Goal: Task Accomplishment & Management: Manage account settings

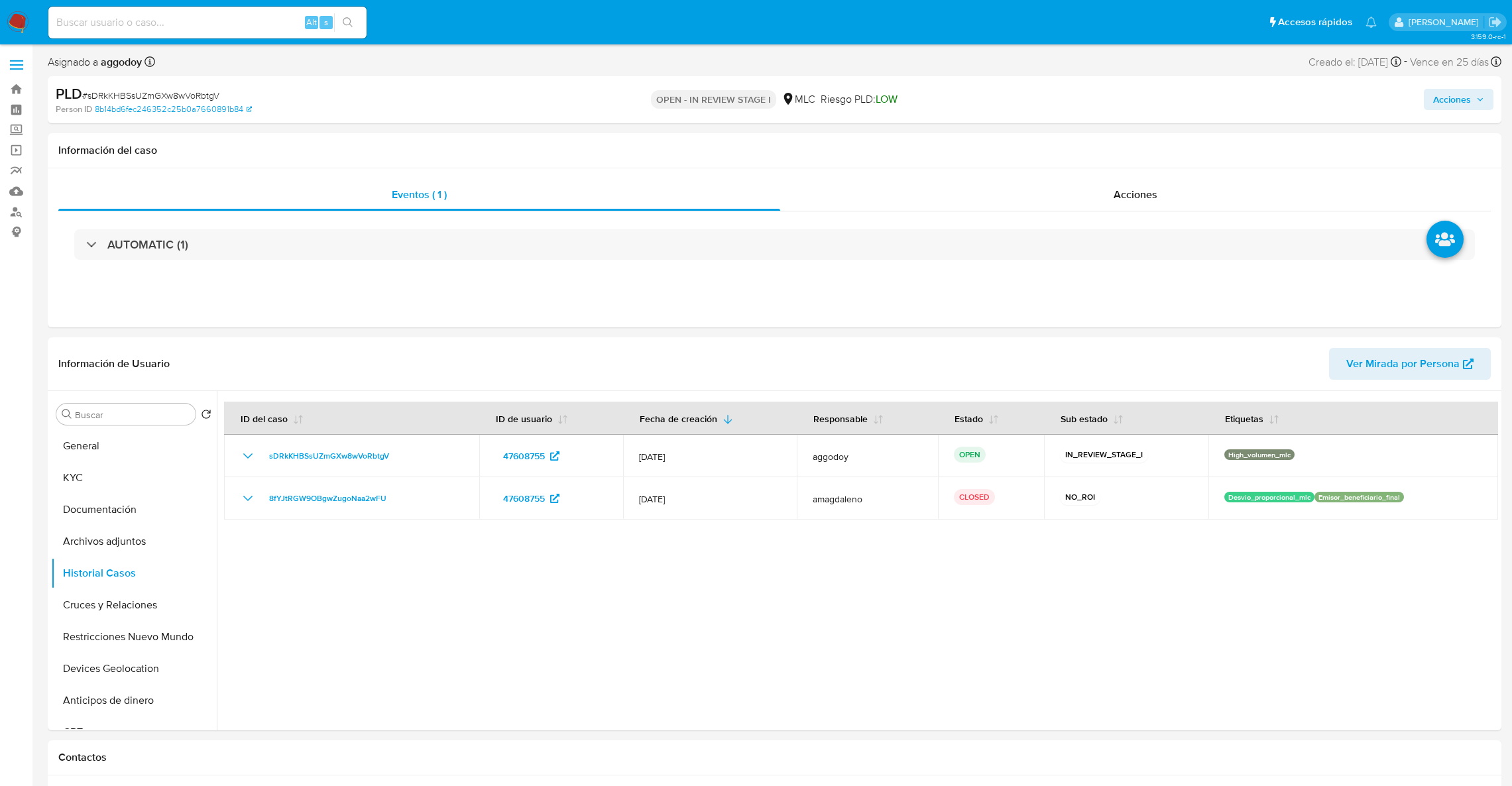
select select "10"
click at [104, 607] on button "Cruces y Relaciones" at bounding box center [128, 604] width 155 height 31
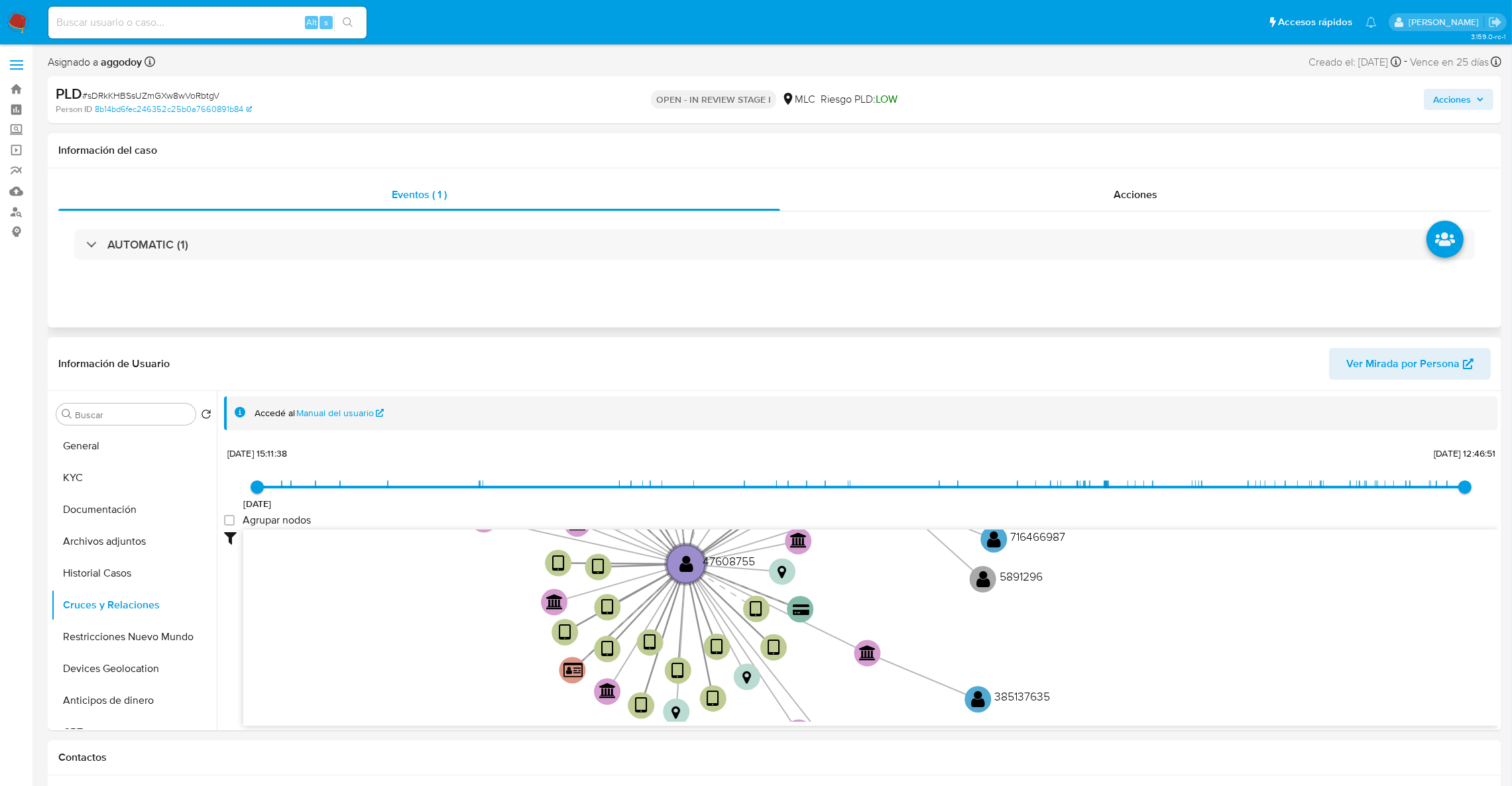
click at [1485, 286] on div "Eventos ( 1 ) Acciones AUTOMATIC (1)" at bounding box center [774, 248] width 1454 height 159
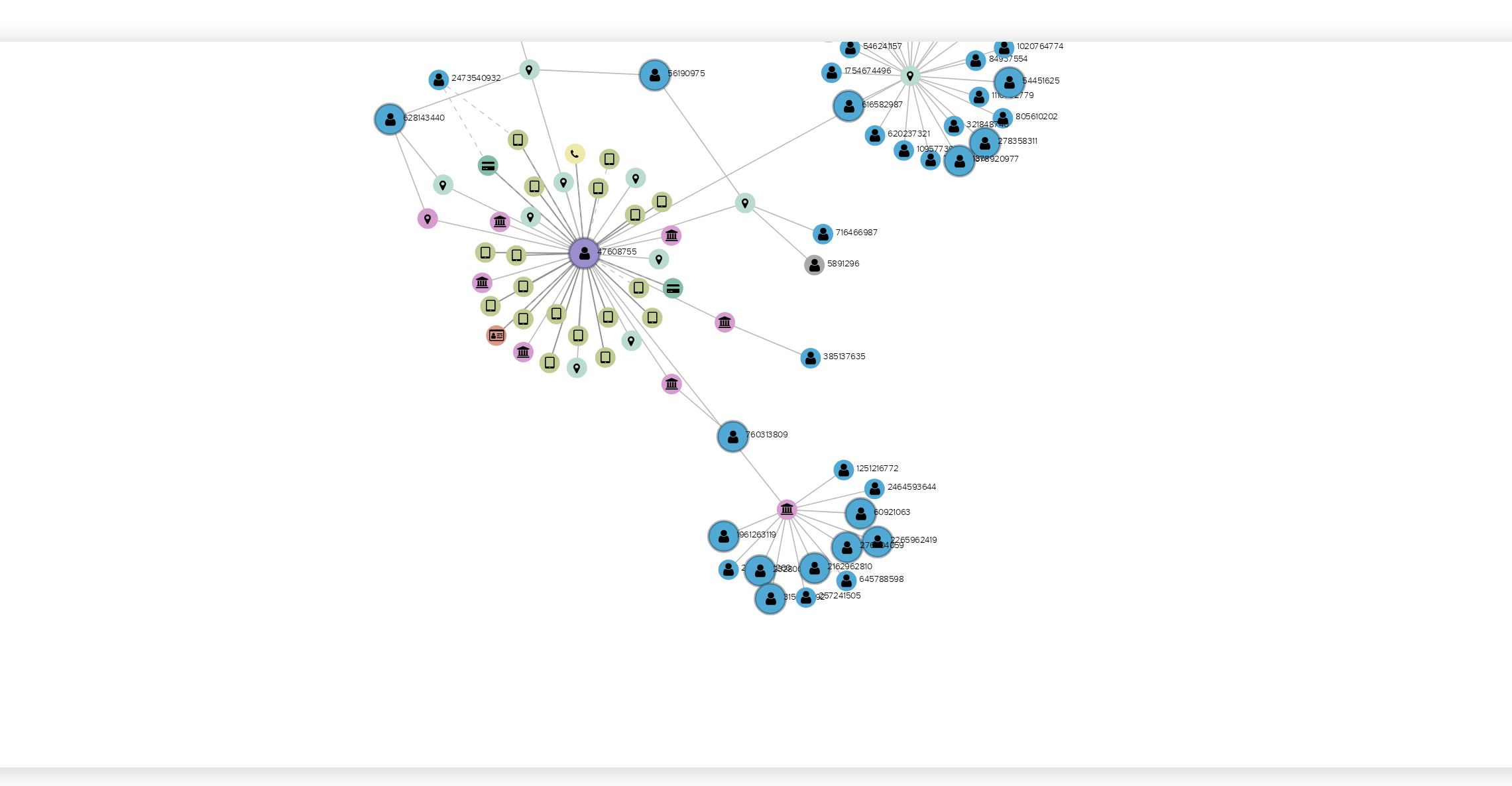
scroll to position [376, 0]
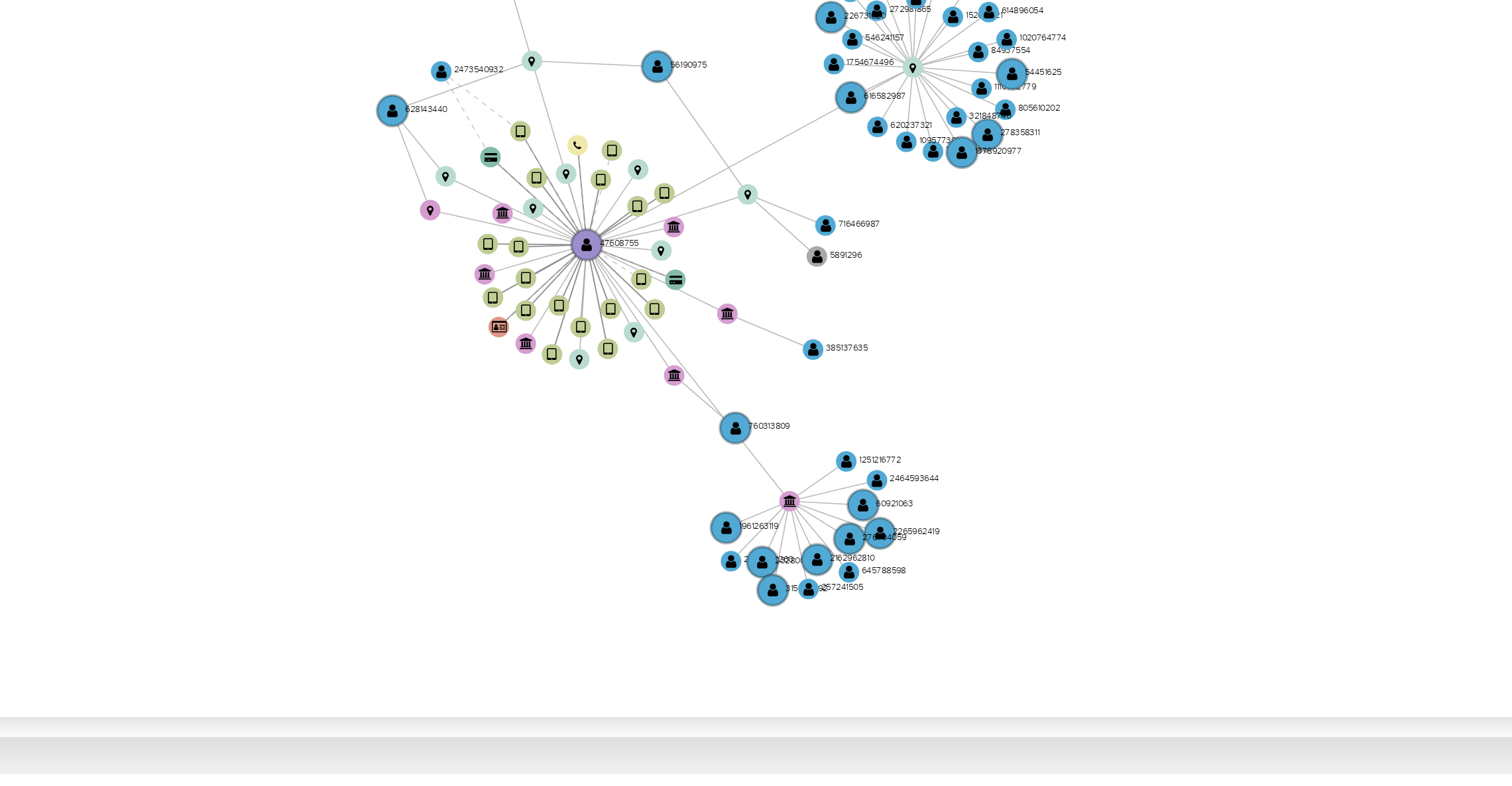
drag, startPoint x: 1226, startPoint y: 188, endPoint x: 1226, endPoint y: 212, distance: 24.0
click at [1226, 212] on icon "device-64aa00435bebdff96e776a9a  user-47608755  47608755 device-6324a96f08813…" at bounding box center [870, 203] width 1255 height 192
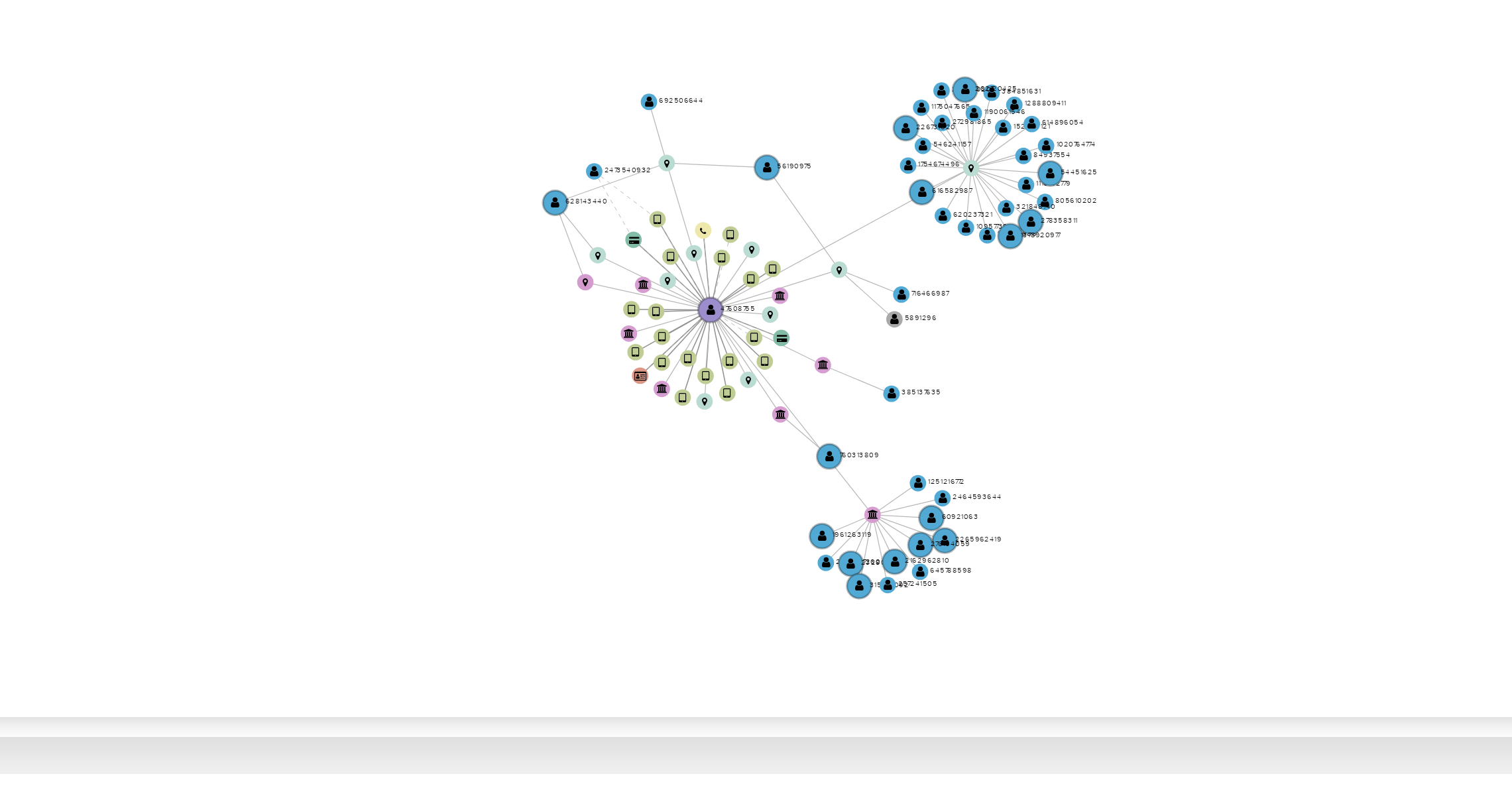
drag, startPoint x: 1283, startPoint y: 169, endPoint x: 1264, endPoint y: 125, distance: 47.9
click at [1283, 168] on icon "device-64aa00435bebdff96e776a9a  user-47608755  47608755 device-6324a96f08813…" at bounding box center [870, 203] width 1255 height 192
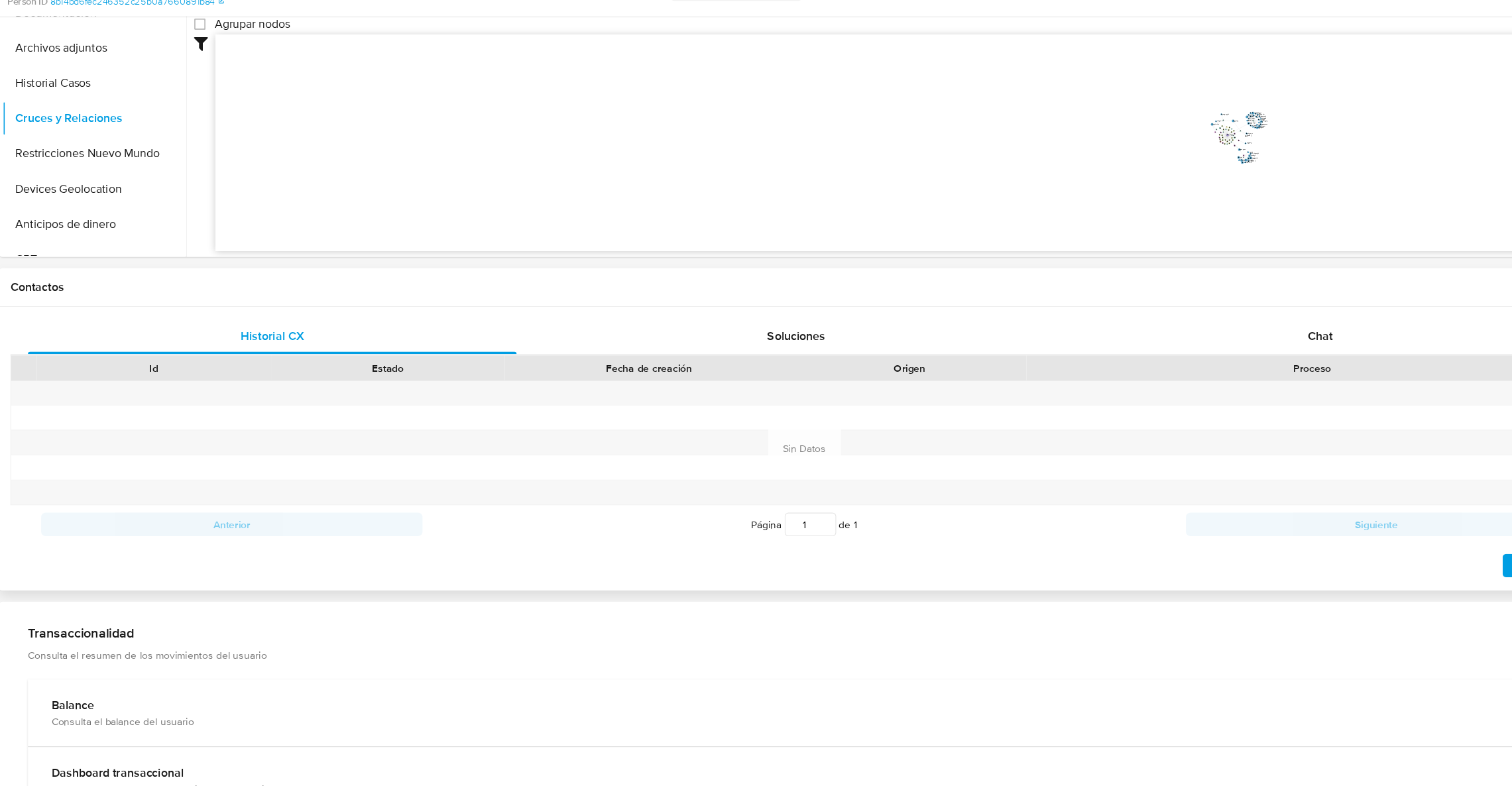
scroll to position [374, 0]
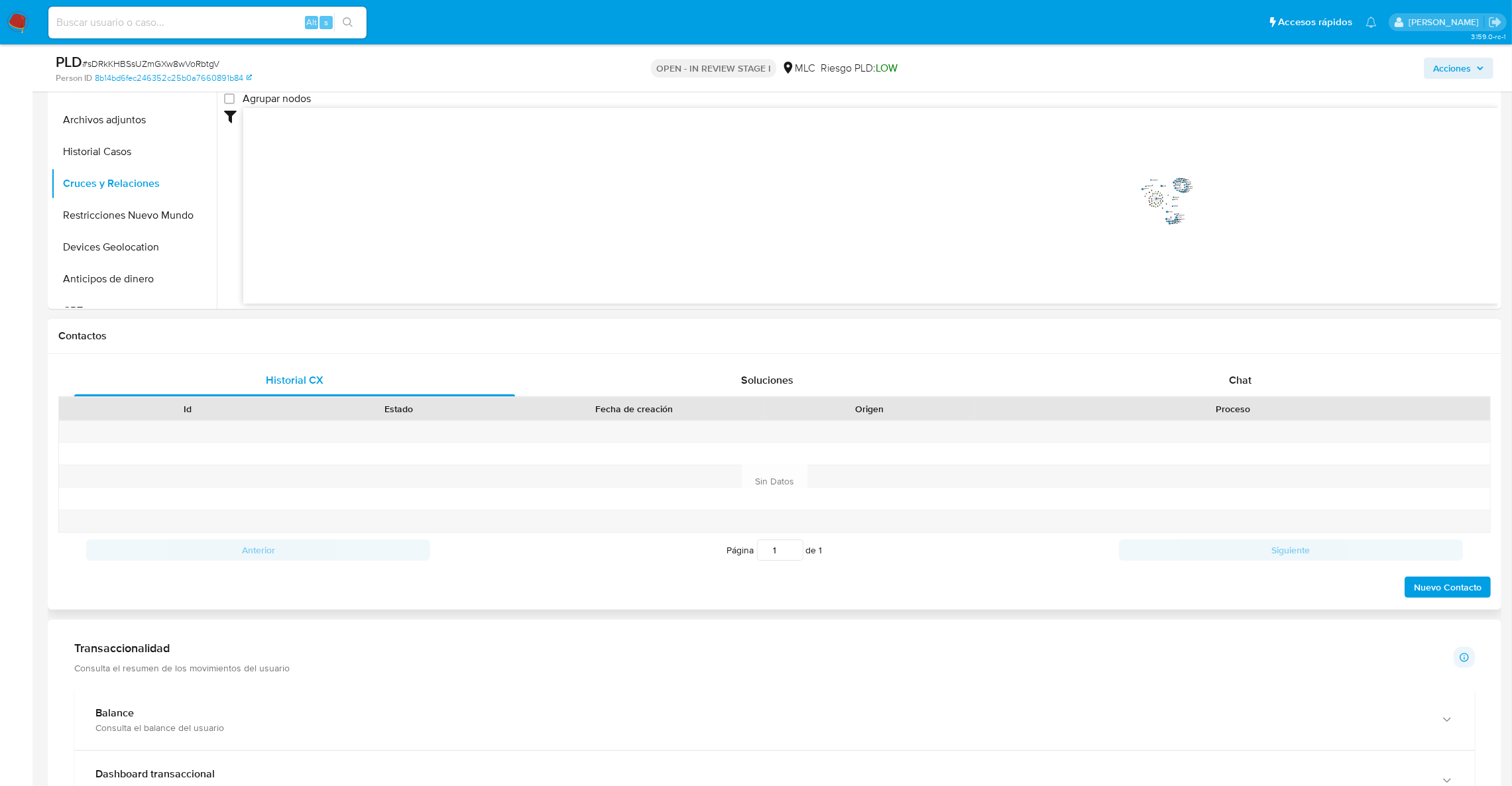
click at [1313, 333] on h1 "Contactos" at bounding box center [774, 336] width 1433 height 13
click at [1288, 376] on div "Chat" at bounding box center [1240, 380] width 441 height 31
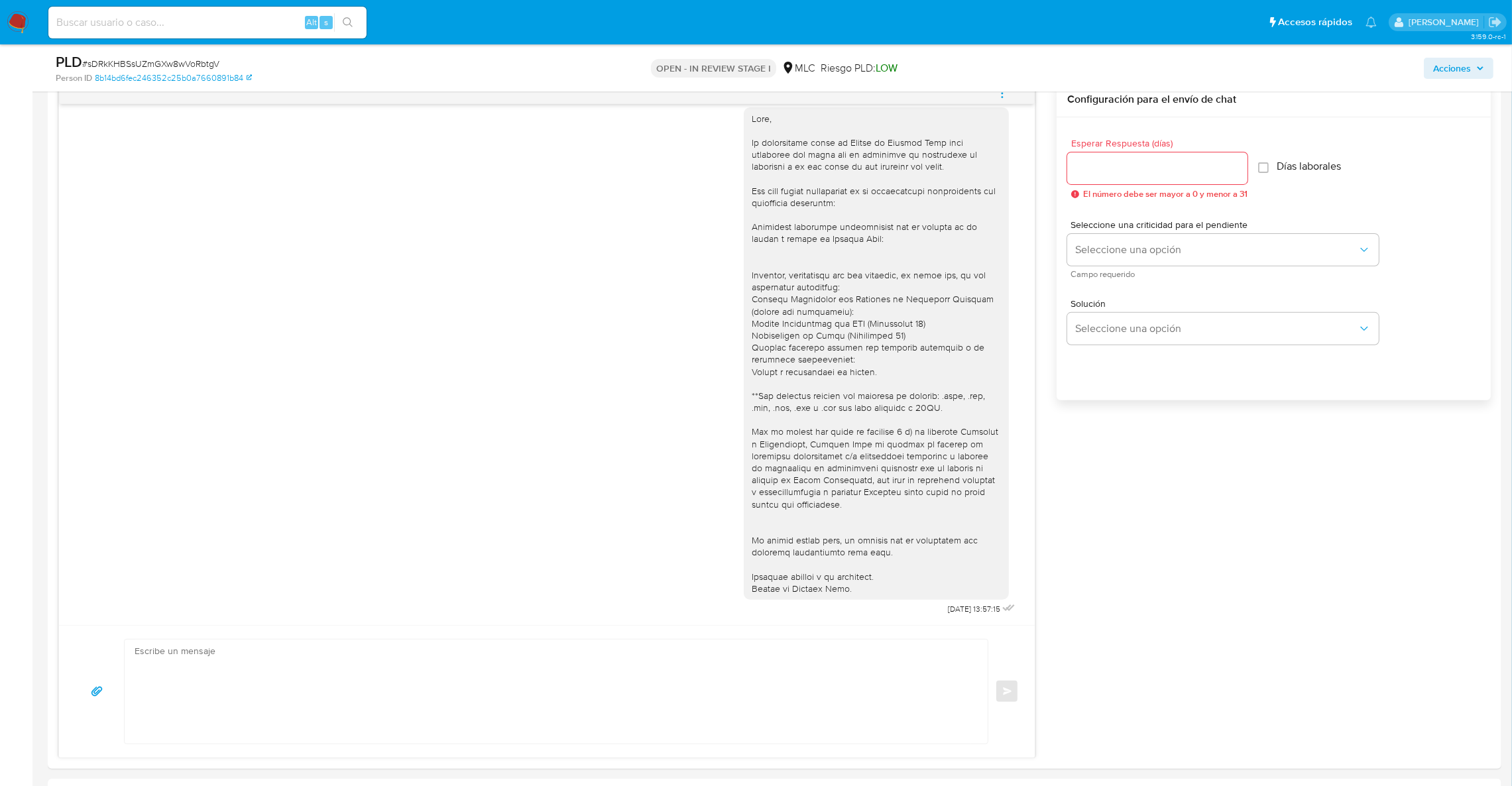
scroll to position [772, 0]
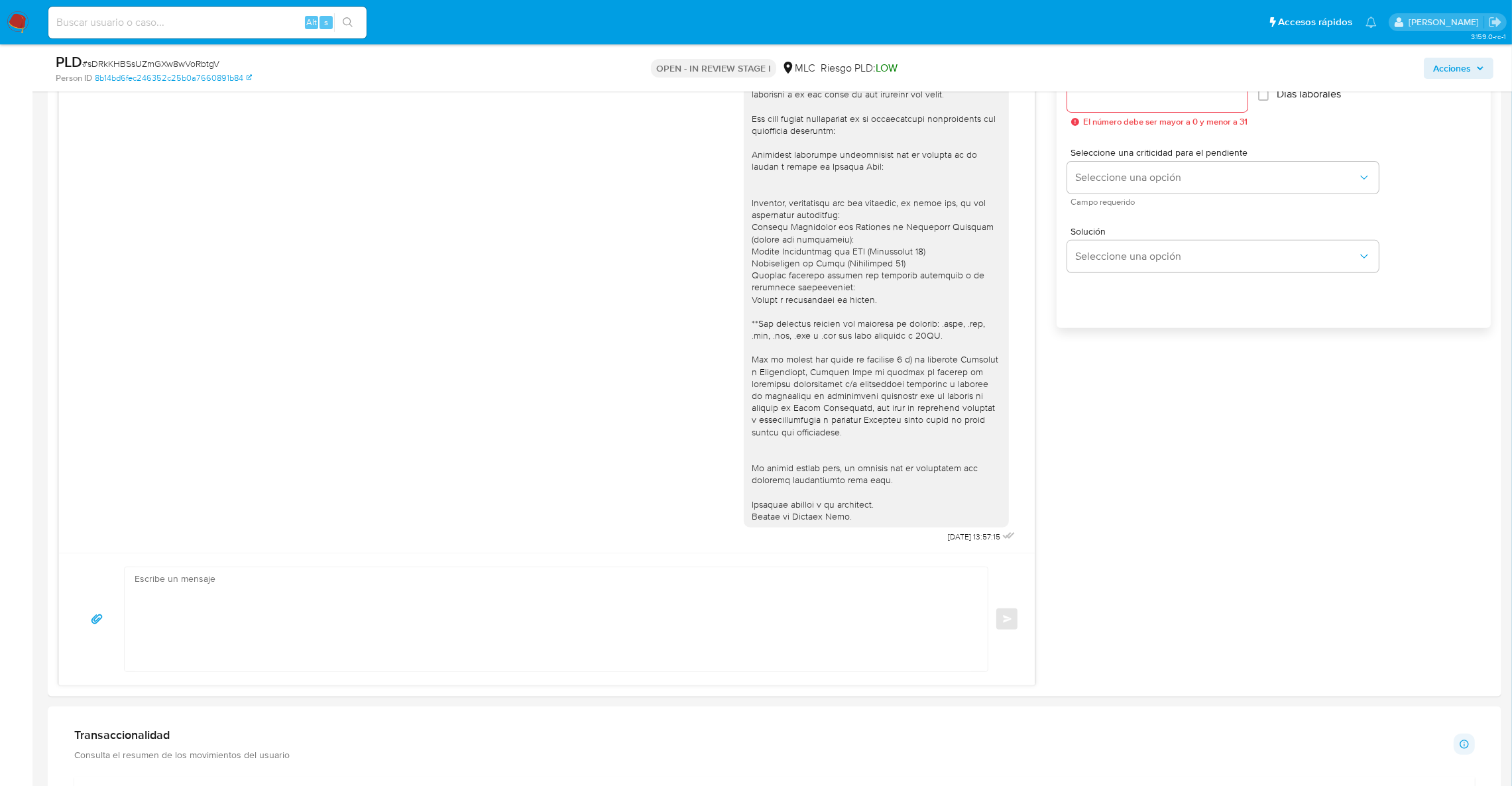
drag, startPoint x: 1311, startPoint y: 501, endPoint x: 1196, endPoint y: 35, distance: 480.0
click at [1311, 500] on div "18/08/2025 13:57:15 Enviar Configuración para el envío de chat Esperar Respuest…" at bounding box center [774, 348] width 1433 height 676
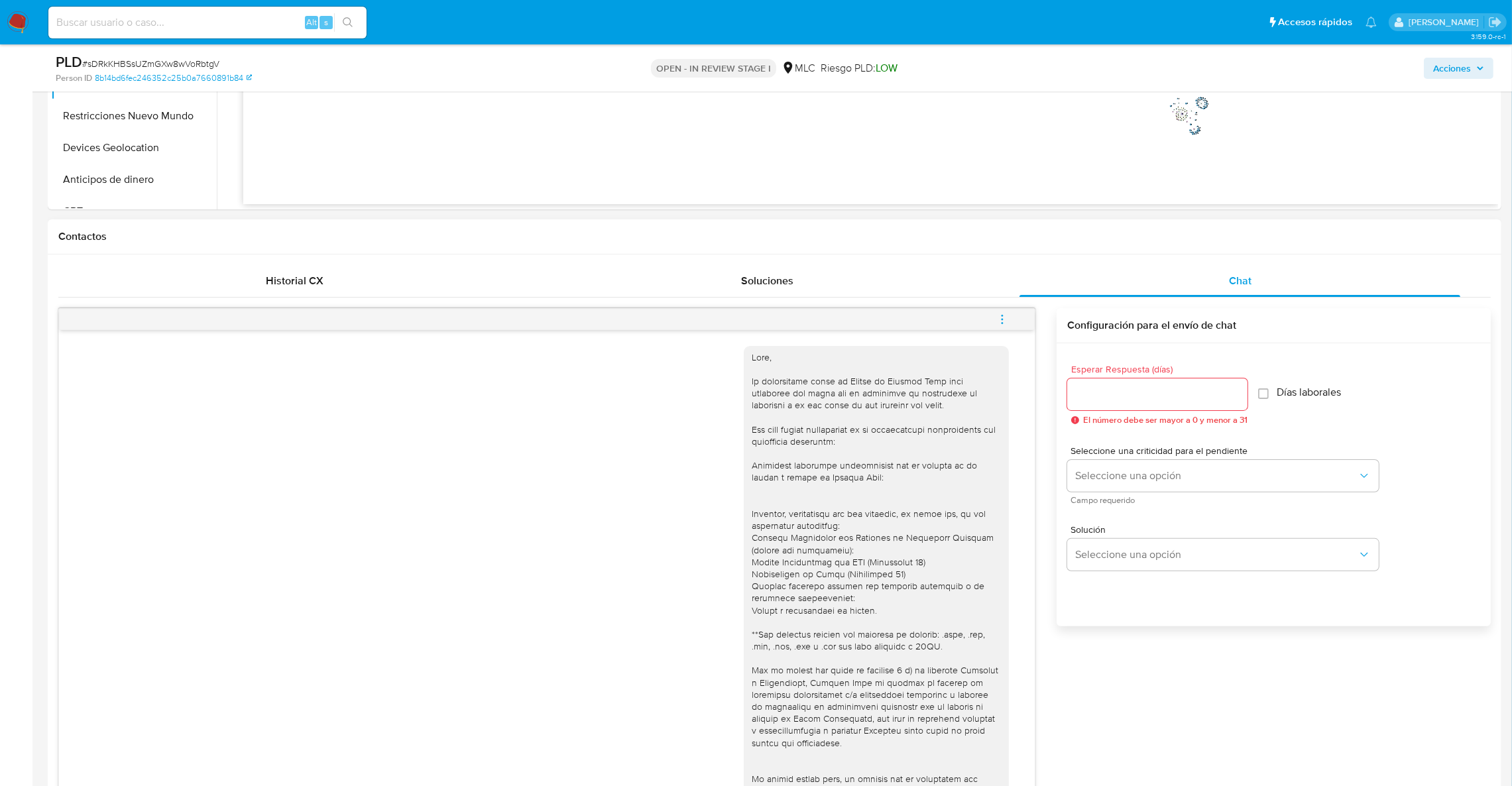
scroll to position [275, 0]
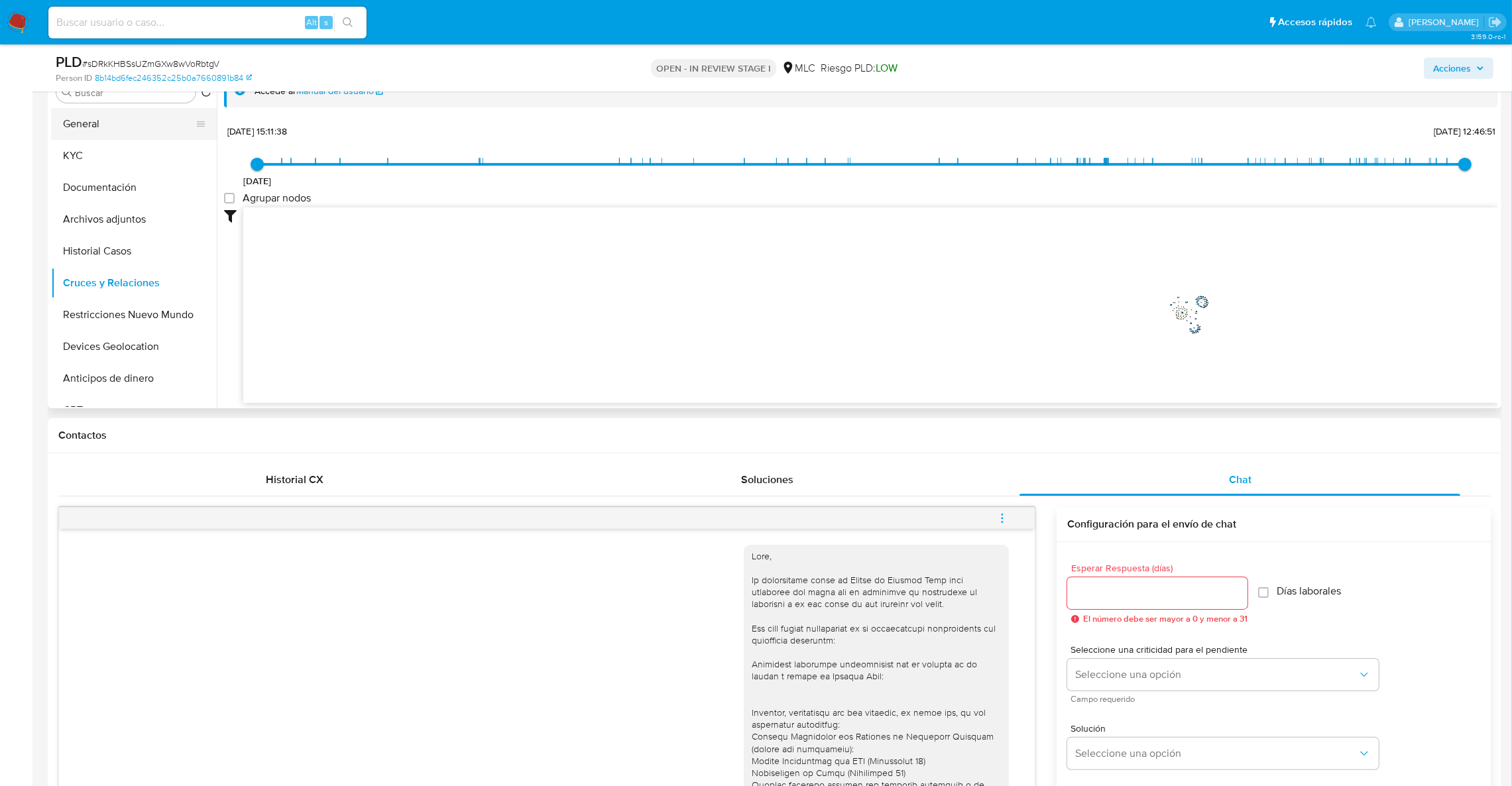
click at [82, 137] on button "General" at bounding box center [128, 123] width 155 height 31
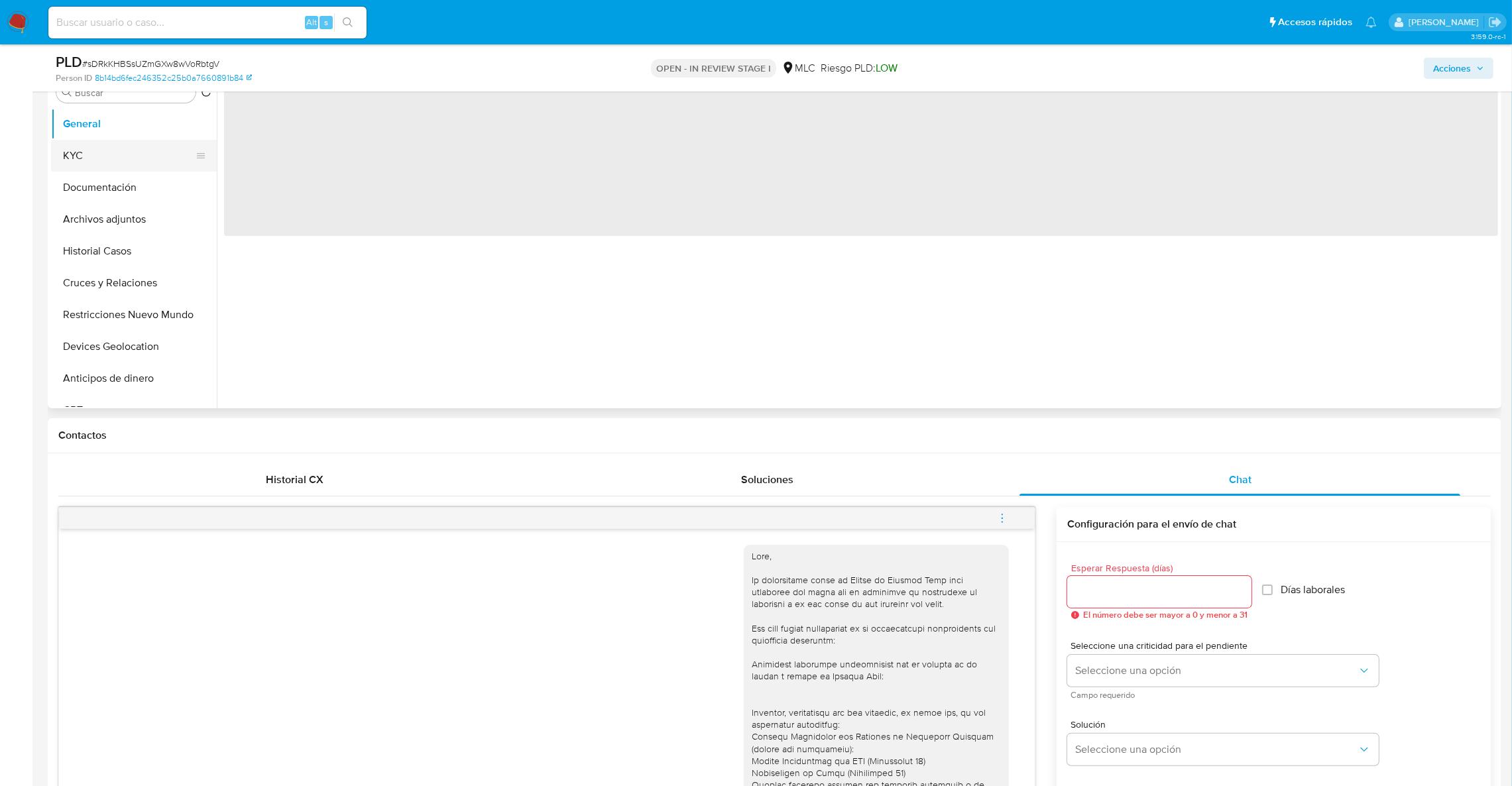
click at [79, 146] on button "KYC" at bounding box center [128, 155] width 155 height 31
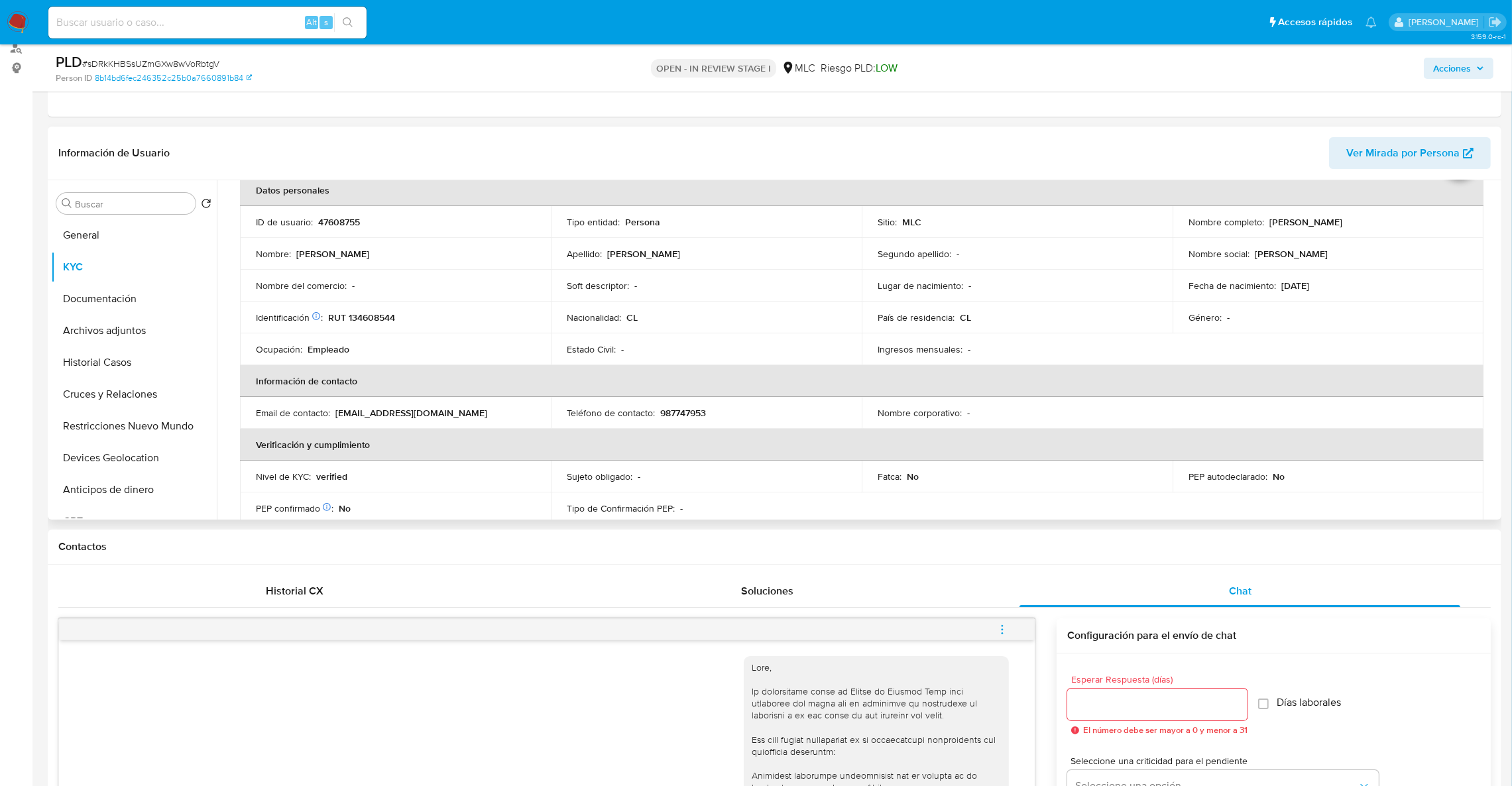
scroll to position [73, 0]
drag, startPoint x: 1271, startPoint y: 220, endPoint x: 1389, endPoint y: 227, distance: 118.2
click at [1359, 227] on td "Nombre completo : Eduardo José Saavedra Cea" at bounding box center [1328, 218] width 311 height 31
click at [1393, 225] on td "Nombre completo : Eduardo José Saavedra Cea" at bounding box center [1328, 218] width 311 height 31
drag, startPoint x: 1353, startPoint y: 218, endPoint x: 1279, endPoint y: 220, distance: 74.0
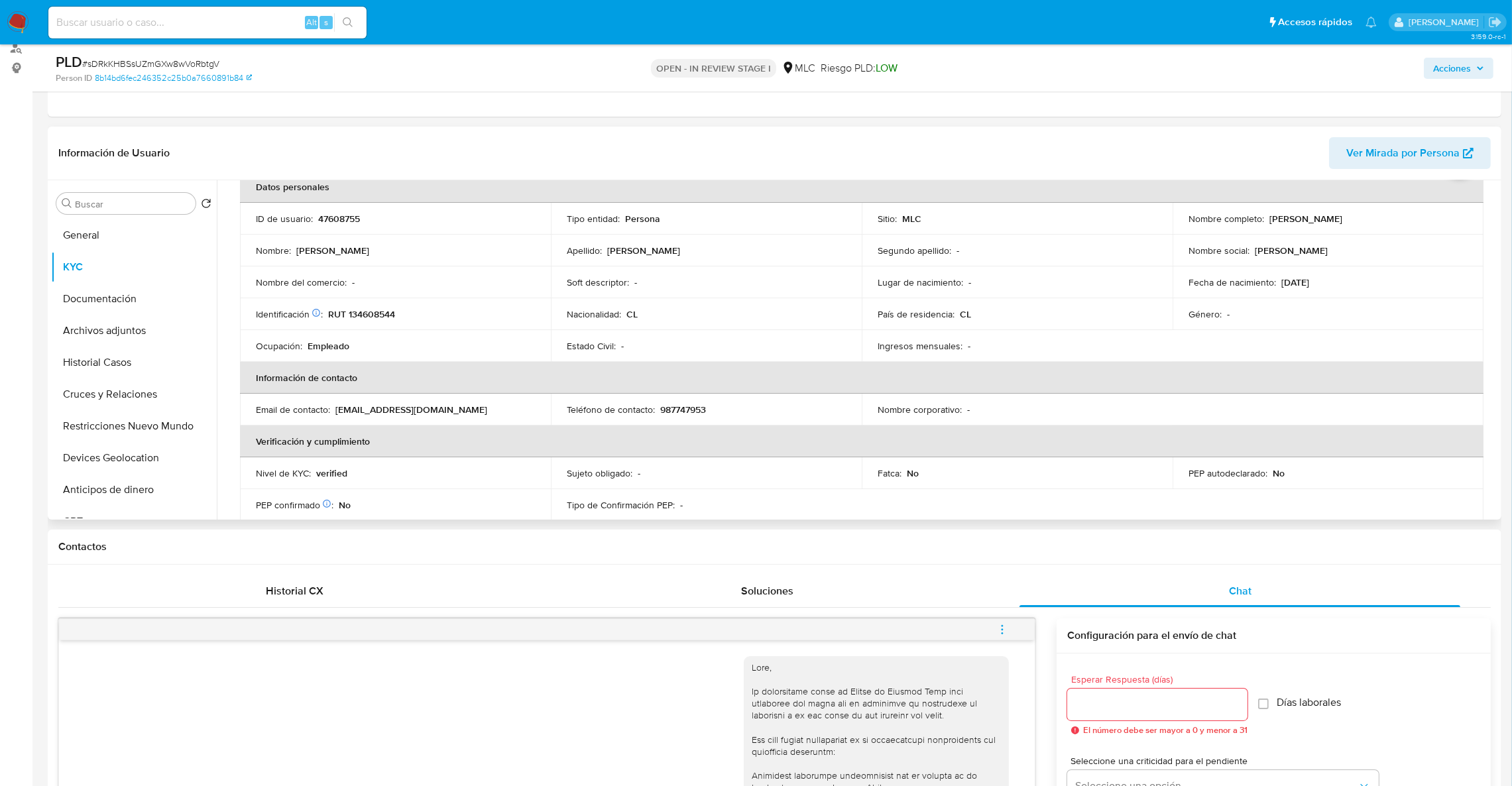
click at [1342, 220] on p "Eduardo José Saavedra Cea" at bounding box center [1306, 219] width 73 height 12
click at [1270, 220] on p "Eduardo José Saavedra Cea" at bounding box center [1306, 219] width 73 height 12
drag, startPoint x: 1266, startPoint y: 219, endPoint x: 1382, endPoint y: 224, distance: 116.1
click at [1342, 224] on p "Eduardo José Saavedra Cea" at bounding box center [1306, 219] width 73 height 12
copy p "Eduardo José Saavedra Cea"
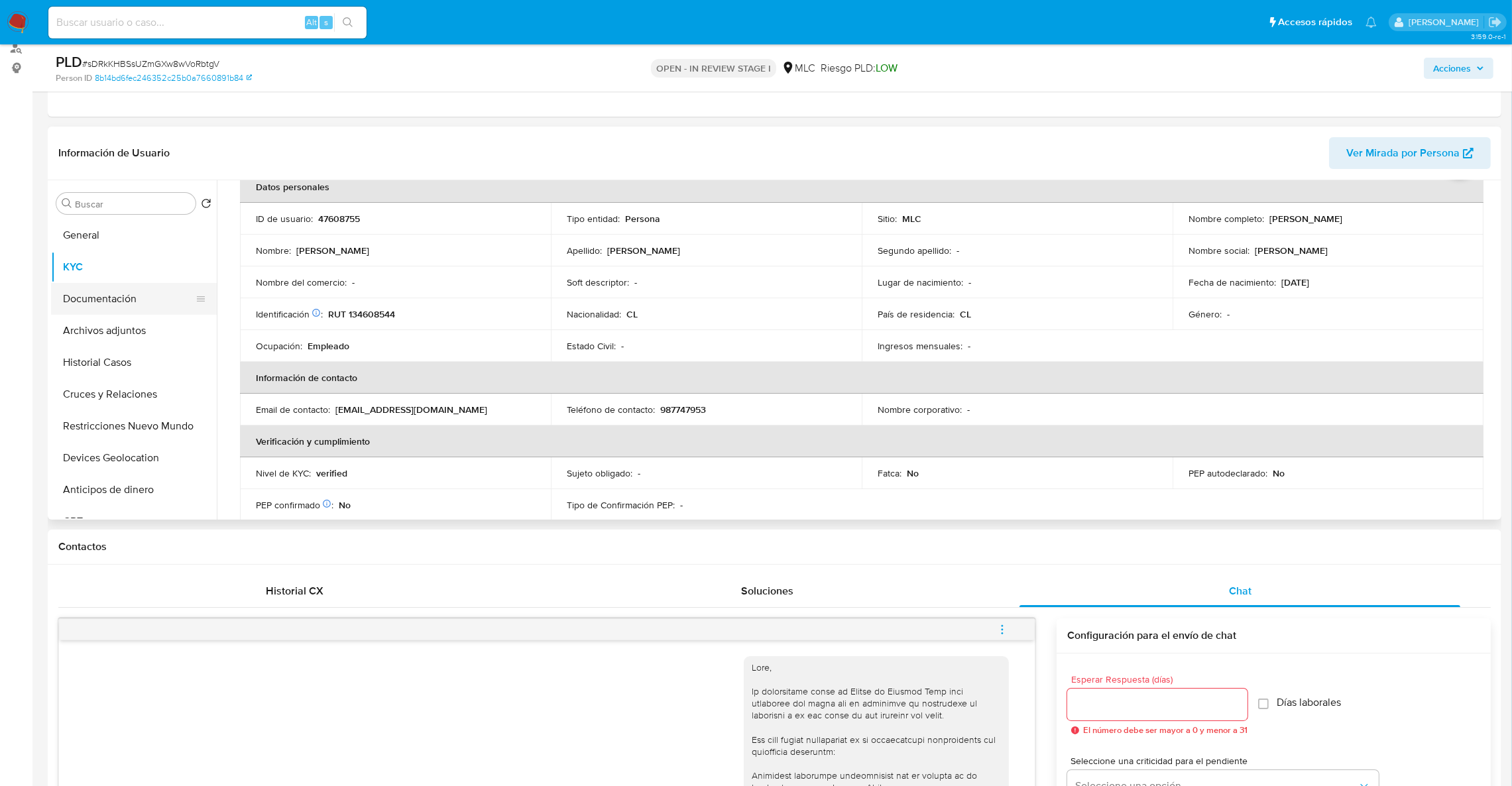
click at [124, 308] on button "Documentación" at bounding box center [128, 299] width 155 height 31
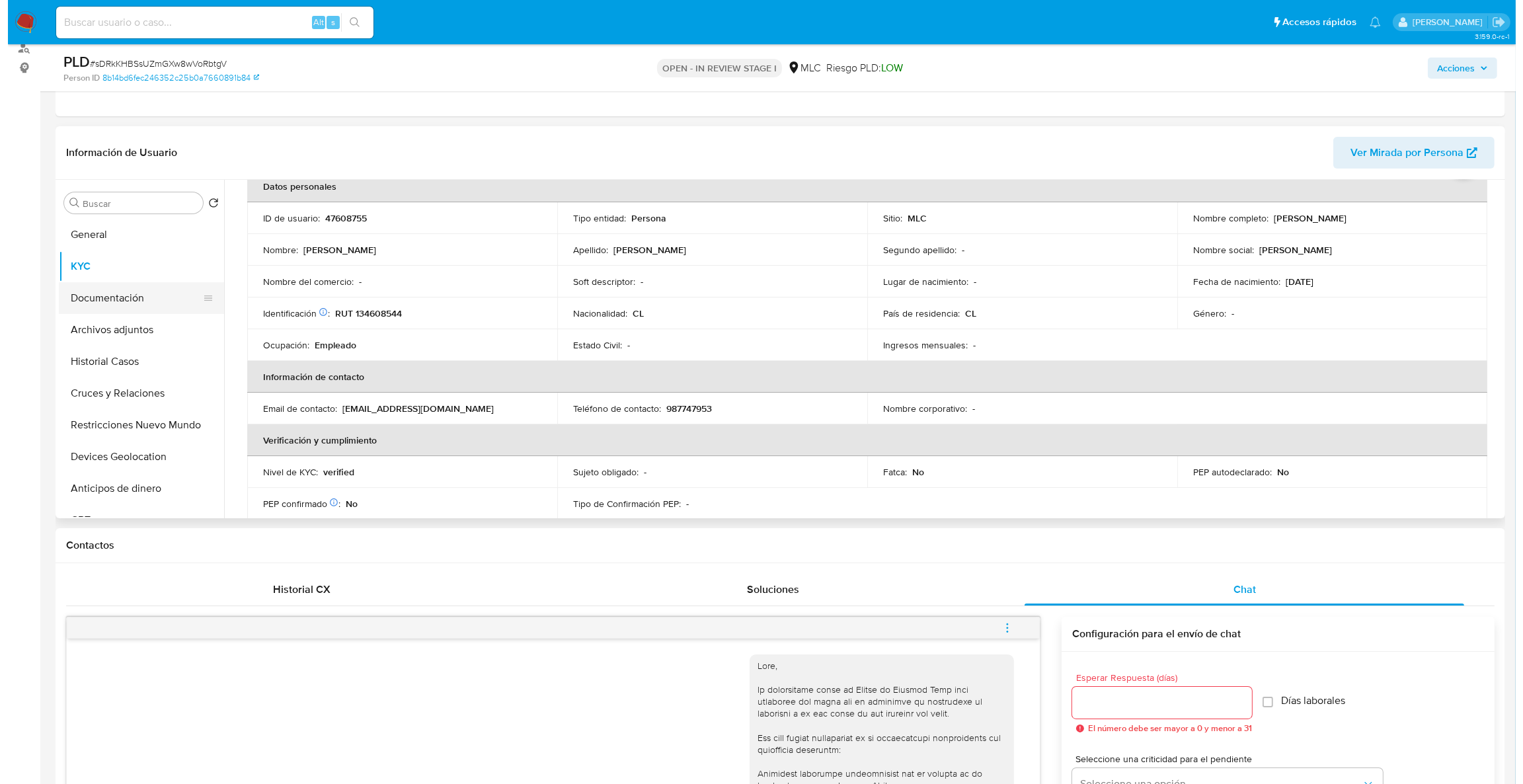
scroll to position [0, 0]
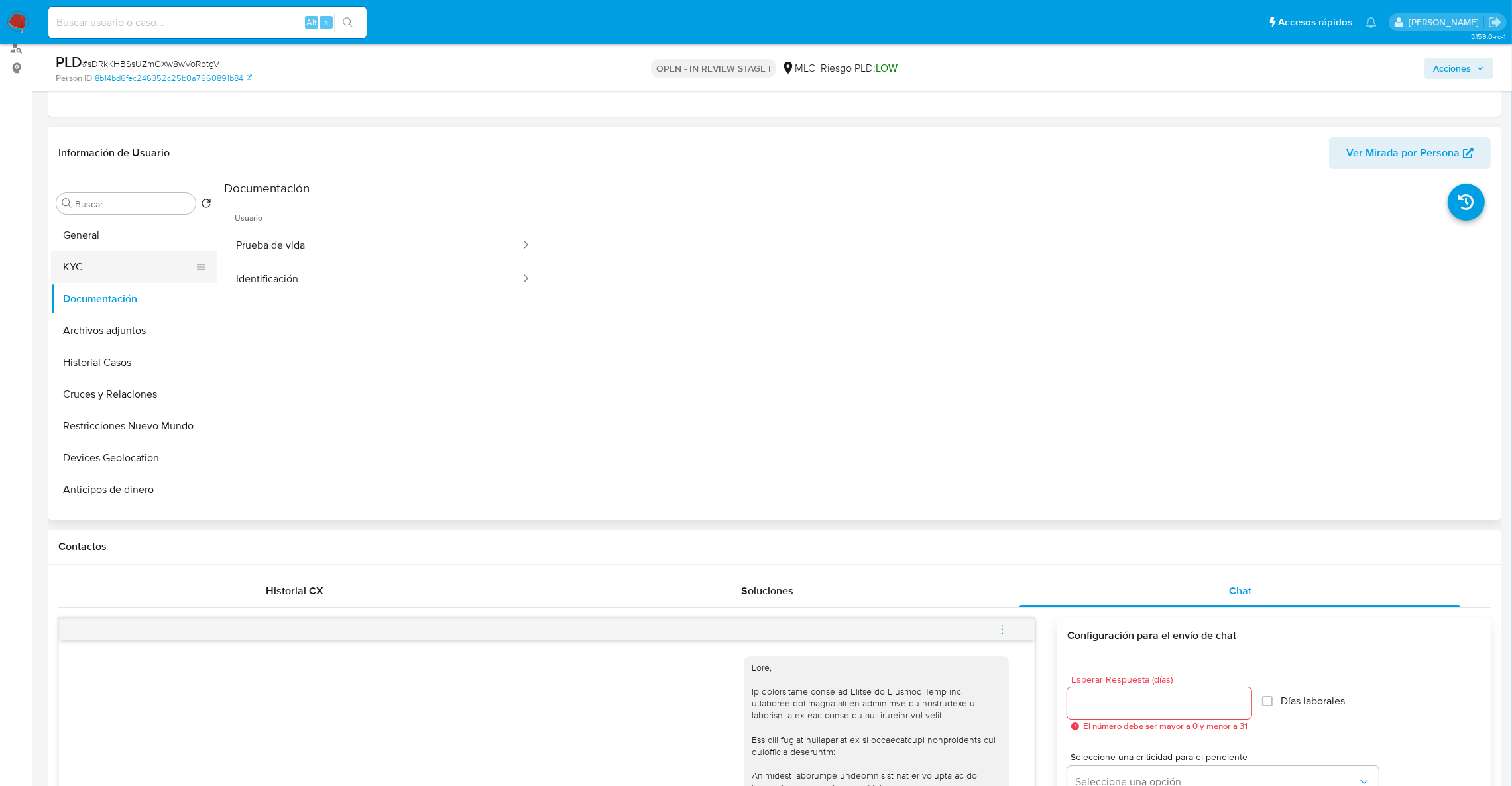
click at [109, 270] on button "KYC" at bounding box center [128, 266] width 155 height 31
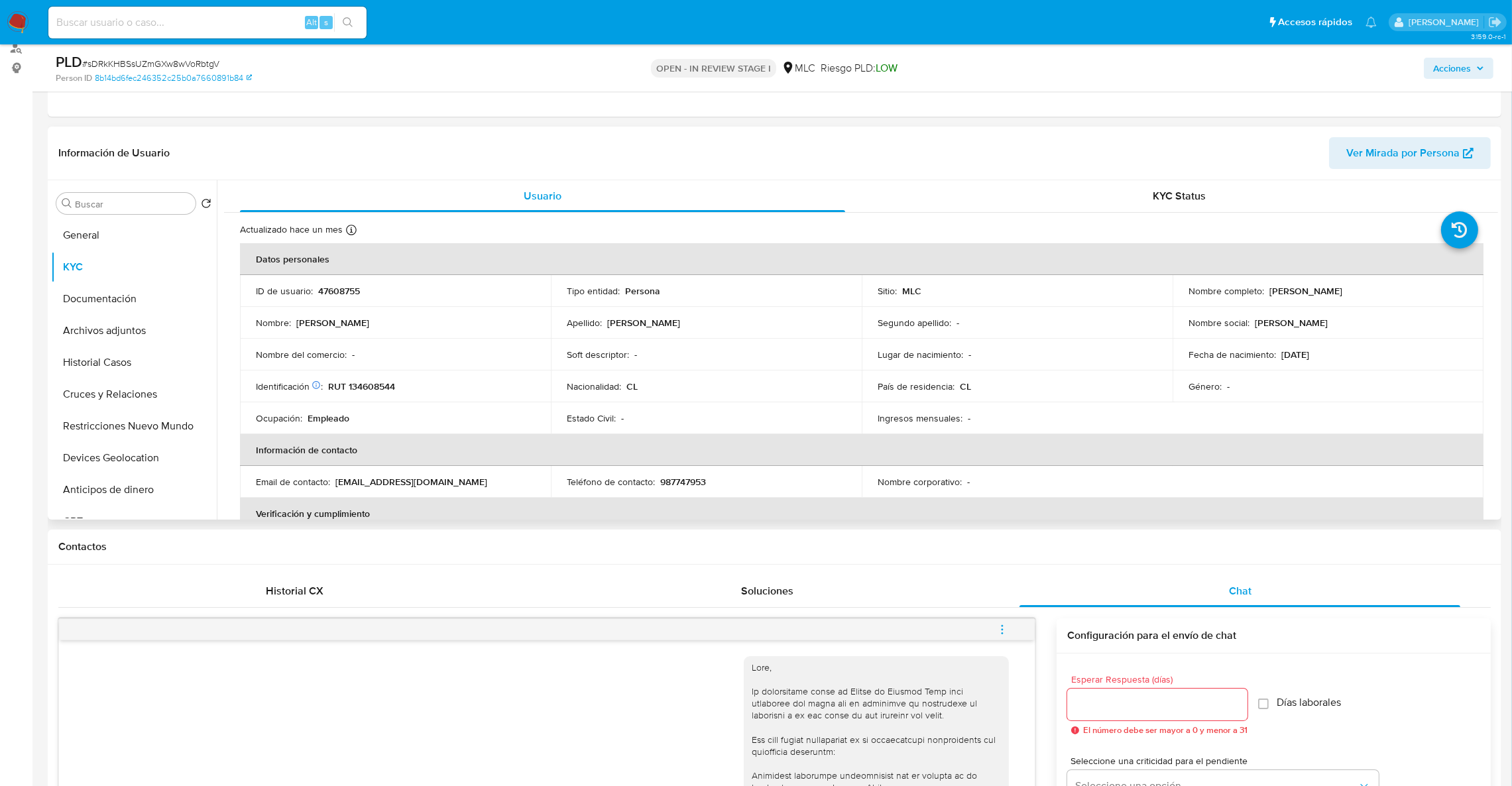
drag, startPoint x: 1263, startPoint y: 287, endPoint x: 1402, endPoint y: 300, distance: 139.6
click at [1402, 300] on td "Nombre completo : Eduardo José Saavedra Cea" at bounding box center [1328, 291] width 311 height 31
copy div "Eduardo José Saavedra Cea"
click at [100, 362] on button "Historial Casos" at bounding box center [128, 362] width 155 height 31
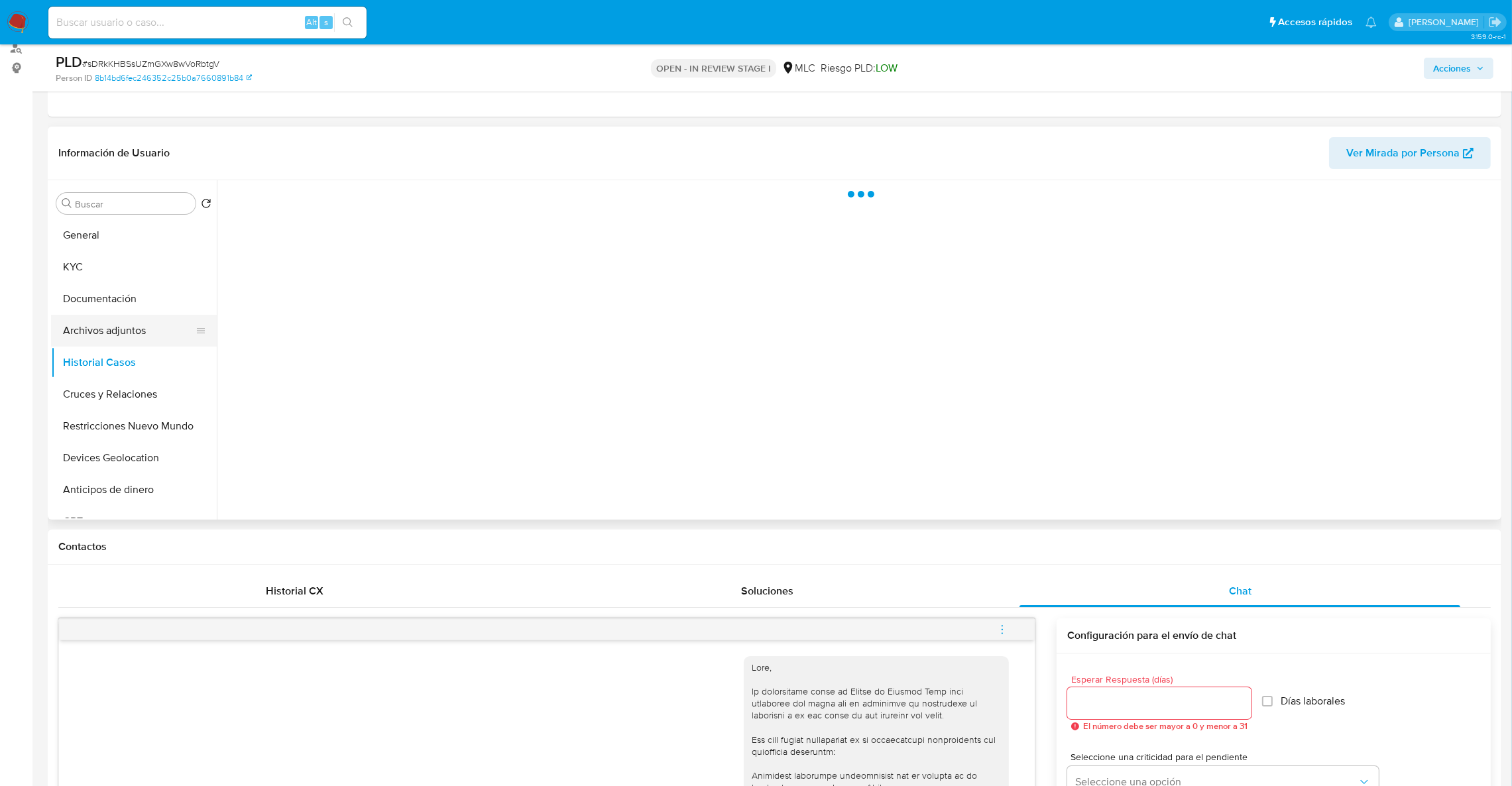
click at [110, 315] on button "Archivos adjuntos" at bounding box center [128, 330] width 155 height 31
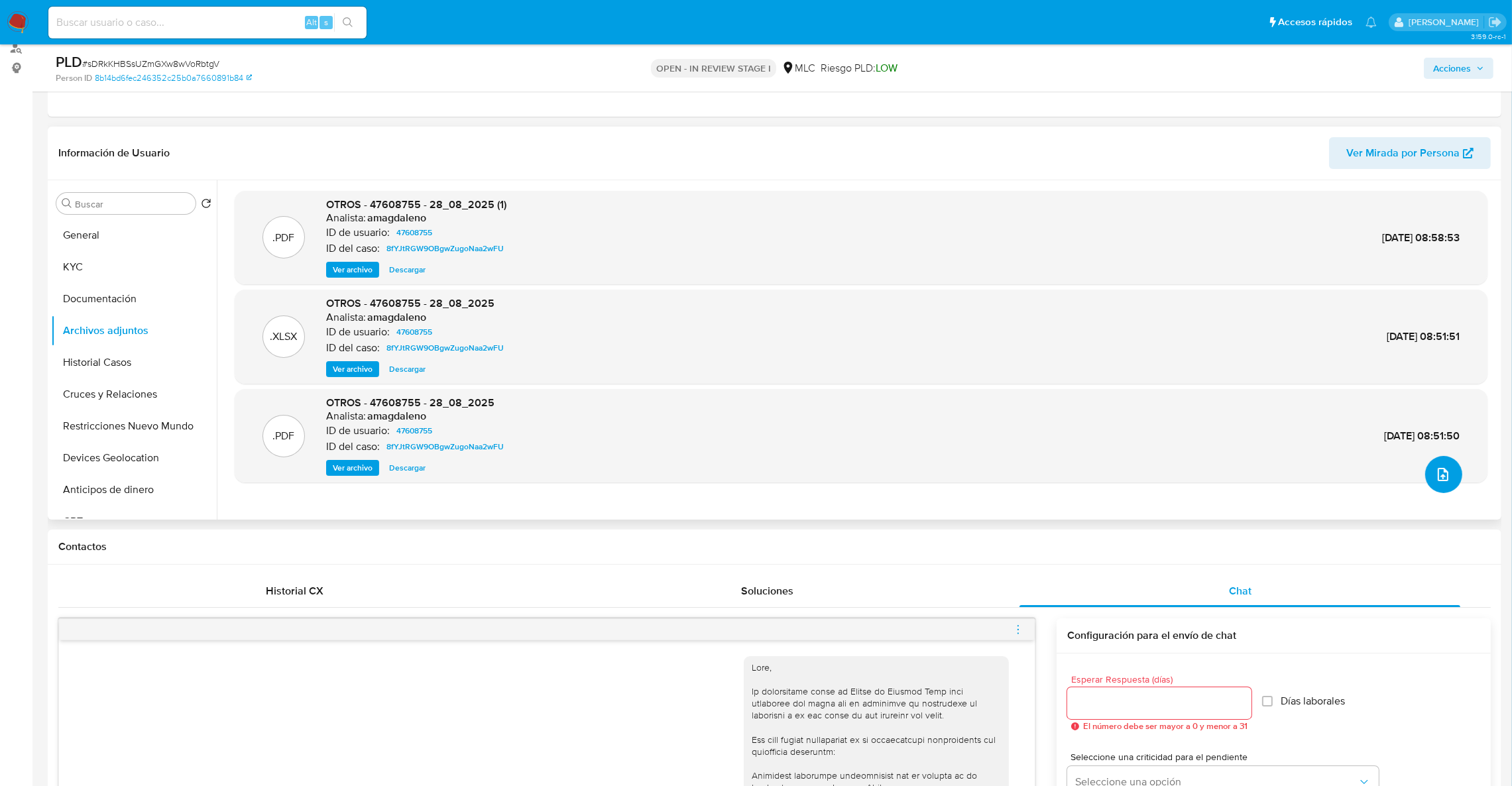
click at [1426, 479] on button "upload-file" at bounding box center [1444, 475] width 37 height 37
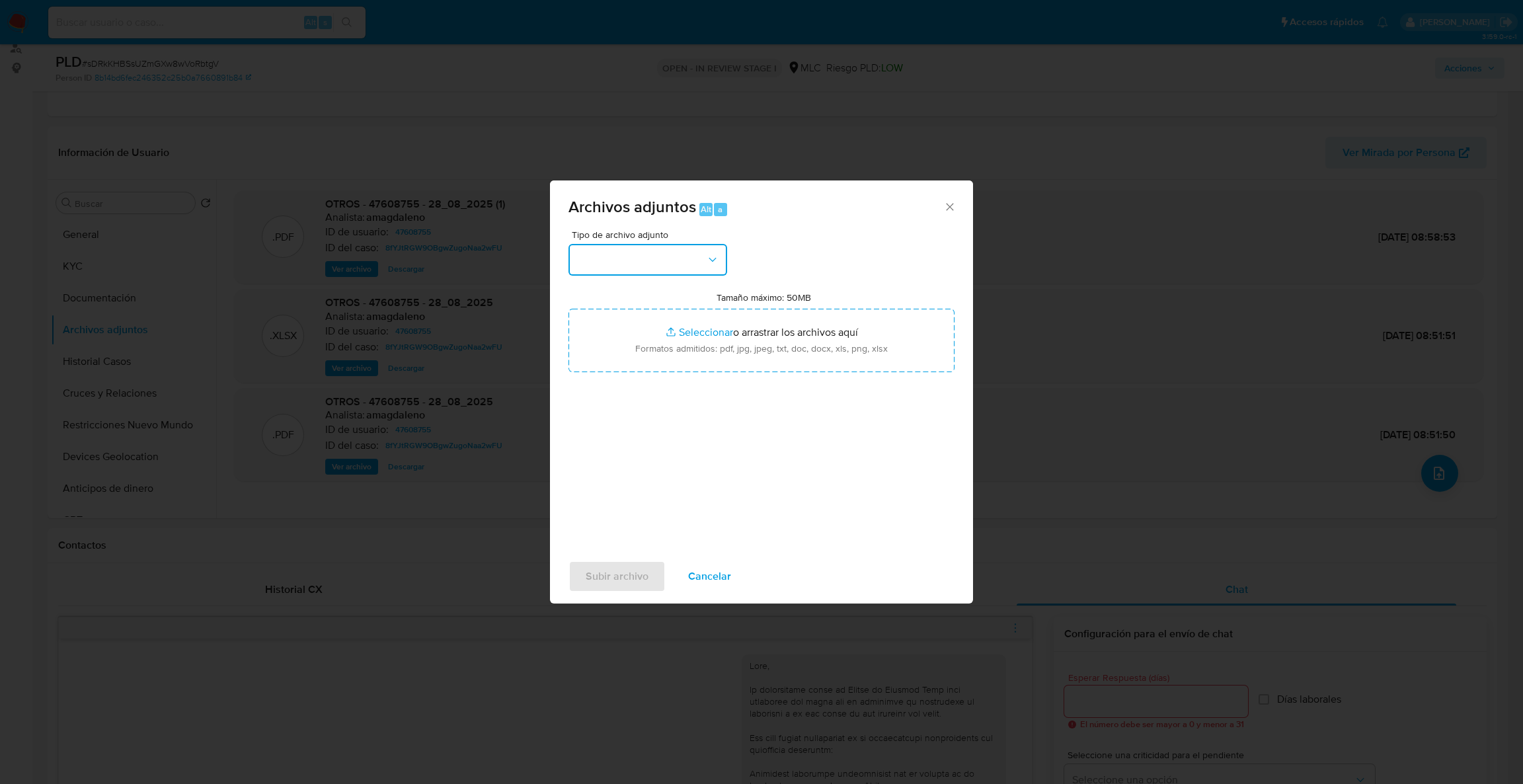
click at [704, 264] on button "button" at bounding box center [647, 259] width 159 height 31
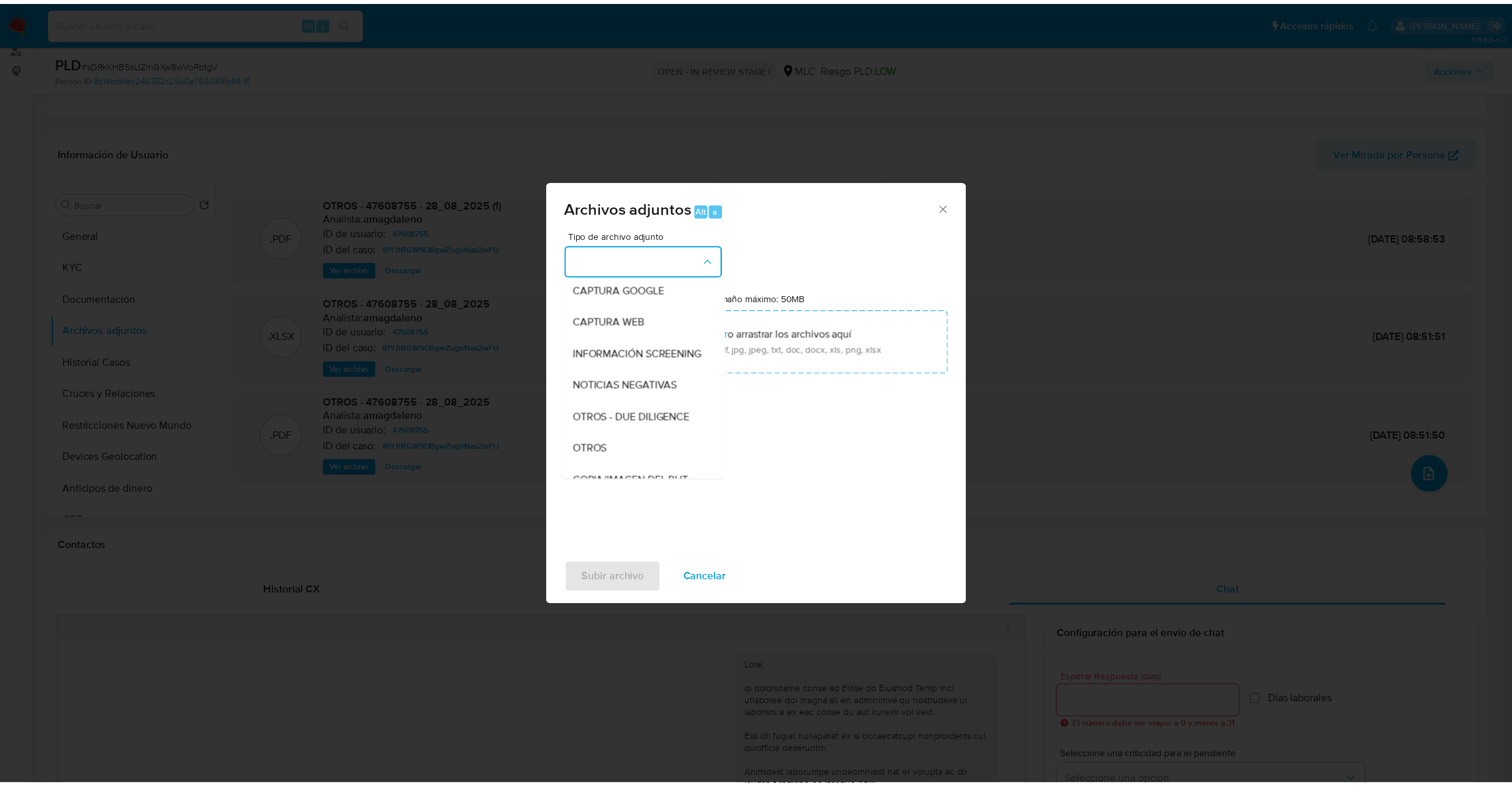
scroll to position [93, 0]
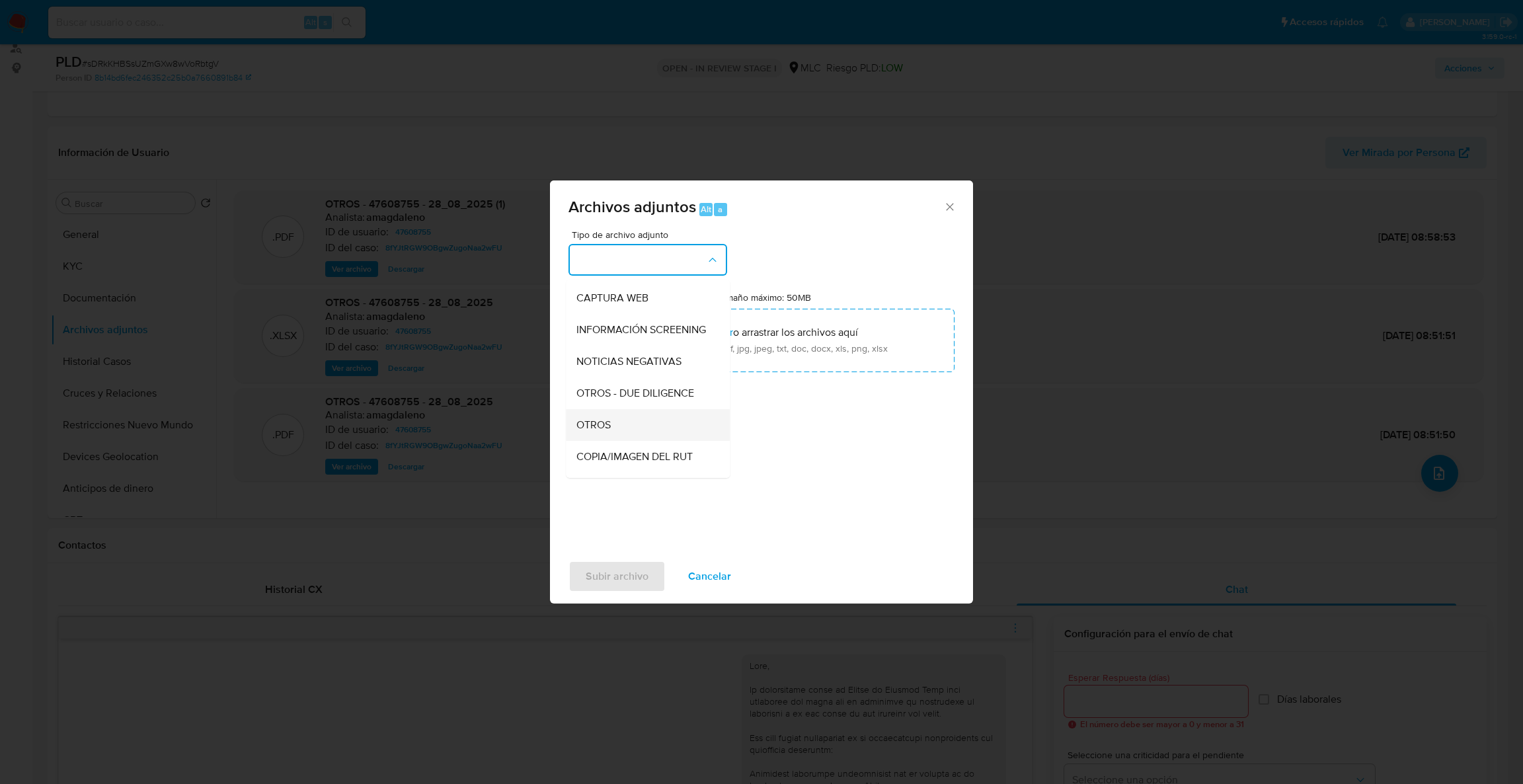
click at [605, 431] on span "OTROS" at bounding box center [593, 425] width 35 height 13
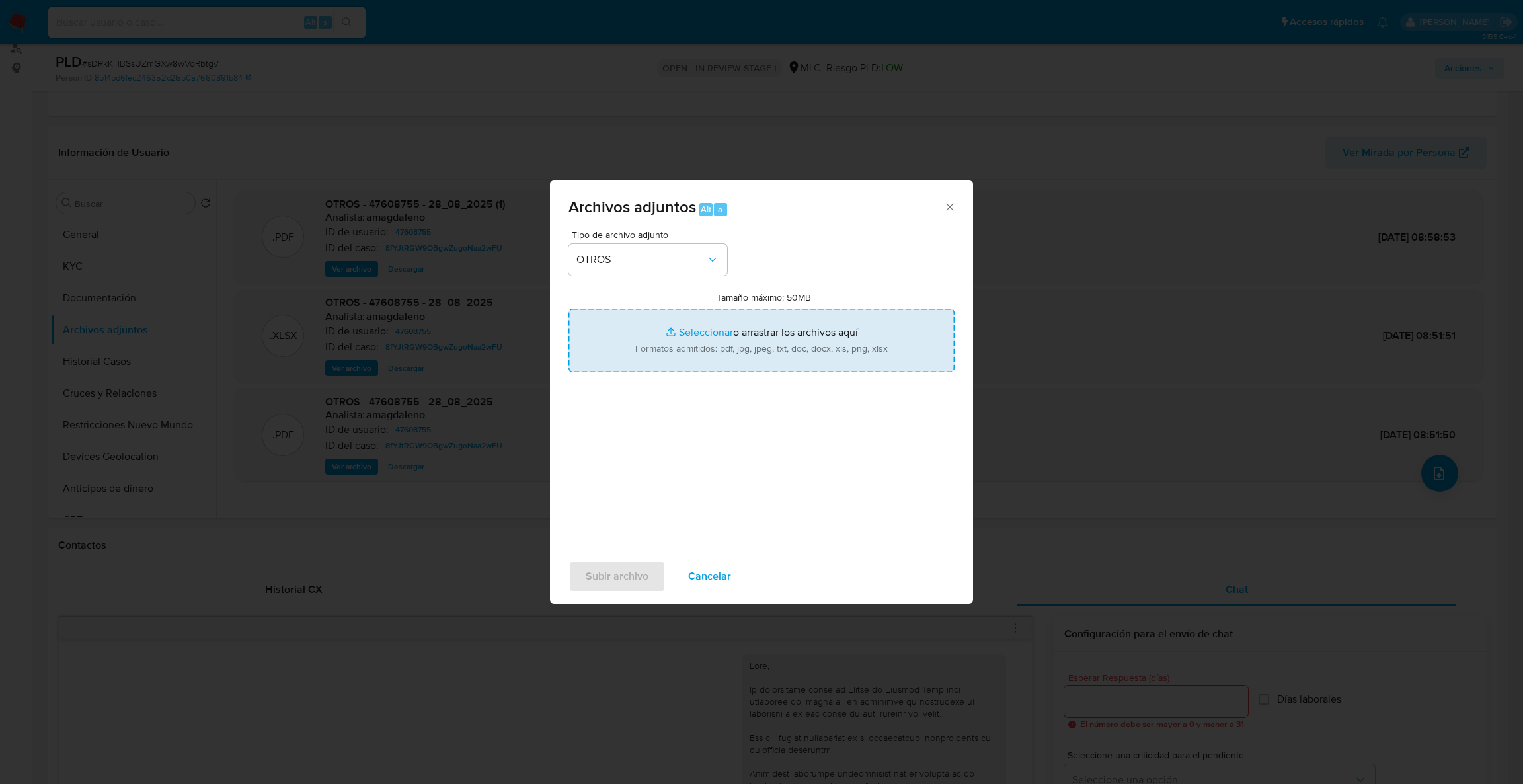
click at [652, 361] on input "Tamaño máximo: 50MB Seleccionar archivos" at bounding box center [762, 340] width 386 height 64
type input "C:\fakepath\Case Log - 47608755.pdf"
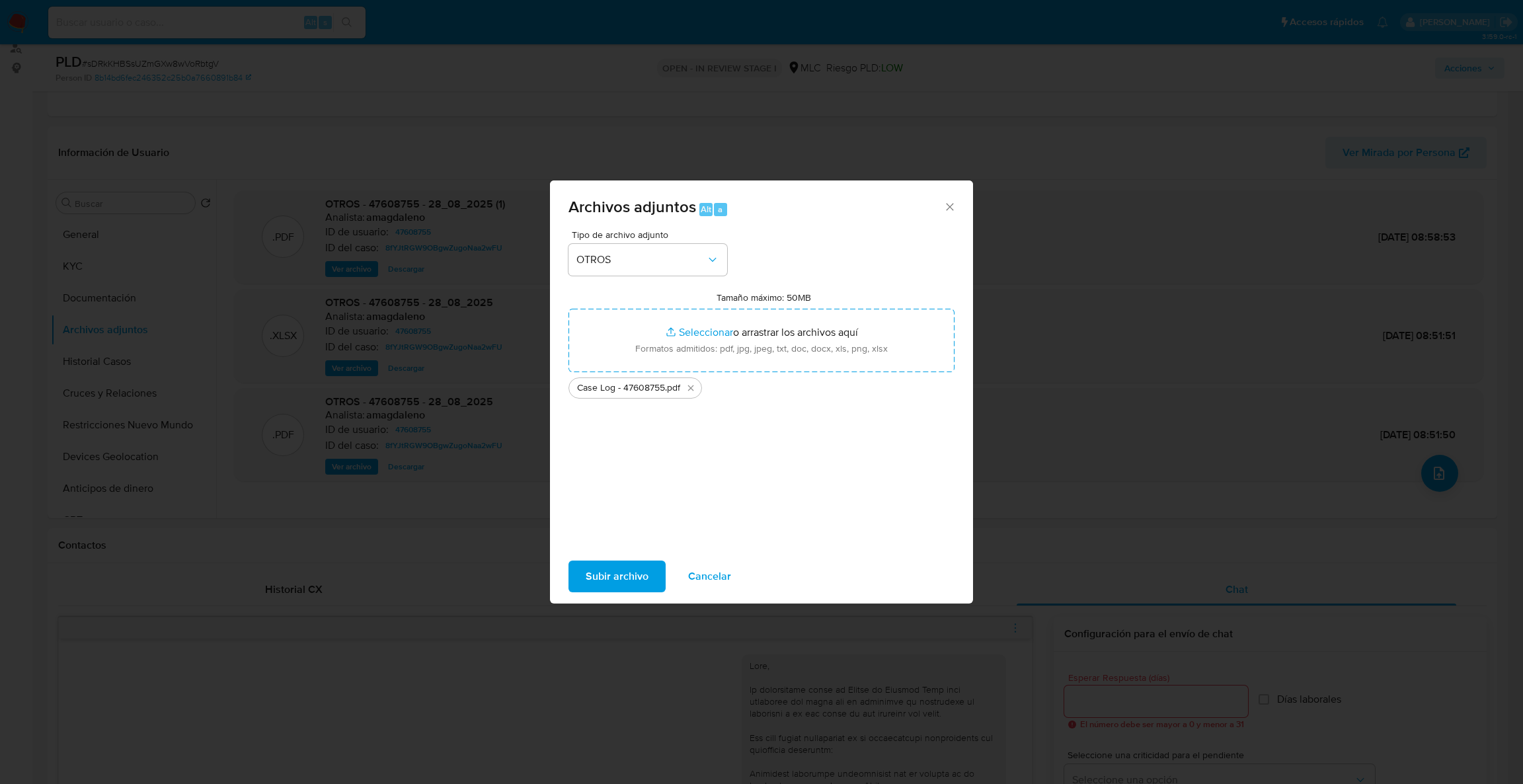
click at [679, 382] on span ".pdf" at bounding box center [672, 388] width 15 height 13
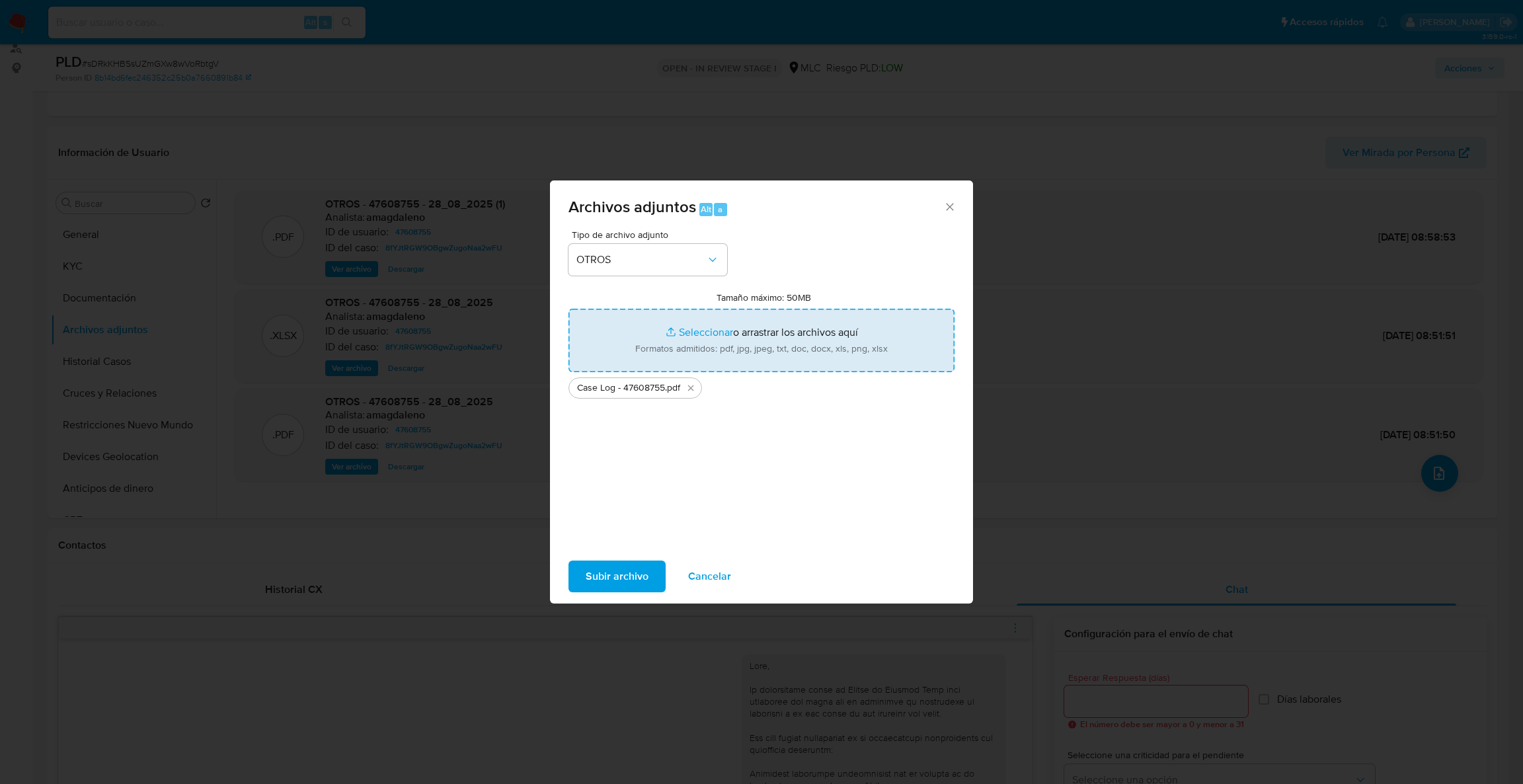
click at [675, 353] on input "Tamaño máximo: 50MB Seleccionar archivos" at bounding box center [762, 340] width 386 height 64
type input "C:\fakepath\47608755Movimientos .xlsx"
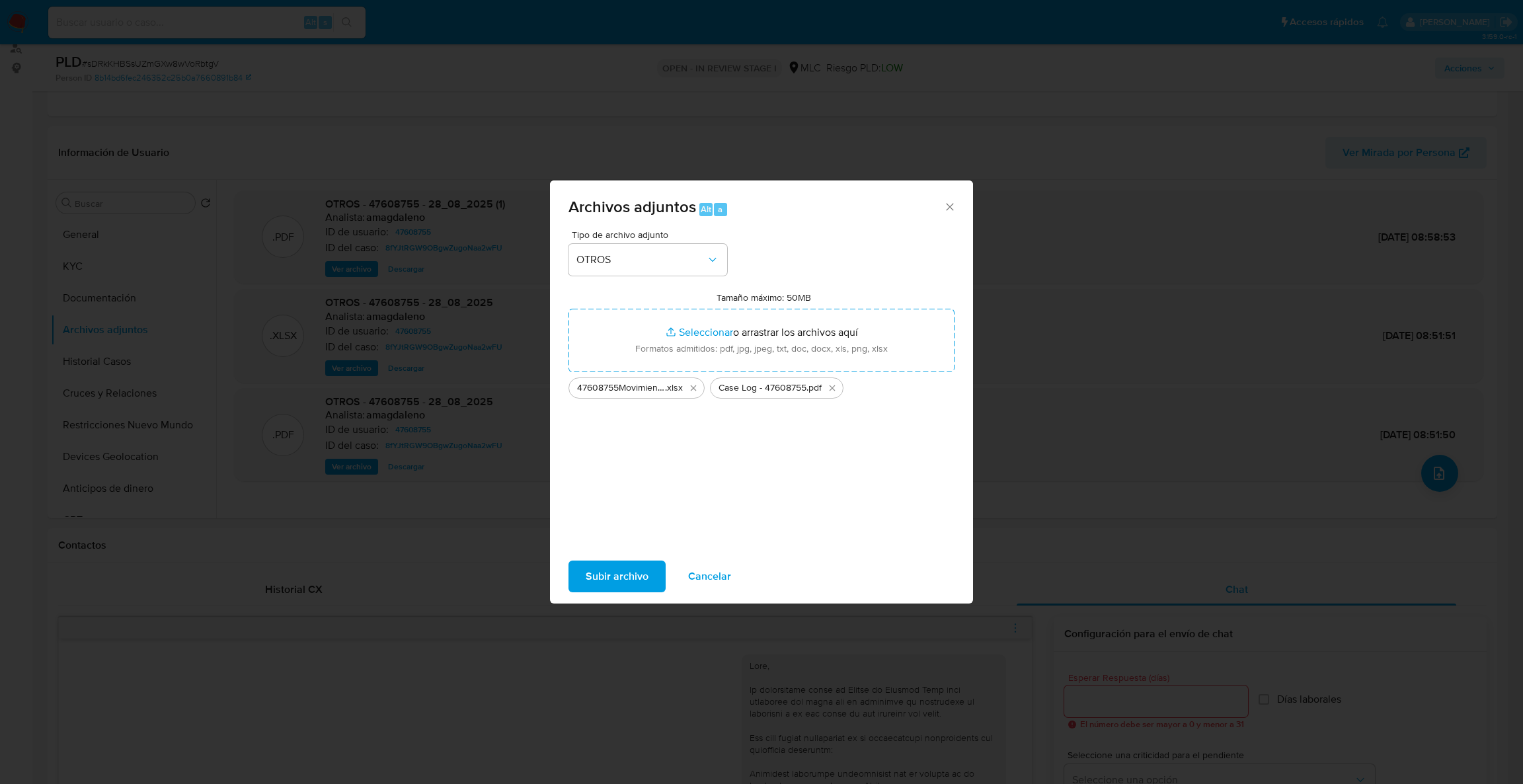
click at [636, 596] on div "Subir archivo Cancelar" at bounding box center [762, 576] width 423 height 50
click at [629, 590] on span "Subir archivo" at bounding box center [617, 576] width 63 height 29
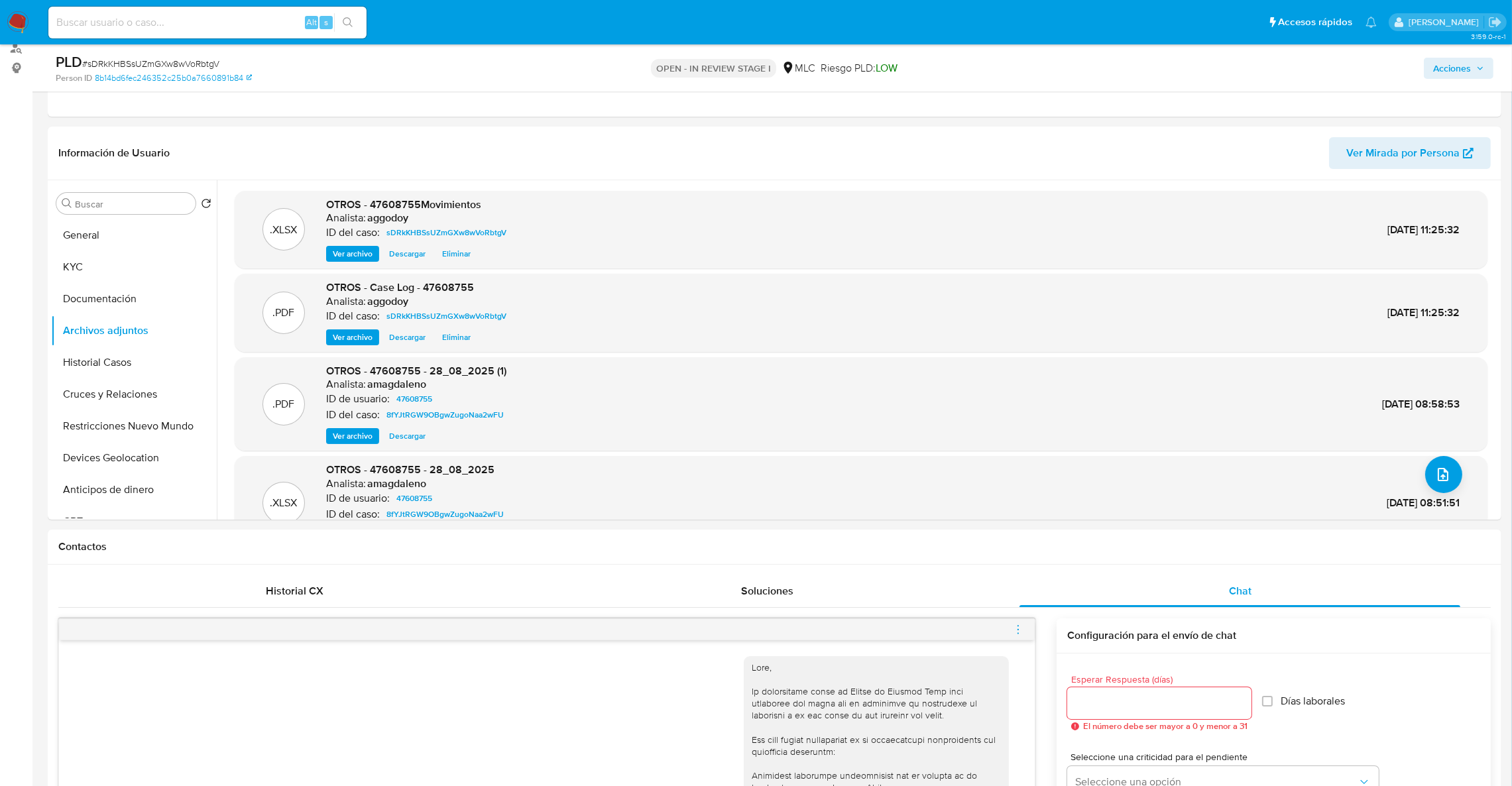
click at [1447, 79] on div "Acciones" at bounding box center [1256, 68] width 476 height 31
click at [1451, 68] on div "Acciones" at bounding box center [1256, 68] width 476 height 31
click at [1452, 64] on span "Acciones" at bounding box center [1452, 68] width 38 height 21
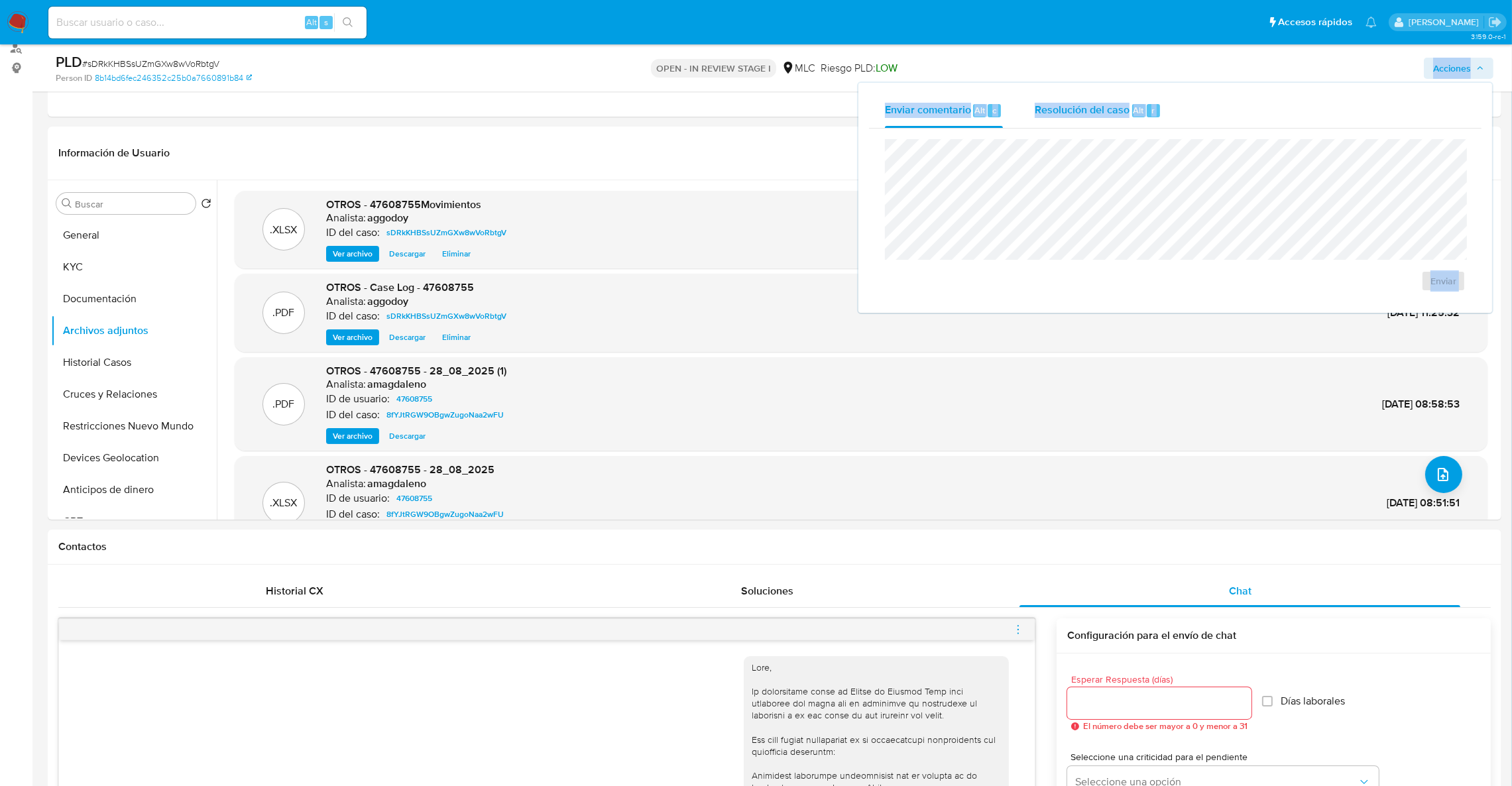
click at [1104, 107] on span "Resolución del caso" at bounding box center [1082, 109] width 94 height 15
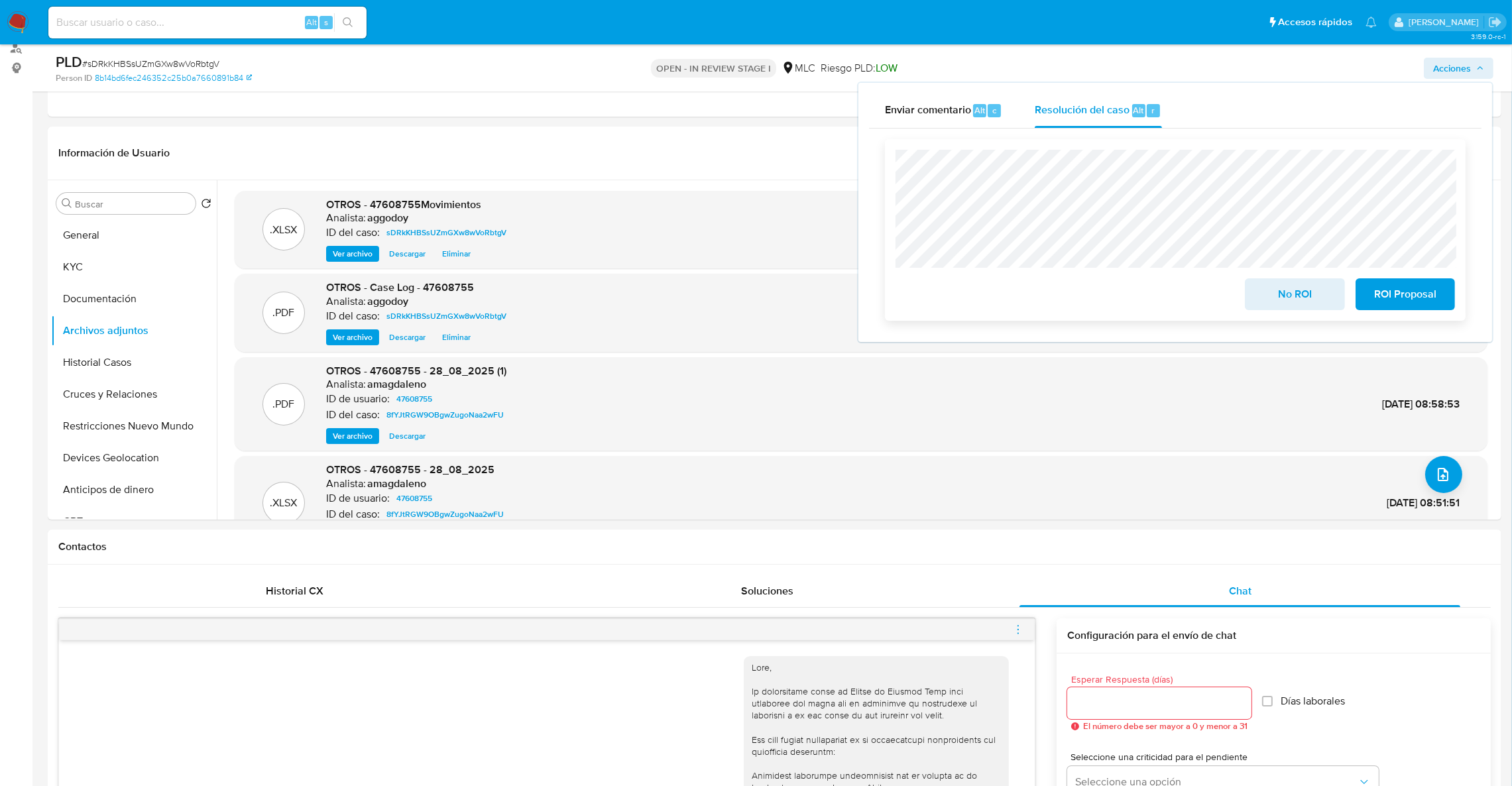
click at [1275, 295] on span "No ROI" at bounding box center [1295, 295] width 65 height 29
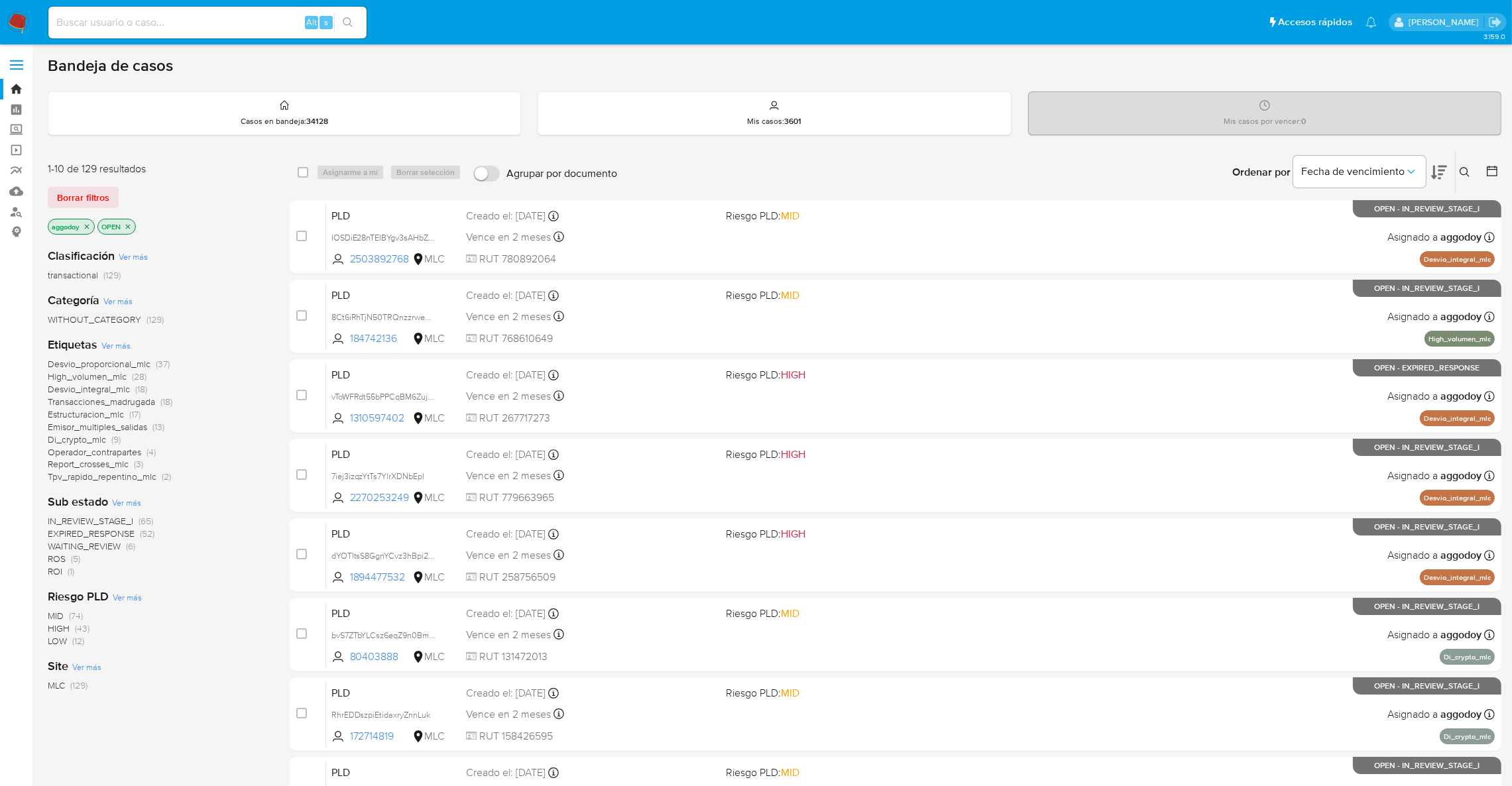
click at [61, 575] on span "ROI" at bounding box center [55, 571] width 15 height 13
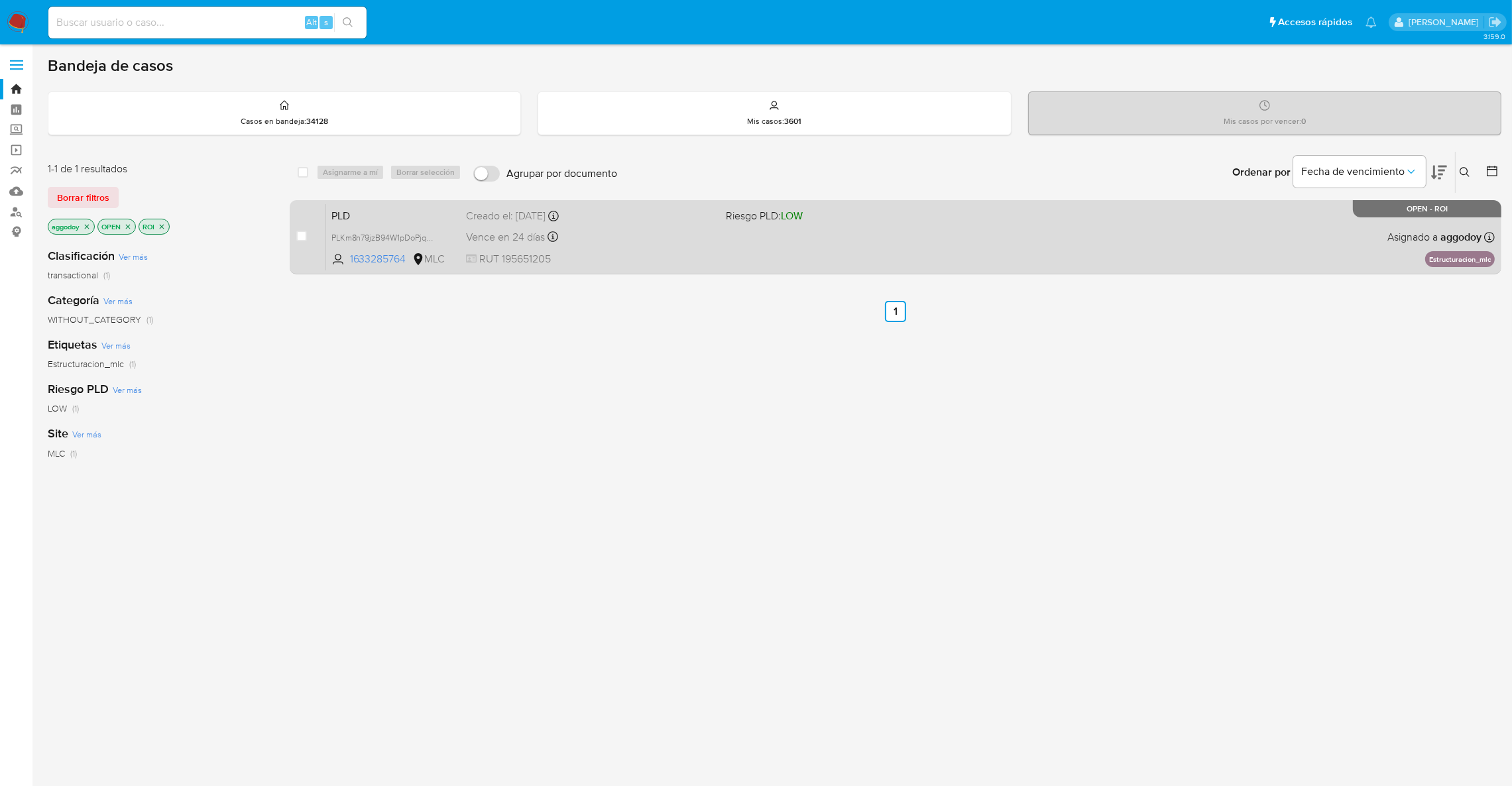
click at [759, 261] on div "PLD PLKm8n79jzB94W1pDoPjqbjF 1633285764 MLC Riesgo PLD: LOW Creado el: 12/07/20…" at bounding box center [911, 236] width 1169 height 67
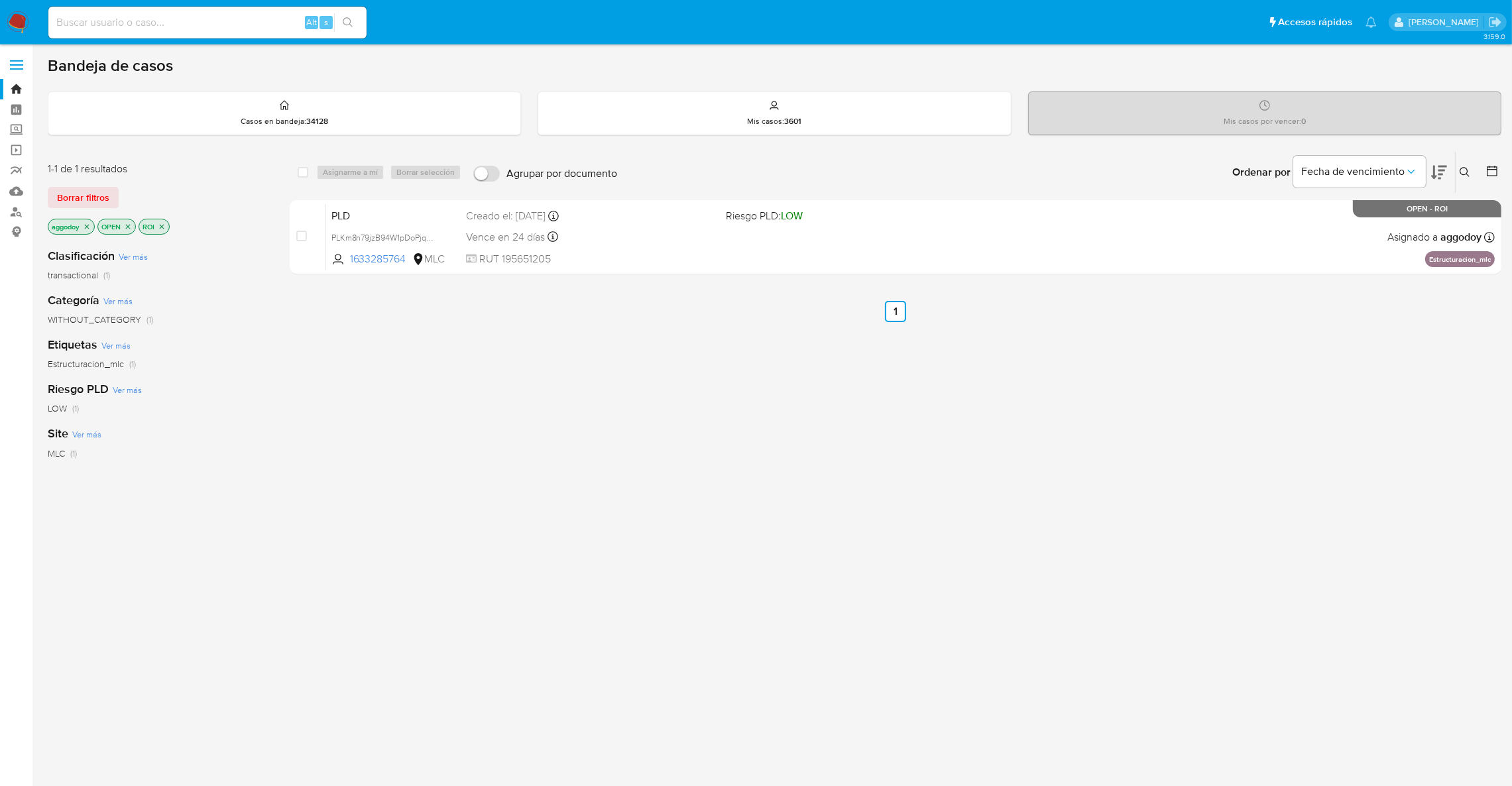
click at [161, 226] on icon "close-filter" at bounding box center [161, 227] width 8 height 8
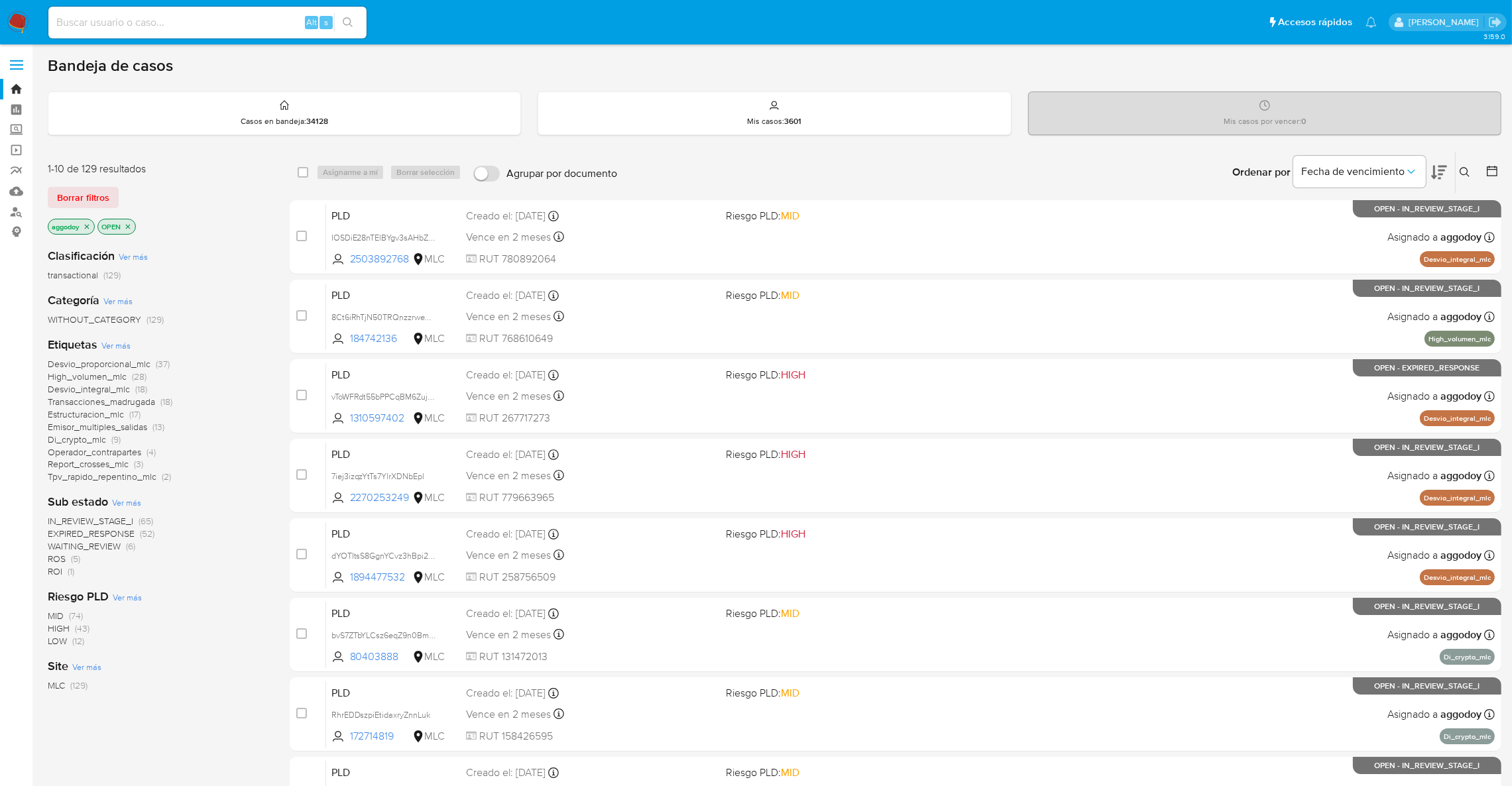
click at [120, 380] on span "High_volumen_mlc" at bounding box center [87, 376] width 79 height 13
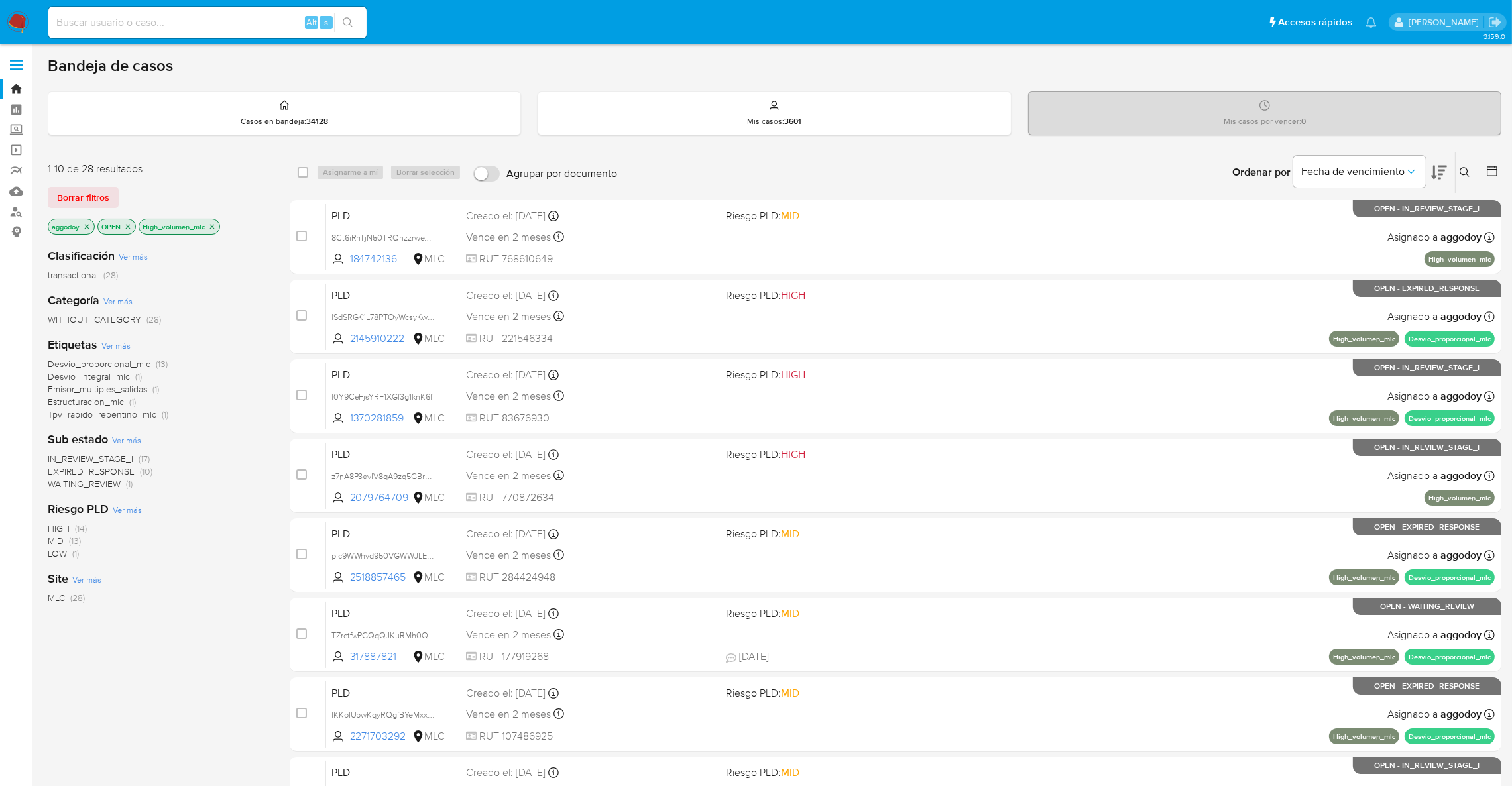
click at [1445, 182] on button at bounding box center [1439, 172] width 16 height 41
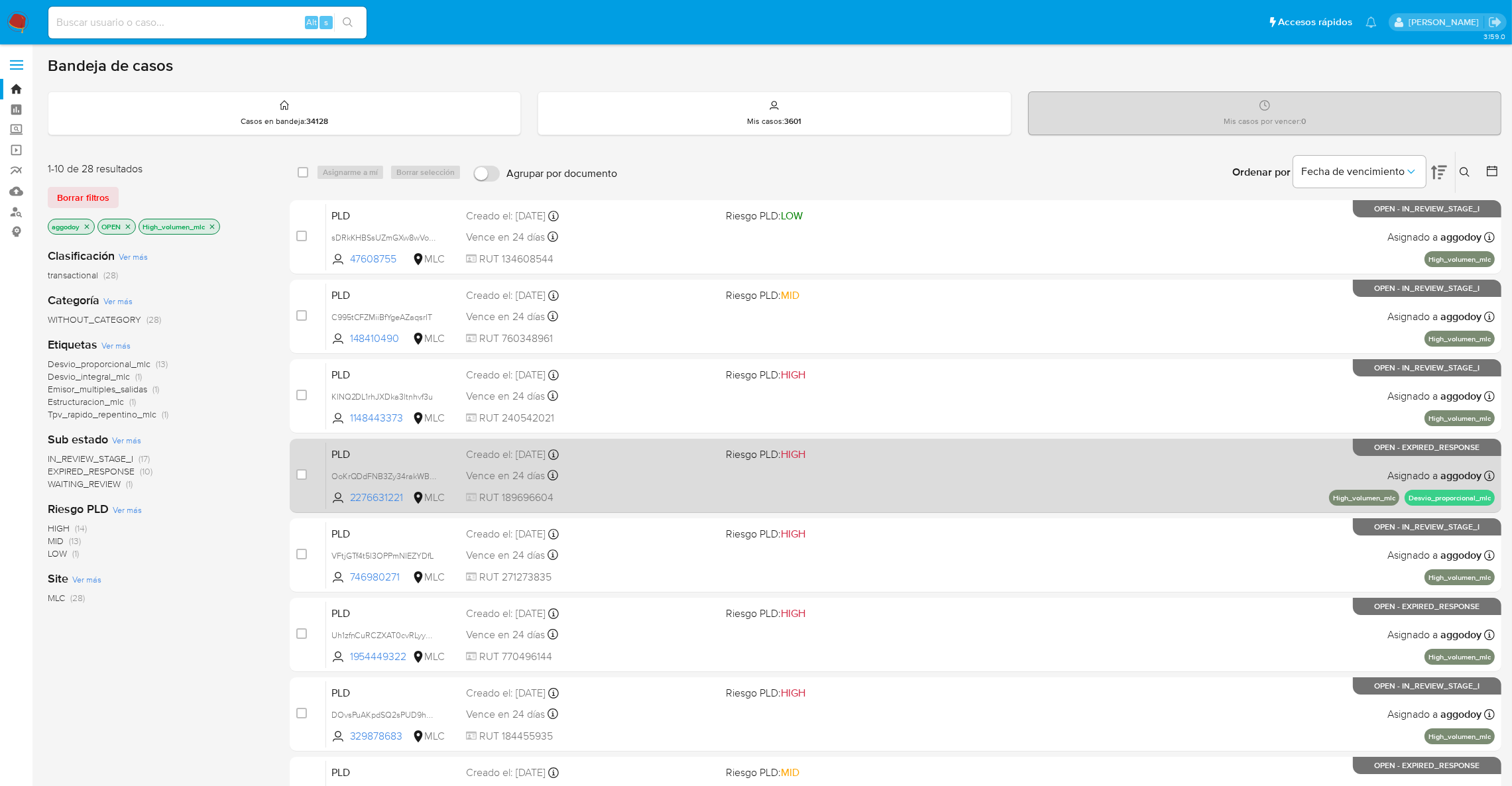
click at [635, 450] on div "Creado el: 12/07/2025 Creado el: 12/07/2025 16:07:52" at bounding box center [590, 454] width 249 height 15
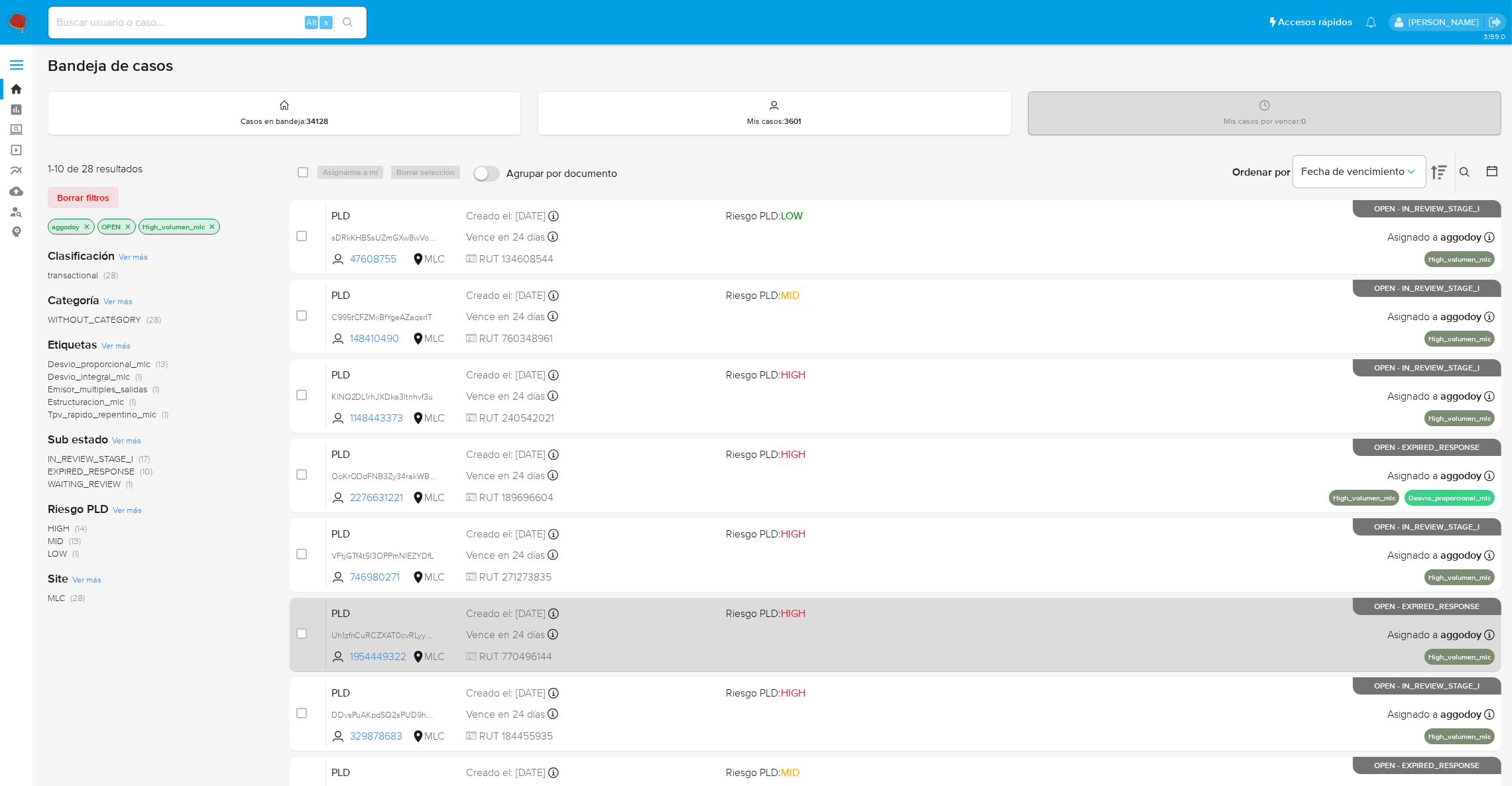
click at [731, 629] on div "PLD Uh1zfnCuRCZXAT0cvRLyyXP5 1954449322 MLC Riesgo PLD: HIGH Creado el: 12/07/2…" at bounding box center [911, 634] width 1169 height 67
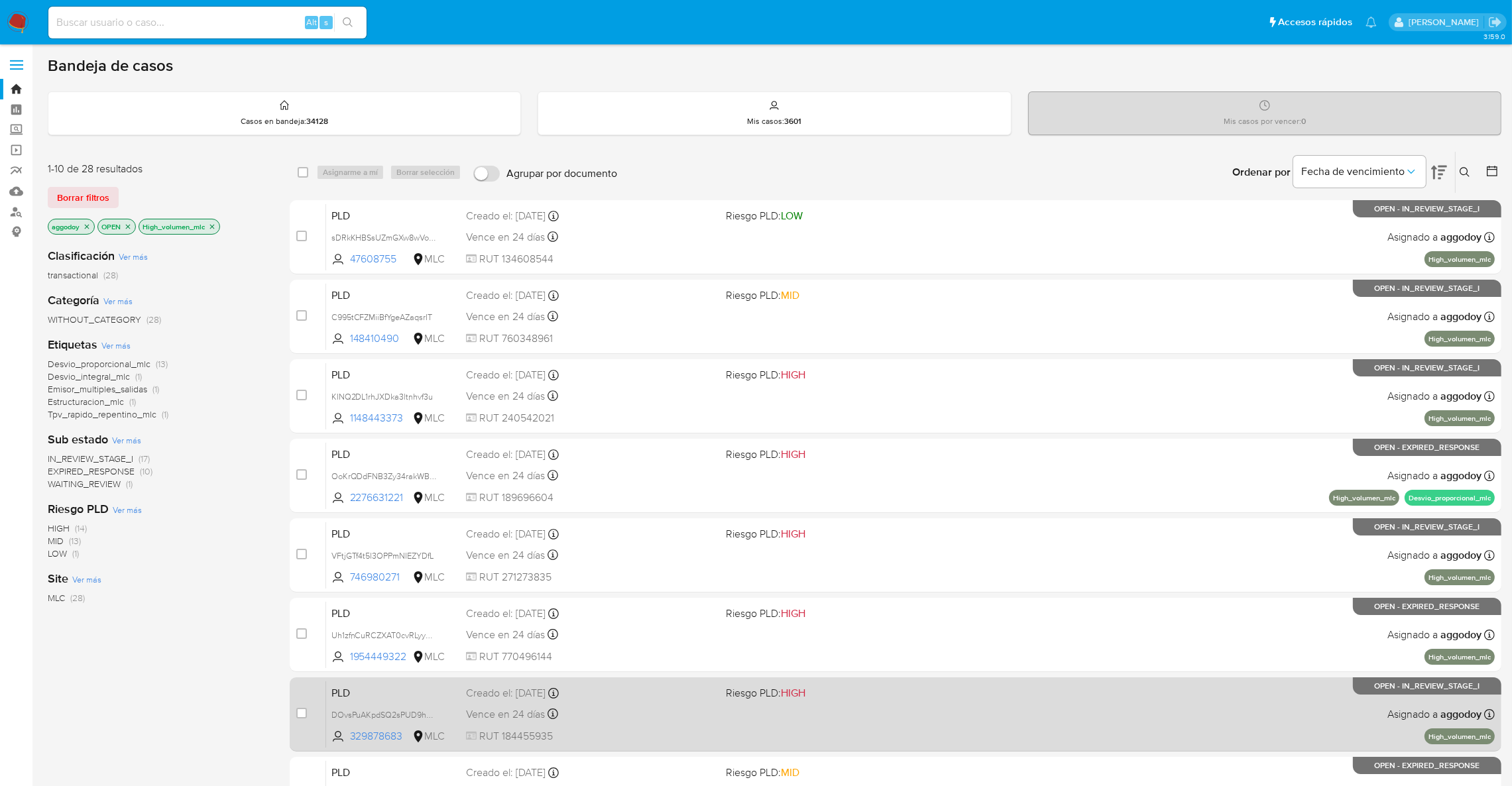
click at [640, 702] on div "PLD DOvsPuAKpdSQ2sPUD9hnIUoe 329878683 MLC Riesgo PLD: HIGH Creado el: 12/07/20…" at bounding box center [911, 713] width 1169 height 67
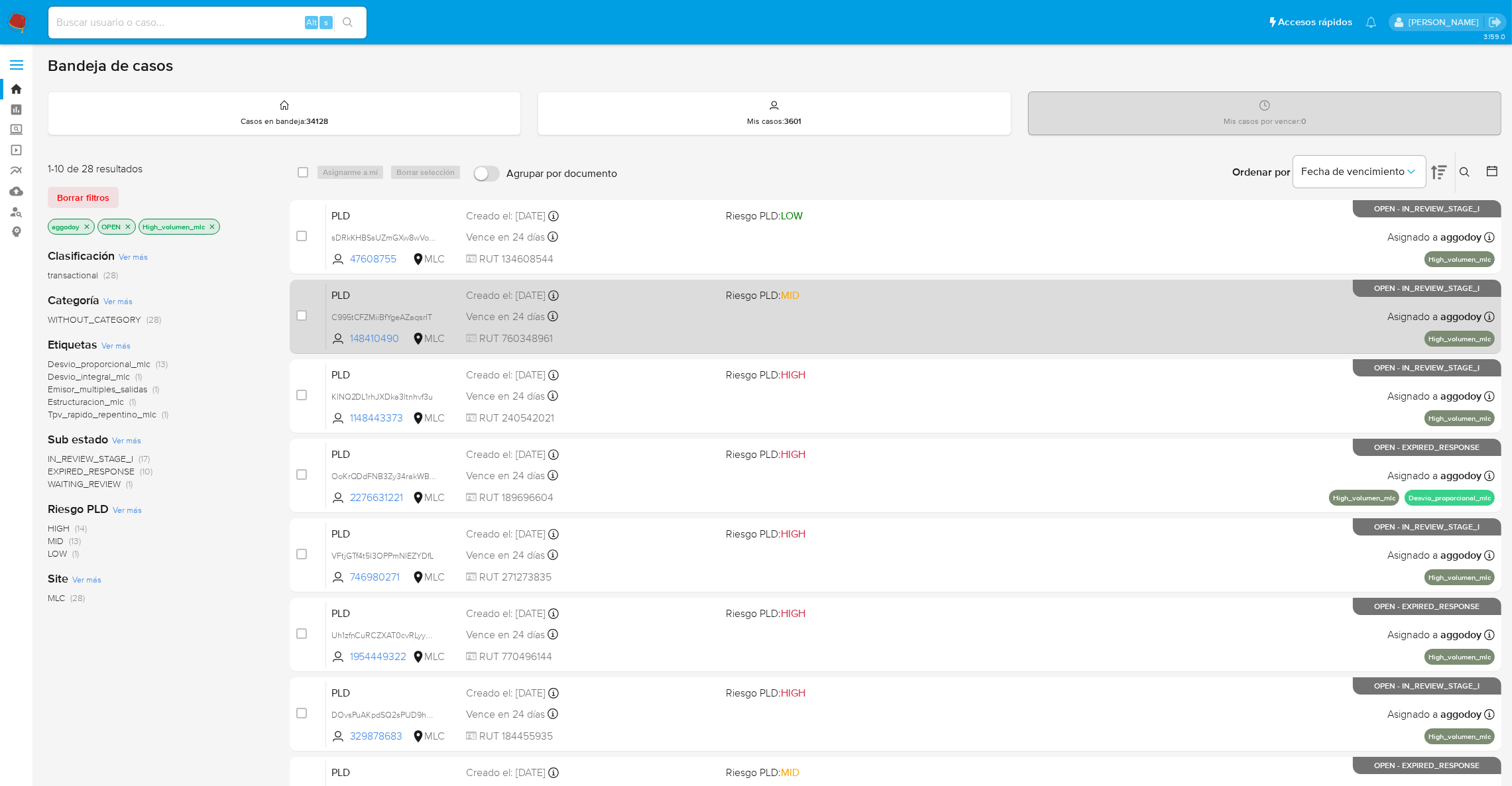
scroll to position [99, 0]
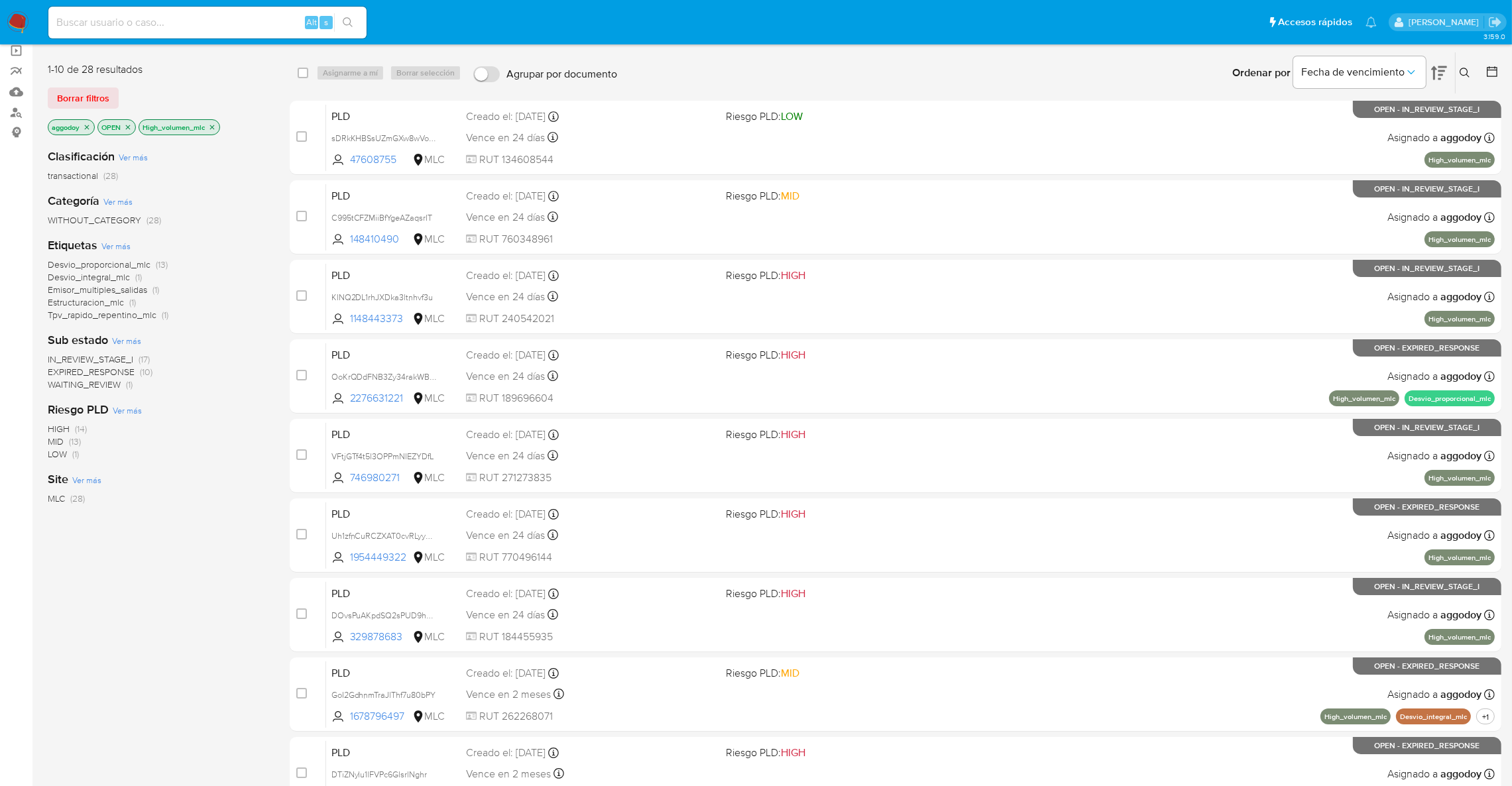
drag, startPoint x: 1462, startPoint y: 57, endPoint x: 1467, endPoint y: 65, distance: 9.4
click at [1463, 59] on div "Ingrese ID de usuario o caso Buscar Borrar filtros" at bounding box center [1467, 73] width 23 height 41
click at [1467, 65] on button at bounding box center [1467, 73] width 22 height 16
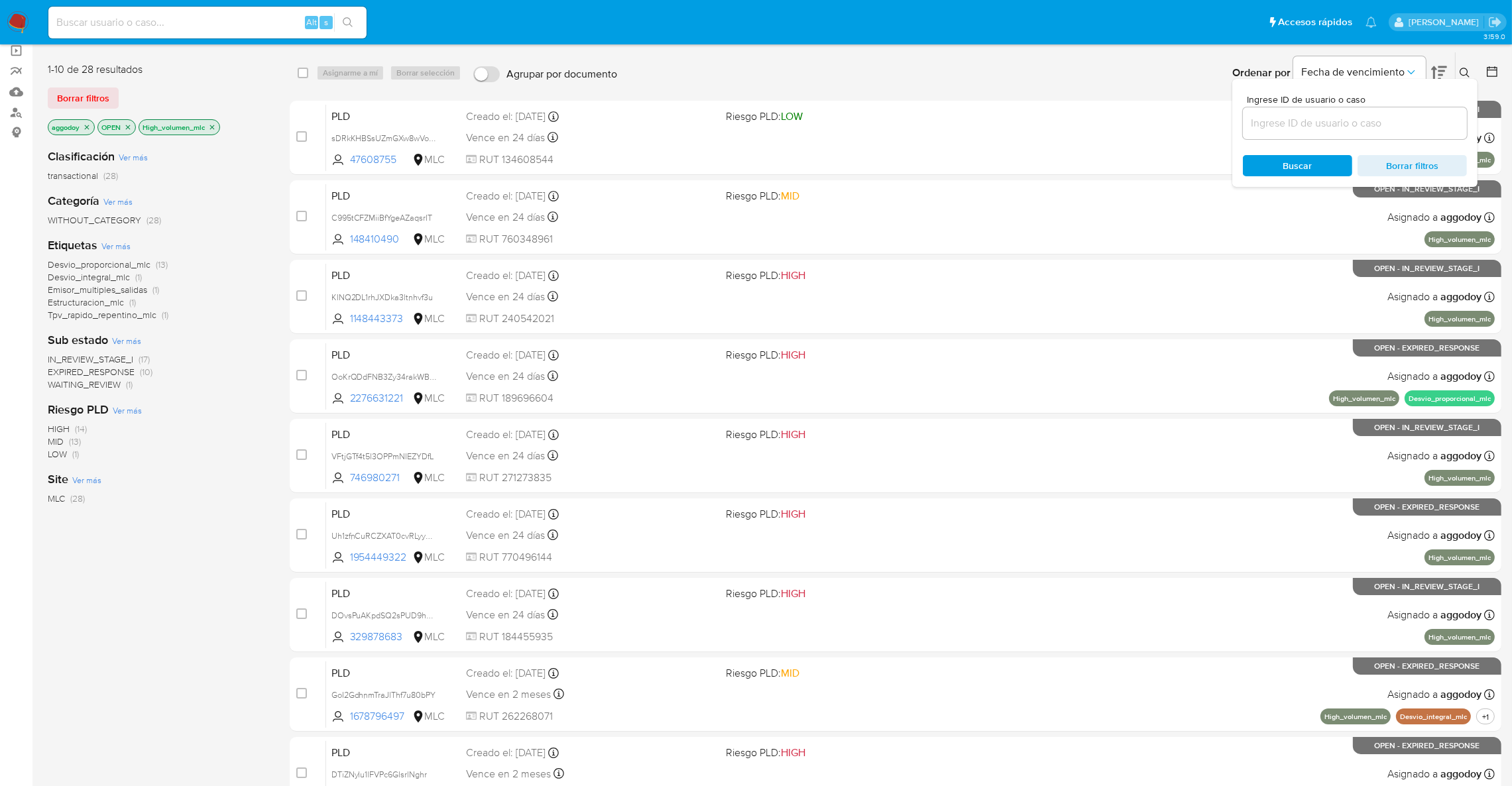
click at [1374, 131] on input at bounding box center [1355, 123] width 224 height 17
type input "831072186"
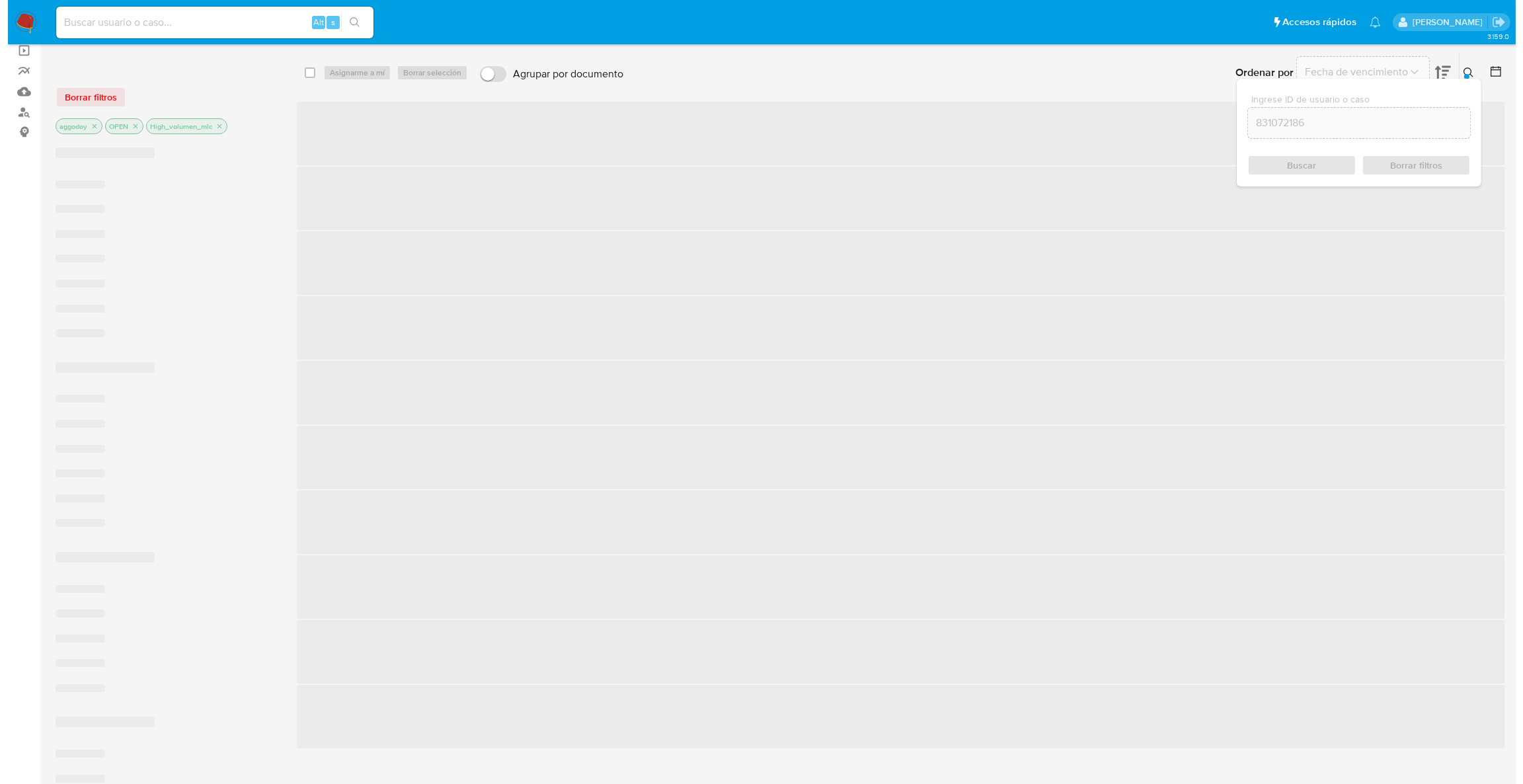
scroll to position [19, 0]
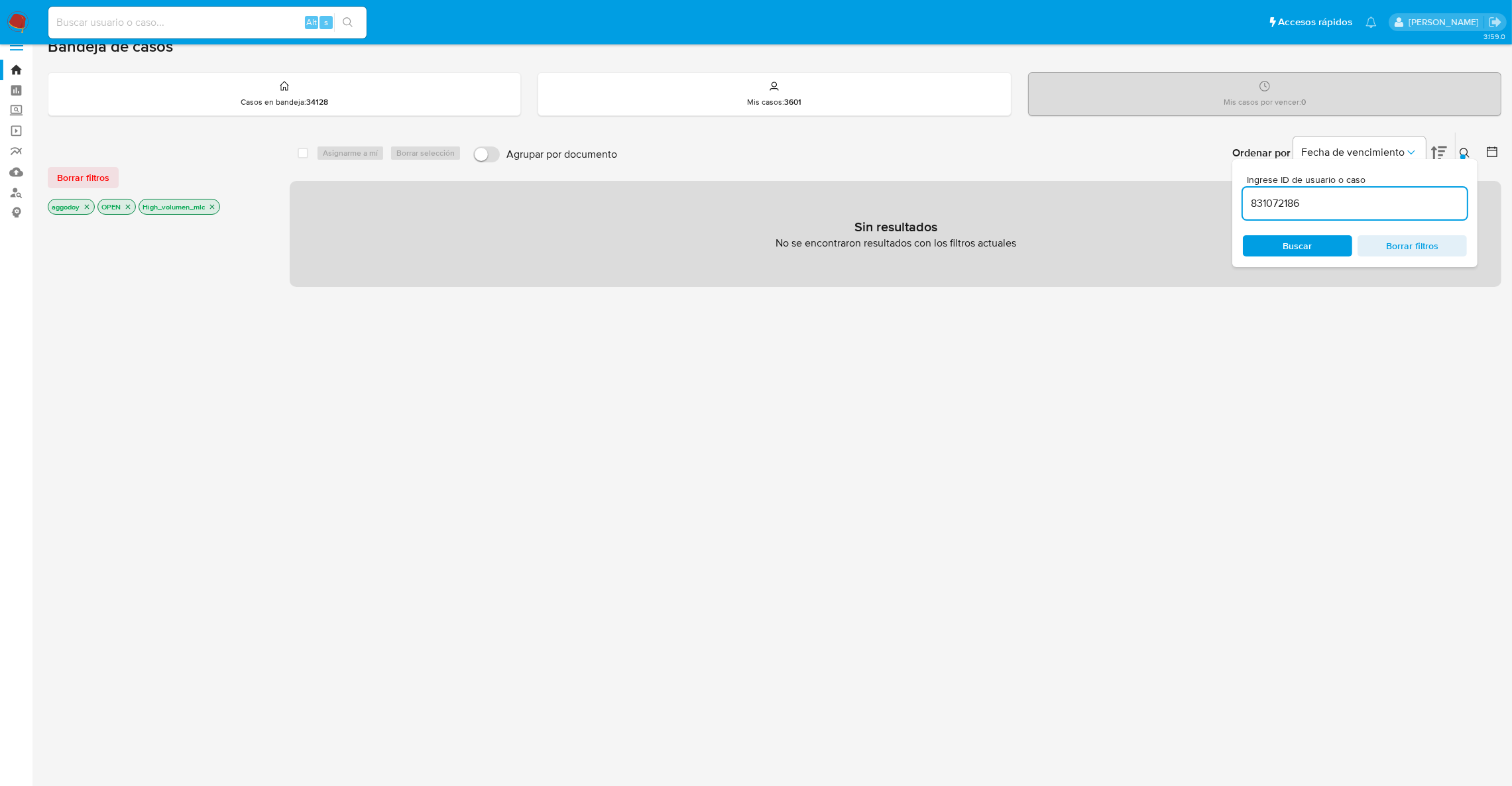
click at [1467, 69] on div "Bandeja de casos Casos en bandeja : 34128 Mis casos : 3601 Mis casos por vencer…" at bounding box center [774, 384] width 1454 height 696
click at [1461, 148] on icon at bounding box center [1464, 153] width 10 height 10
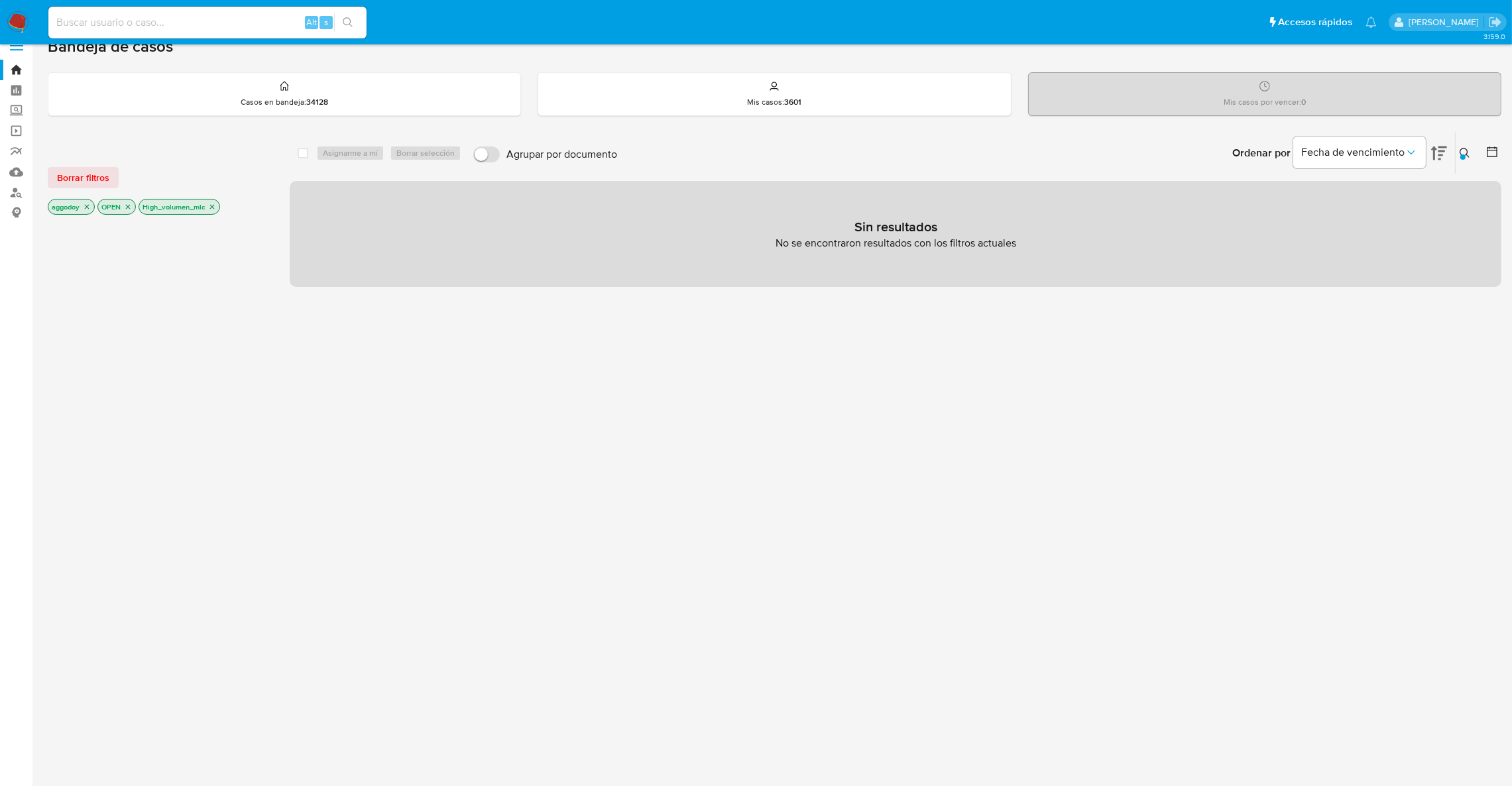
click at [212, 207] on icon "close-filter" at bounding box center [212, 207] width 8 height 8
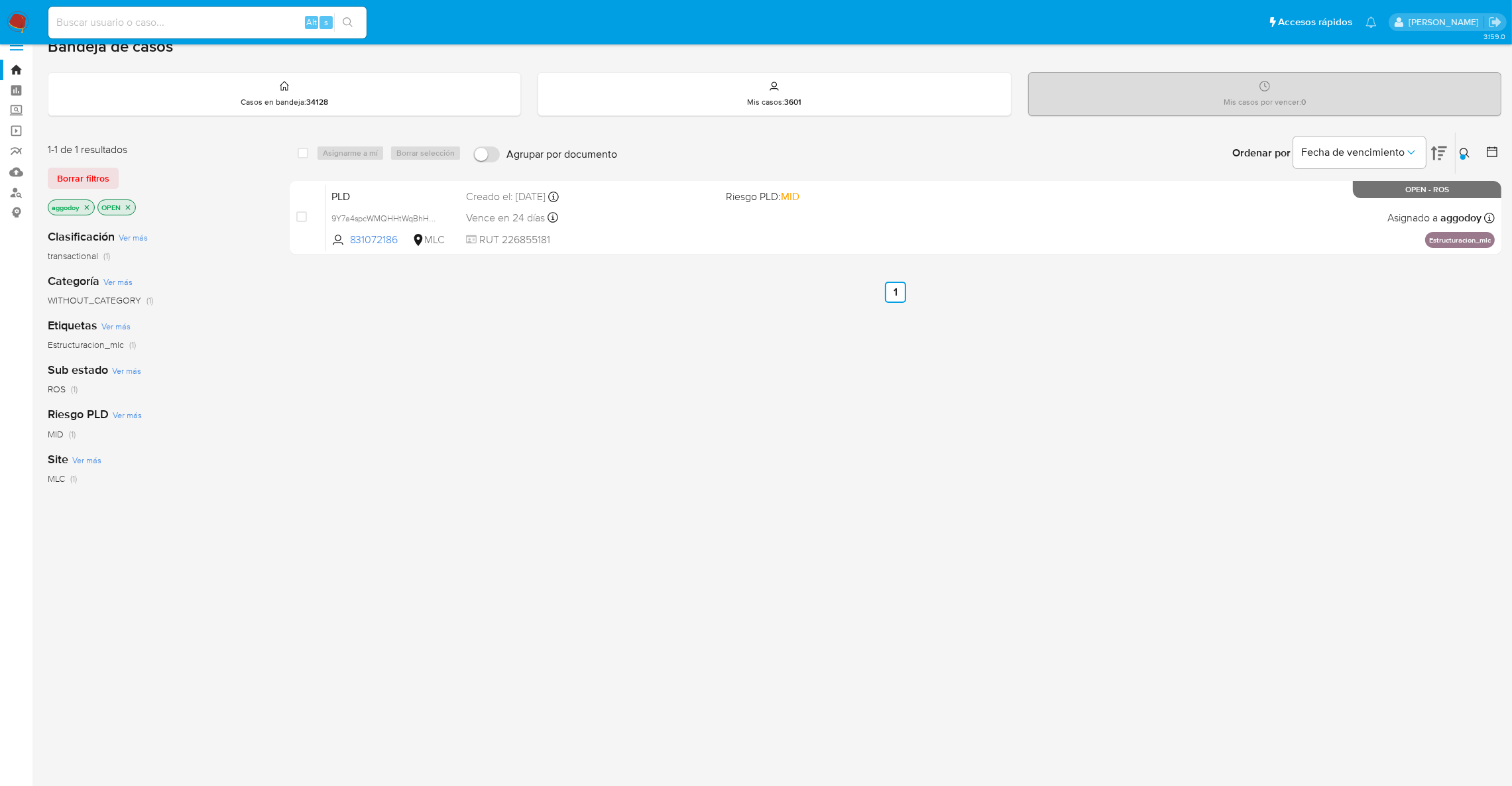
drag, startPoint x: 130, startPoint y: 208, endPoint x: 147, endPoint y: 320, distance: 113.3
click at [158, 352] on div "1-1 de 1 resultados Borrar filtros aggodoy OPEN Clasificación Ver más transacti…" at bounding box center [157, 406] width 220 height 526
click at [1455, 154] on div "Ordenar por Fecha de vencimiento No es posible ordenar los resultados mientras …" at bounding box center [1062, 153] width 877 height 41
click at [1464, 155] on div at bounding box center [1463, 157] width 6 height 6
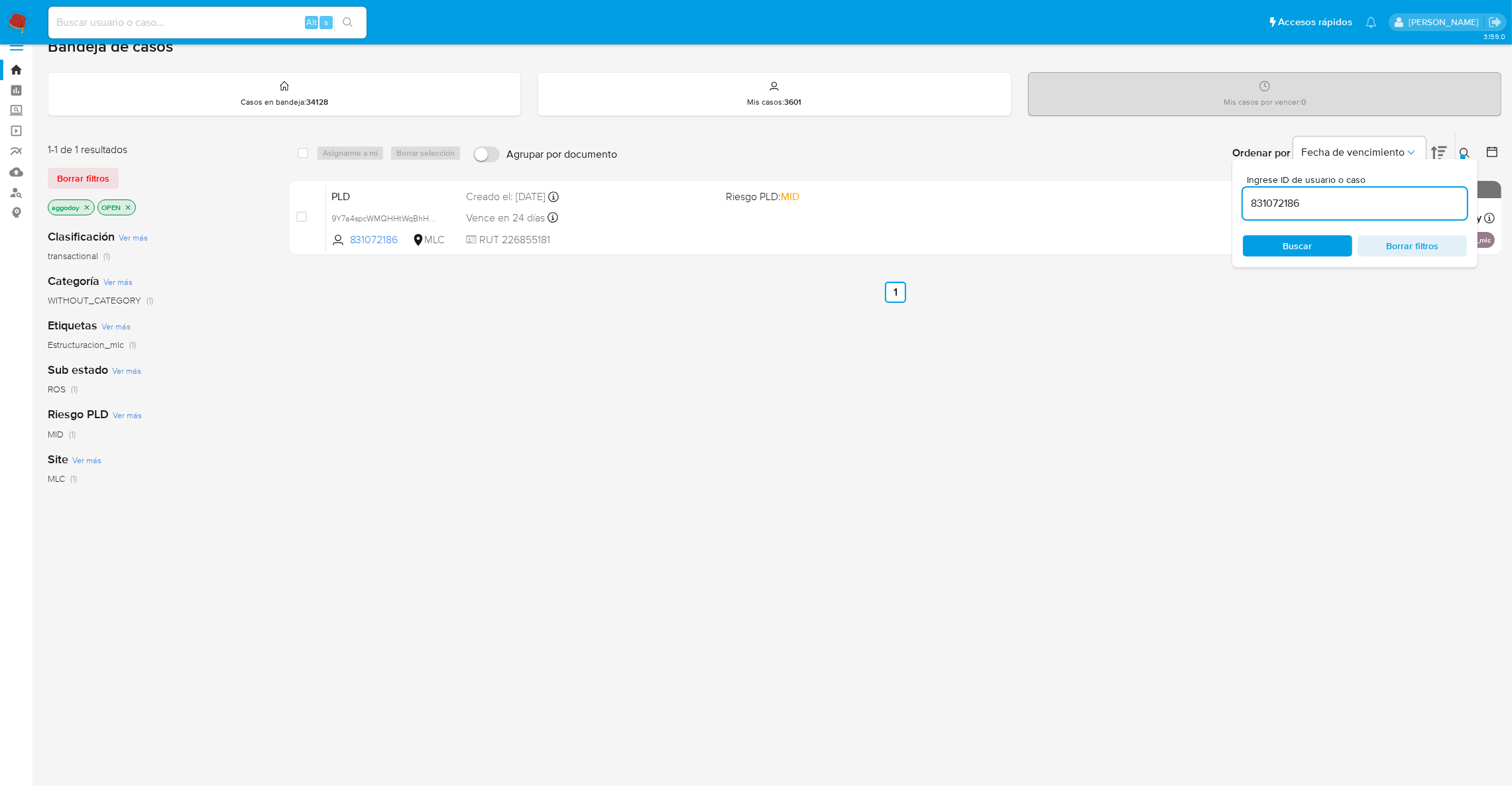
click at [1410, 206] on input "831072186" at bounding box center [1355, 203] width 224 height 17
type input "208506275"
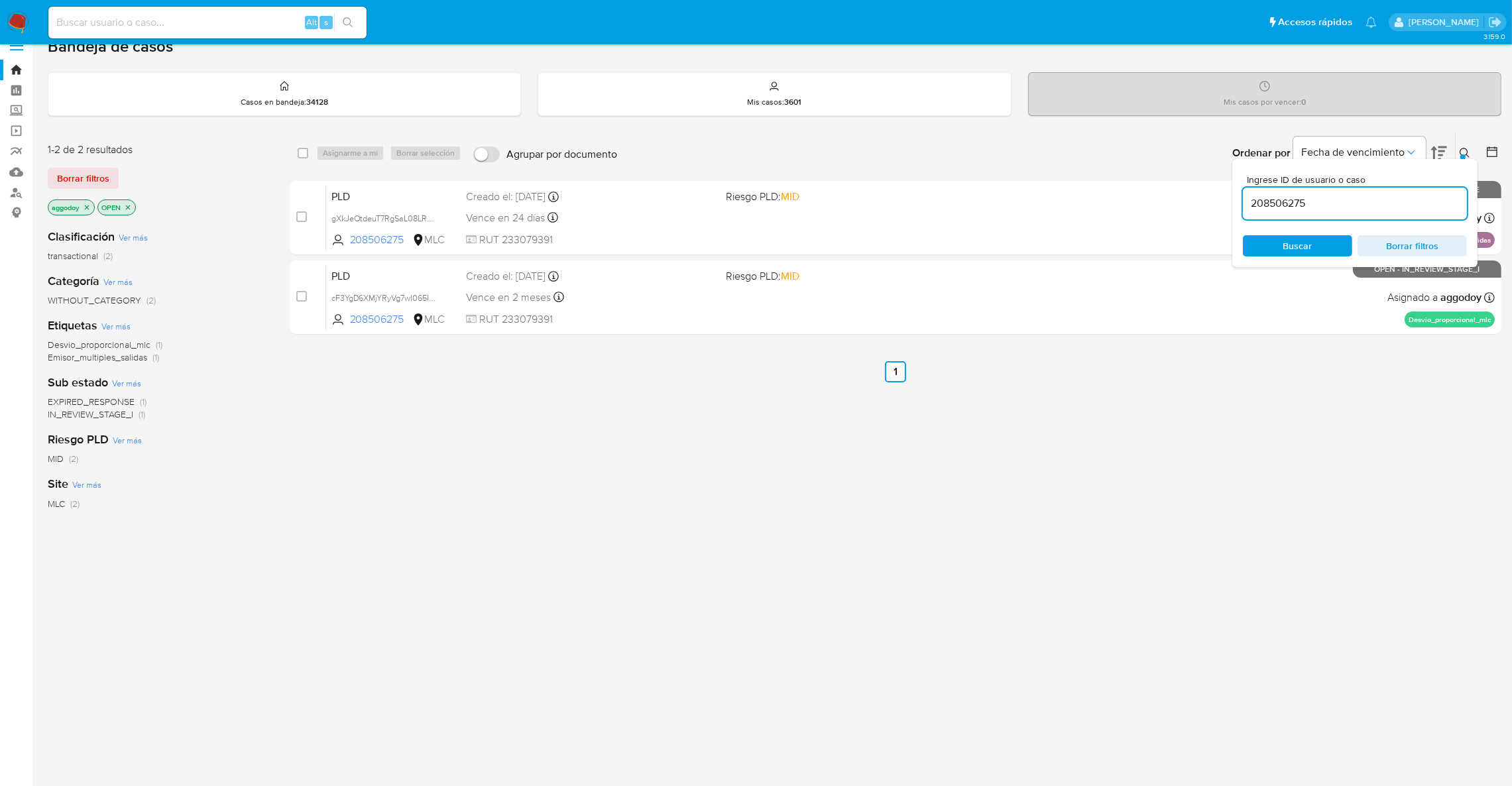
click at [992, 603] on div "select-all-cases-checkbox Asignarme a mí Borrar selección Agrupar por documento…" at bounding box center [895, 432] width 1212 height 600
click at [1474, 149] on button at bounding box center [1467, 153] width 22 height 16
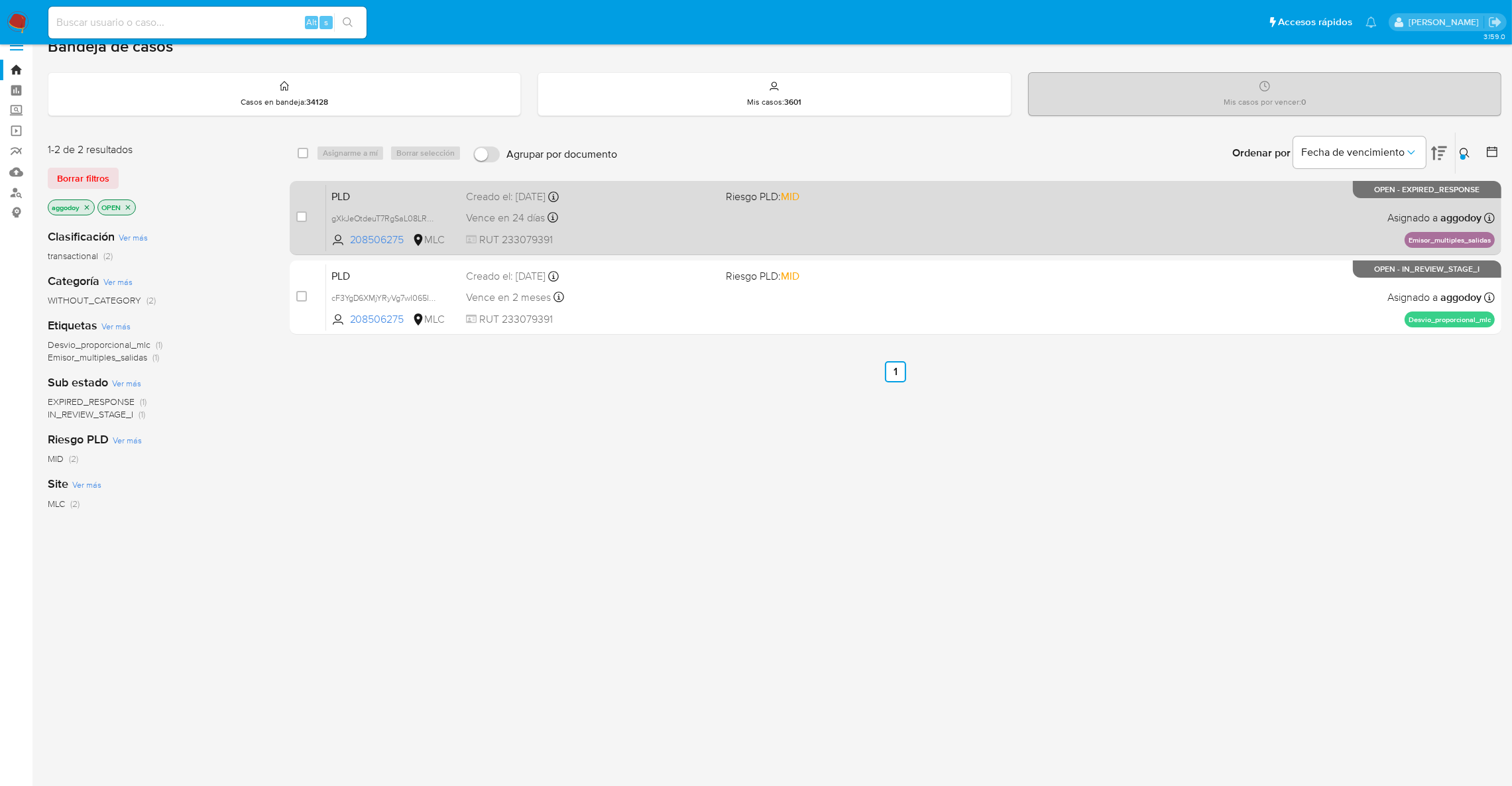
click at [809, 220] on div "PLD gXkJeOtdeuT7RgSaL08LRRj3 208506275 MLC Riesgo PLD: MID Creado el: 12/07/202…" at bounding box center [911, 217] width 1169 height 67
click at [303, 219] on input "checkbox" at bounding box center [301, 216] width 10 height 10
checkbox input "true"
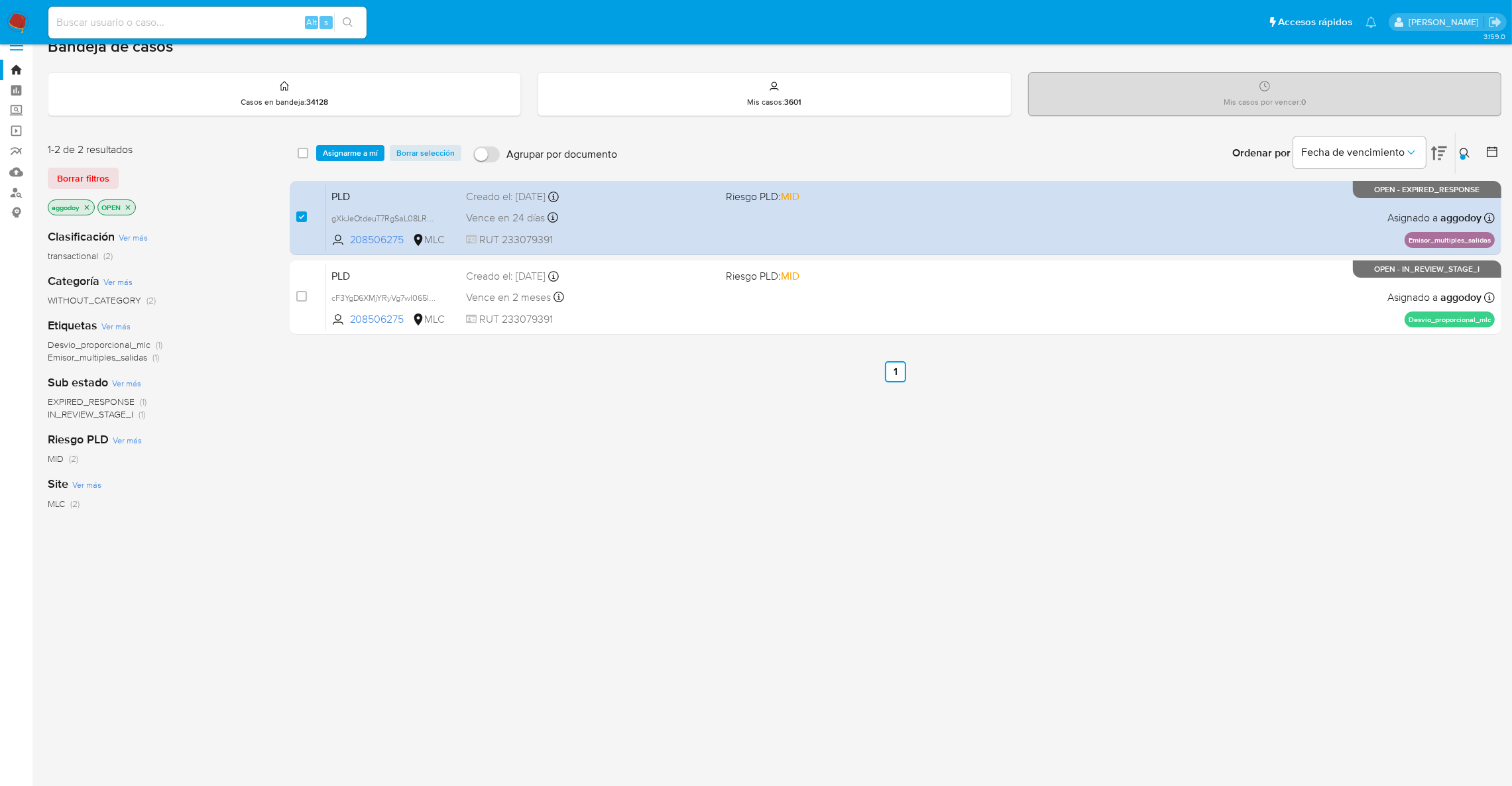
click at [325, 161] on div "select-all-cases-checkbox Asignarme a mí Borrar selección Agrupar por documento…" at bounding box center [895, 153] width 1212 height 41
click at [361, 150] on span "Asignarme a mí" at bounding box center [350, 153] width 55 height 13
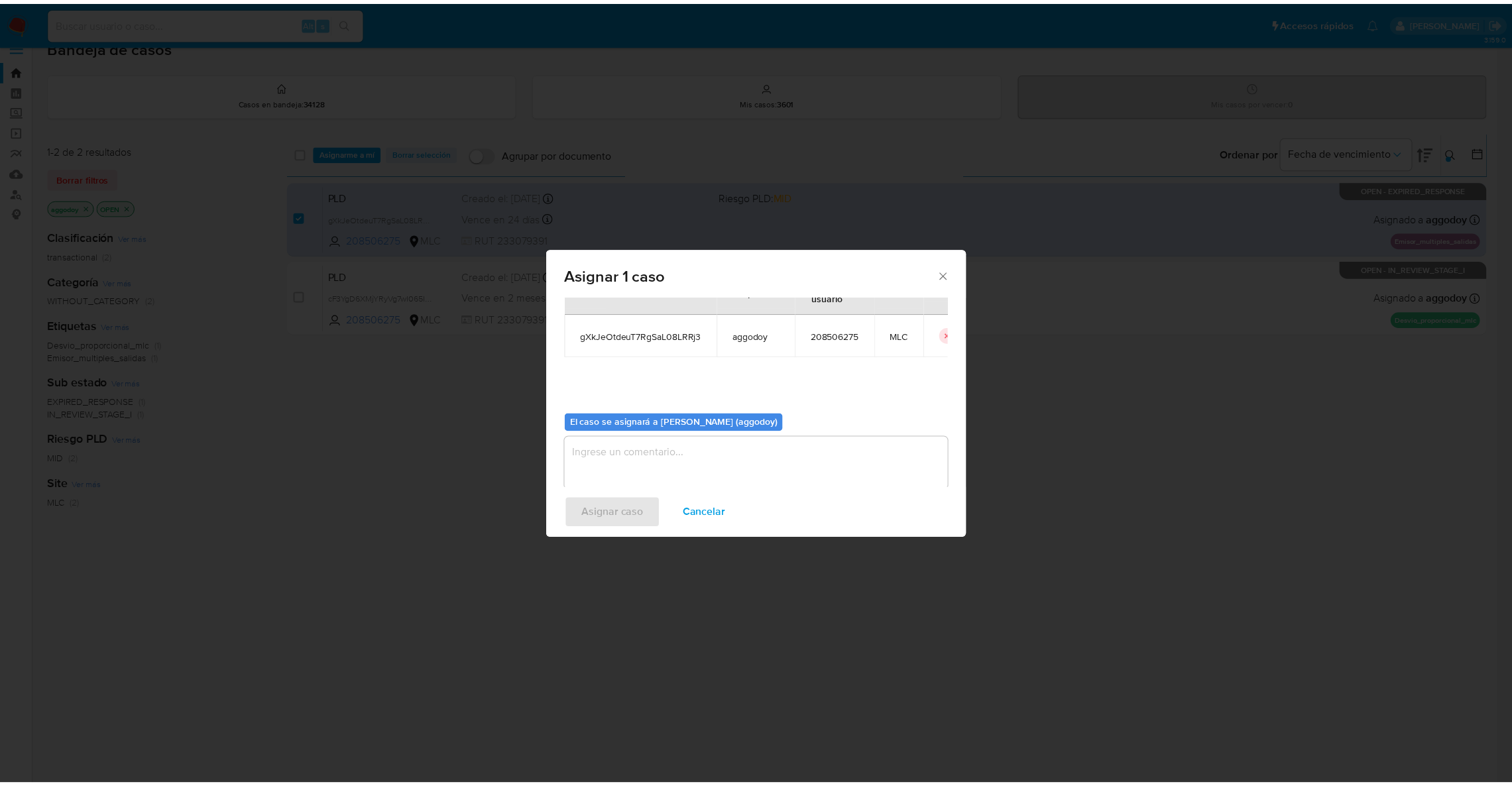
scroll to position [69, 0]
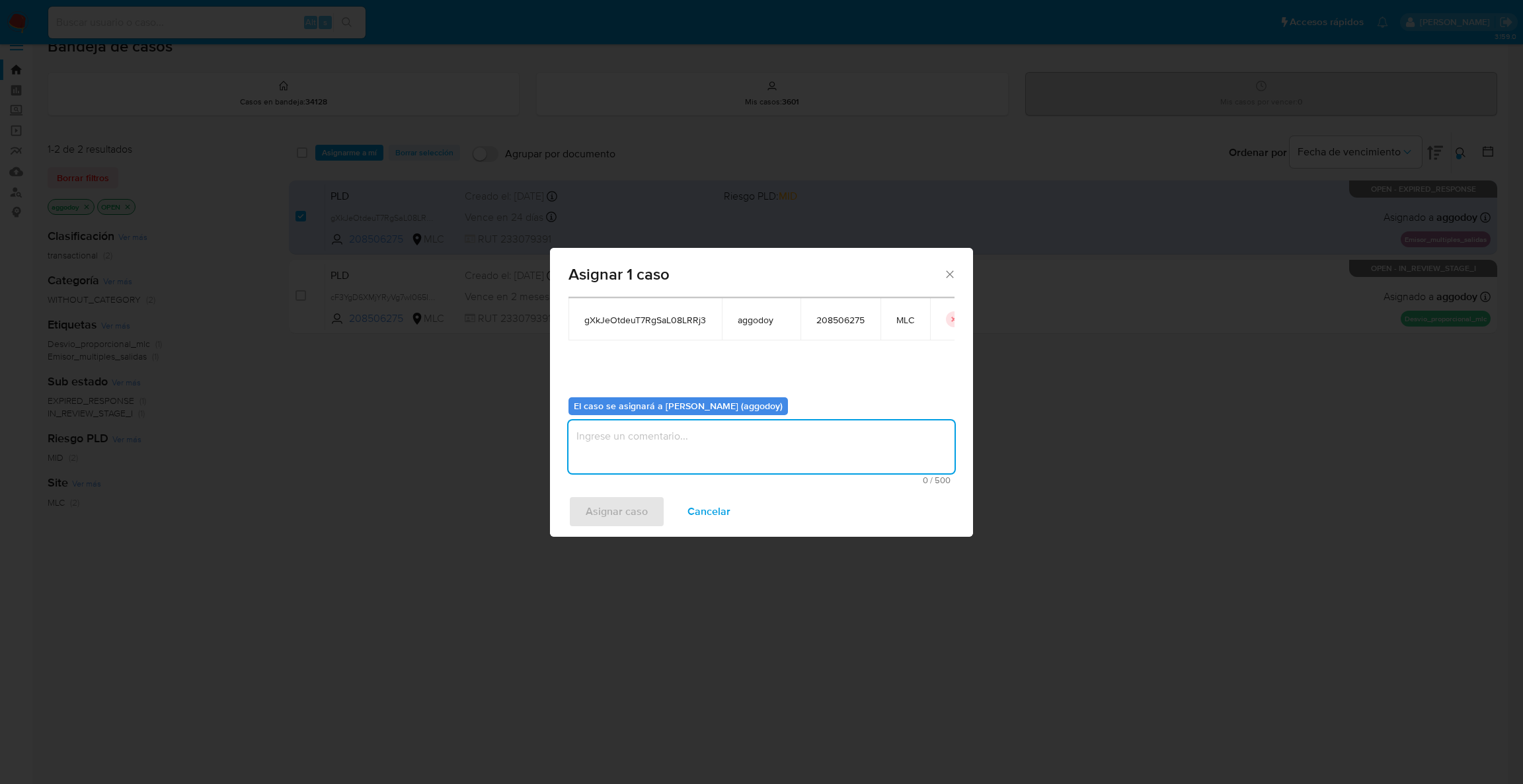
click at [642, 422] on textarea "assign-modal" at bounding box center [762, 447] width 386 height 53
type textarea ","
click at [584, 512] on button "Asignar caso" at bounding box center [617, 511] width 97 height 31
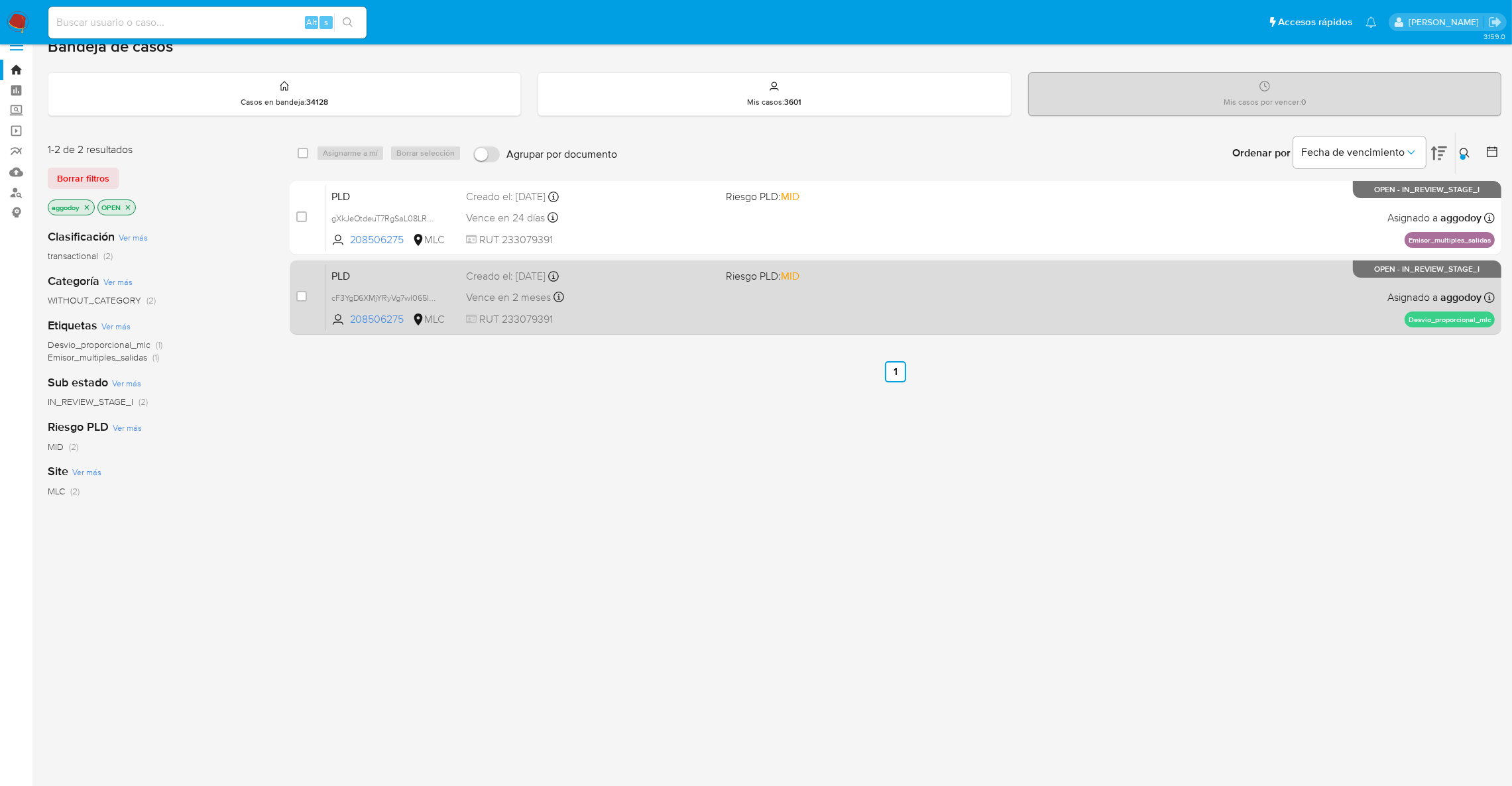
click at [693, 291] on div "Vence en 2 meses Vence el 10/11/2025 06:08:21" at bounding box center [590, 297] width 249 height 18
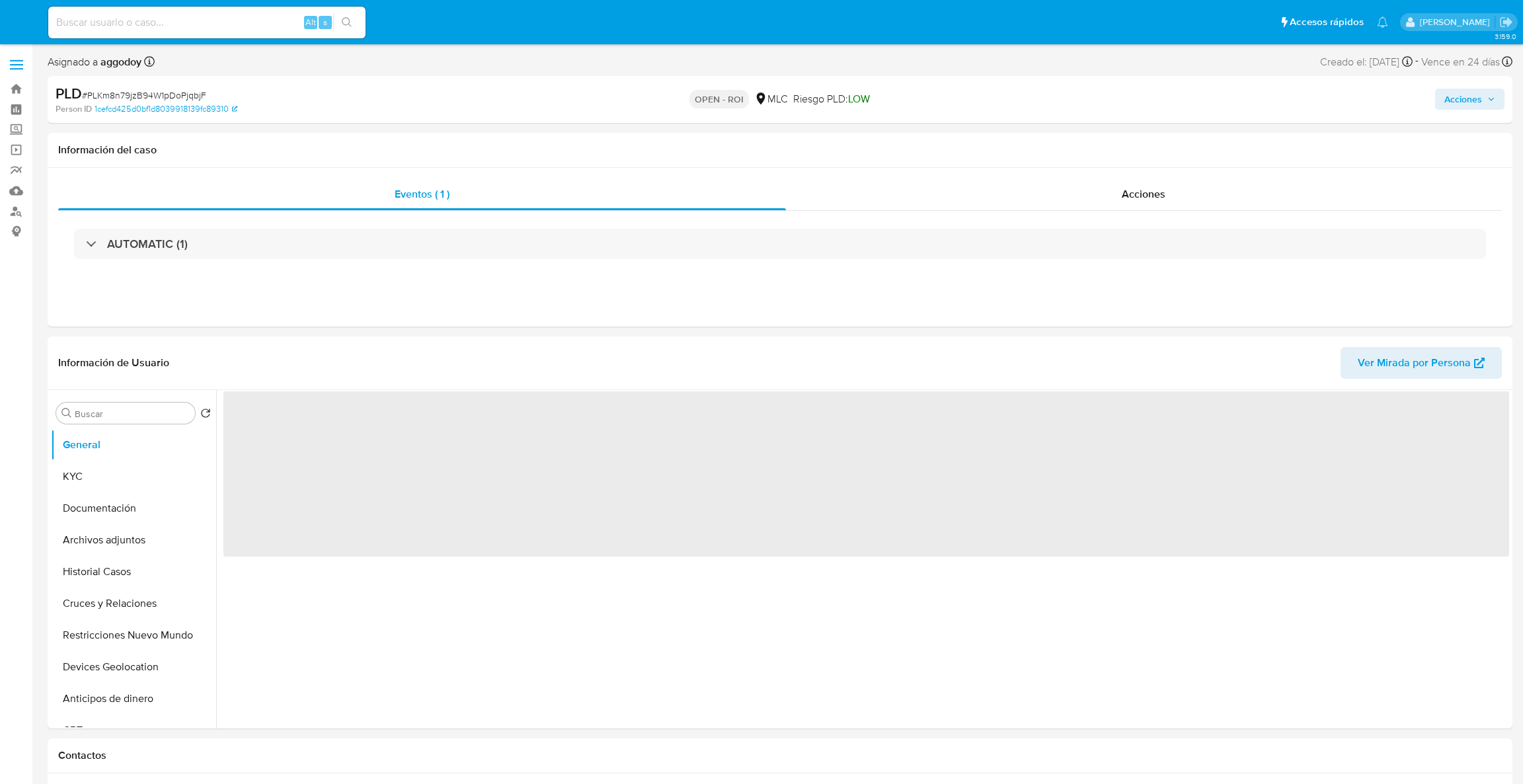
select select "10"
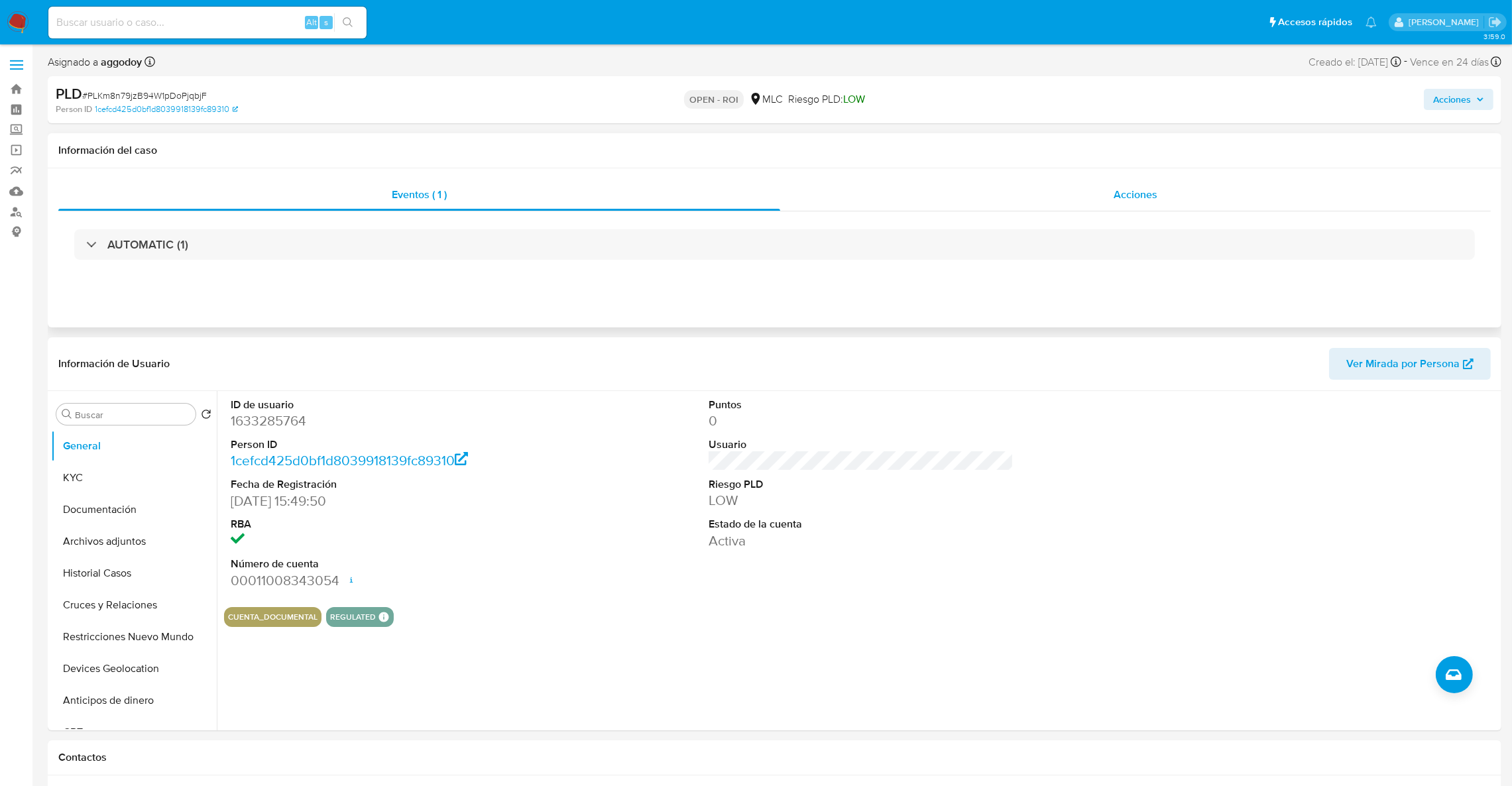
click at [1120, 202] on span "Acciones" at bounding box center [1136, 194] width 44 height 15
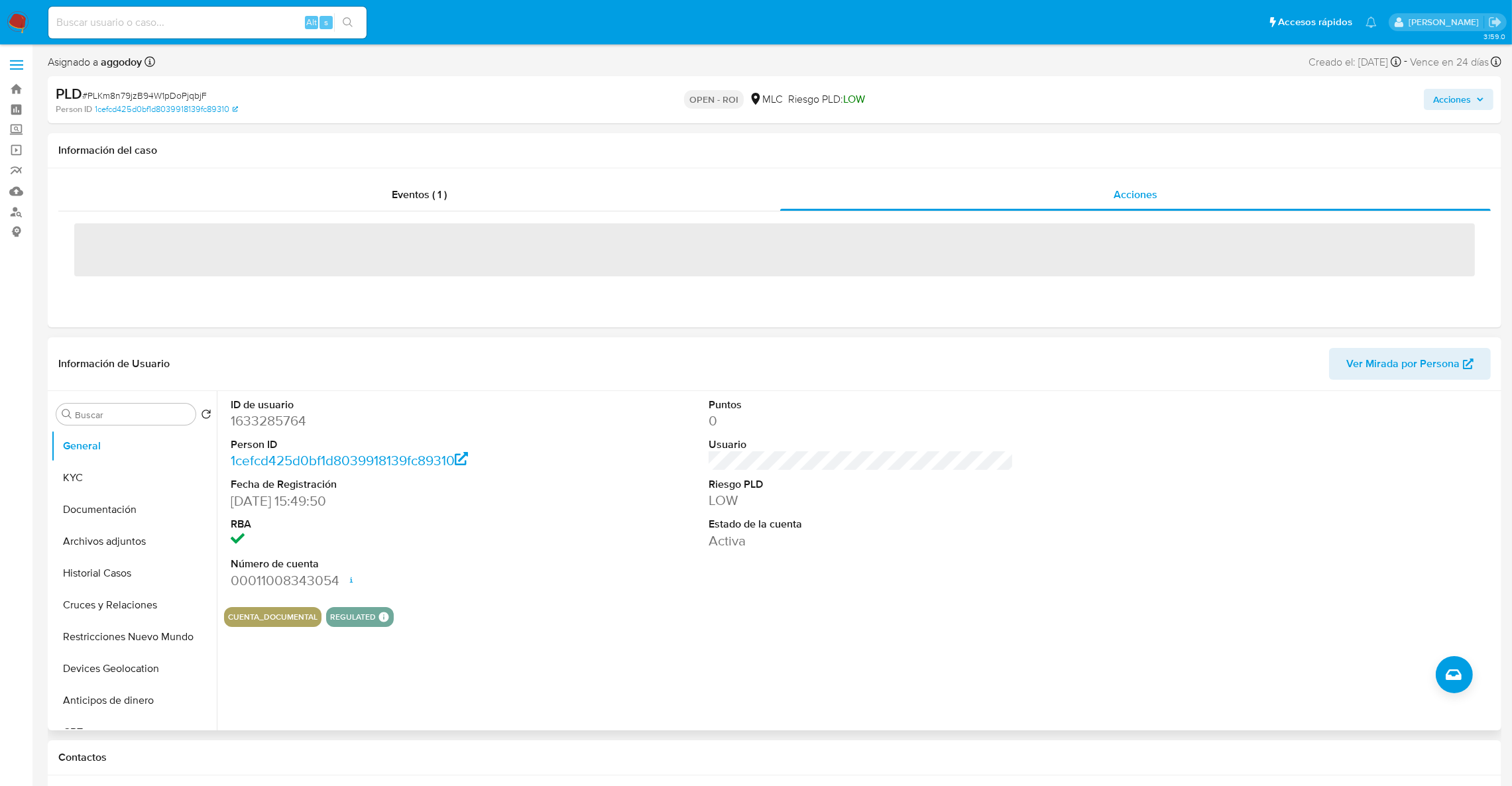
click at [270, 421] on dd "1633285764" at bounding box center [383, 420] width 306 height 19
copy dd "1633285764"
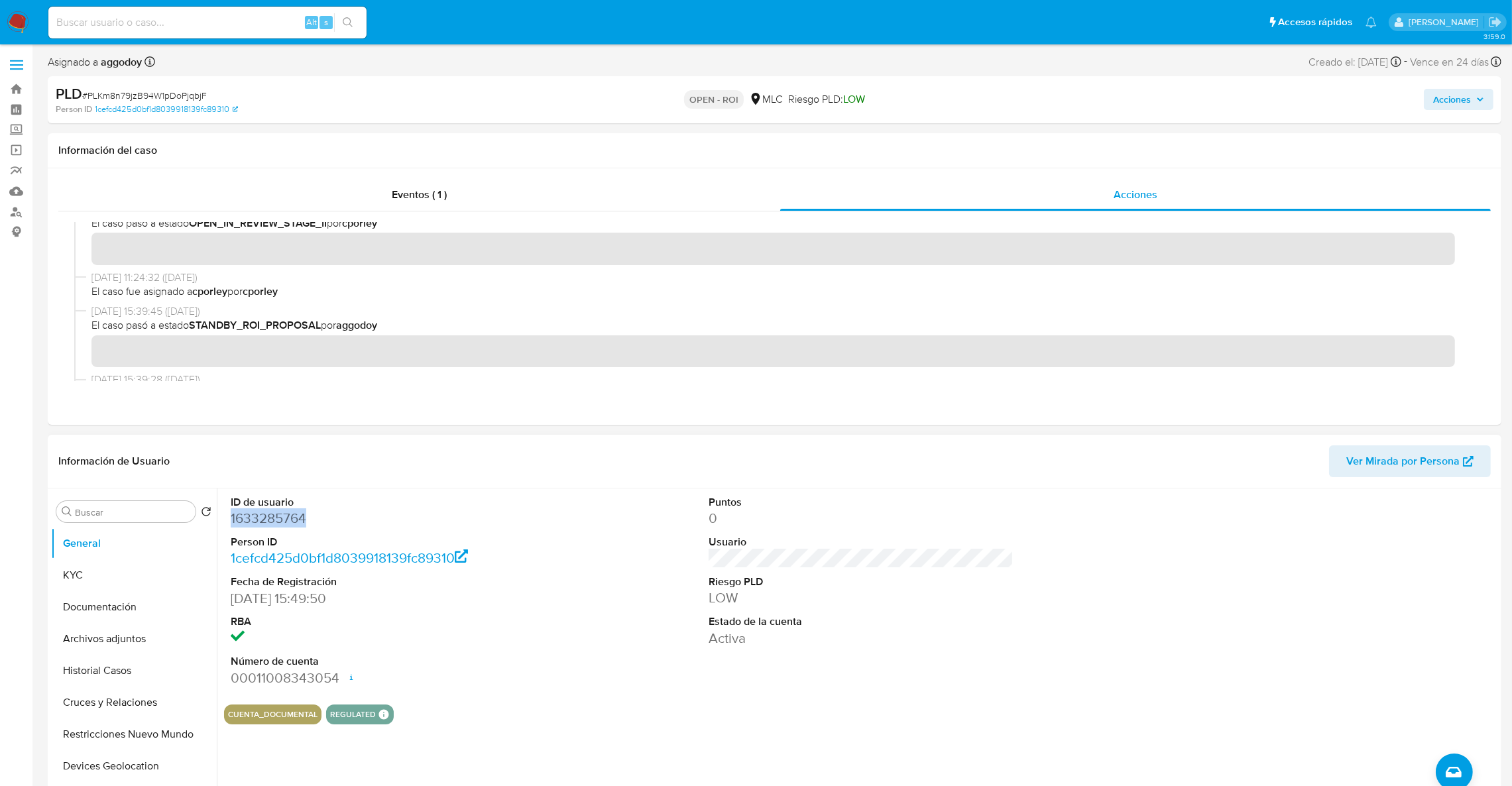
scroll to position [199, 0]
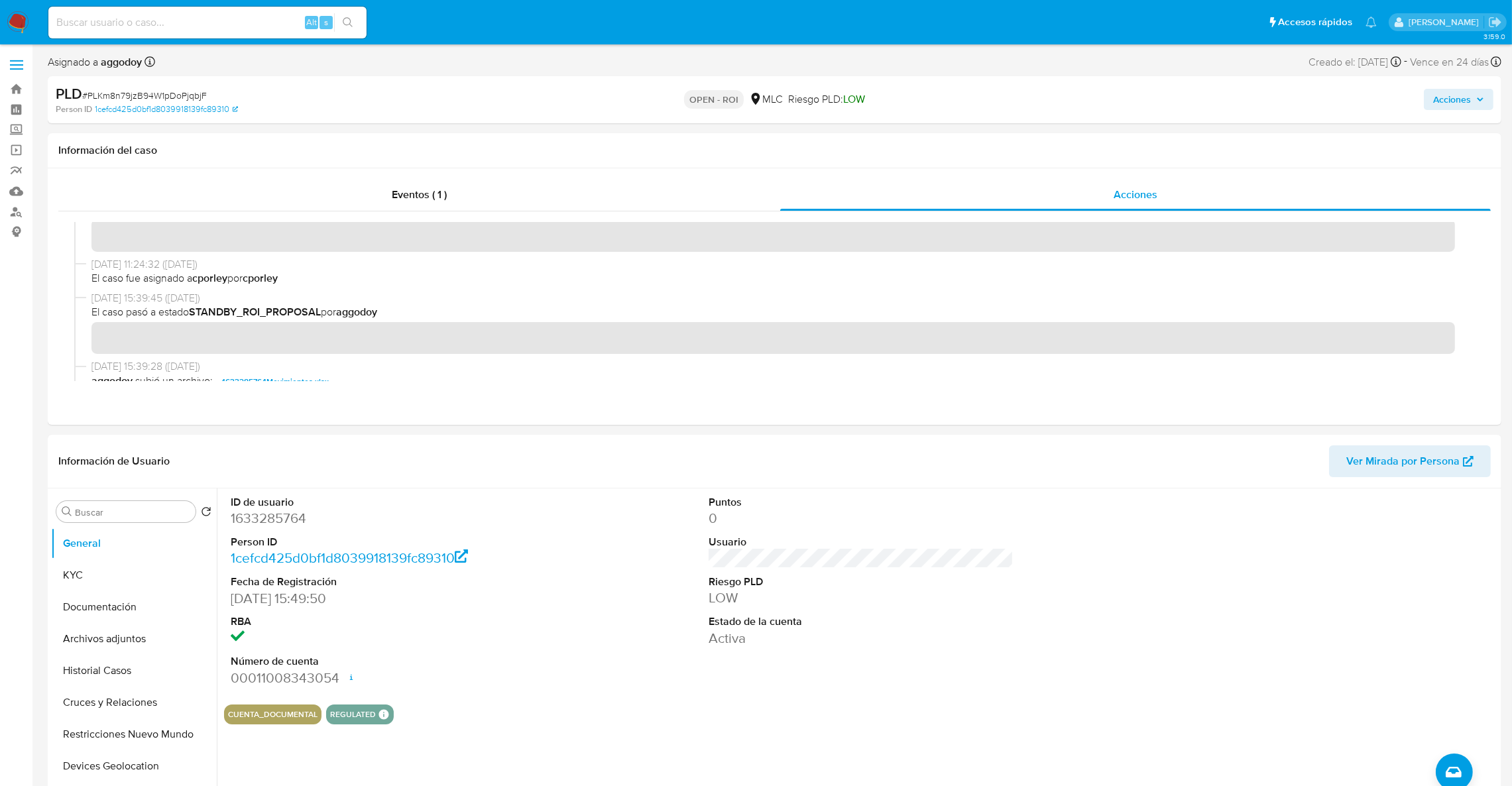
click at [1447, 94] on span "Acciones" at bounding box center [1452, 99] width 38 height 21
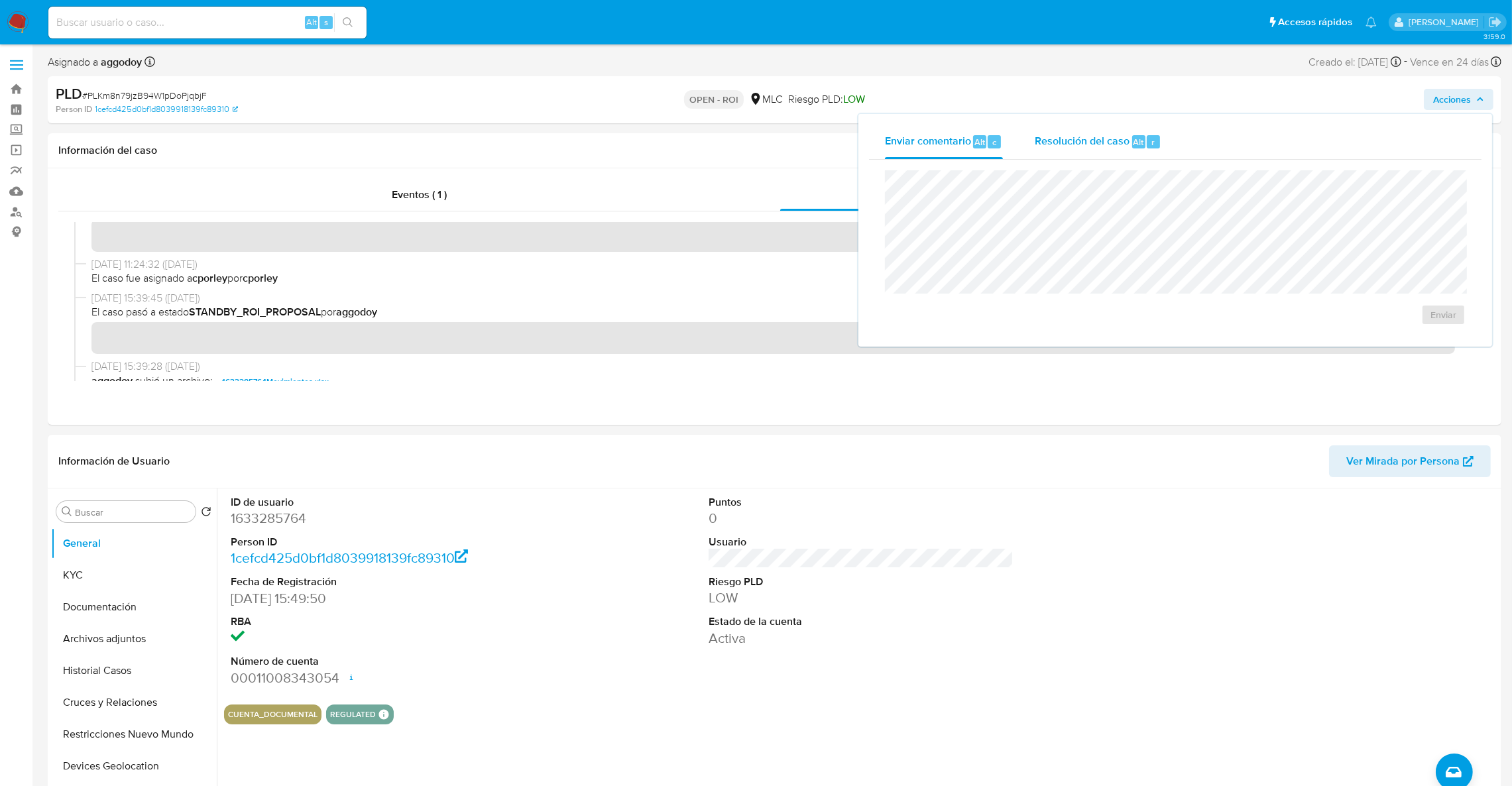
click at [1069, 141] on span "Resolución del caso" at bounding box center [1082, 141] width 94 height 15
click at [1419, 332] on span "ROI" at bounding box center [1405, 328] width 65 height 29
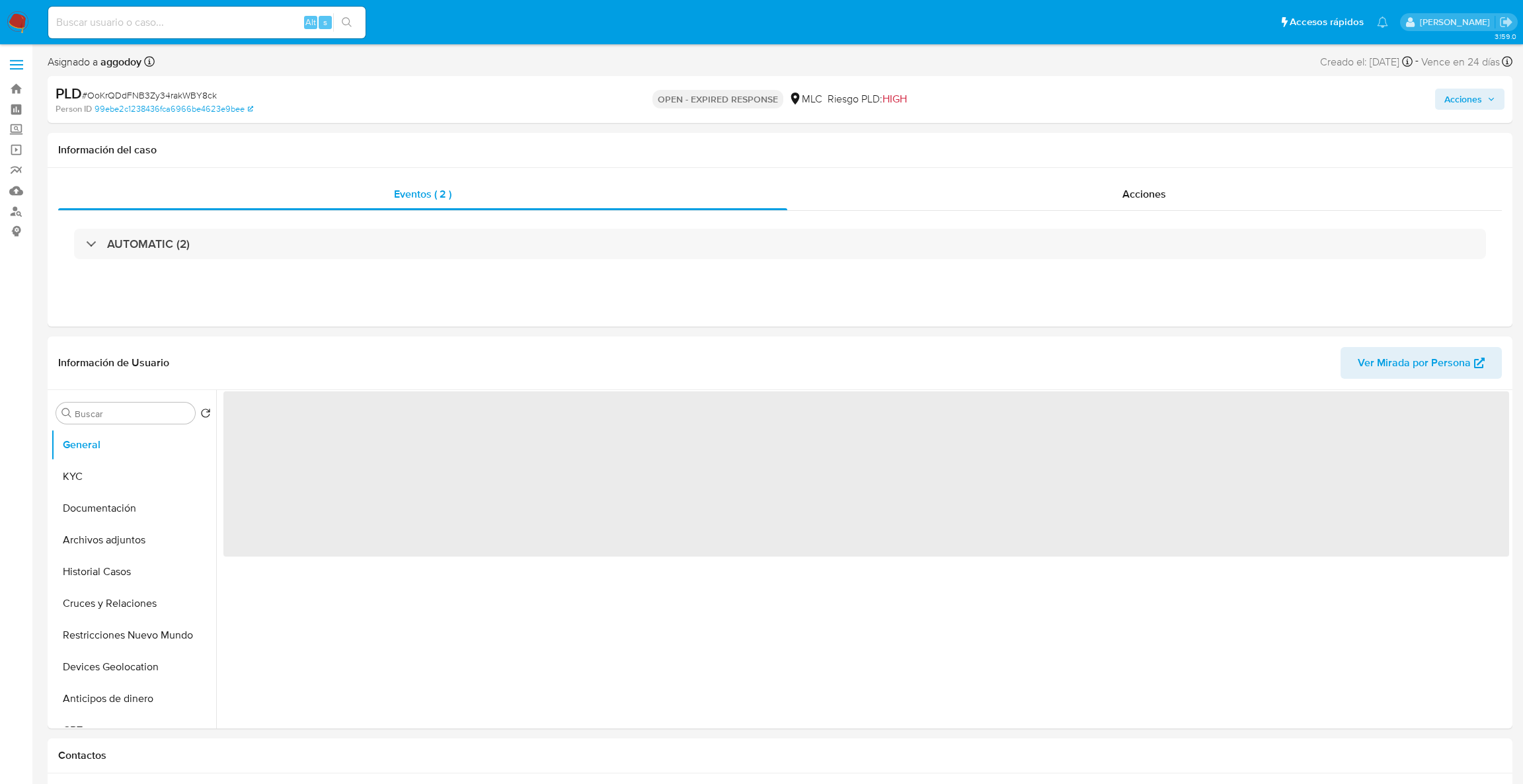
select select "10"
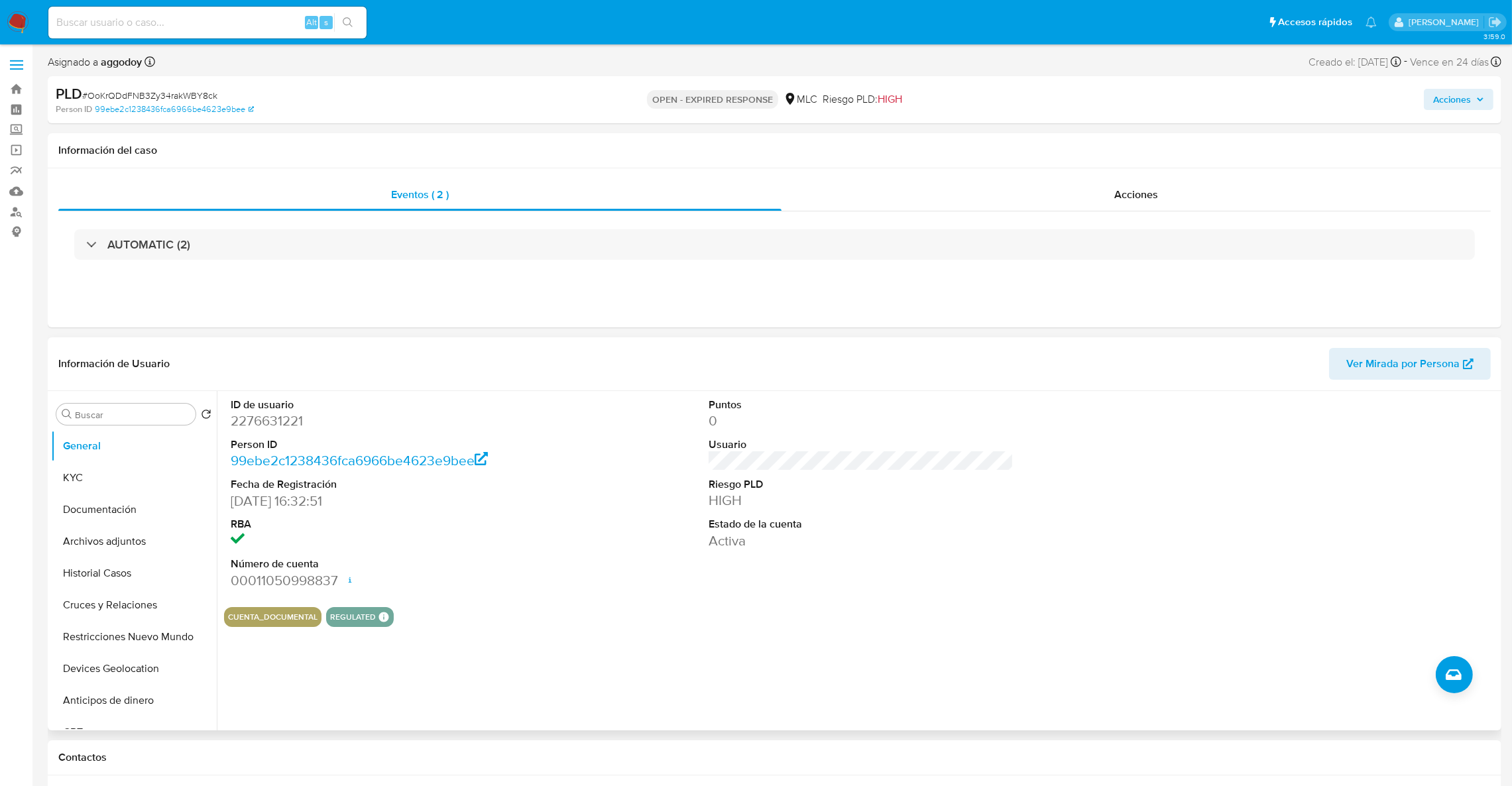
click at [258, 421] on dd "2276631221" at bounding box center [383, 420] width 306 height 19
click at [259, 416] on dd "2276631221" at bounding box center [383, 420] width 306 height 19
copy dd "2276631221"
click at [267, 408] on dt "ID de usuario" at bounding box center [383, 405] width 306 height 15
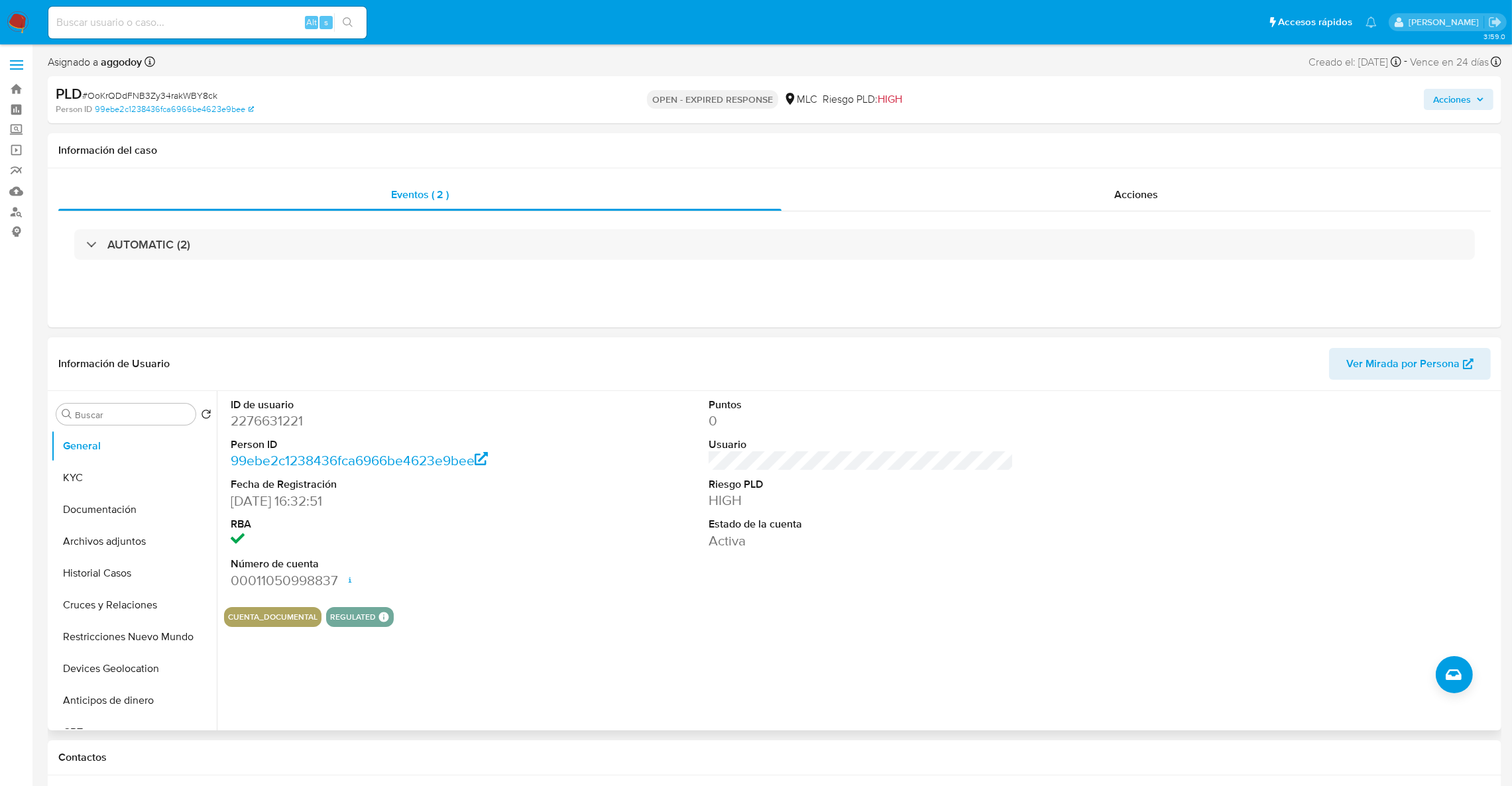
click at [266, 421] on dd "2276631221" at bounding box center [383, 420] width 306 height 19
copy dd "2276631221"
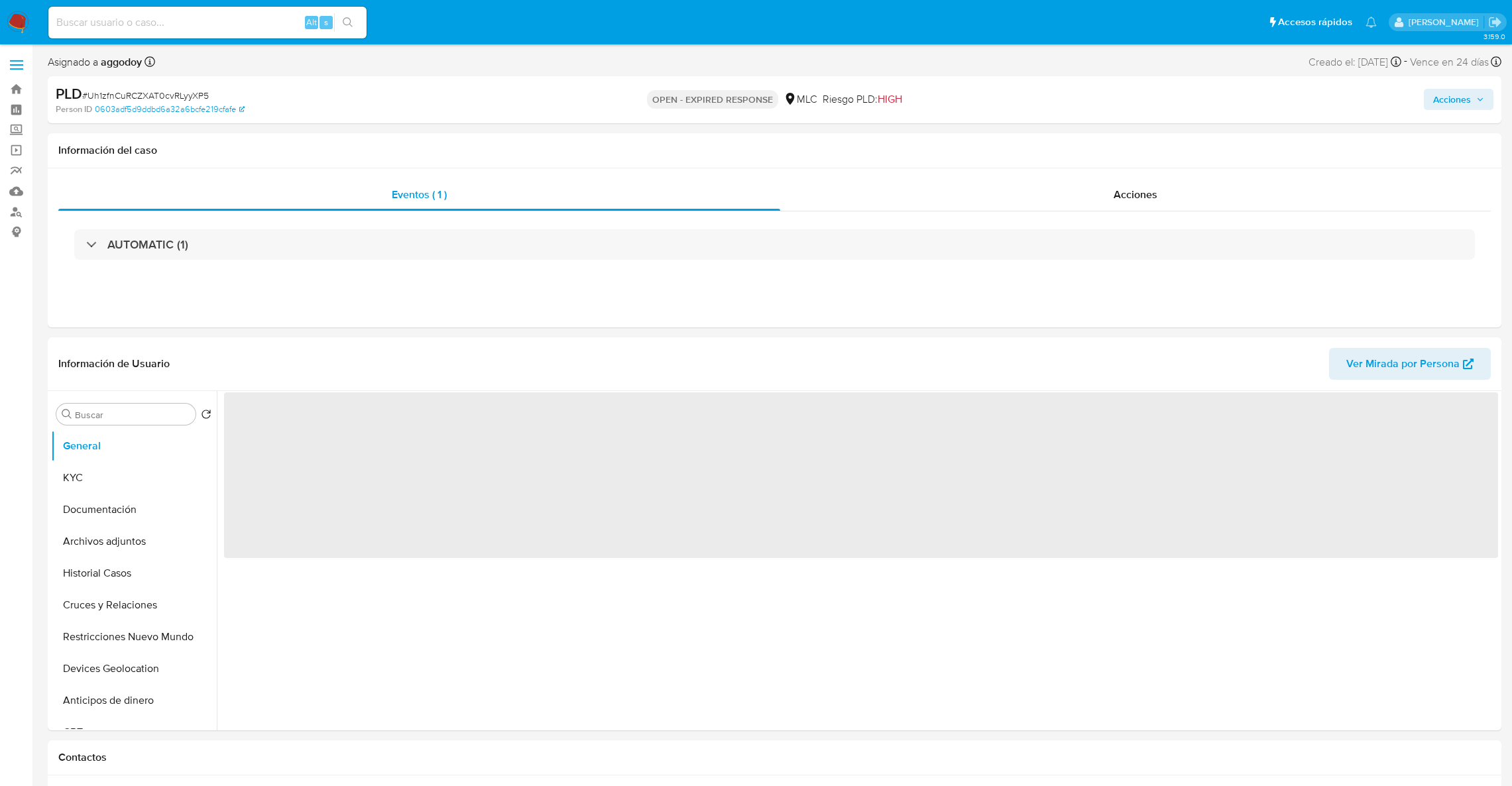
select select "10"
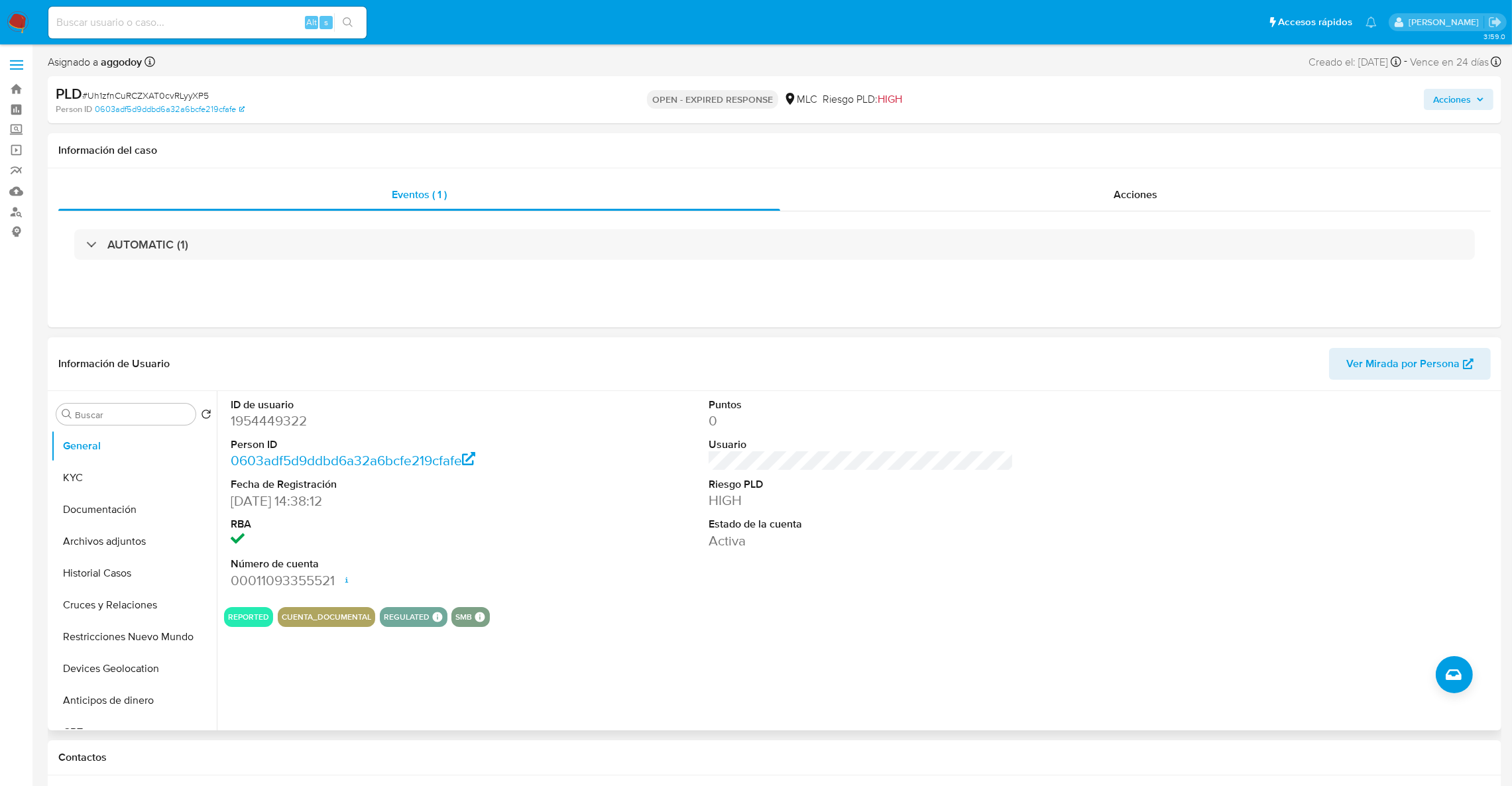
click at [253, 432] on dl "ID de usuario 1954449322 Person ID 0603adf5d9ddbd6a32a6bcfe219cfafe Fecha de Re…" at bounding box center [383, 494] width 306 height 192
click at [260, 420] on dd "1954449322" at bounding box center [383, 420] width 306 height 19
copy dd "1954449322"
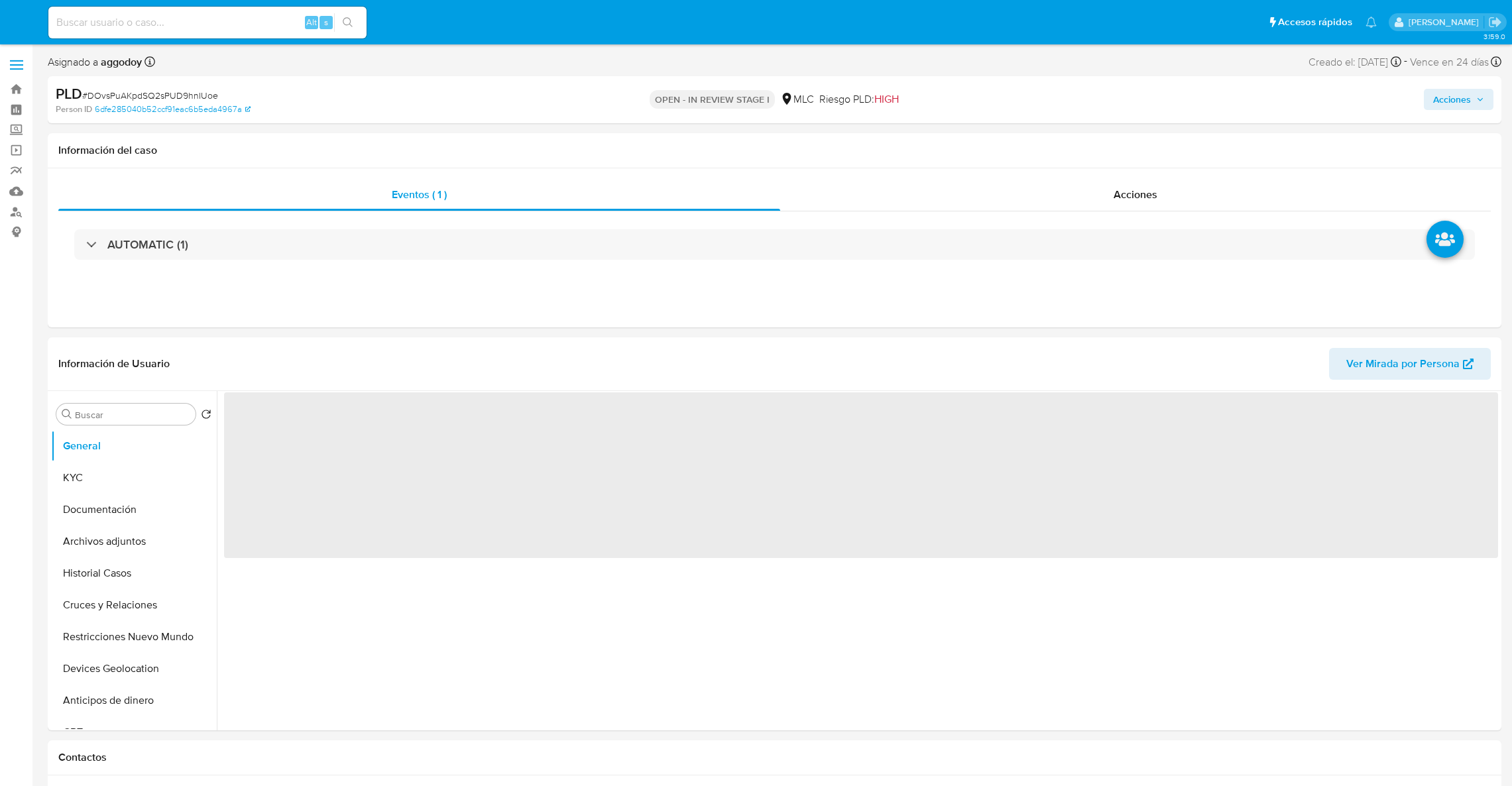
select select "10"
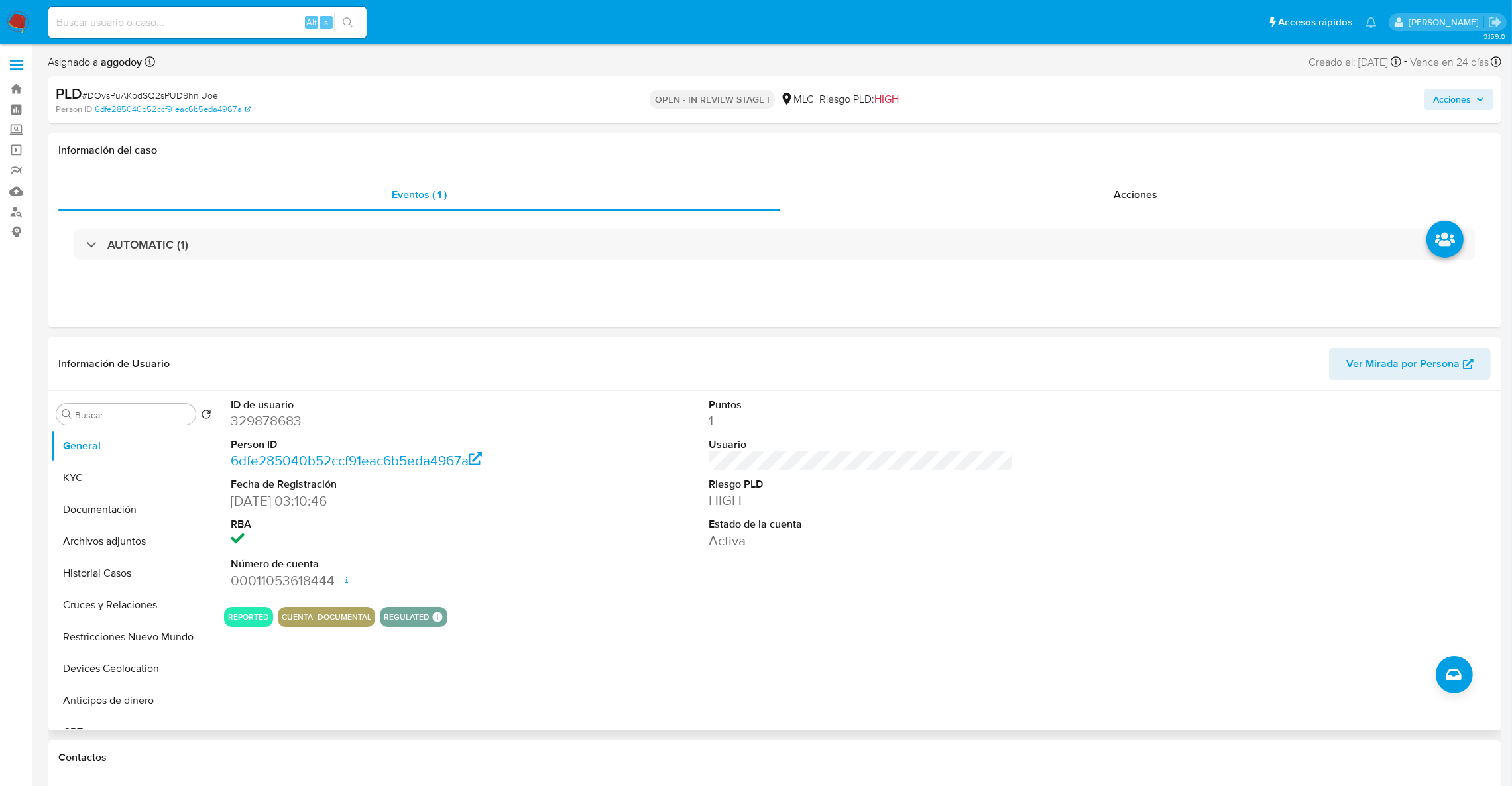
click at [289, 420] on dd "329878683" at bounding box center [383, 420] width 306 height 19
copy dd "329878683"
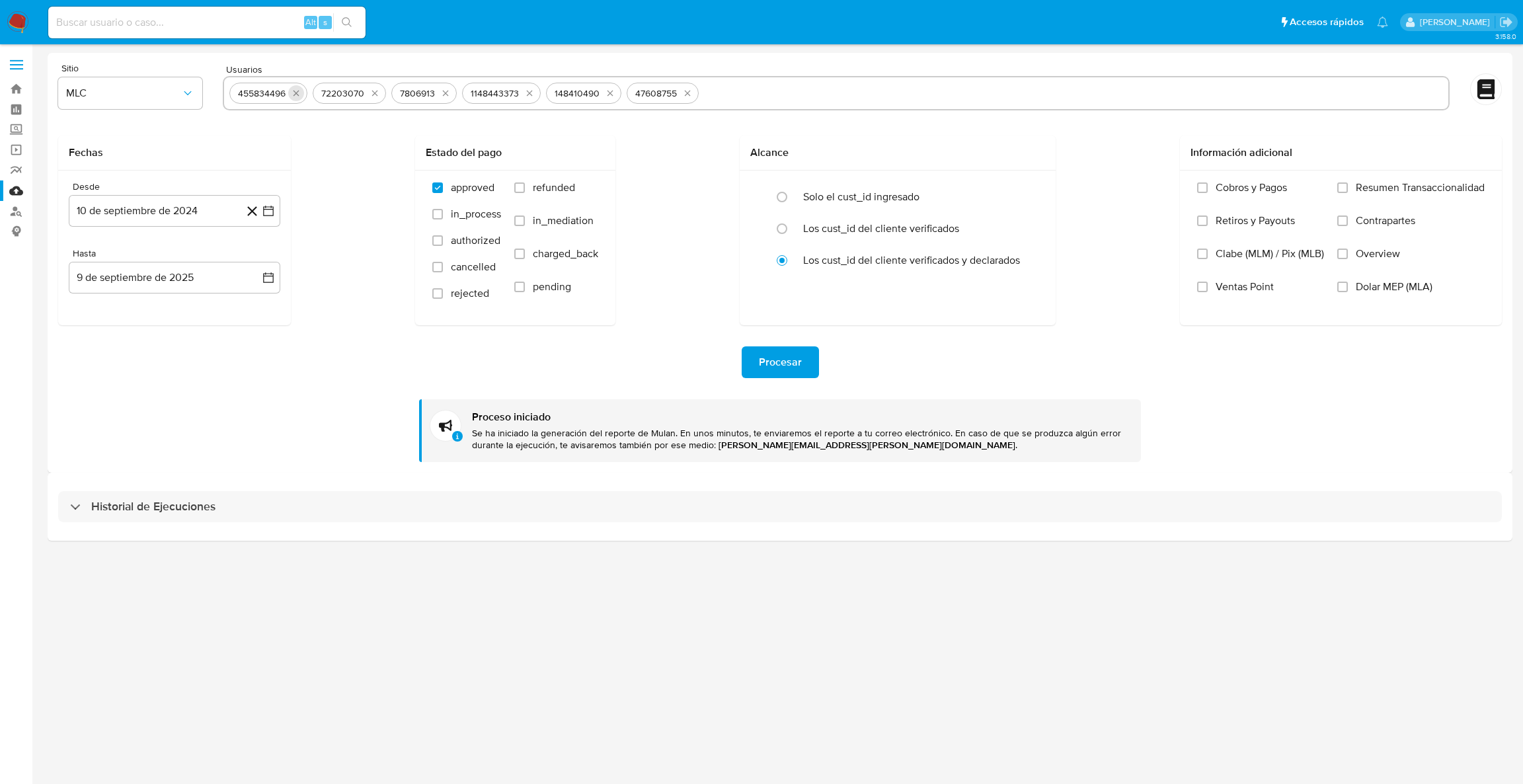
click at [291, 93] on icon "quitar 455834496" at bounding box center [295, 93] width 10 height 10
click at [291, 93] on icon "quitar 72203070" at bounding box center [291, 93] width 6 height 6
click at [354, 93] on button "quitar 7806913" at bounding box center [362, 93] width 16 height 16
click at [291, 93] on icon "quitar 1148443373" at bounding box center [296, 93] width 10 height 10
click at [291, 93] on icon "quitar 148410490" at bounding box center [293, 93] width 10 height 10
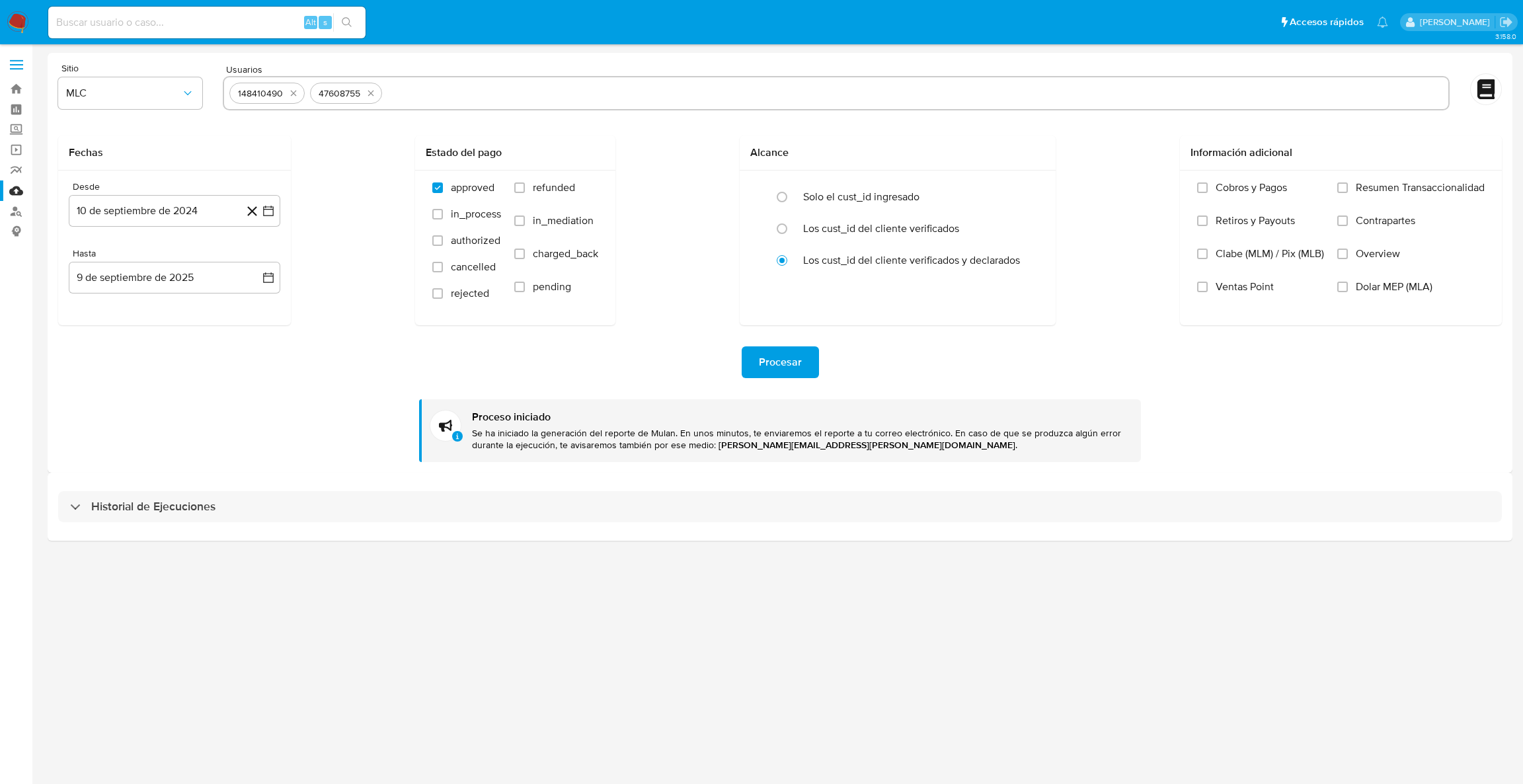
click at [368, 93] on icon "quitar 47608755" at bounding box center [370, 93] width 6 height 6
paste input "329878683"
type input "329878683"
click at [775, 359] on span "Procesar" at bounding box center [780, 362] width 43 height 29
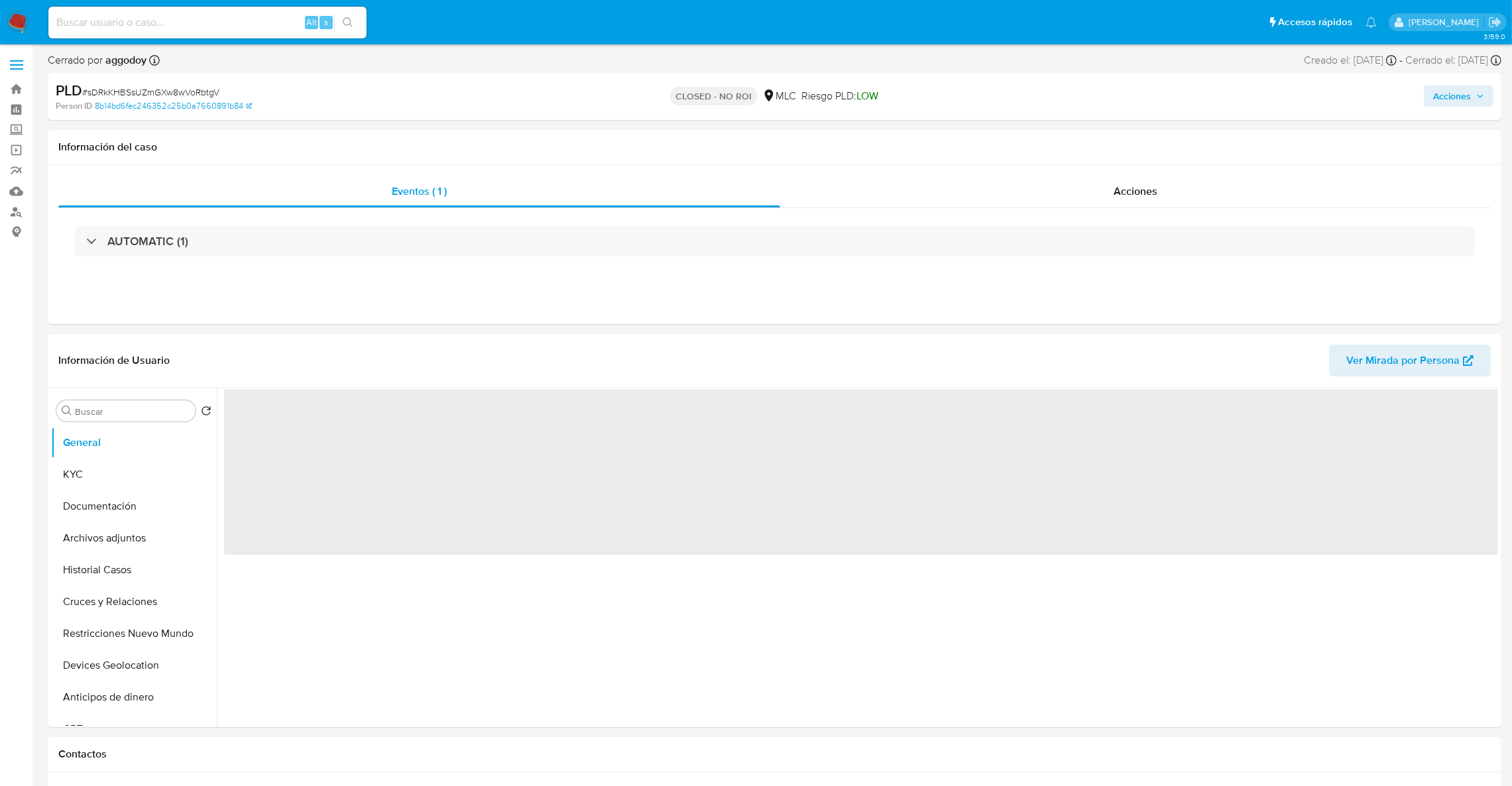
select select "10"
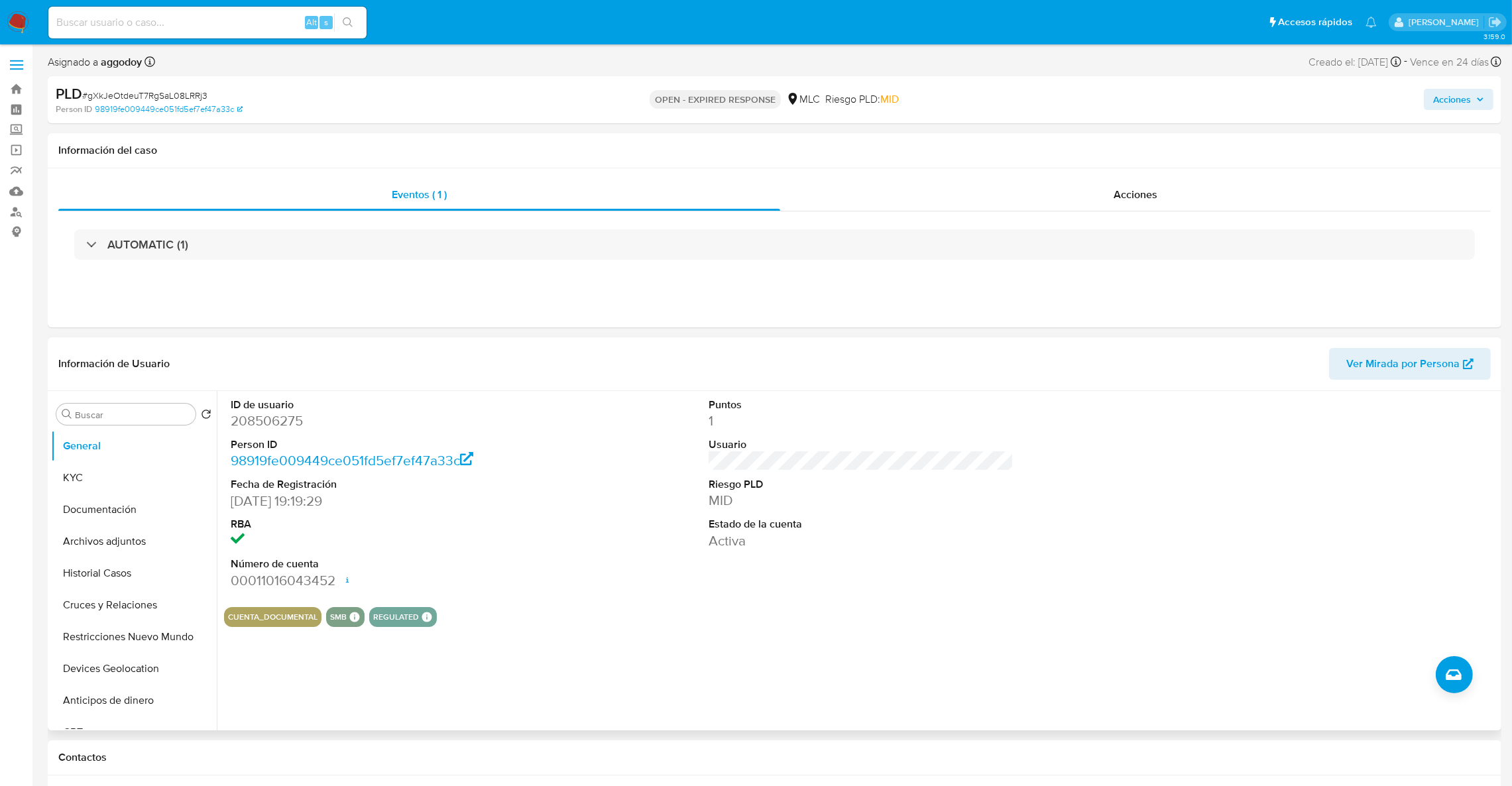
click at [276, 435] on dl "ID de usuario 208506275 Person ID 98919fe009449ce051fd5ef7ef47a33c Fecha de Reg…" at bounding box center [383, 494] width 306 height 192
click at [268, 423] on dd "208506275" at bounding box center [383, 420] width 306 height 19
click at [269, 423] on dd "208506275" at bounding box center [383, 420] width 306 height 19
copy dd "208506275"
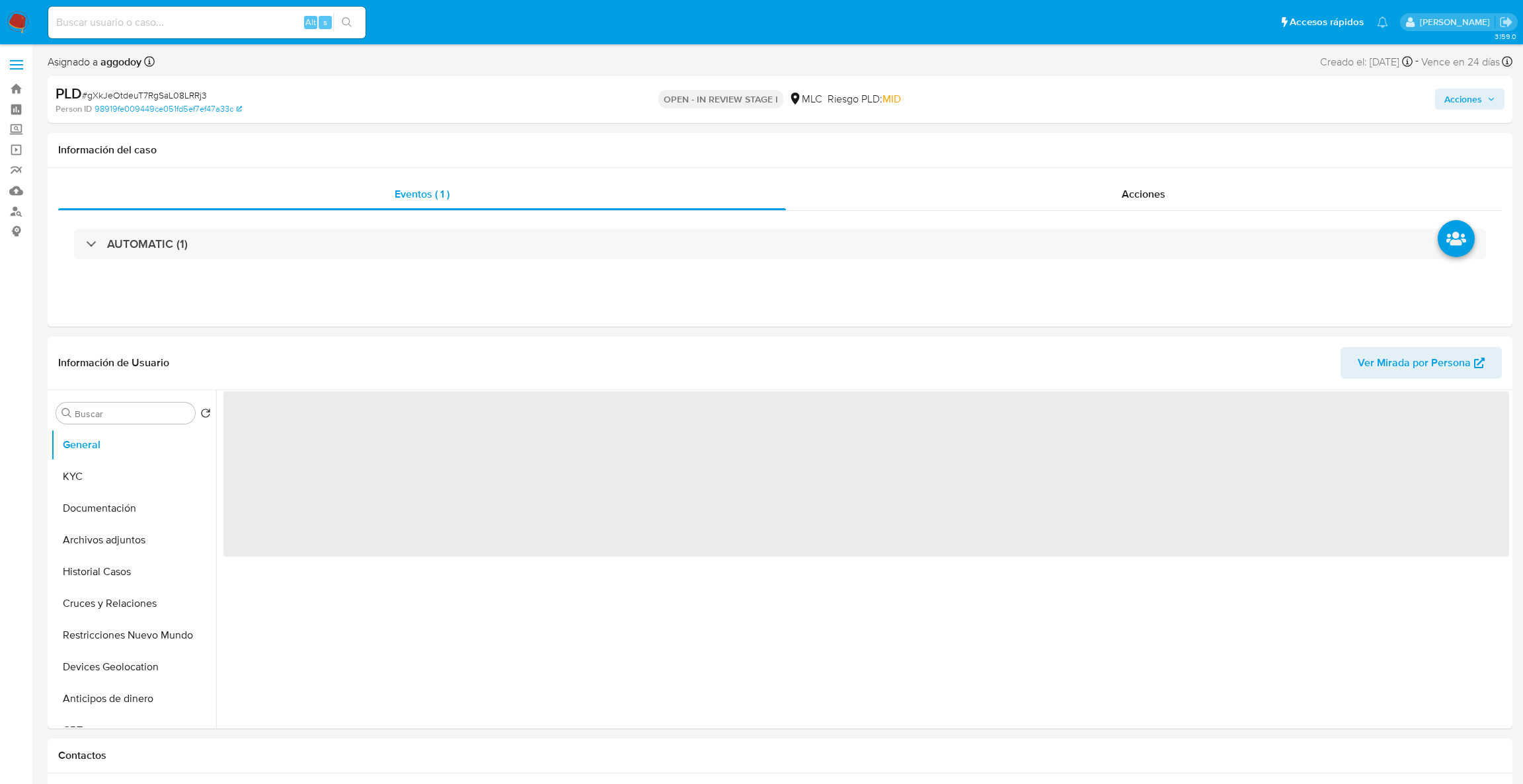
select select "10"
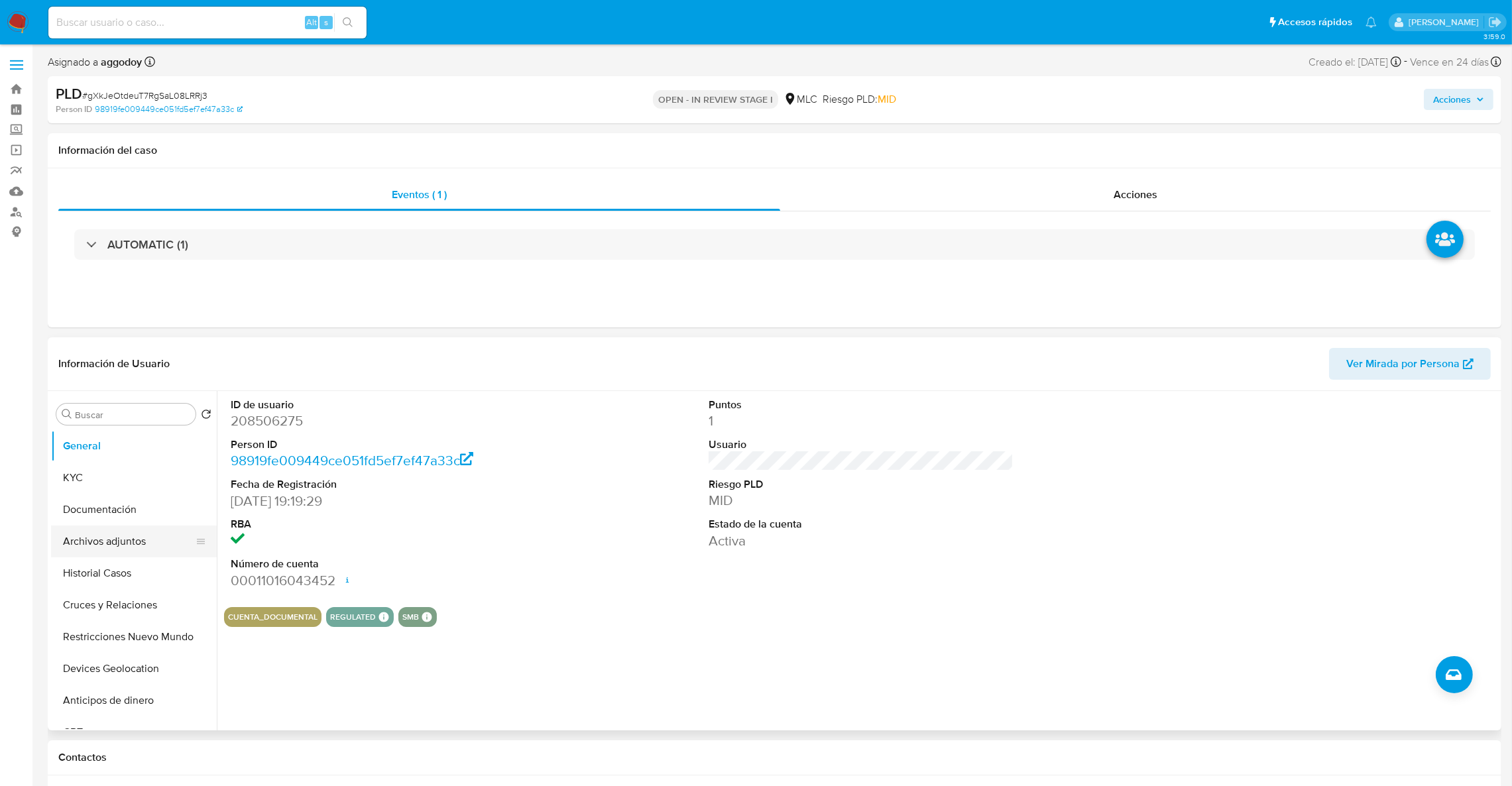
click at [113, 547] on button "Archivos adjuntos" at bounding box center [128, 541] width 155 height 31
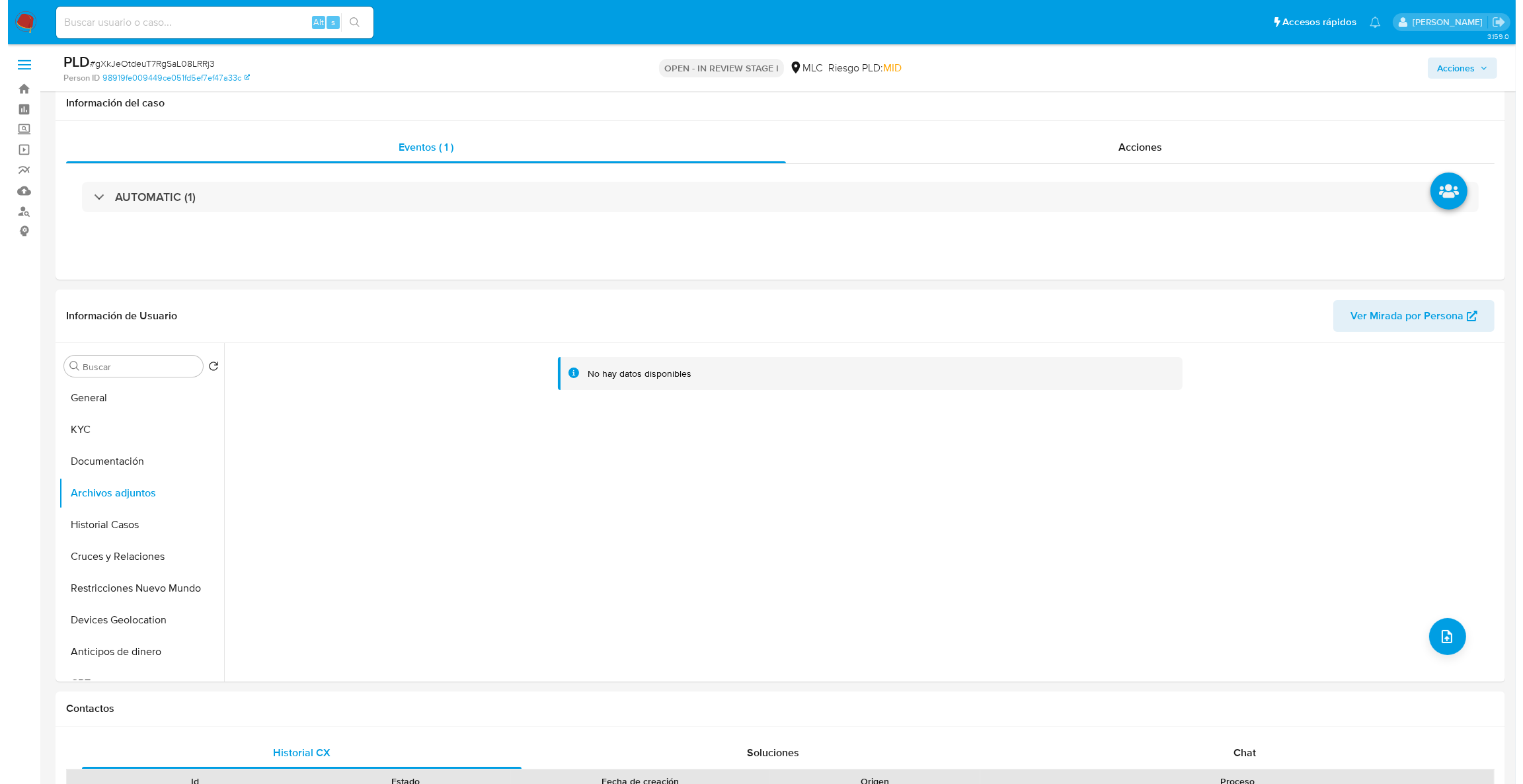
scroll to position [54, 0]
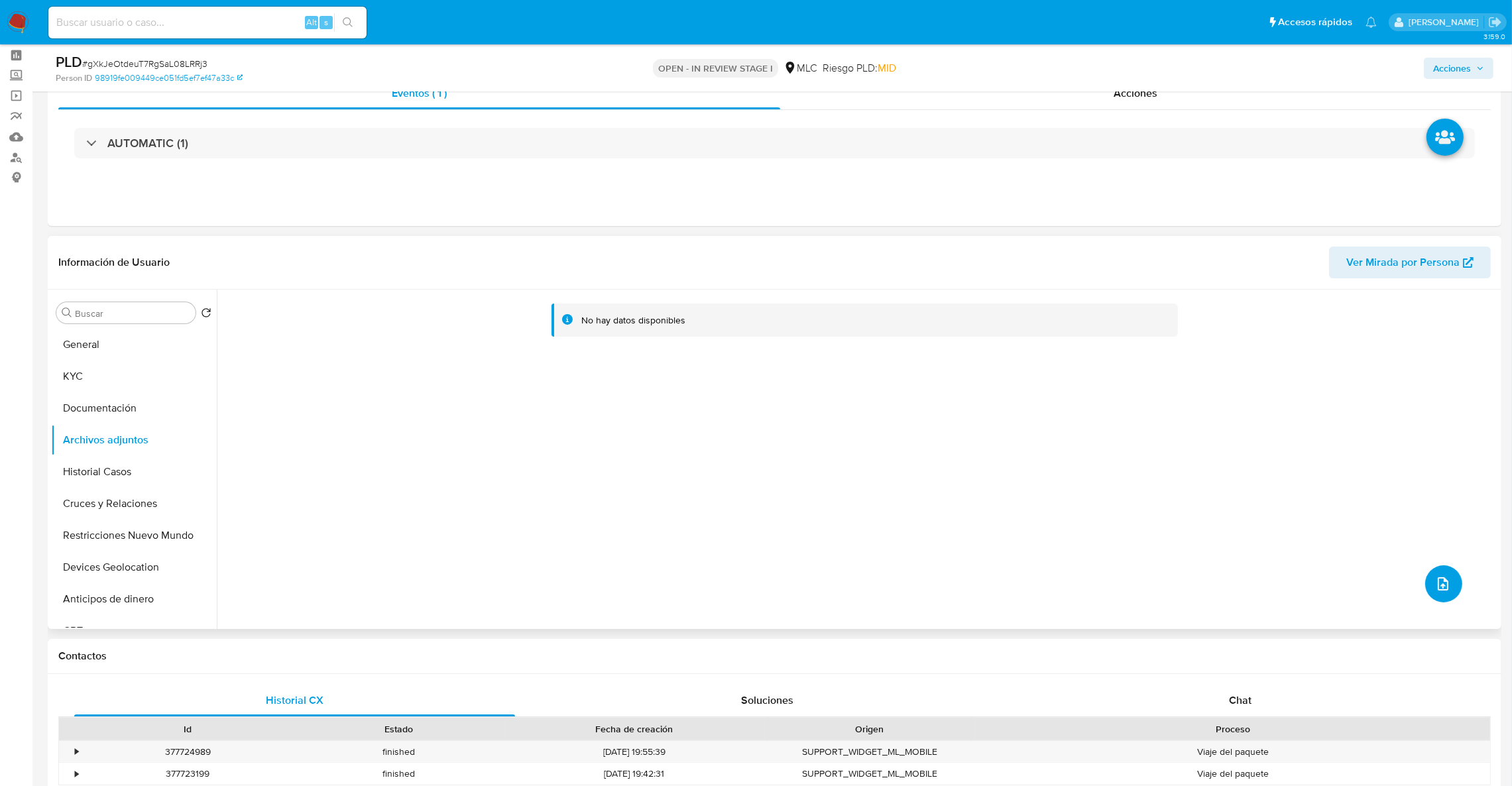
click at [1447, 587] on button "upload-file" at bounding box center [1444, 584] width 37 height 37
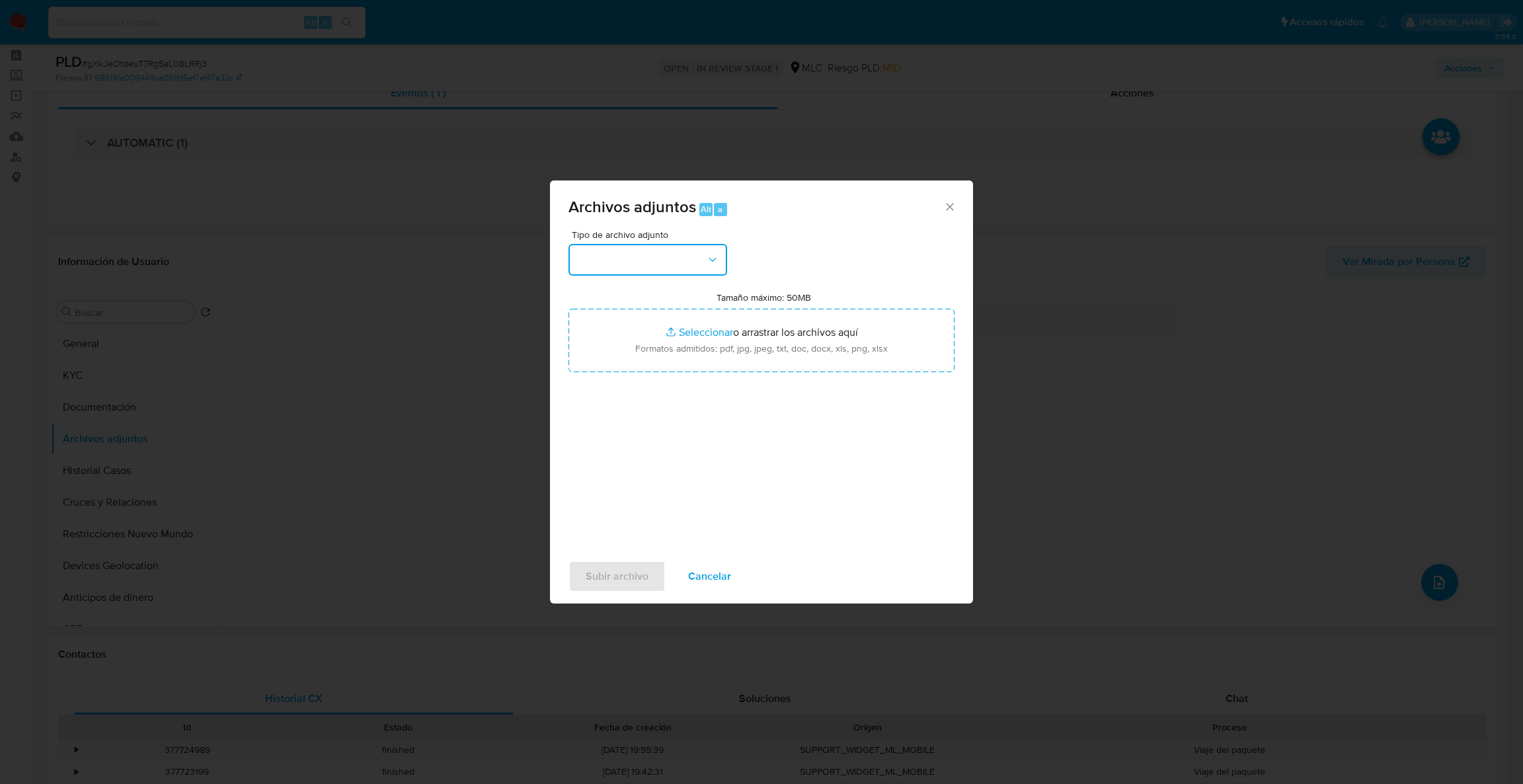
click at [636, 258] on button "button" at bounding box center [647, 259] width 159 height 31
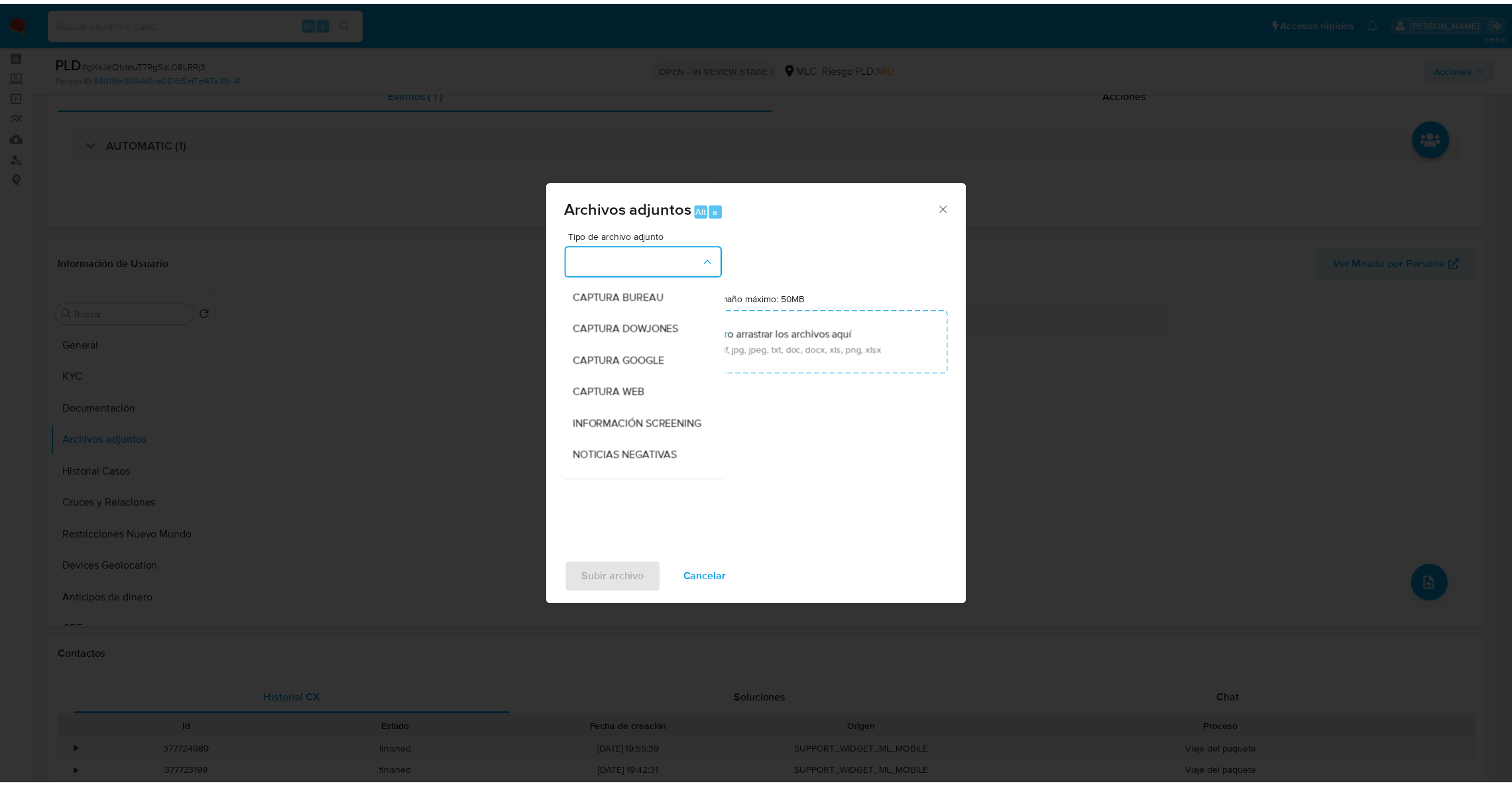
scroll to position [70, 0]
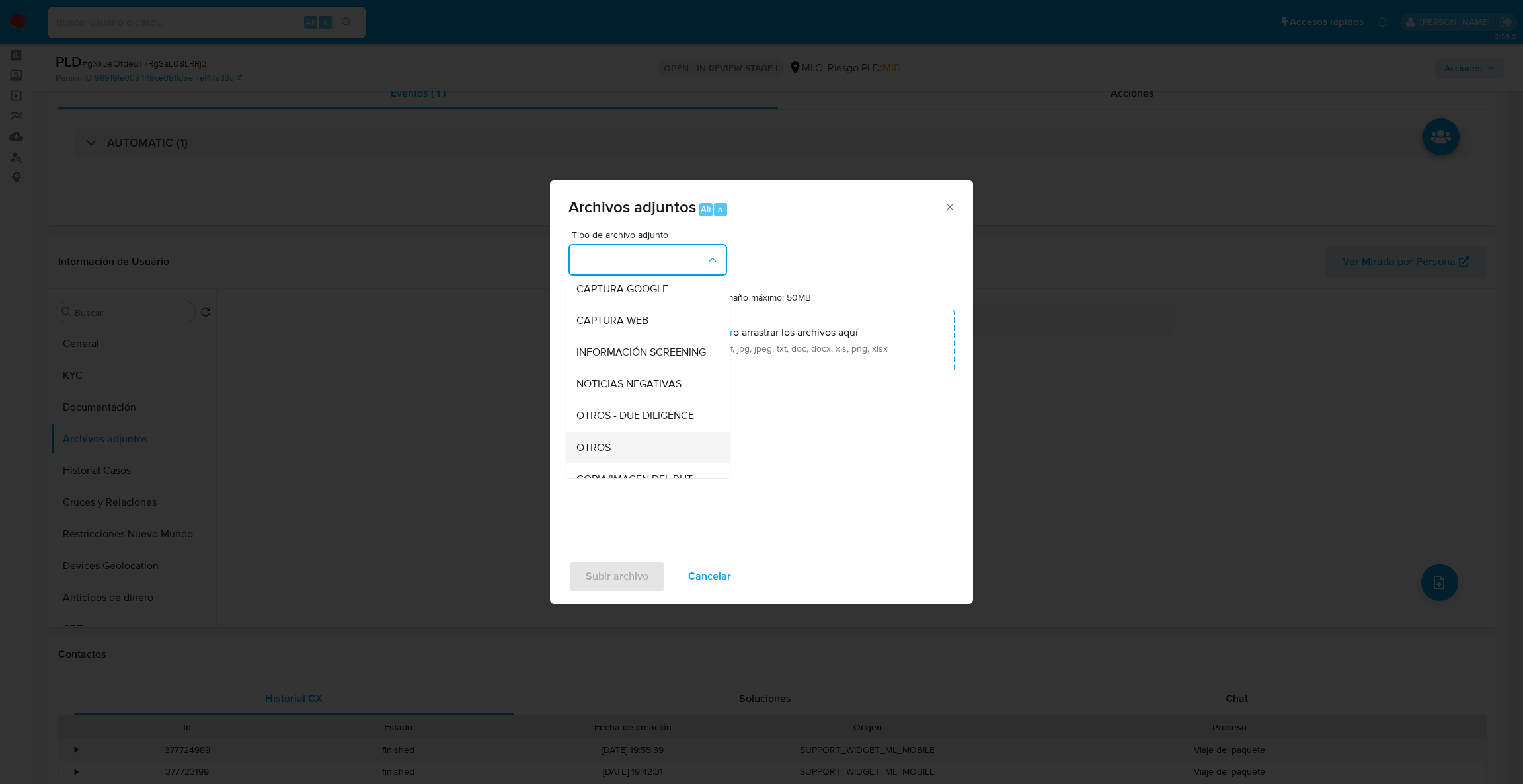
click at [641, 457] on div "OTROS" at bounding box center [644, 447] width 135 height 31
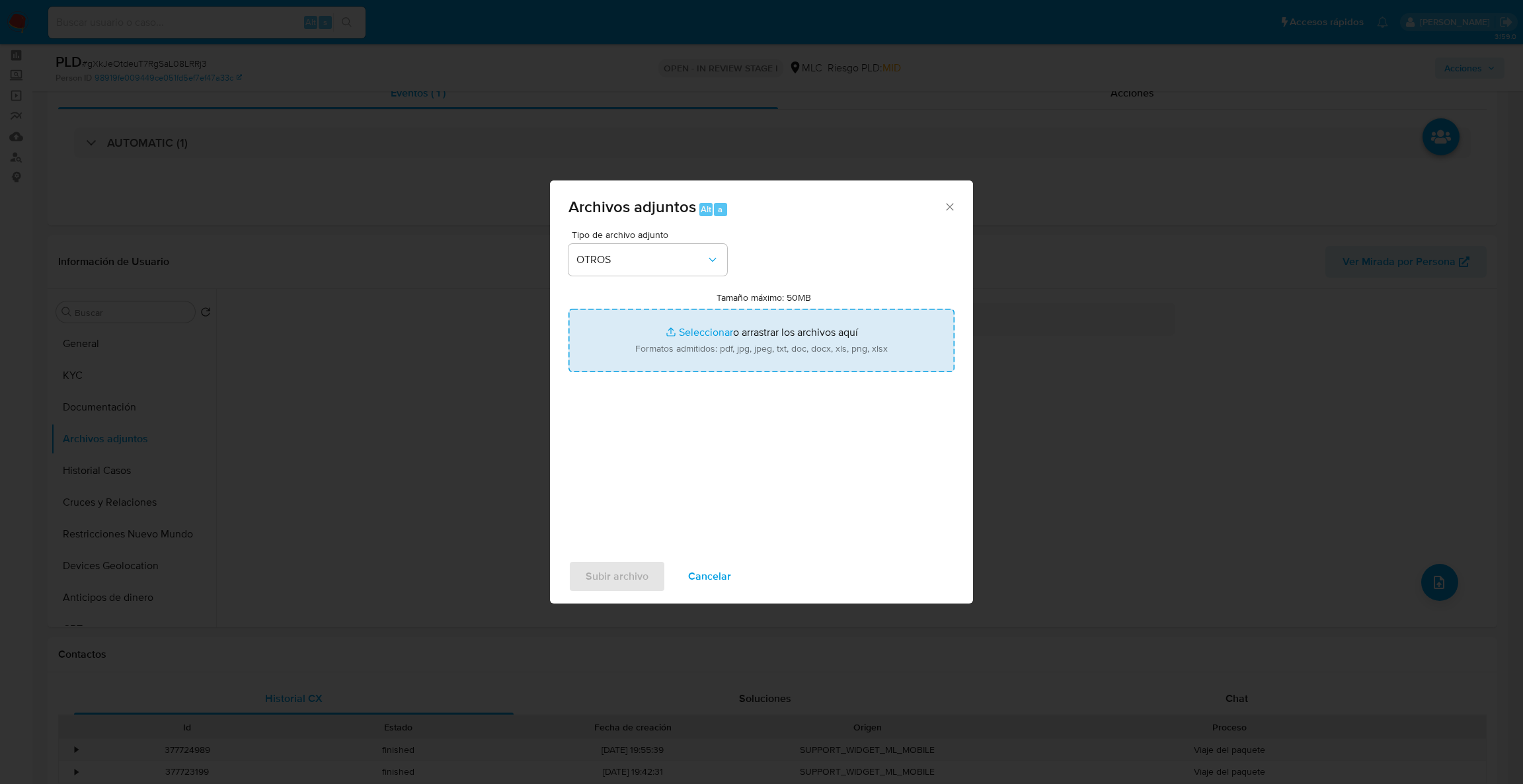
click at [664, 361] on input "Tamaño máximo: 50MB Seleccionar archivos" at bounding box center [762, 340] width 386 height 64
type input "C:\fakepath\Case Log - 208506275.pdf"
click at [733, 357] on input "Tamaño máximo: 50MB Seleccionar archivos" at bounding box center [762, 340] width 386 height 64
type input "C:\fakepath\208506275Movimientos.xlsx"
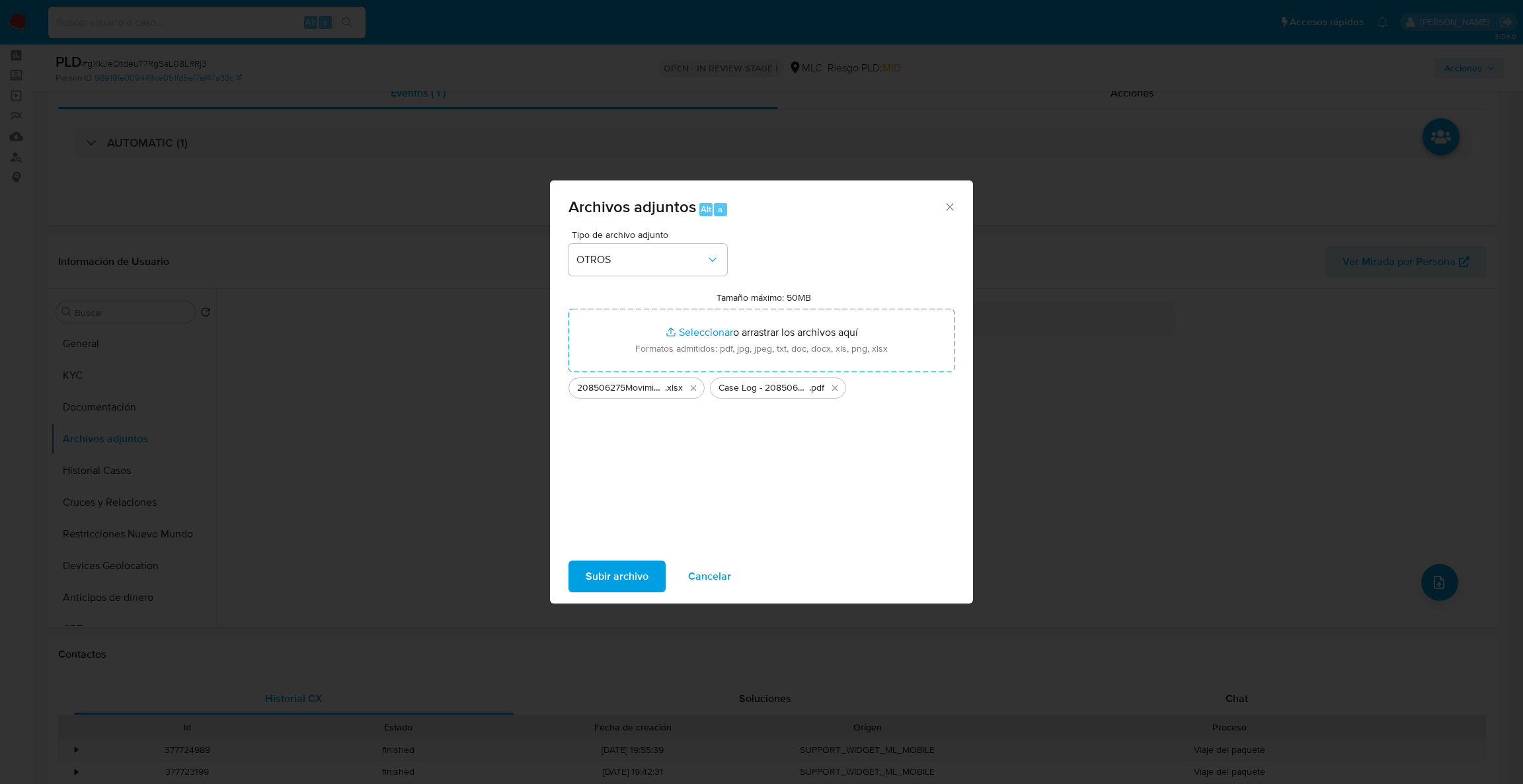
click at [602, 562] on span "Subir archivo" at bounding box center [617, 576] width 63 height 29
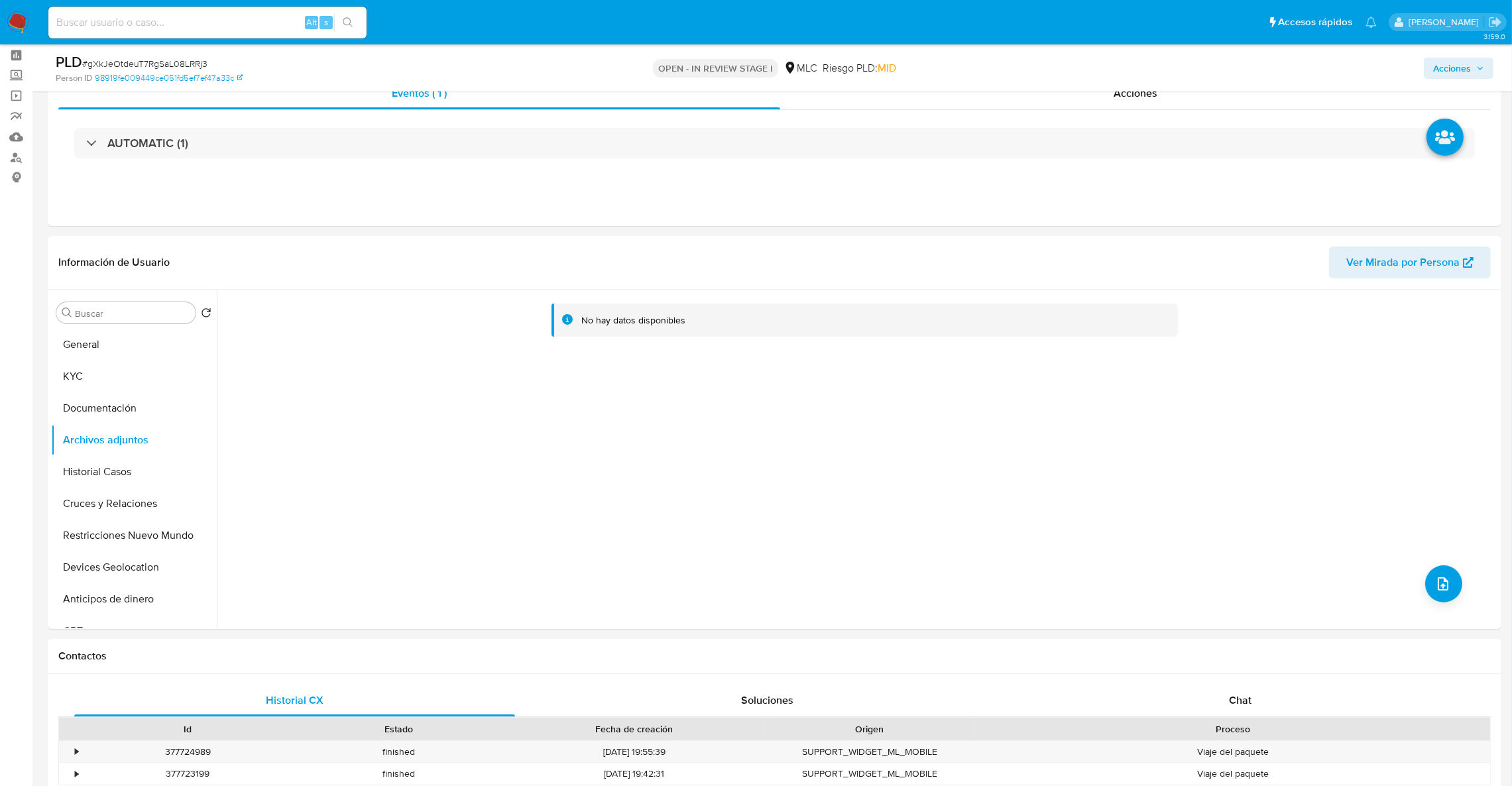
click at [1475, 63] on span "Acciones" at bounding box center [1459, 68] width 51 height 19
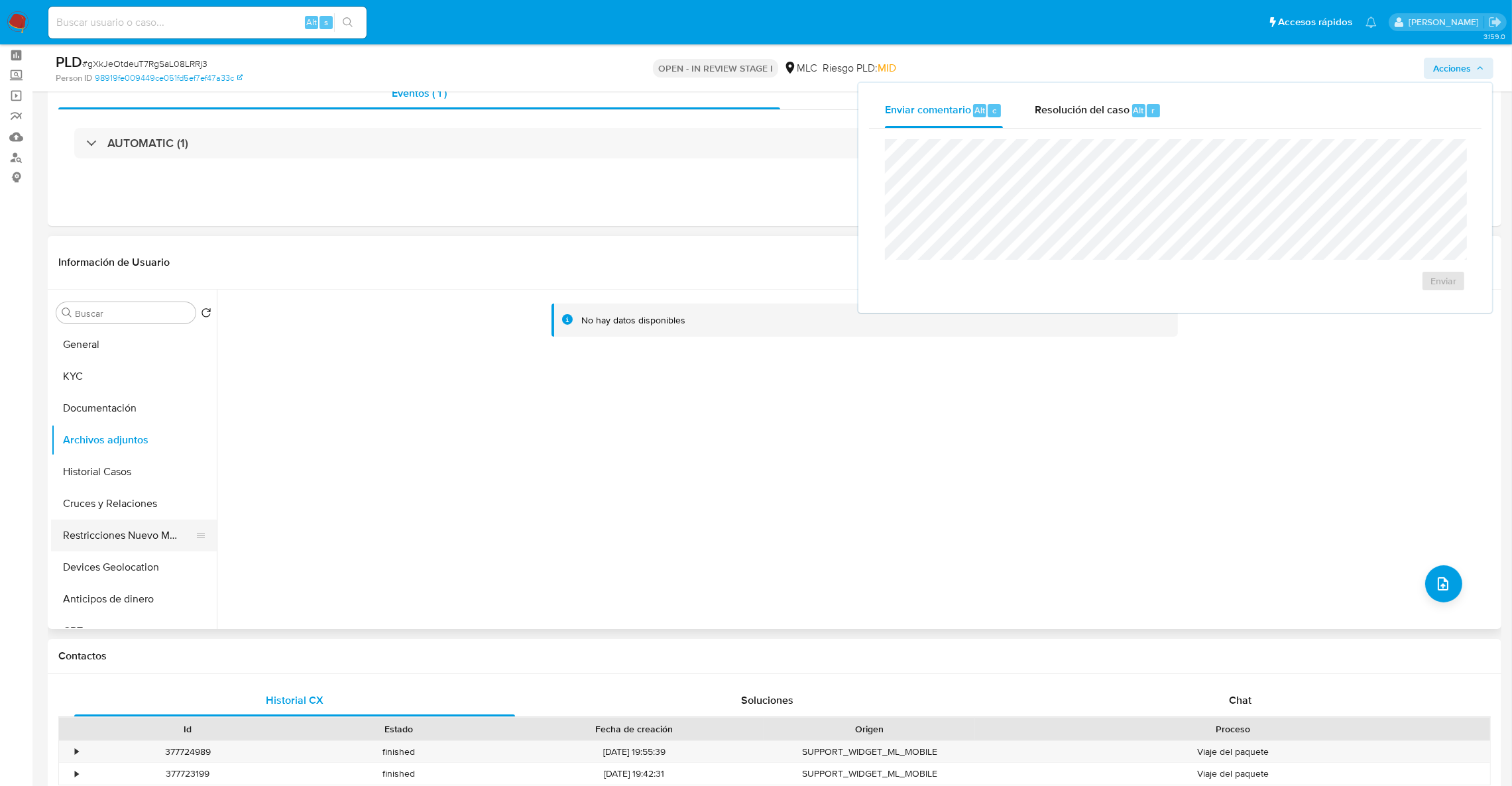
click at [97, 546] on button "Restricciones Nuevo Mundo" at bounding box center [128, 535] width 155 height 31
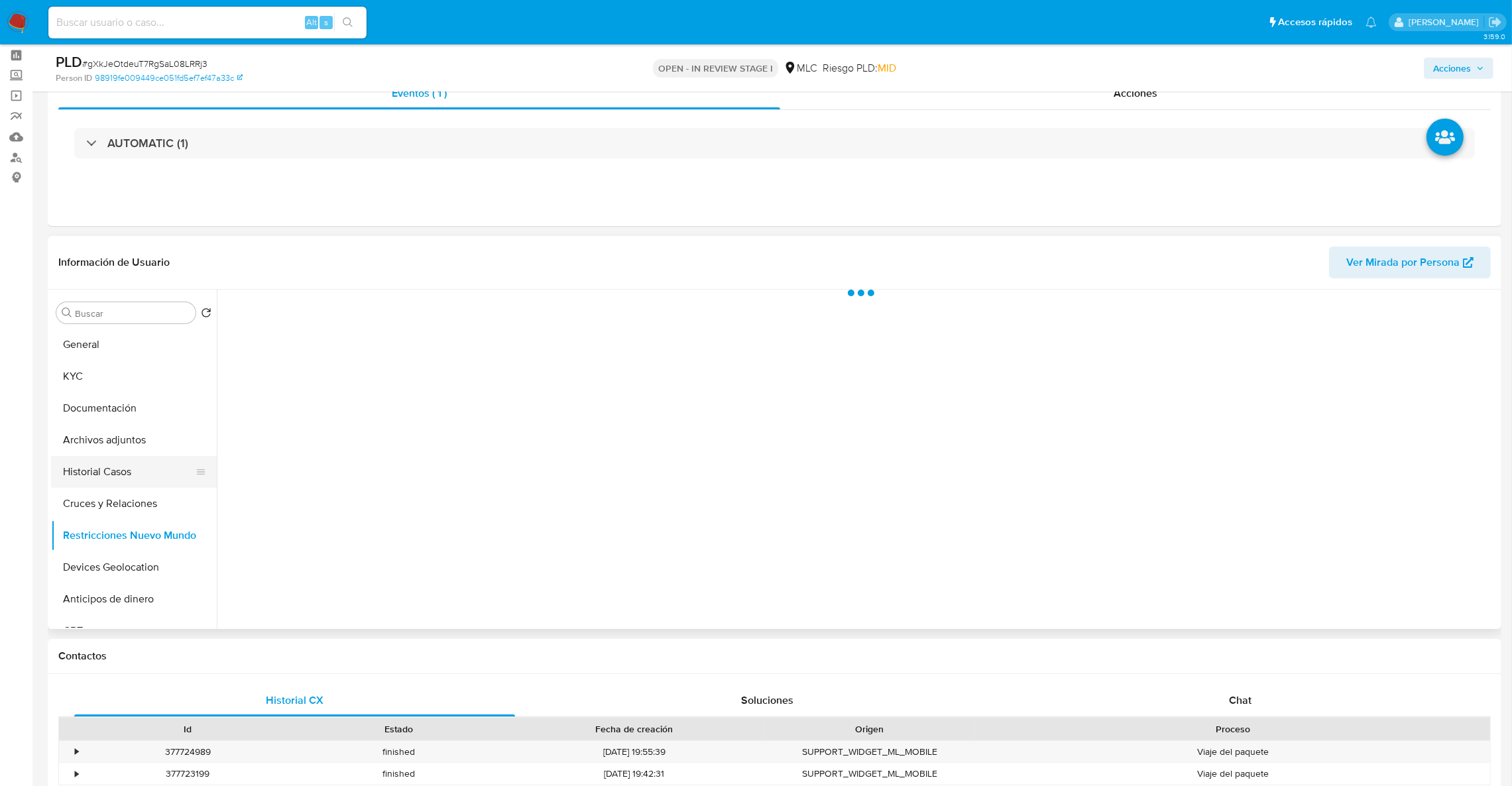
click at [83, 458] on button "Historial Casos" at bounding box center [128, 471] width 155 height 31
click at [88, 443] on button "Archivos adjuntos" at bounding box center [128, 440] width 155 height 31
click at [1442, 68] on span "Acciones" at bounding box center [1452, 68] width 38 height 21
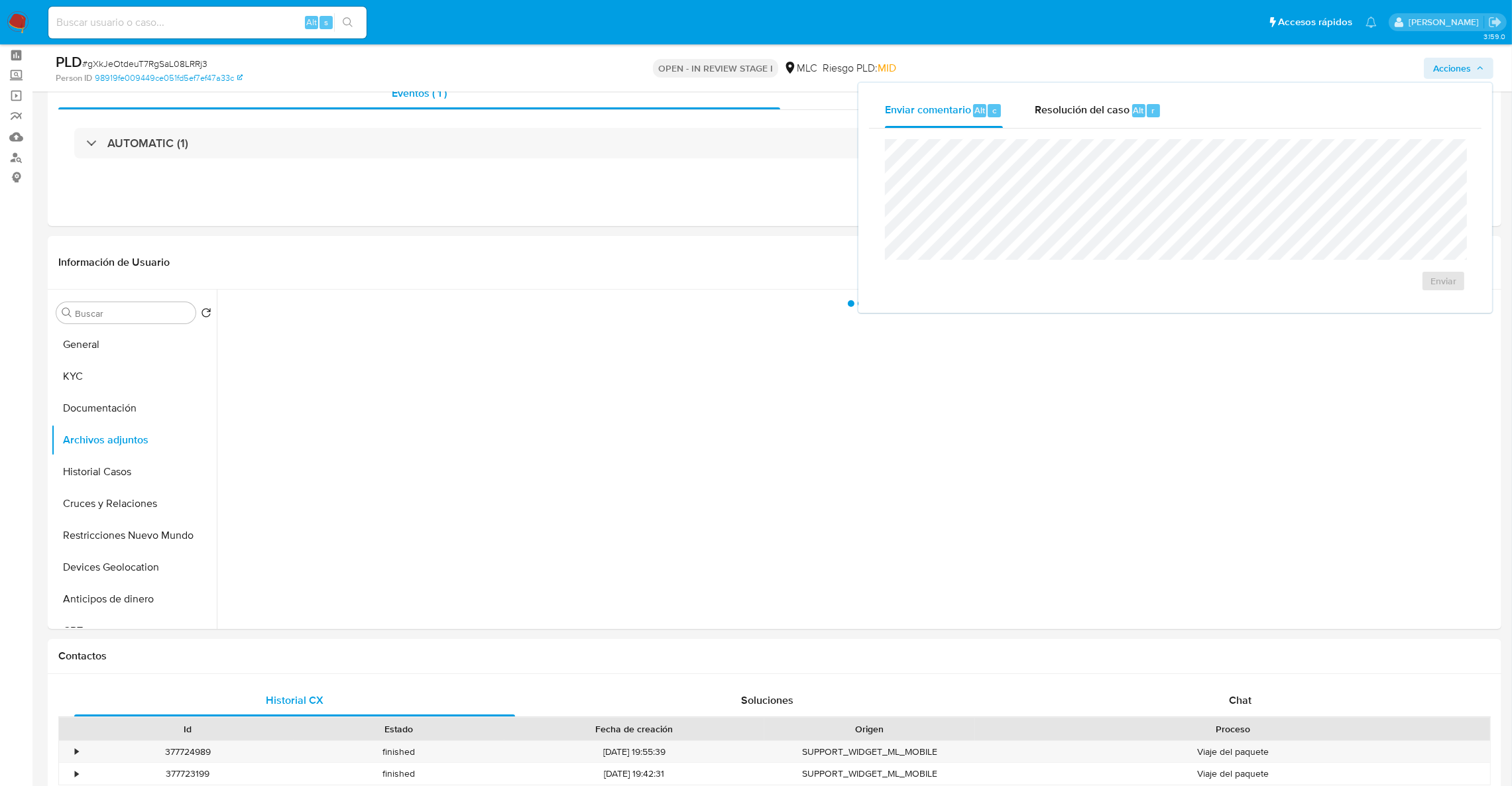
click at [1074, 128] on div "Enviar" at bounding box center [1175, 215] width 613 height 174
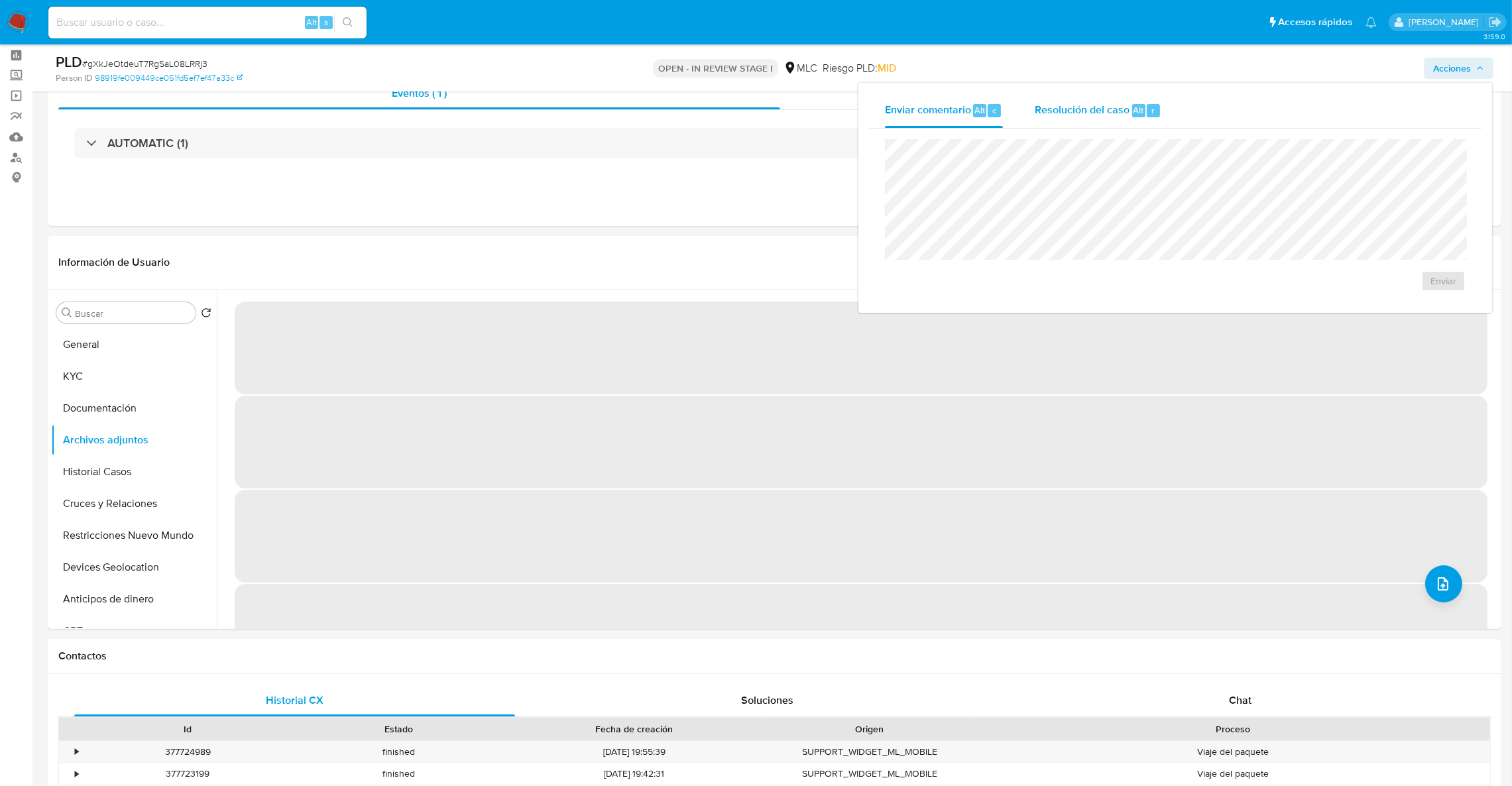
click at [1064, 114] on span "Resolución del caso" at bounding box center [1082, 109] width 94 height 15
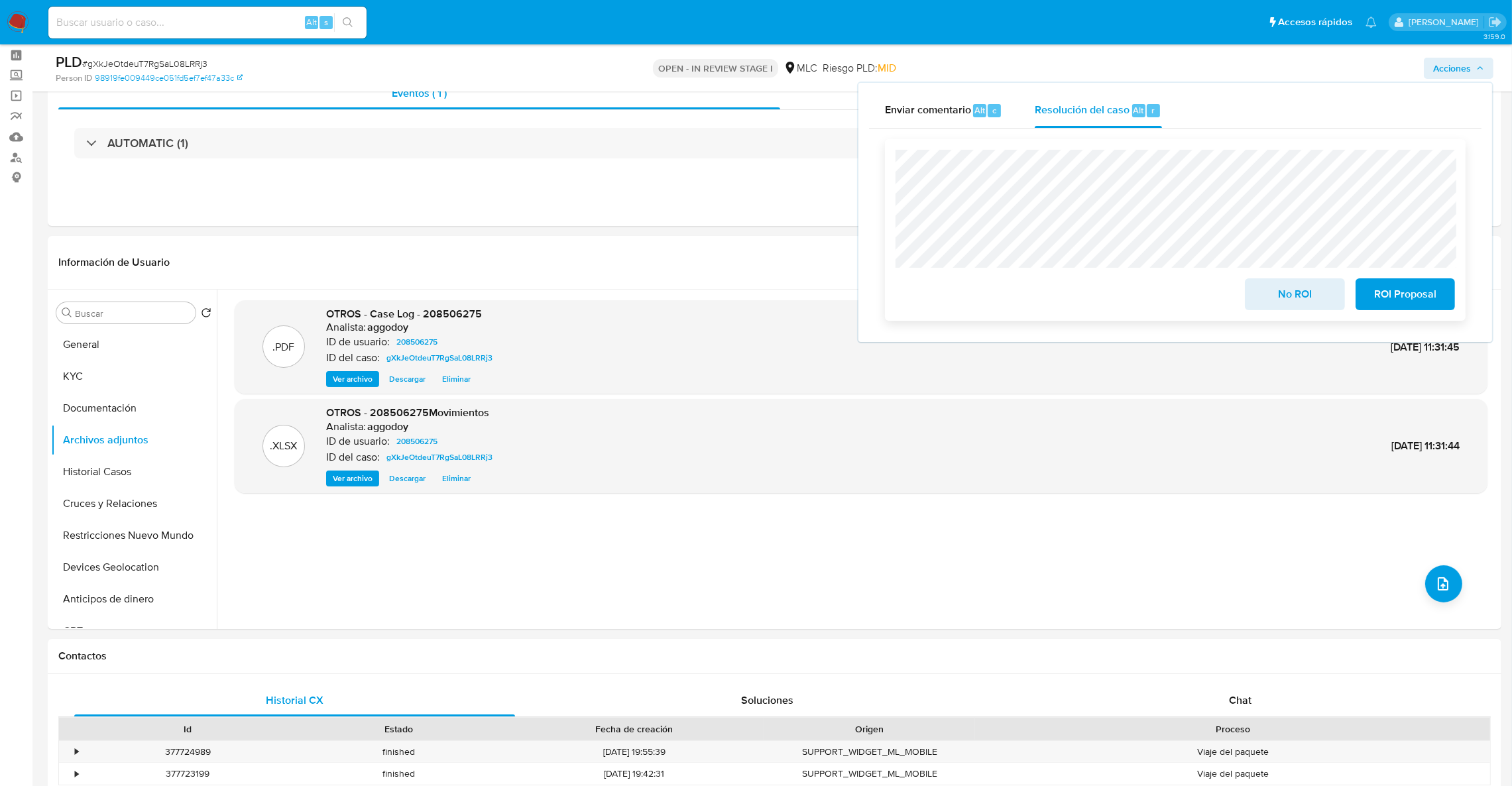
click at [1426, 301] on span "ROI Proposal" at bounding box center [1405, 295] width 65 height 29
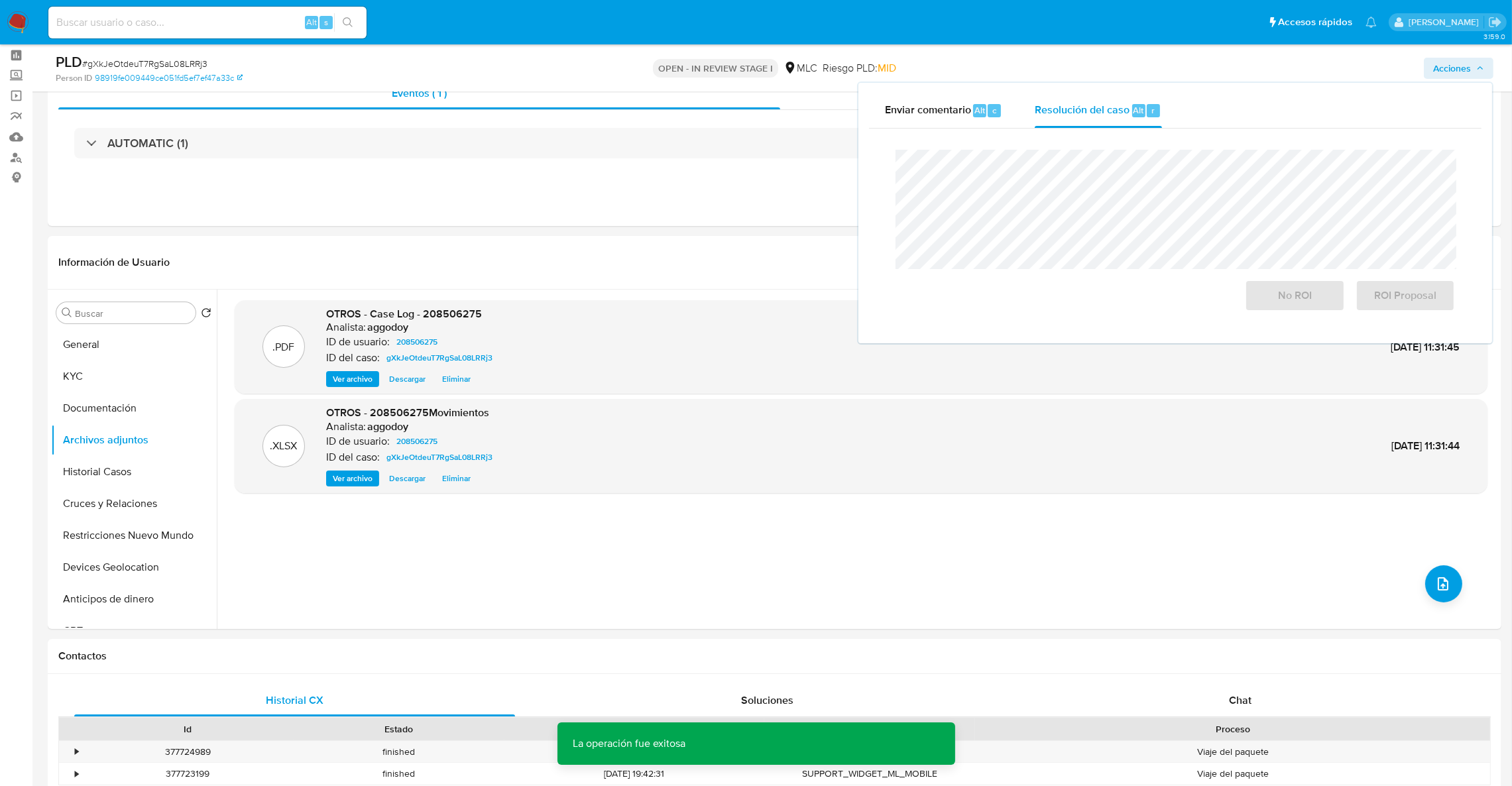
click at [169, 65] on span "# gXkJeOtdeuT7RgSaL08LRRj3" at bounding box center [144, 64] width 125 height 13
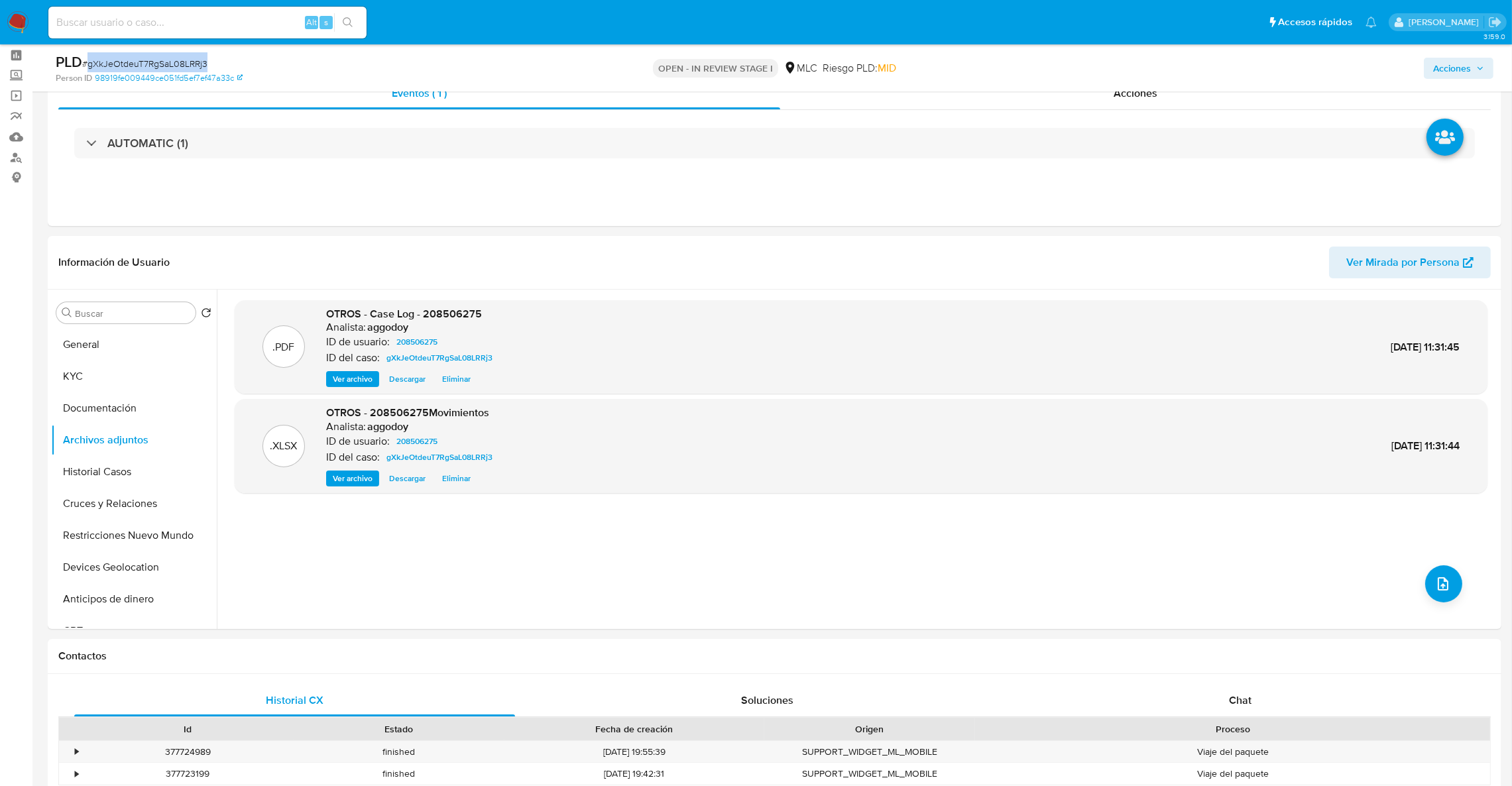
copy span "gXkJeOtdeuT7RgSaL08LRRj3"
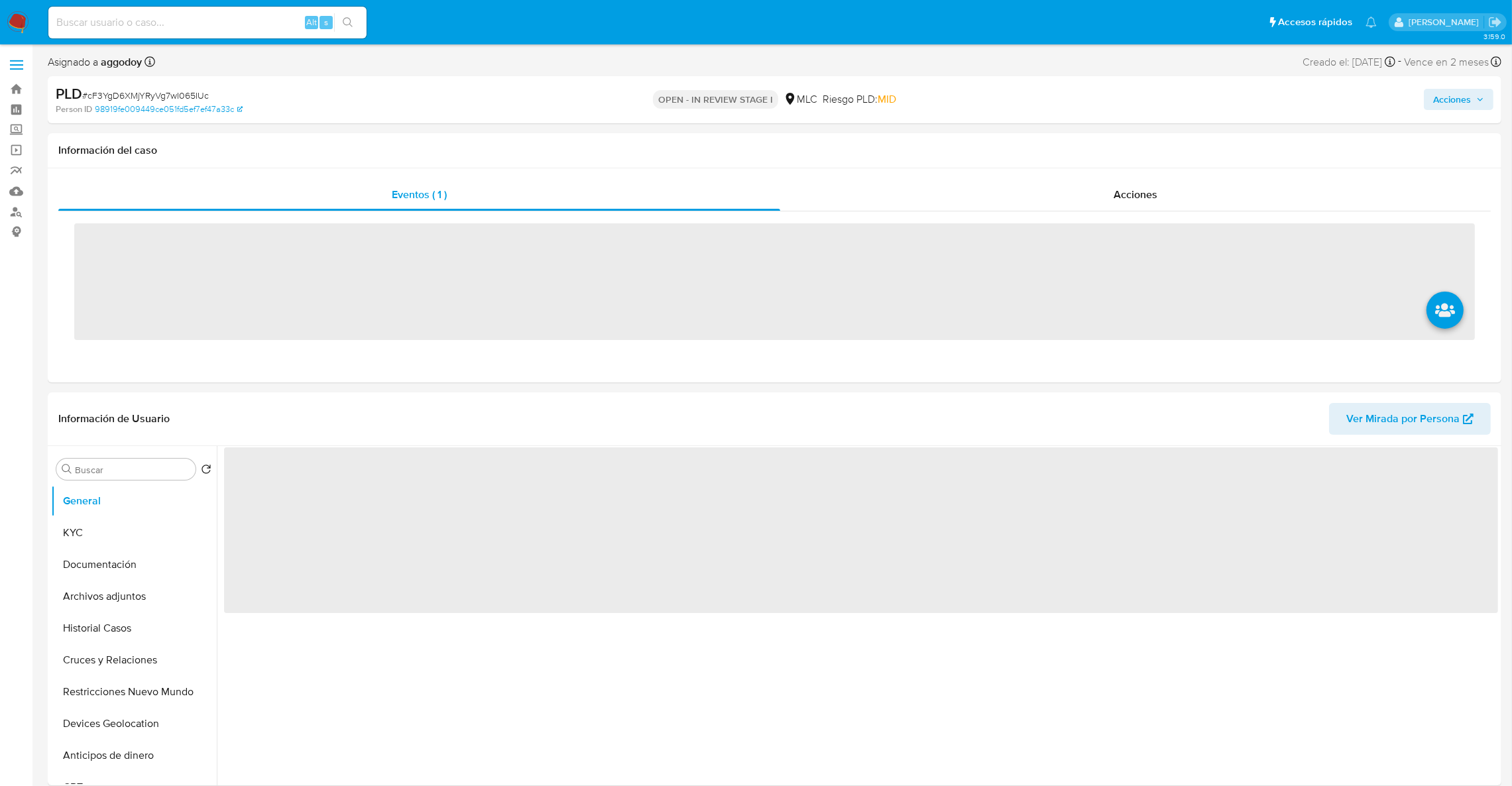
click at [1425, 106] on button "Acciones" at bounding box center [1459, 99] width 69 height 21
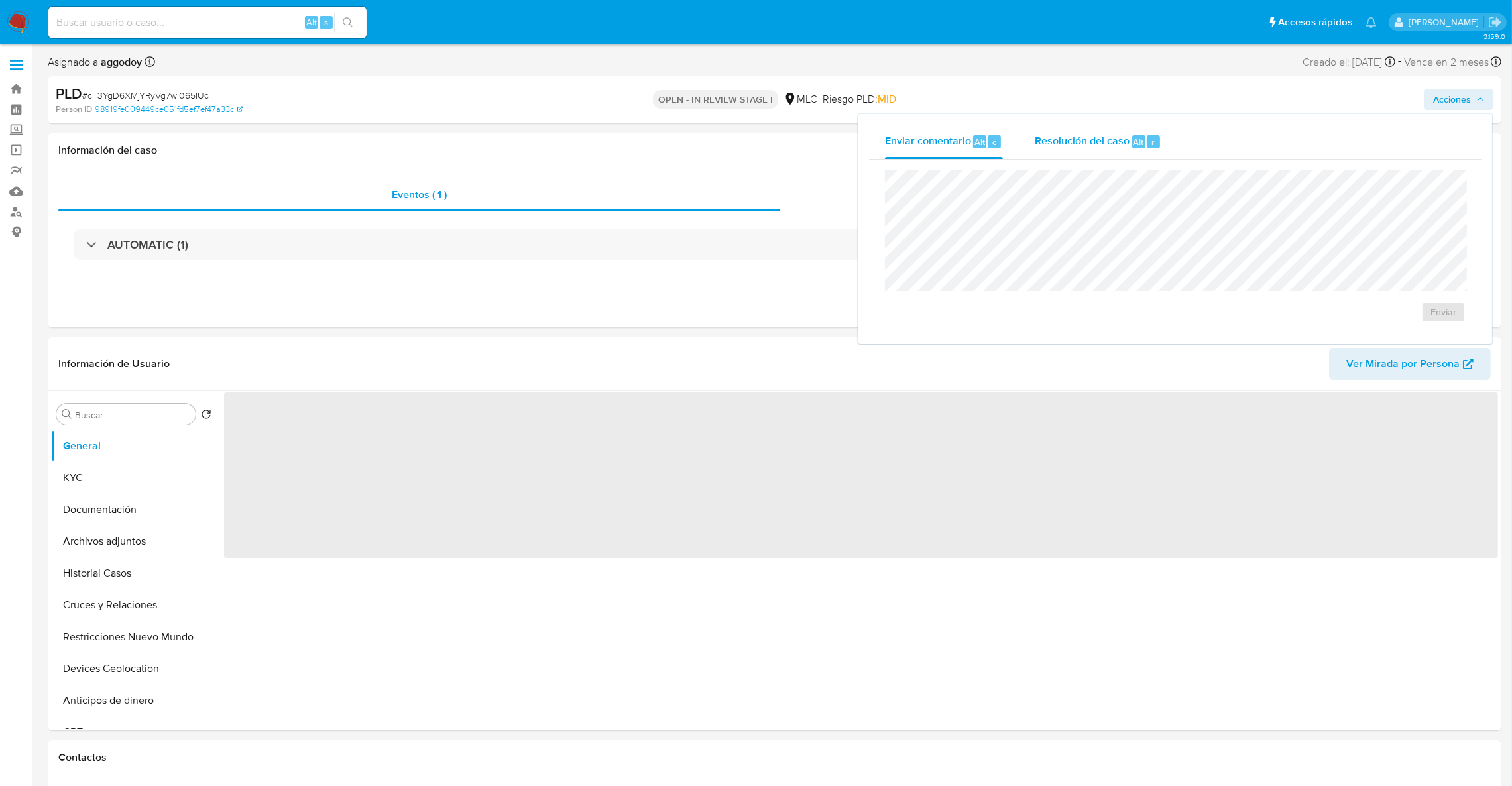
drag, startPoint x: 1179, startPoint y: 140, endPoint x: 1141, endPoint y: 146, distance: 38.5
click at [1171, 140] on div "Enviar comentario Alt c Resolución del caso Alt r" at bounding box center [1175, 141] width 613 height 35
click at [1141, 146] on span "Alt" at bounding box center [1138, 142] width 10 height 13
select select "10"
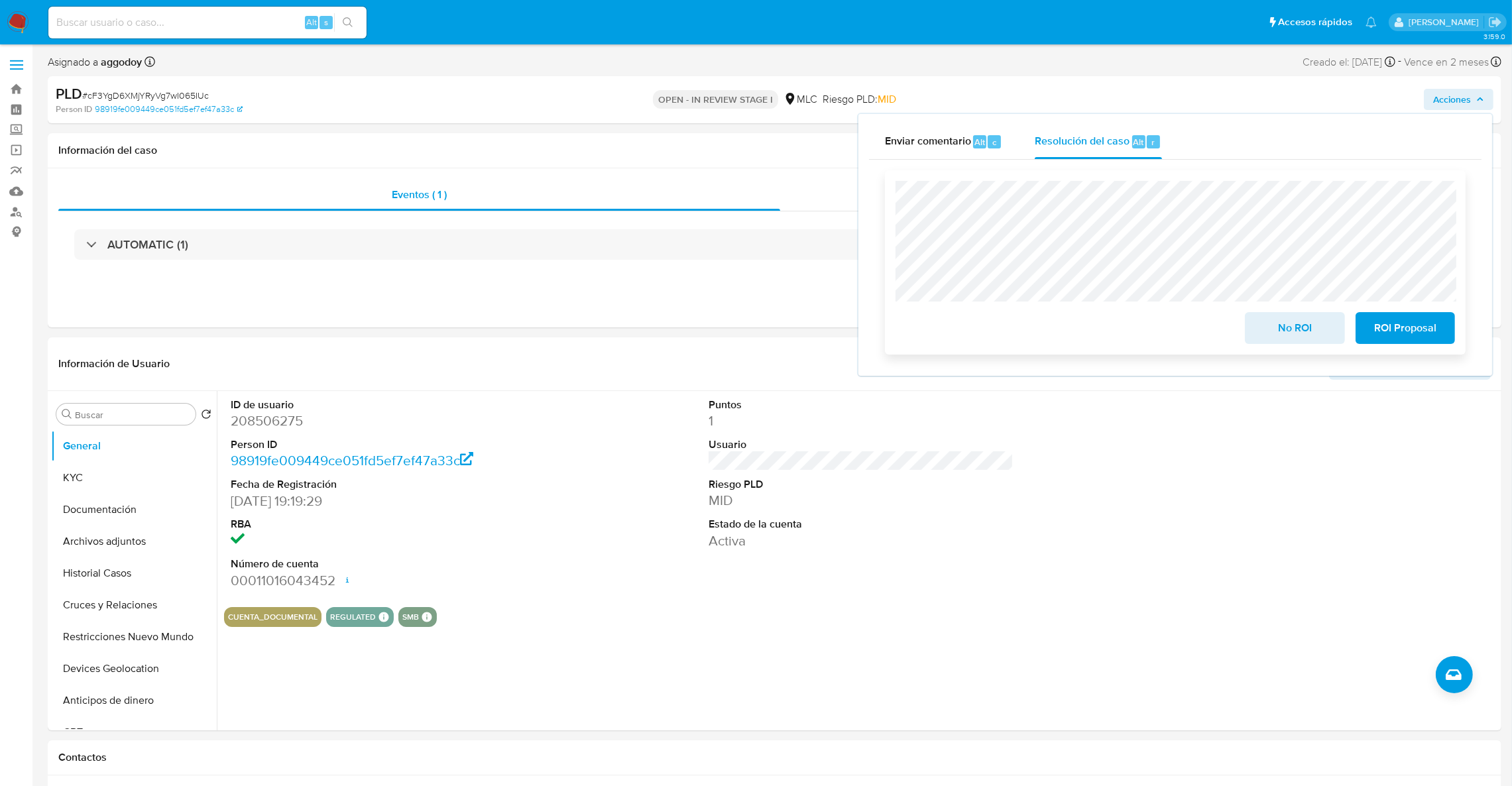
click at [1411, 337] on span "ROI Proposal" at bounding box center [1405, 328] width 65 height 29
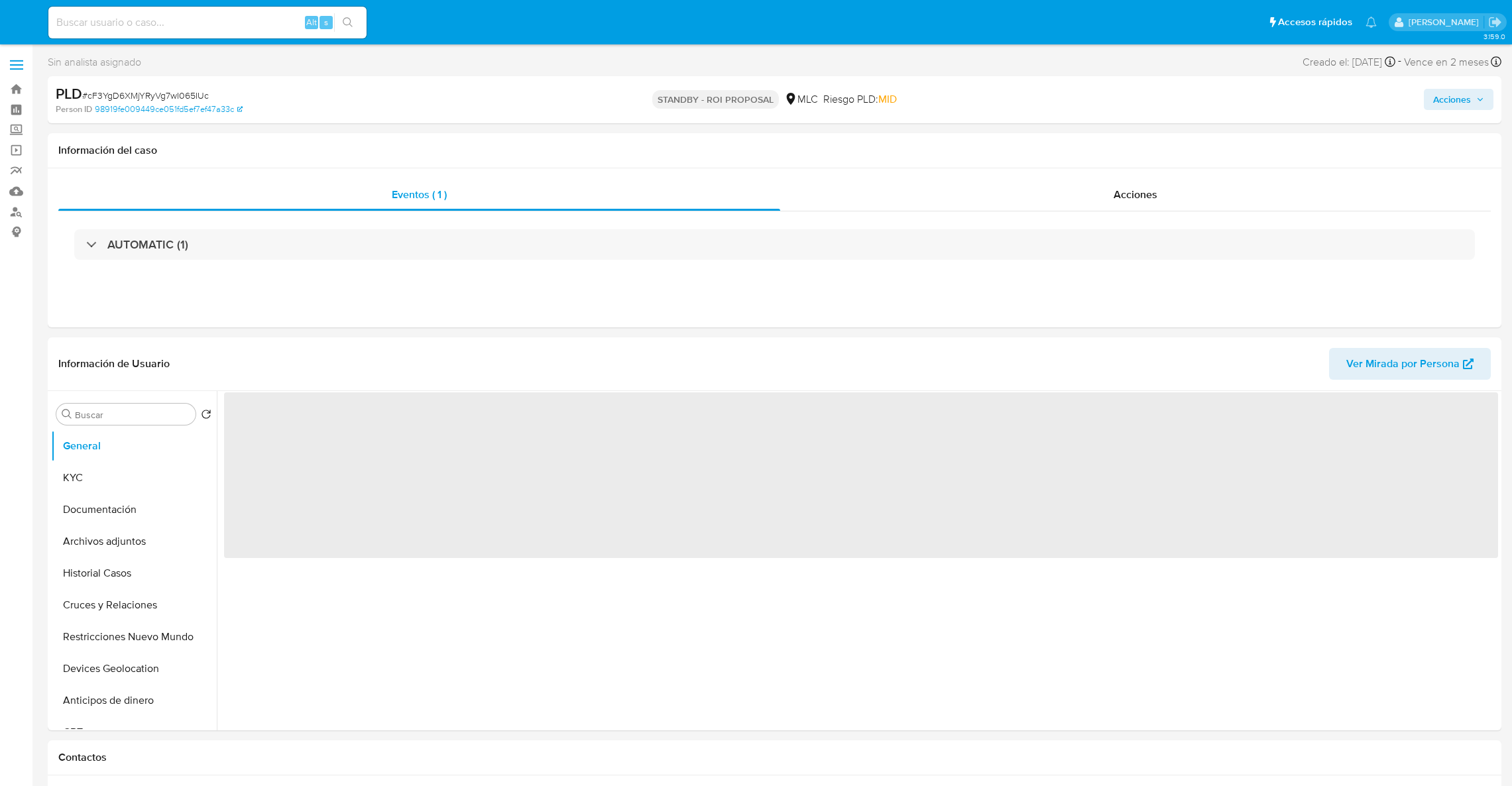
select select "10"
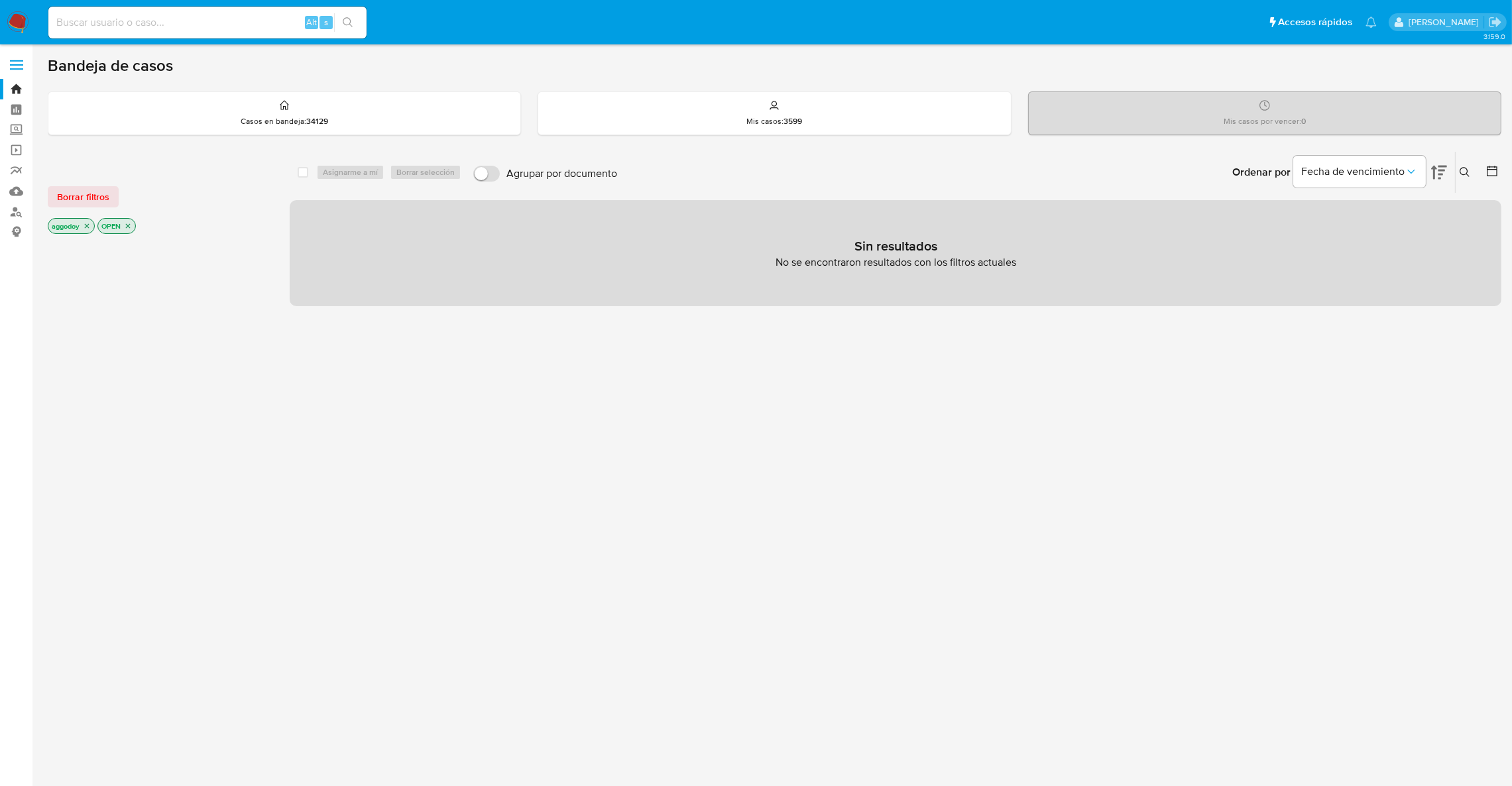
click at [1475, 175] on button at bounding box center [1467, 173] width 22 height 16
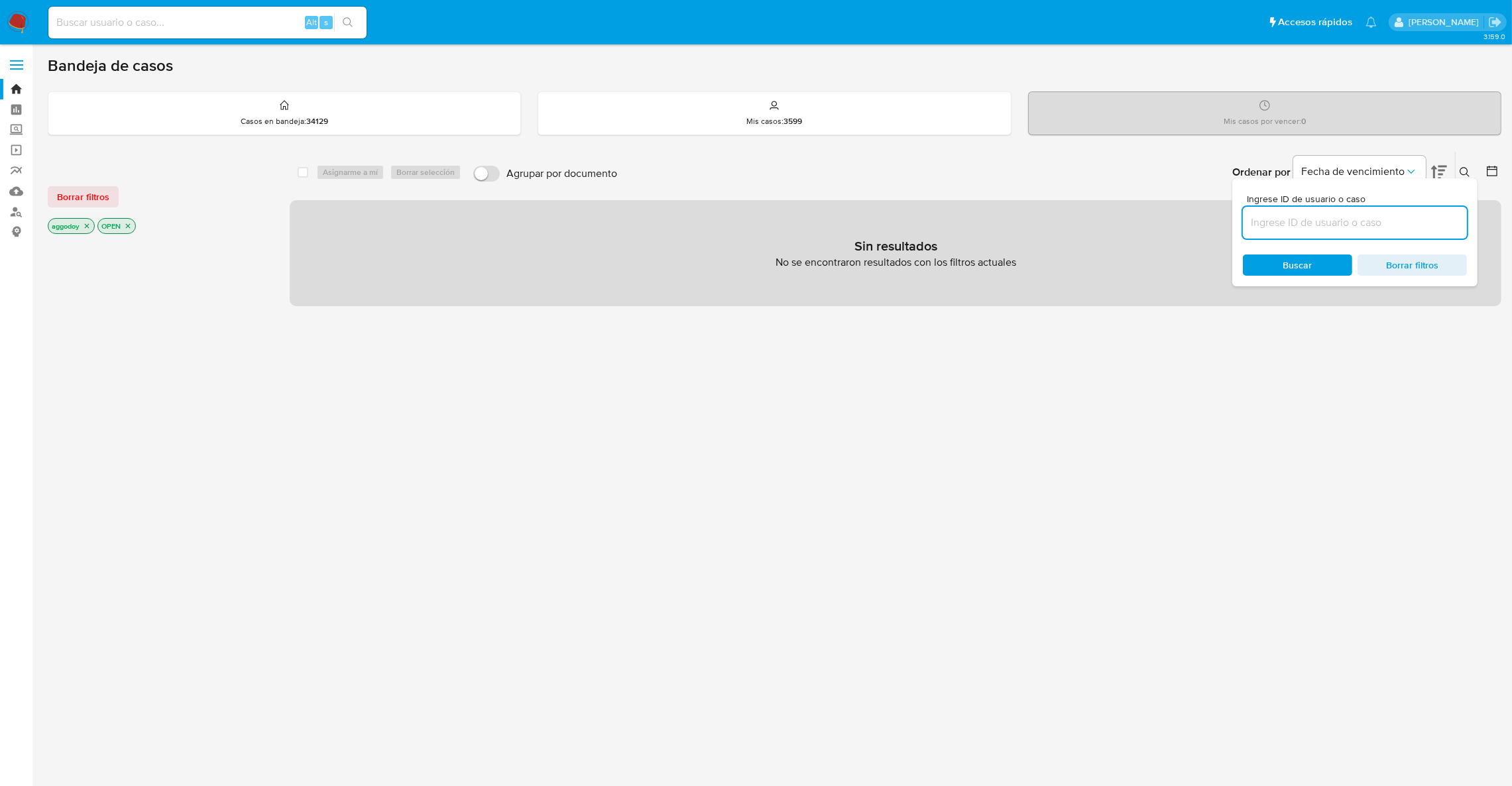
click at [1314, 227] on input at bounding box center [1355, 222] width 224 height 17
type input "510064526"
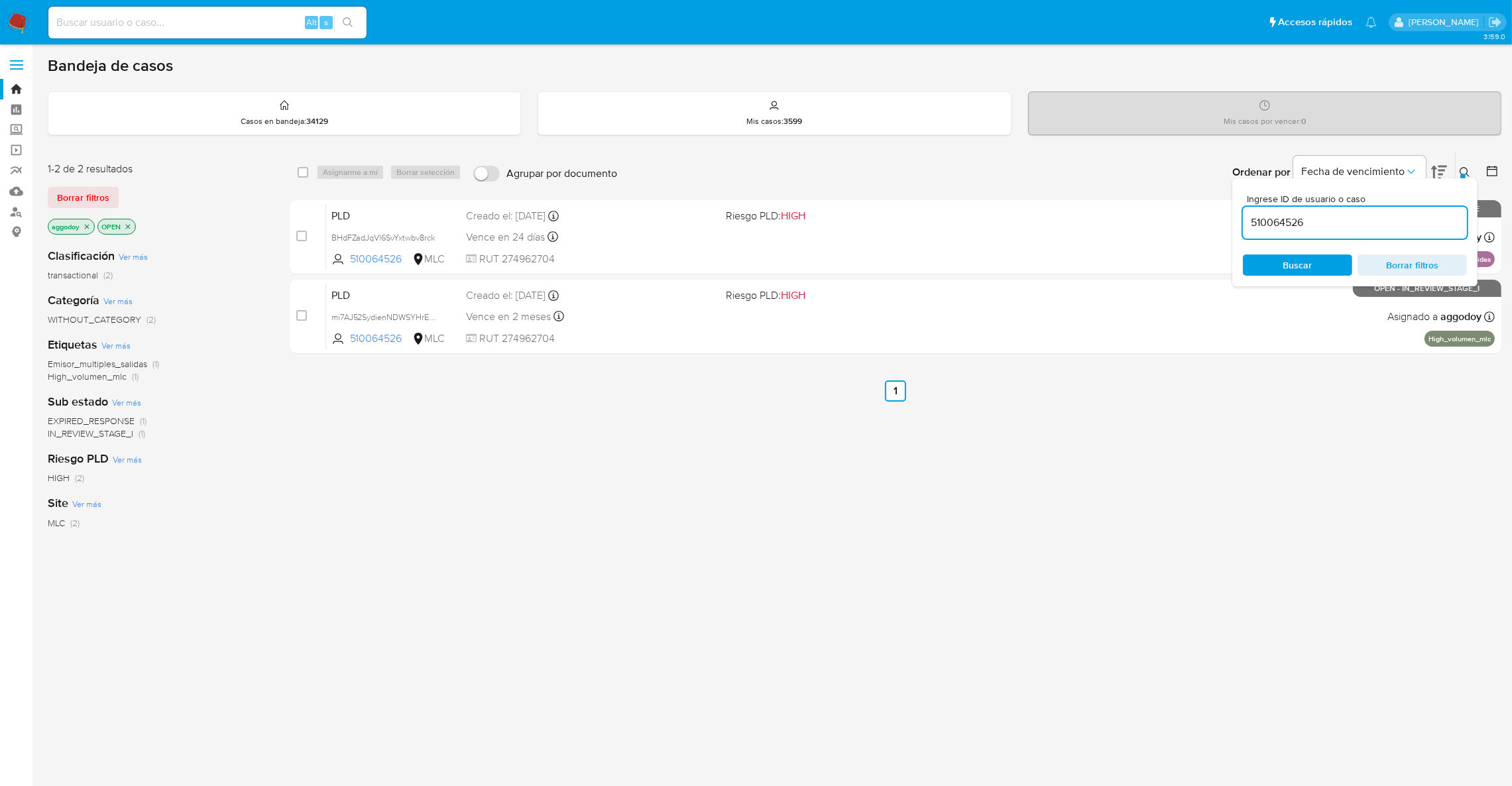
click at [1471, 165] on button at bounding box center [1467, 173] width 22 height 16
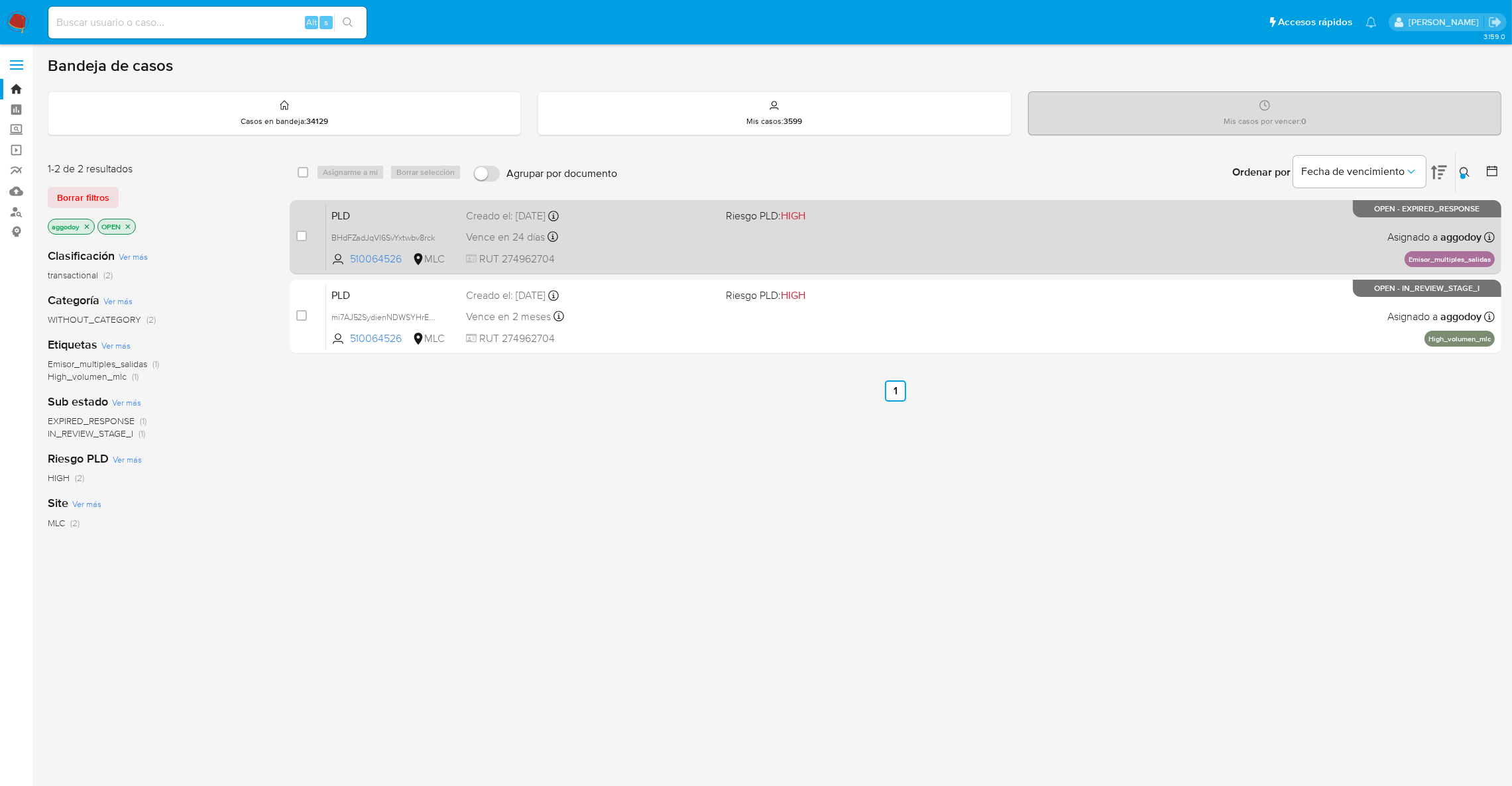
click at [850, 232] on div "PLD BHdFZadJqVl6SvYxtwbv8rck 510064526 MLC Riesgo PLD: HIGH Creado el: 12/07/20…" at bounding box center [911, 236] width 1169 height 67
click at [304, 236] on input "checkbox" at bounding box center [301, 236] width 10 height 10
checkbox input "true"
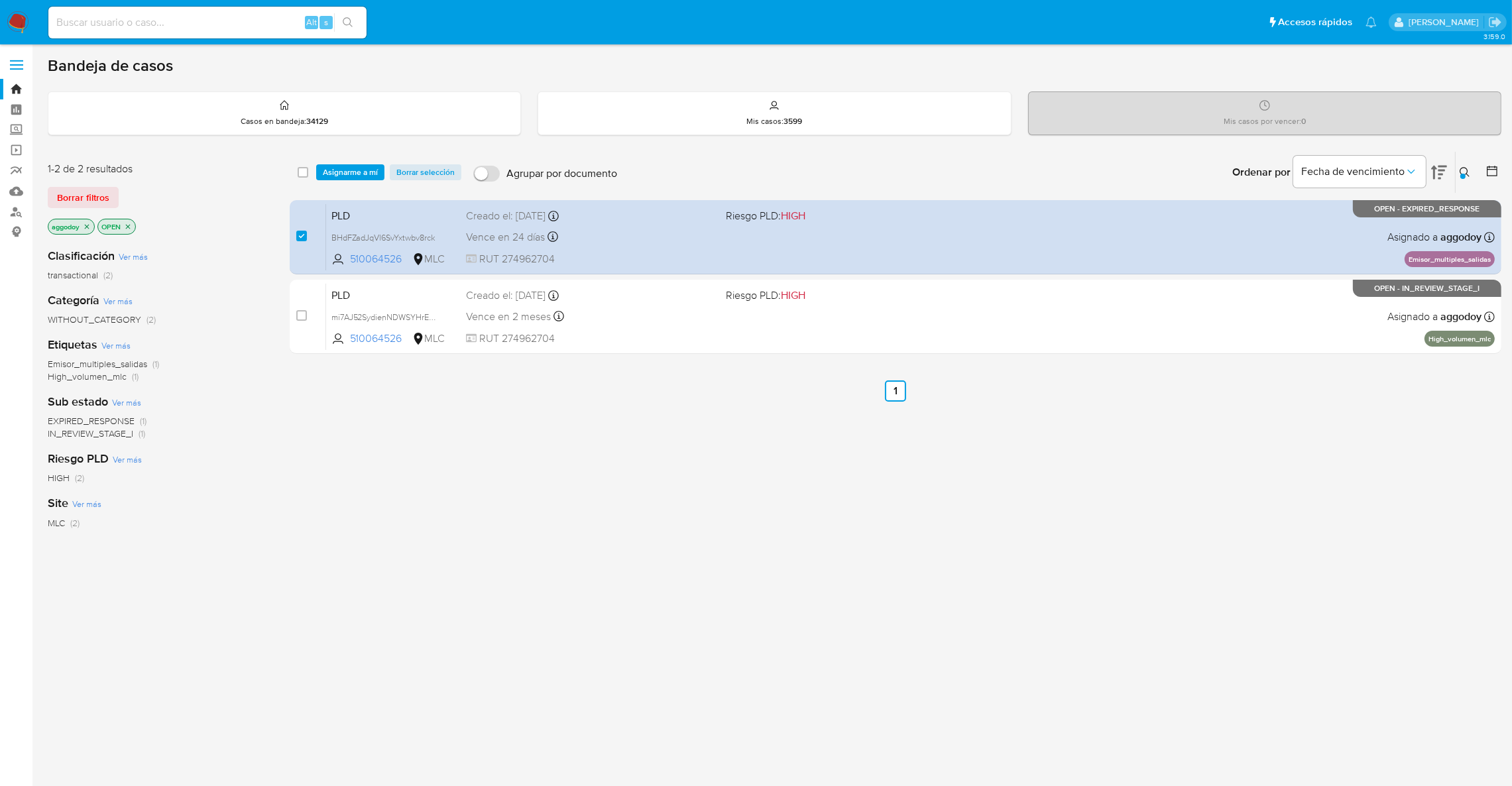
click at [332, 186] on div "select-all-cases-checkbox Asignarme a mí Borrar selección Agrupar por documento…" at bounding box center [895, 172] width 1212 height 41
click at [333, 179] on span "Asignarme a mí" at bounding box center [350, 172] width 55 height 13
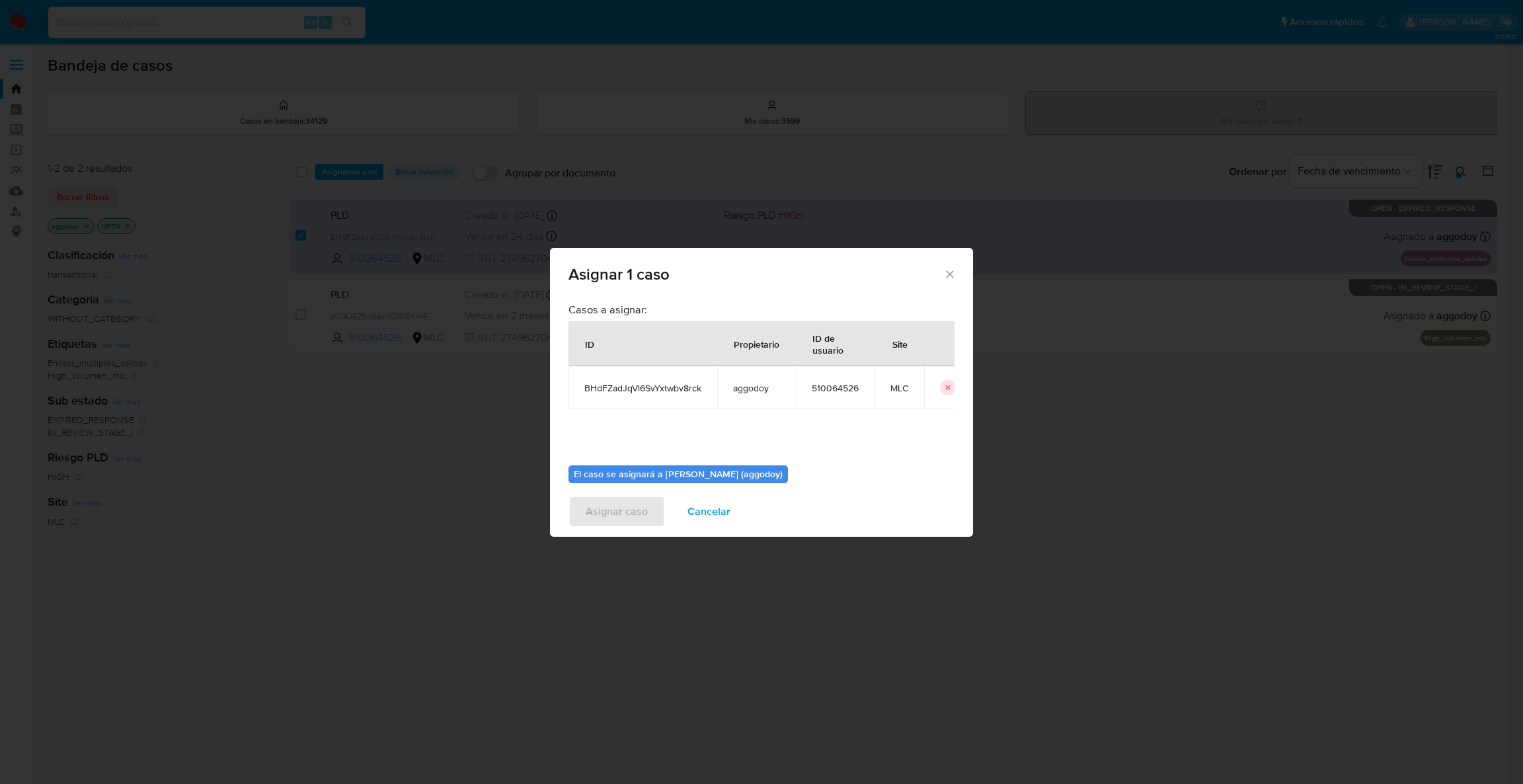
scroll to position [68, 0]
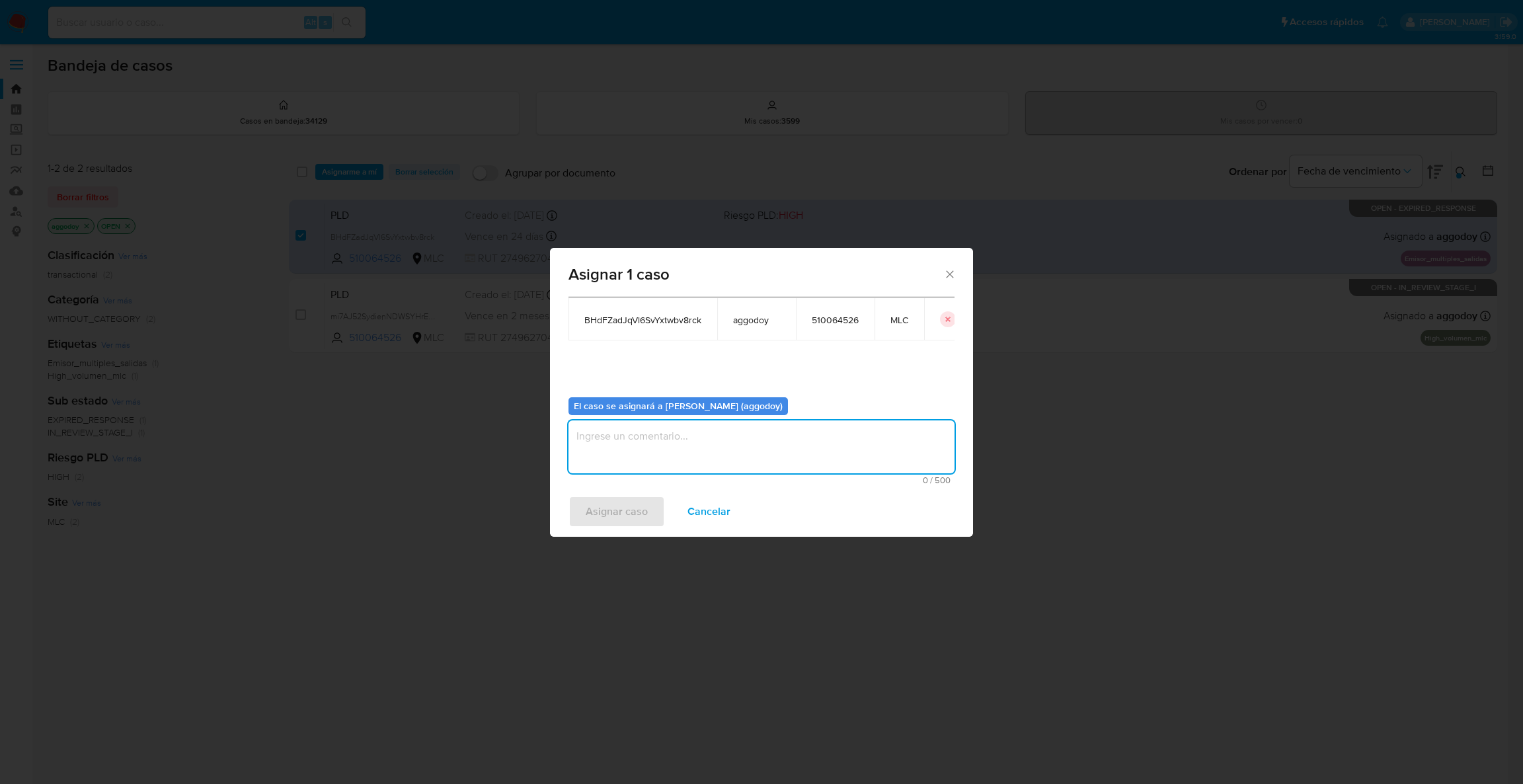
click at [775, 471] on textarea "assign-modal" at bounding box center [762, 447] width 386 height 53
click at [767, 463] on textarea "assign-modal" at bounding box center [762, 447] width 386 height 53
type textarea ","
drag, startPoint x: 594, startPoint y: 508, endPoint x: 589, endPoint y: 74, distance: 434.0
click at [596, 506] on span "Asignar caso" at bounding box center [617, 512] width 62 height 29
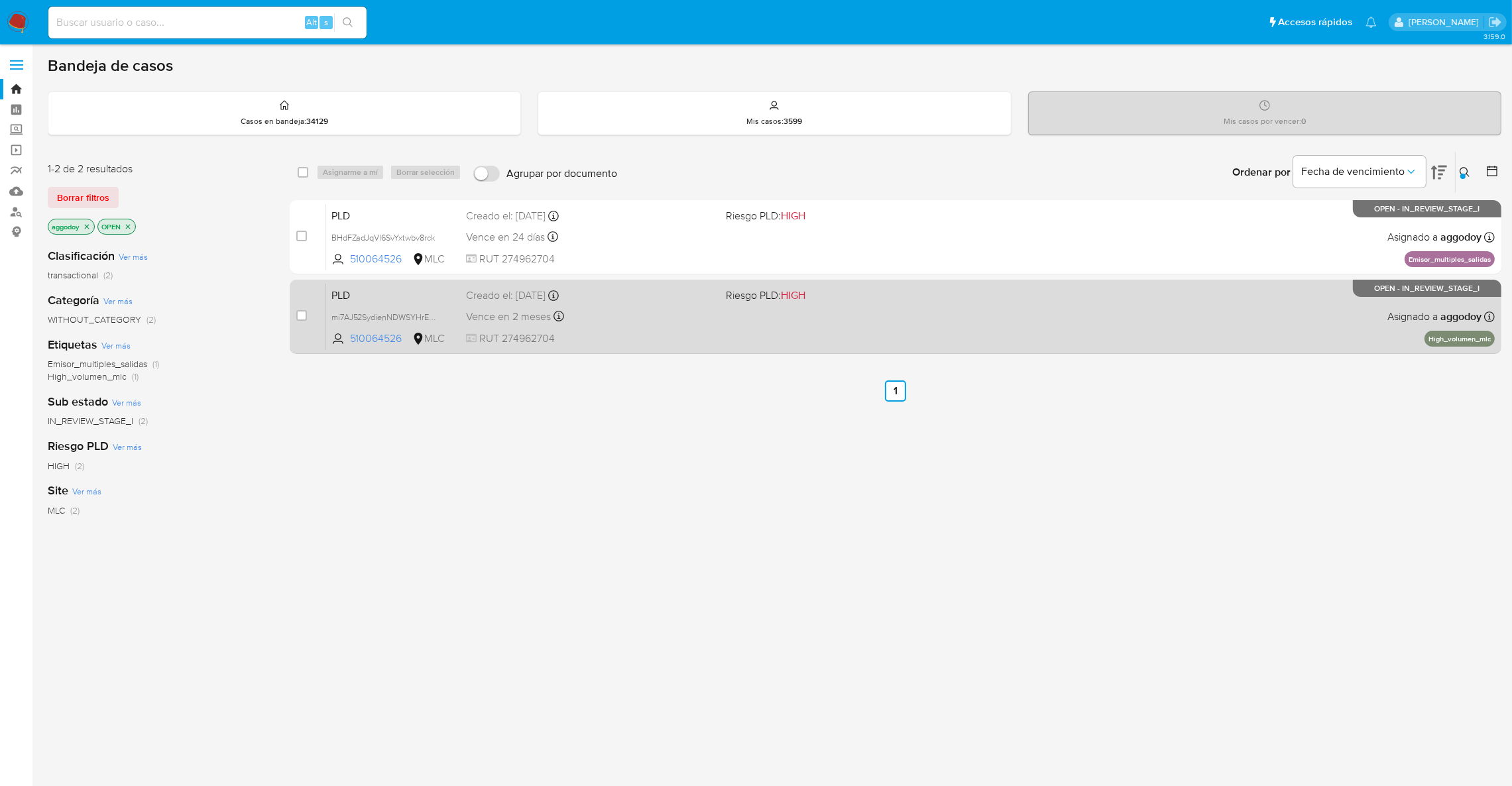
click at [678, 310] on div "Vence en 2 meses Vence el 10/11/2025 06:06:06" at bounding box center [590, 316] width 249 height 18
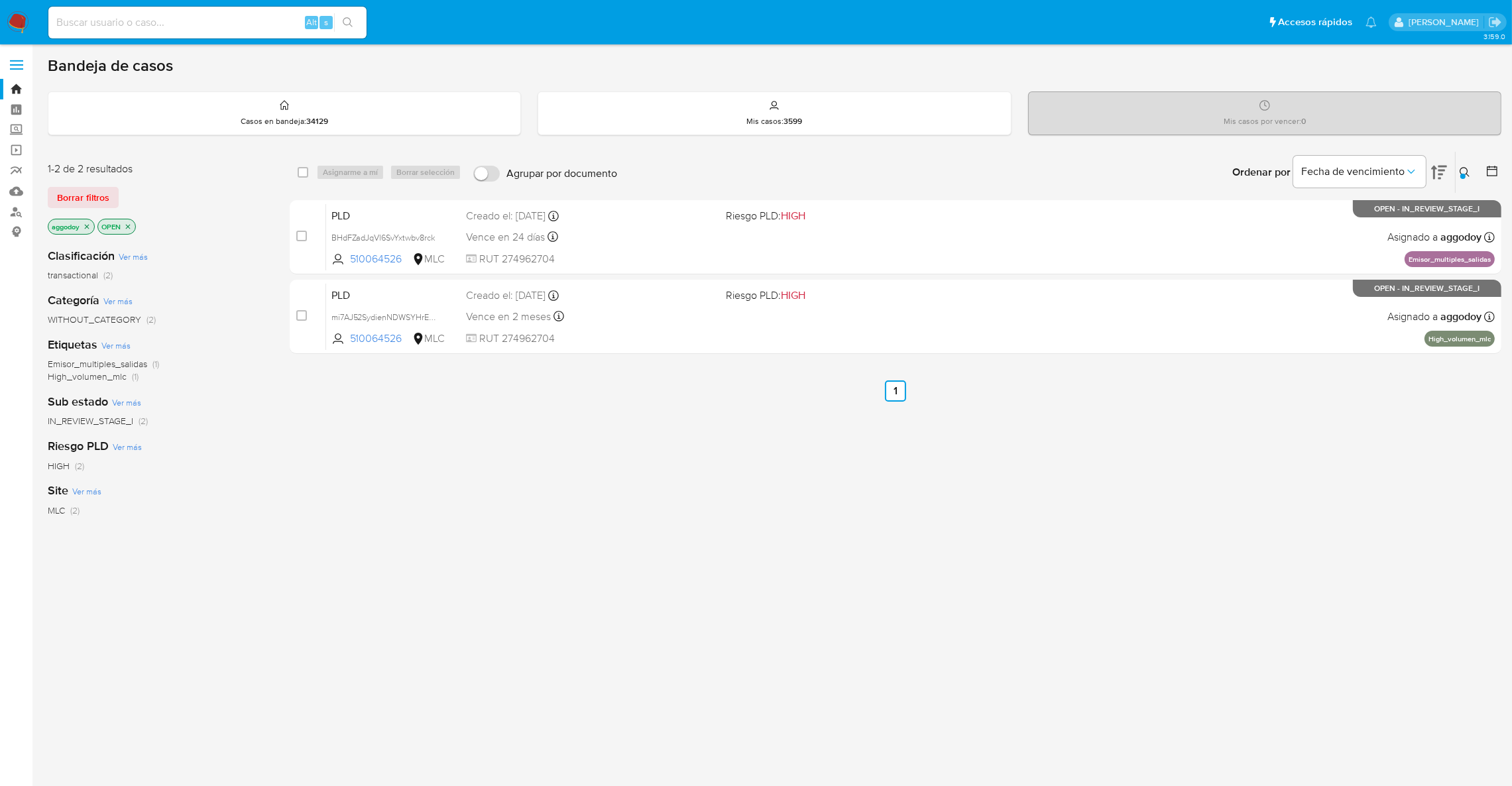
drag, startPoint x: 1460, startPoint y: 174, endPoint x: 1467, endPoint y: 171, distance: 7.6
click at [1464, 173] on button at bounding box center [1467, 173] width 22 height 16
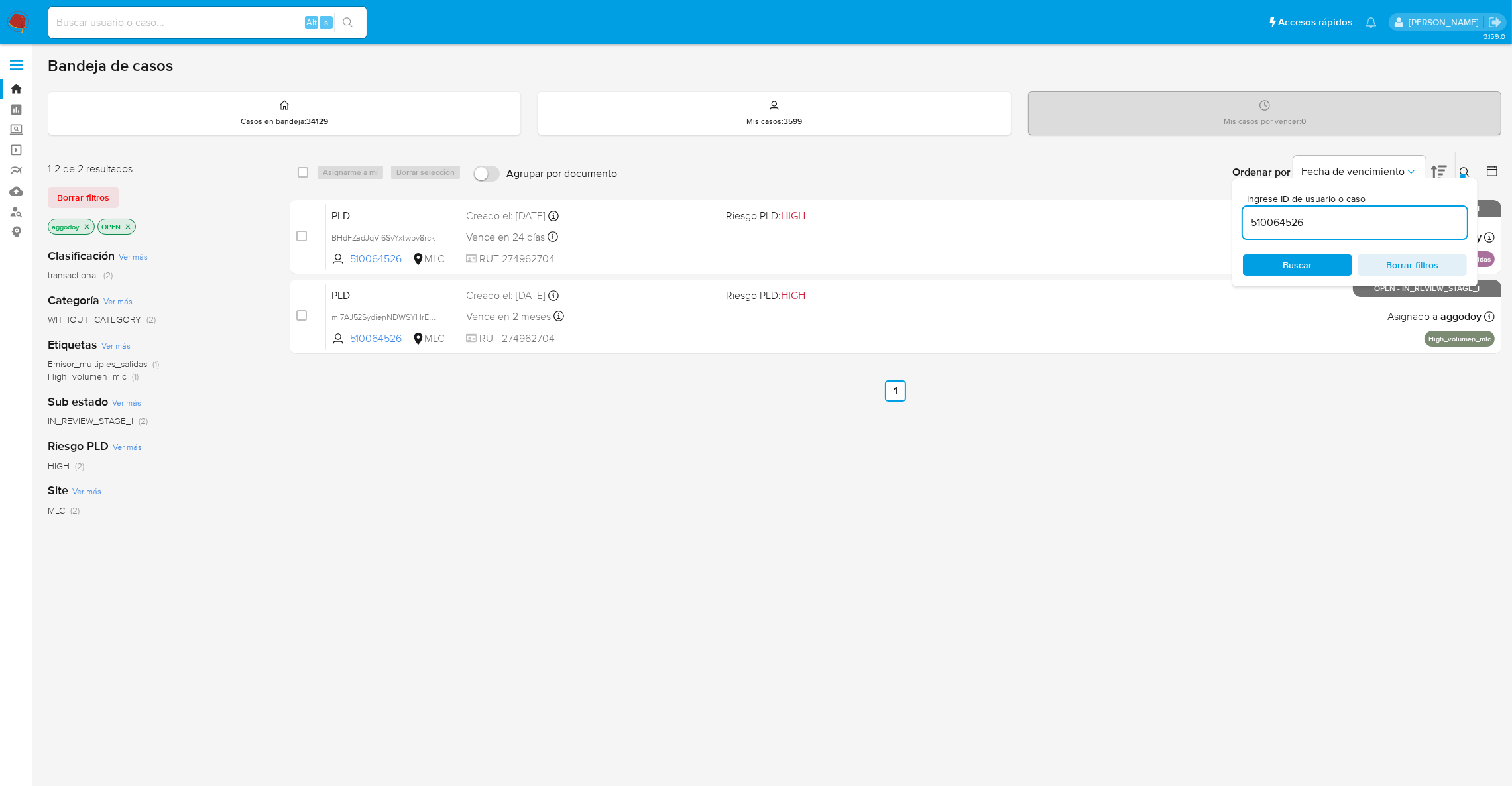
click at [1402, 219] on input "510064526" at bounding box center [1355, 222] width 224 height 17
type input "1954449322"
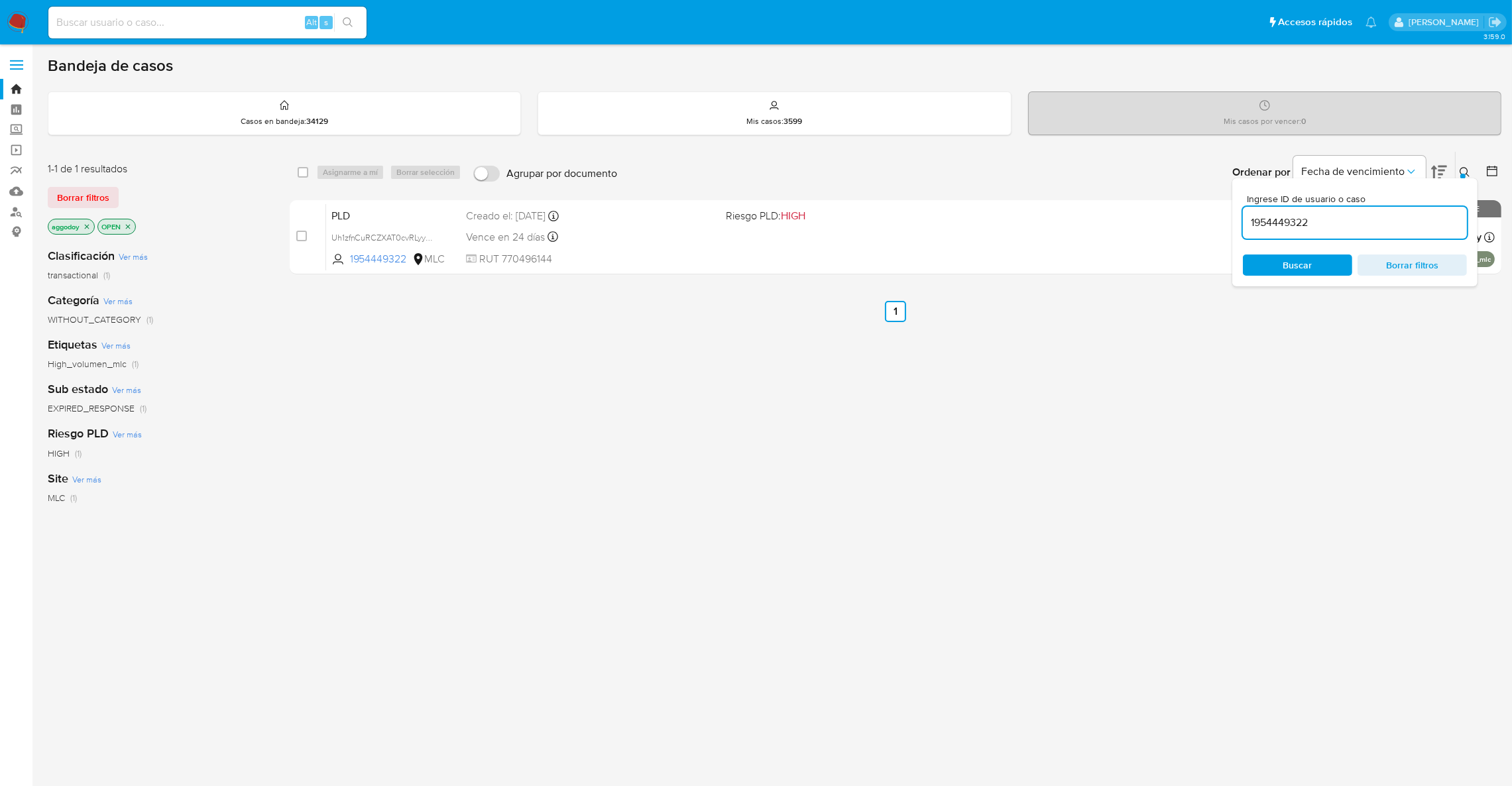
click at [1471, 174] on button at bounding box center [1467, 173] width 22 height 16
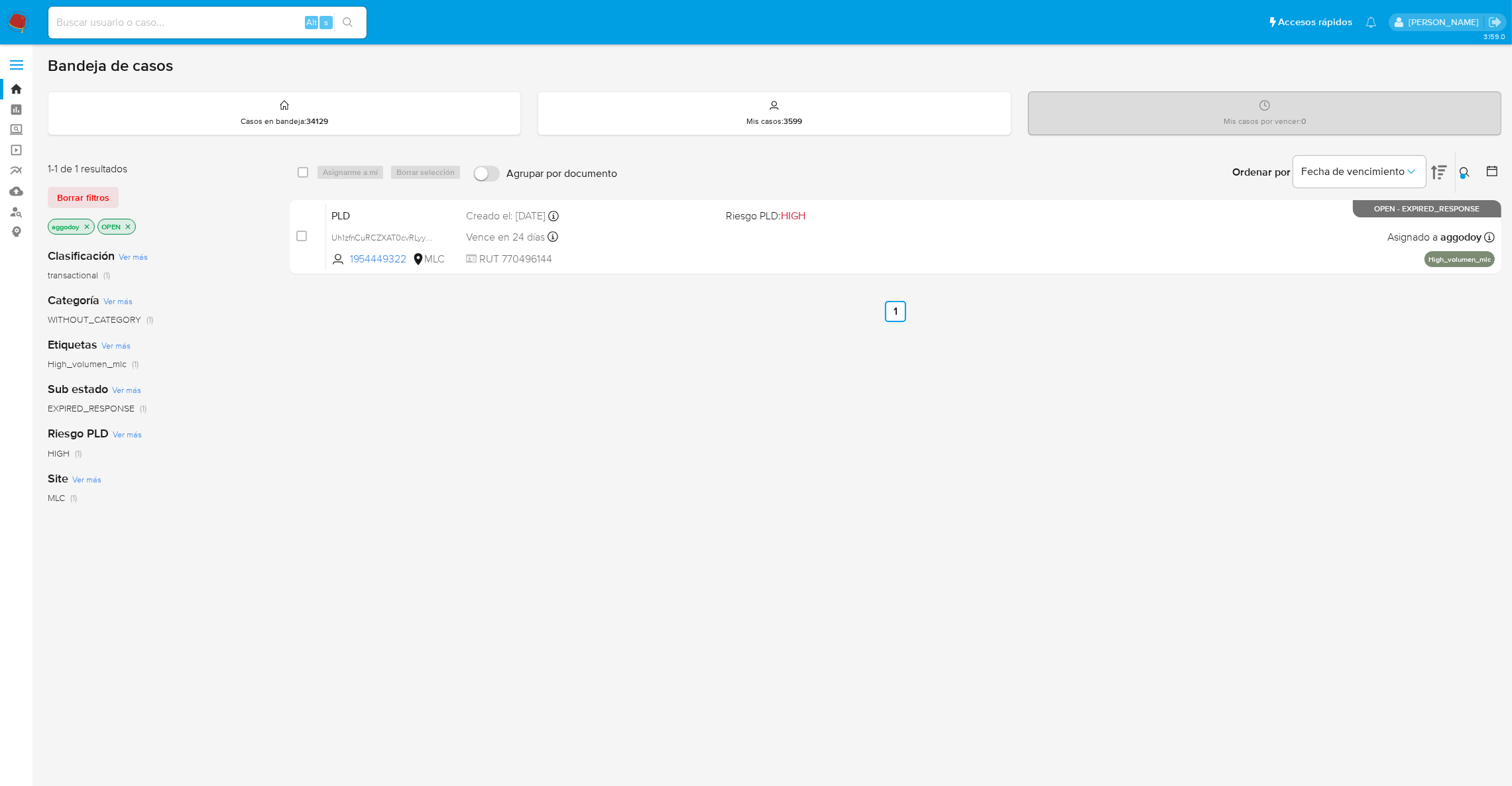
click at [86, 228] on icon "close-filter" at bounding box center [87, 227] width 5 height 5
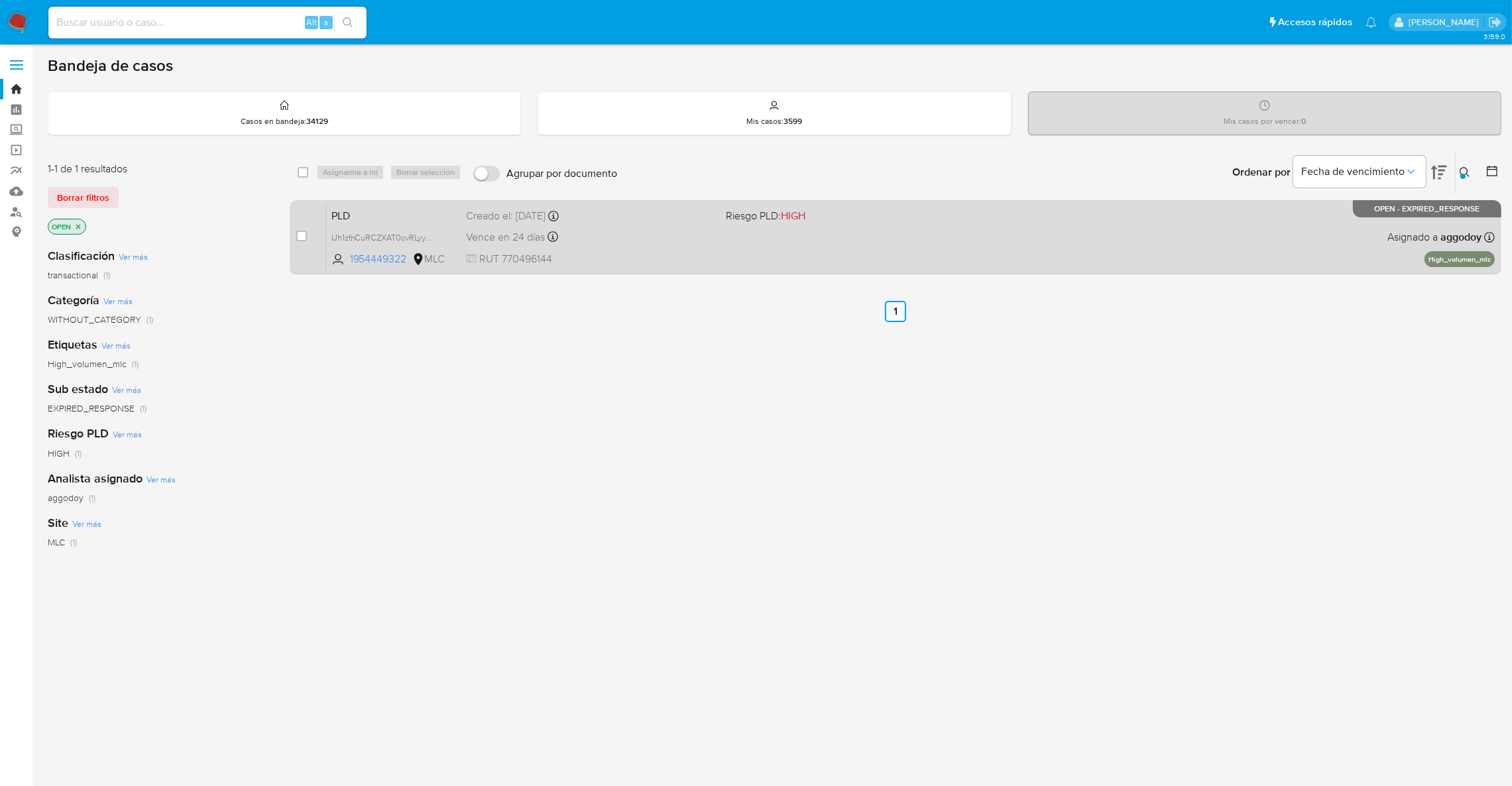
click at [773, 236] on span at bounding box center [850, 236] width 249 height 2
click at [688, 272] on div "case-item-checkbox No es posible asignar el caso PLD Uh1zfnCuRCZXAT0cvRLyyXP5 1…" at bounding box center [895, 237] width 1212 height 74
click at [727, 236] on span at bounding box center [850, 236] width 249 height 2
click at [290, 228] on div "case-item-checkbox No es posible asignar el caso PLD Uh1zfnCuRCZXAT0cvRLyyXP5 1…" at bounding box center [895, 237] width 1212 height 74
click at [299, 232] on input "checkbox" at bounding box center [301, 236] width 10 height 10
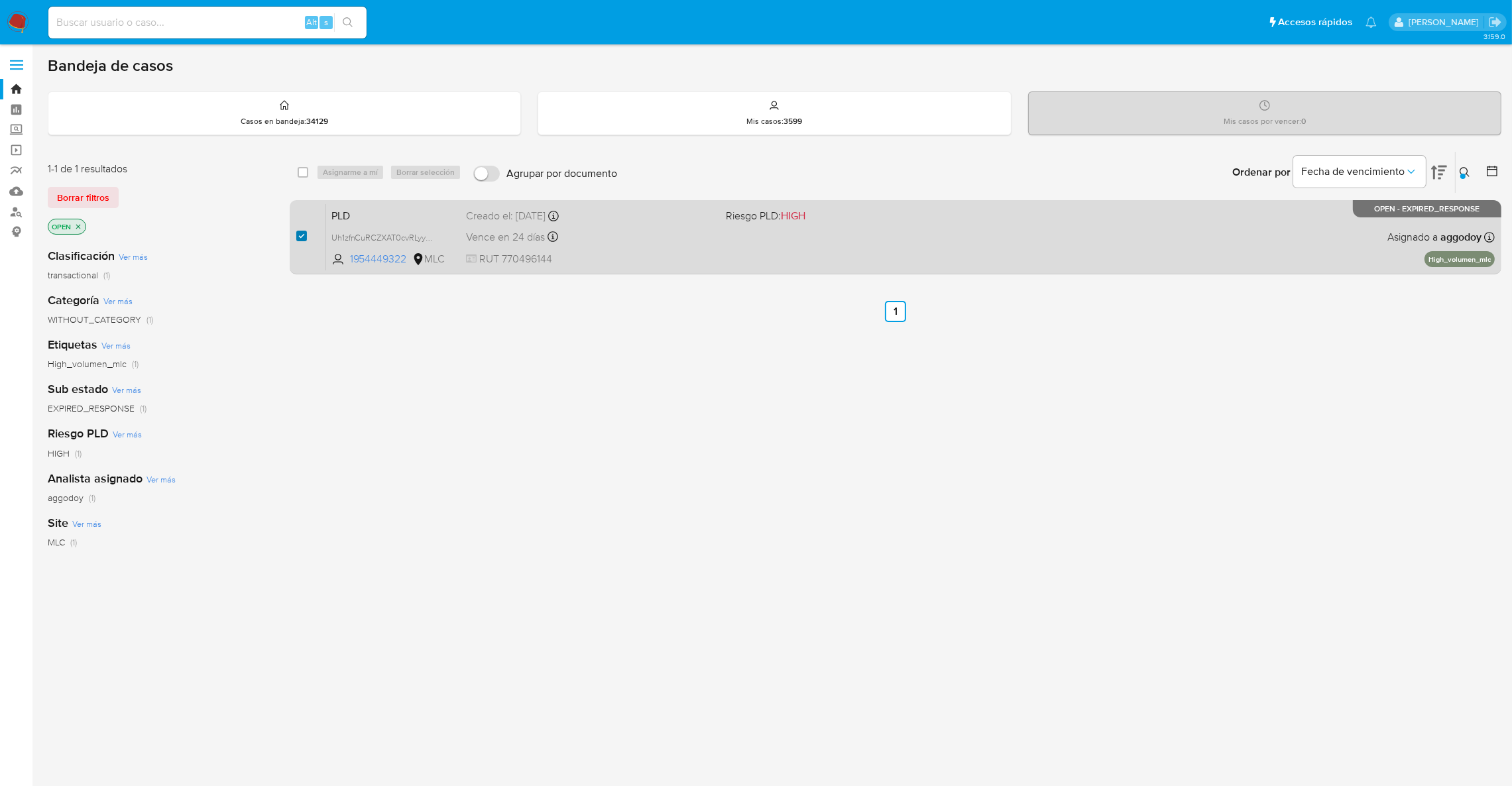
checkbox input "true"
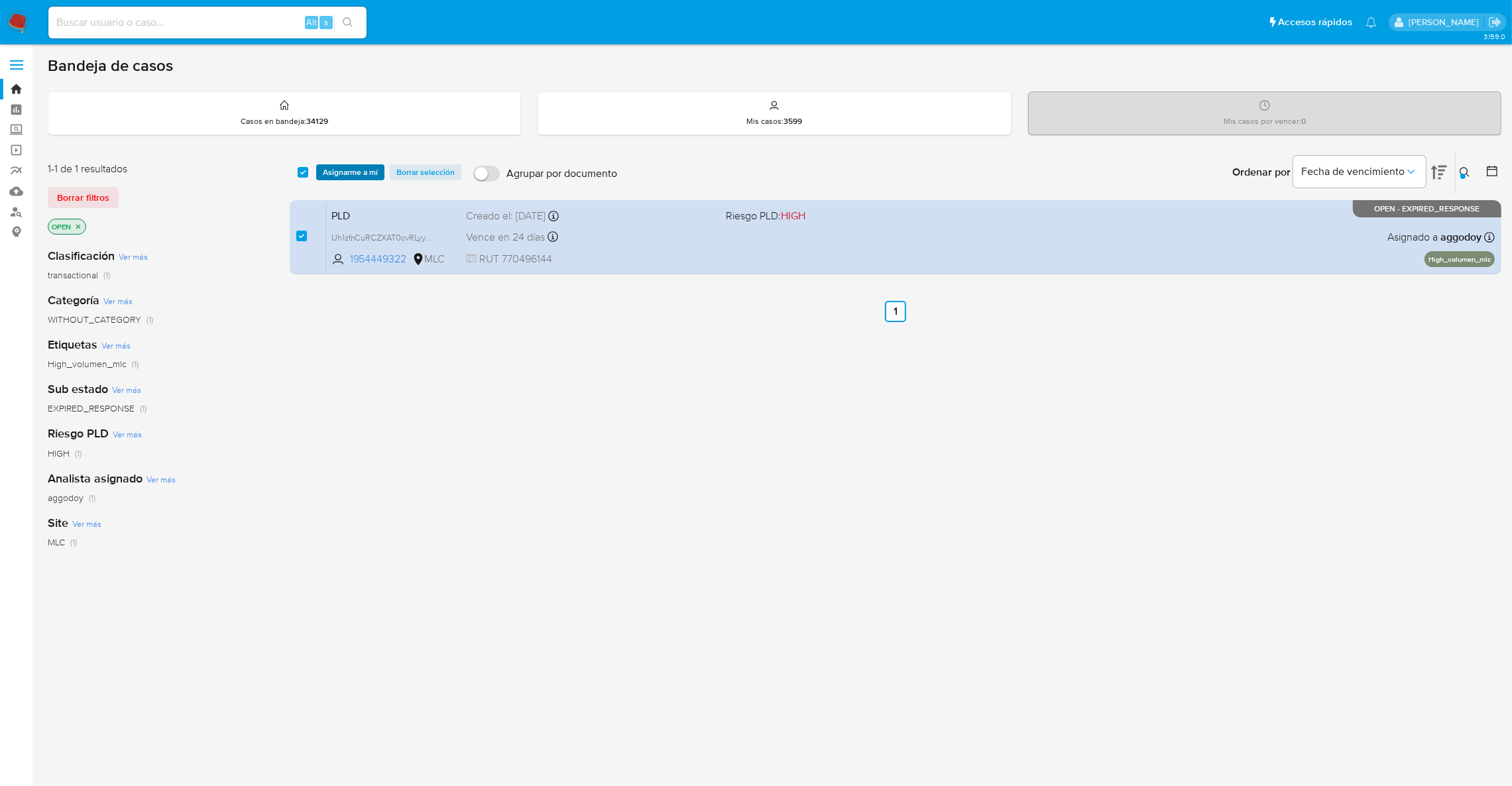
drag, startPoint x: 356, startPoint y: 166, endPoint x: 363, endPoint y: 171, distance: 8.6
click at [358, 167] on span "Asignarme a mí" at bounding box center [350, 172] width 55 height 13
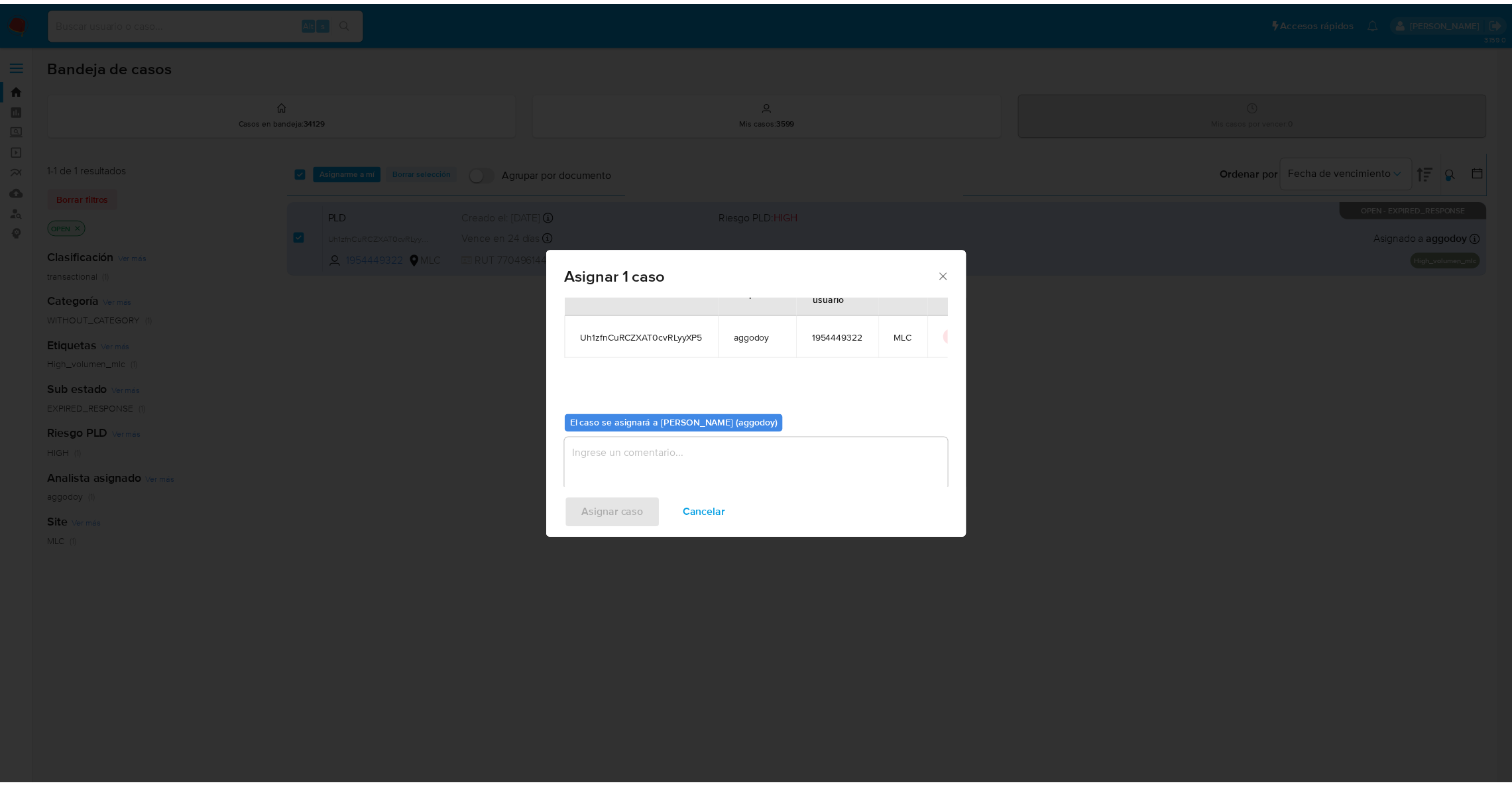
scroll to position [69, 0]
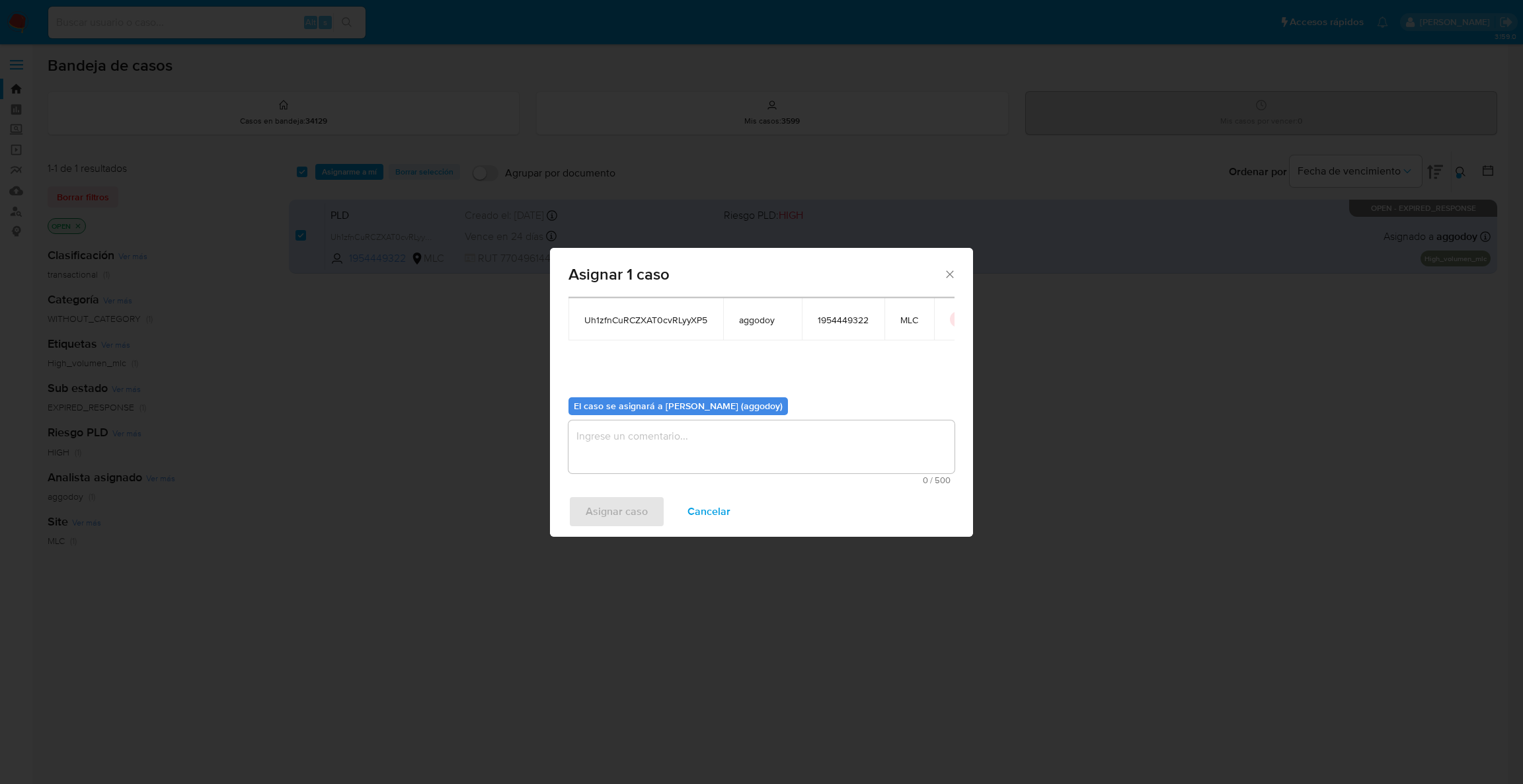
click at [735, 475] on div "0 / 500 500 caracteres restantes" at bounding box center [762, 452] width 386 height 64
click at [733, 475] on div "0 / 500 500 caracteres restantes" at bounding box center [762, 452] width 386 height 64
click at [707, 472] on textarea "assign-modal" at bounding box center [762, 447] width 386 height 53
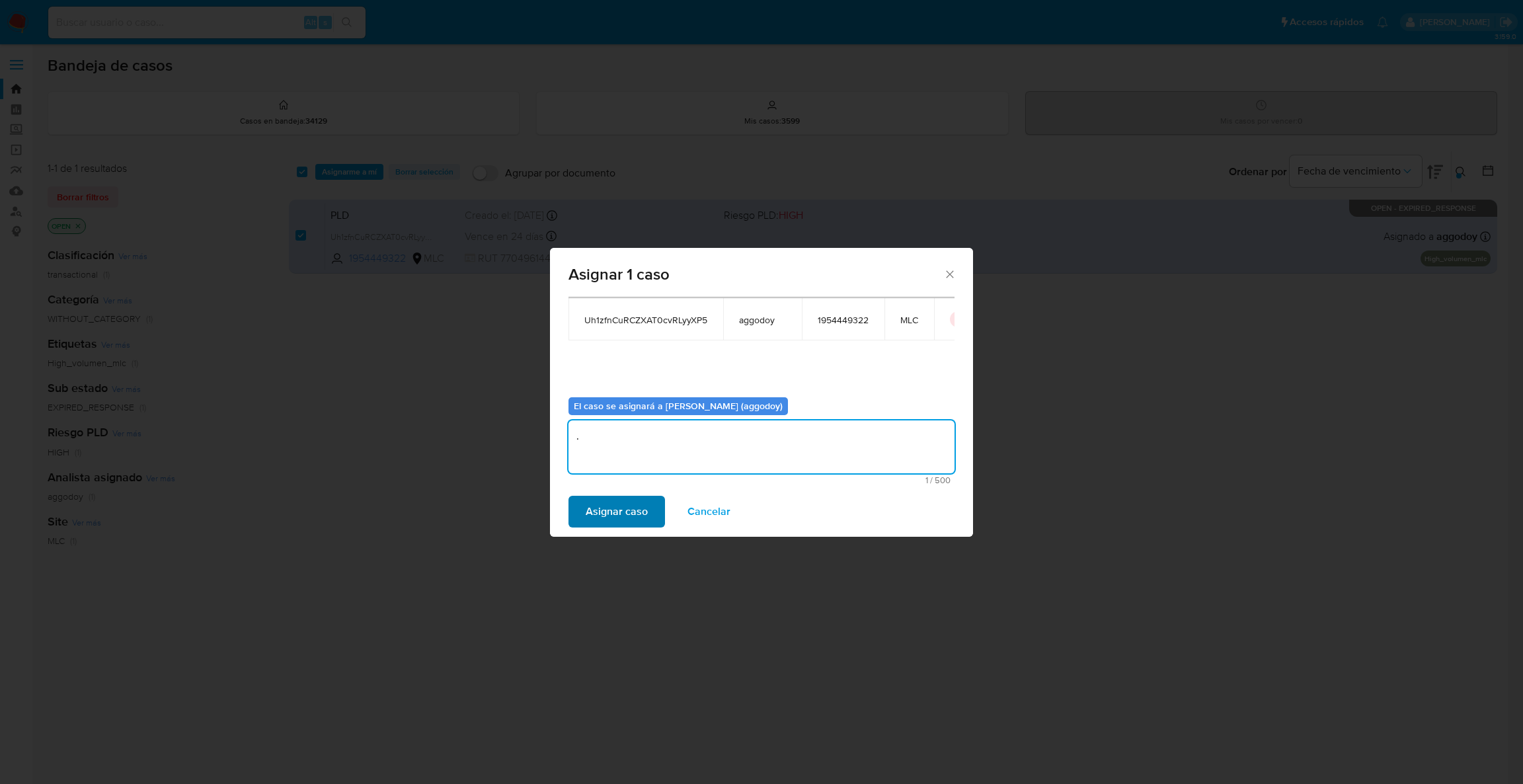
type textarea "."
click at [634, 505] on span "Asignar caso" at bounding box center [617, 512] width 62 height 29
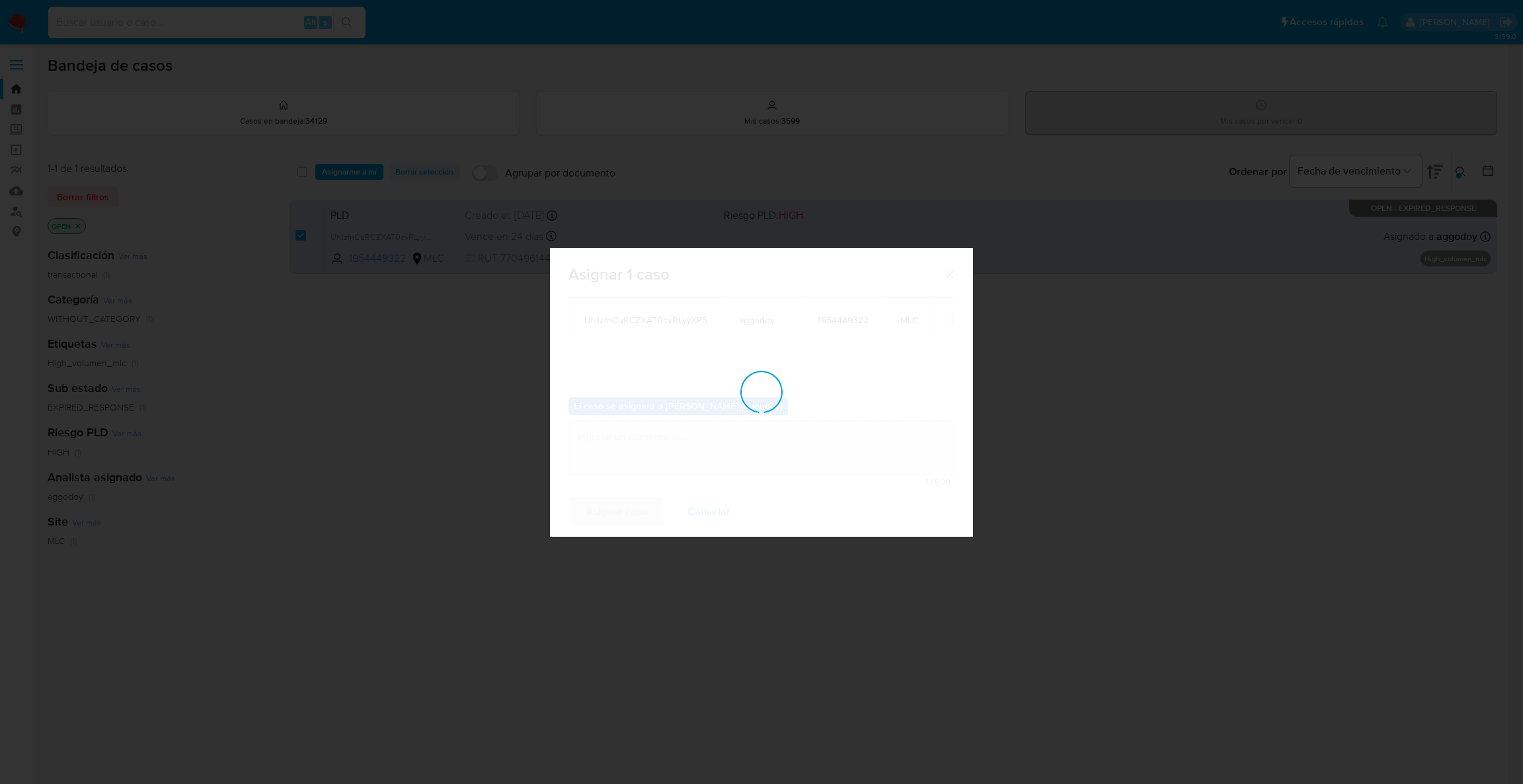
checkbox input "false"
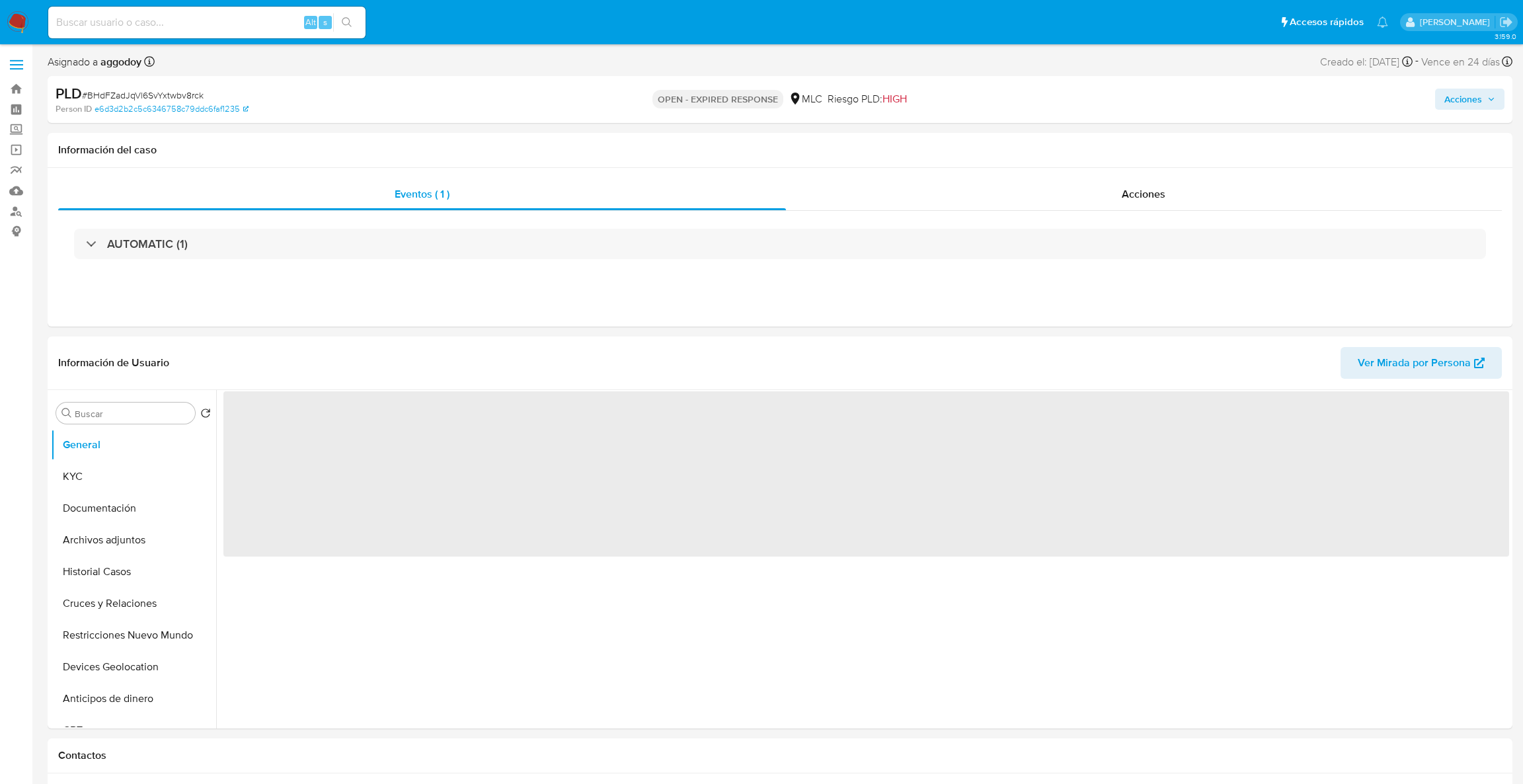
select select "10"
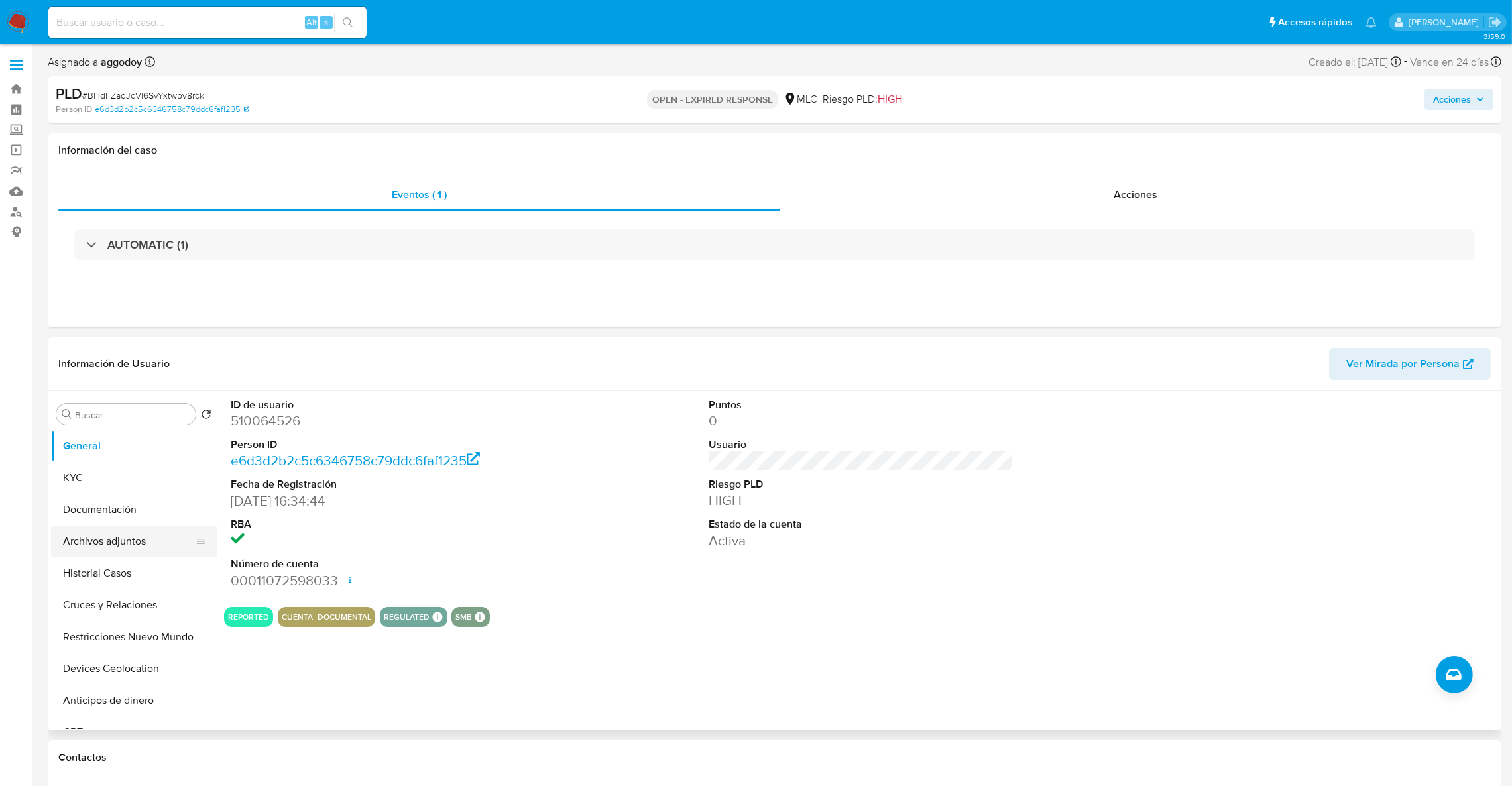
click at [129, 535] on button "Archivos adjuntos" at bounding box center [128, 541] width 155 height 31
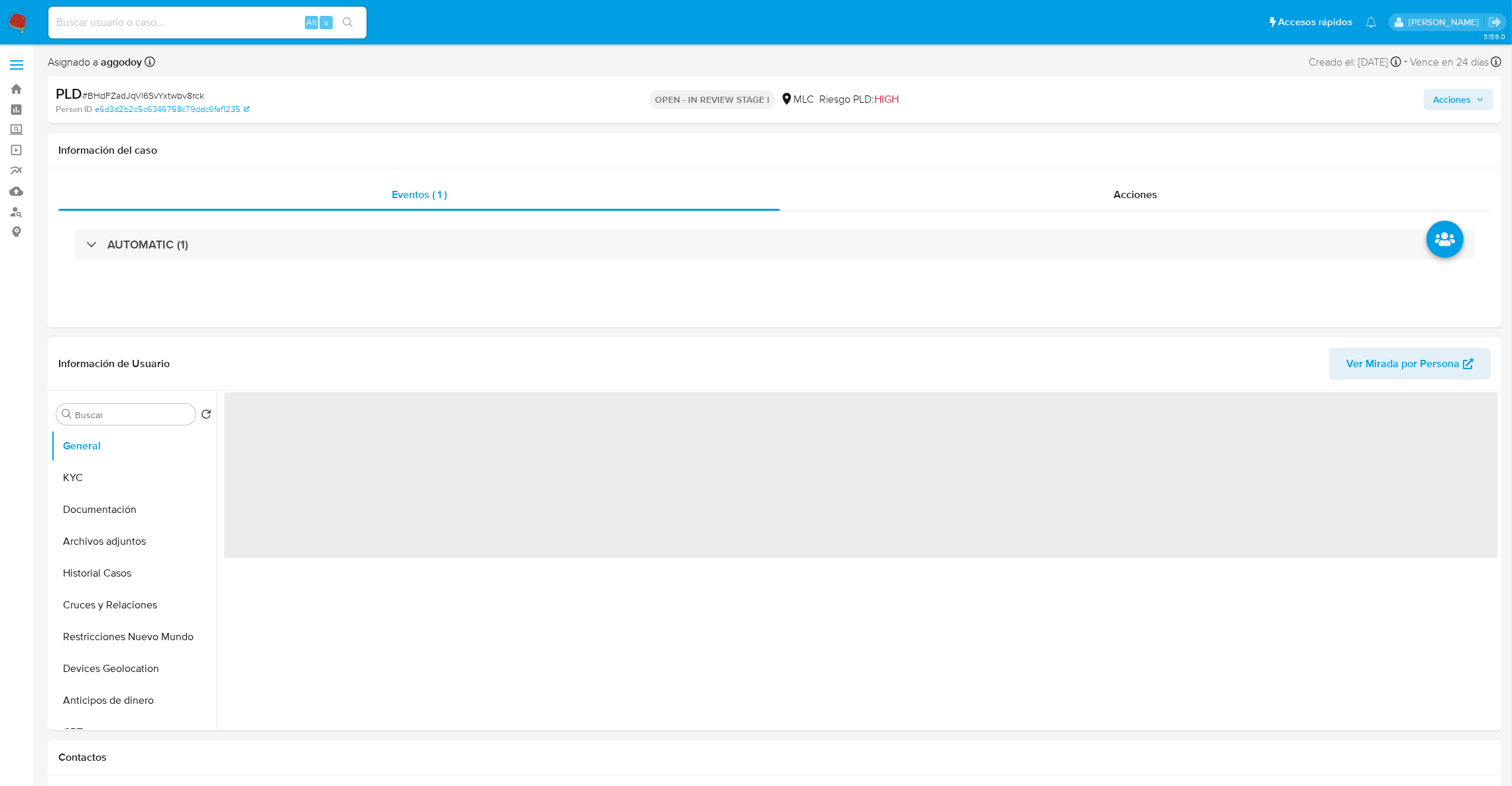
select select "10"
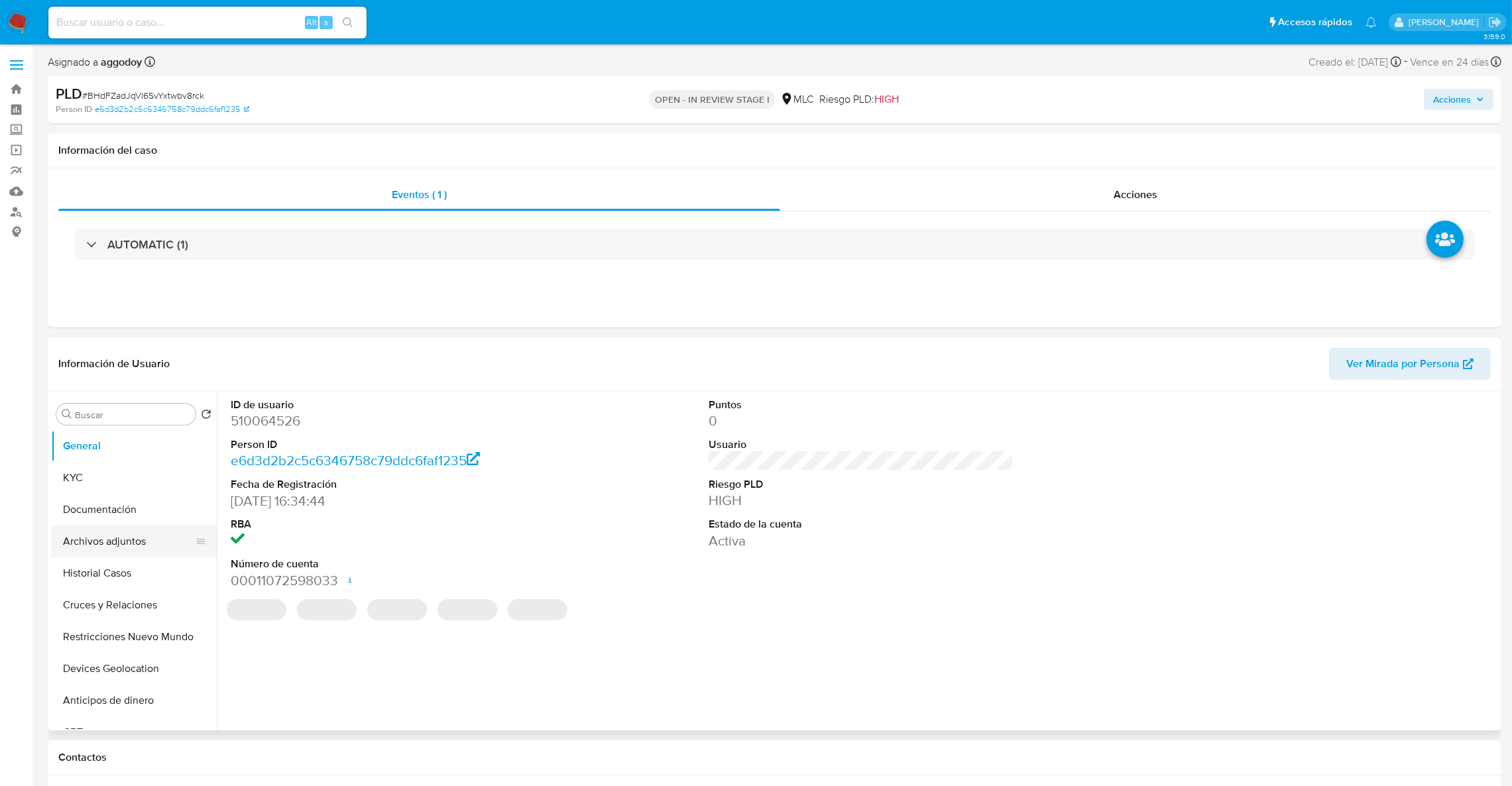
click at [113, 540] on button "Archivos adjuntos" at bounding box center [128, 541] width 155 height 31
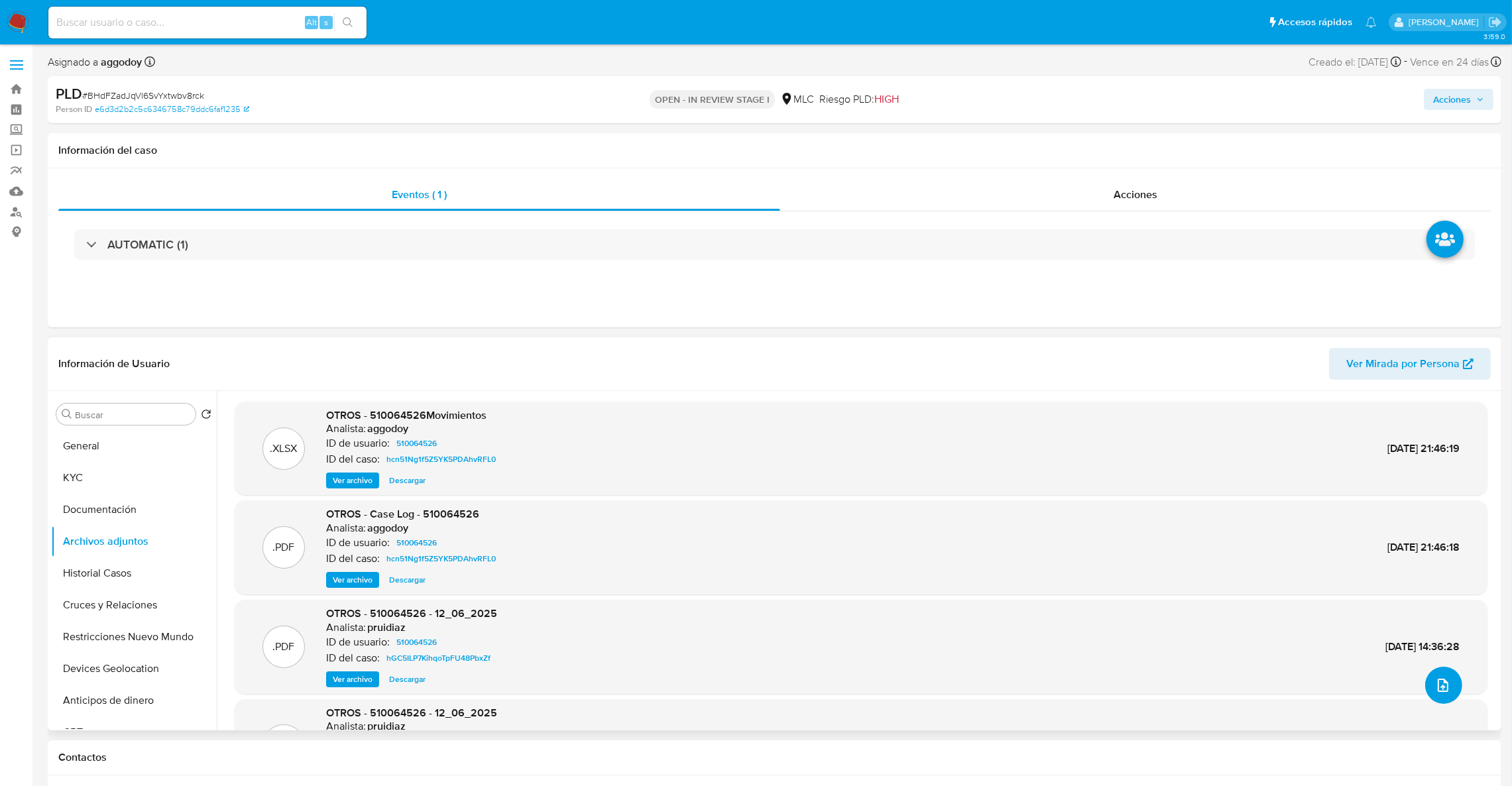
click at [1445, 688] on icon "upload-file" at bounding box center [1443, 685] width 16 height 16
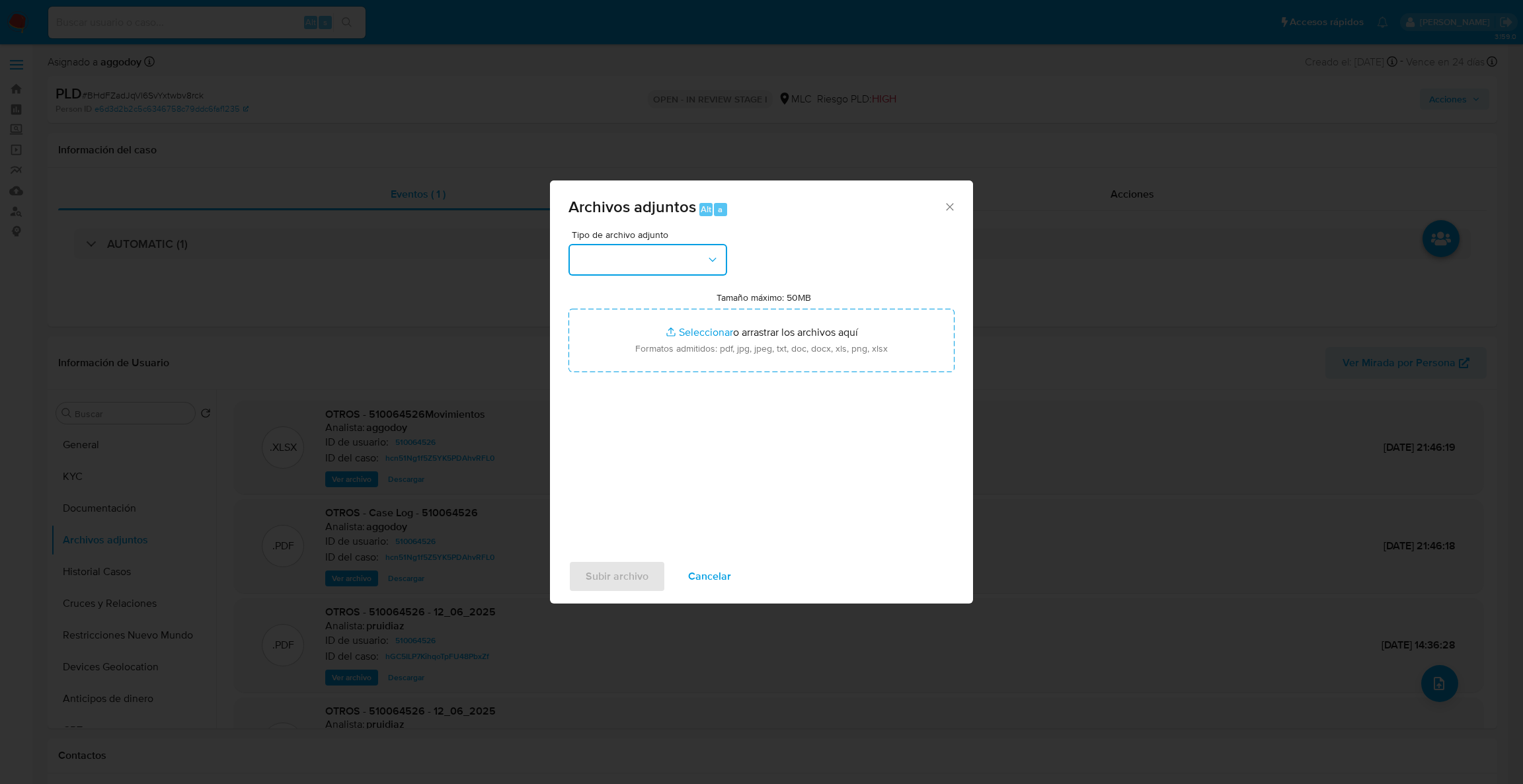
click at [709, 258] on icon "button" at bounding box center [712, 258] width 7 height 4
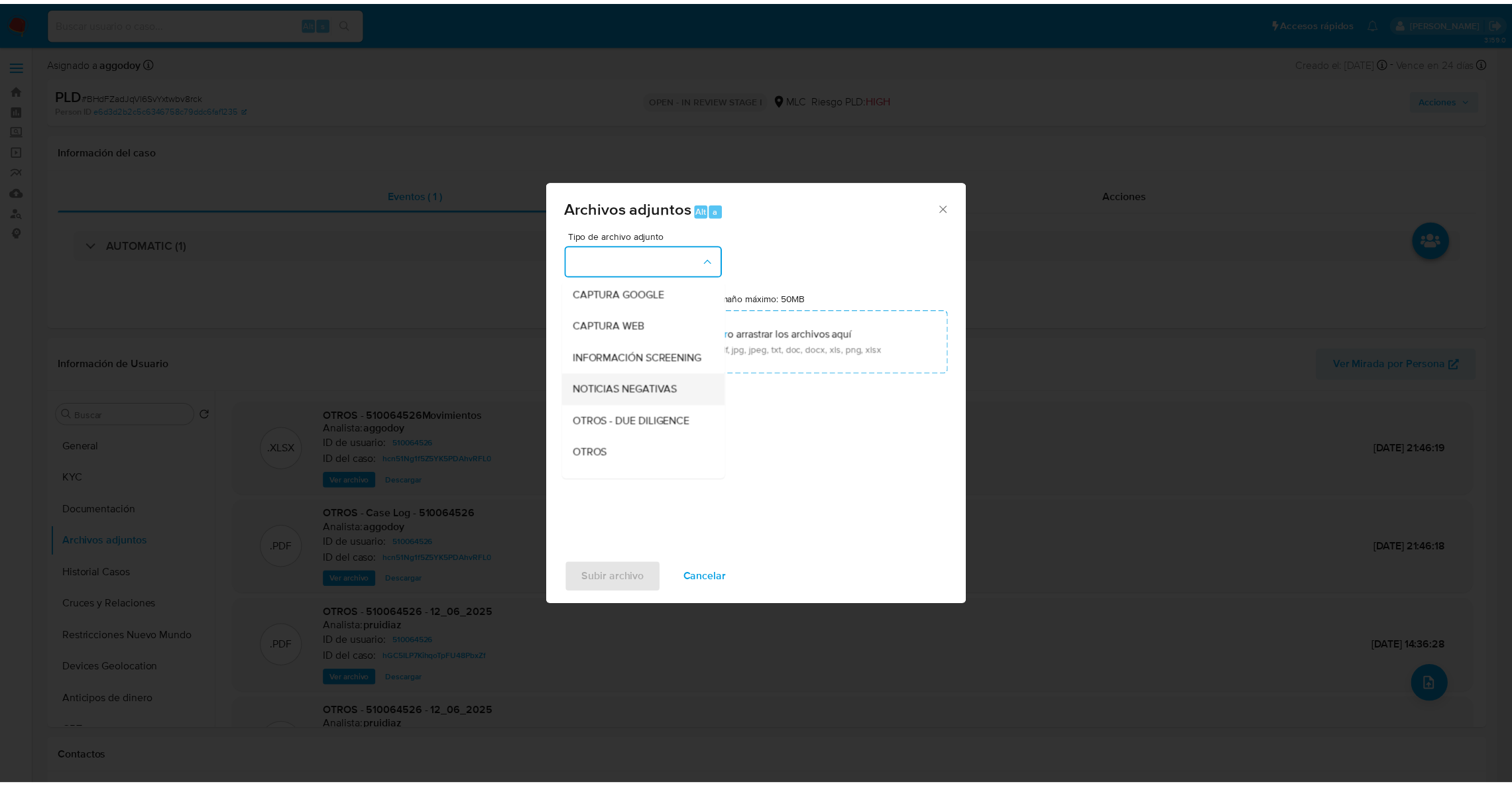
scroll to position [70, 0]
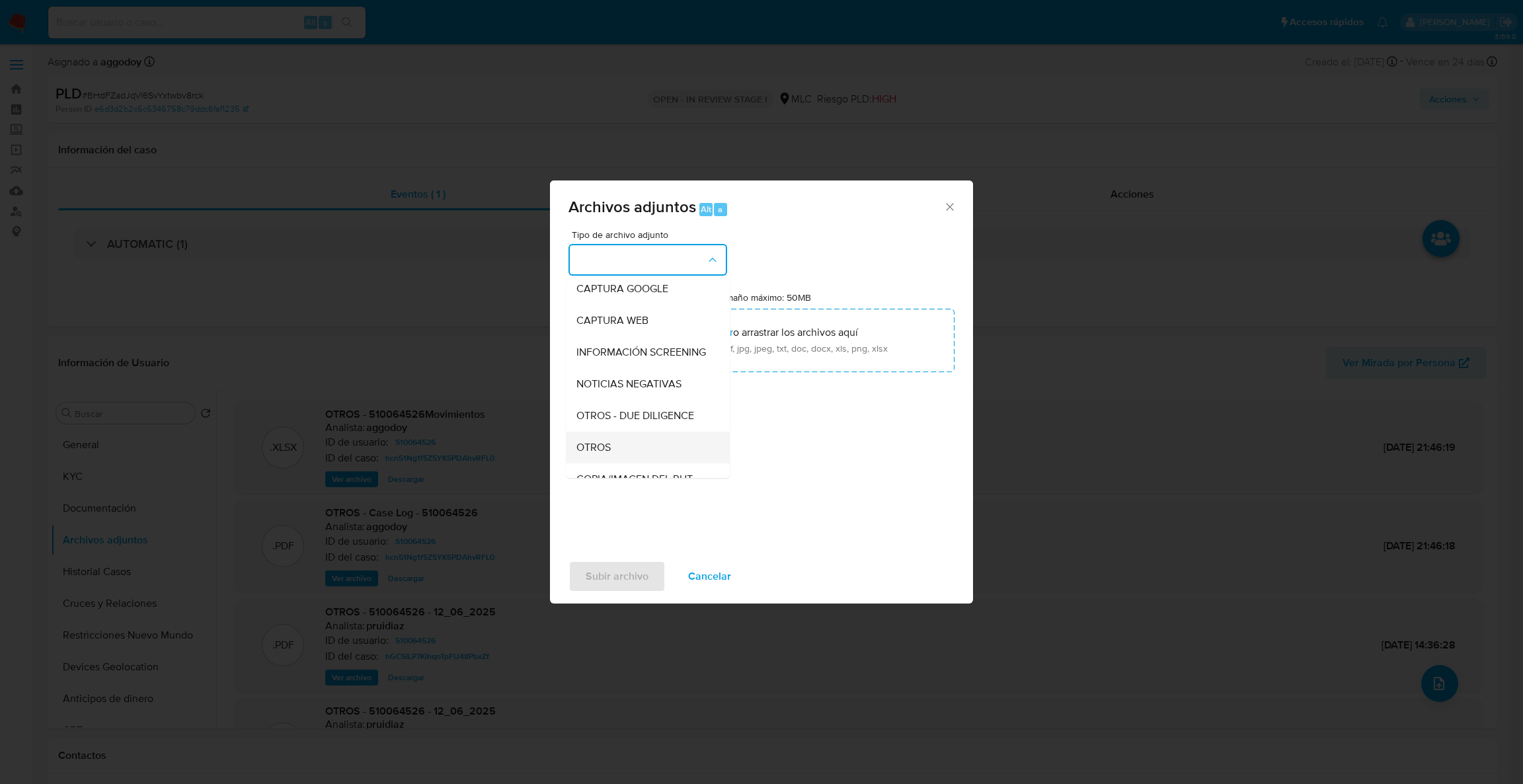
click at [601, 454] on span "OTROS" at bounding box center [593, 448] width 35 height 13
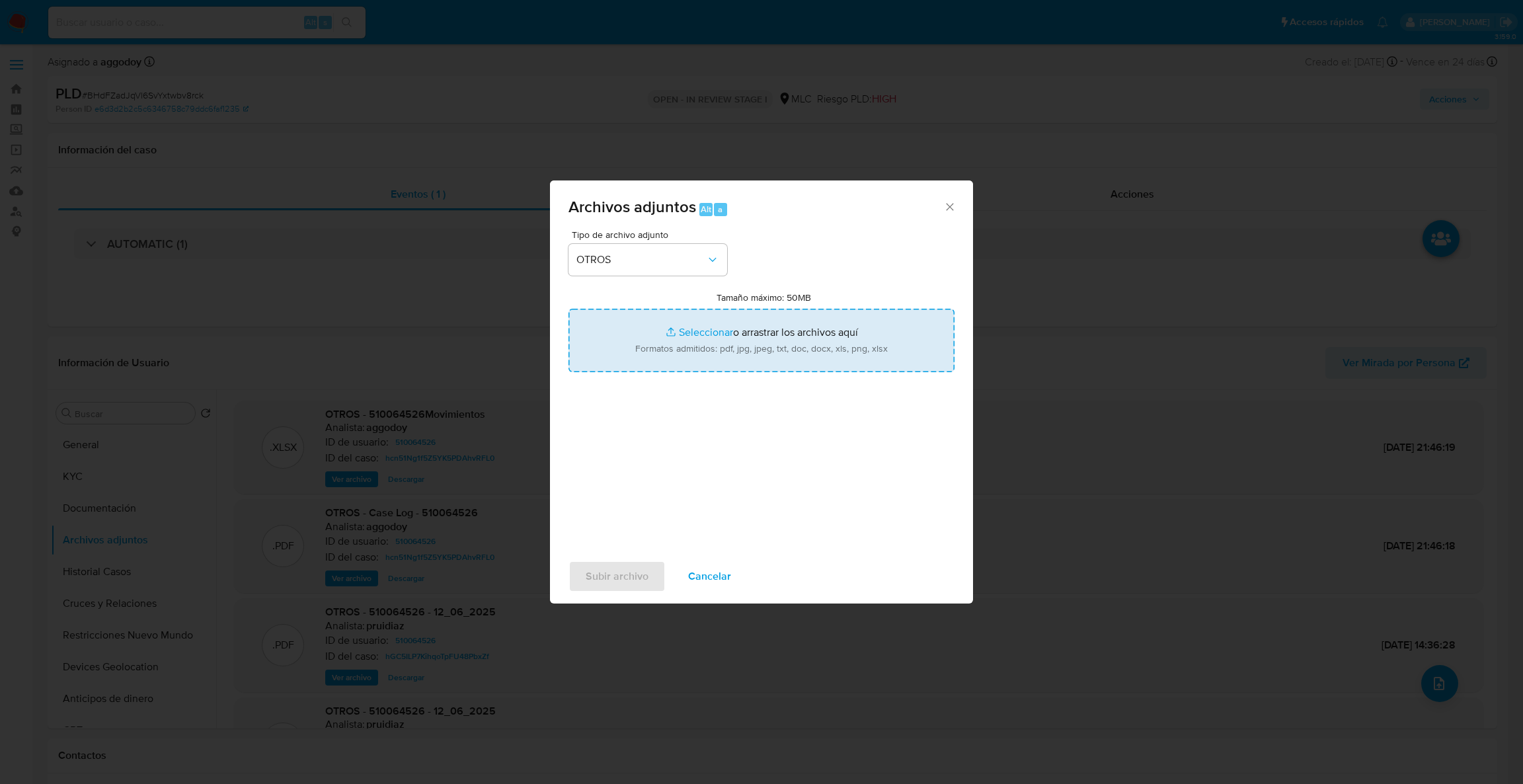
click at [627, 352] on input "Tamaño máximo: 50MB Seleccionar archivos" at bounding box center [762, 340] width 386 height 64
type input "C:\fakepath\510064526Movimientos.xlsx"
click at [739, 337] on input "Tamaño máximo: 50MB Seleccionar archivos" at bounding box center [762, 340] width 386 height 64
type input "C:\fakepath\Case Log - 510064526.pdf"
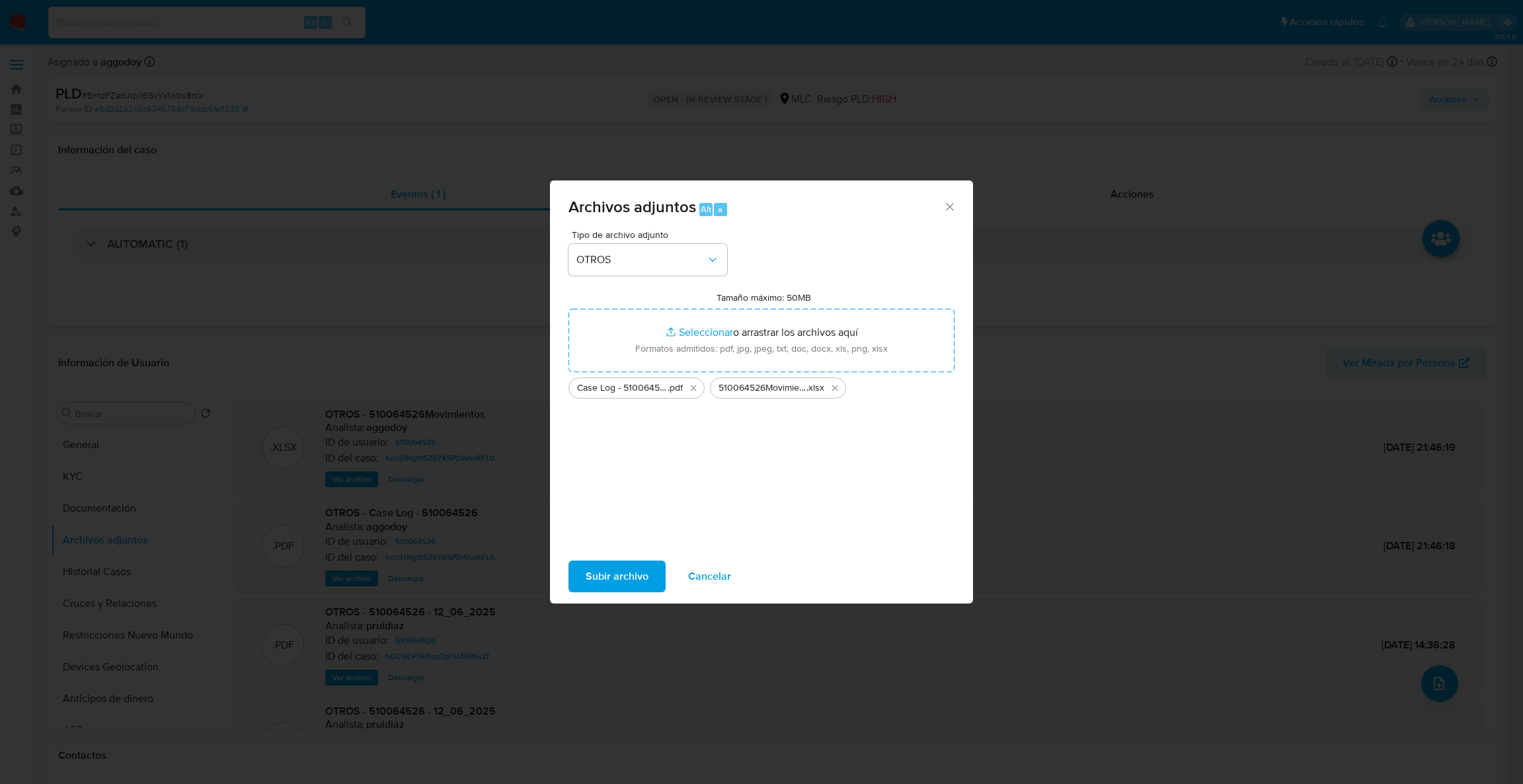
click at [609, 580] on span "Subir archivo" at bounding box center [617, 576] width 63 height 29
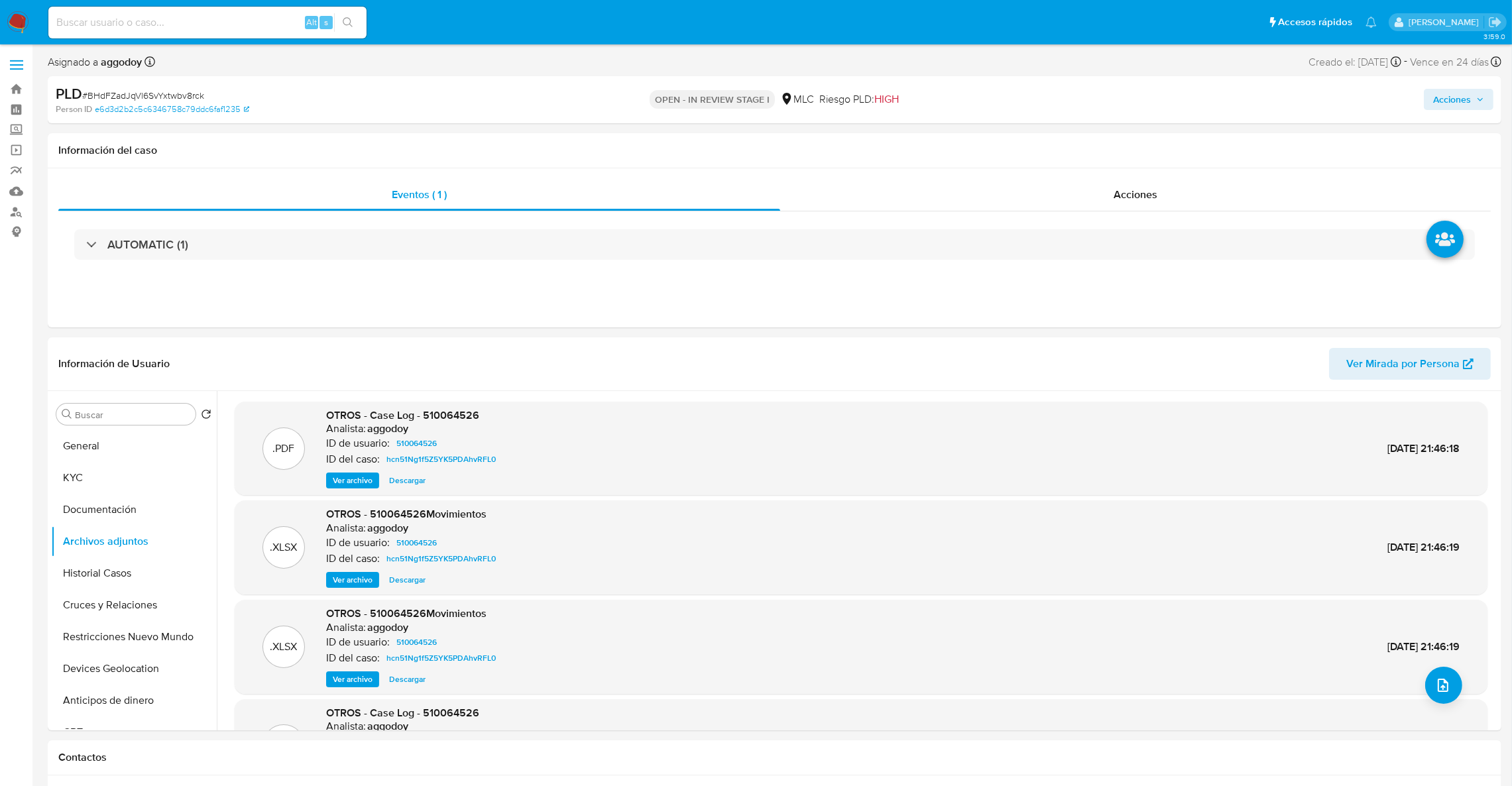
click at [1452, 98] on span "Acciones" at bounding box center [1452, 99] width 38 height 21
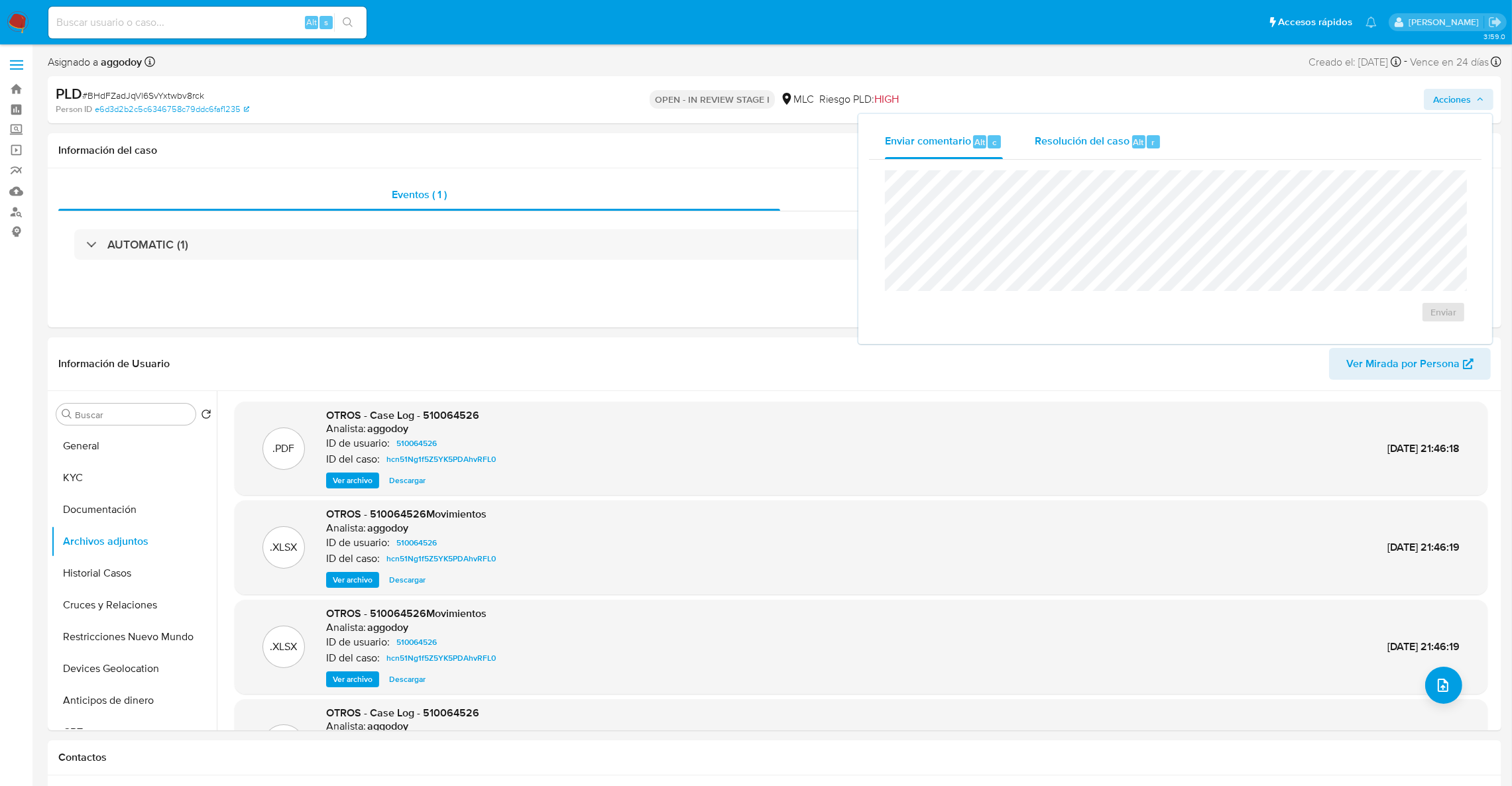
click at [1111, 139] on span "Resolución del caso" at bounding box center [1082, 141] width 94 height 15
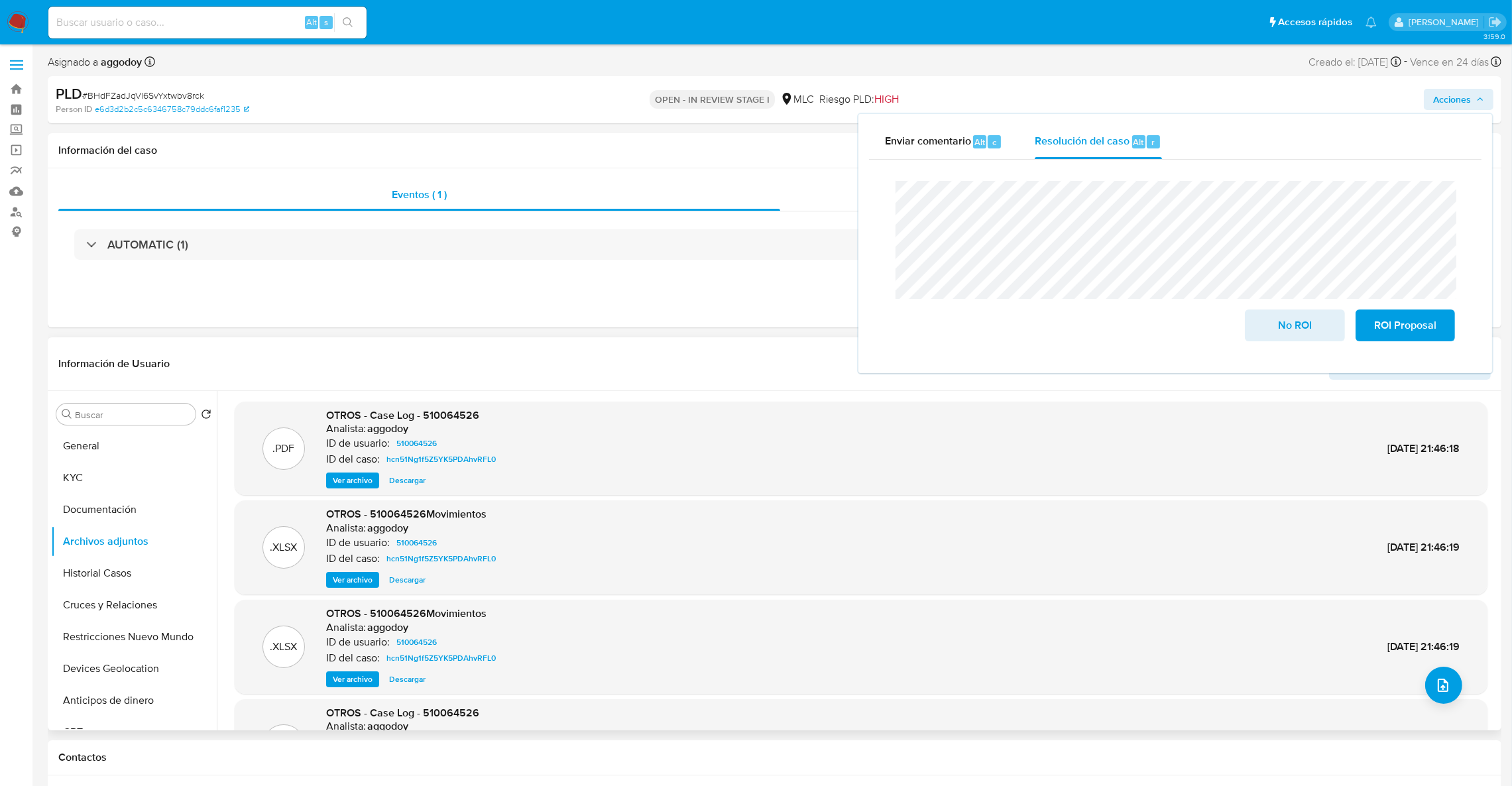
click at [340, 526] on p "Analista:" at bounding box center [346, 528] width 40 height 13
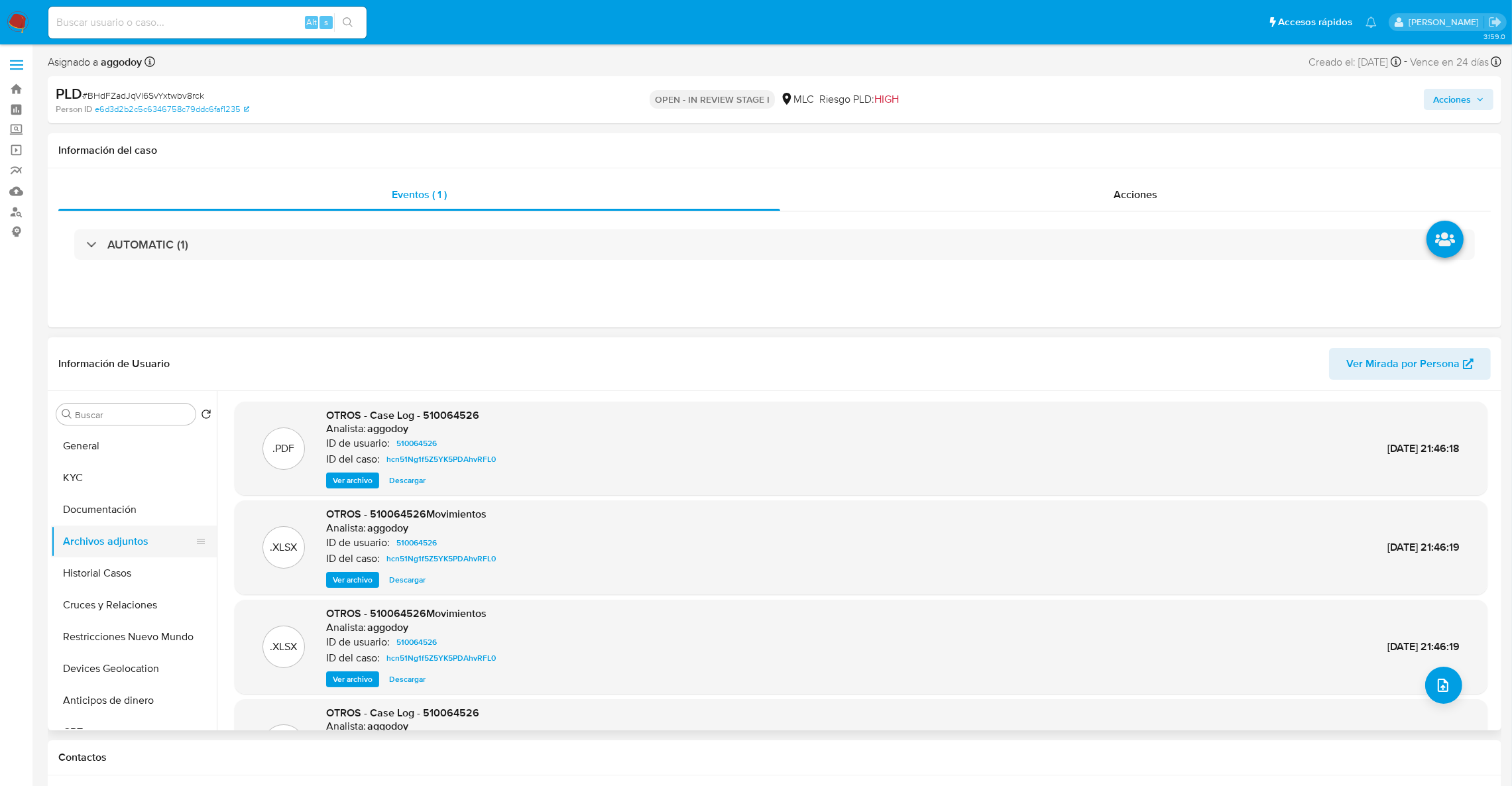
click at [111, 543] on button "Archivos adjuntos" at bounding box center [128, 541] width 155 height 31
click at [109, 517] on button "Documentación" at bounding box center [128, 509] width 155 height 31
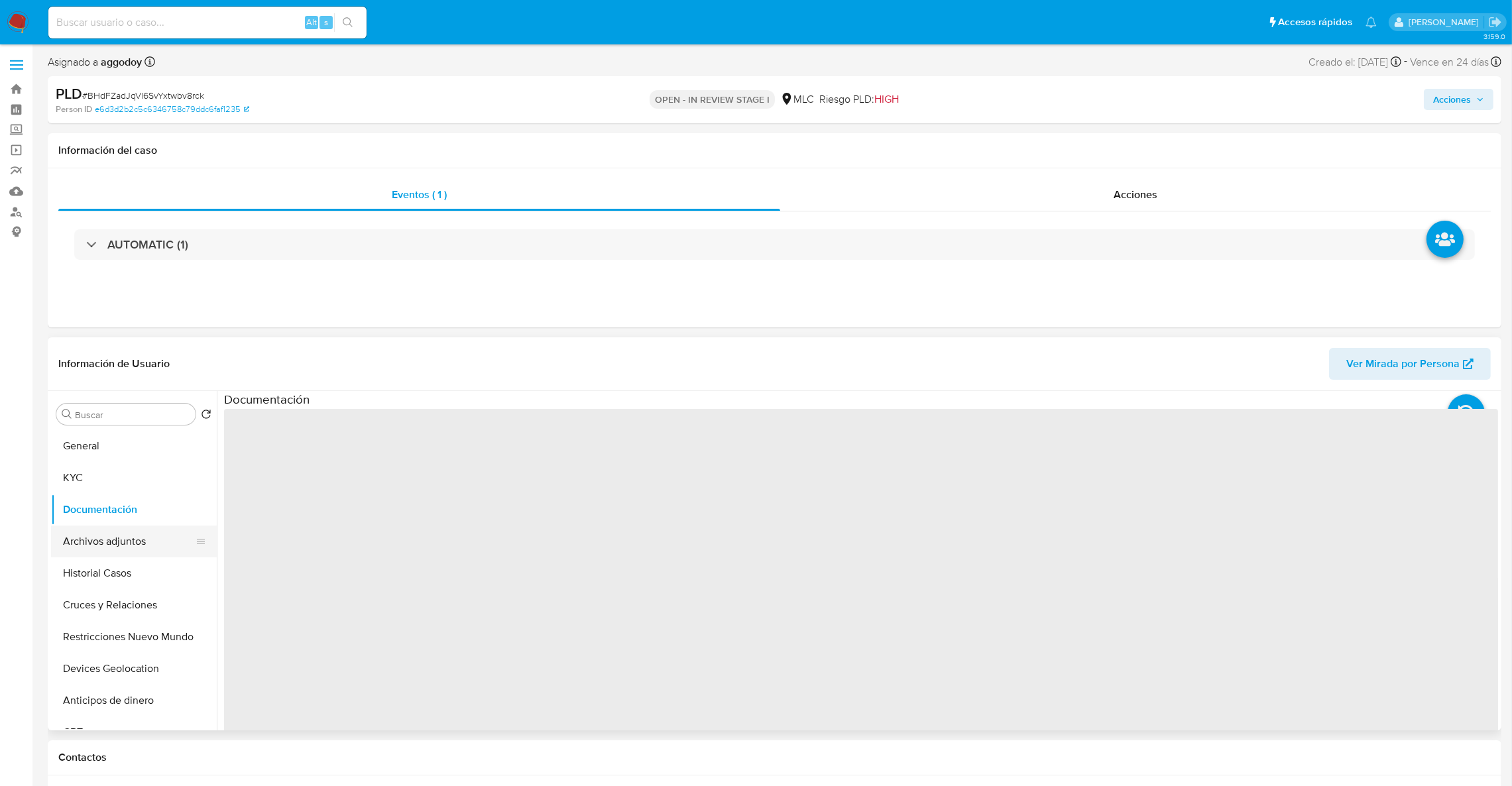
click at [104, 537] on button "Archivos adjuntos" at bounding box center [128, 541] width 155 height 31
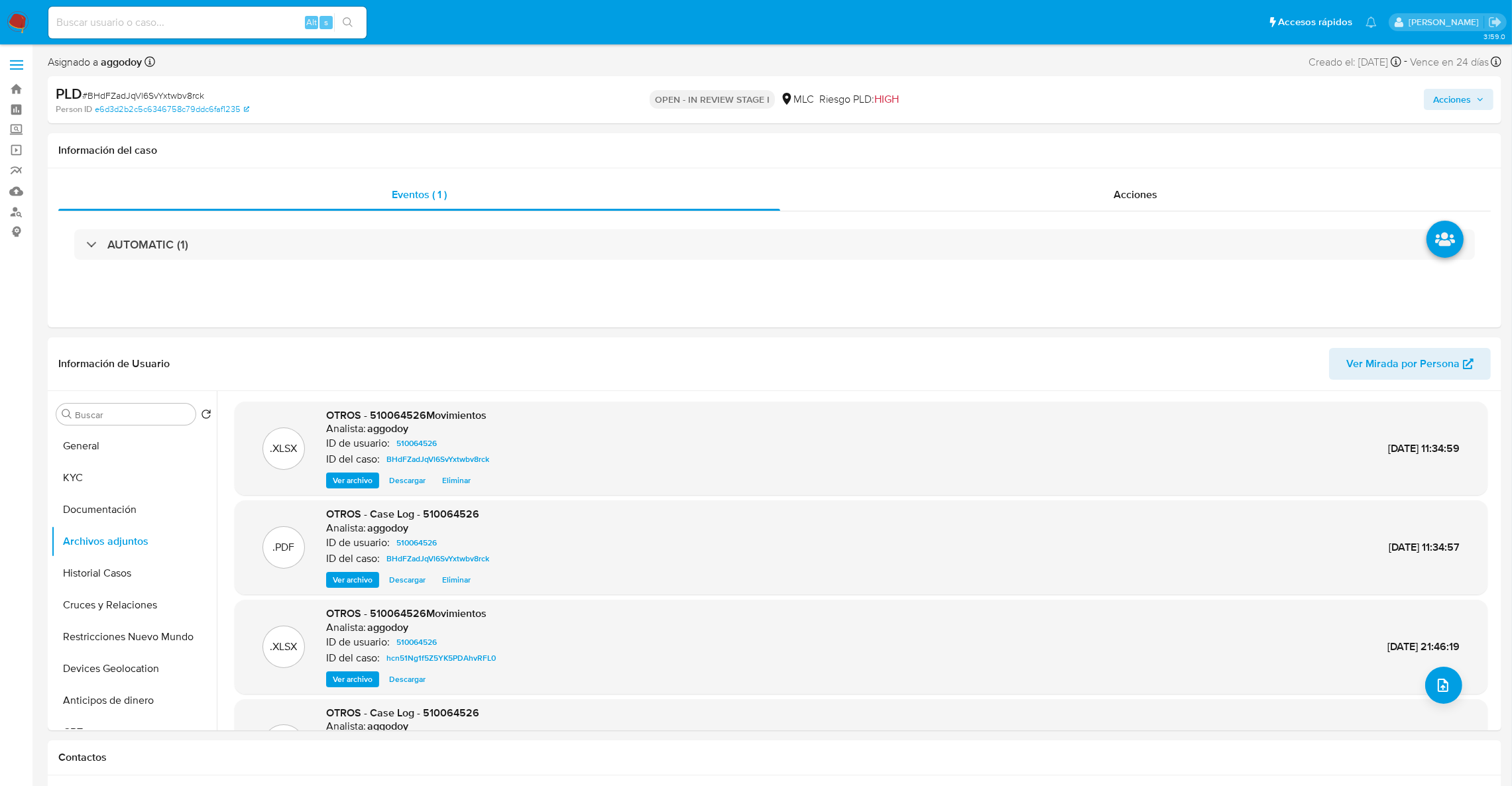
click at [1472, 102] on span "Acciones" at bounding box center [1459, 99] width 51 height 19
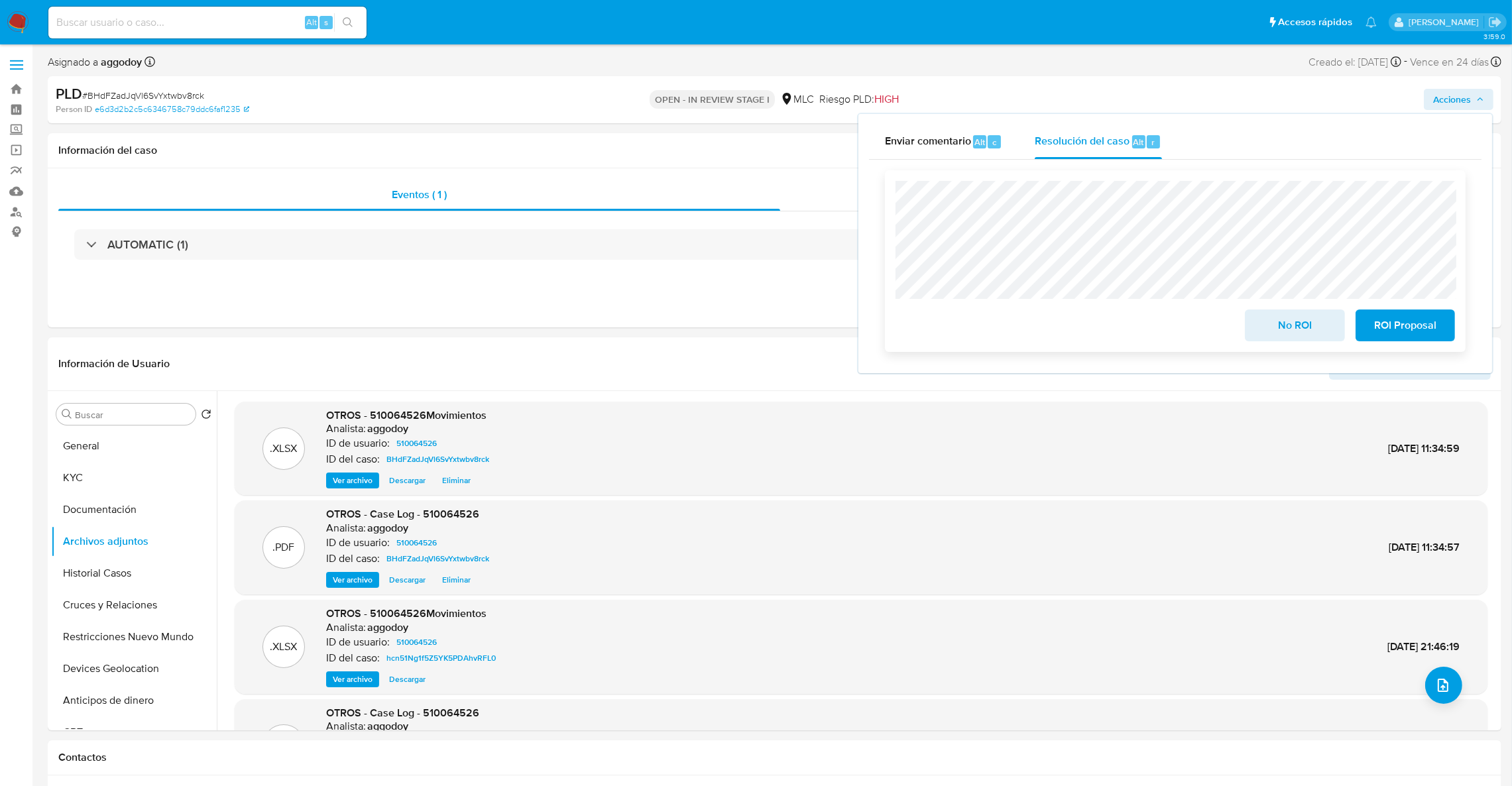
click at [1394, 320] on span "ROI Proposal" at bounding box center [1405, 325] width 65 height 29
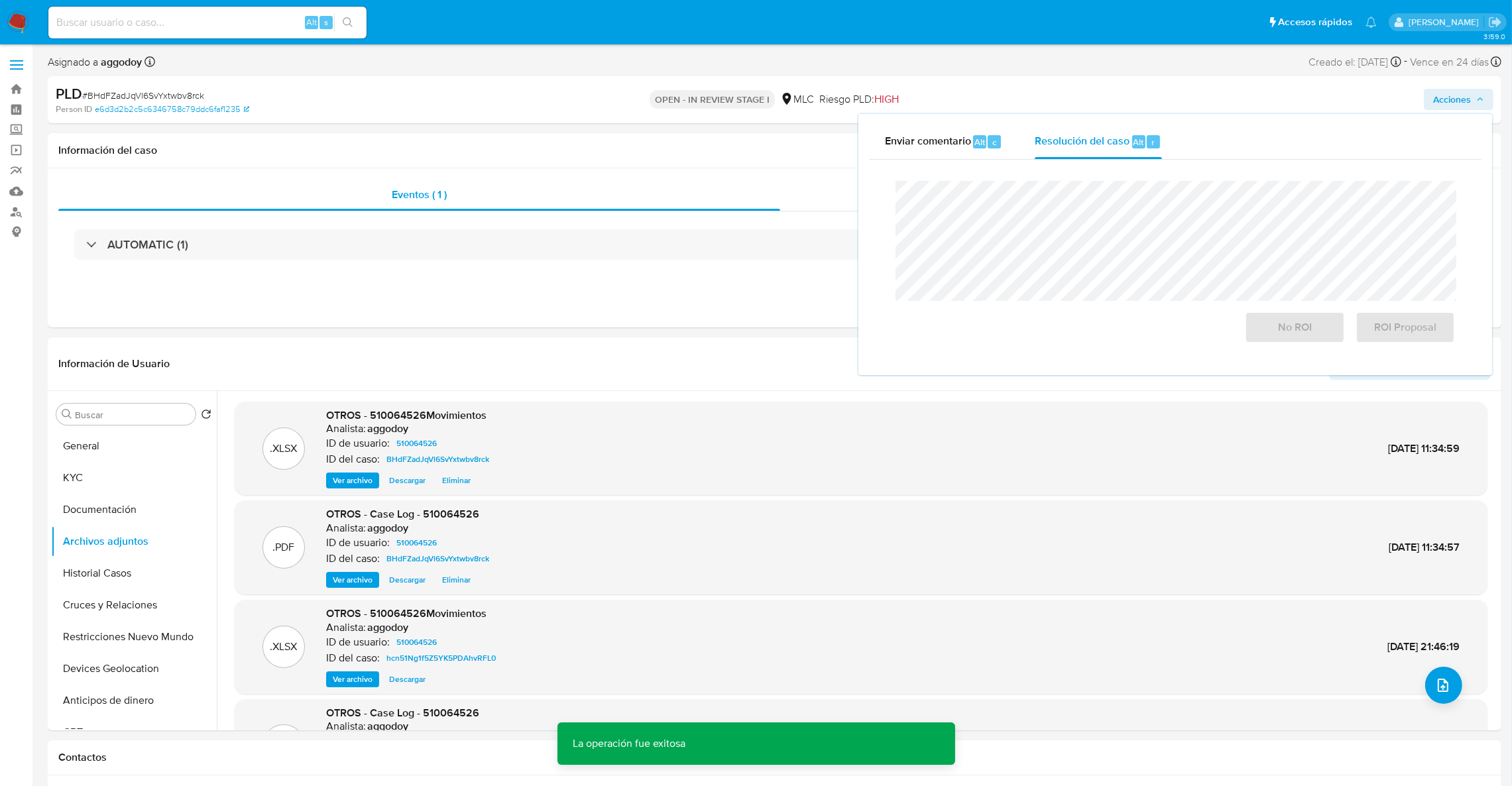
click at [122, 97] on span "# BHdFZadJqVl6SvYxtwbv8rck" at bounding box center [143, 95] width 122 height 13
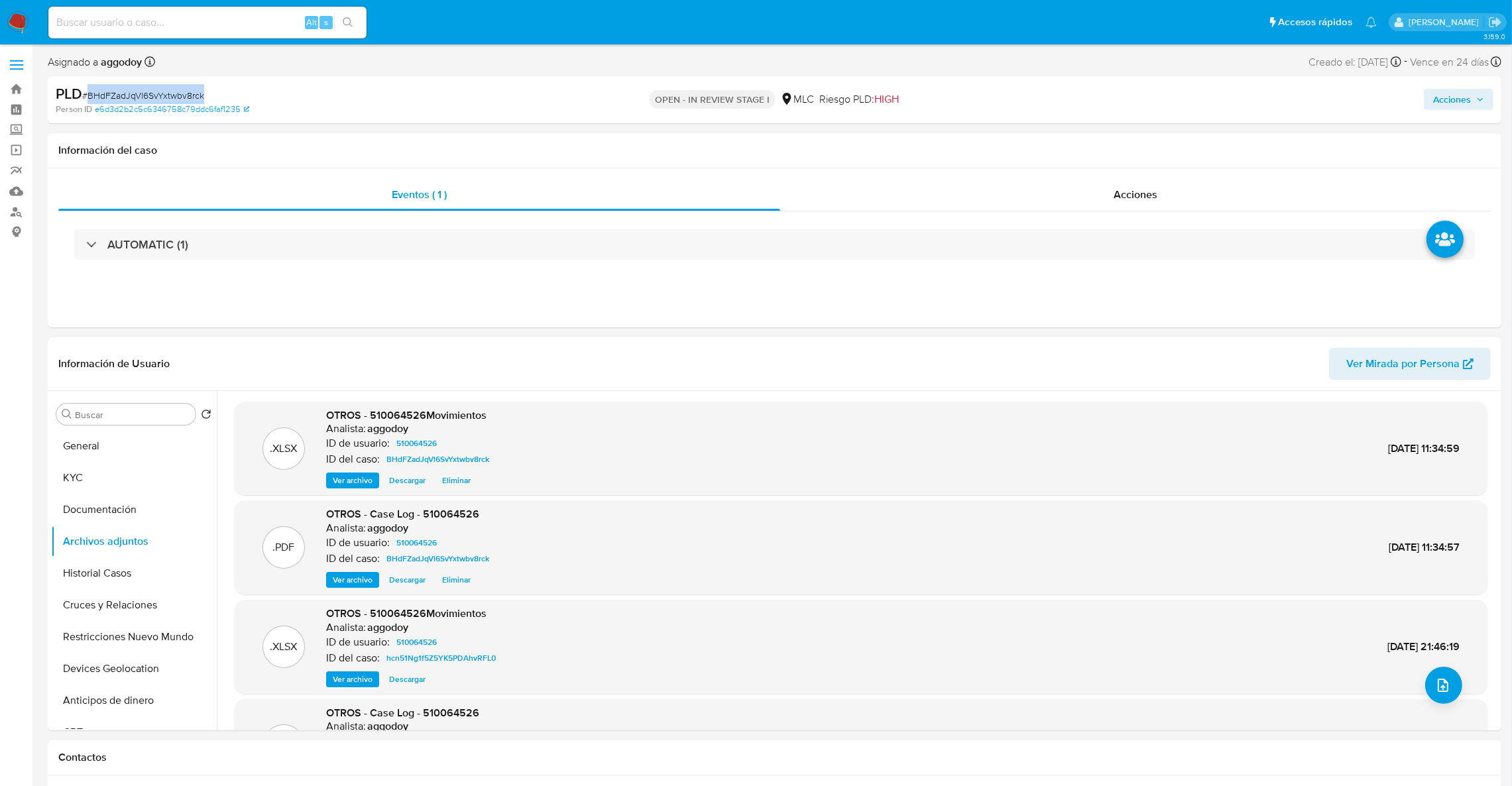
copy span "BHdFZadJqVl6SvYxtwbv8rck"
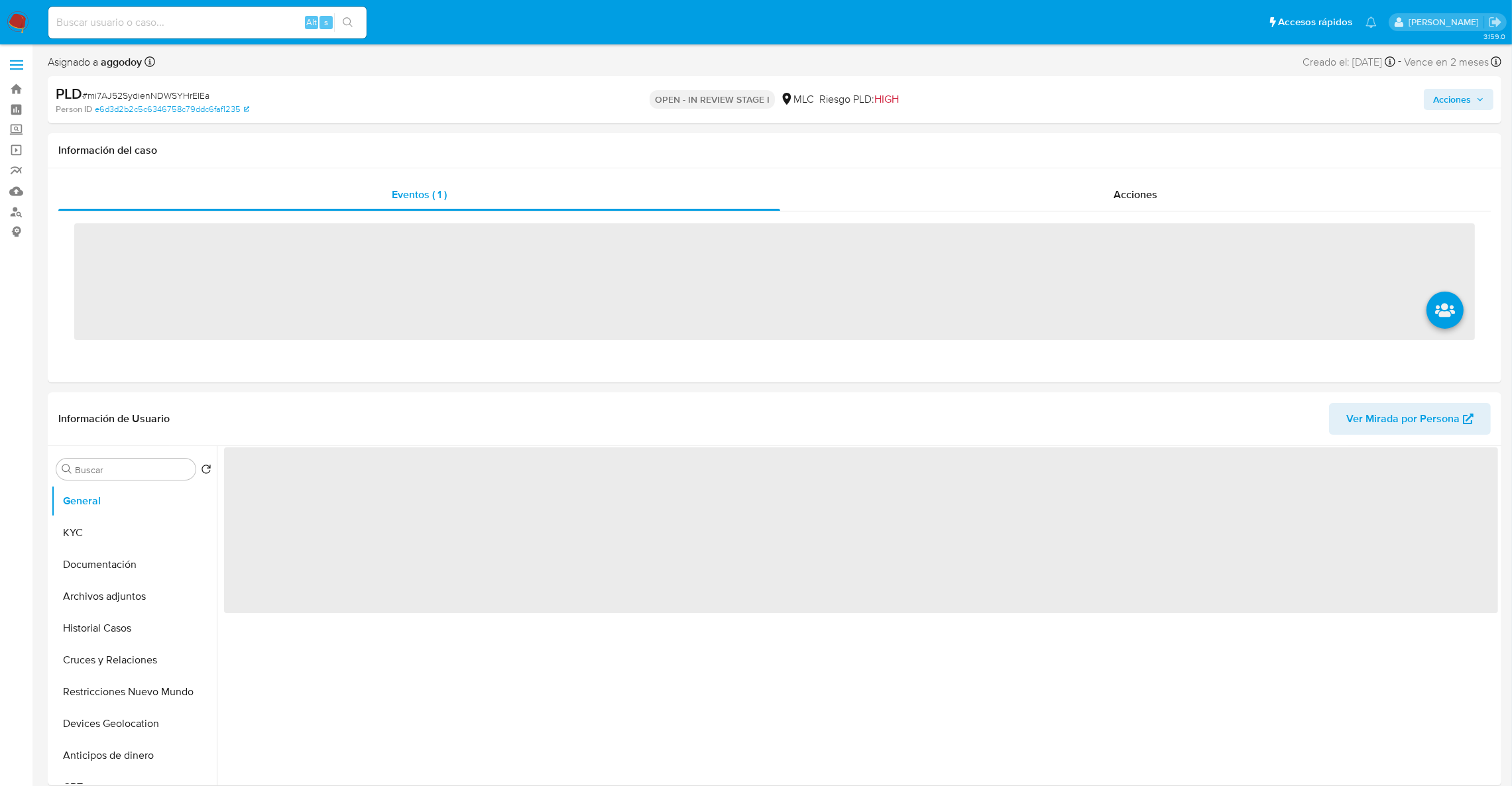
click at [1426, 107] on button "Acciones" at bounding box center [1459, 99] width 69 height 21
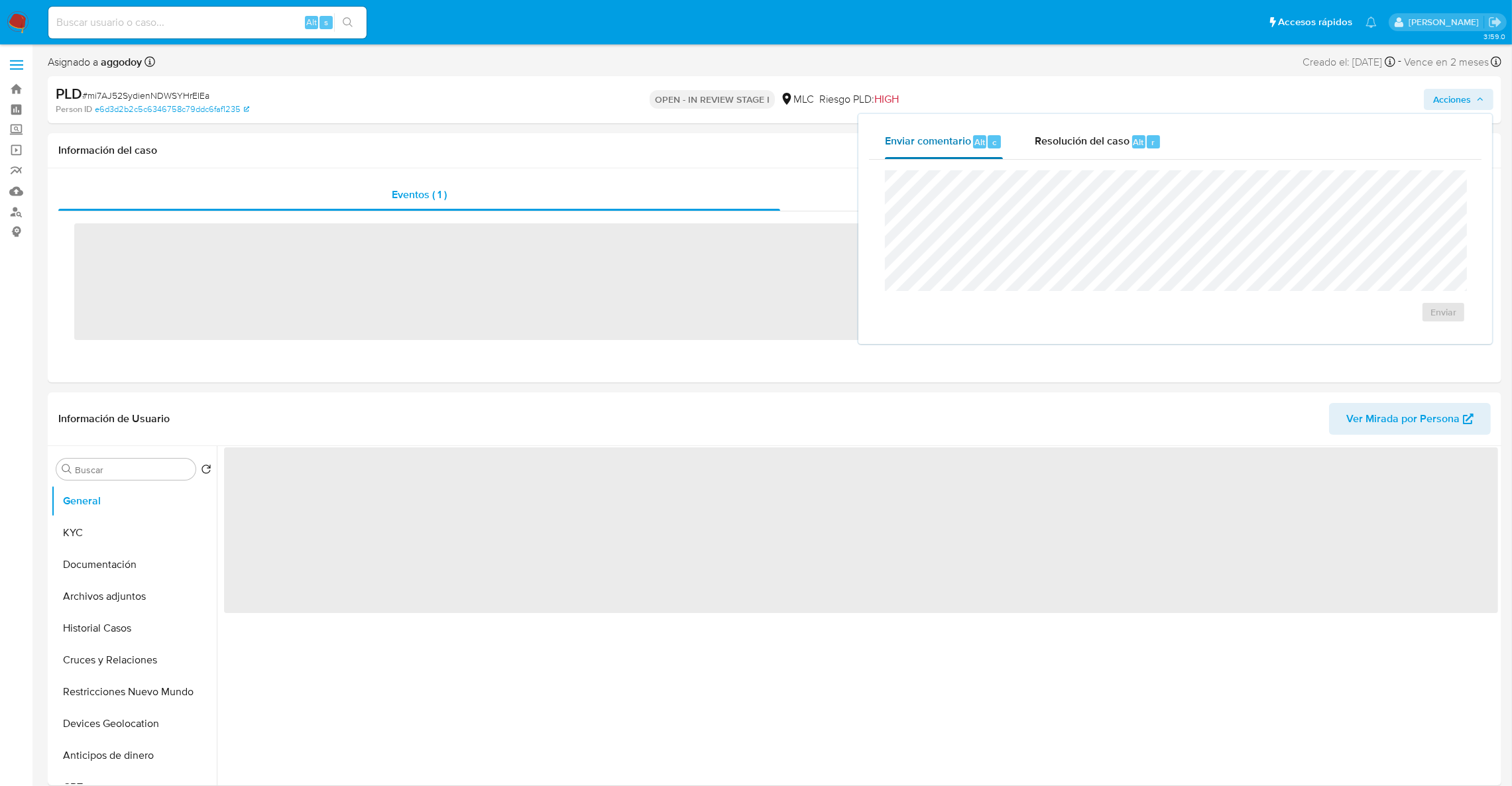
click at [979, 139] on span "Alt" at bounding box center [979, 142] width 10 height 13
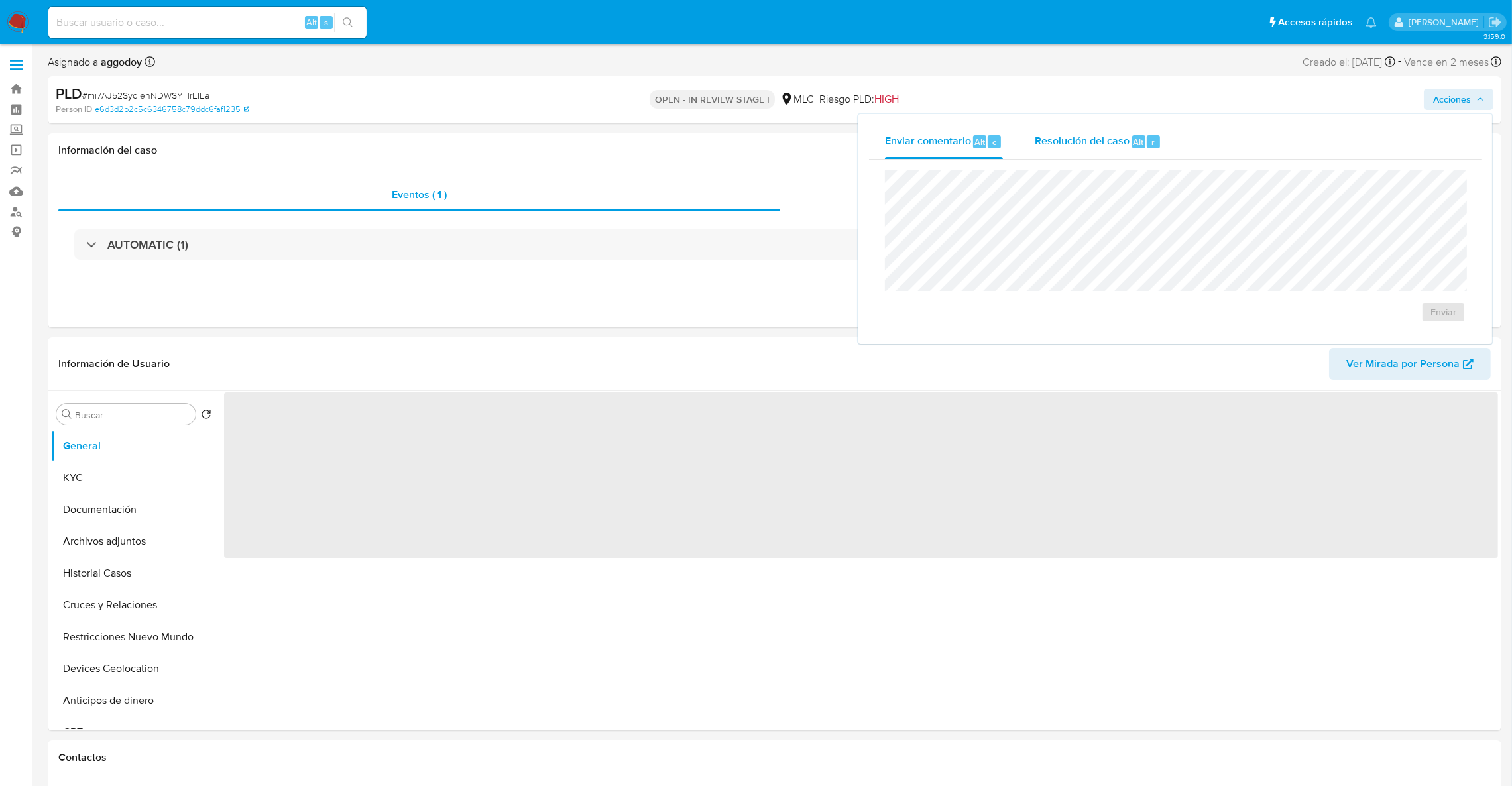
click at [1058, 149] on div "Resolución del caso Alt r" at bounding box center [1098, 141] width 127 height 35
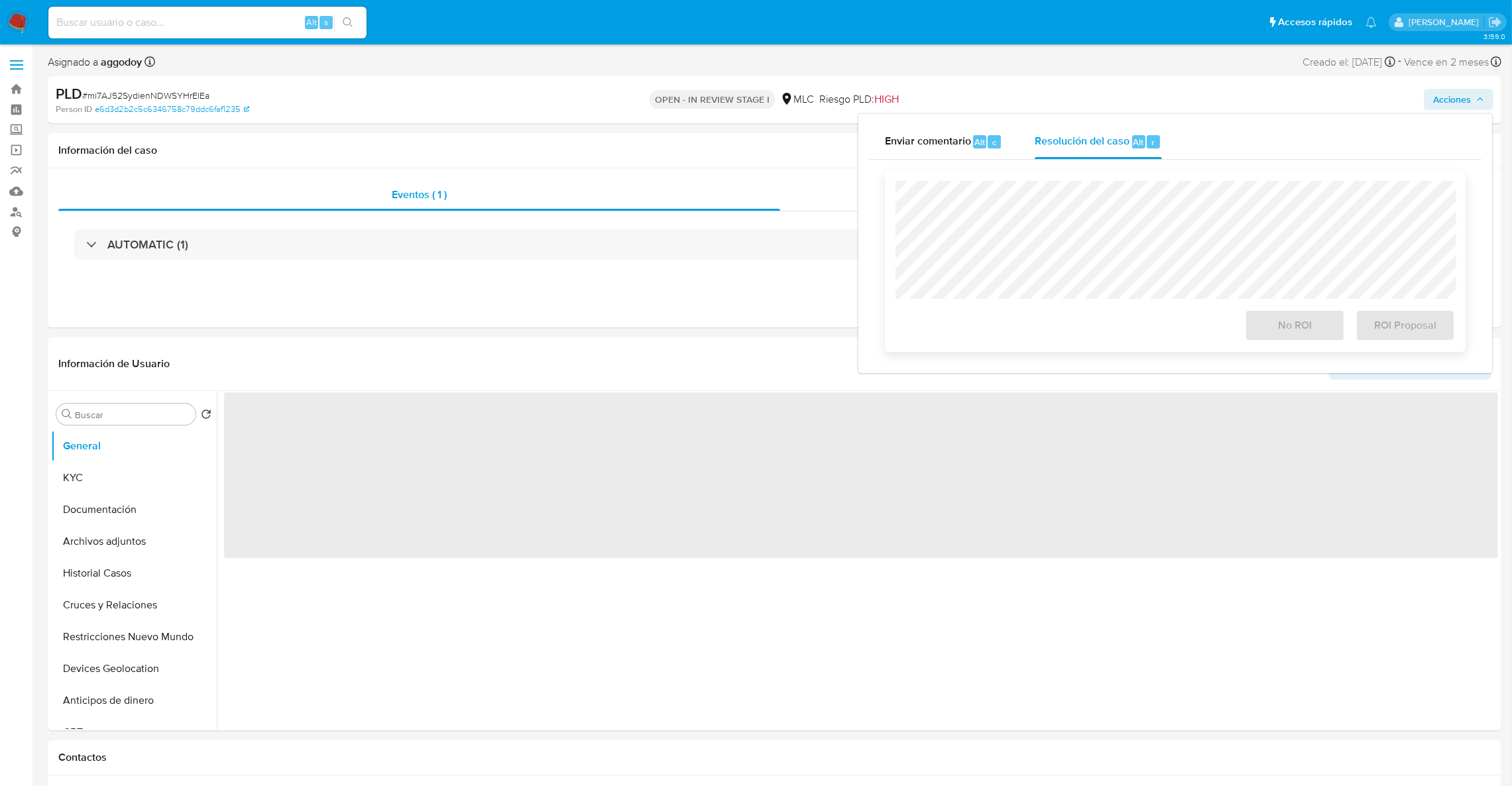
select select "10"
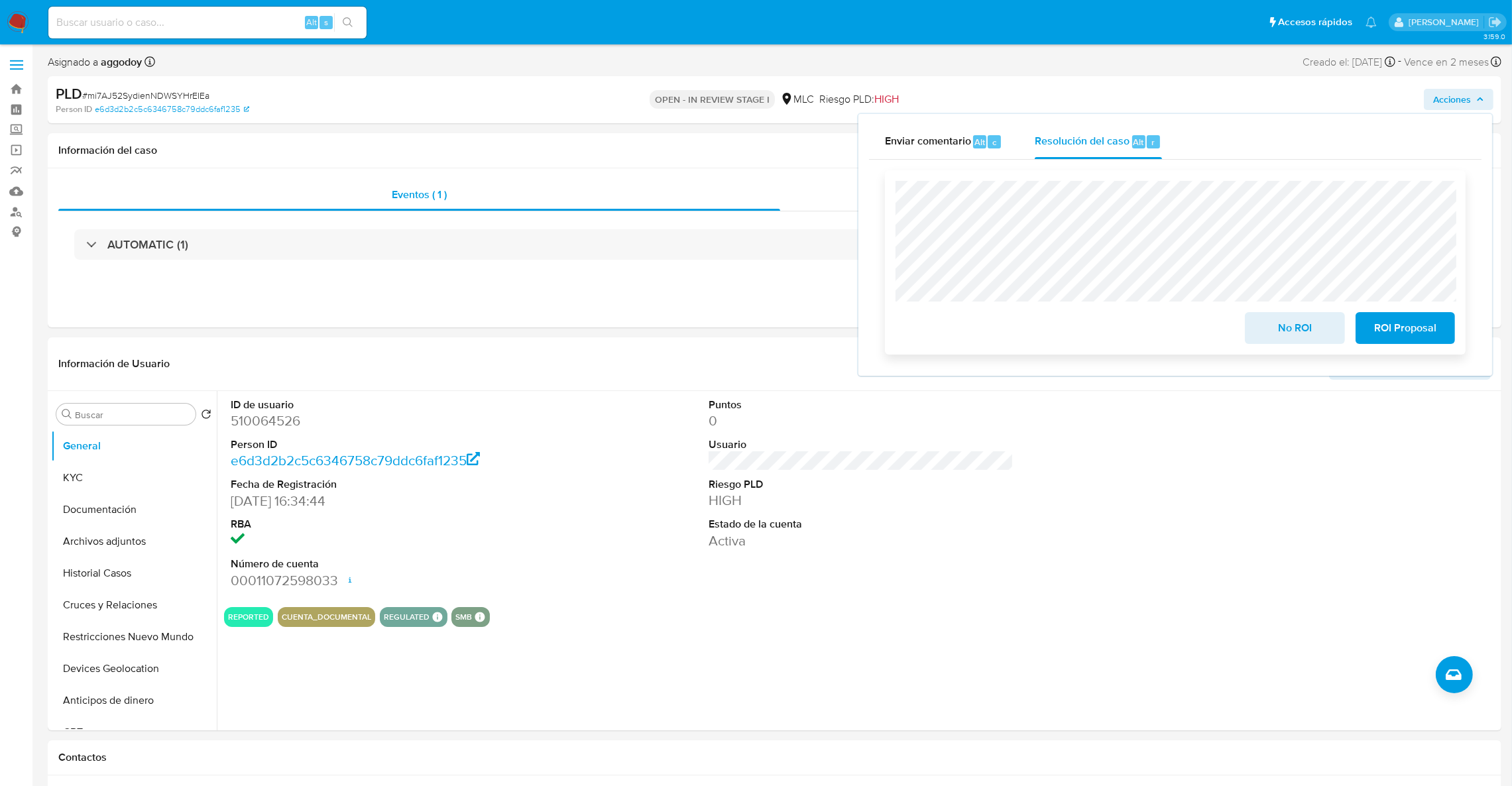
click at [1411, 321] on span "ROI Proposal" at bounding box center [1405, 328] width 65 height 29
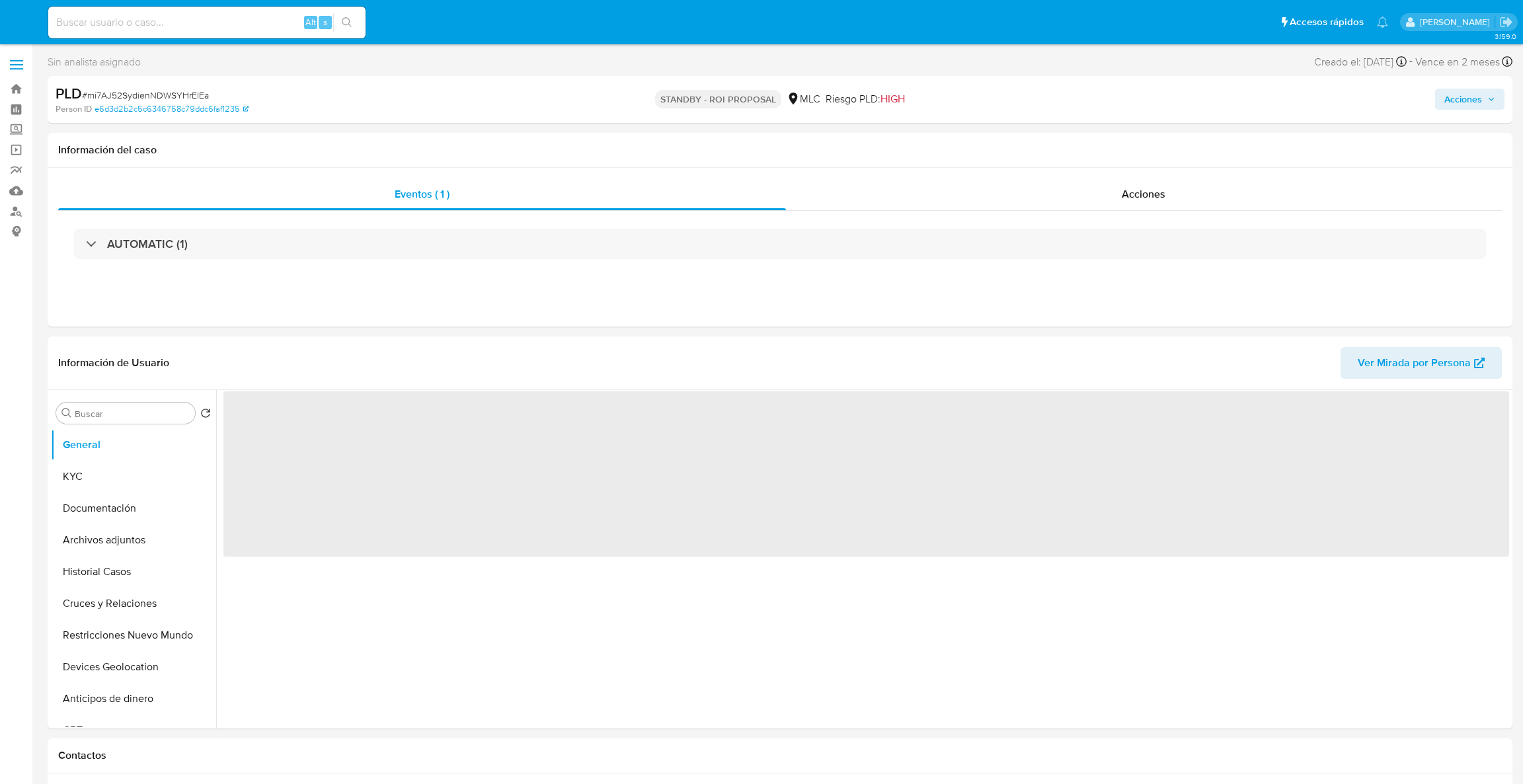
select select "10"
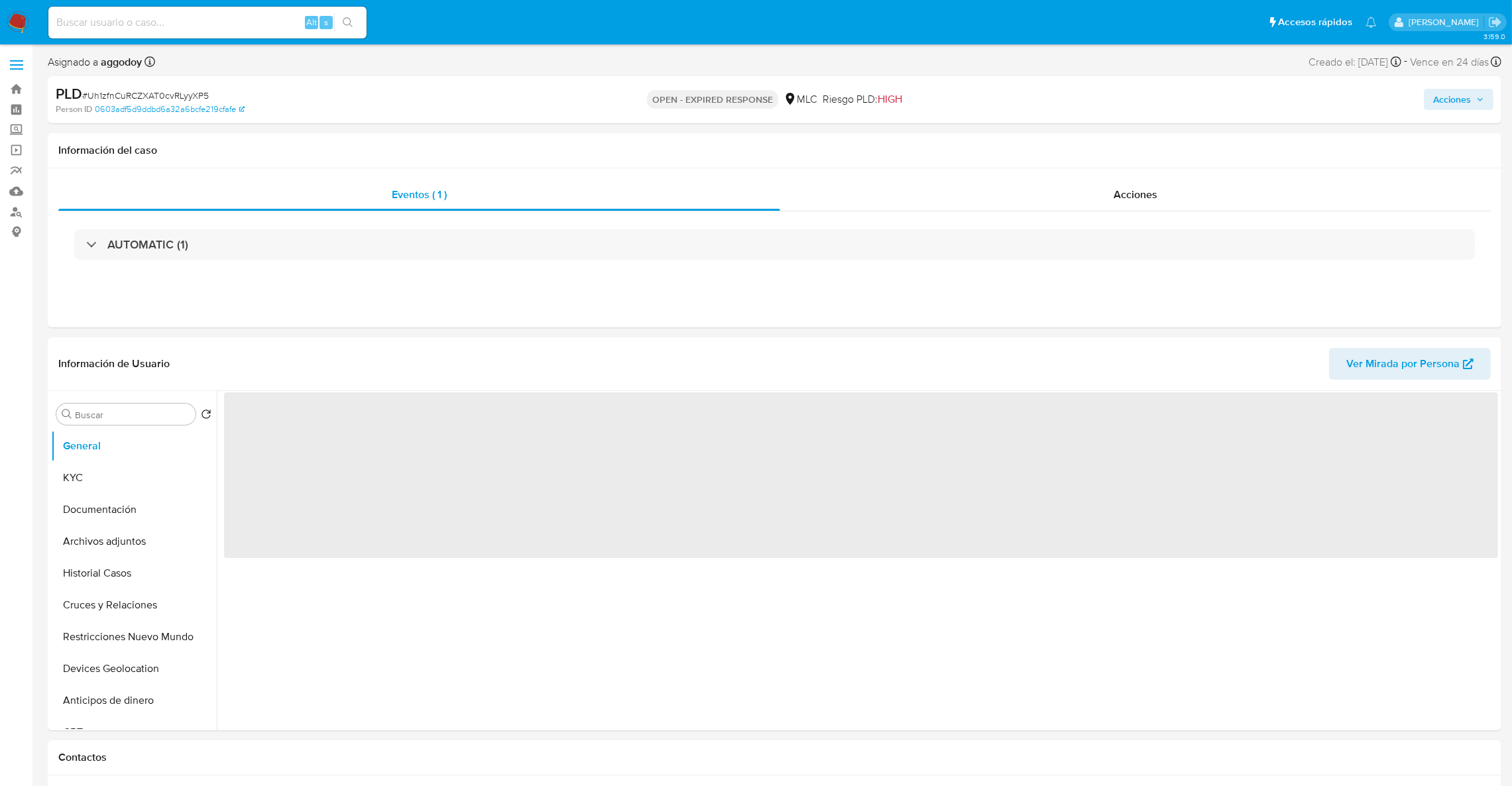
select select "10"
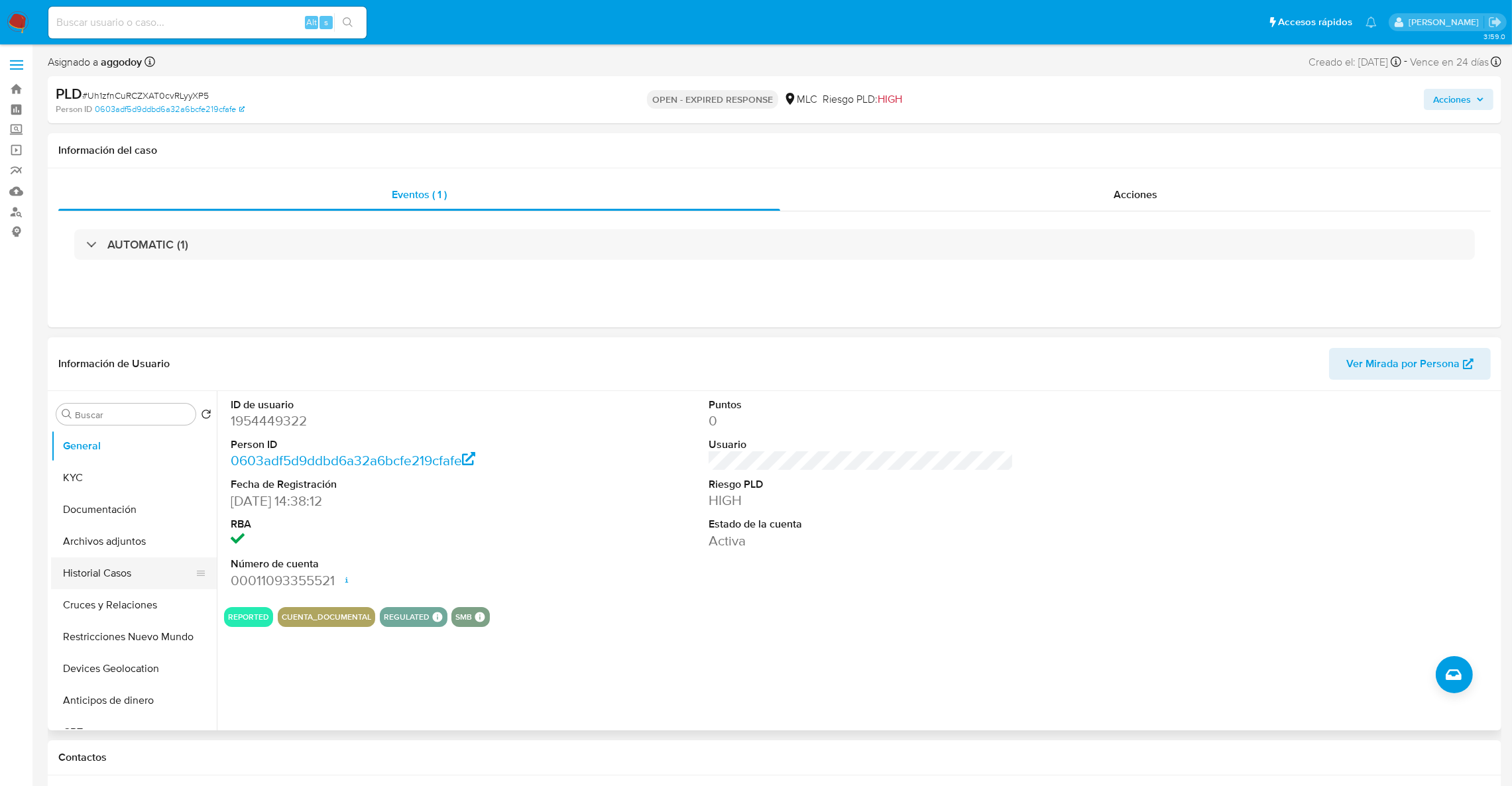
click at [98, 573] on button "Historial Casos" at bounding box center [128, 573] width 155 height 31
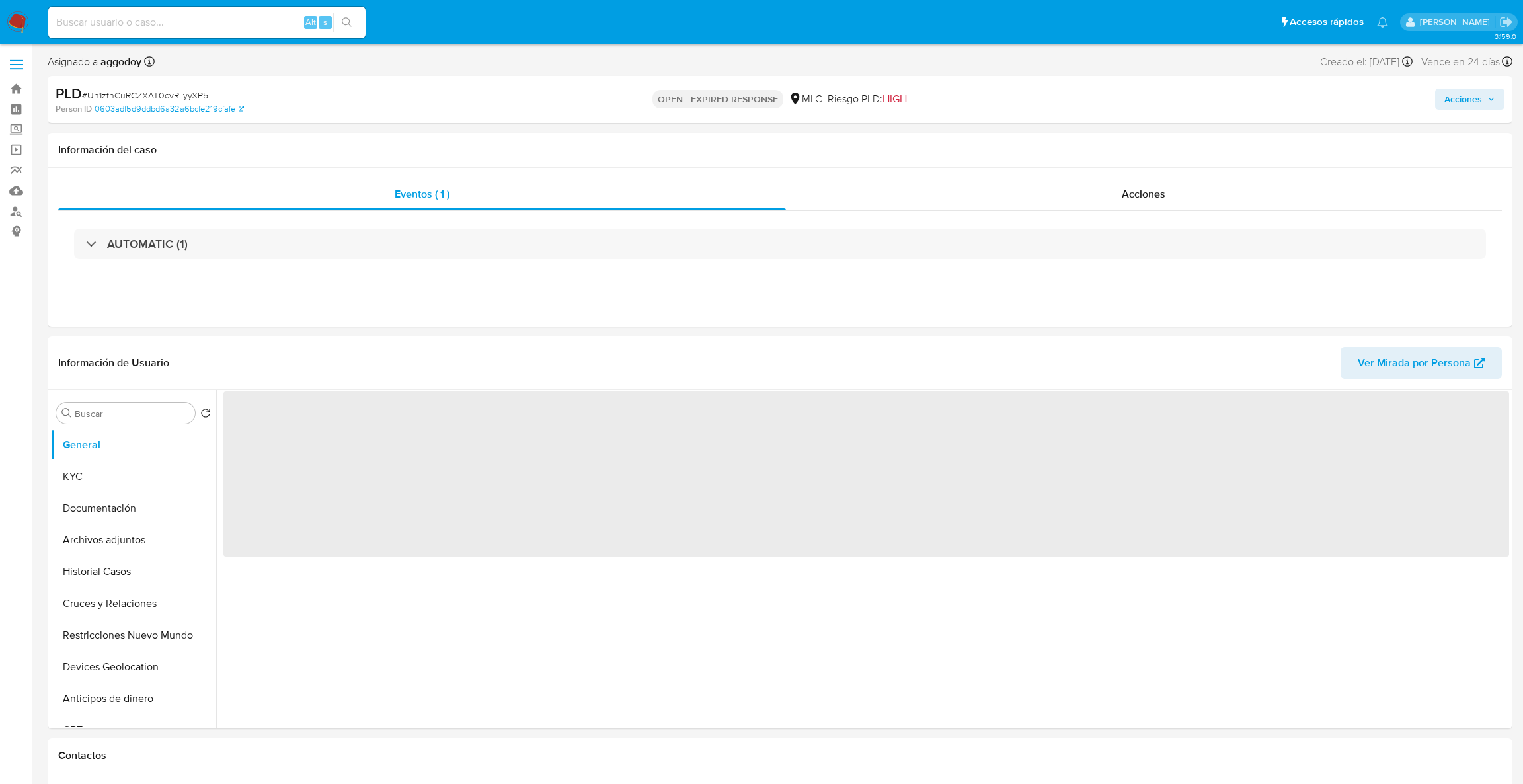
select select "10"
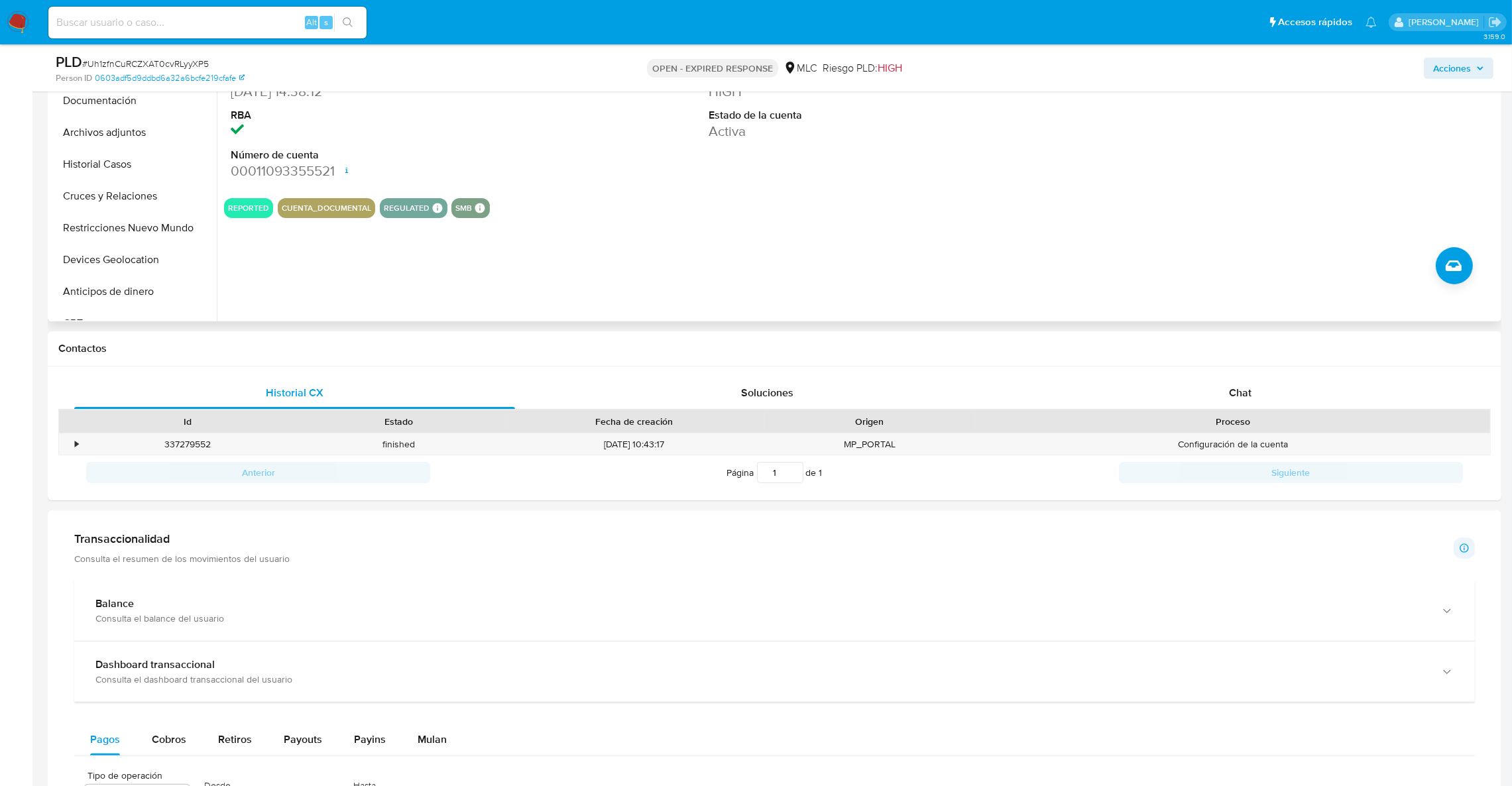
scroll to position [496, 0]
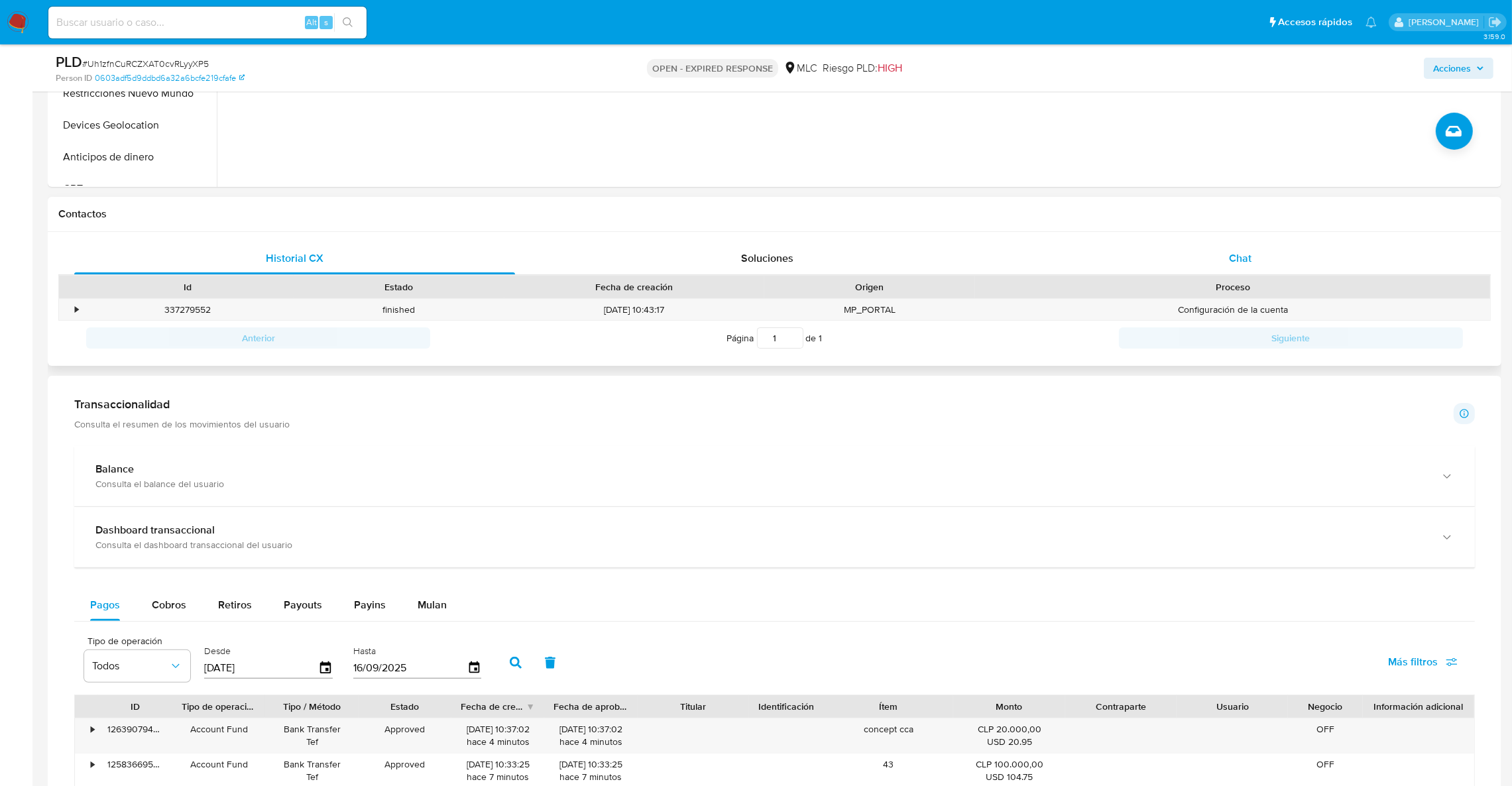
click at [1242, 257] on span "Chat" at bounding box center [1241, 257] width 23 height 15
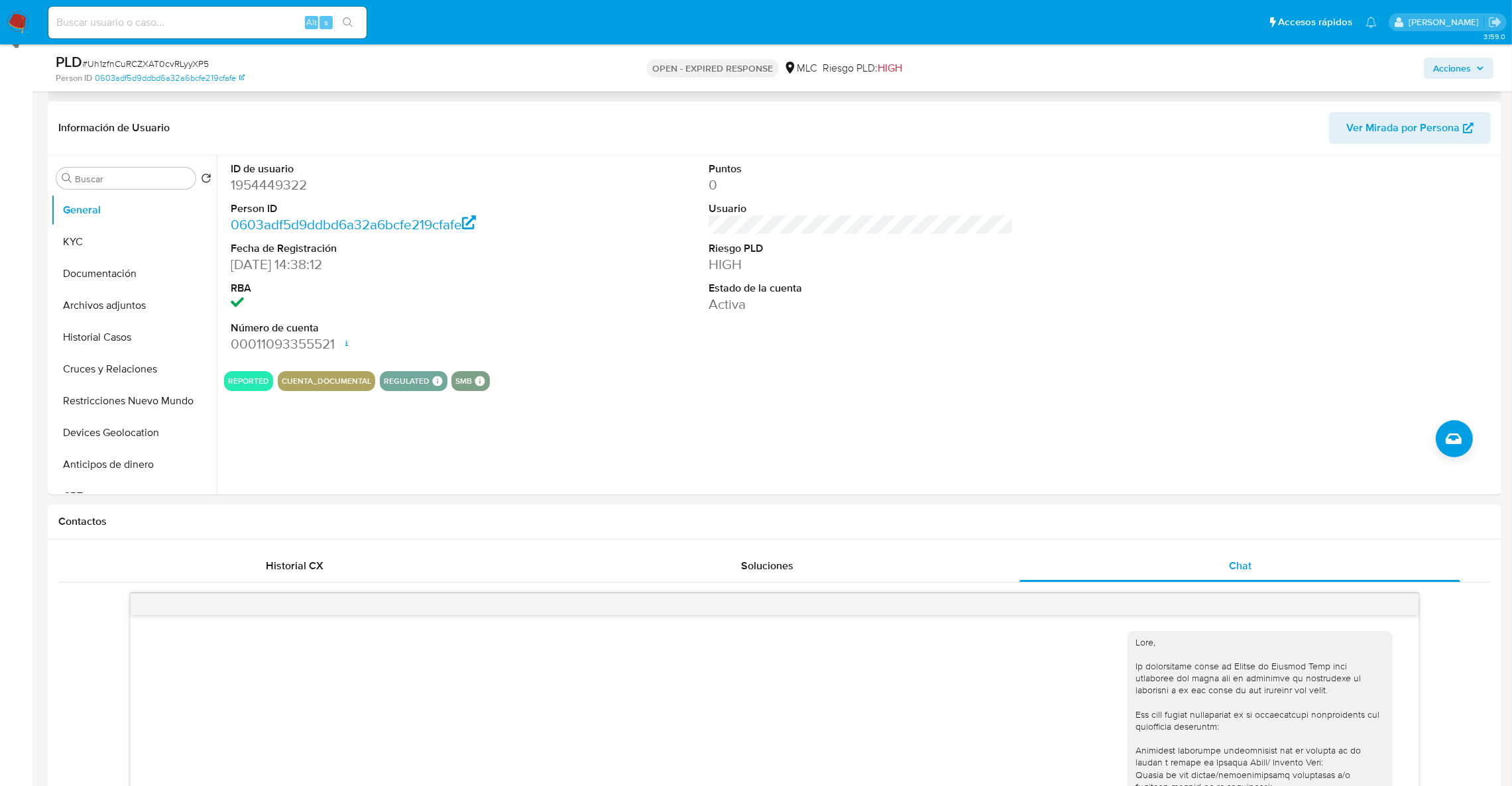
scroll to position [0, 0]
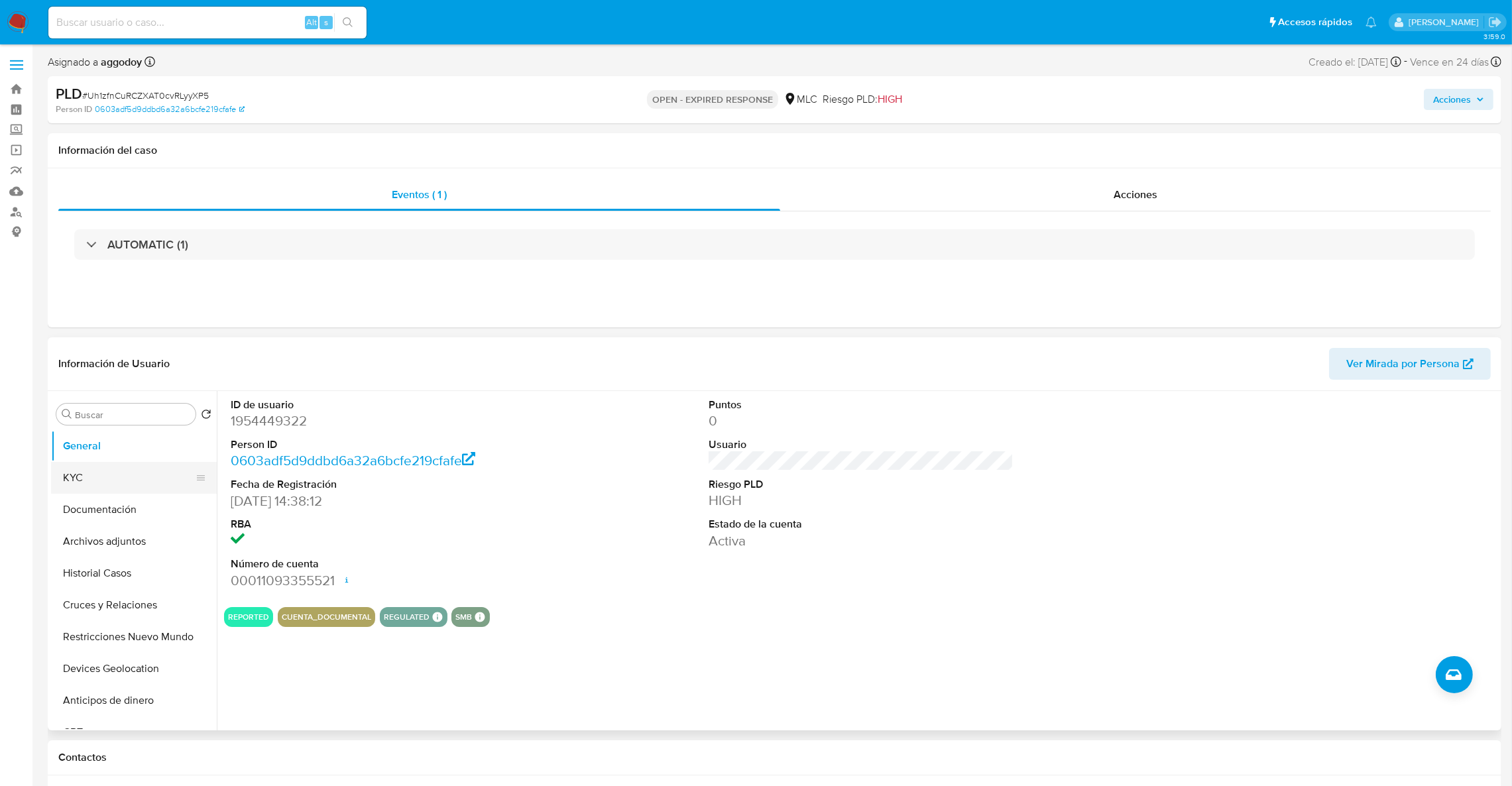
click at [134, 469] on button "KYC" at bounding box center [128, 477] width 155 height 31
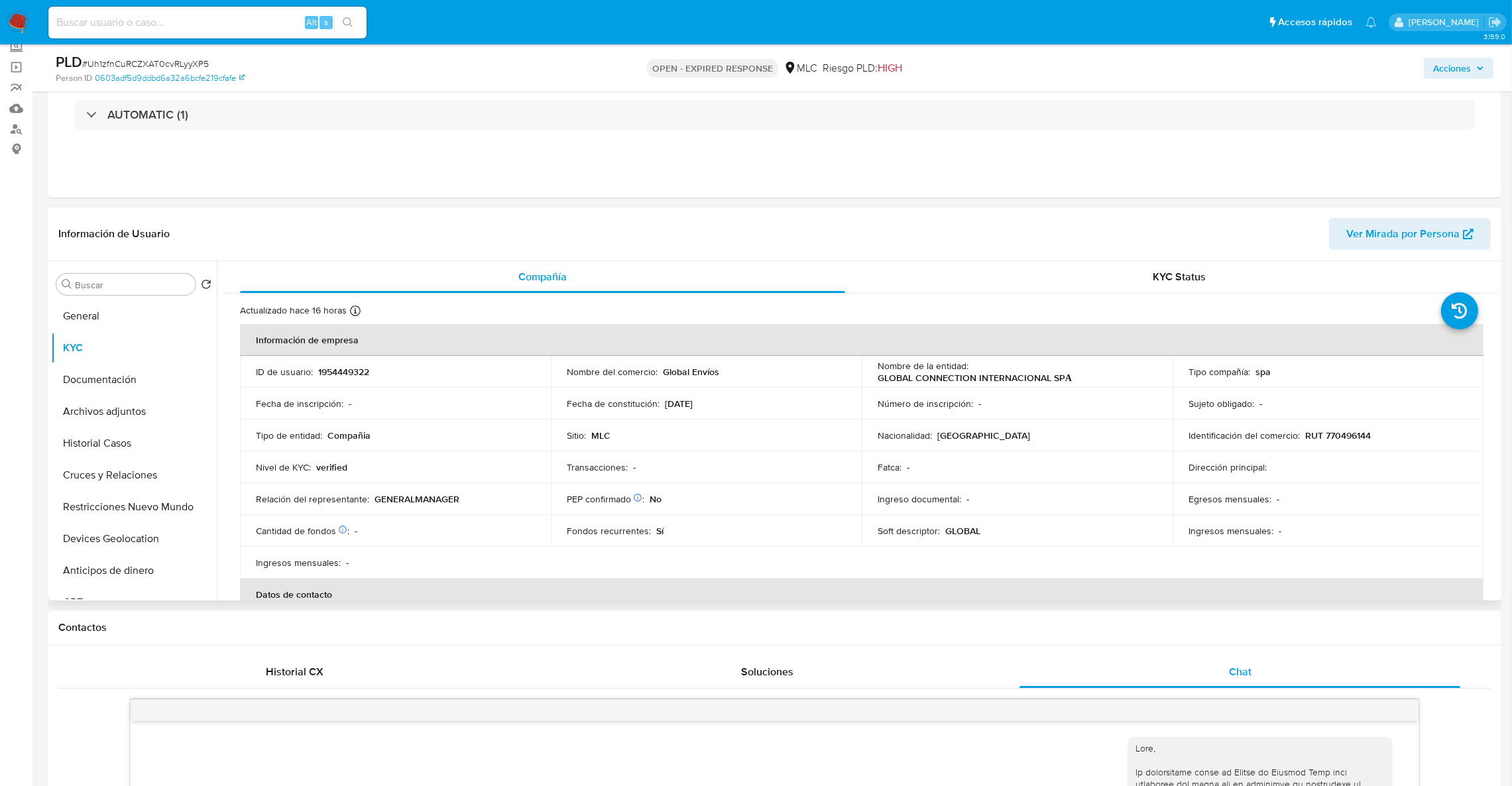
scroll to position [111, 0]
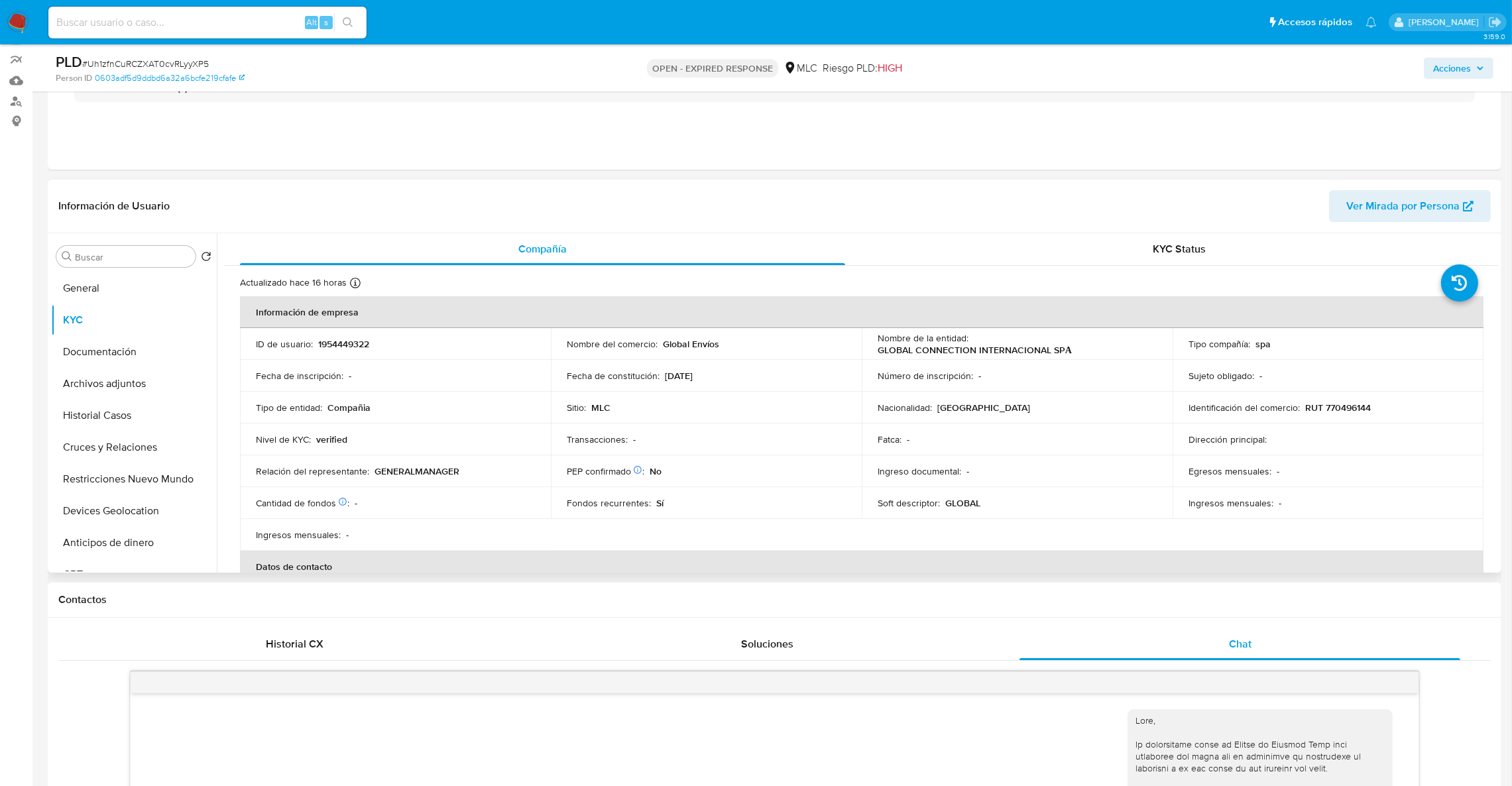
click at [958, 362] on td "Número de inscripción : -" at bounding box center [1017, 375] width 311 height 31
click at [960, 363] on td "Número de inscripción : -" at bounding box center [1017, 375] width 311 height 31
click at [960, 357] on td "Nombre de la entidad : GLOBAL CONNECTION INTERNACIONAL SPА" at bounding box center [1017, 344] width 311 height 31
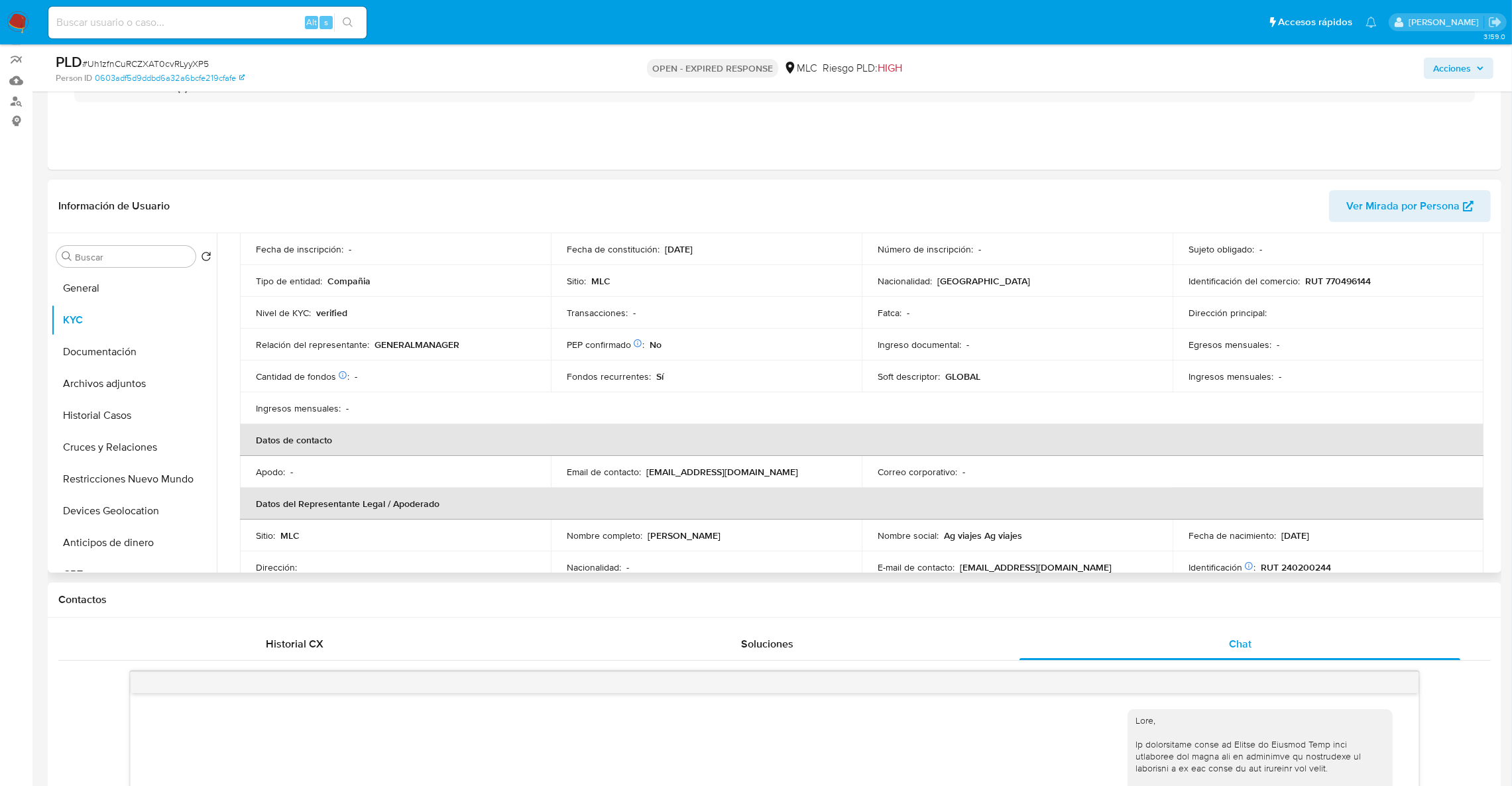
scroll to position [298, 0]
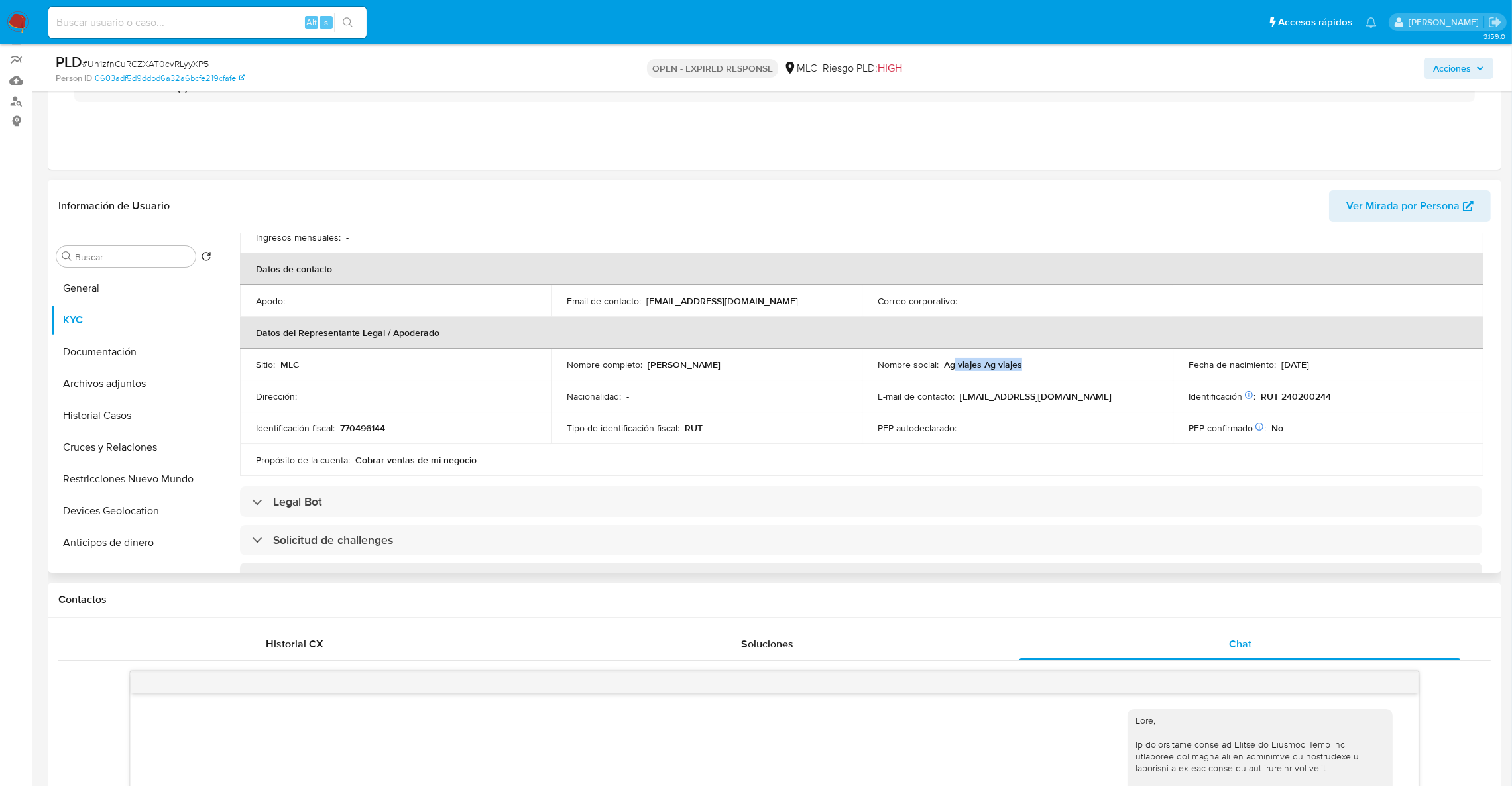
drag, startPoint x: 1025, startPoint y: 365, endPoint x: 952, endPoint y: 357, distance: 73.4
click at [952, 358] on div "Nombre social : Ag viajes Ag viajes" at bounding box center [1017, 364] width 279 height 12
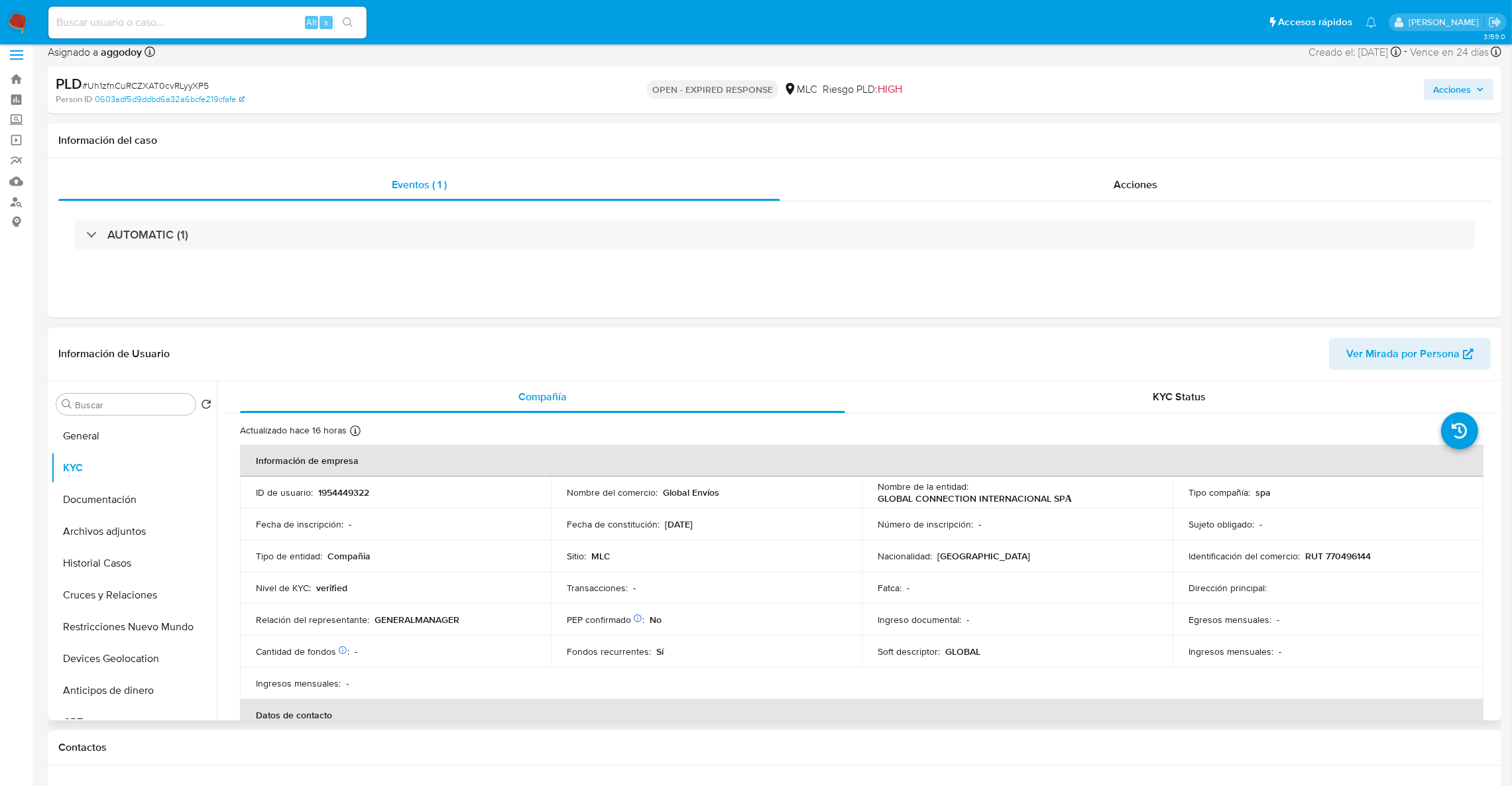
scroll to position [0, 0]
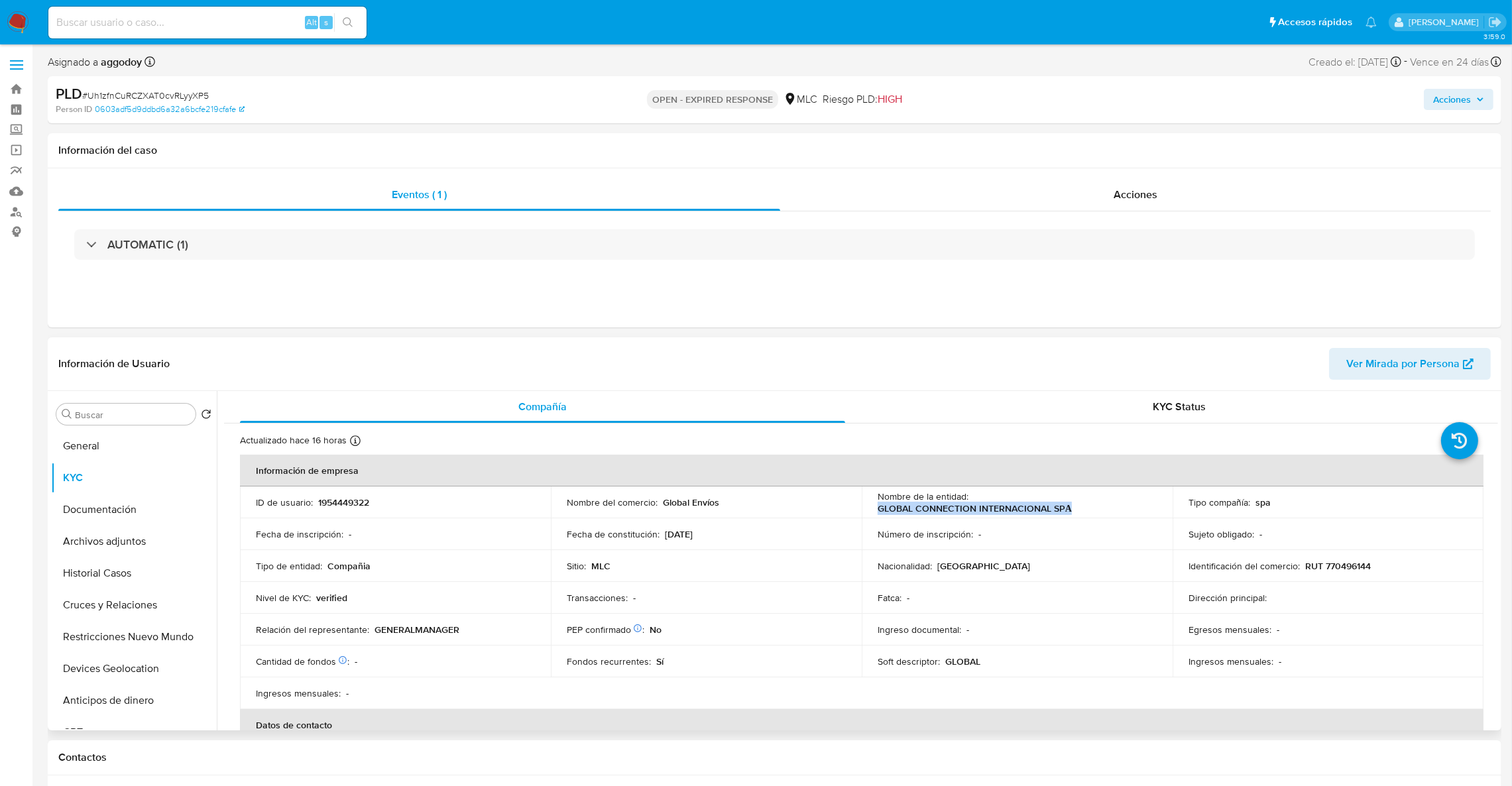
drag, startPoint x: 881, startPoint y: 513, endPoint x: 1119, endPoint y: 516, distance: 238.0
click at [1130, 516] on td "Nombre de la entidad : GLOBAL CONNECTION INTERNACIONAL SPА" at bounding box center [1017, 502] width 311 height 31
copy p "GLOBAL CONNECTION INTERNACIONAL SPА"
click at [98, 678] on button "Devices Geolocation" at bounding box center [128, 668] width 155 height 31
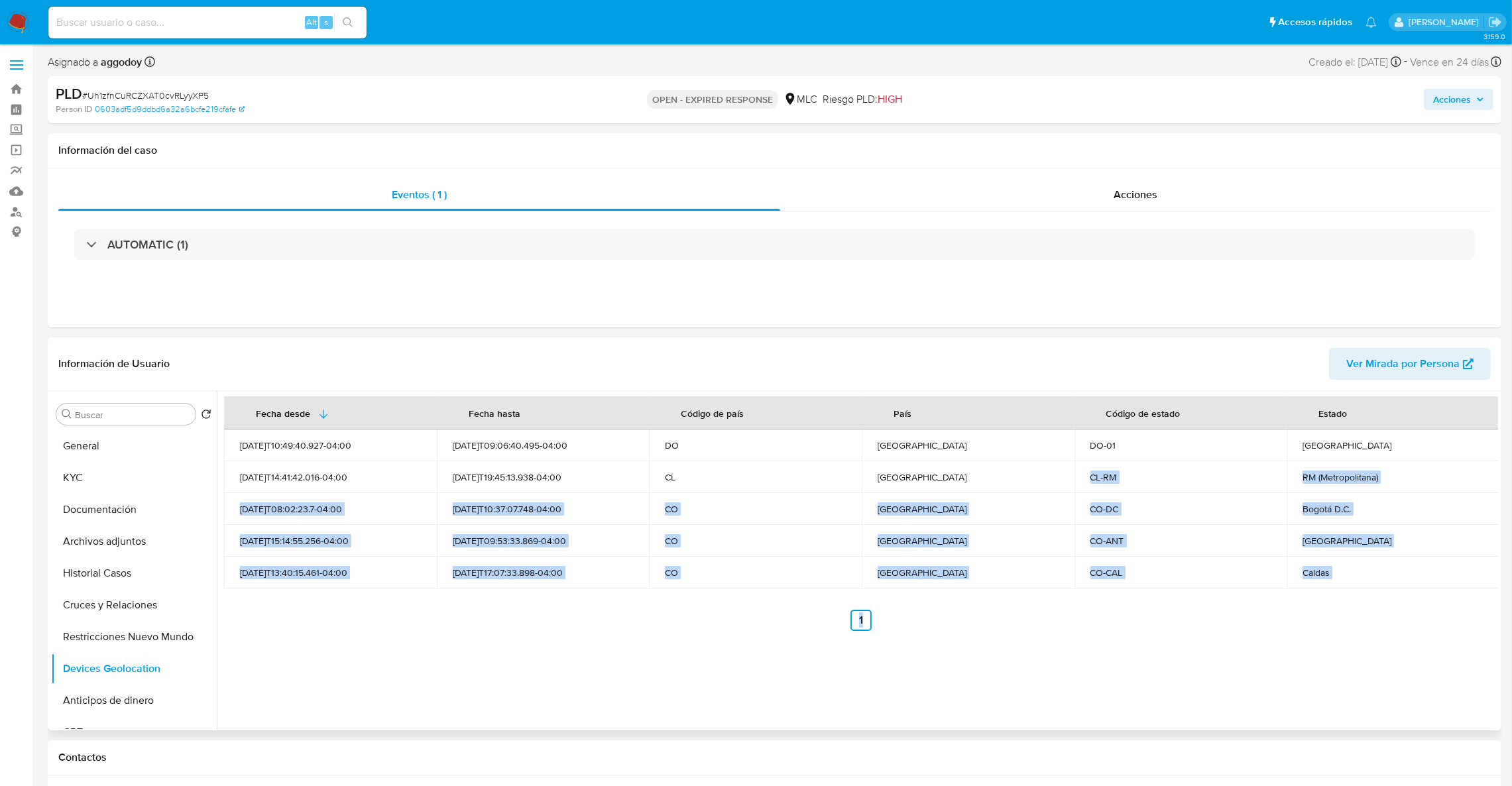
drag, startPoint x: 940, startPoint y: 592, endPoint x: 929, endPoint y: 468, distance: 124.5
click at [940, 479] on div "Fecha desde Fecha hasta Código de país País Código de estado Estado 2025-09-05T…" at bounding box center [861, 513] width 1274 height 235
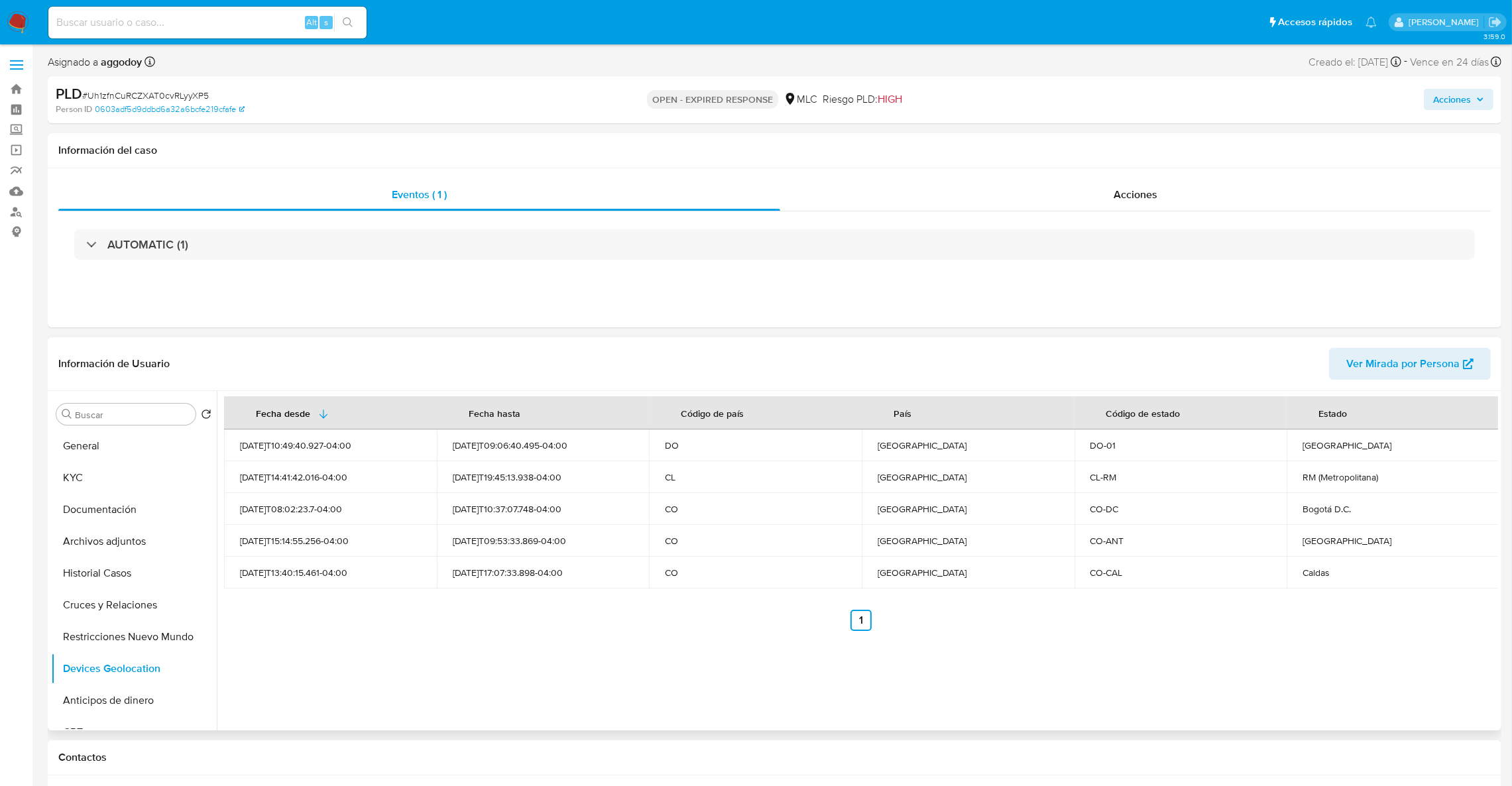
click at [921, 458] on td "República Dominicana" at bounding box center [969, 445] width 213 height 31
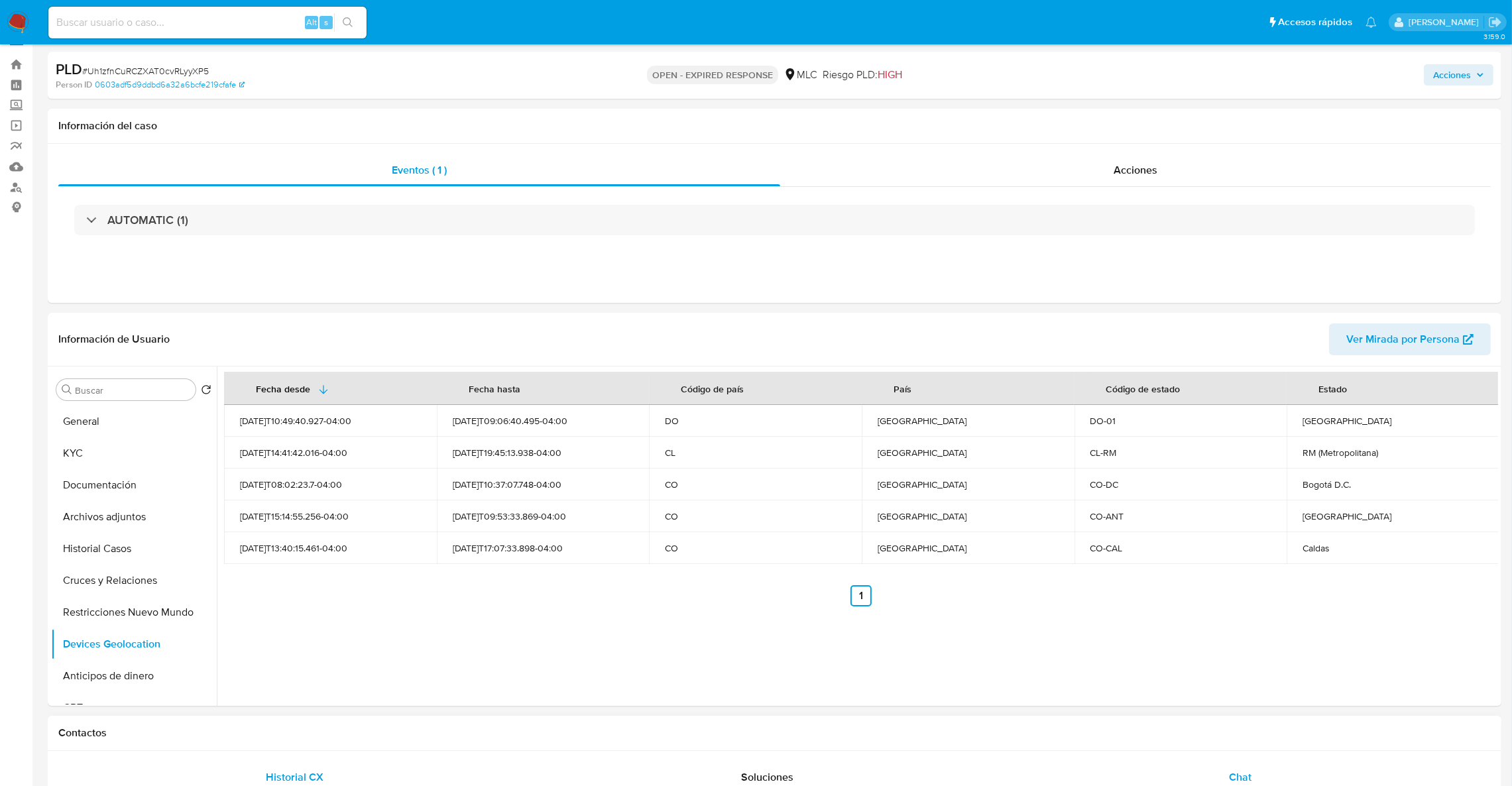
scroll to position [199, 0]
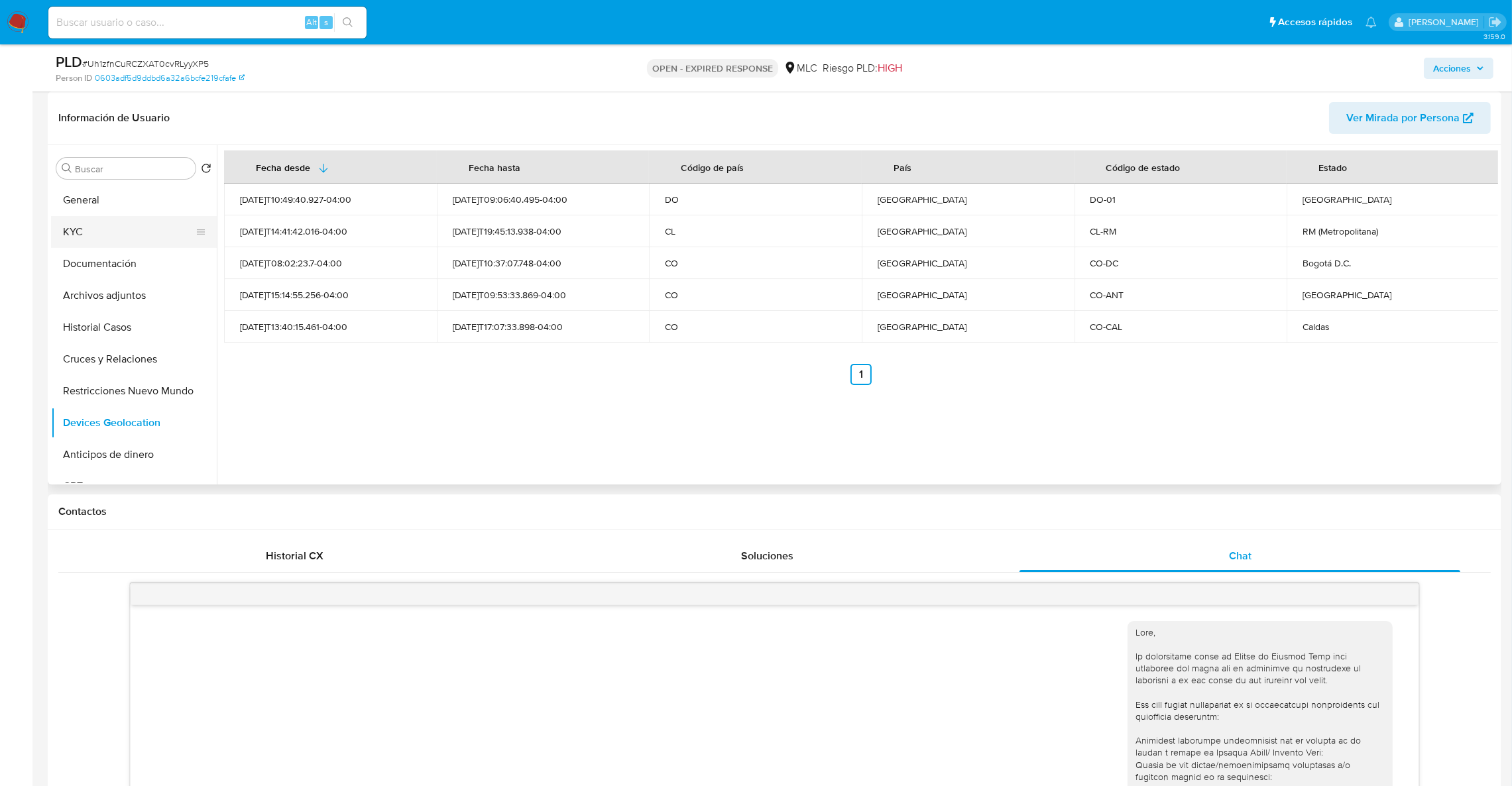
click at [103, 222] on button "KYC" at bounding box center [128, 232] width 155 height 31
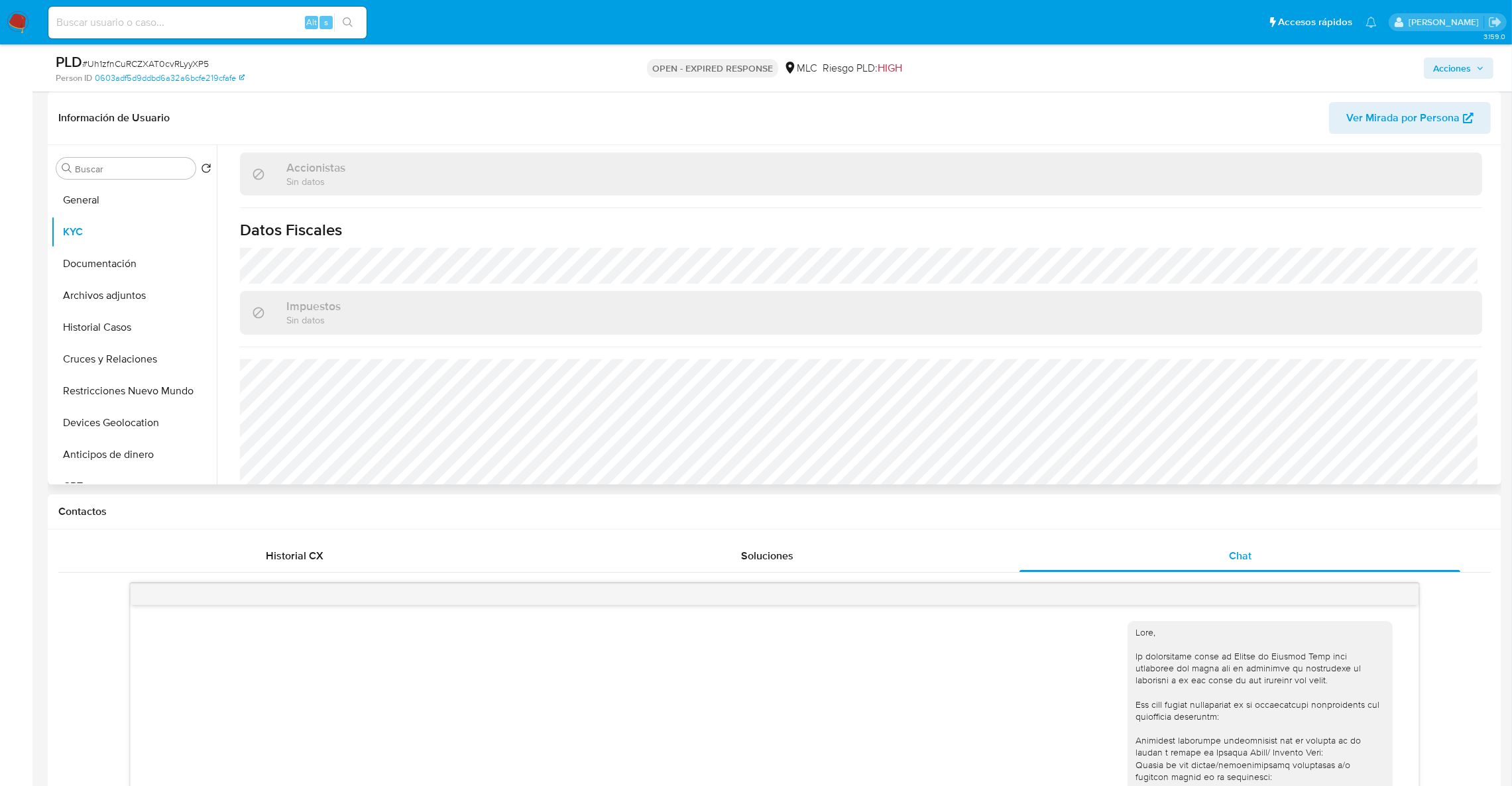
scroll to position [844, 0]
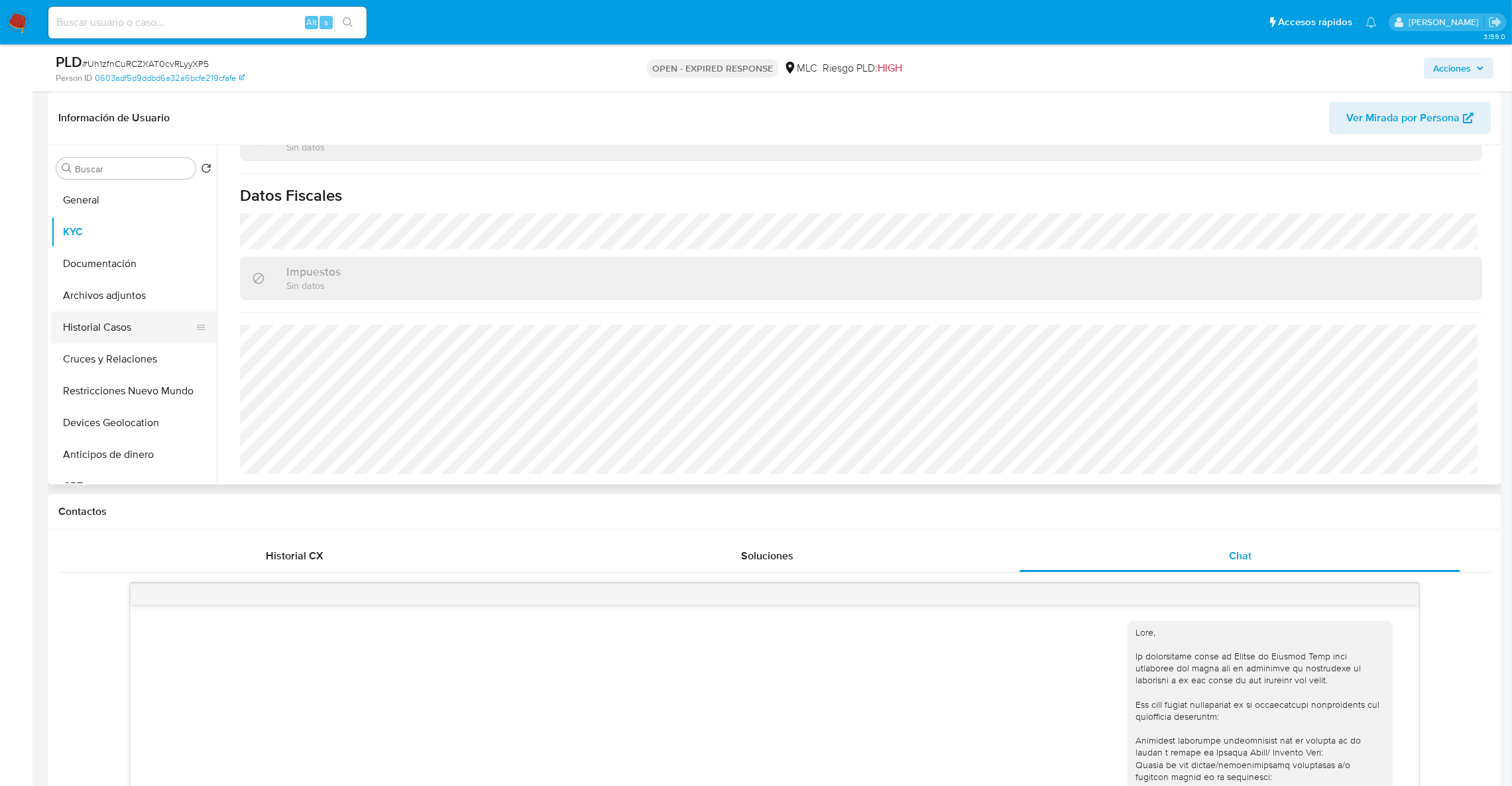
click at [119, 329] on button "Historial Casos" at bounding box center [128, 327] width 155 height 31
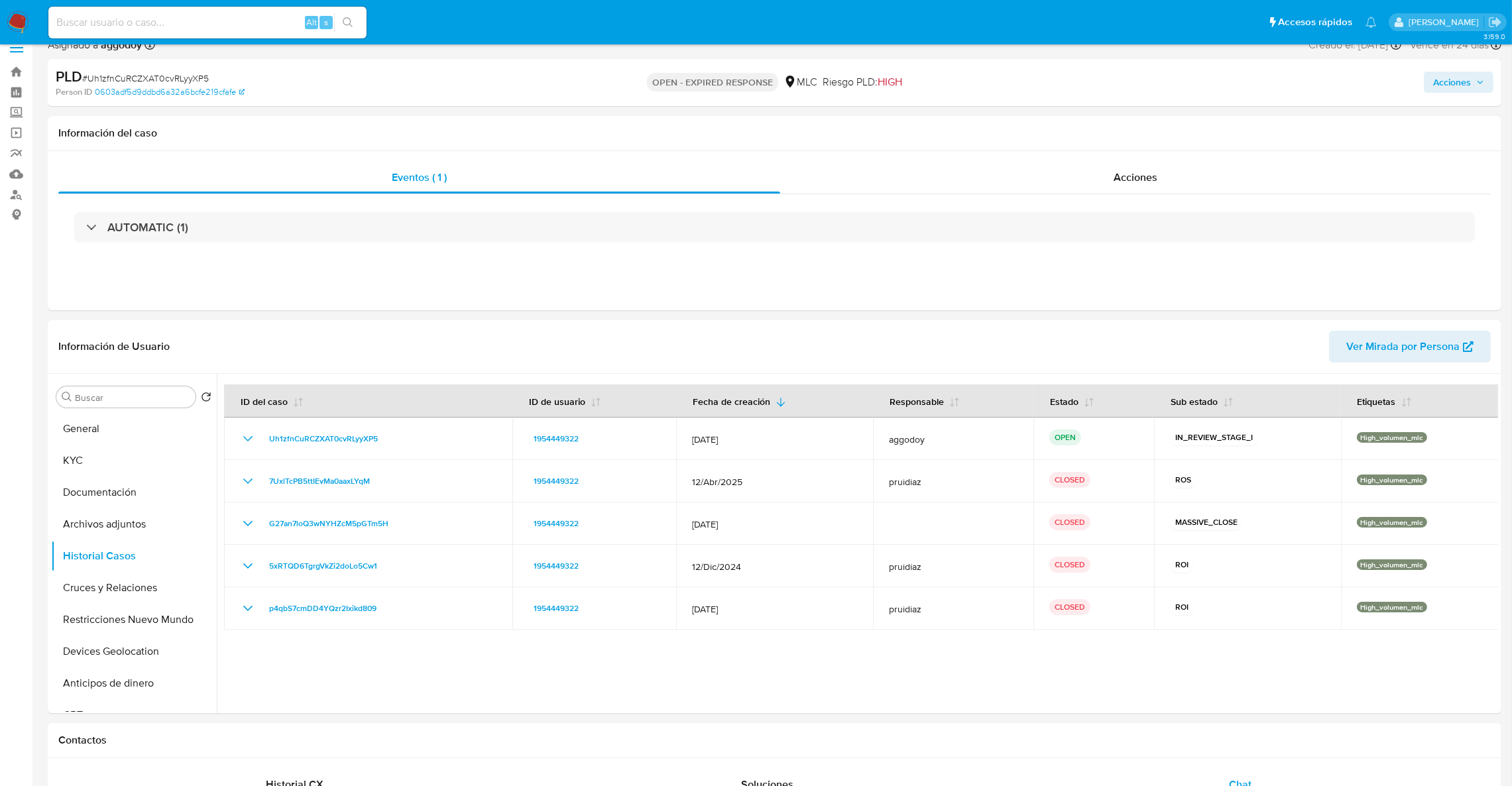
scroll to position [0, 0]
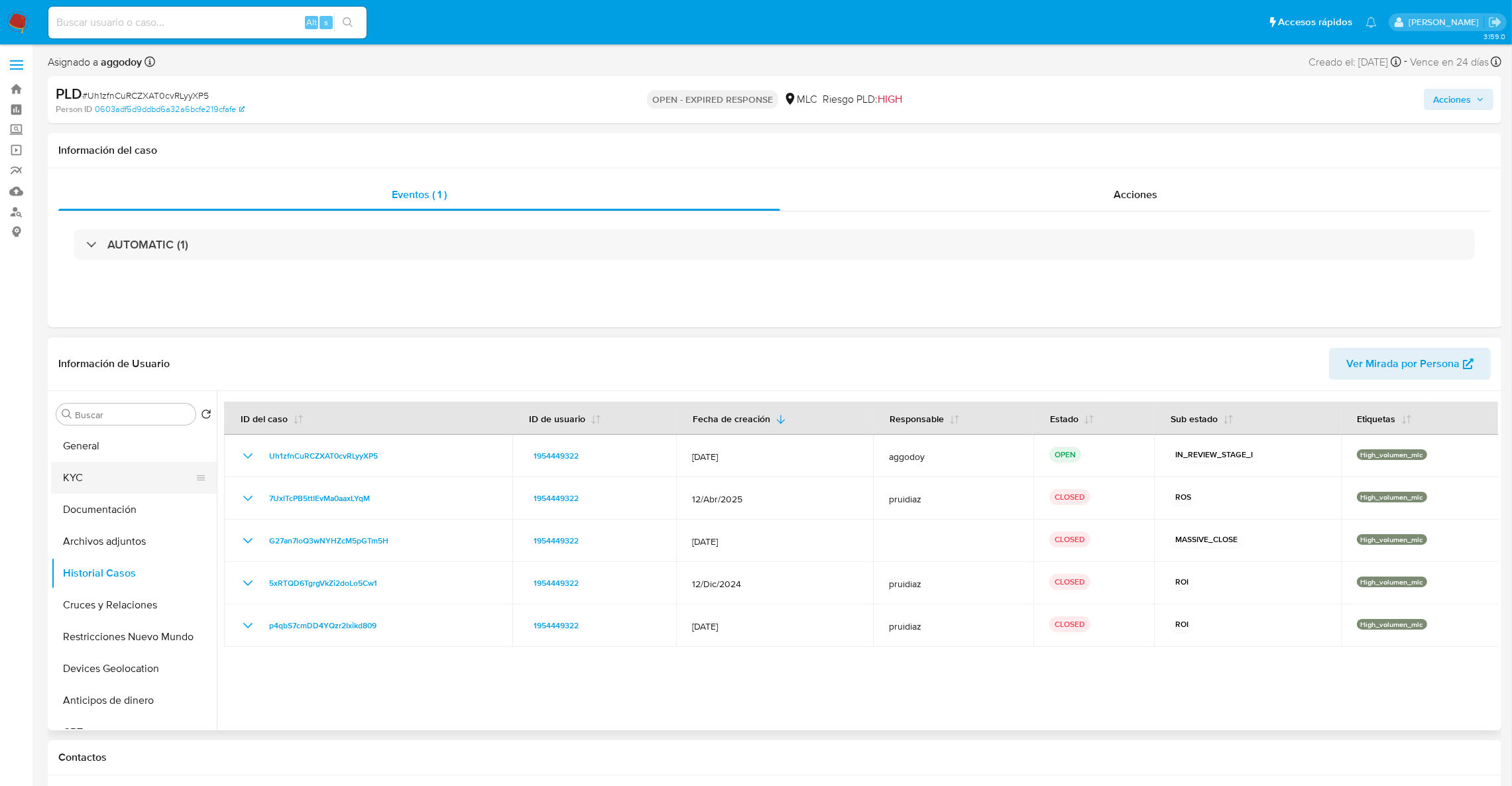
click at [94, 489] on button "KYC" at bounding box center [128, 477] width 155 height 31
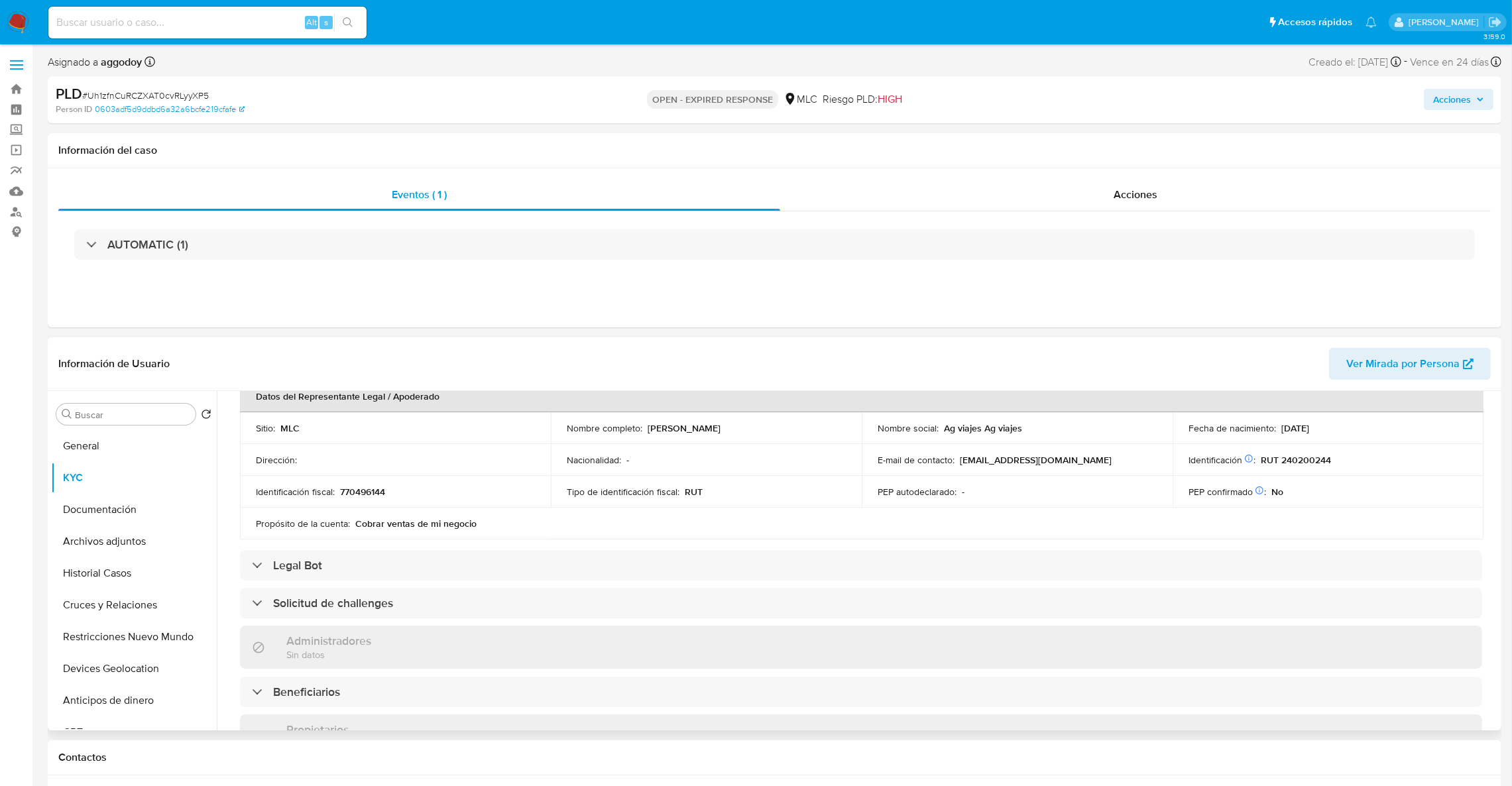
scroll to position [398, 0]
click at [690, 425] on p "Diego Mauricio Galindo Calderon" at bounding box center [684, 423] width 73 height 12
drag, startPoint x: 719, startPoint y: 424, endPoint x: 726, endPoint y: 425, distance: 7.1
click at [721, 425] on p "Diego Mauricio Galindo Calderon" at bounding box center [684, 423] width 73 height 12
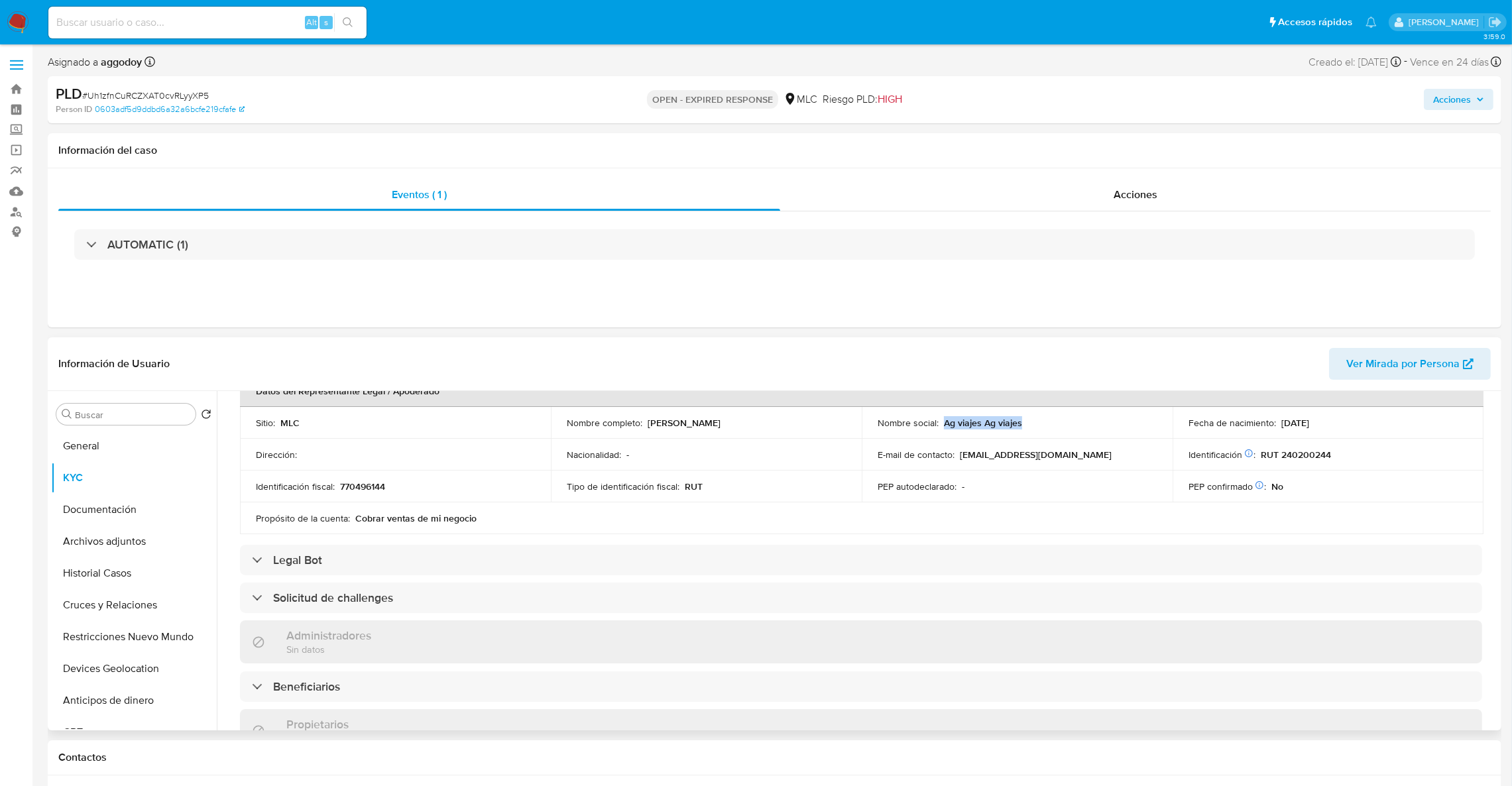
drag, startPoint x: 942, startPoint y: 424, endPoint x: 1029, endPoint y: 440, distance: 88.5
click at [1032, 436] on td "Nombre social : Ag viajes Ag viajes" at bounding box center [1017, 422] width 311 height 31
drag, startPoint x: 992, startPoint y: 431, endPoint x: 944, endPoint y: 428, distance: 48.1
click at [958, 420] on p "Ag viajes Ag viajes" at bounding box center [982, 423] width 78 height 12
drag, startPoint x: 940, startPoint y: 429, endPoint x: 1027, endPoint y: 427, distance: 87.0
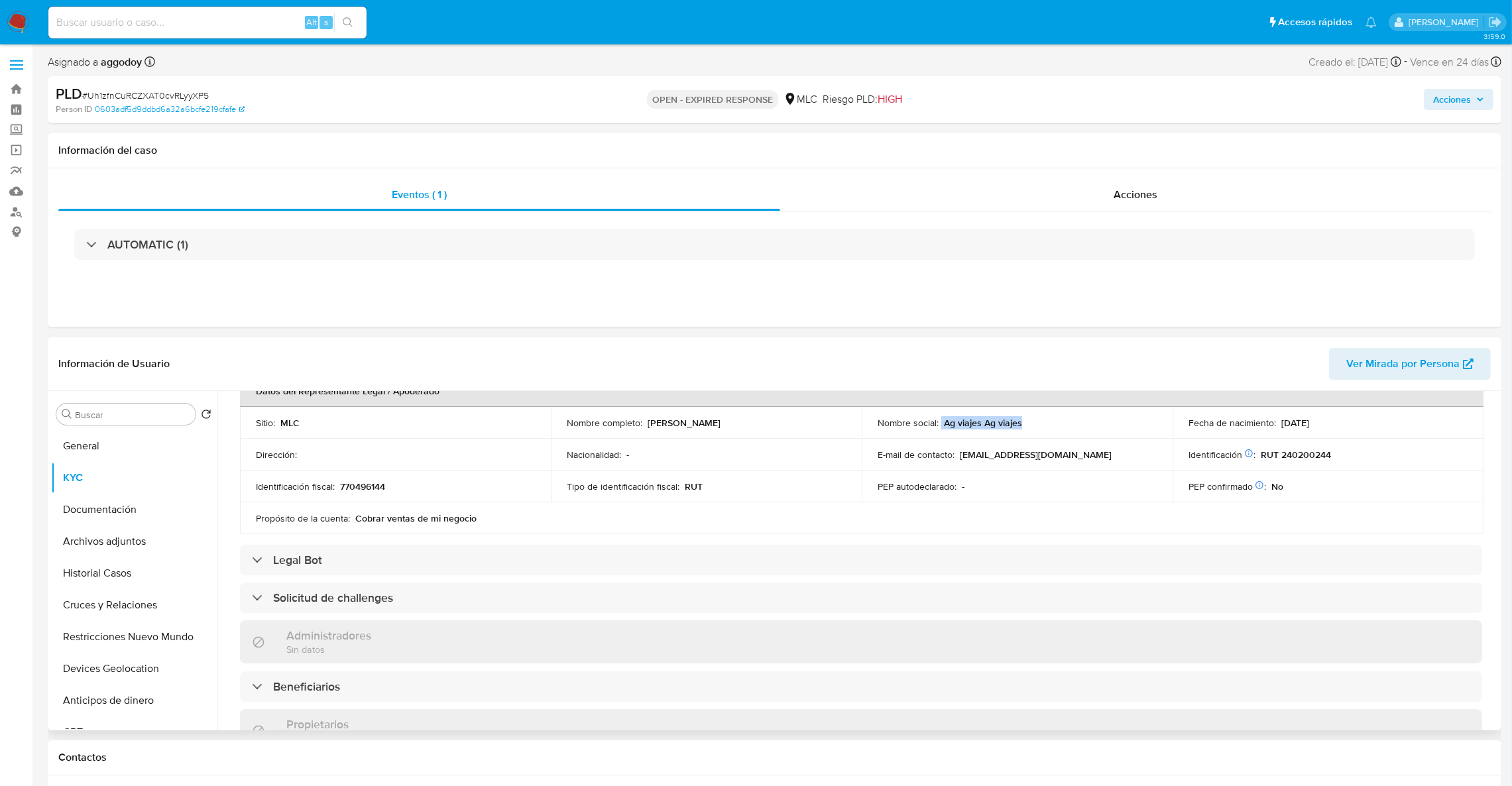
click at [1027, 427] on div "Nombre social : Ag viajes Ag viajes" at bounding box center [1017, 423] width 279 height 12
click at [1024, 427] on div "Nombre social : Ag viajes Ag viajes" at bounding box center [1017, 423] width 279 height 12
drag, startPoint x: 936, startPoint y: 424, endPoint x: 1089, endPoint y: 428, distance: 153.1
click at [1089, 428] on div "Nombre social : Ag viajes Ag viajes" at bounding box center [1017, 423] width 279 height 12
copy div "Ag viajes Ag viajes"
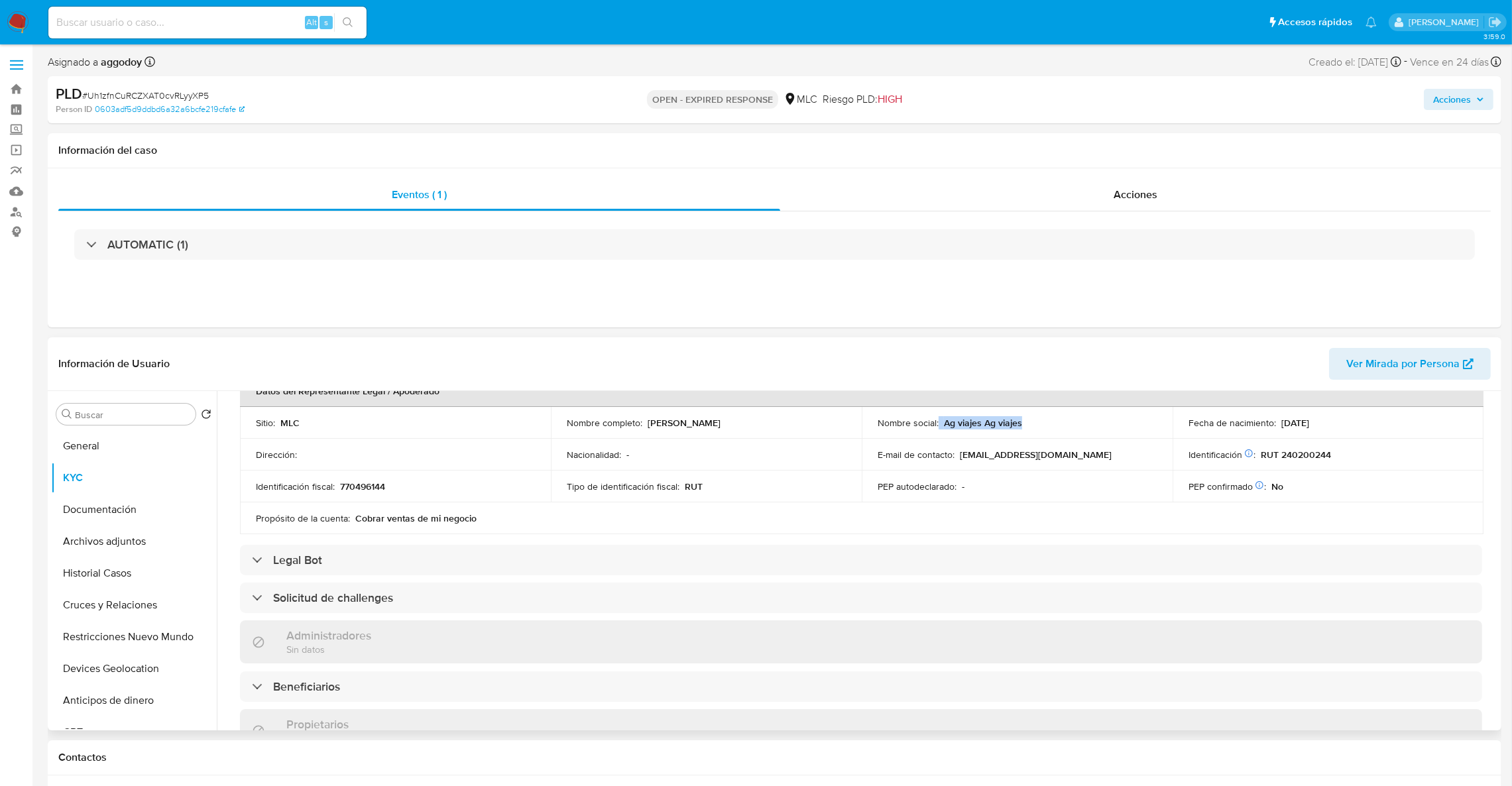
drag, startPoint x: 701, startPoint y: 416, endPoint x: 803, endPoint y: 413, distance: 102.0
click at [803, 413] on td "Nombre completo : Diego Mauricio Galindo Calderon" at bounding box center [706, 422] width 311 height 31
click at [827, 441] on td "Nacionalidad : -" at bounding box center [706, 454] width 311 height 31
drag, startPoint x: 810, startPoint y: 435, endPoint x: 658, endPoint y: 416, distance: 153.2
click at [658, 416] on td "Nombre completo : Diego Mauricio Galindo Calderon" at bounding box center [706, 422] width 311 height 31
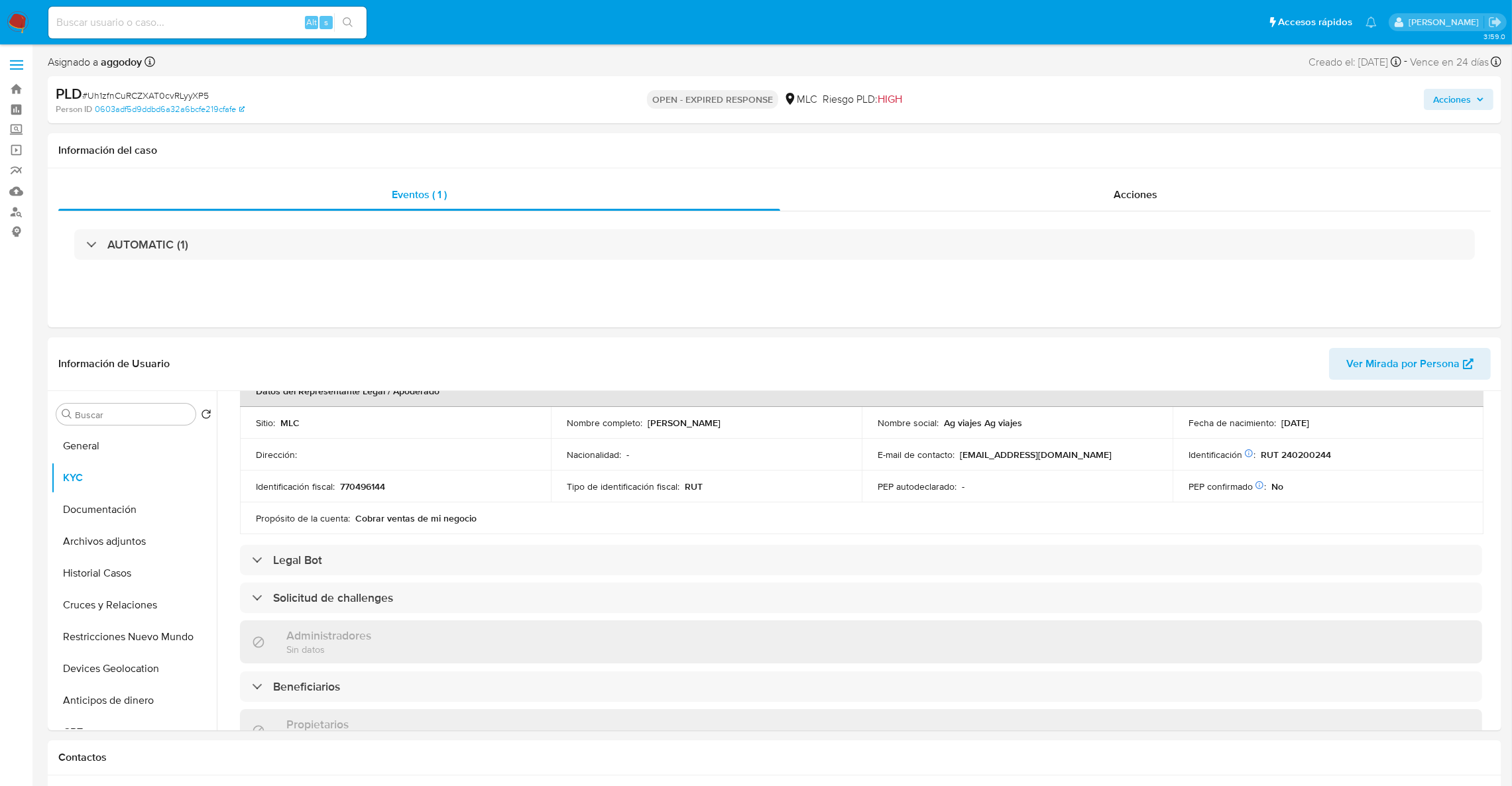
copy p "Diego Mauricio Galindo Calderon"
click at [1295, 451] on p "RUT 240200244" at bounding box center [1296, 454] width 70 height 12
copy p "240200244"
click at [120, 522] on button "Documentación" at bounding box center [128, 509] width 155 height 31
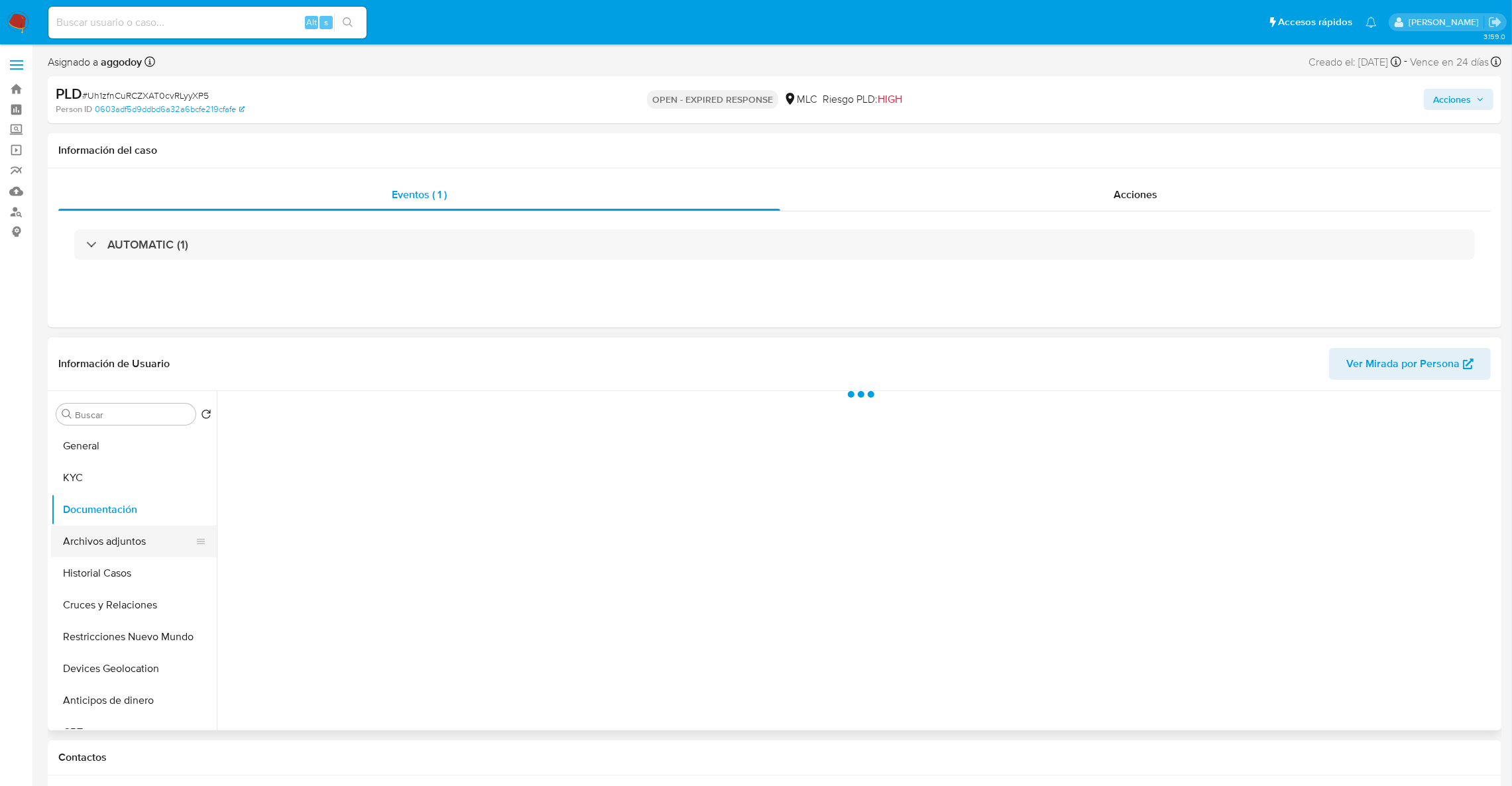
scroll to position [0, 0]
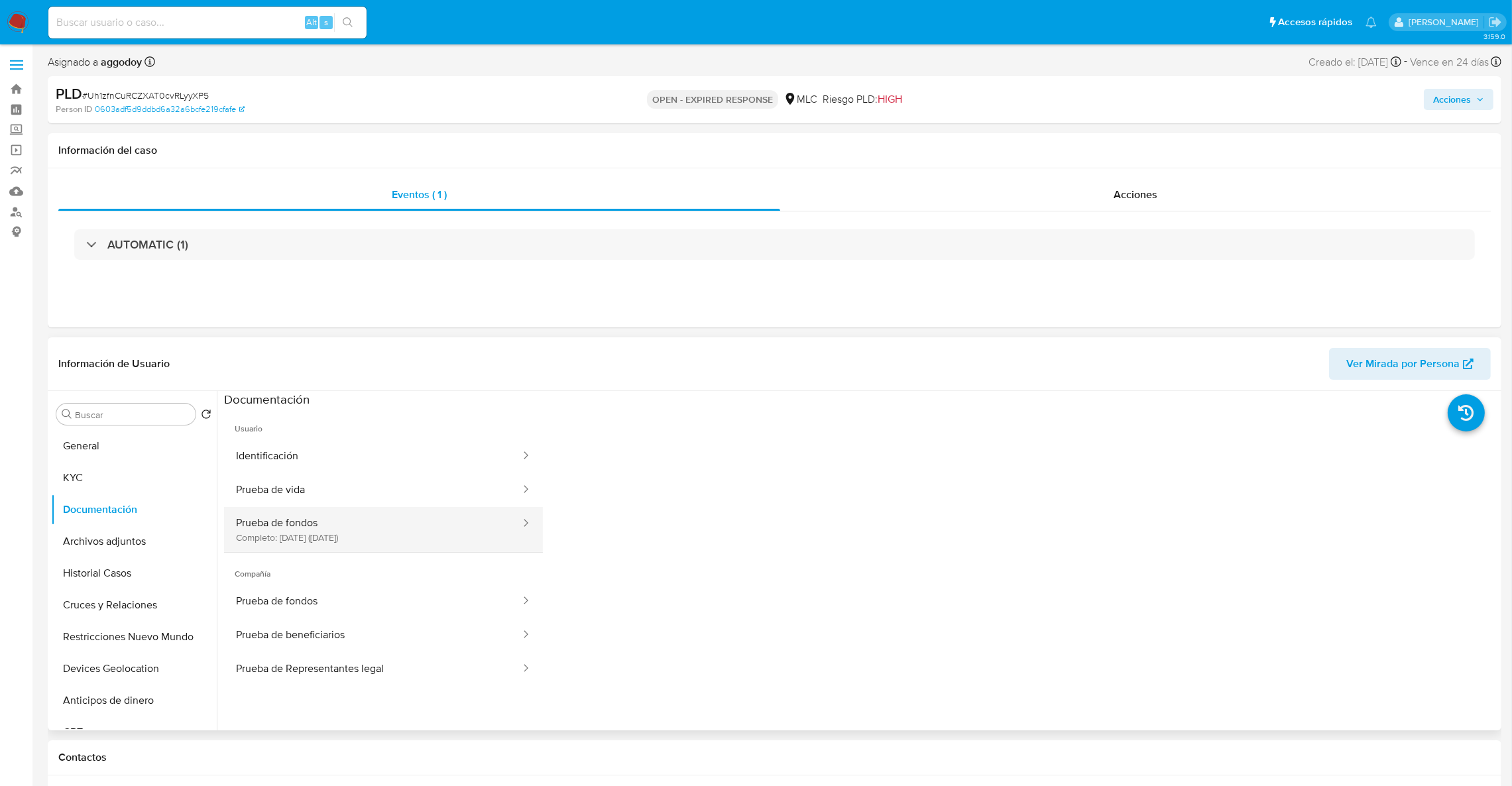
click at [267, 542] on button "Prueba de fondos Completo: 28/04/2025 (hace 5 meses)" at bounding box center [373, 529] width 298 height 45
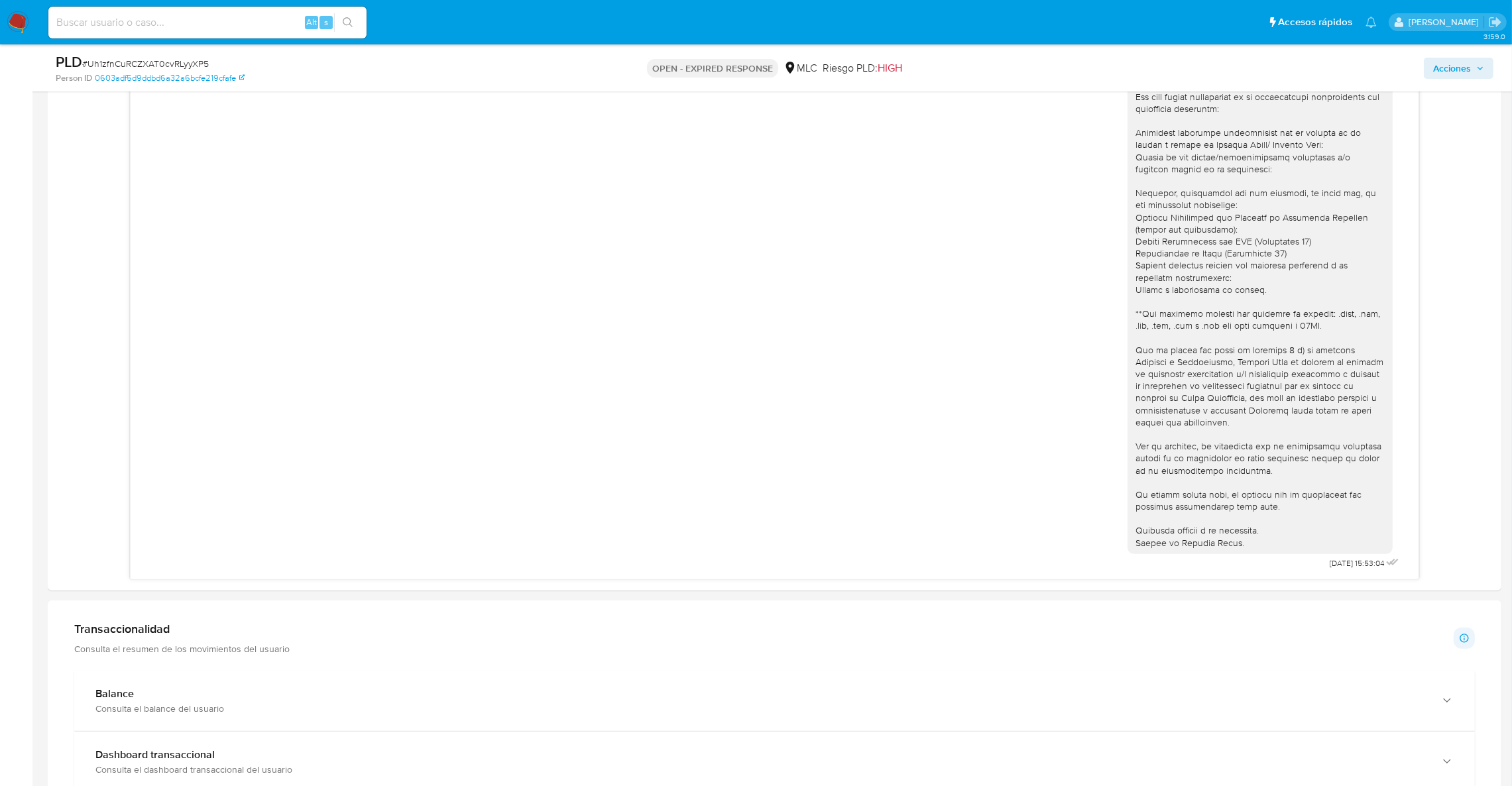
scroll to position [741, 0]
click at [1284, 126] on div at bounding box center [1260, 288] width 249 height 530
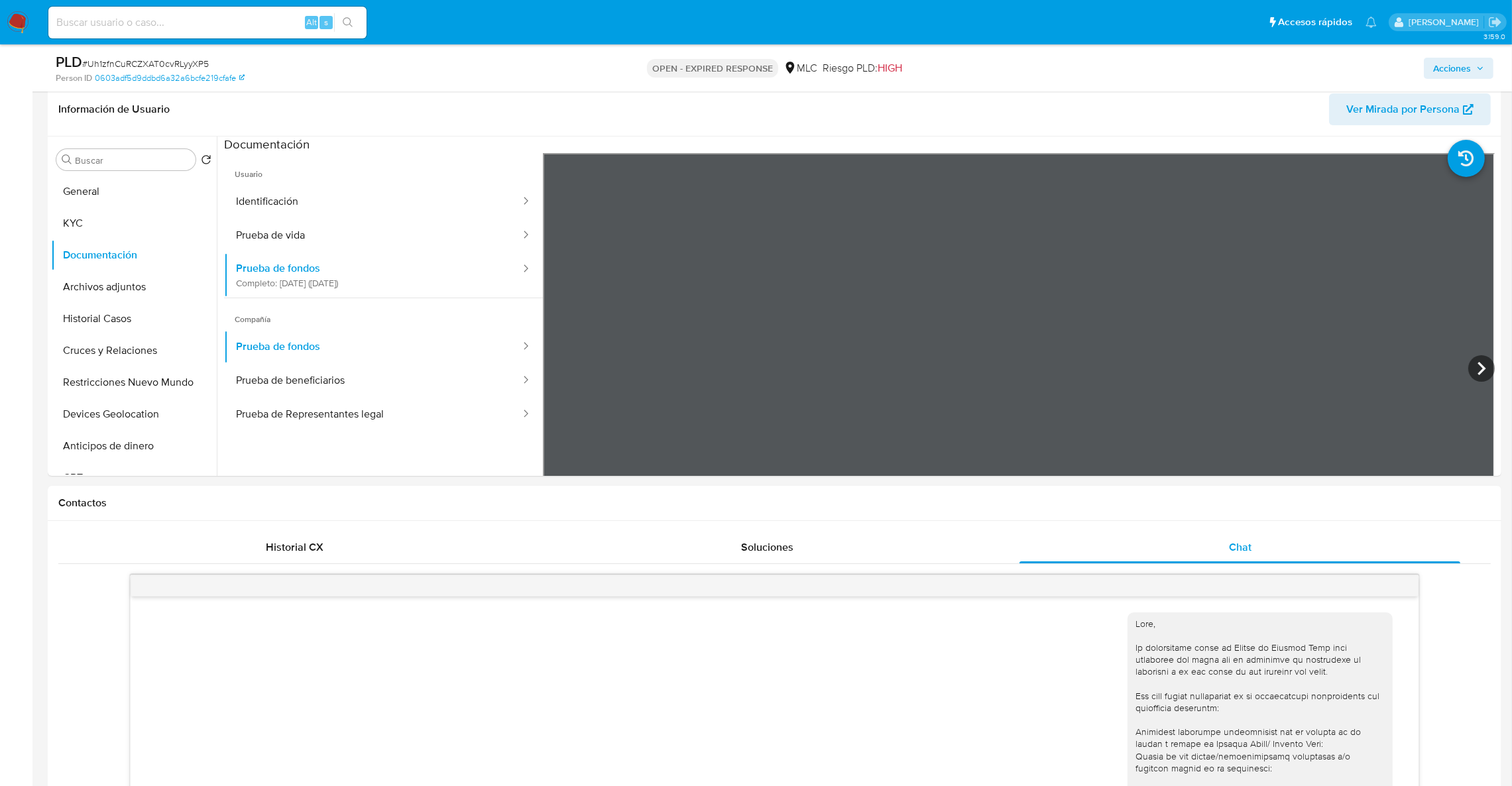
scroll to position [0, 0]
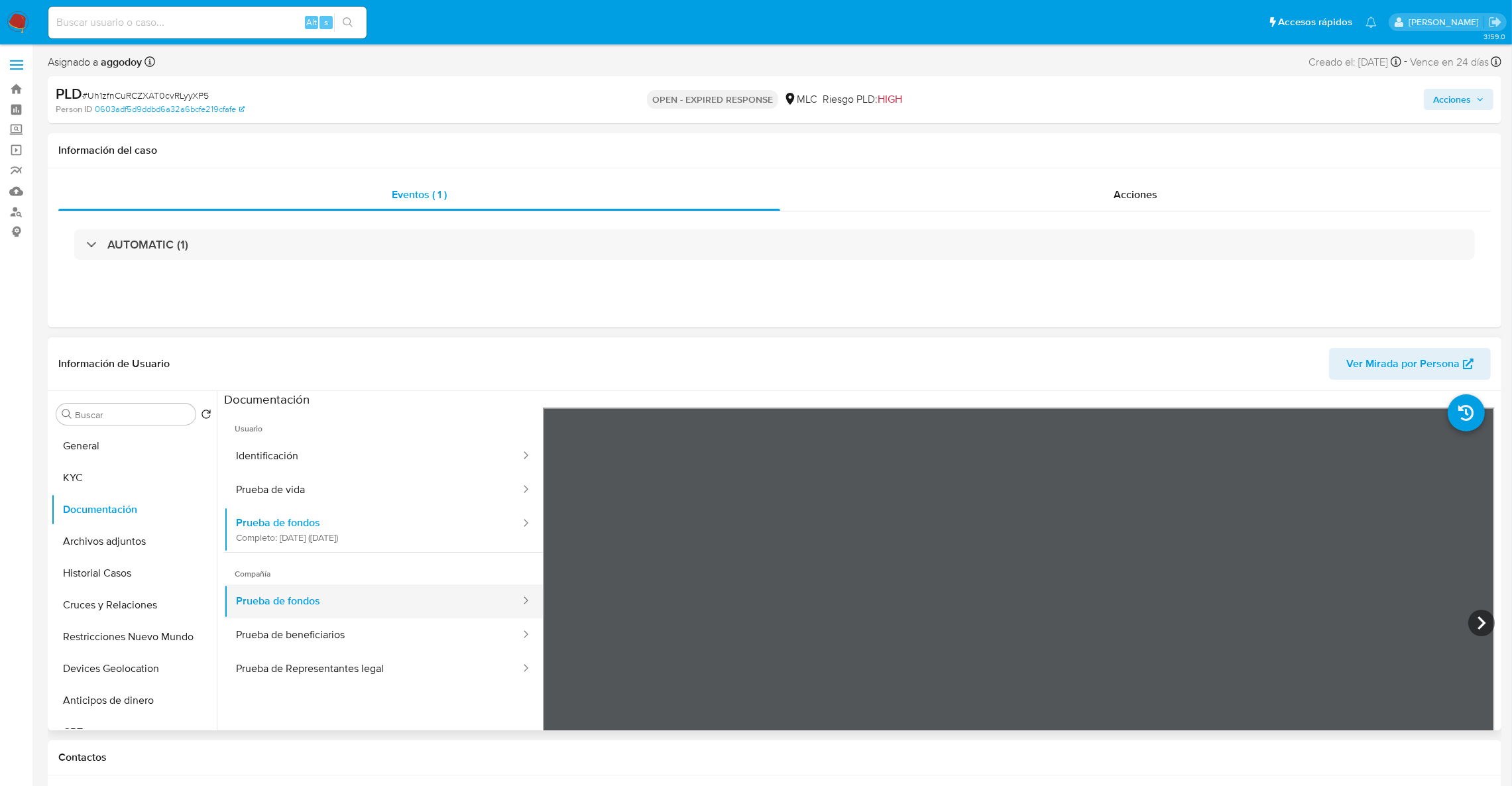
click at [331, 612] on button "Prueba de fondos" at bounding box center [373, 601] width 298 height 34
drag, startPoint x: 329, startPoint y: 644, endPoint x: 324, endPoint y: 632, distance: 13.0
click at [328, 646] on button "Prueba de beneficiarios" at bounding box center [373, 635] width 298 height 34
click at [309, 660] on button "Prueba de Representantes legal" at bounding box center [373, 669] width 298 height 34
click at [297, 488] on button "Prueba de vida" at bounding box center [373, 490] width 298 height 34
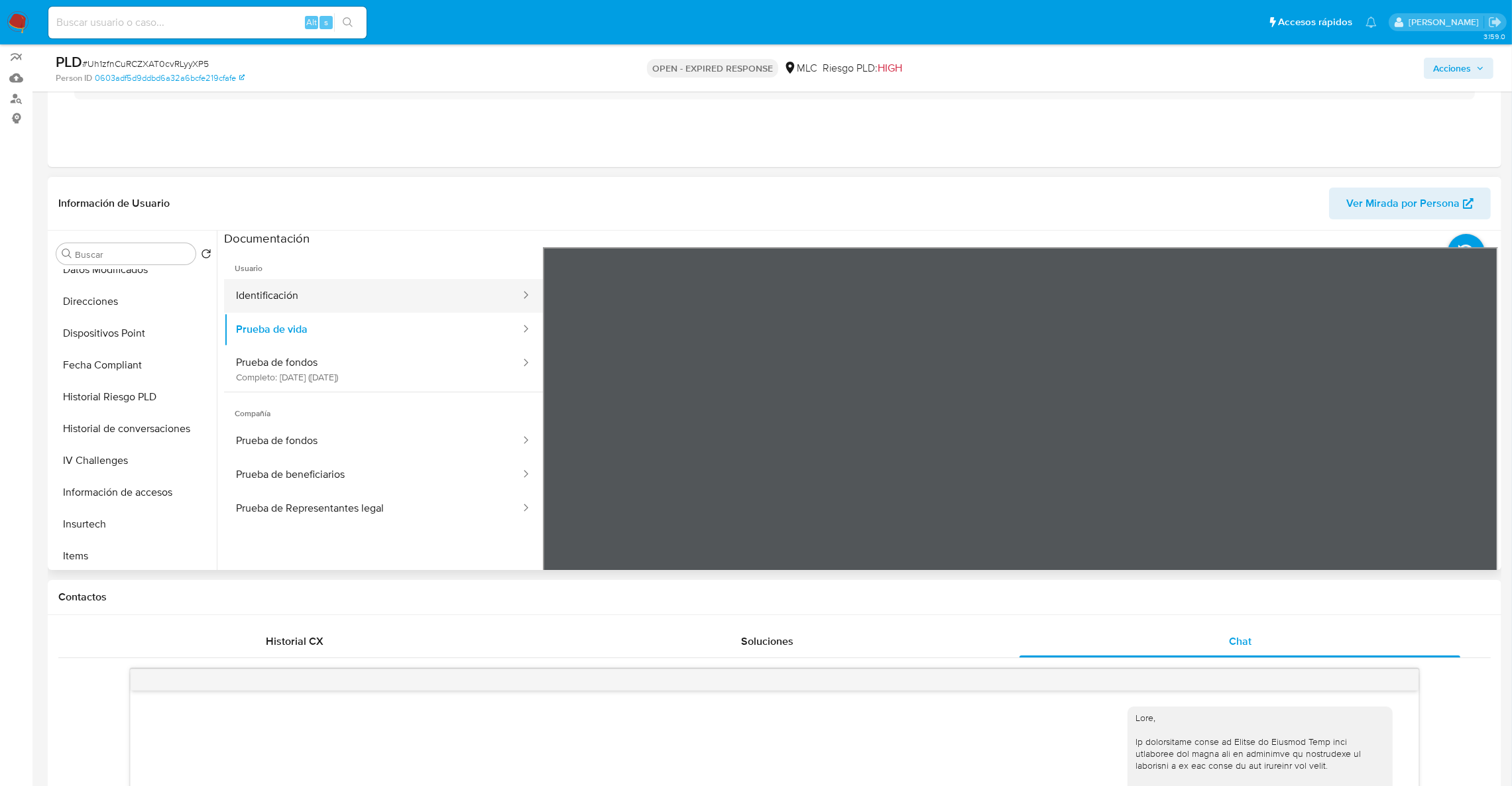
click at [329, 291] on button "Identificación" at bounding box center [373, 296] width 298 height 34
click at [1475, 470] on icon at bounding box center [1481, 462] width 27 height 27
click at [1475, 470] on div at bounding box center [1021, 464] width 956 height 435
click at [566, 458] on div at bounding box center [1021, 464] width 956 height 435
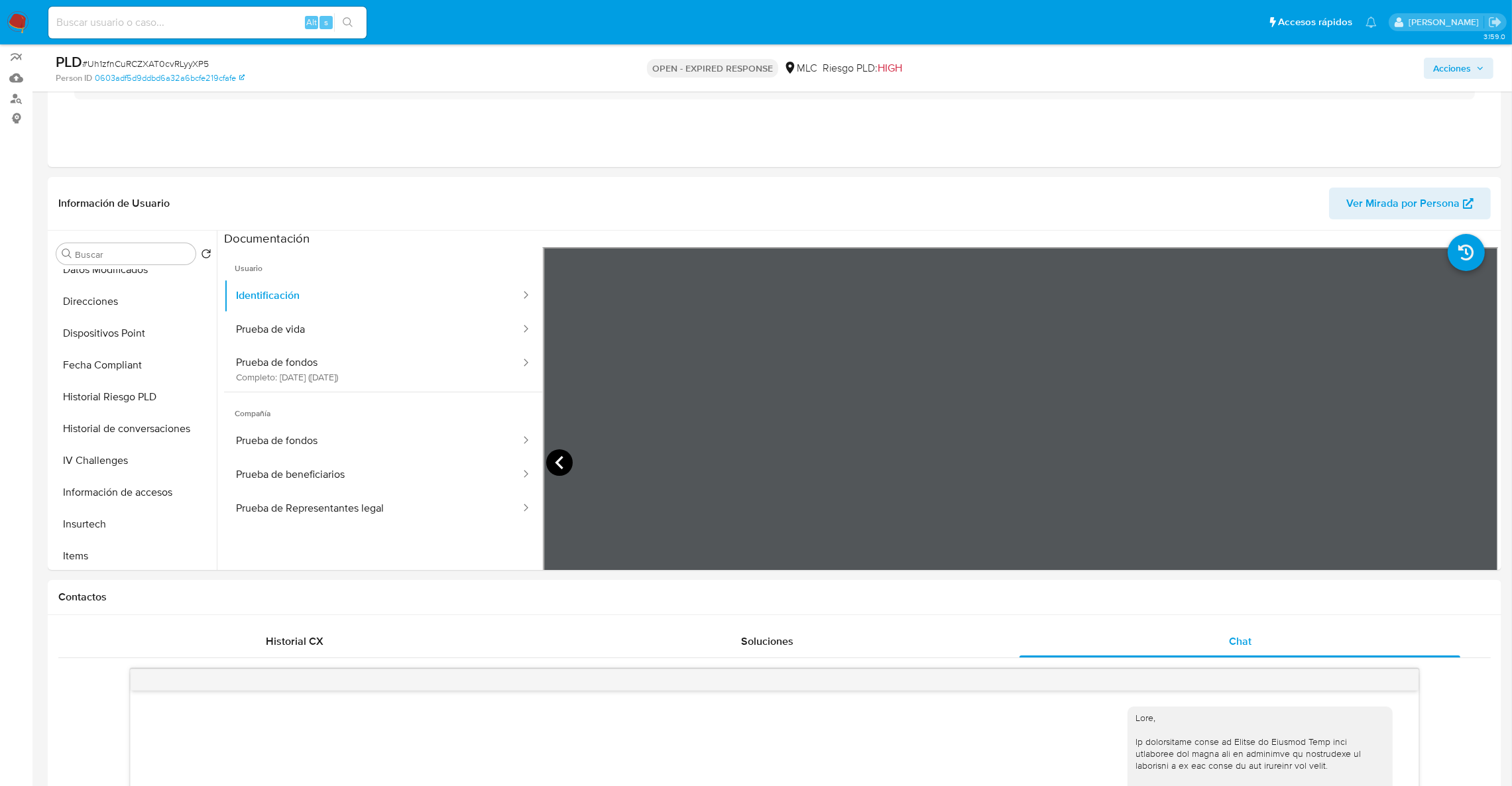
click at [559, 467] on icon at bounding box center [559, 462] width 27 height 27
click at [1483, 462] on icon at bounding box center [1481, 462] width 27 height 27
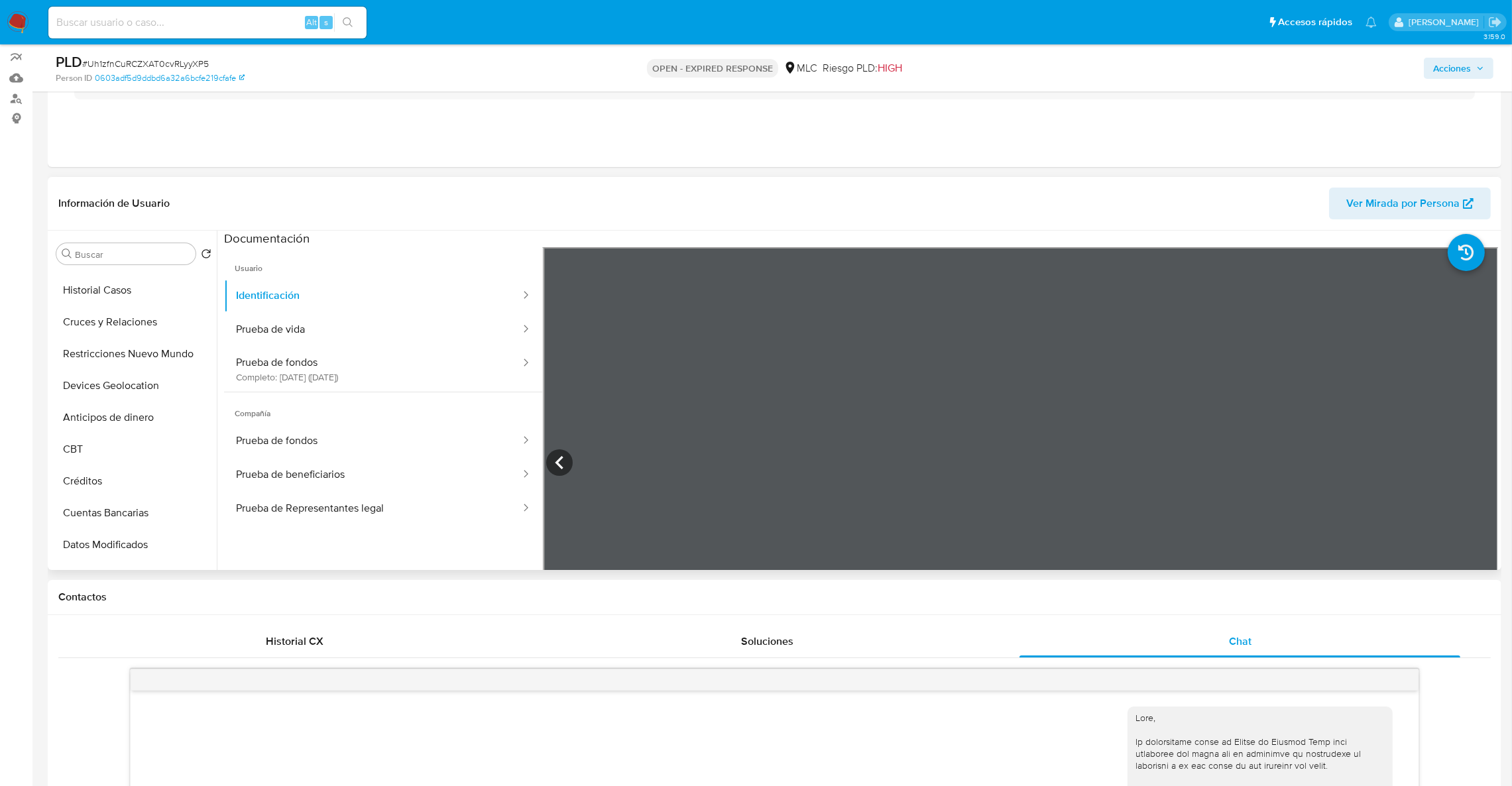
scroll to position [99, 0]
click at [126, 413] on button "Devices Geolocation" at bounding box center [128, 408] width 155 height 31
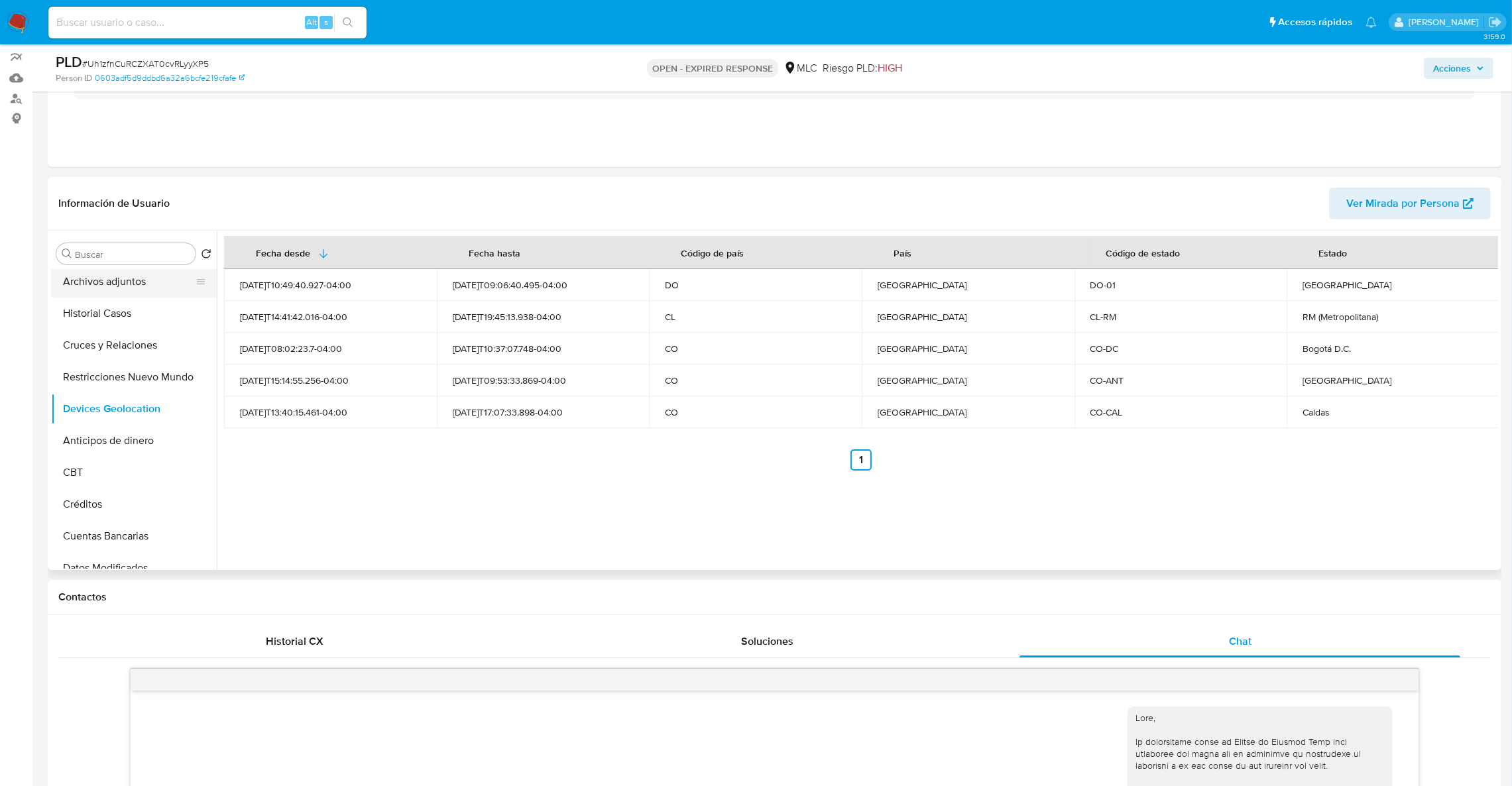
click at [149, 280] on button "Archivos adjuntos" at bounding box center [128, 281] width 155 height 31
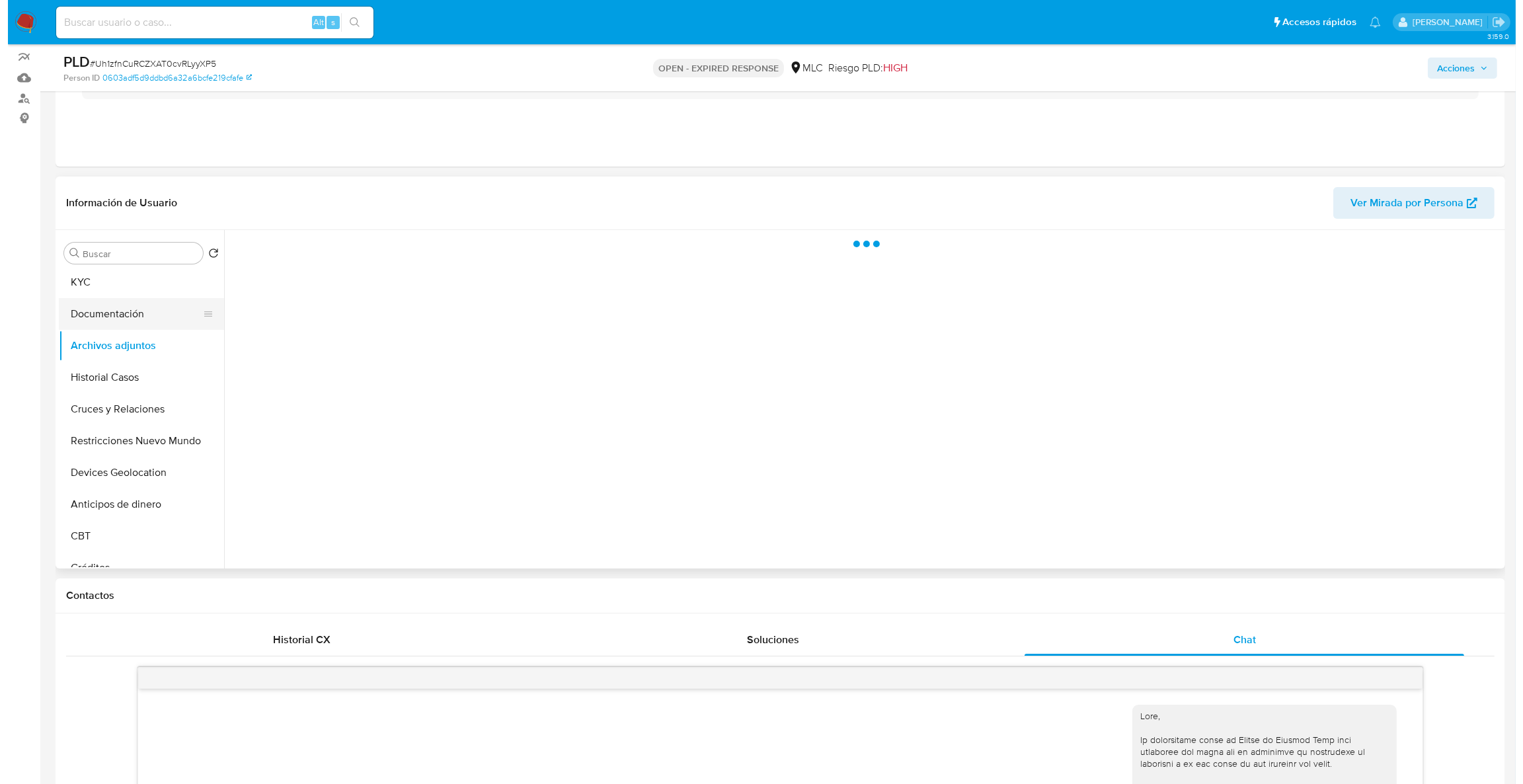
scroll to position [0, 0]
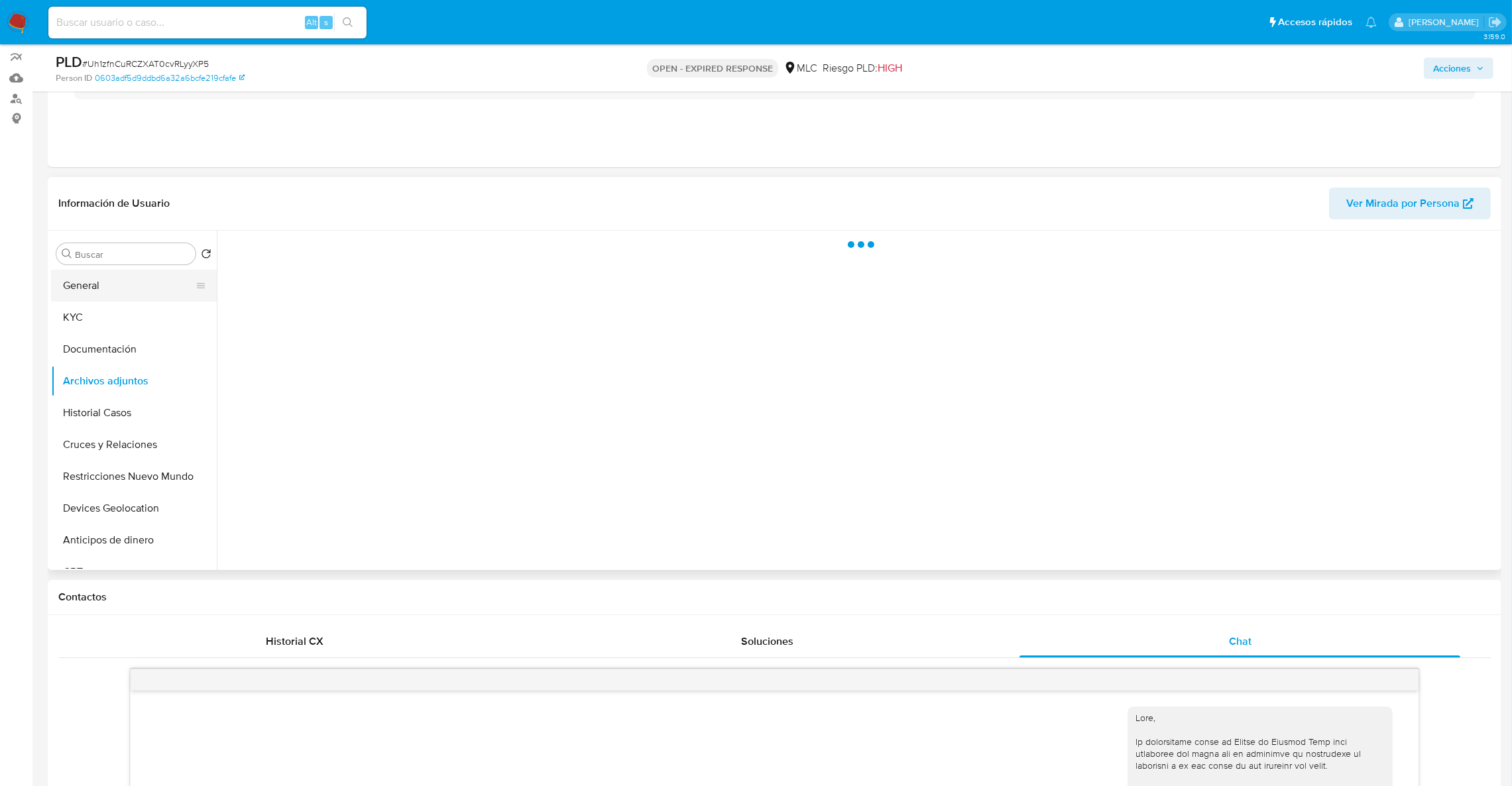
click at [106, 288] on button "General" at bounding box center [128, 285] width 155 height 31
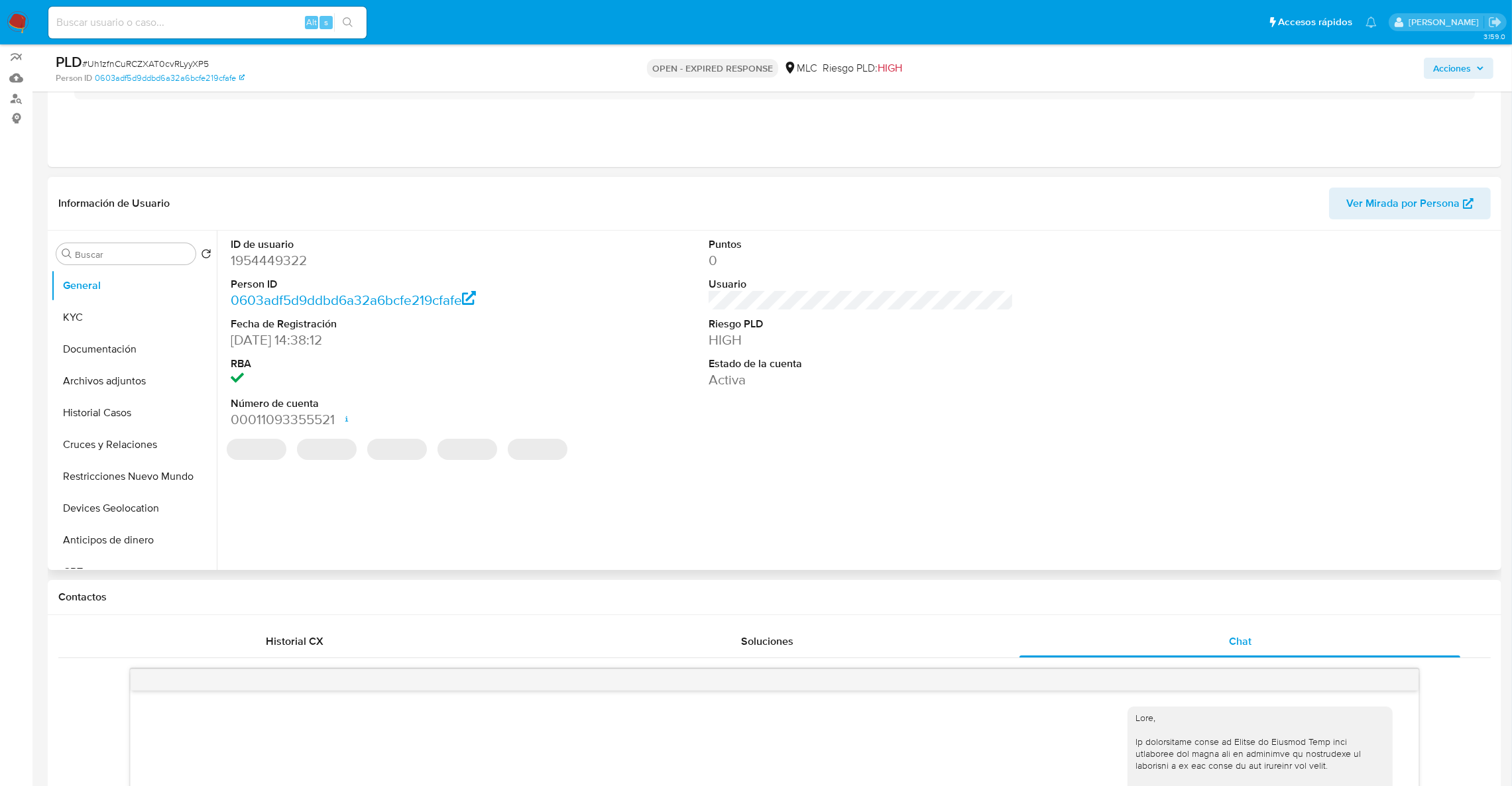
click at [287, 268] on dd "1954449322" at bounding box center [383, 260] width 306 height 19
copy dd "1954449322"
click at [98, 377] on button "Archivos adjuntos" at bounding box center [128, 381] width 155 height 31
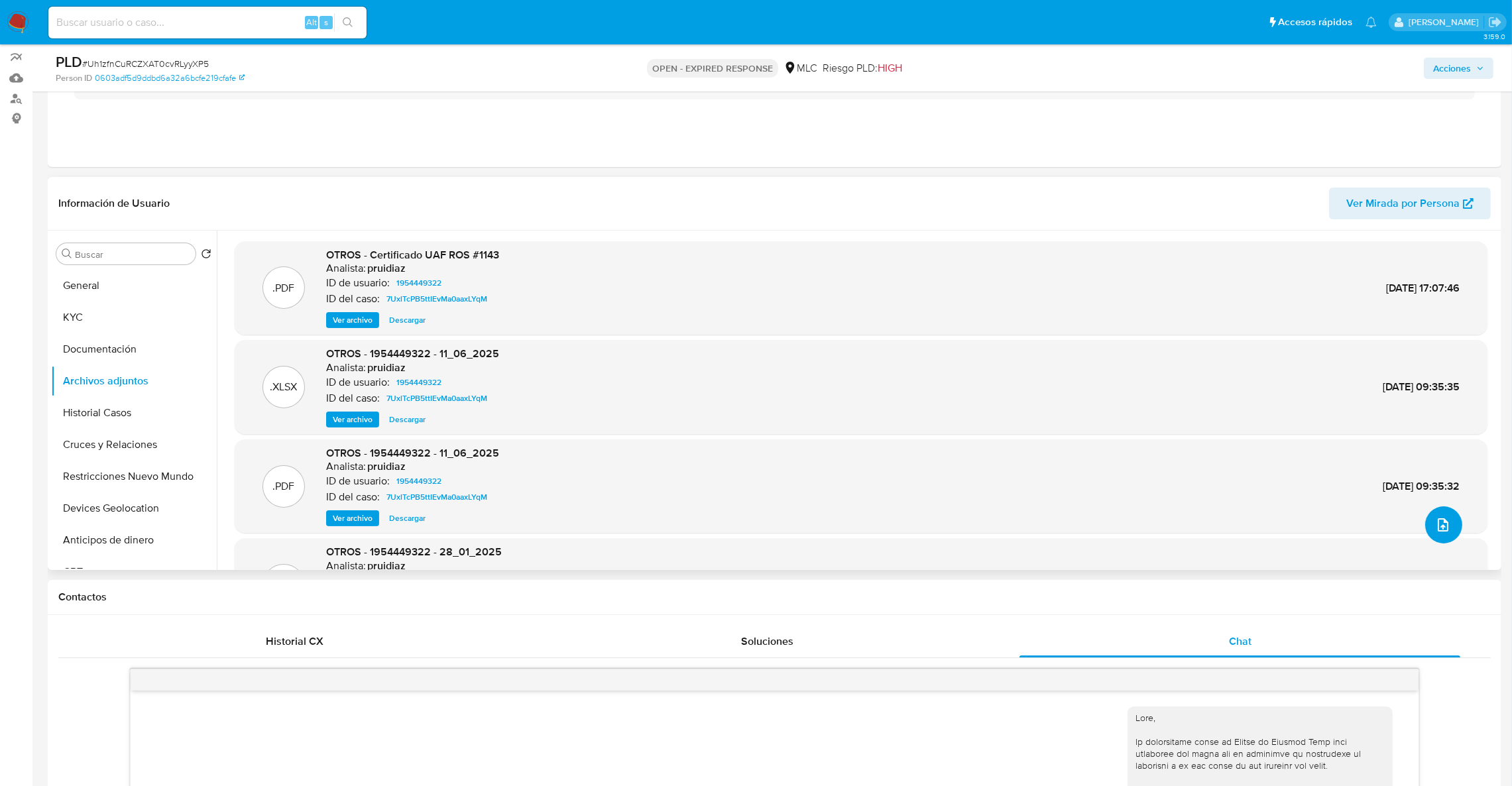
click at [1450, 527] on button "upload-file" at bounding box center [1444, 525] width 37 height 37
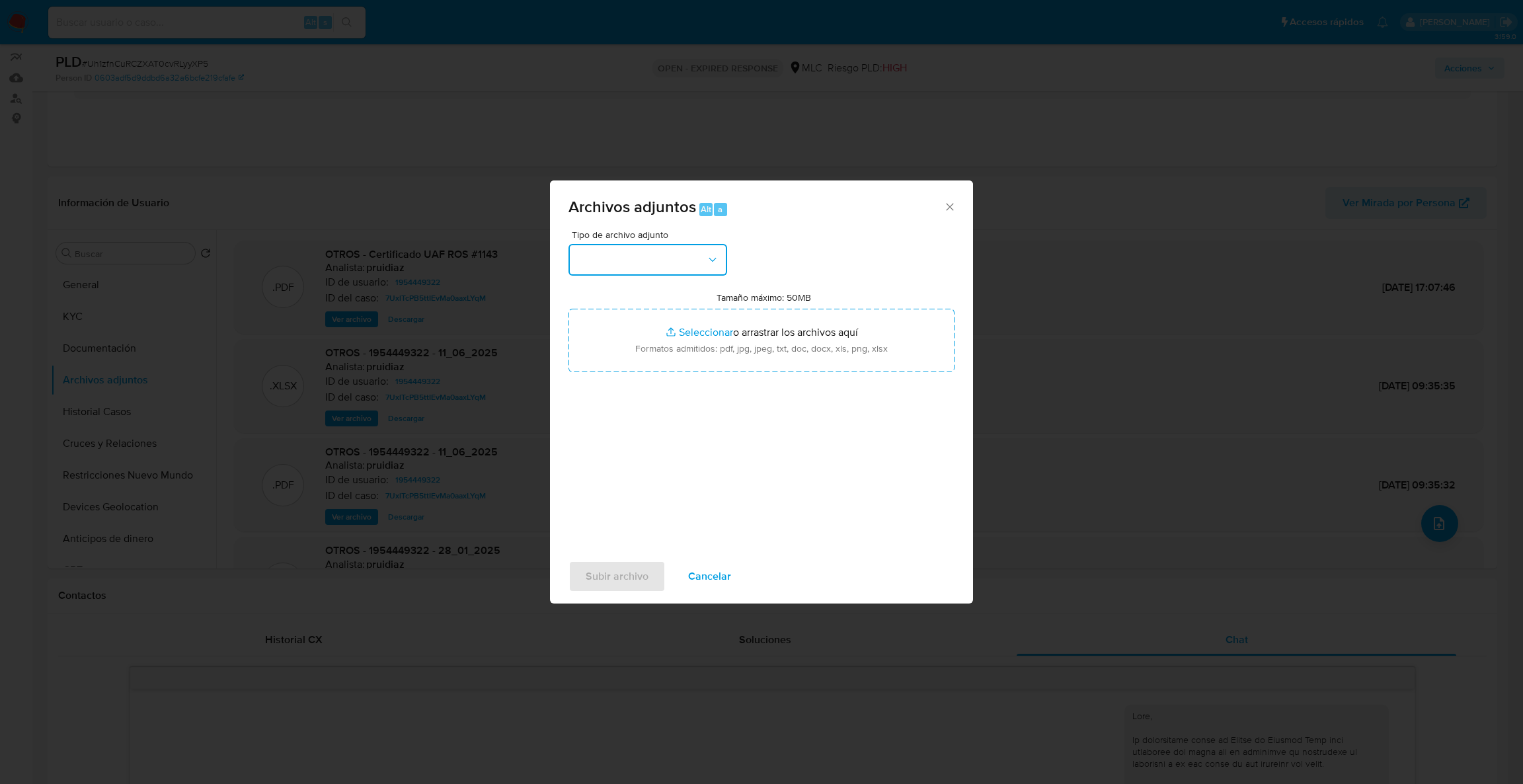
click at [663, 268] on button "button" at bounding box center [647, 259] width 159 height 31
click at [677, 372] on div "COPIA/IMAGEN DEL RUT" at bounding box center [644, 376] width 135 height 31
drag, startPoint x: 695, startPoint y: 246, endPoint x: 700, endPoint y: 267, distance: 21.6
click at [696, 246] on button "COPIA/IMAGEN DEL RUT" at bounding box center [647, 259] width 159 height 31
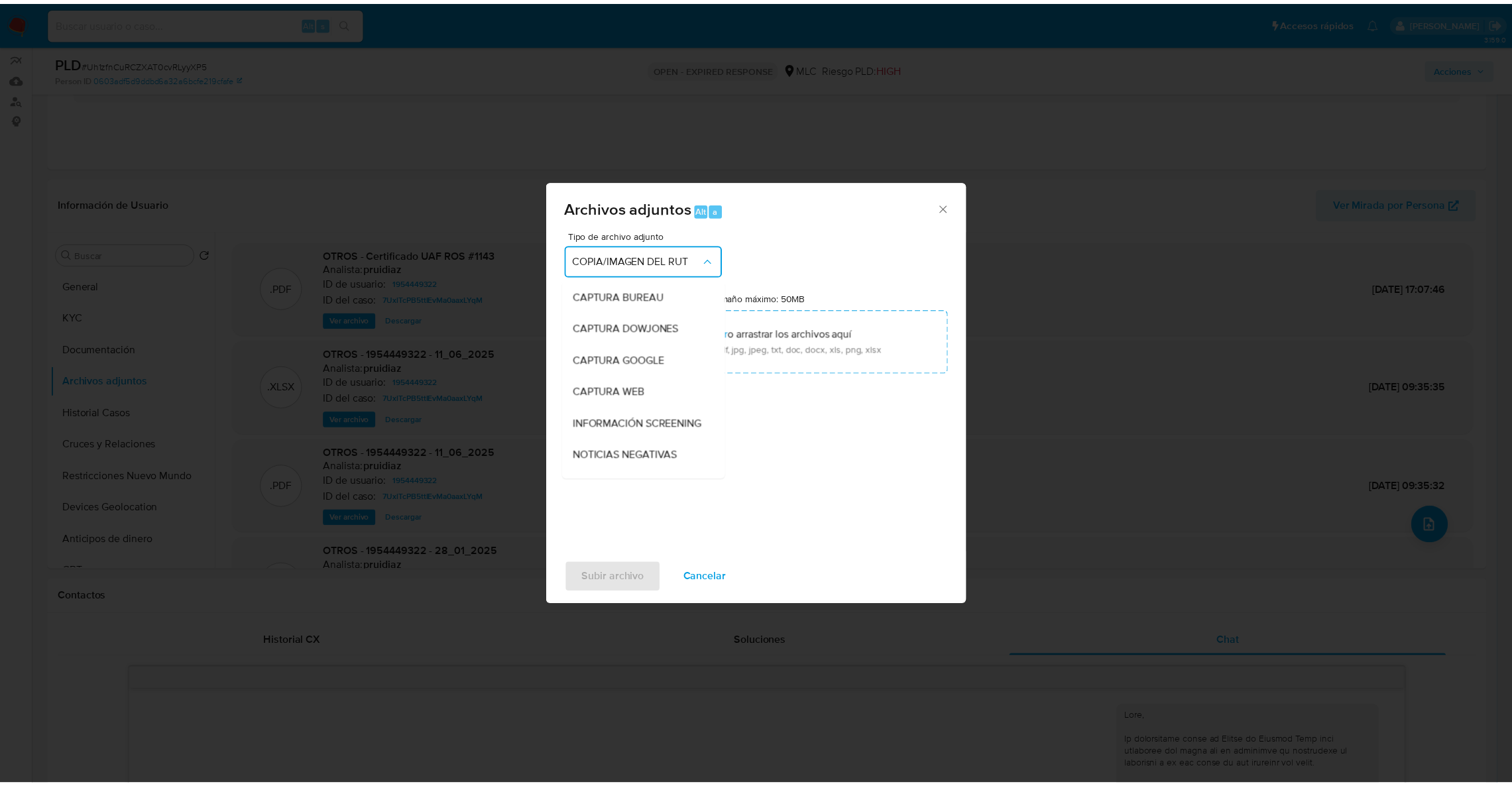
scroll to position [184, 0]
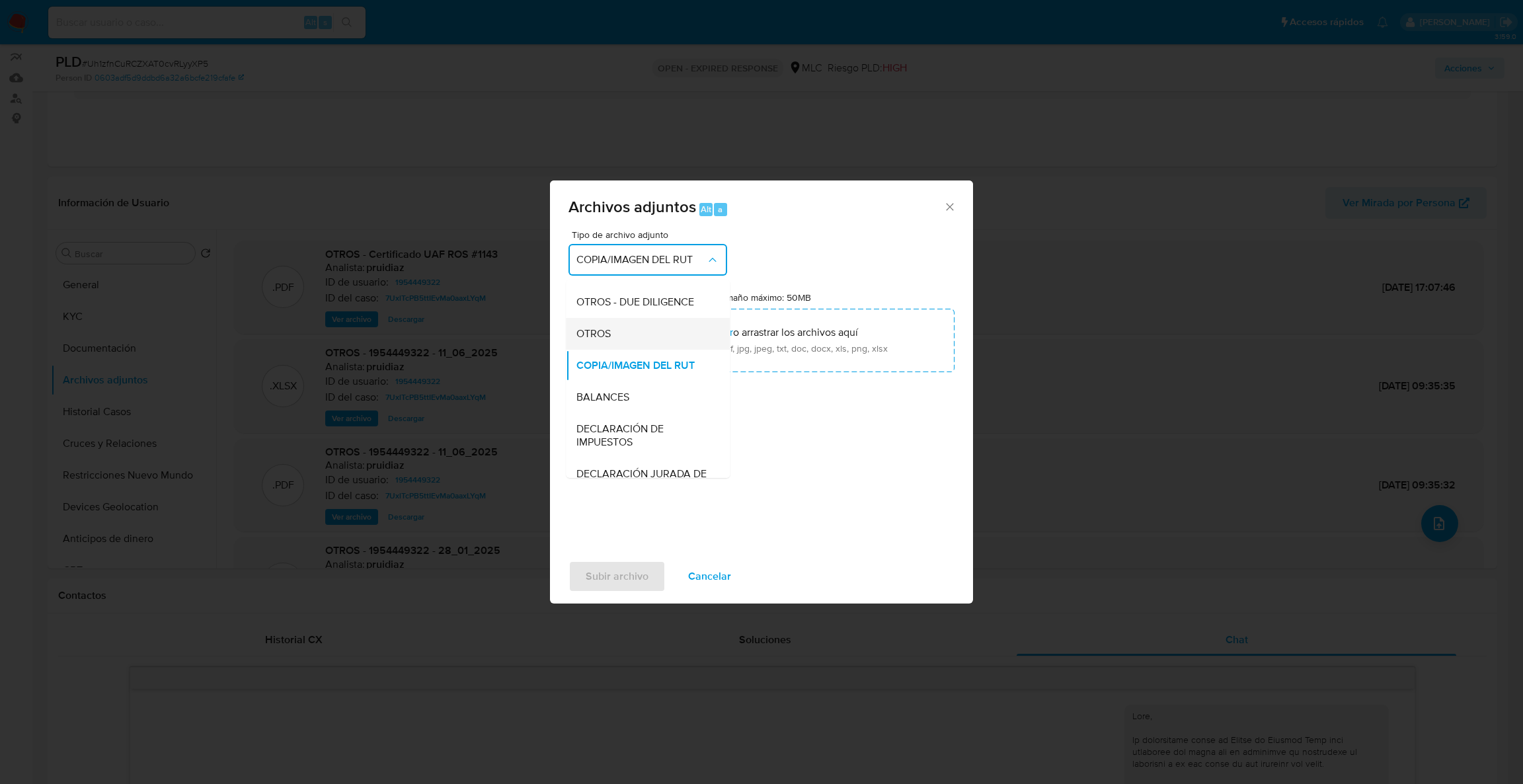
click at [665, 349] on div "OTROS" at bounding box center [644, 333] width 135 height 31
click at [665, 357] on input "Tamaño máximo: 50MB Seleccionar archivos" at bounding box center [762, 340] width 386 height 64
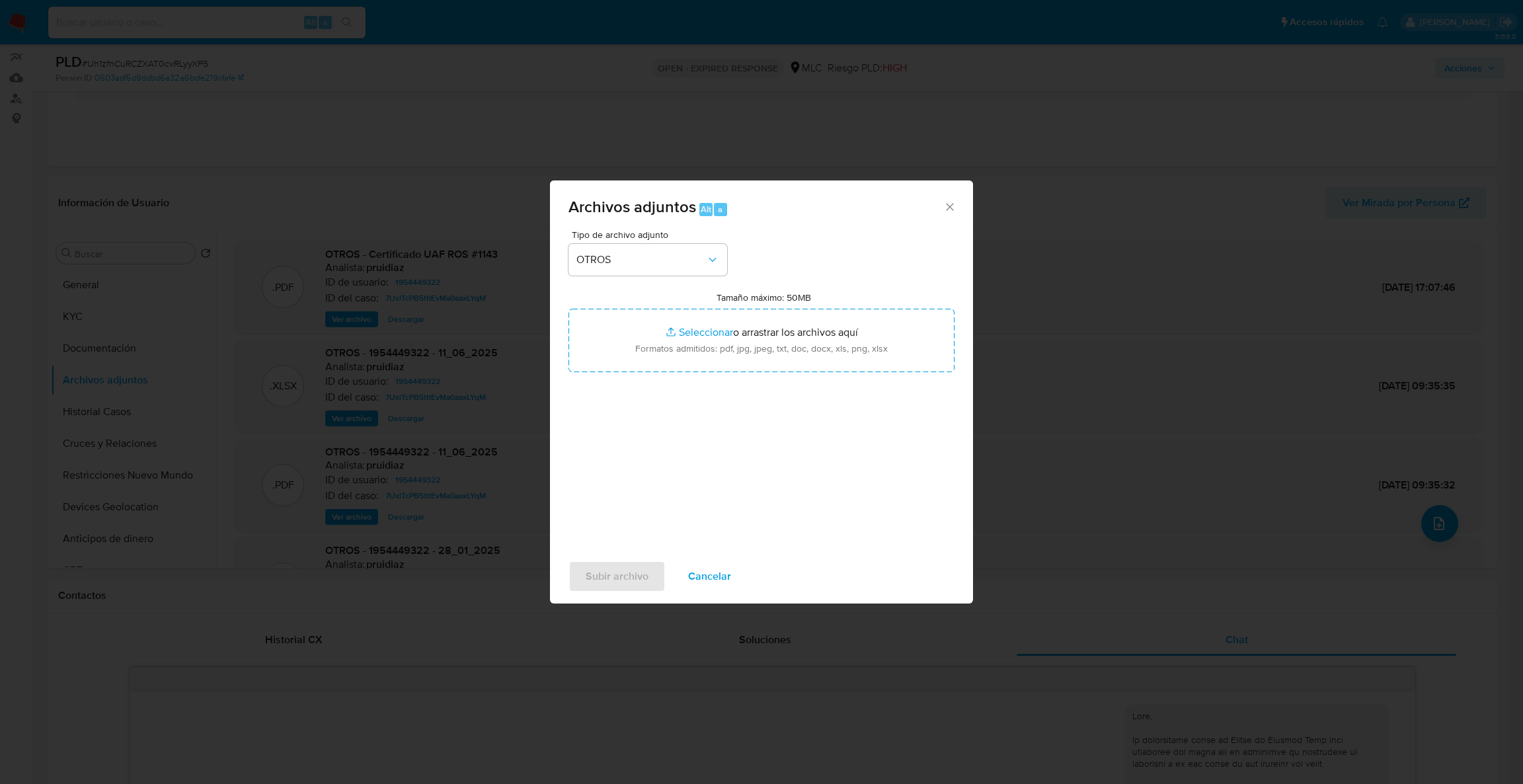
type input "C:\fakepath\Case Log - 1954449322.pdf"
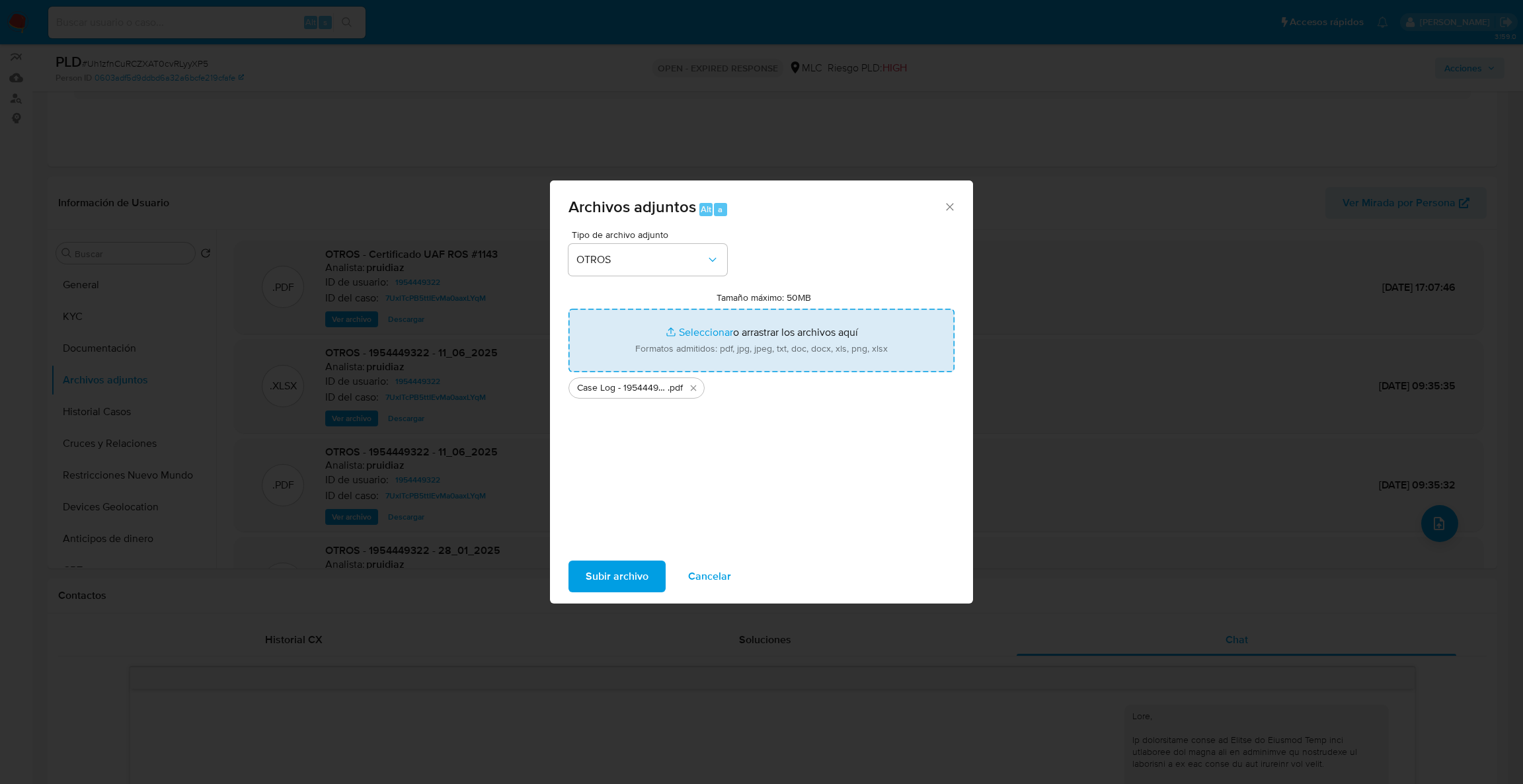
click at [694, 348] on input "Tamaño máximo: 50MB Seleccionar archivos" at bounding box center [762, 340] width 386 height 64
click at [631, 338] on input "Tamaño máximo: 50MB Seleccionar archivos" at bounding box center [762, 340] width 386 height 64
type input "C:\fakepath\1954449322Movimientos .xlsx"
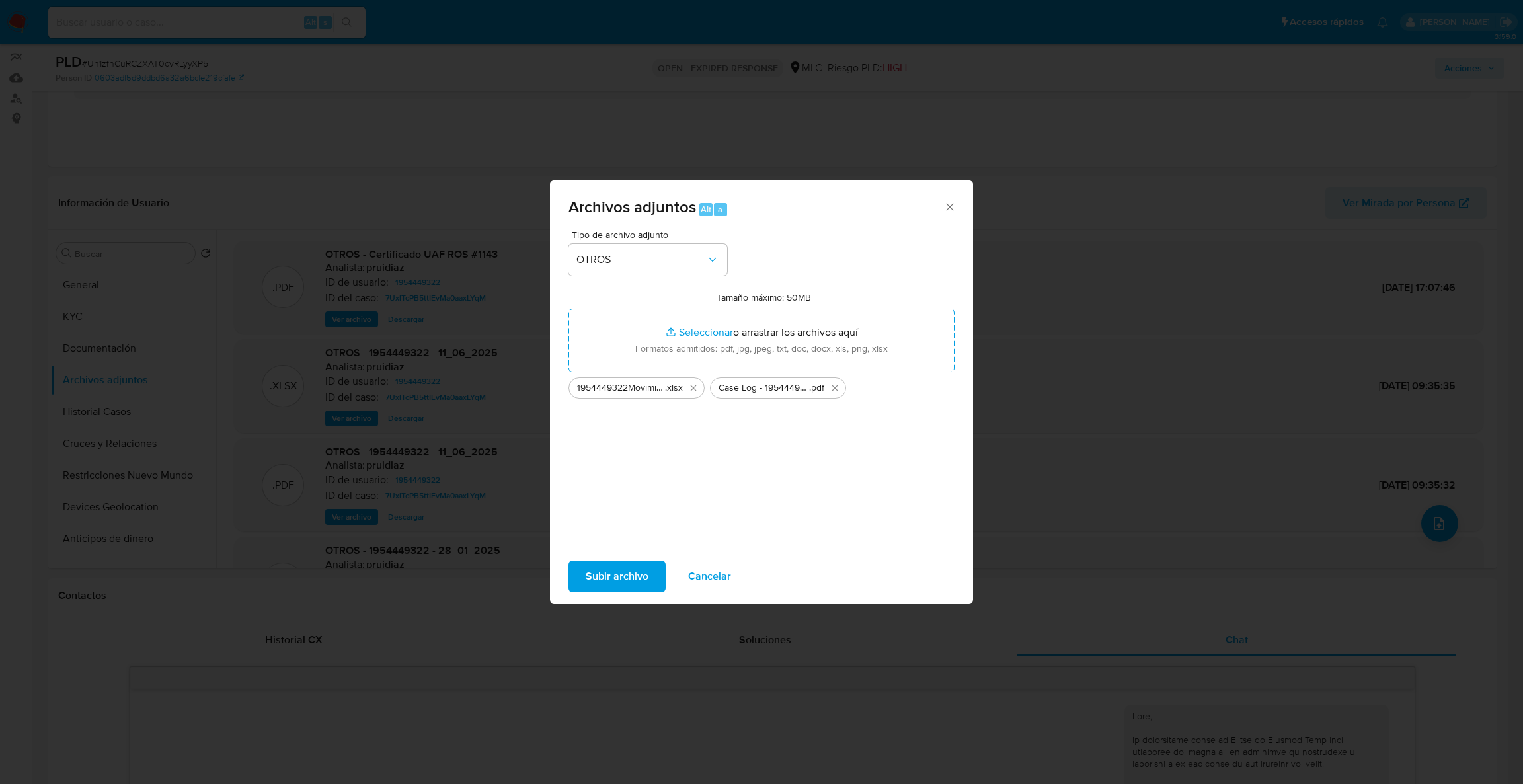
click at [604, 570] on span "Subir archivo" at bounding box center [617, 576] width 63 height 29
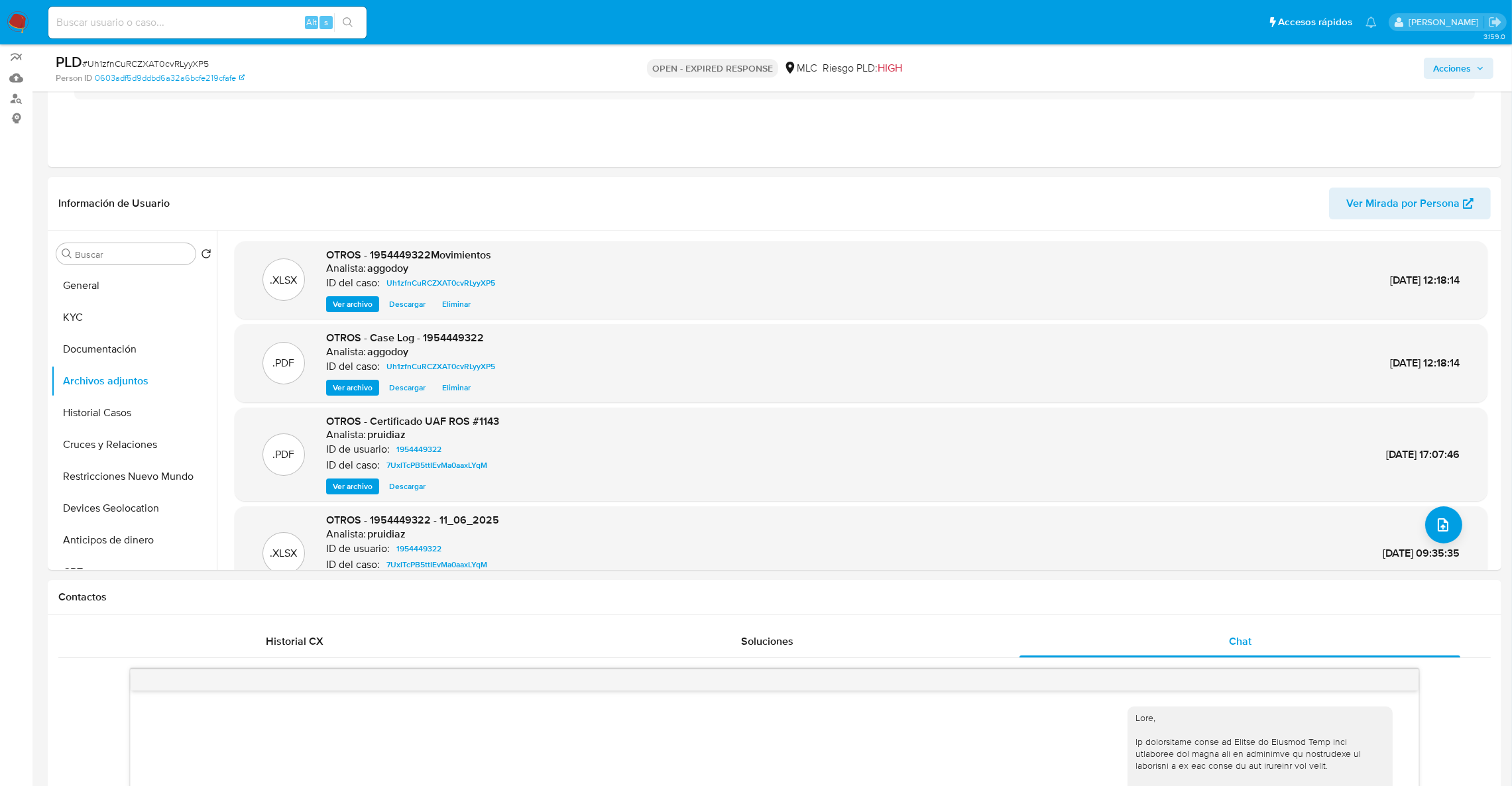
click at [1450, 75] on span "Acciones" at bounding box center [1452, 68] width 38 height 21
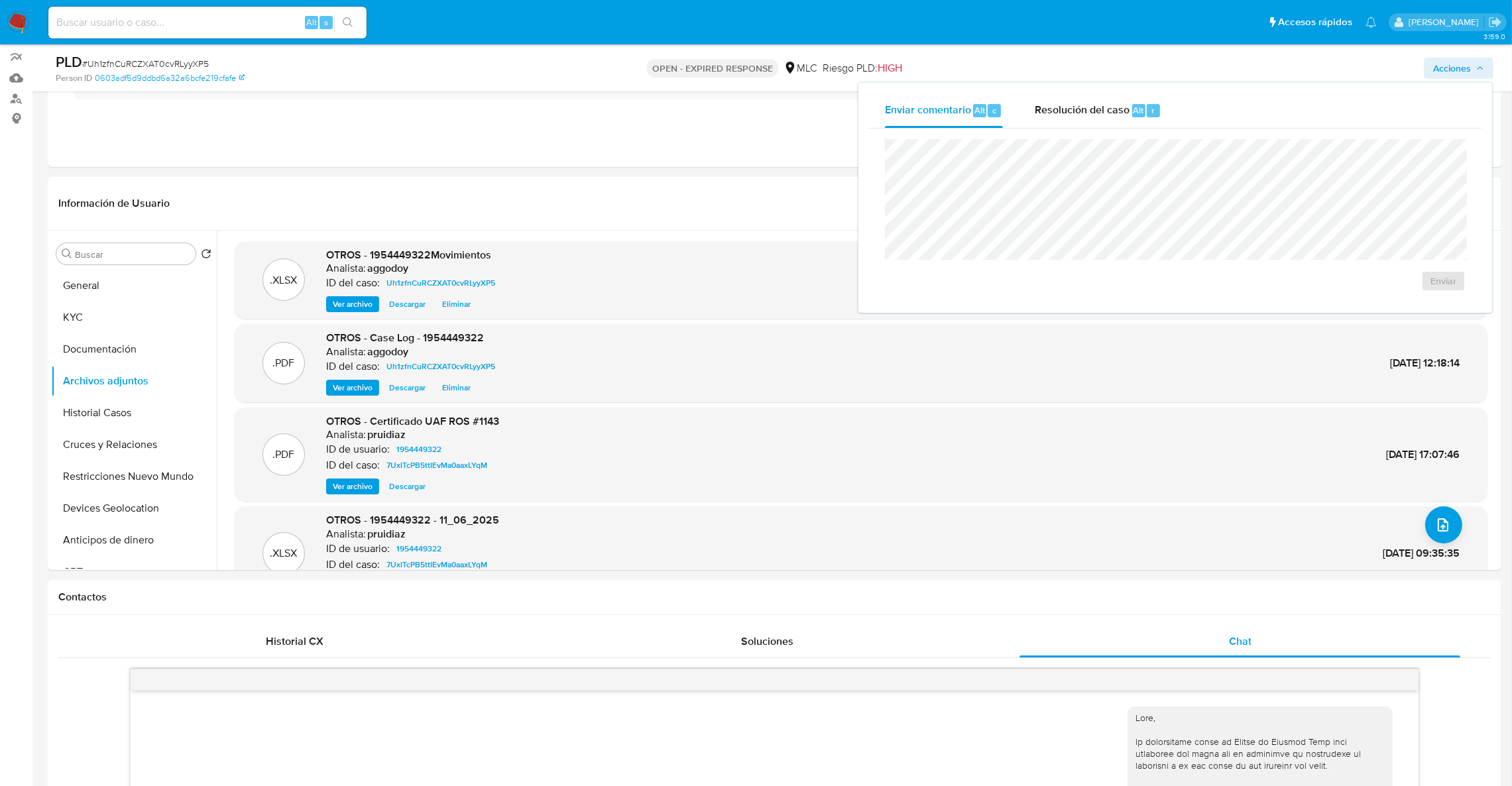
click at [1127, 128] on div "Enviar" at bounding box center [1175, 215] width 613 height 174
click at [1116, 117] on span "Resolución del caso" at bounding box center [1082, 109] width 94 height 15
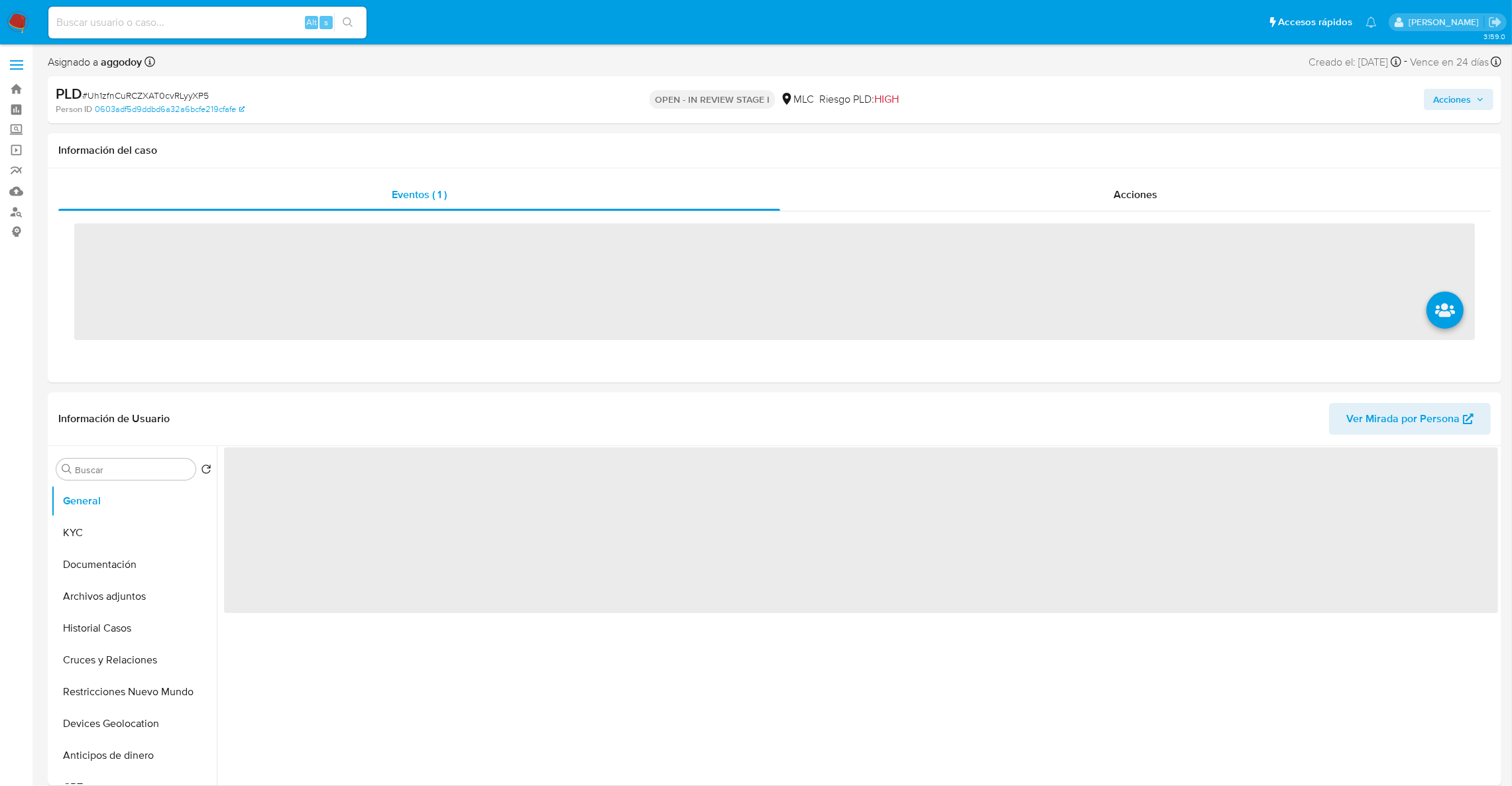
drag, startPoint x: 1452, startPoint y: 97, endPoint x: 1447, endPoint y: 102, distance: 7.1
click at [1453, 97] on span "Acciones" at bounding box center [1452, 99] width 38 height 21
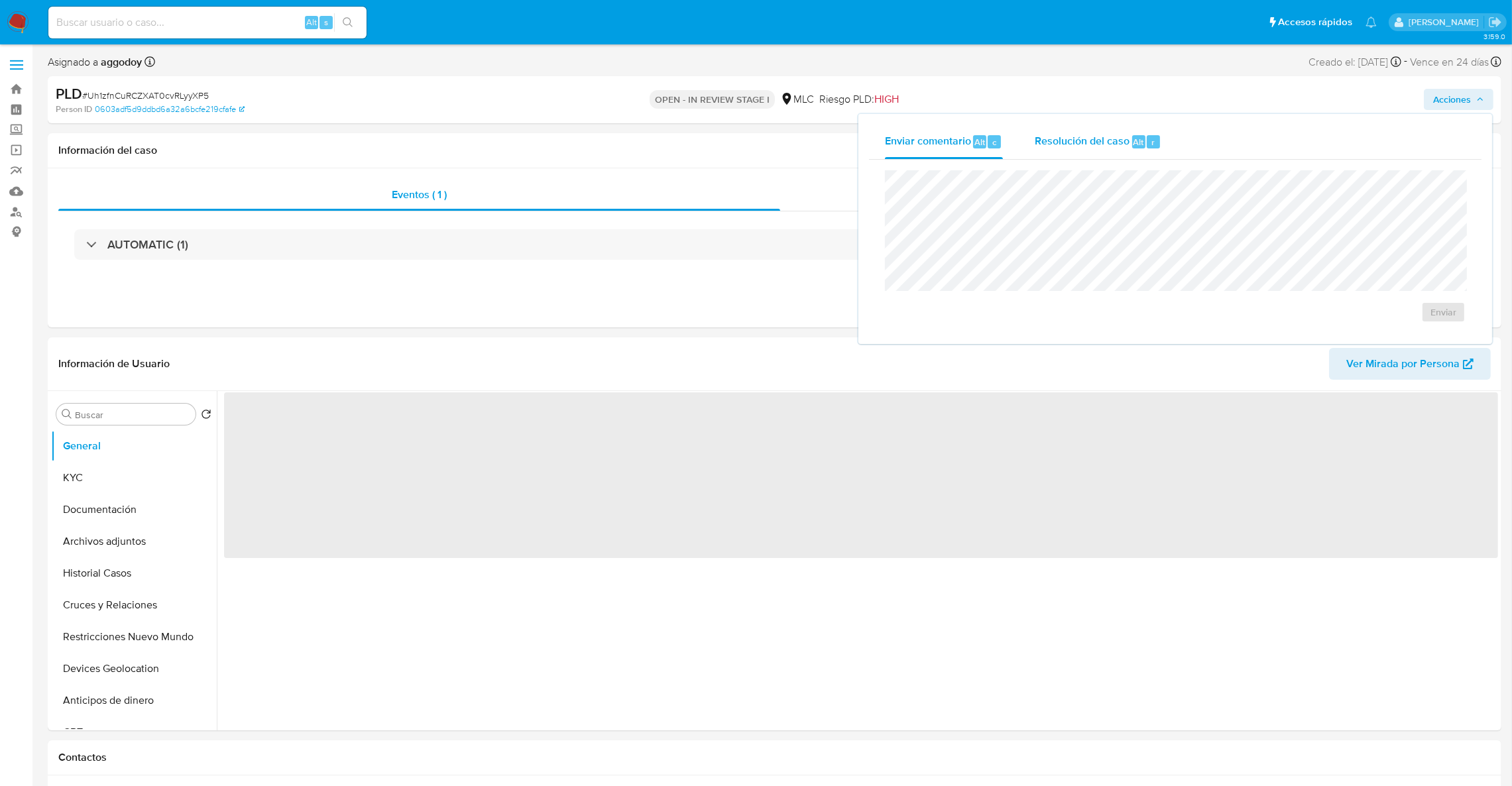
click at [1105, 154] on div "Resolución del caso Alt r" at bounding box center [1098, 141] width 127 height 35
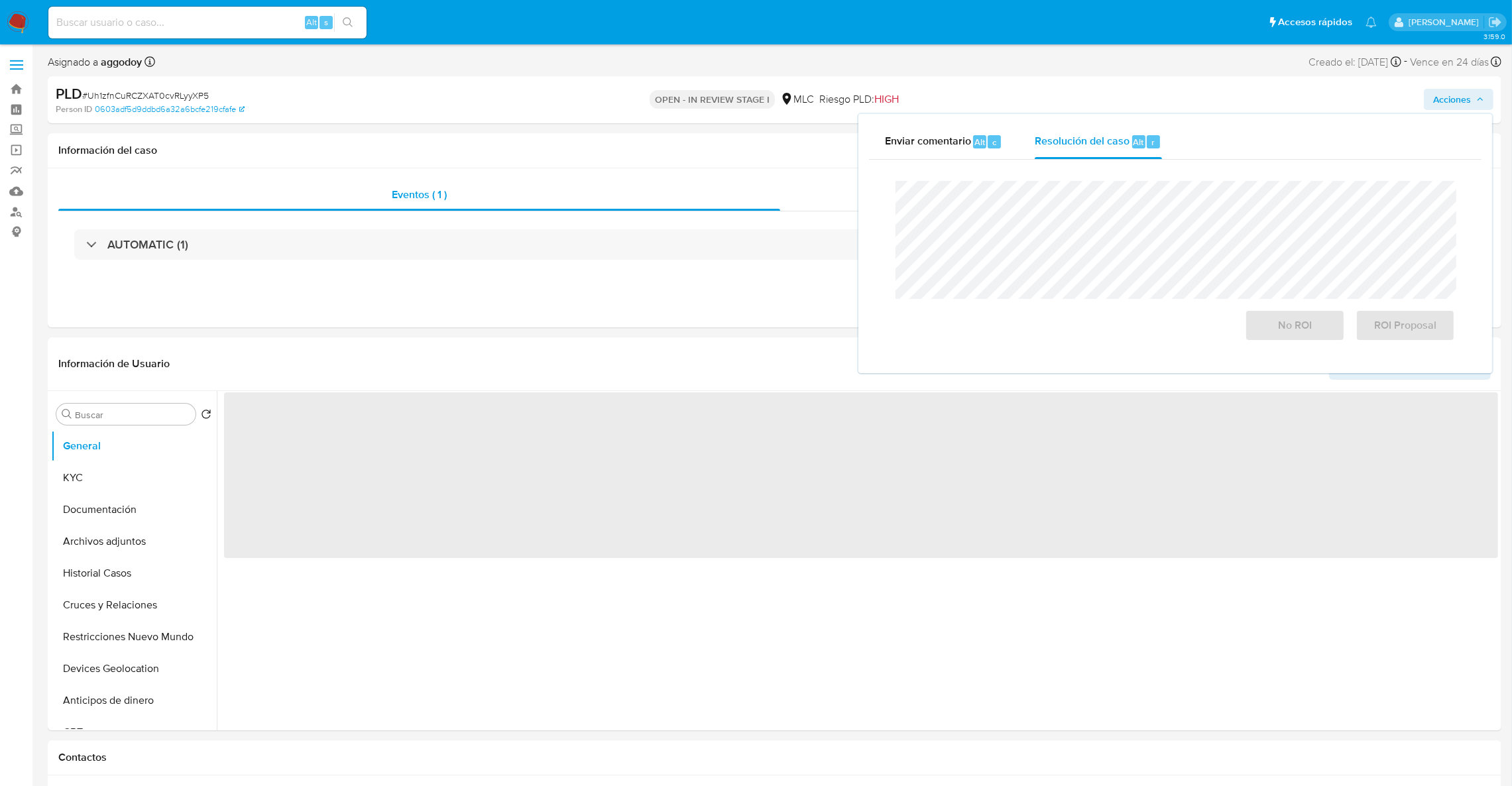
select select "10"
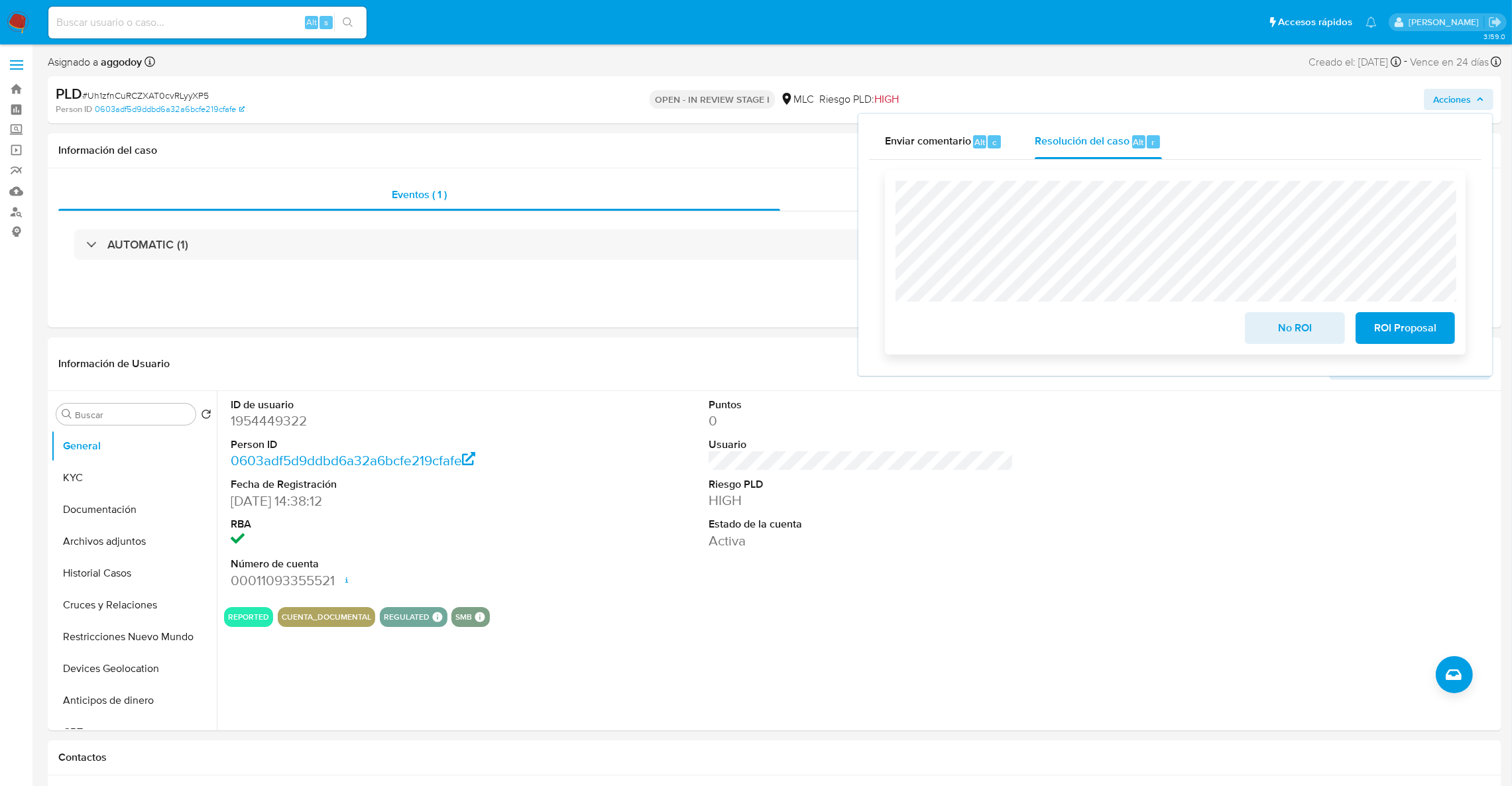
drag, startPoint x: 1415, startPoint y: 334, endPoint x: 1388, endPoint y: 318, distance: 31.4
click at [1417, 334] on span "ROI Proposal" at bounding box center [1405, 328] width 65 height 29
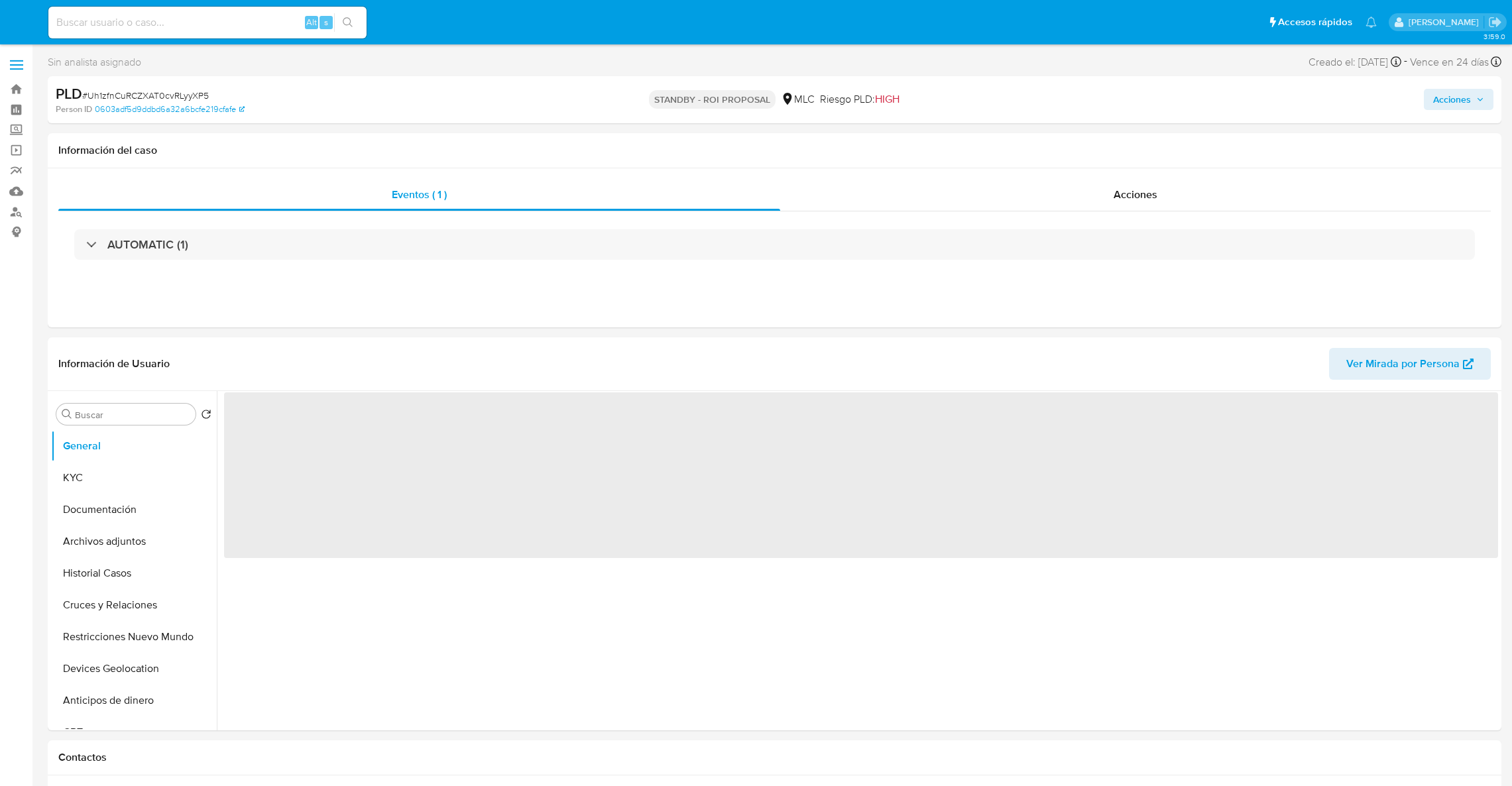
select select "10"
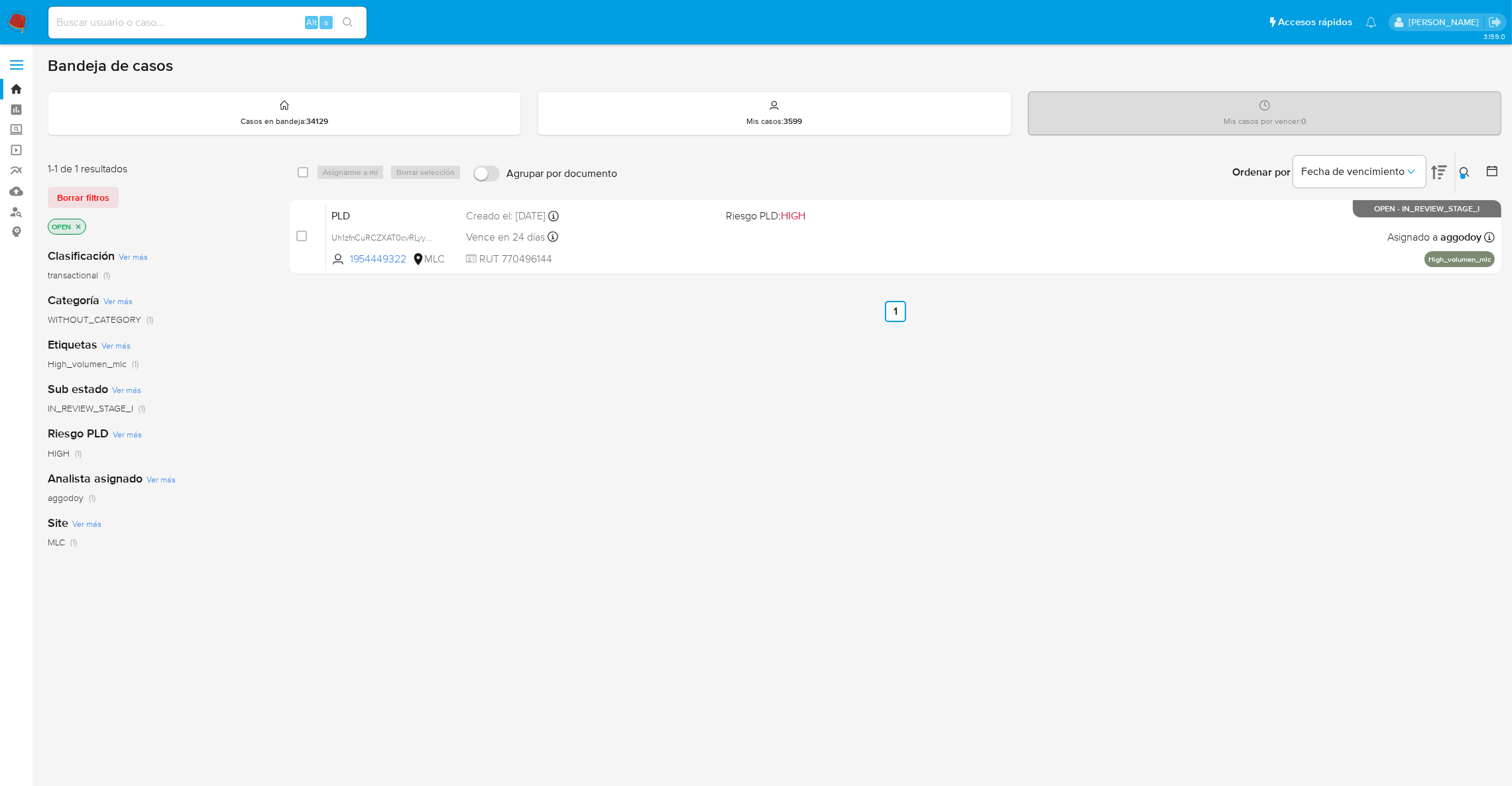
click at [1473, 173] on button at bounding box center [1467, 173] width 22 height 16
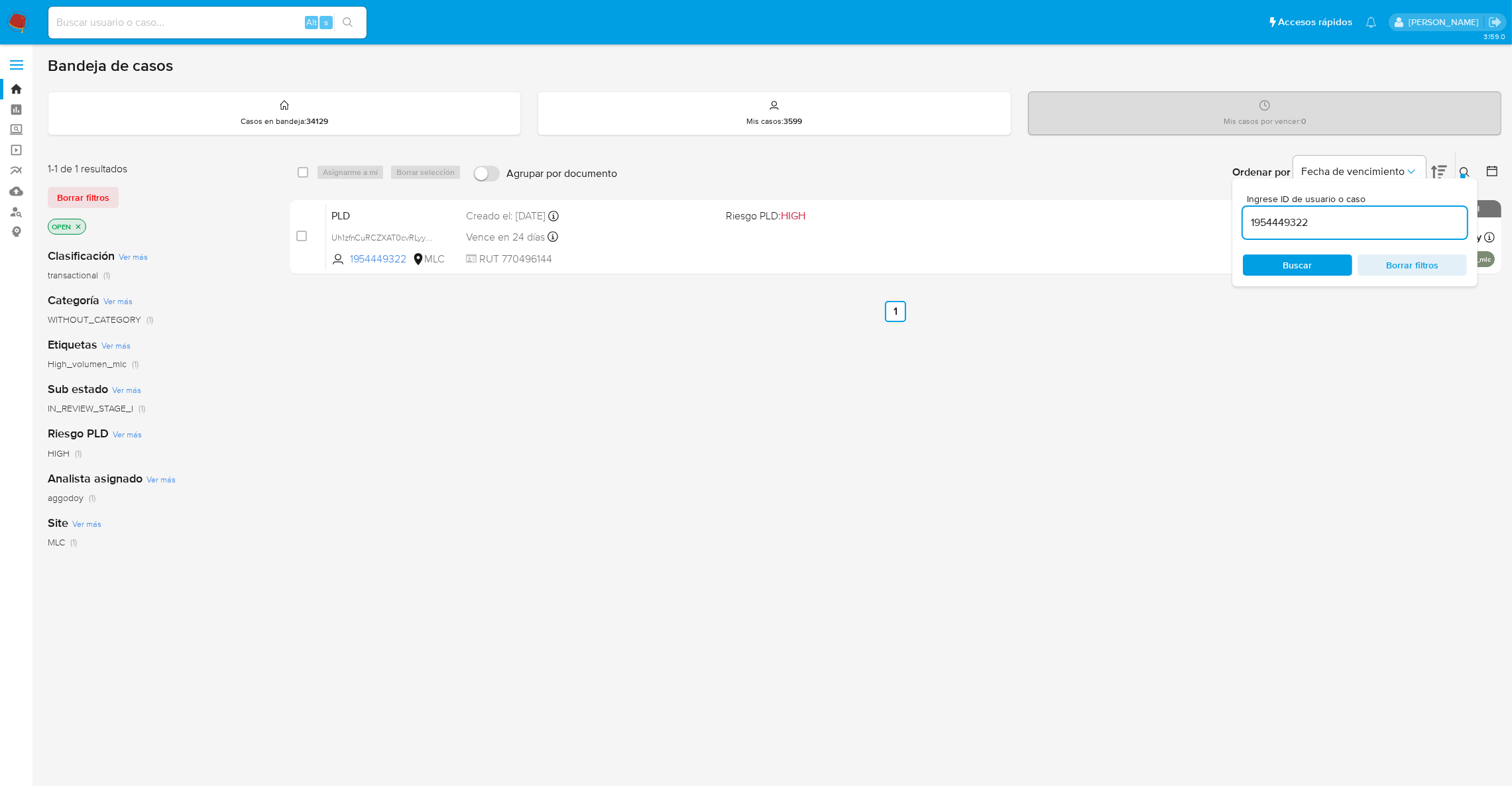
drag, startPoint x: 1389, startPoint y: 236, endPoint x: 1378, endPoint y: 229, distance: 13.0
click at [1386, 236] on div "1954449322" at bounding box center [1355, 222] width 224 height 31
click at [1378, 229] on input "1954449322" at bounding box center [1355, 222] width 224 height 17
paste input "2276631221"
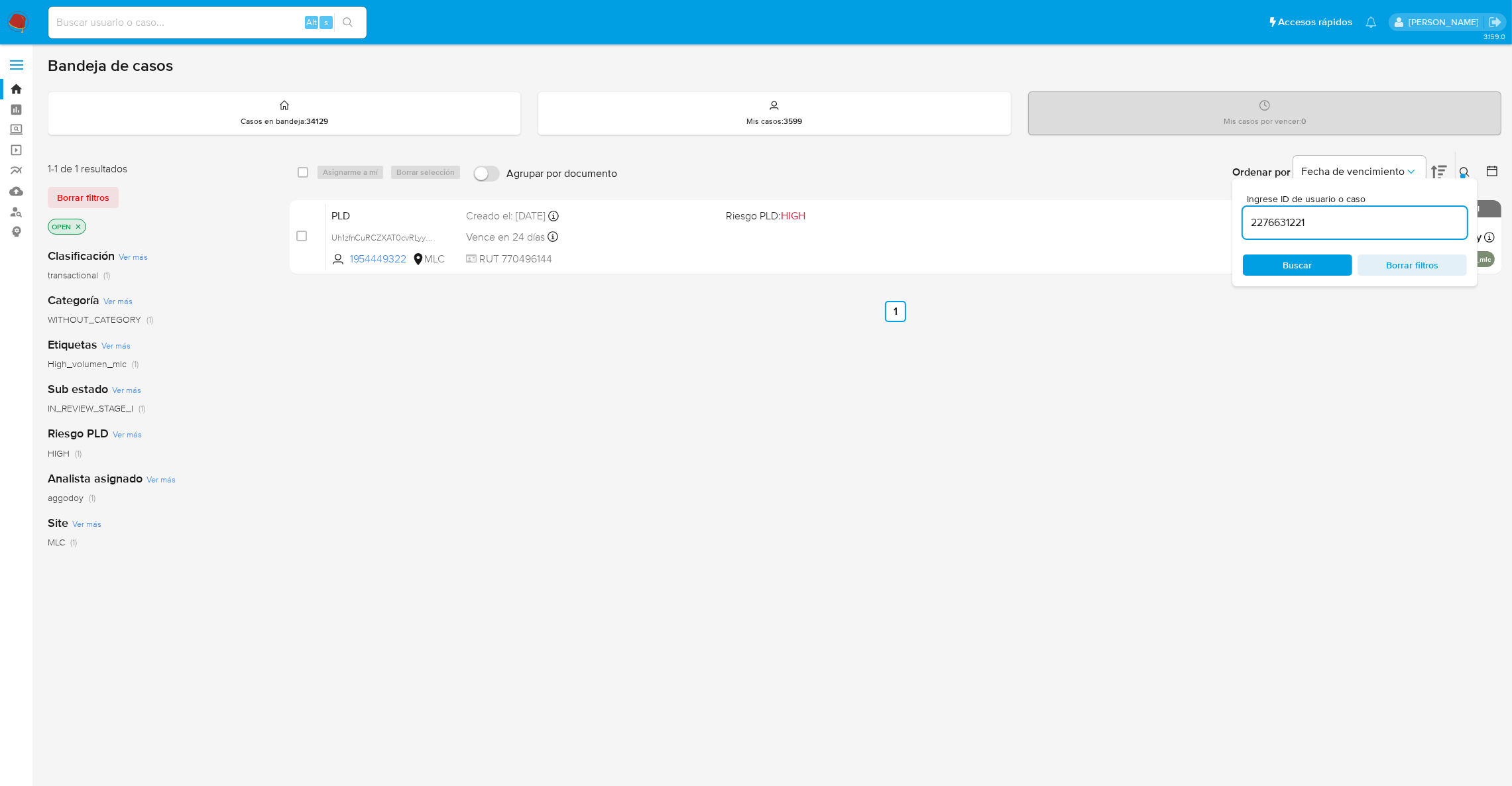
type input "2276631221"
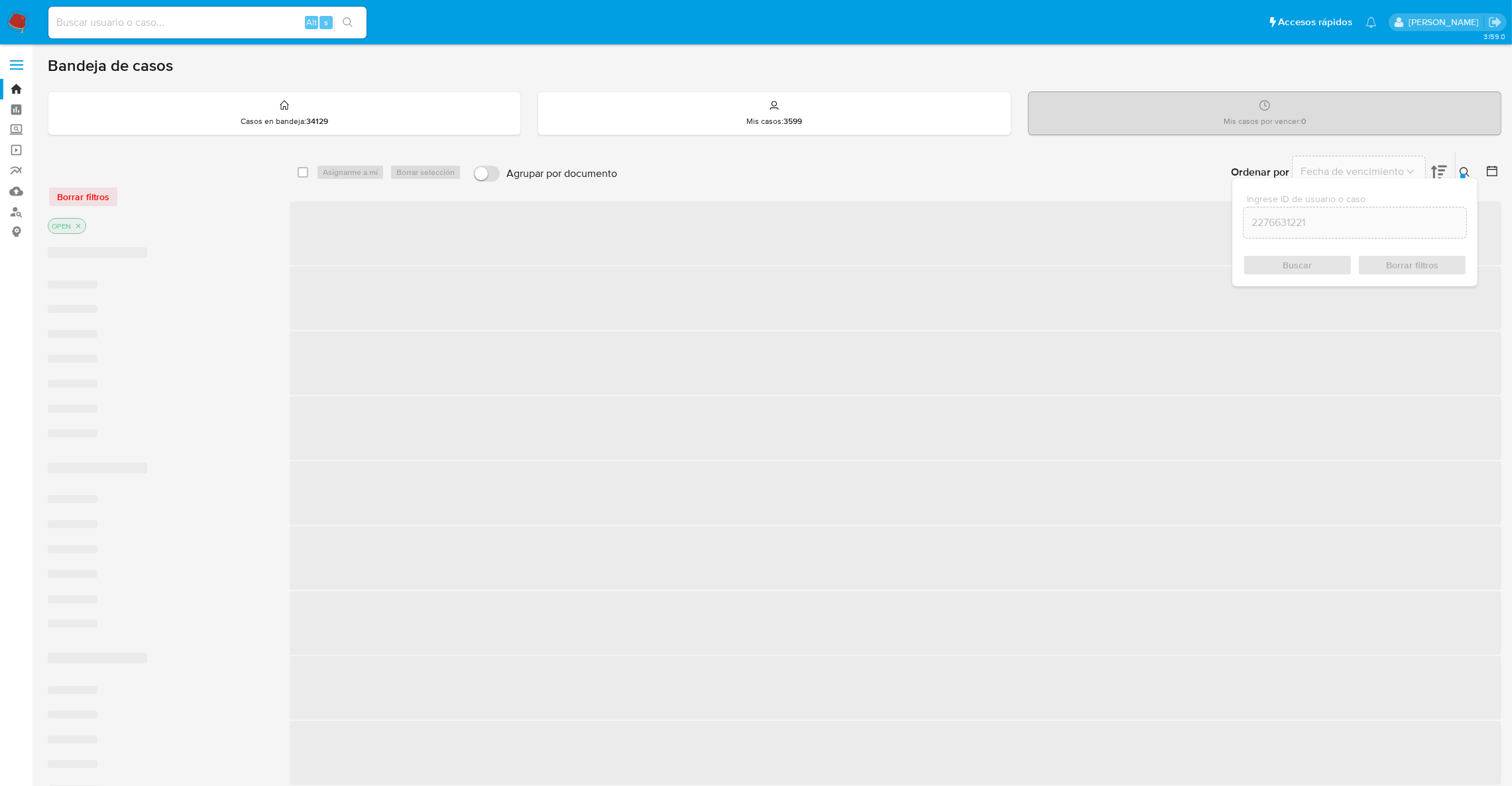
click at [1462, 167] on icon at bounding box center [1464, 172] width 10 height 10
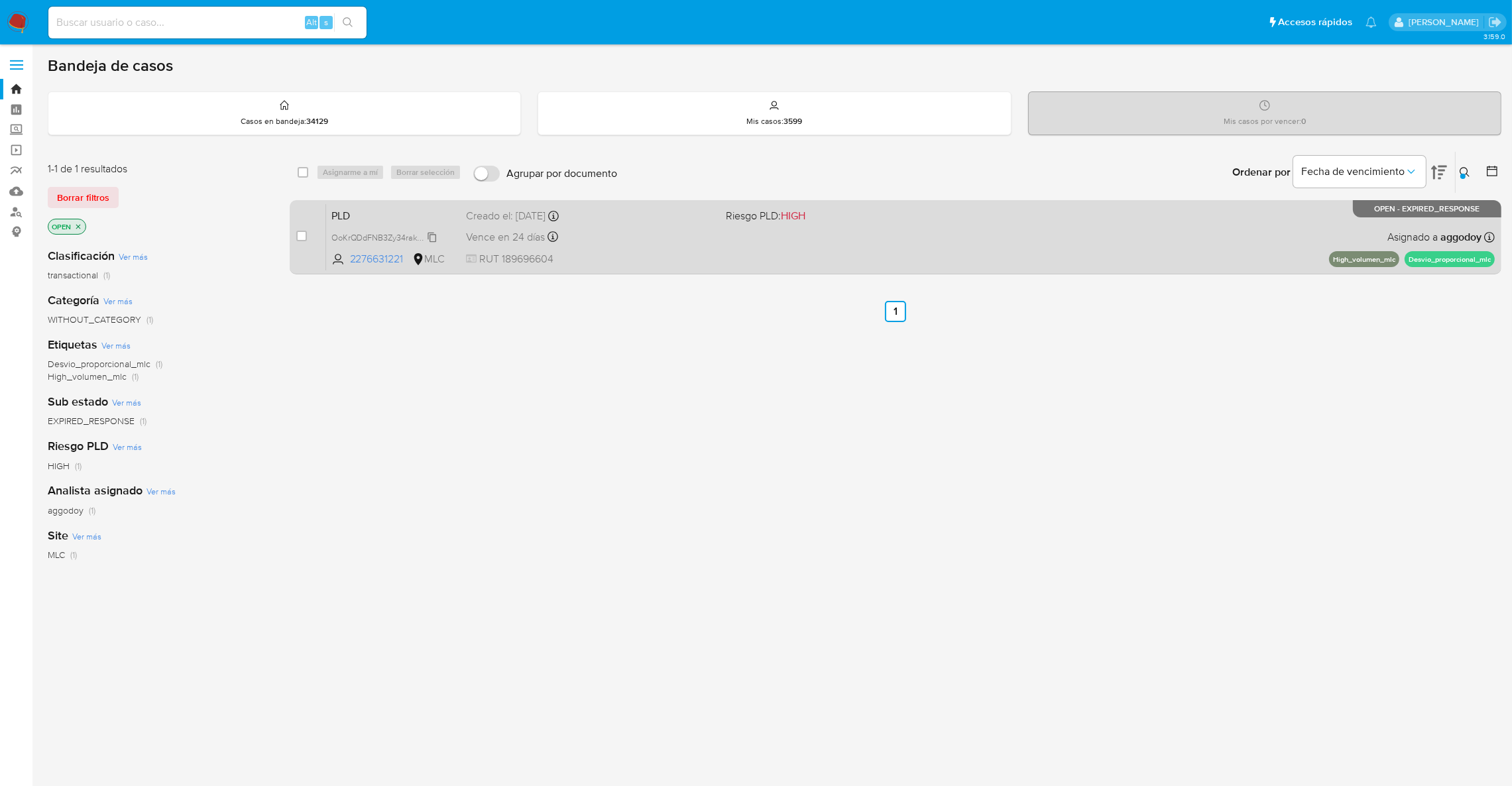
click at [380, 235] on span "OoKrQDdFNB3Zy34rakWBY8ck" at bounding box center [390, 236] width 117 height 15
click at [733, 245] on div "PLD OoKrQDdFNB3Zy34rakWBY8ck Copiado Copiado 2276631221 MLC Riesgo PLD: HIGH Cr…" at bounding box center [911, 236] width 1169 height 67
click at [303, 236] on input "checkbox" at bounding box center [301, 236] width 10 height 10
checkbox input "true"
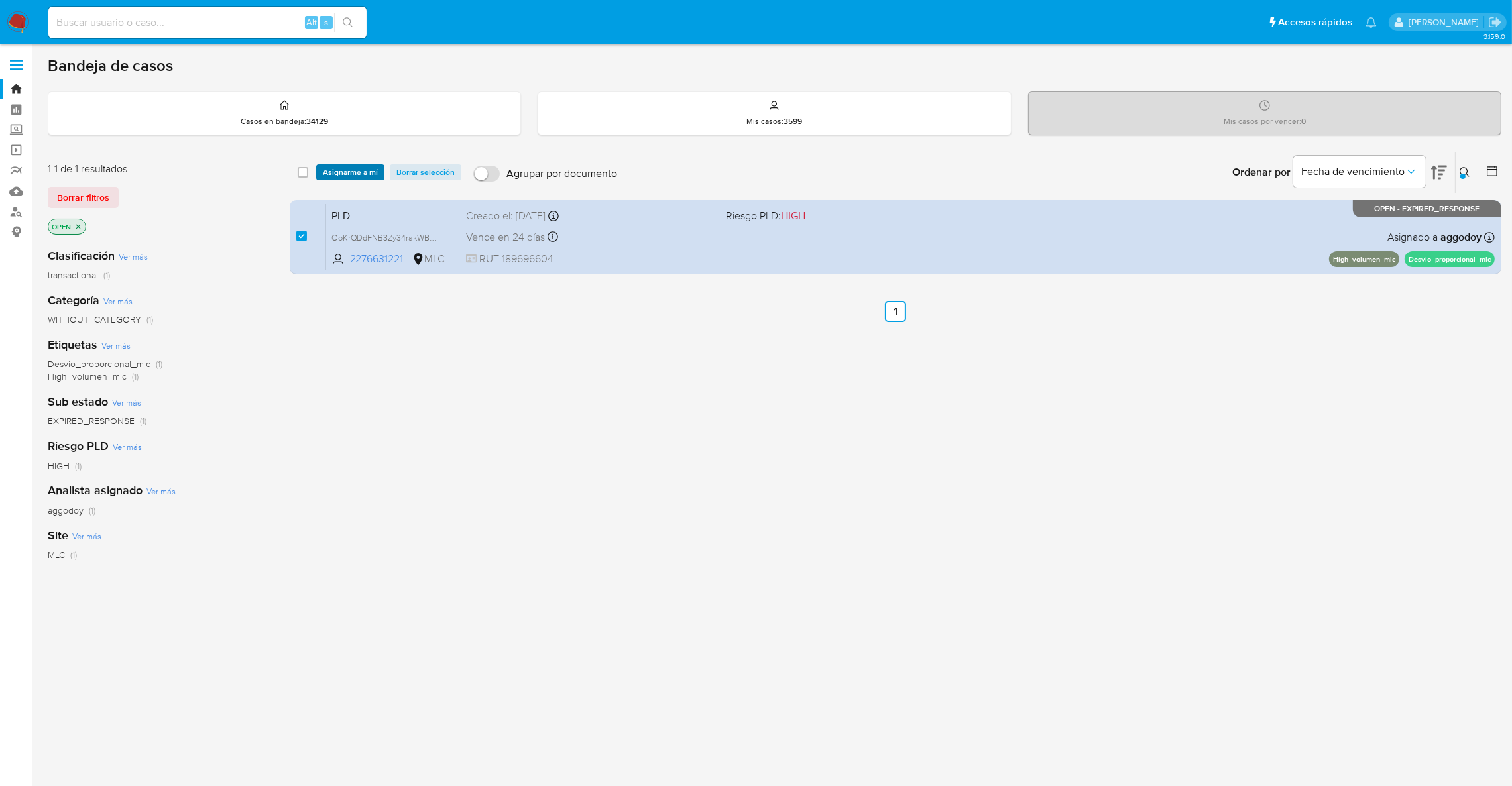
click at [345, 176] on span "Asignarme a mí" at bounding box center [350, 172] width 55 height 13
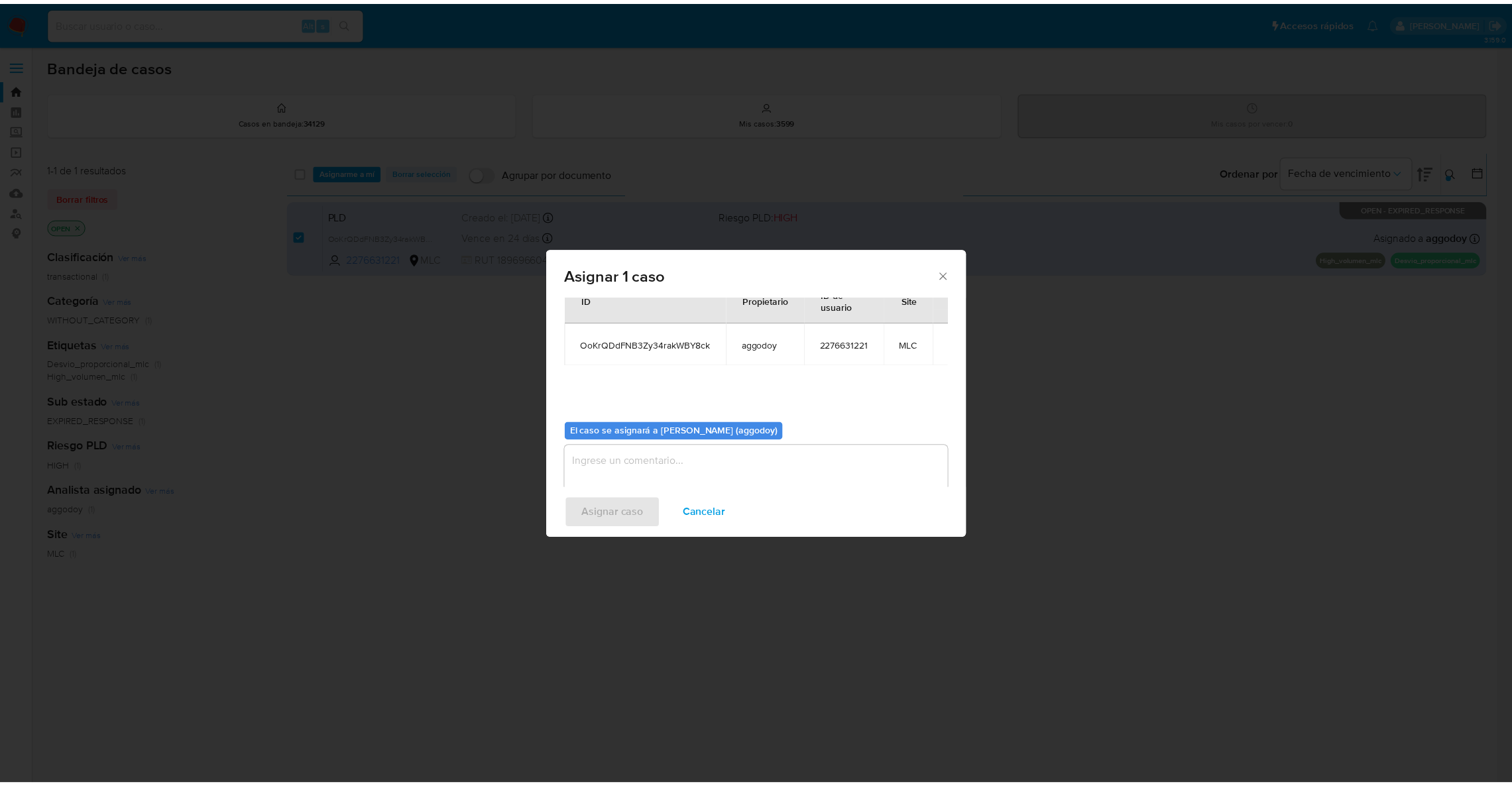
scroll to position [69, 0]
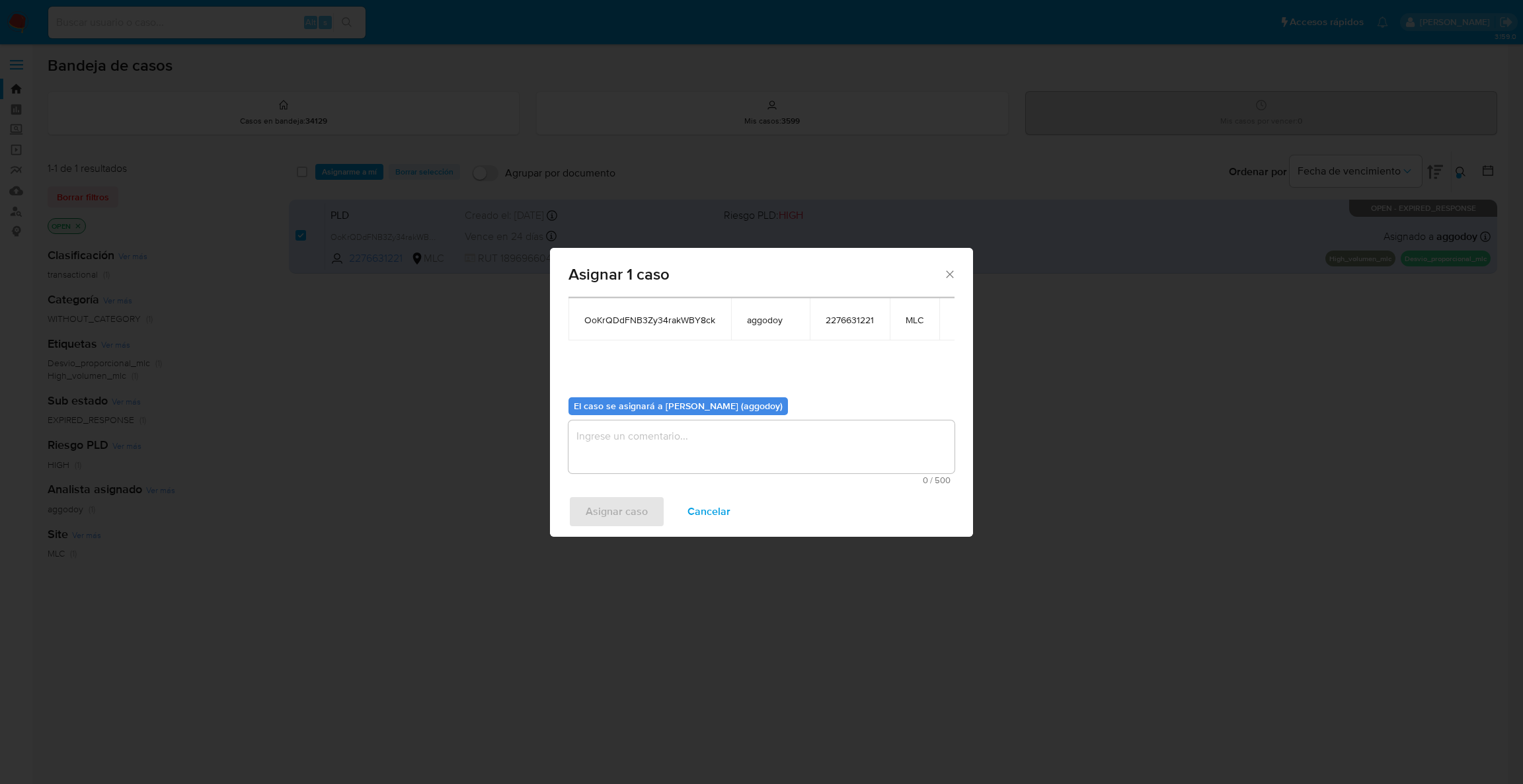
click at [662, 454] on textarea "assign-modal" at bounding box center [762, 447] width 386 height 53
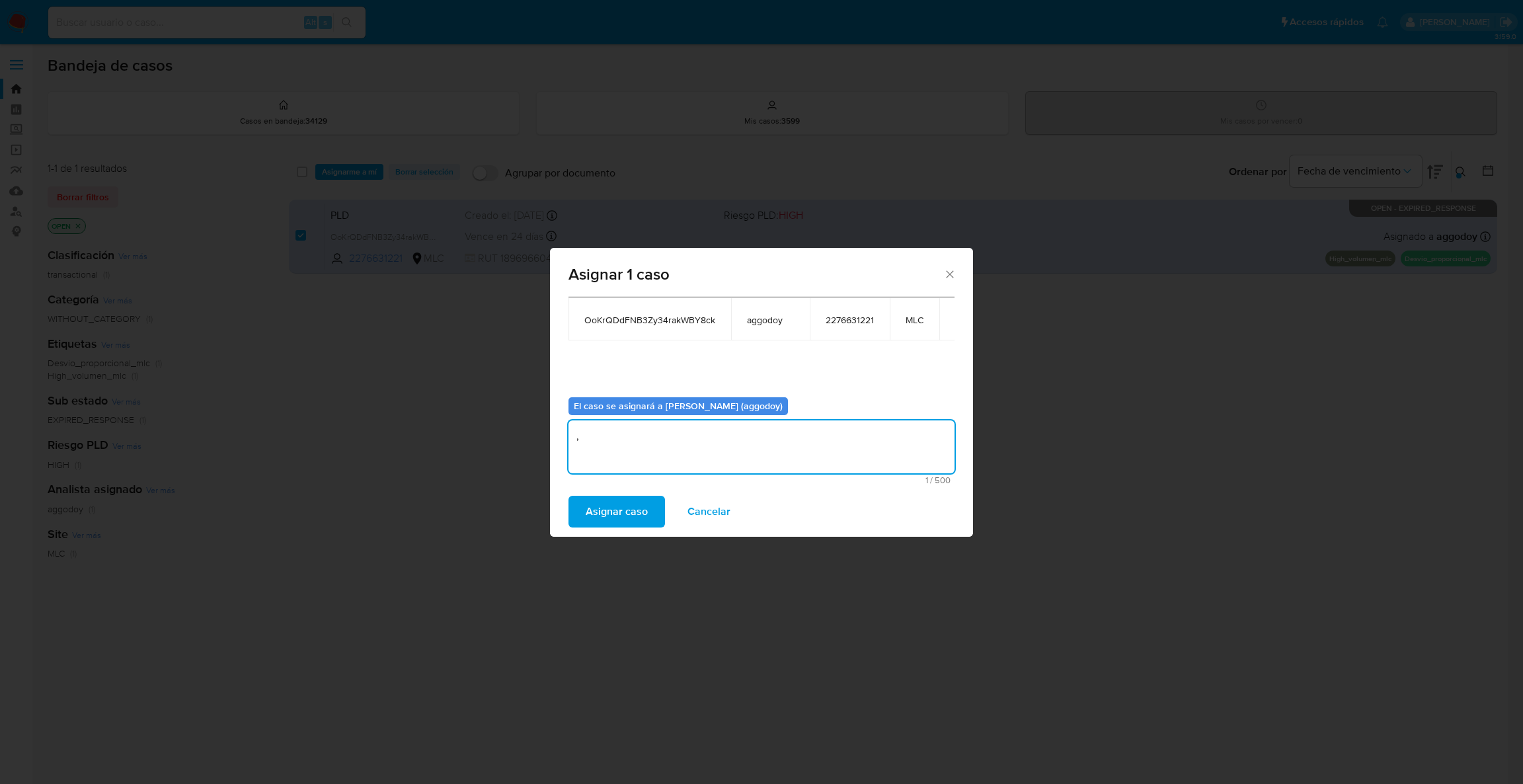
type textarea ","
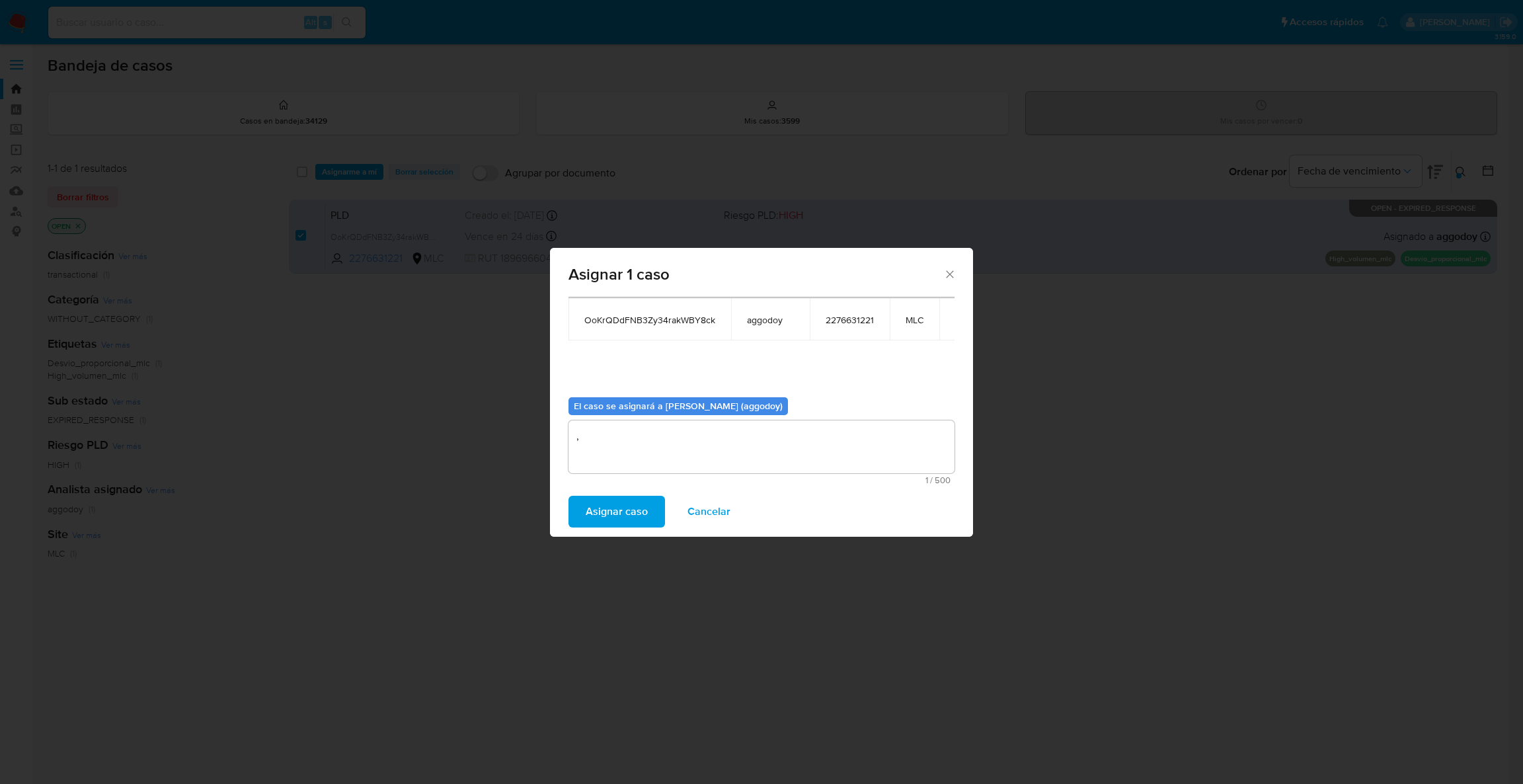
click at [580, 529] on div "Asignar caso Cancelar" at bounding box center [762, 511] width 423 height 50
click at [627, 512] on span "Asignar caso" at bounding box center [617, 512] width 62 height 29
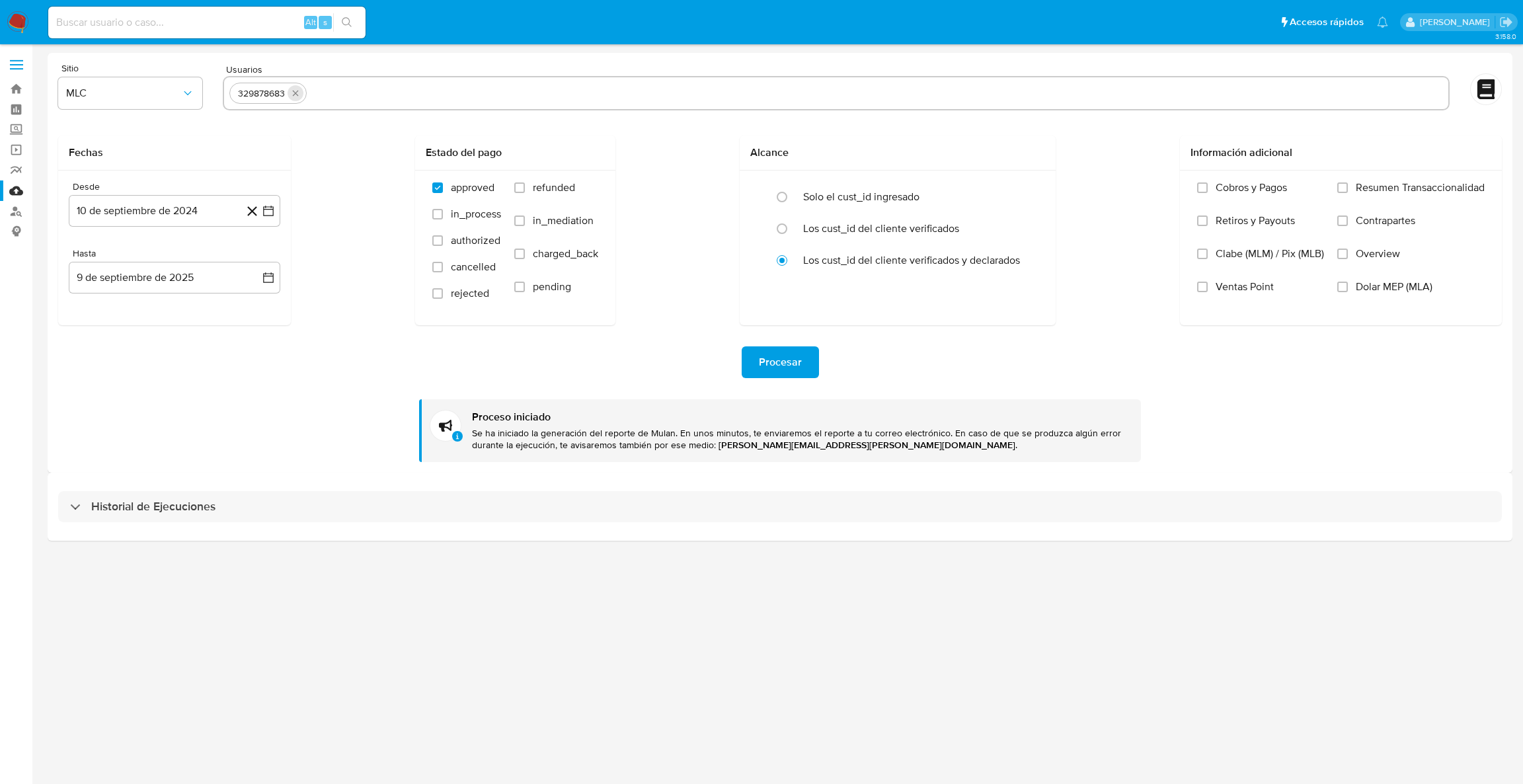
click at [288, 87] on button "quitar 329878683" at bounding box center [295, 93] width 16 height 16
click at [300, 91] on input "text" at bounding box center [836, 93] width 1214 height 21
paste input "319280939"
type input "319280939"
paste input "1170670380"
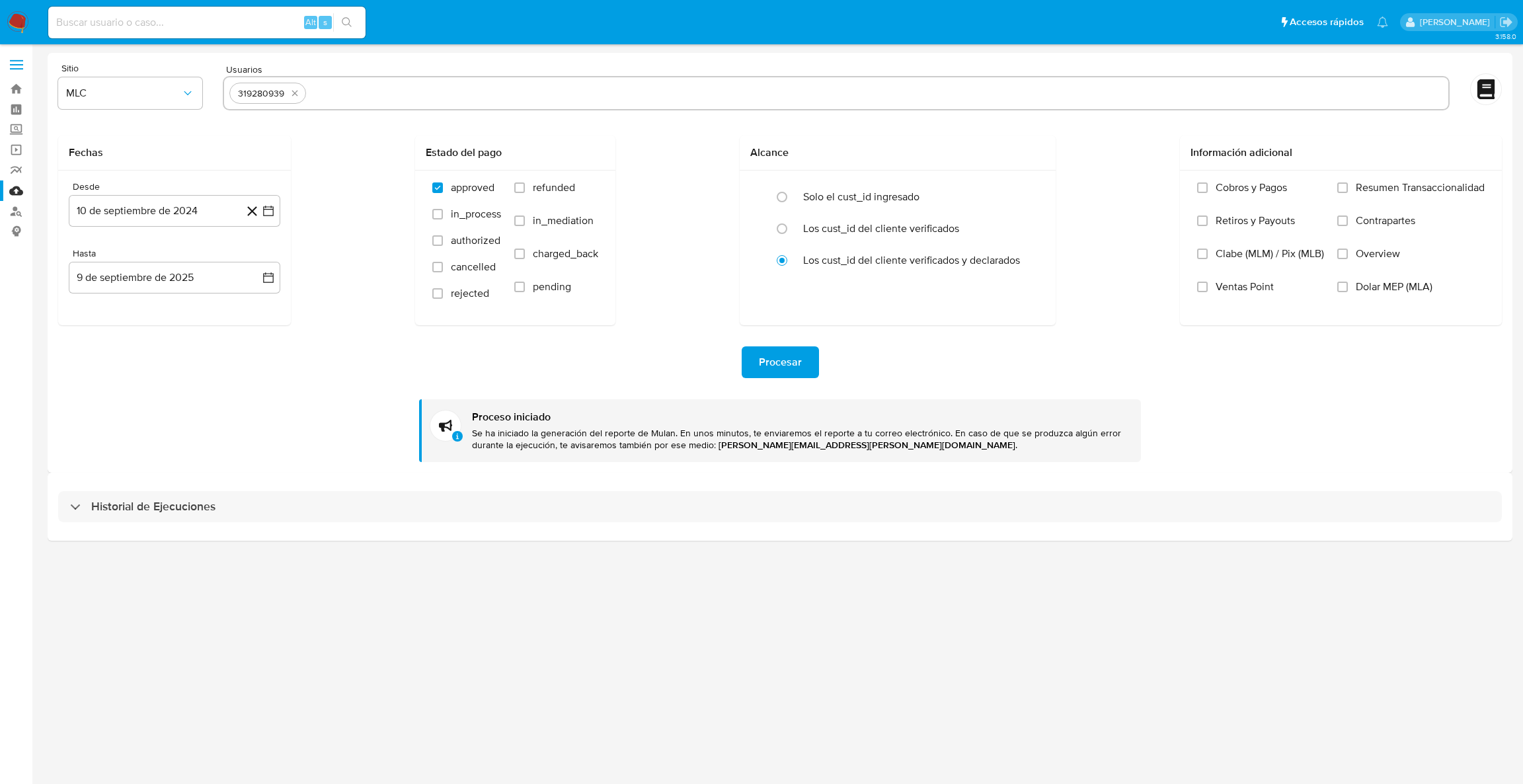
type input "1170670380"
click at [469, 87] on input "text" at bounding box center [920, 93] width 1046 height 21
paste input "2077406257"
type input "2077406257"
paste input "692599241"
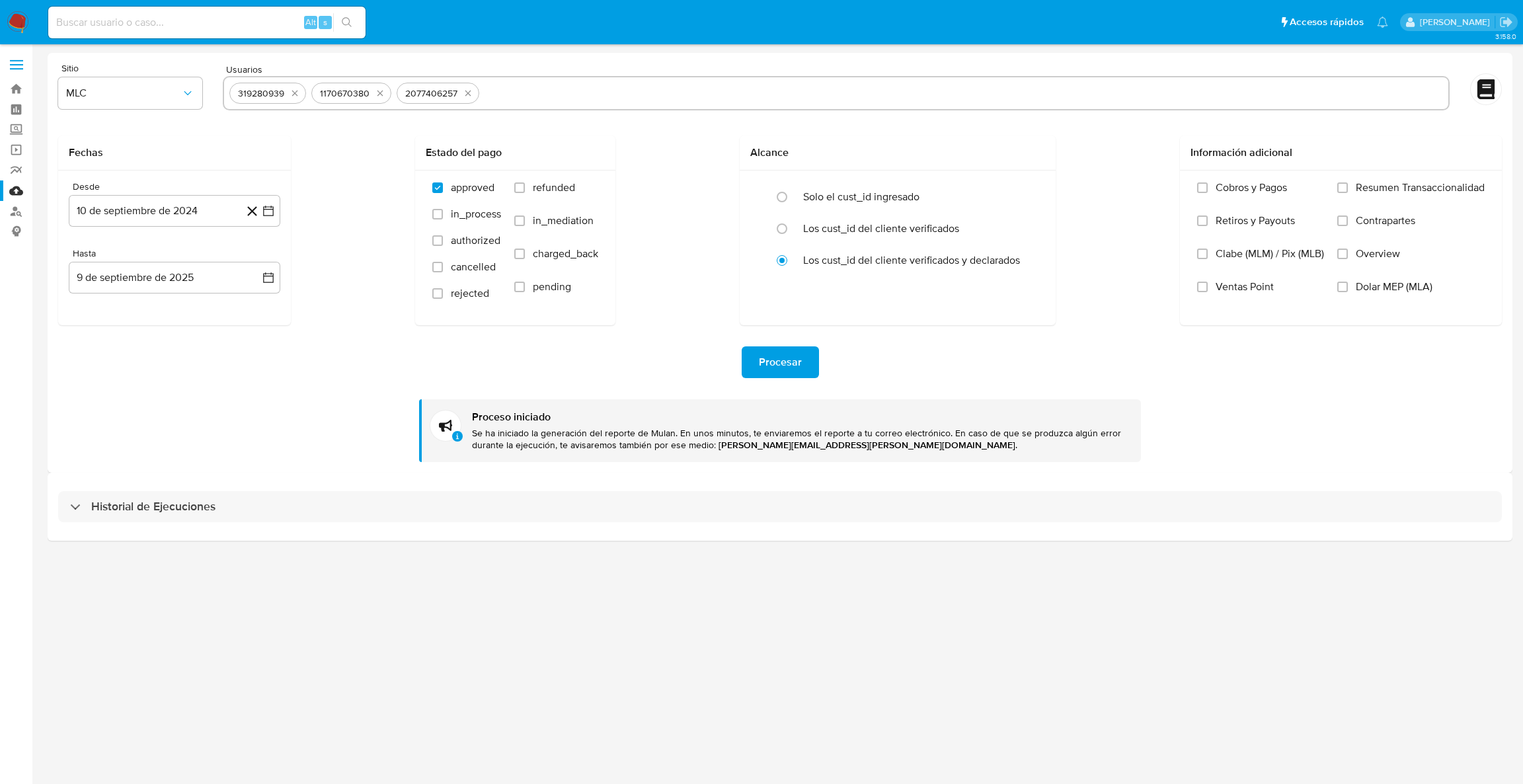
type input "692599241"
paste input "2382733729"
type input "2382733729"
paste input "195496932"
type input "195496932"
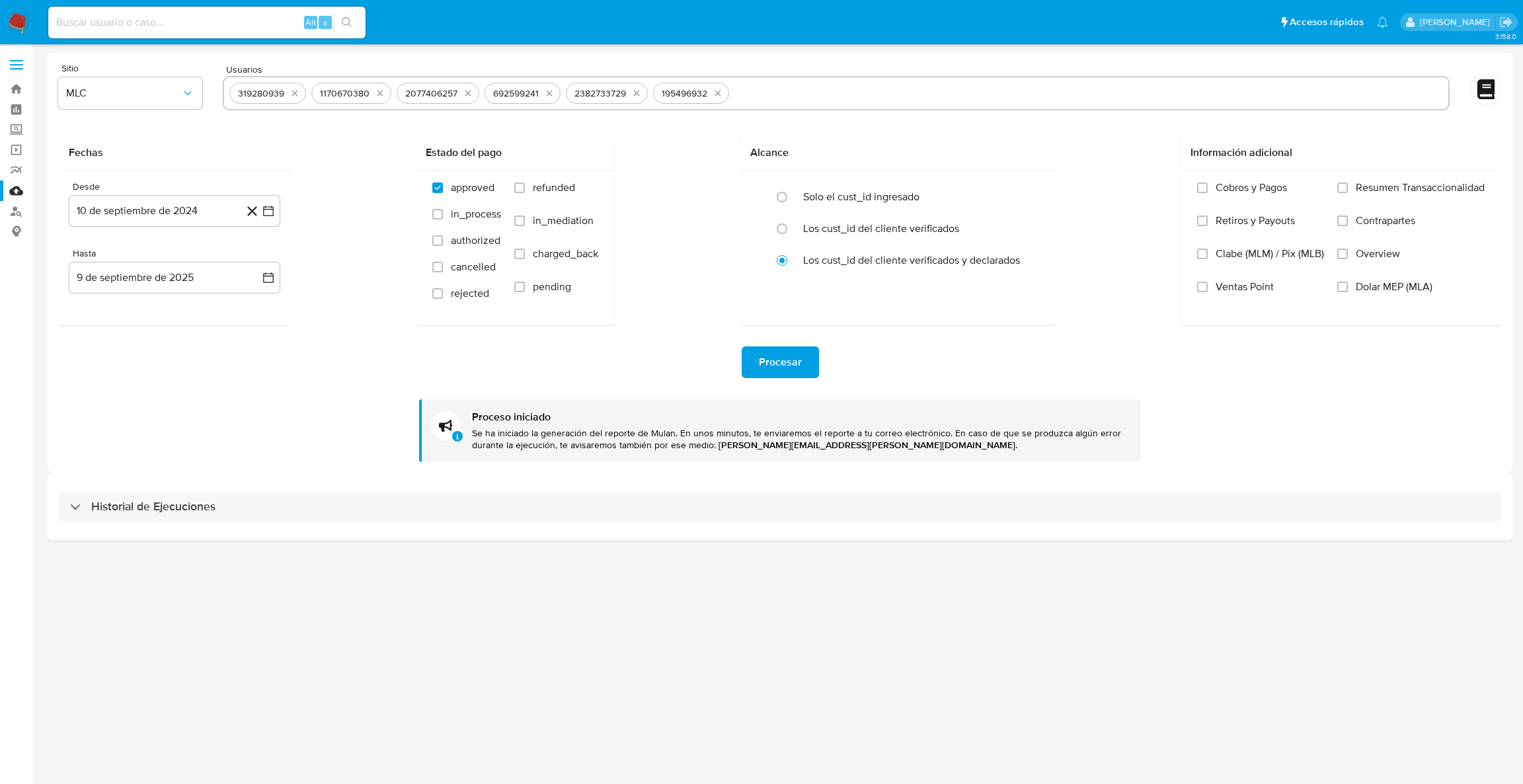
paste input "1518098826"
type input "1518098826"
click at [194, 486] on div "Historial de Ejecuciones" at bounding box center [780, 506] width 1465 height 68
drag, startPoint x: 196, startPoint y: 498, endPoint x: 200, endPoint y: 486, distance: 12.6
click at [196, 497] on div "Historial de Ejecuciones" at bounding box center [780, 506] width 1444 height 31
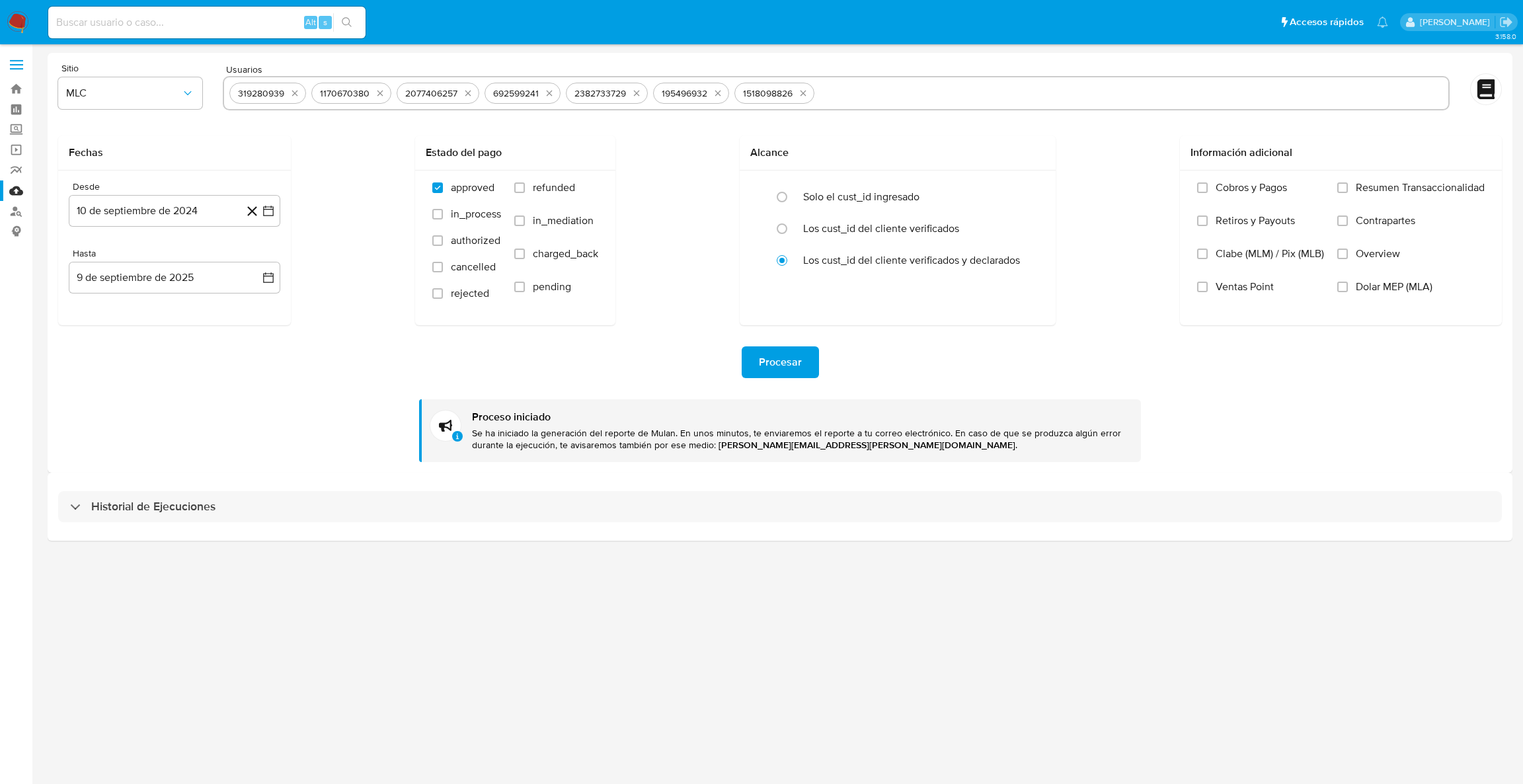
select select "10"
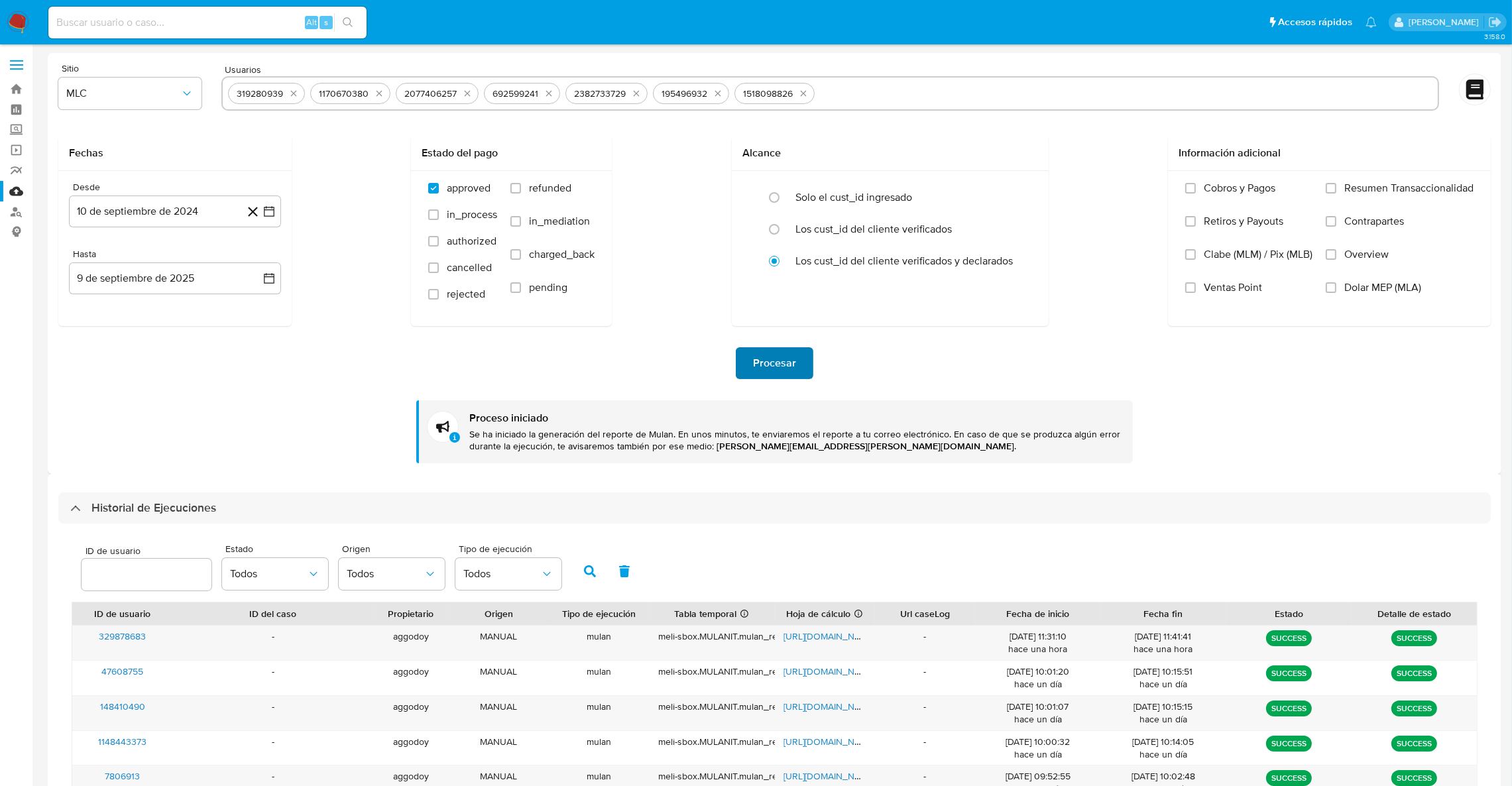
click at [774, 369] on span "Procesar" at bounding box center [774, 363] width 43 height 29
click at [774, 352] on span "Procesar" at bounding box center [774, 363] width 43 height 29
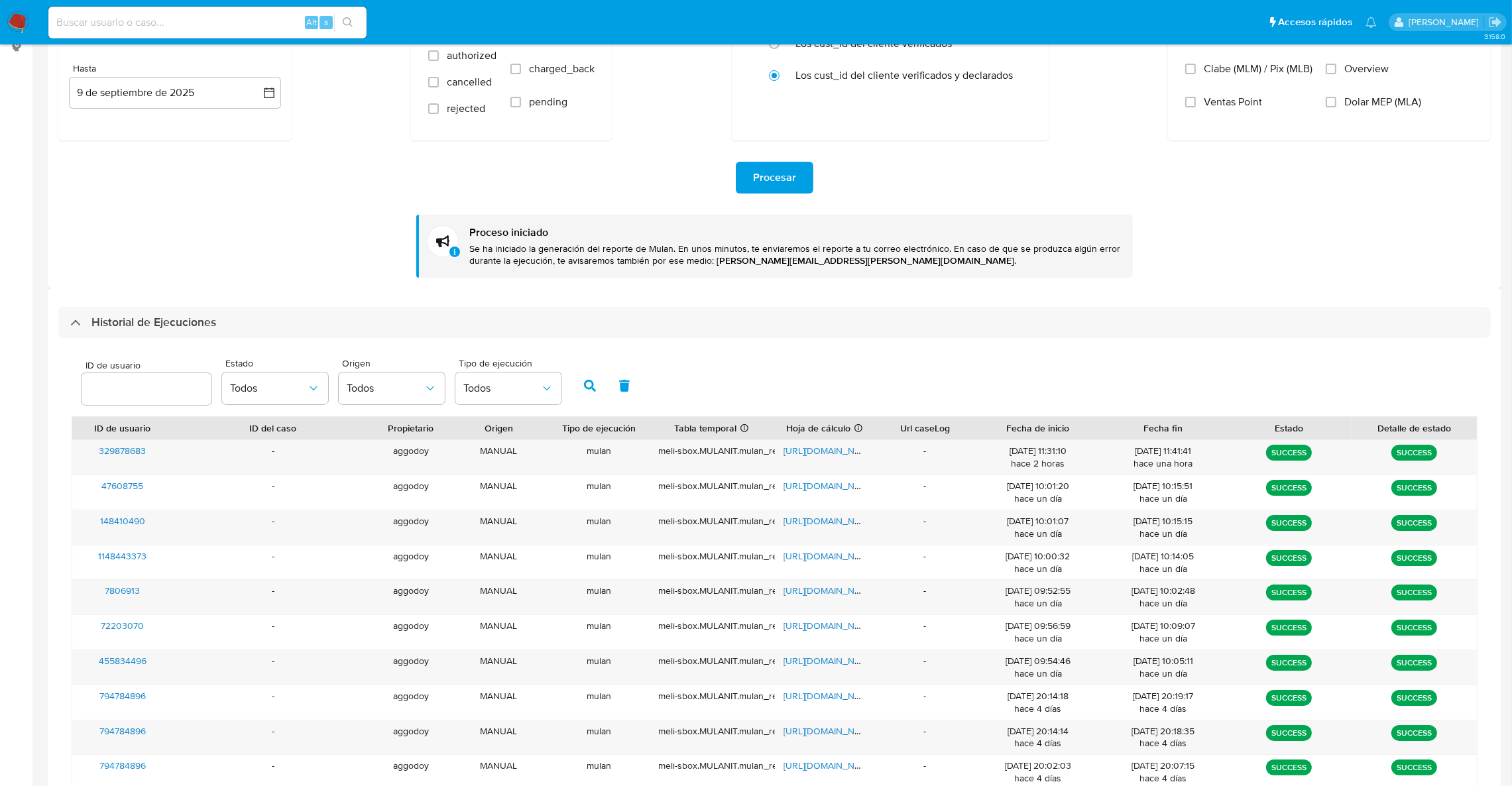
scroll to position [199, 0]
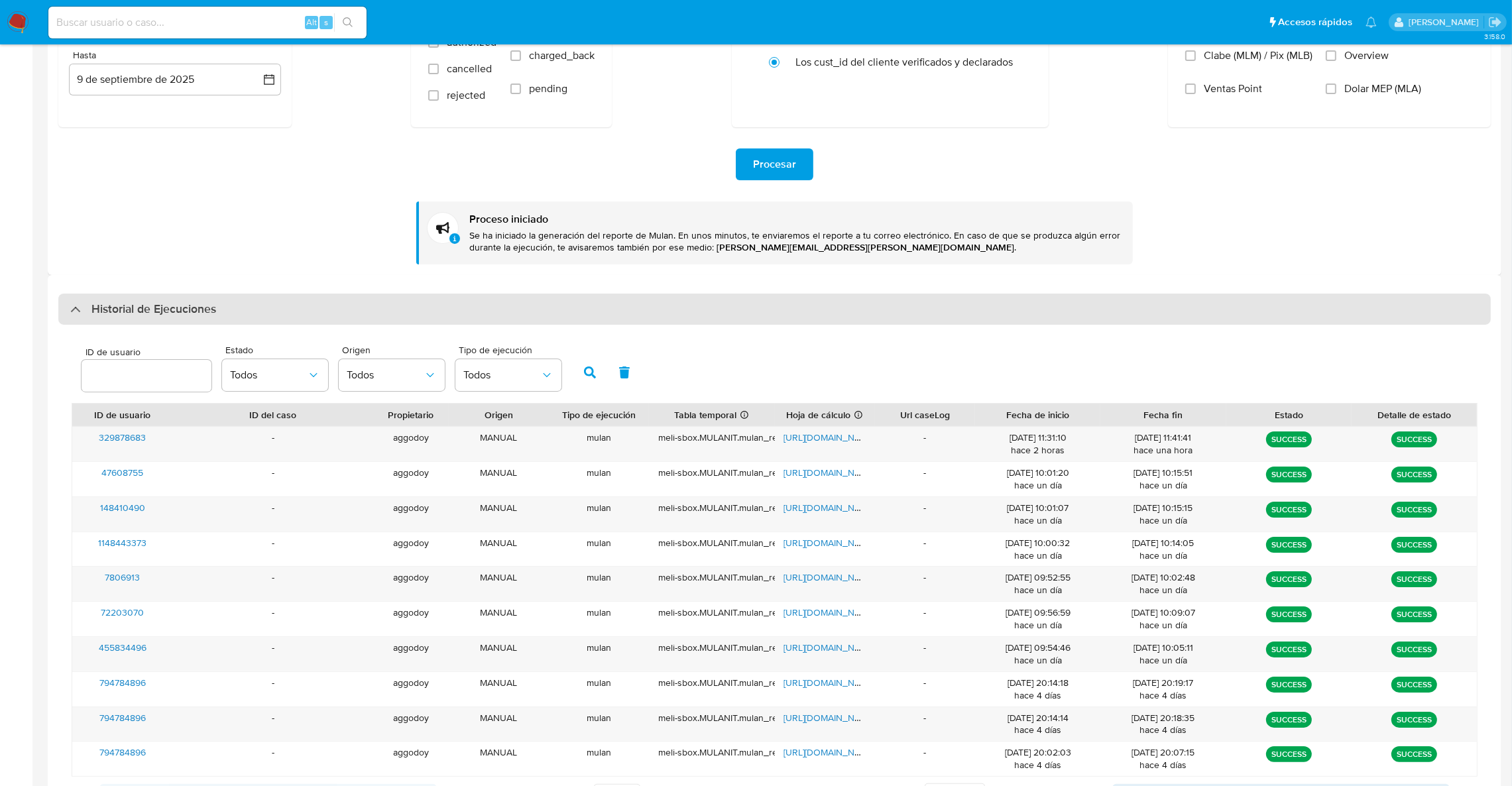
click at [66, 321] on div "Historial de Ejecuciones" at bounding box center [774, 309] width 1433 height 31
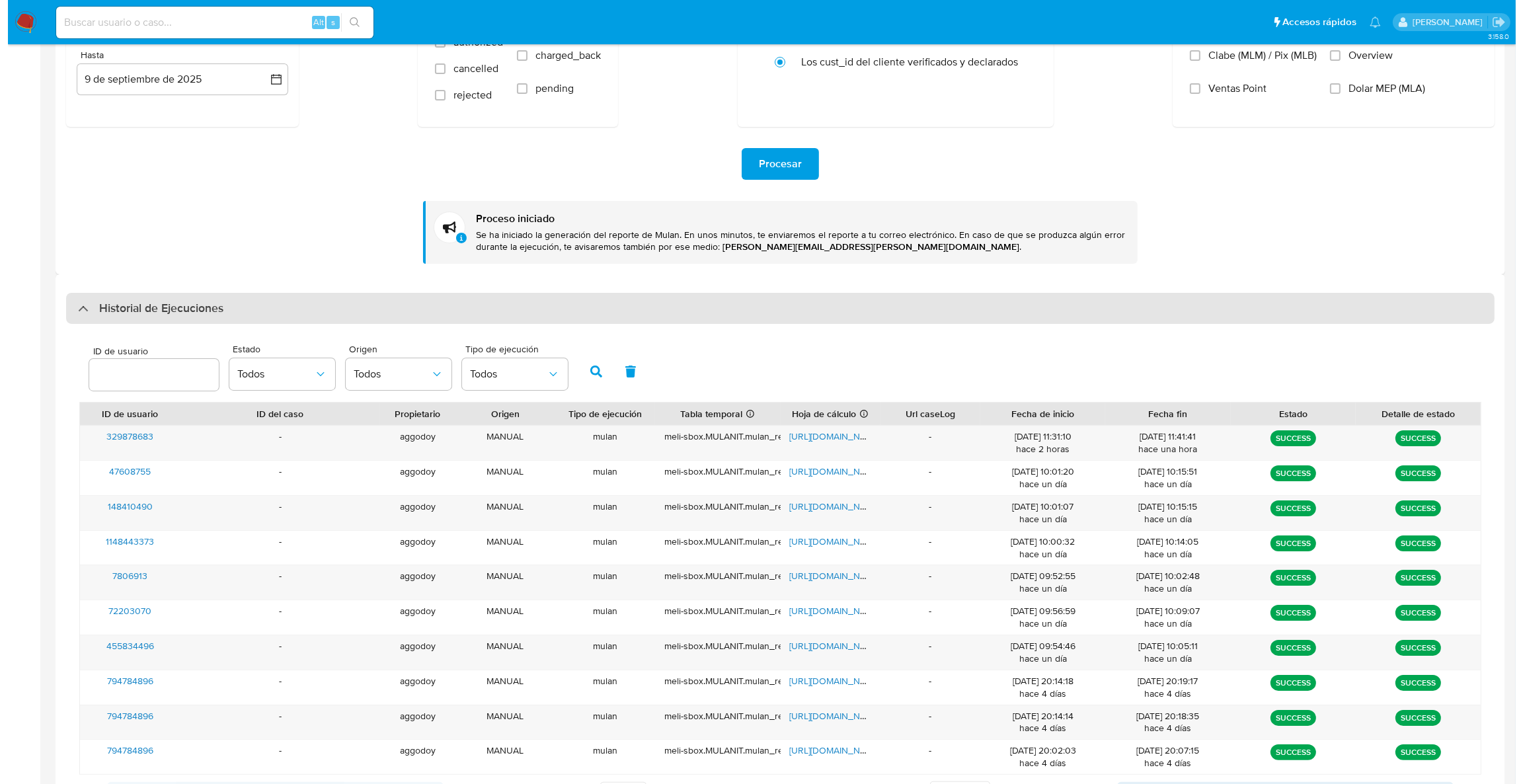
scroll to position [0, 0]
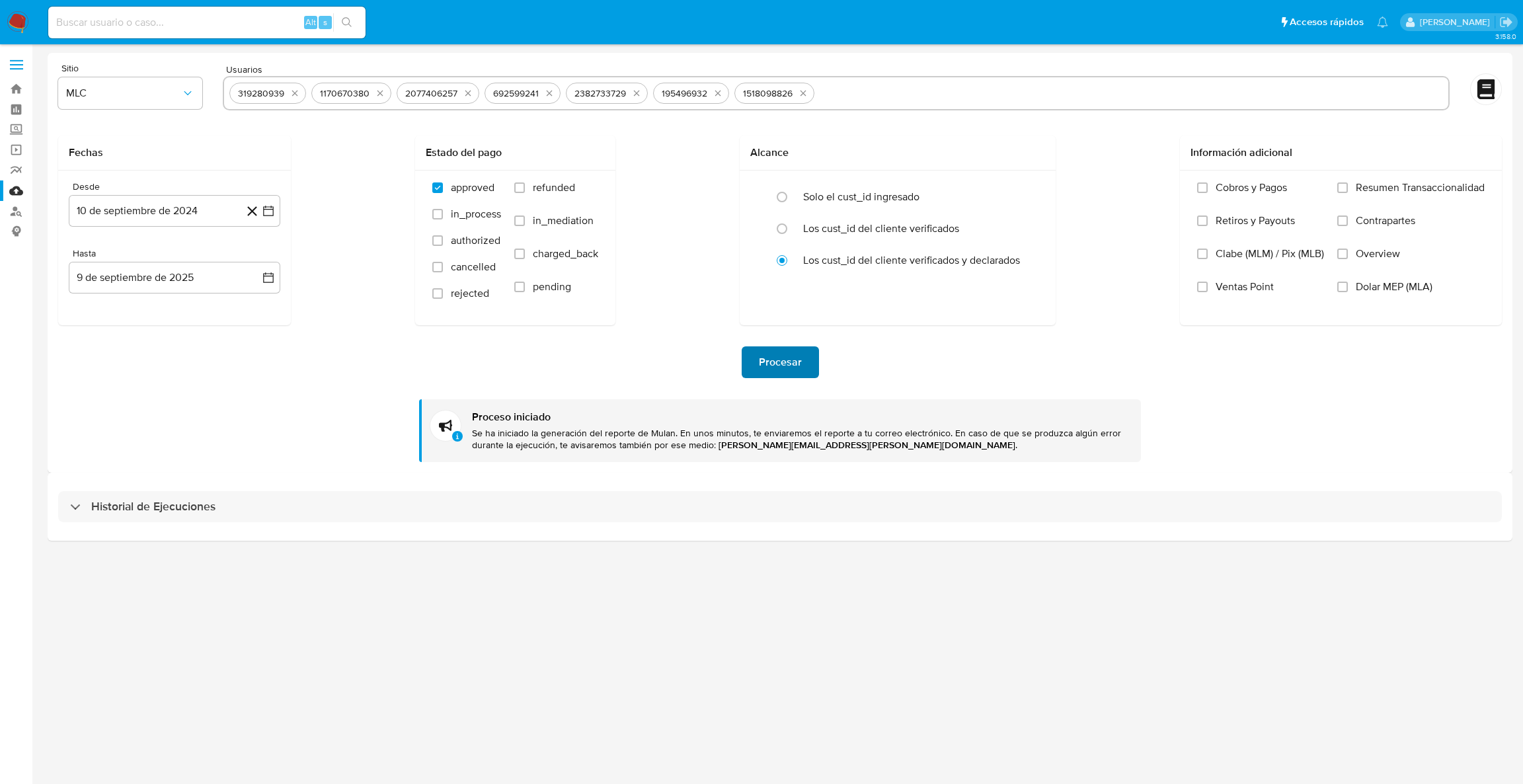
click at [788, 365] on span "Procesar" at bounding box center [780, 362] width 43 height 29
click at [777, 356] on span "Procesar" at bounding box center [780, 362] width 43 height 29
click at [52, 47] on main "3.158.0" at bounding box center [762, 392] width 1523 height 784
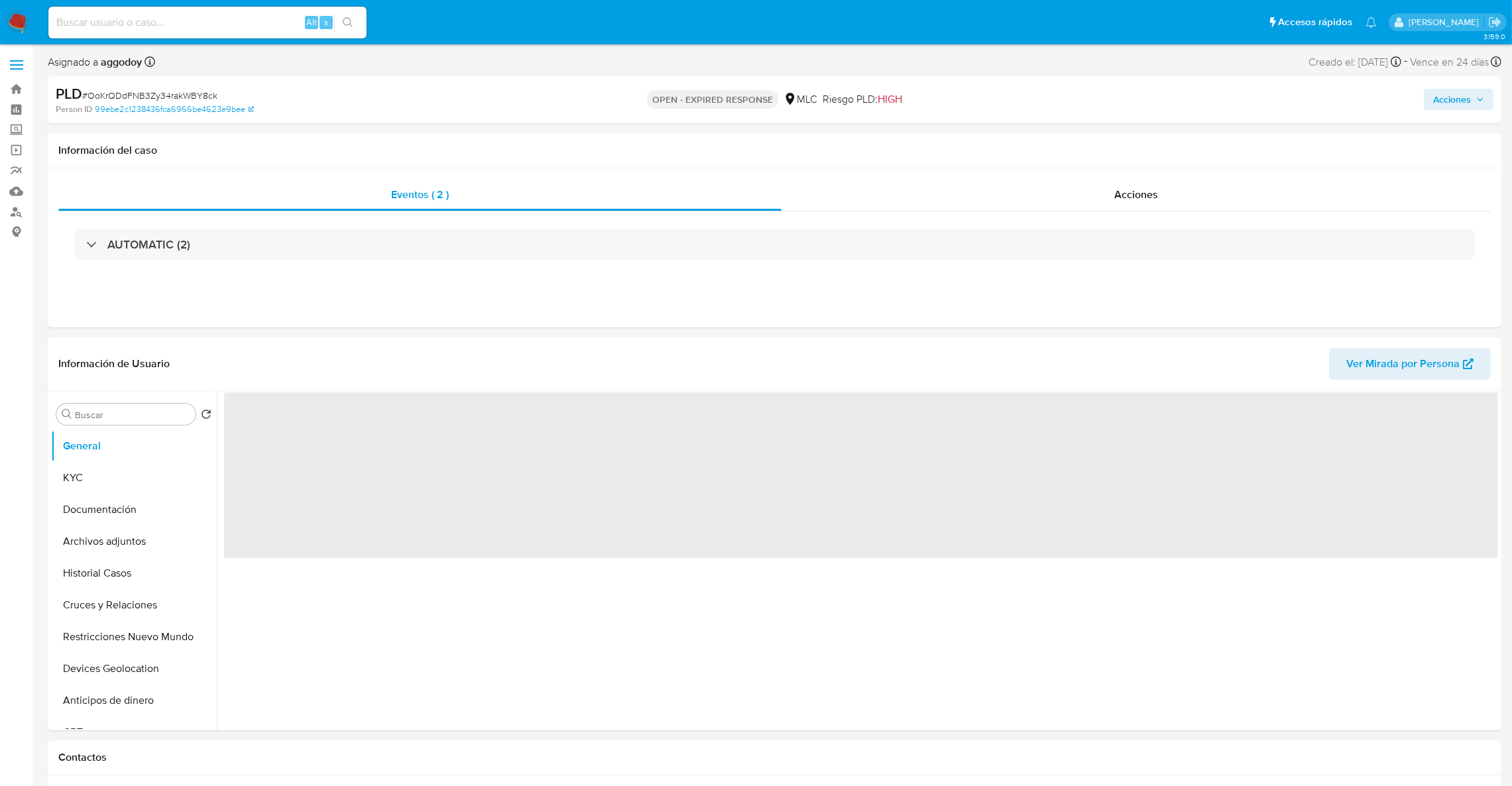
select select "10"
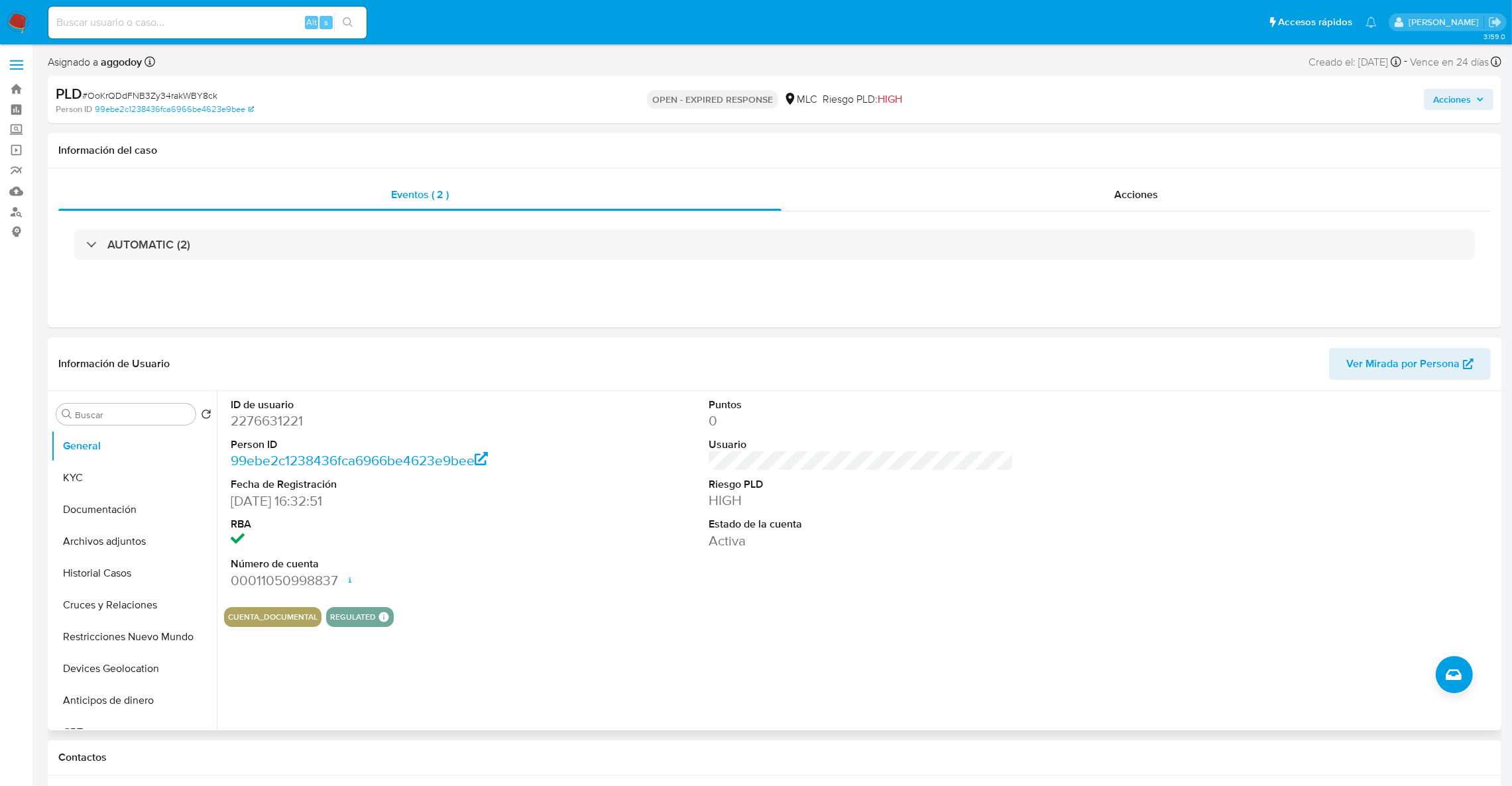
click at [245, 427] on dd "2276631221" at bounding box center [383, 420] width 306 height 19
copy dd "2276631221"
click at [103, 491] on button "KYC" at bounding box center [128, 477] width 155 height 31
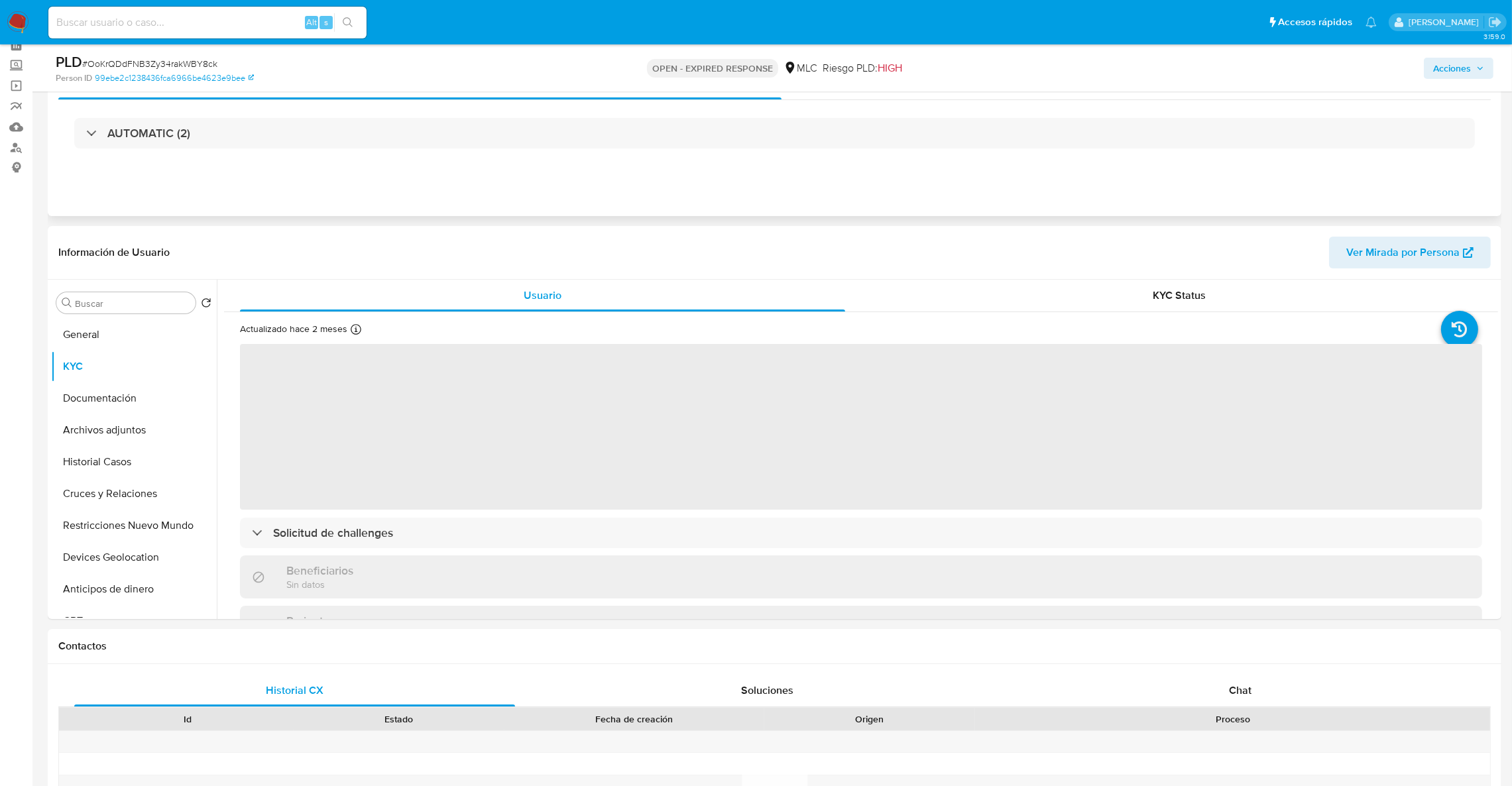
scroll to position [99, 0]
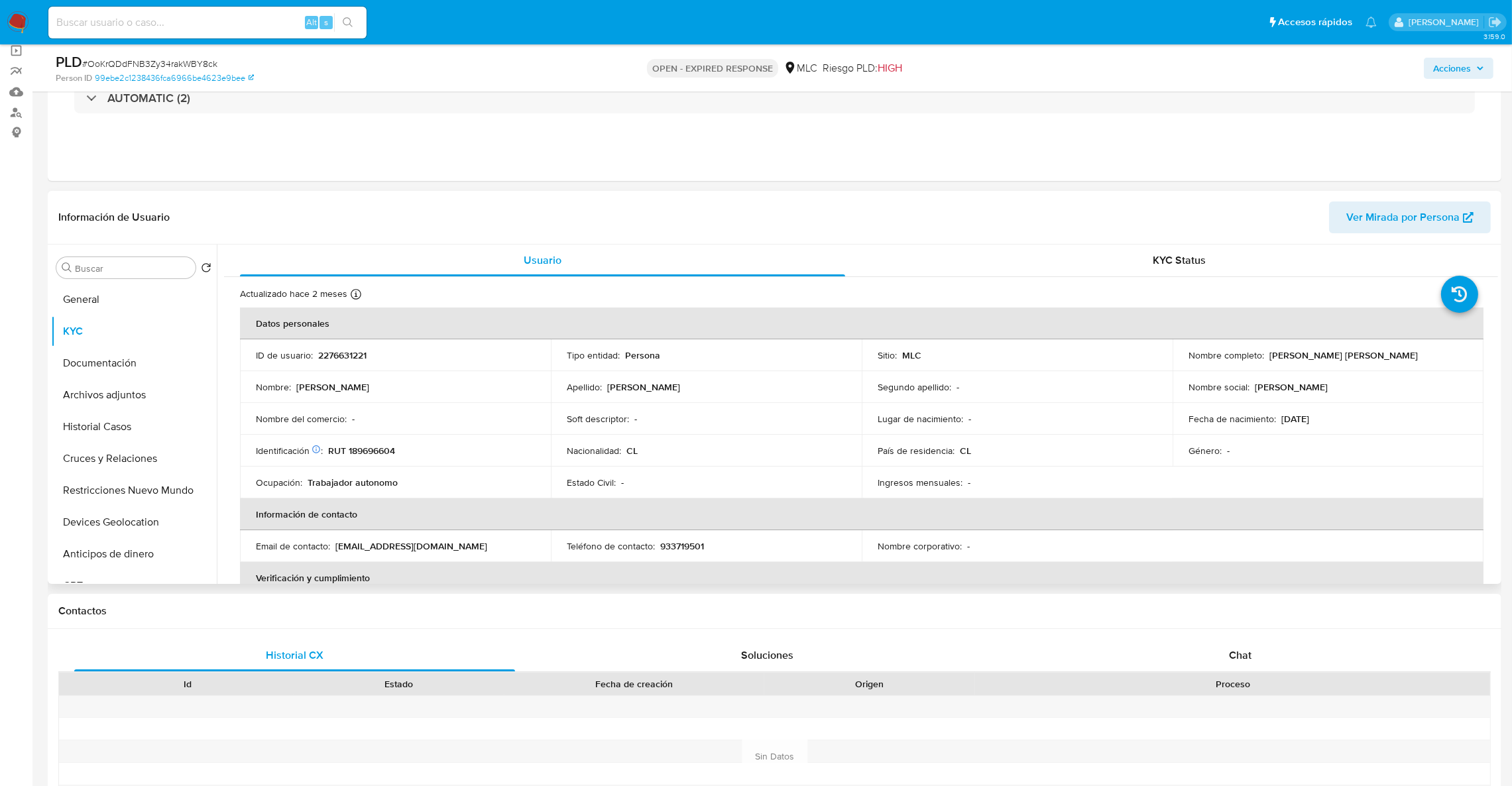
click at [363, 454] on p "RUT 189696604" at bounding box center [362, 450] width 67 height 12
copy p "189696604"
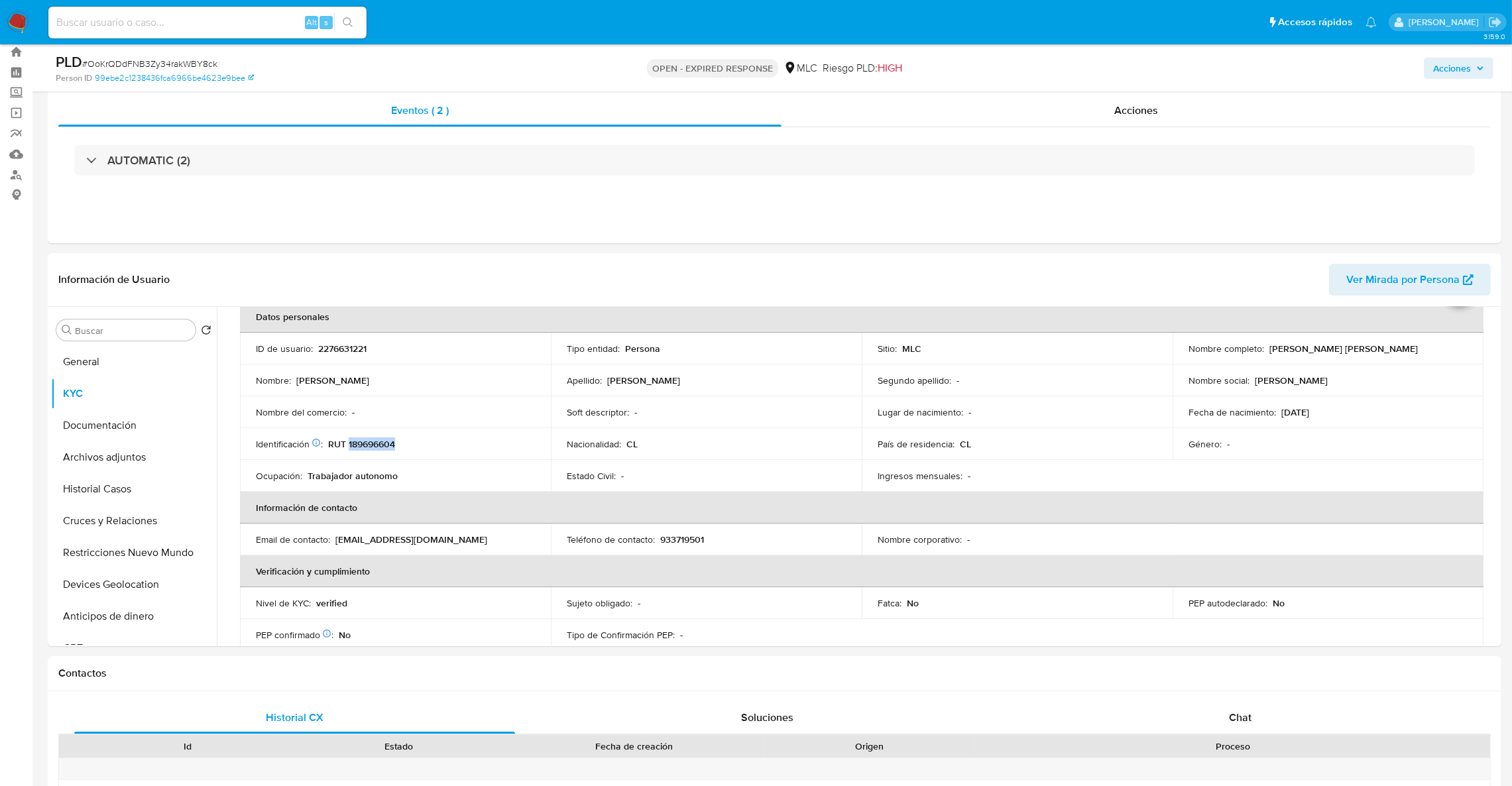
scroll to position [46, 0]
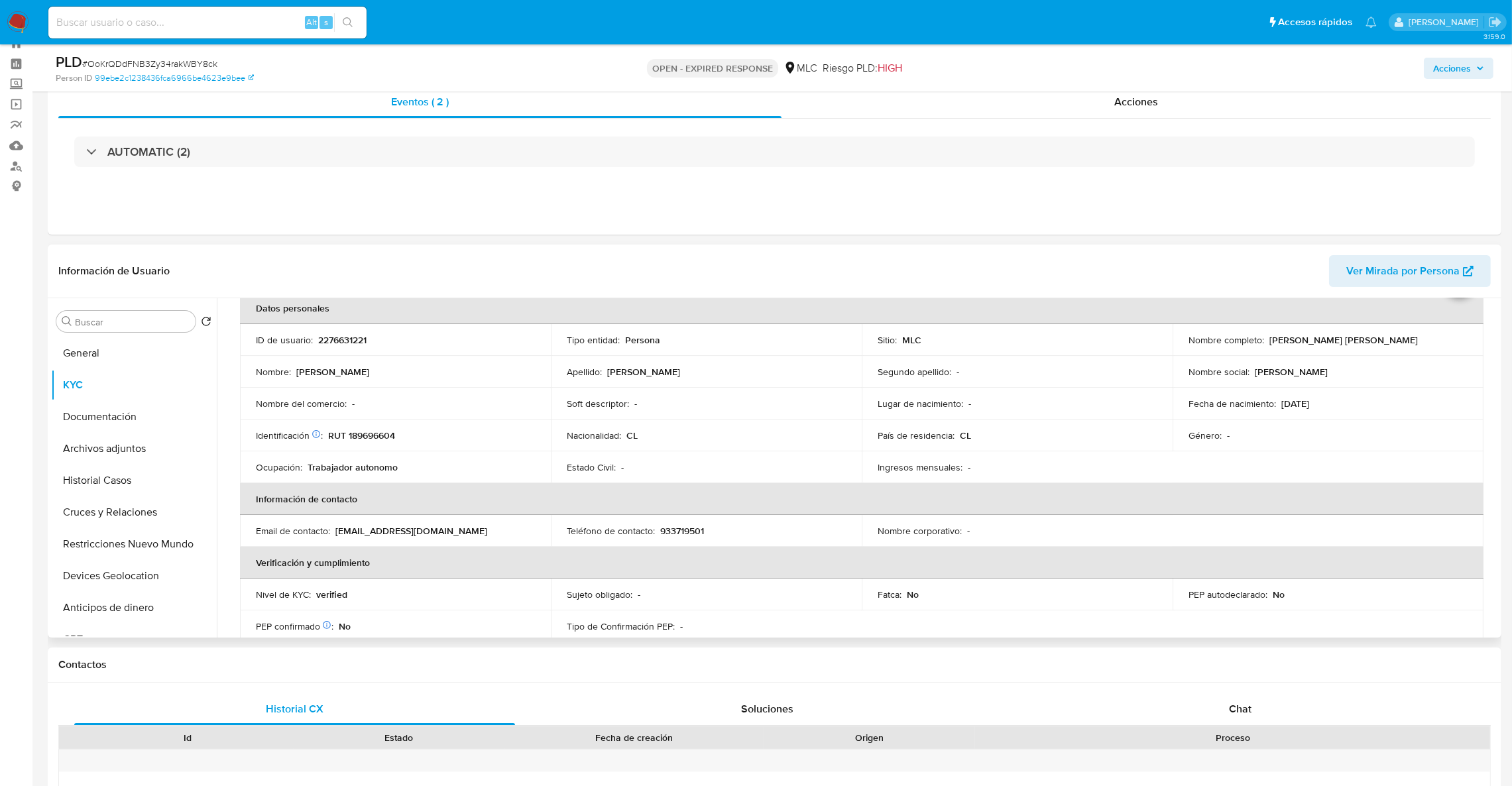
click at [1161, 458] on td "Ingresos mensuales : -" at bounding box center [1017, 466] width 311 height 31
click at [77, 514] on button "Cruces y Relaciones" at bounding box center [128, 512] width 155 height 31
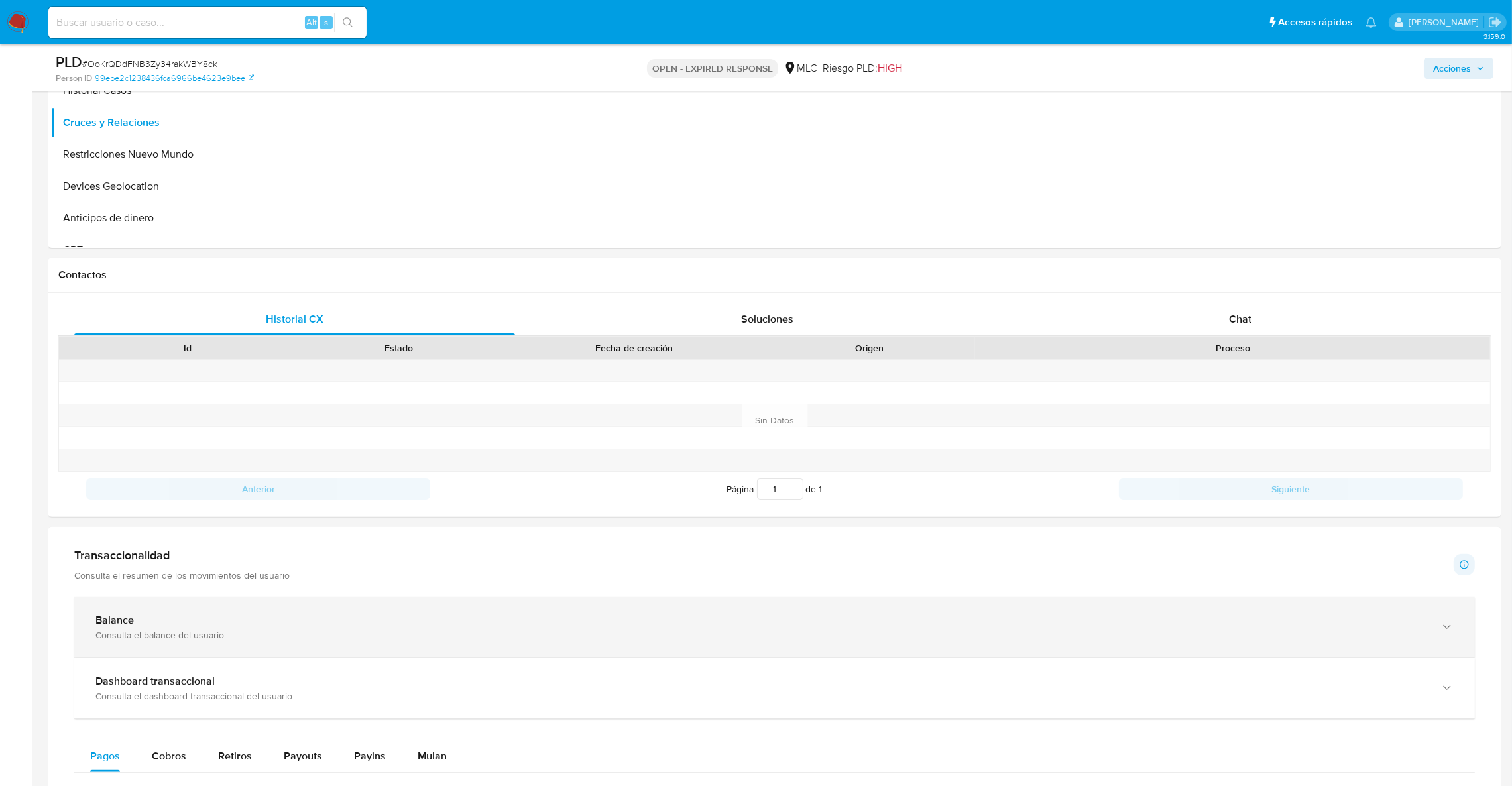
scroll to position [432, 0]
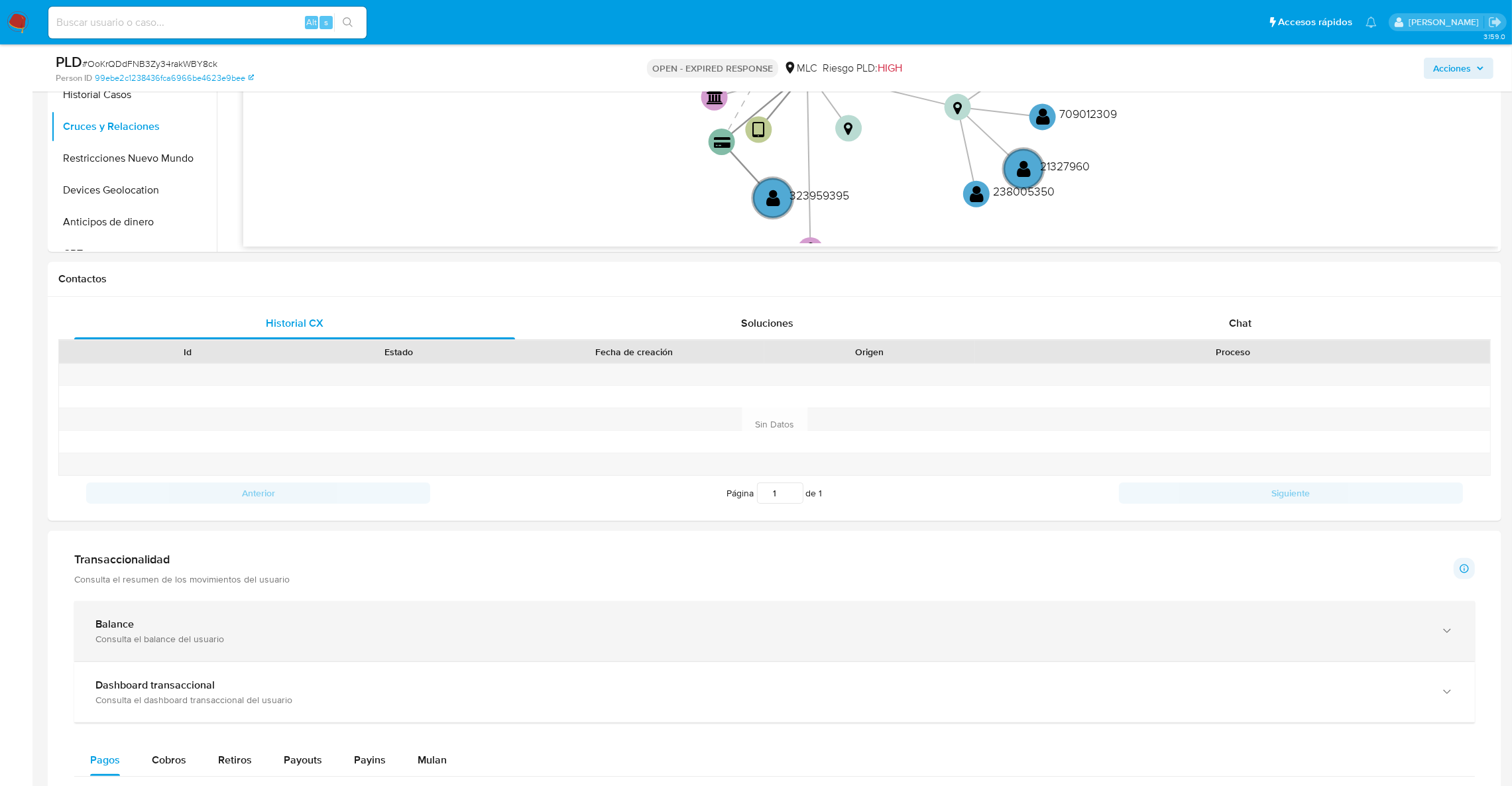
click at [1196, 631] on div "Balance" at bounding box center [761, 624] width 1332 height 13
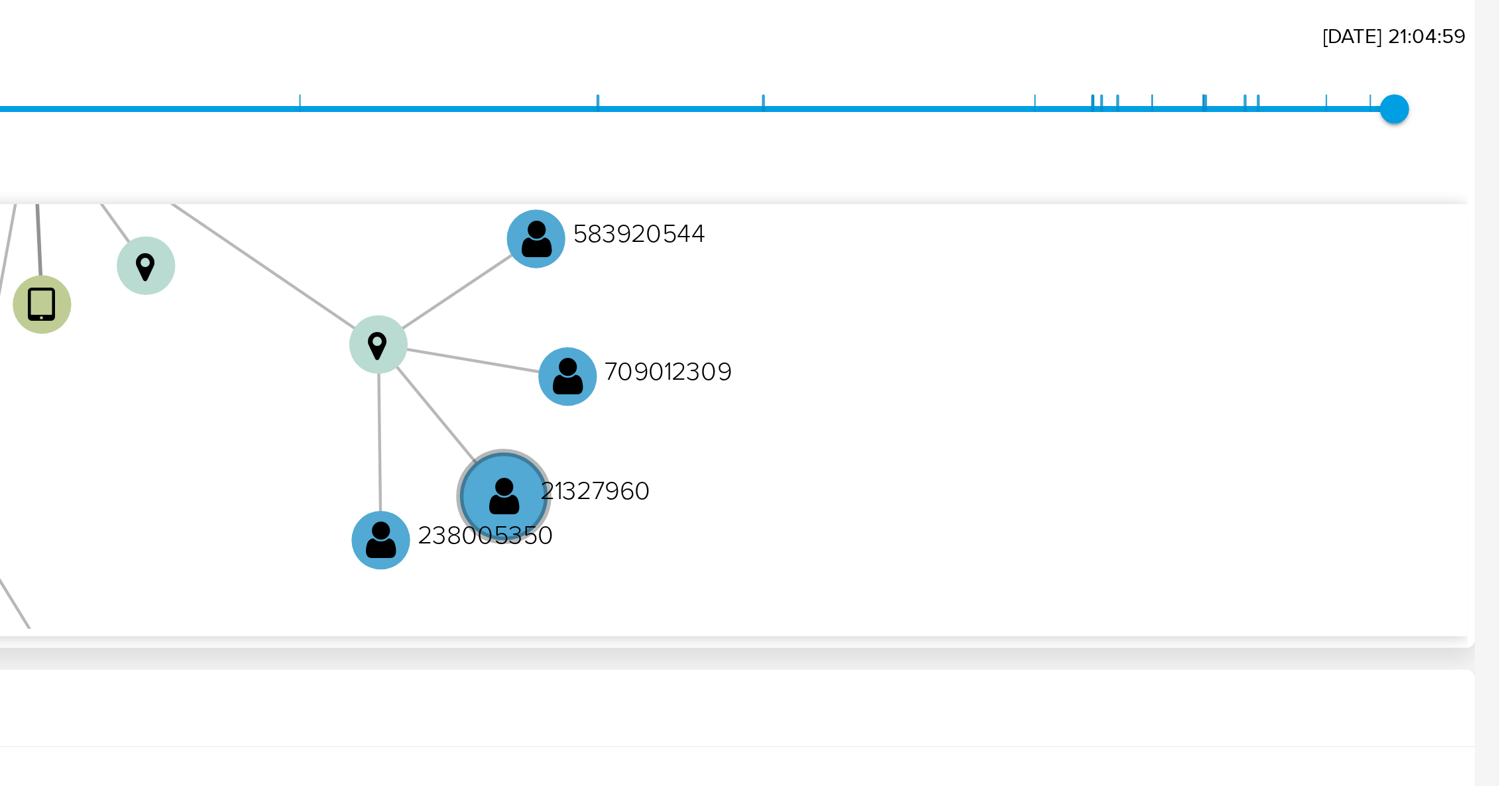
scroll to position [133, 0]
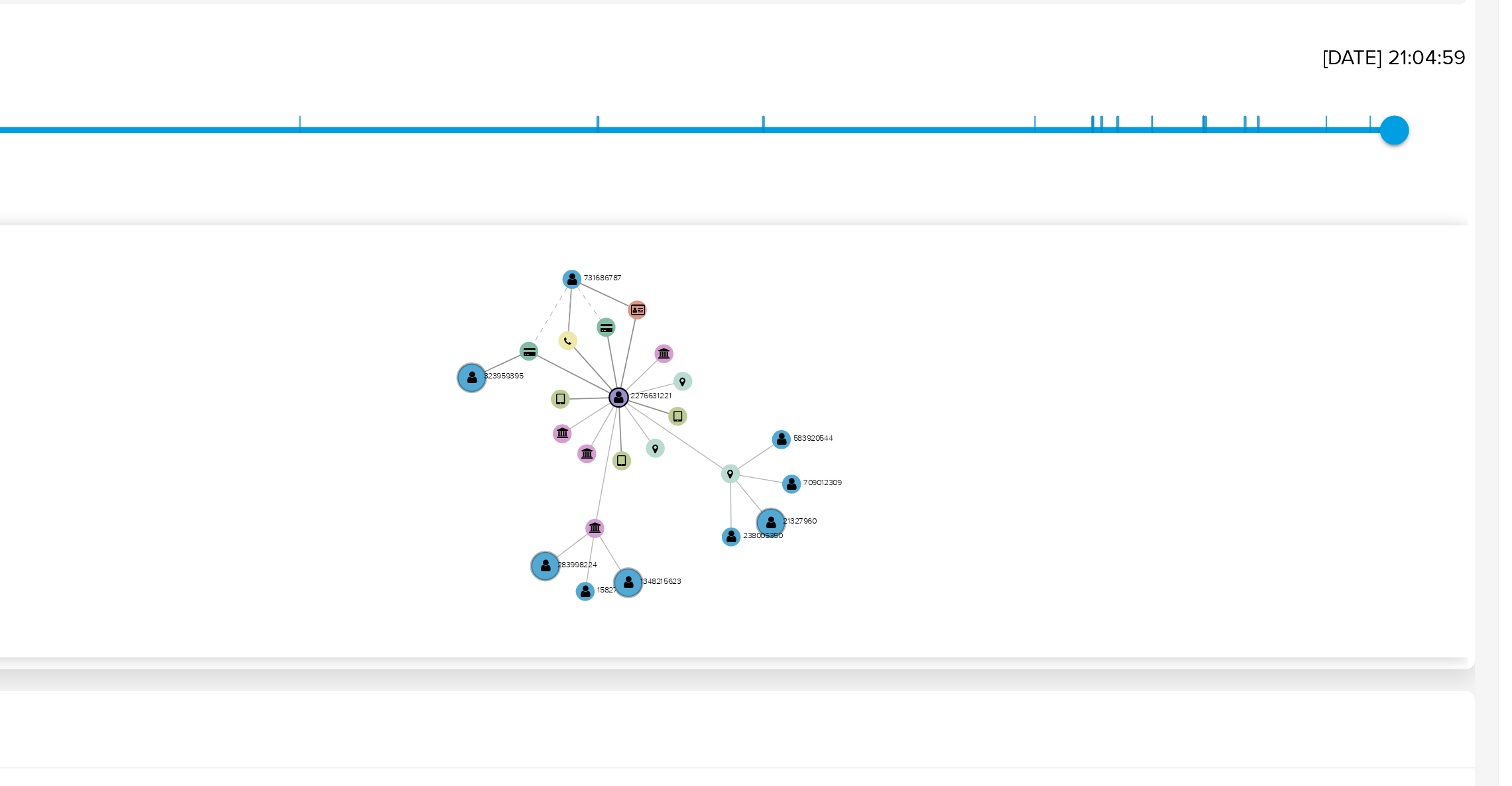
drag, startPoint x: 1238, startPoint y: 455, endPoint x: 1275, endPoint y: 476, distance: 42.5
click at [1275, 476] on icon "device-680e46d7d304e076b20ce3b6  user-2276631221  2276631221 device-680e457a3…" at bounding box center [870, 445] width 1255 height 192
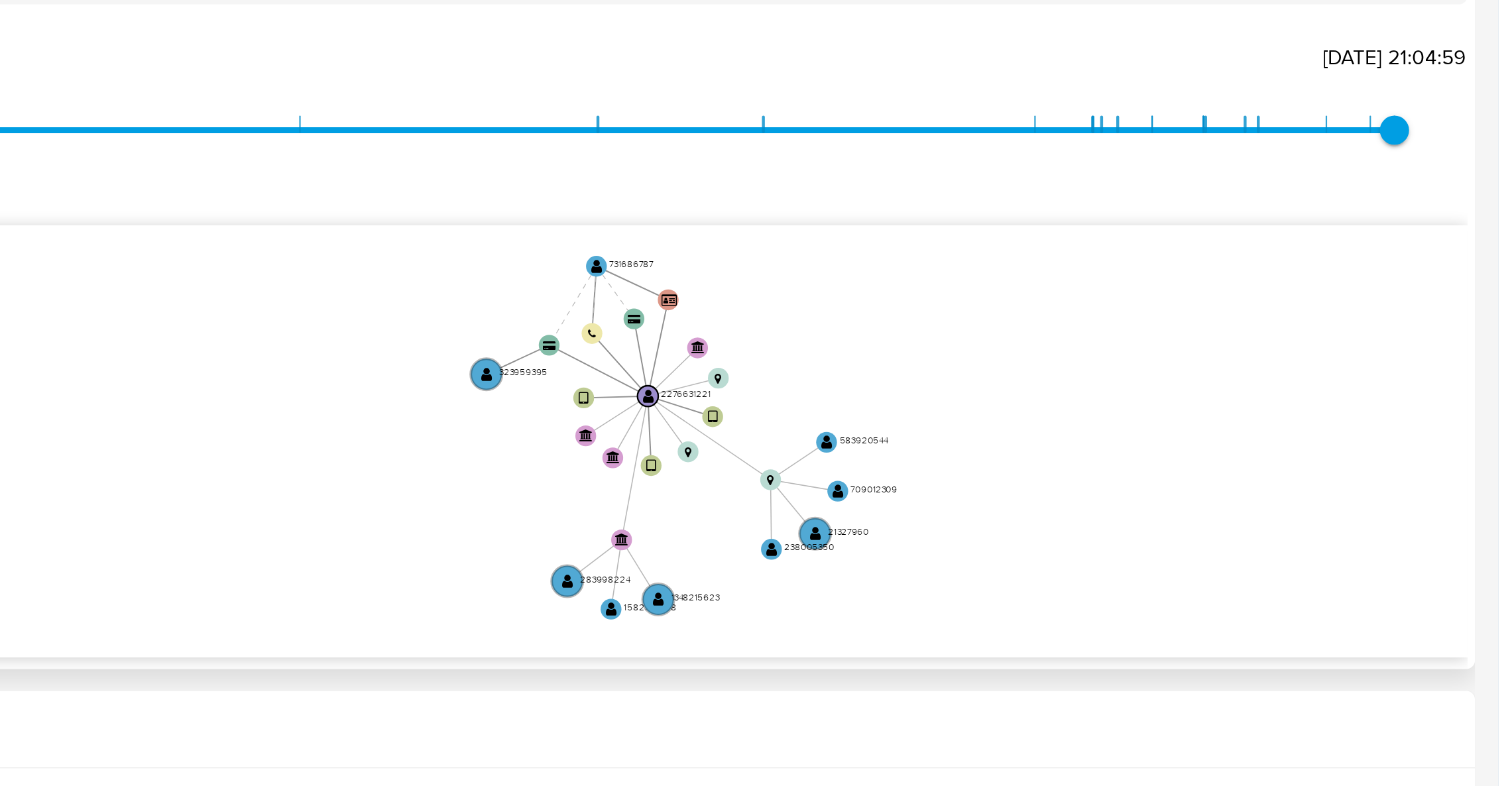
click at [1275, 468] on icon "device-680e46d7d304e076b20ce3b6  user-2276631221  2276631221 device-680e457a3…" at bounding box center [870, 445] width 1255 height 192
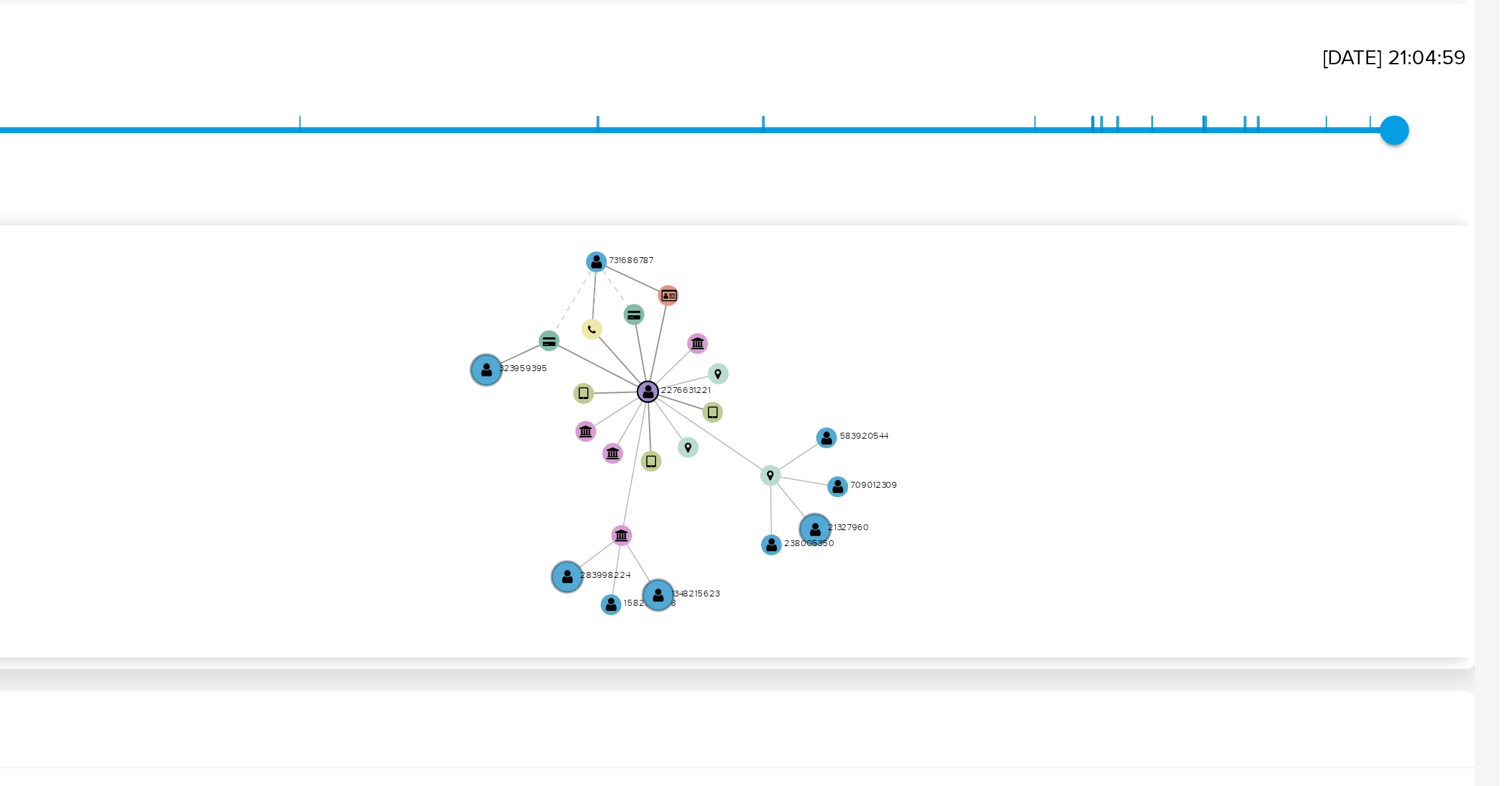
click at [1359, 415] on icon "device-680e46d7d304e076b20ce3b6  user-2276631221  2276631221 device-680e457a3…" at bounding box center [870, 445] width 1255 height 192
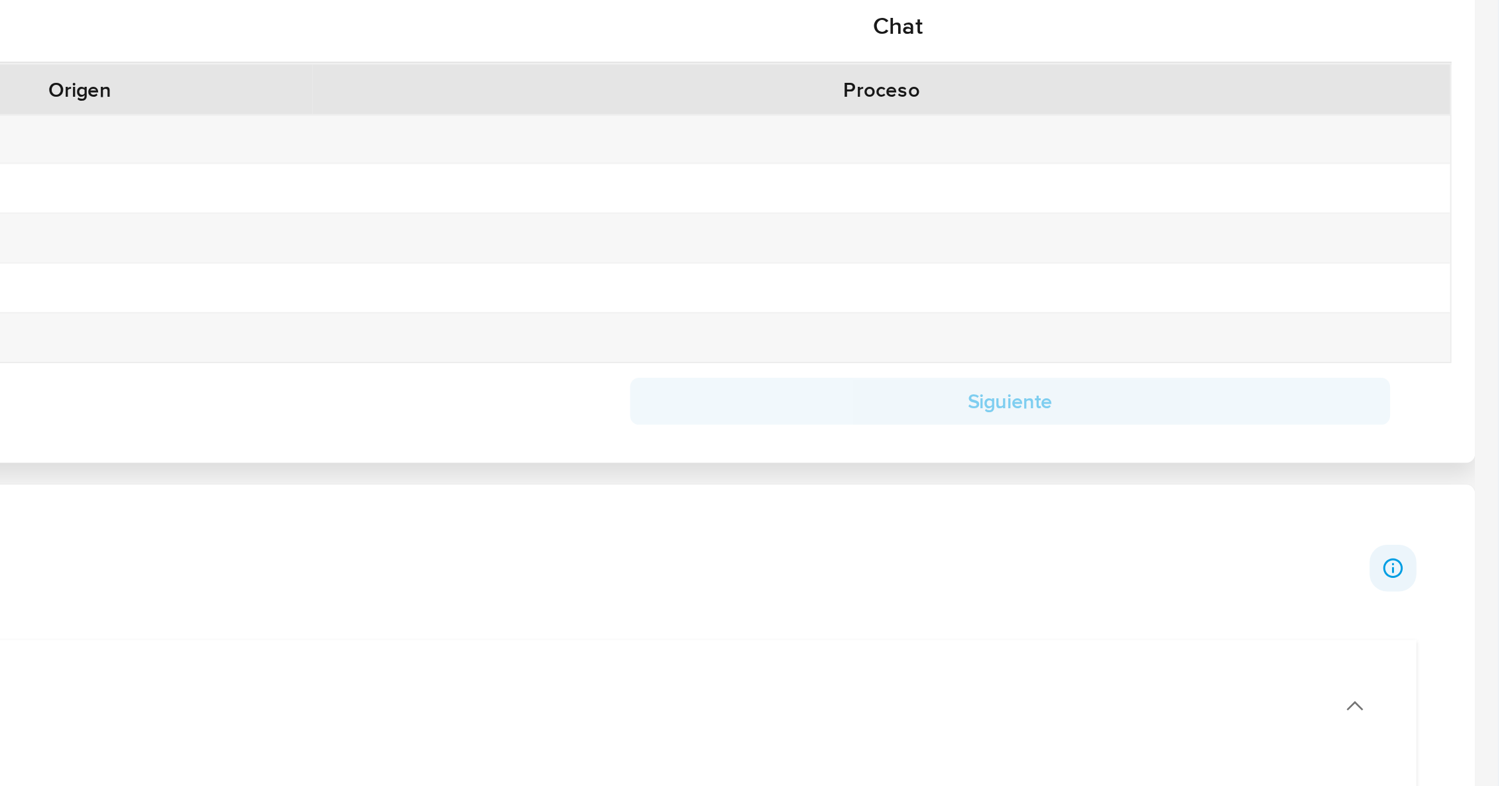
scroll to position [312, 0]
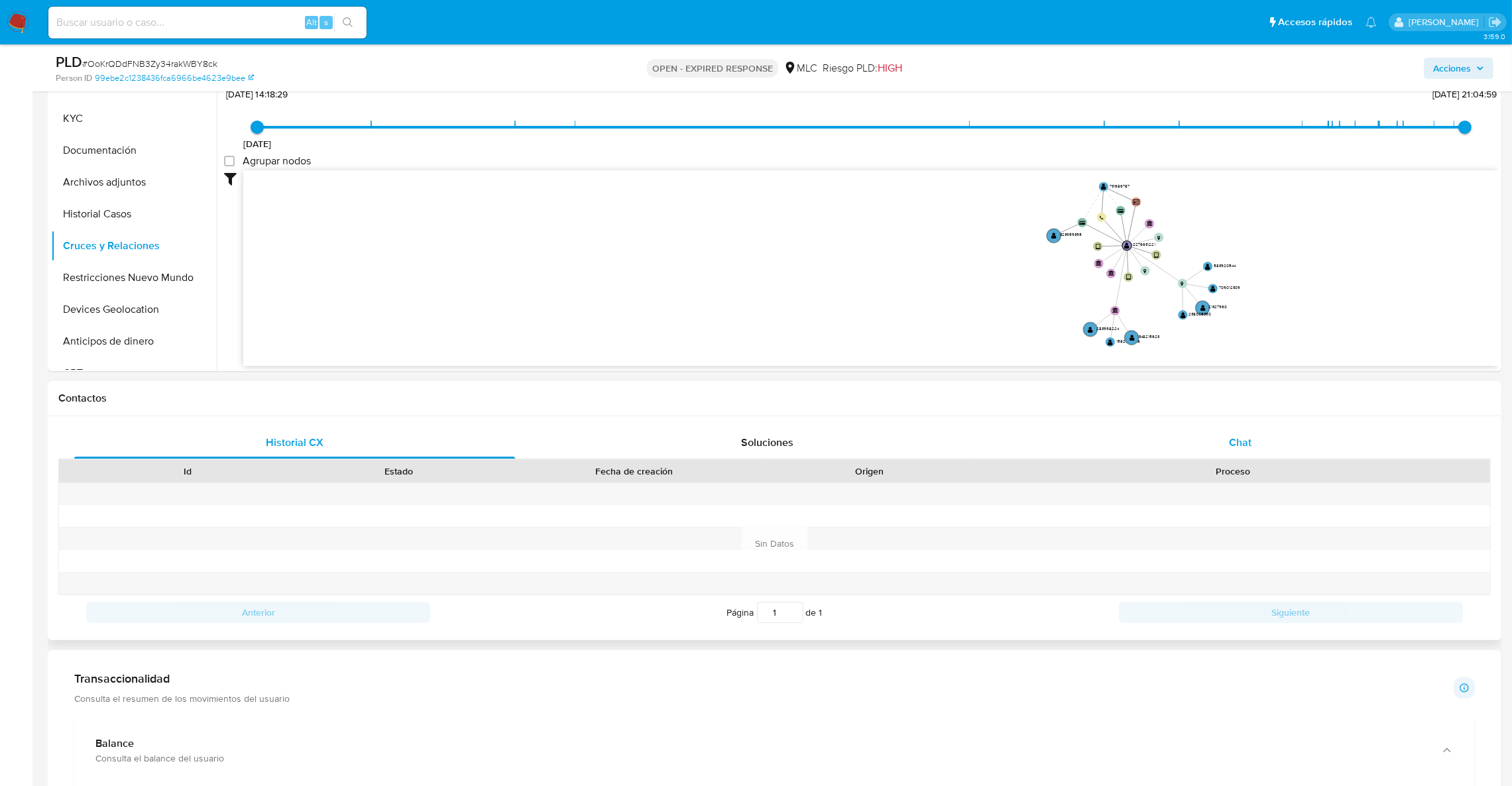
click at [1379, 450] on div "Chat" at bounding box center [1240, 442] width 441 height 31
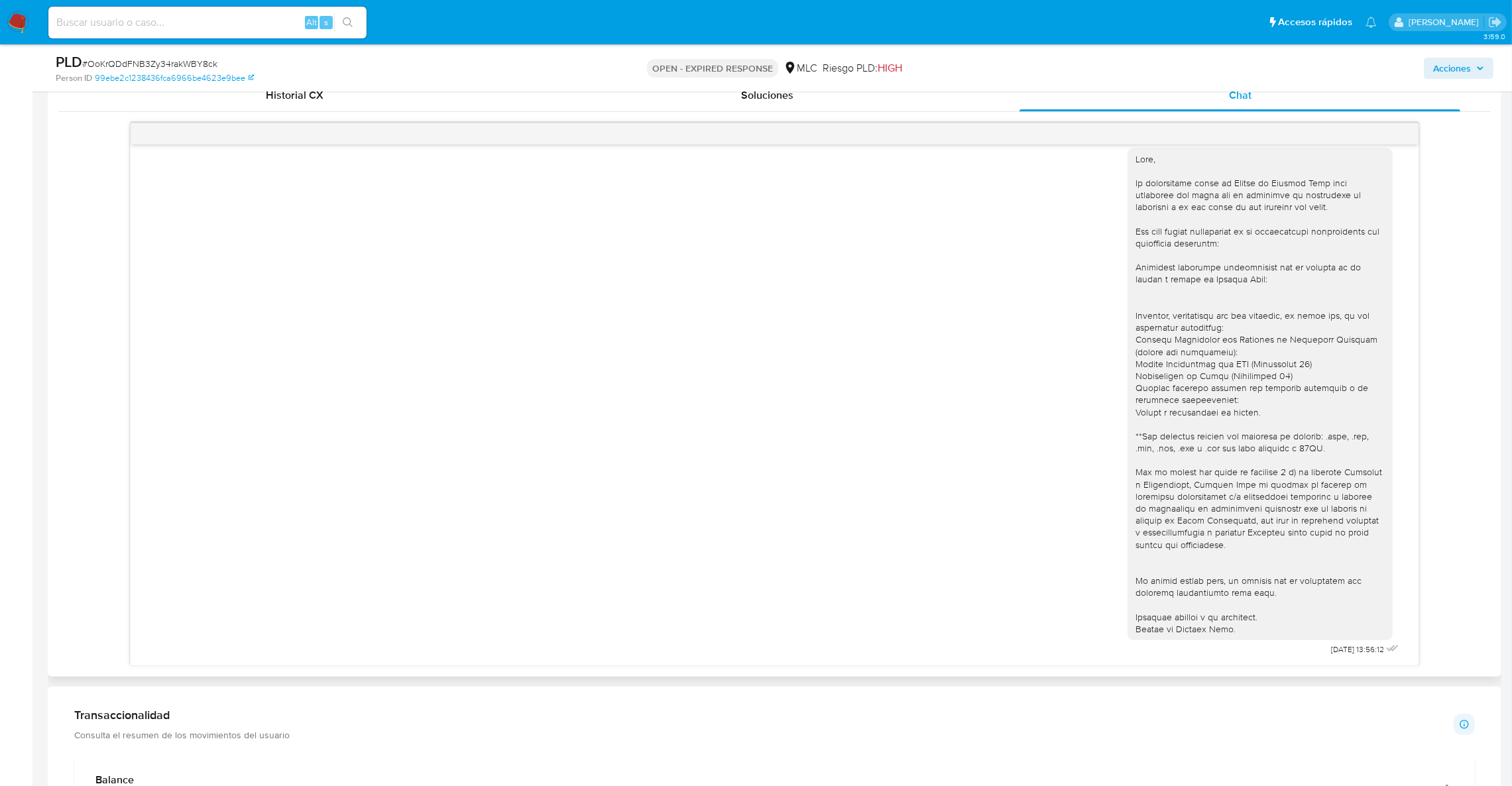
scroll to position [657, 0]
click at [1198, 440] on div at bounding box center [1260, 397] width 249 height 483
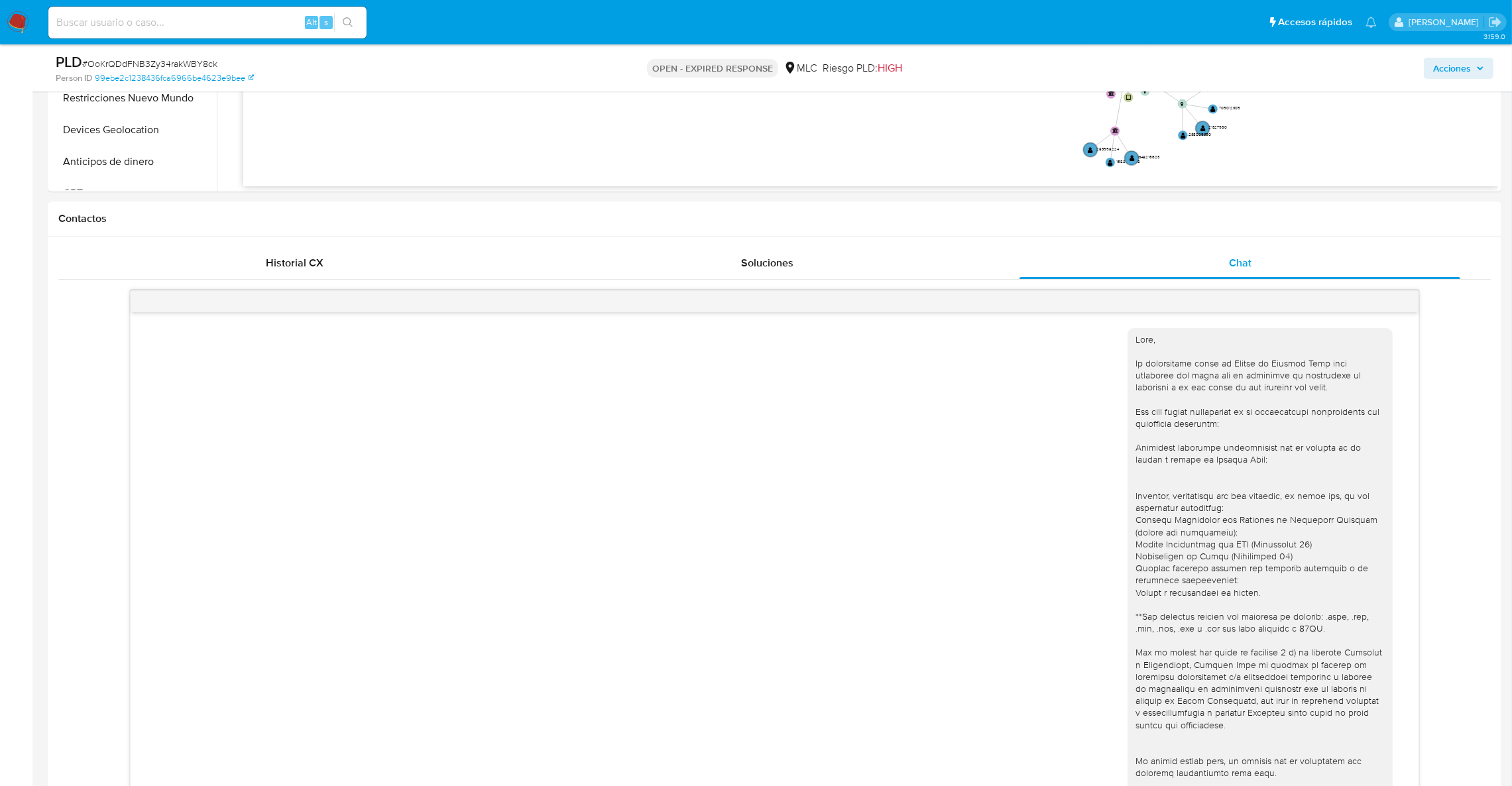
scroll to position [160, 0]
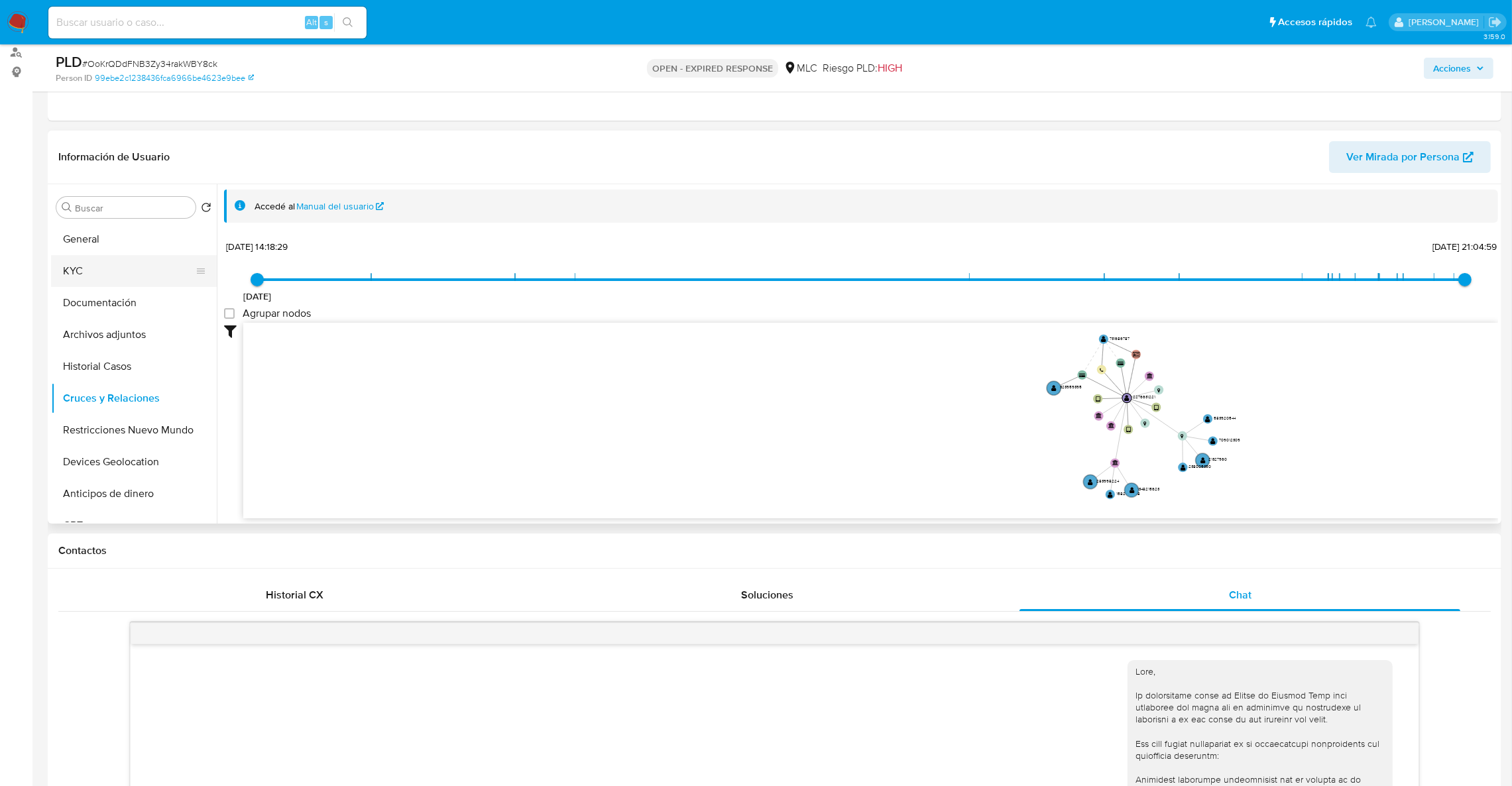
click at [91, 266] on button "KYC" at bounding box center [128, 270] width 155 height 31
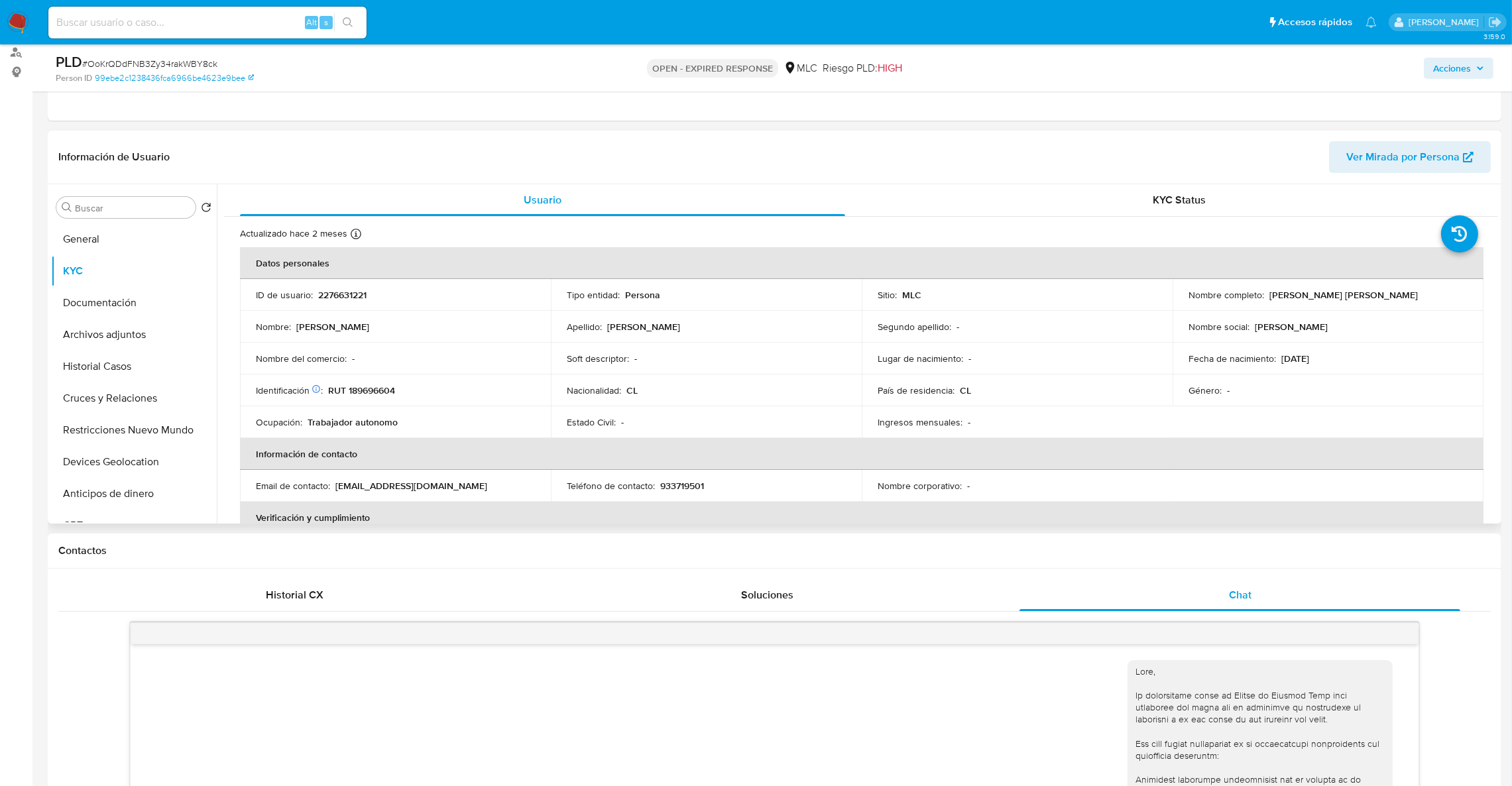
drag, startPoint x: 1267, startPoint y: 299, endPoint x: 1413, endPoint y: 295, distance: 146.1
click at [1415, 295] on div "Nombre completo : Valentina Berennice Pérez Araya" at bounding box center [1329, 295] width 279 height 12
copy p "Valentina Berennice Pérez Araya"
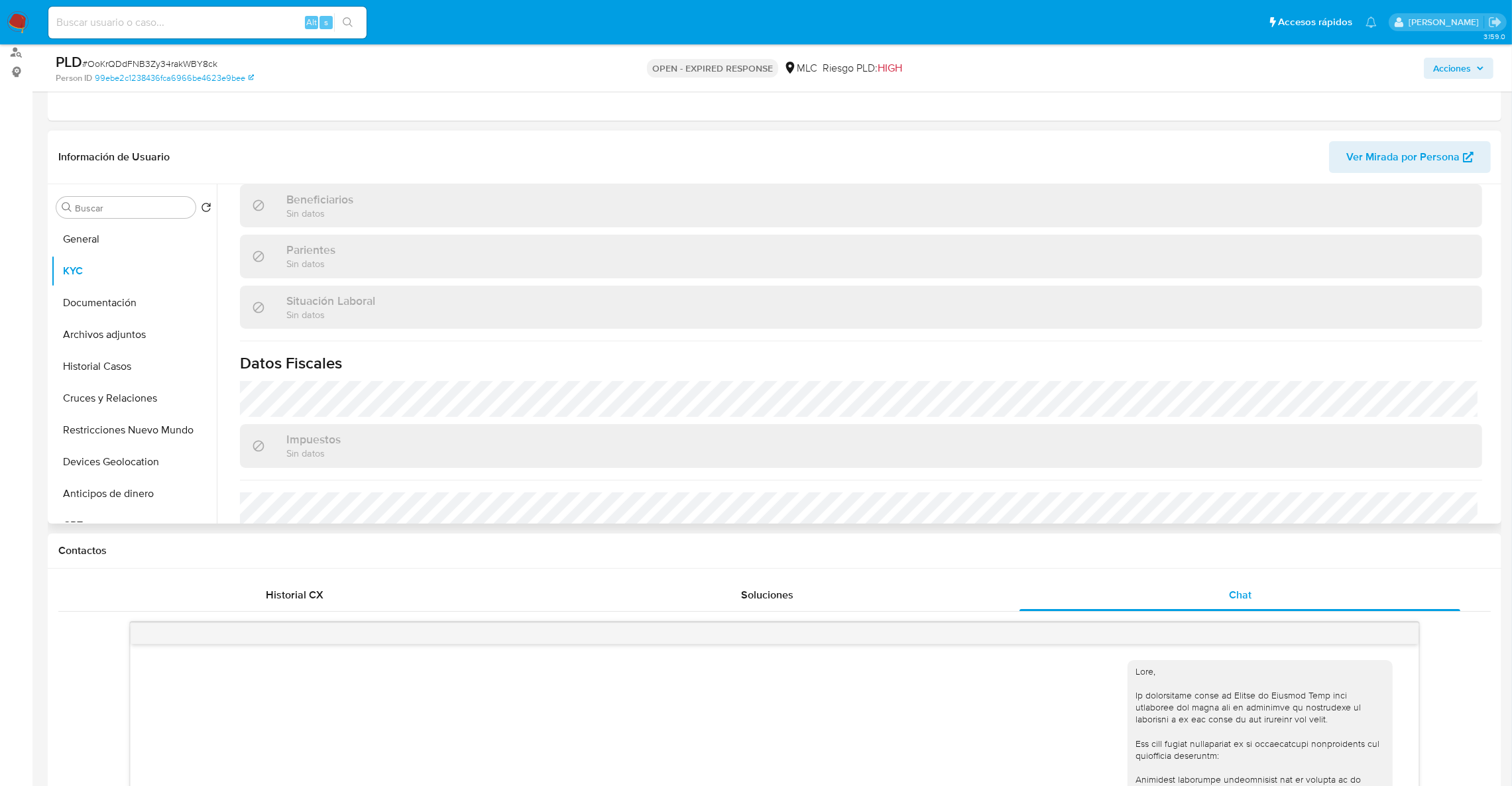
scroll to position [717, 0]
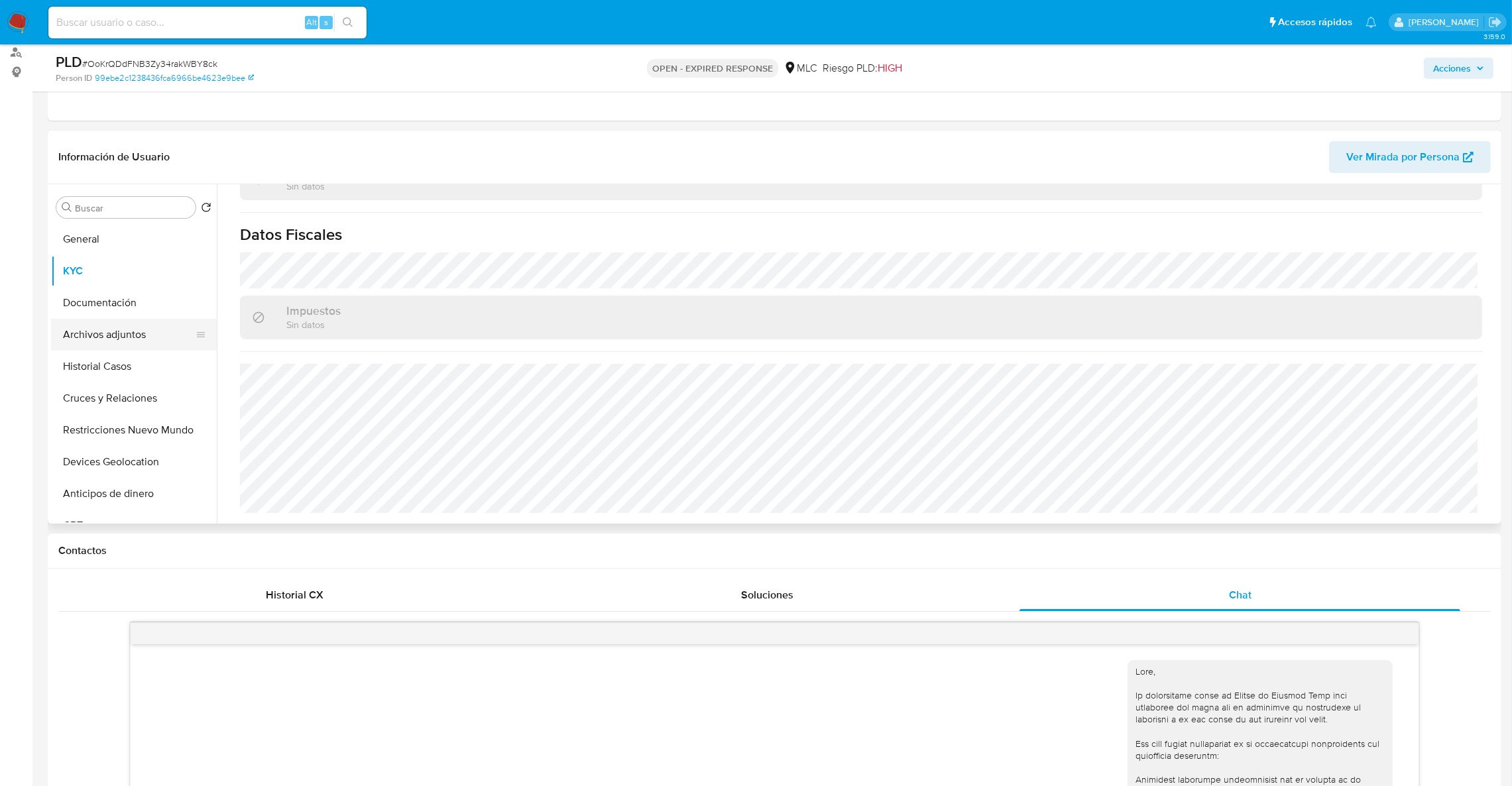
drag, startPoint x: 130, startPoint y: 357, endPoint x: 130, endPoint y: 339, distance: 18.0
click at [130, 357] on button "Historial Casos" at bounding box center [133, 366] width 165 height 31
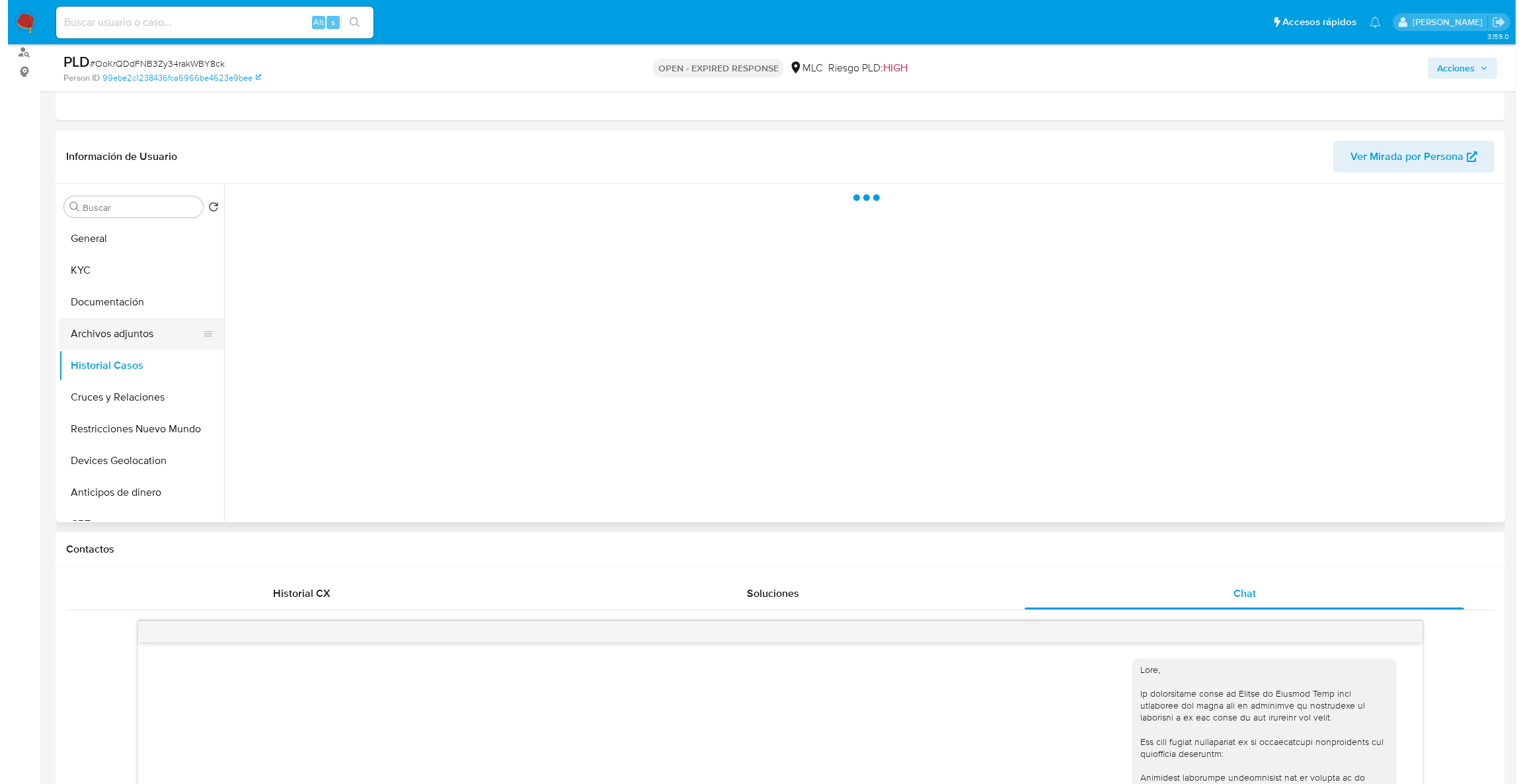
scroll to position [0, 0]
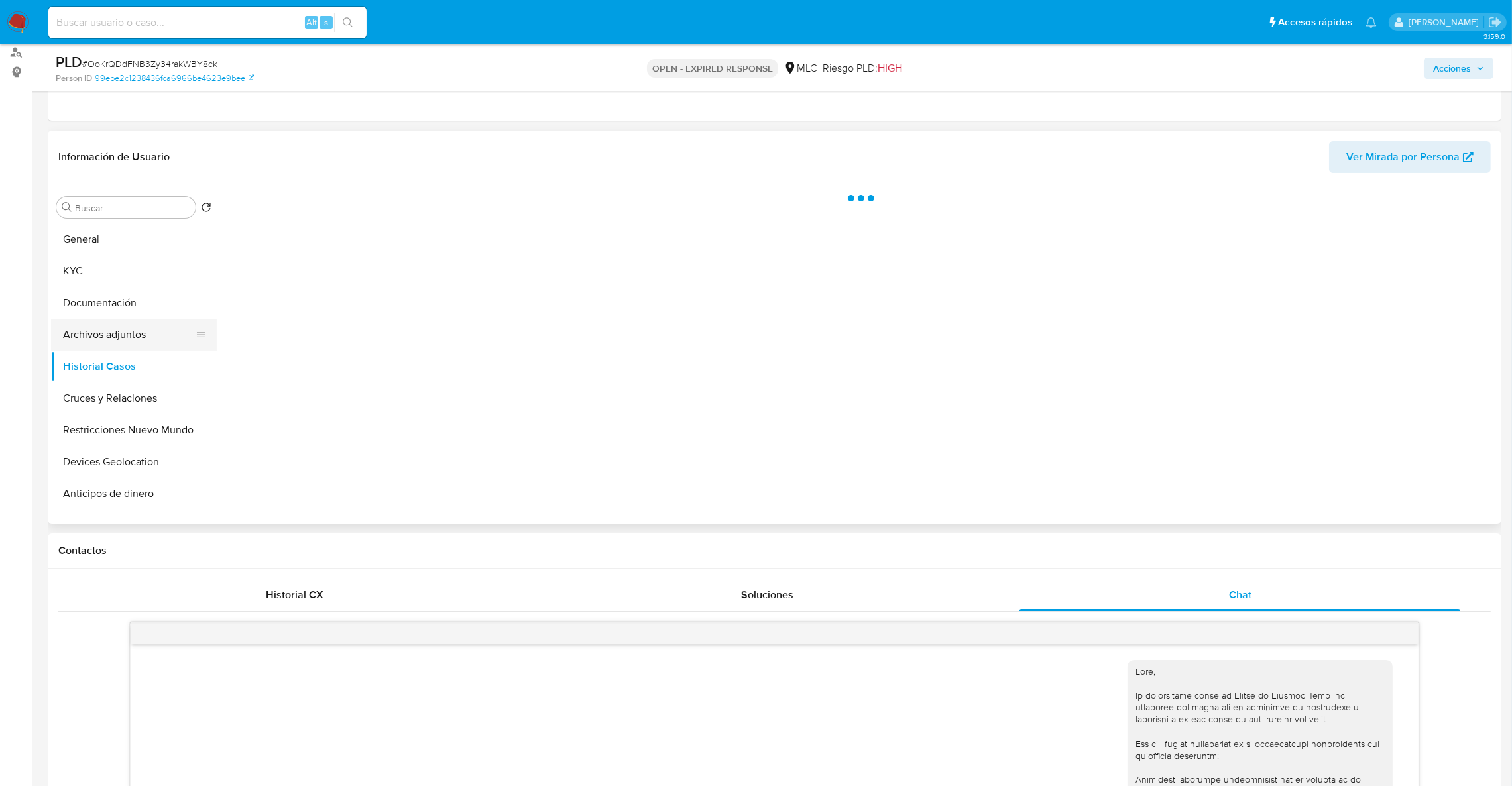
click at [130, 339] on button "Archivos adjuntos" at bounding box center [128, 334] width 155 height 31
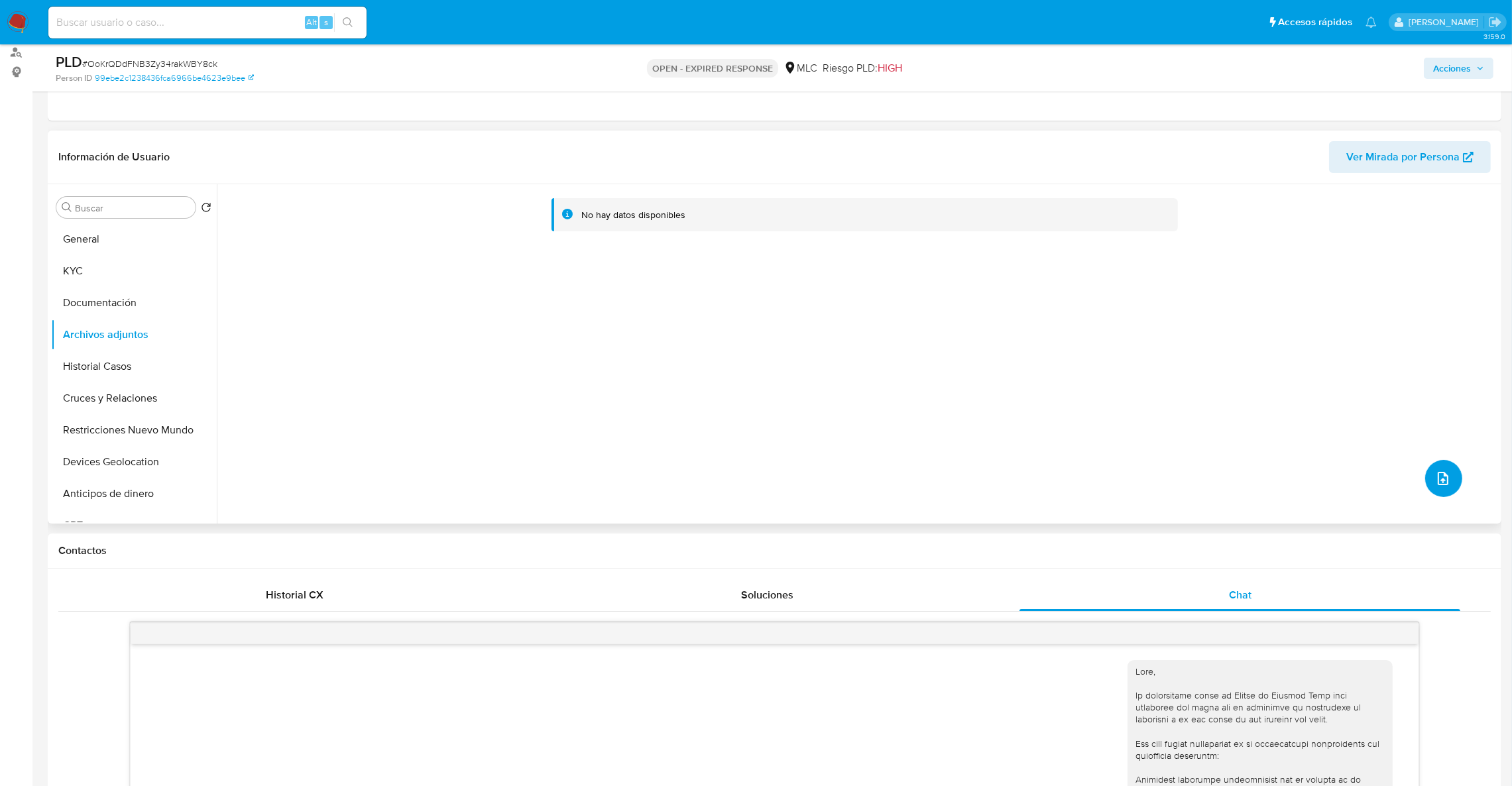
click at [1447, 469] on button "upload-file" at bounding box center [1444, 479] width 37 height 37
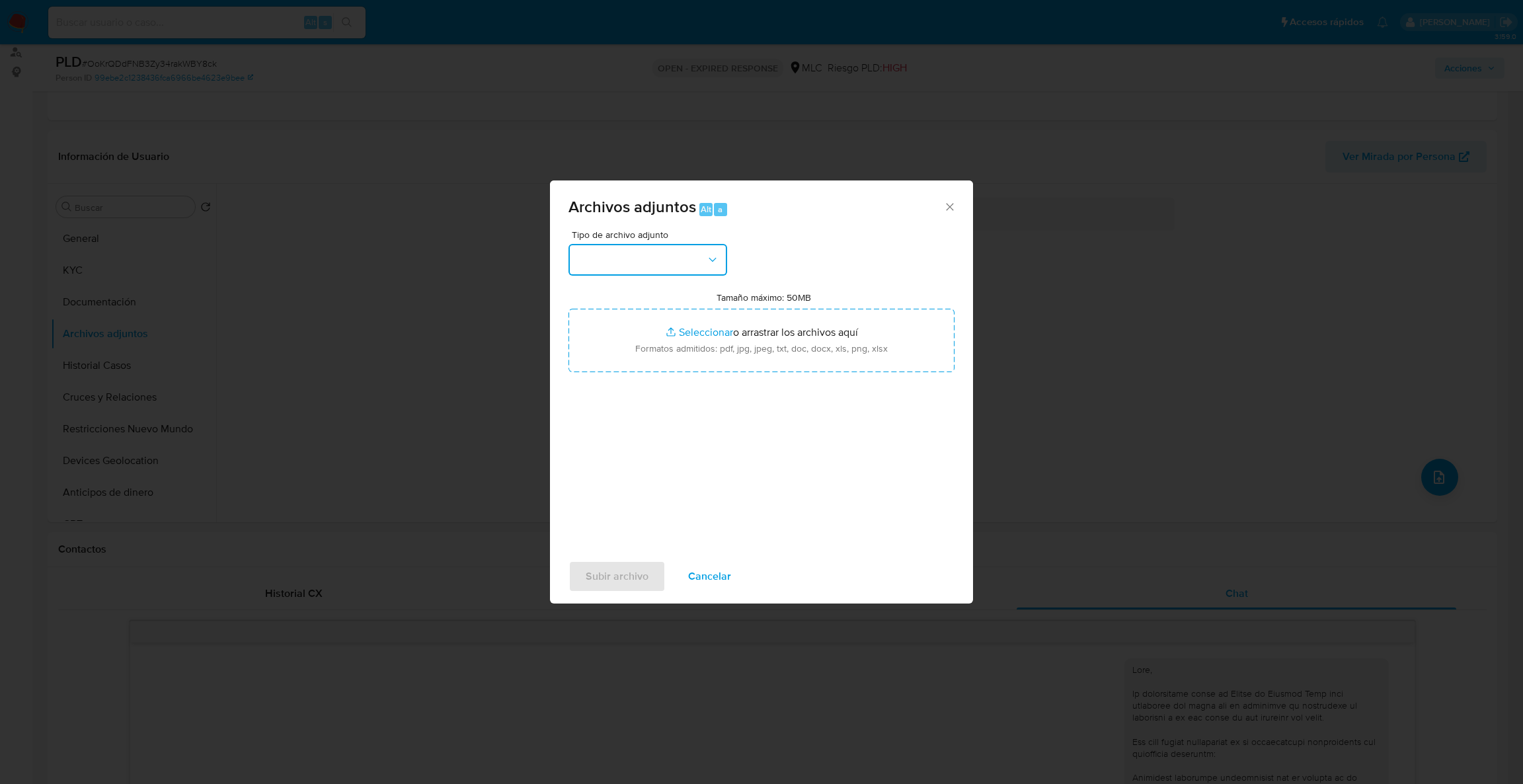
click at [688, 266] on button "button" at bounding box center [647, 259] width 159 height 31
click at [633, 409] on div "OTROS - DUE DILIGENCE" at bounding box center [644, 393] width 135 height 31
click at [662, 262] on span "OTROS - DUE DILIGENCE" at bounding box center [641, 260] width 130 height 13
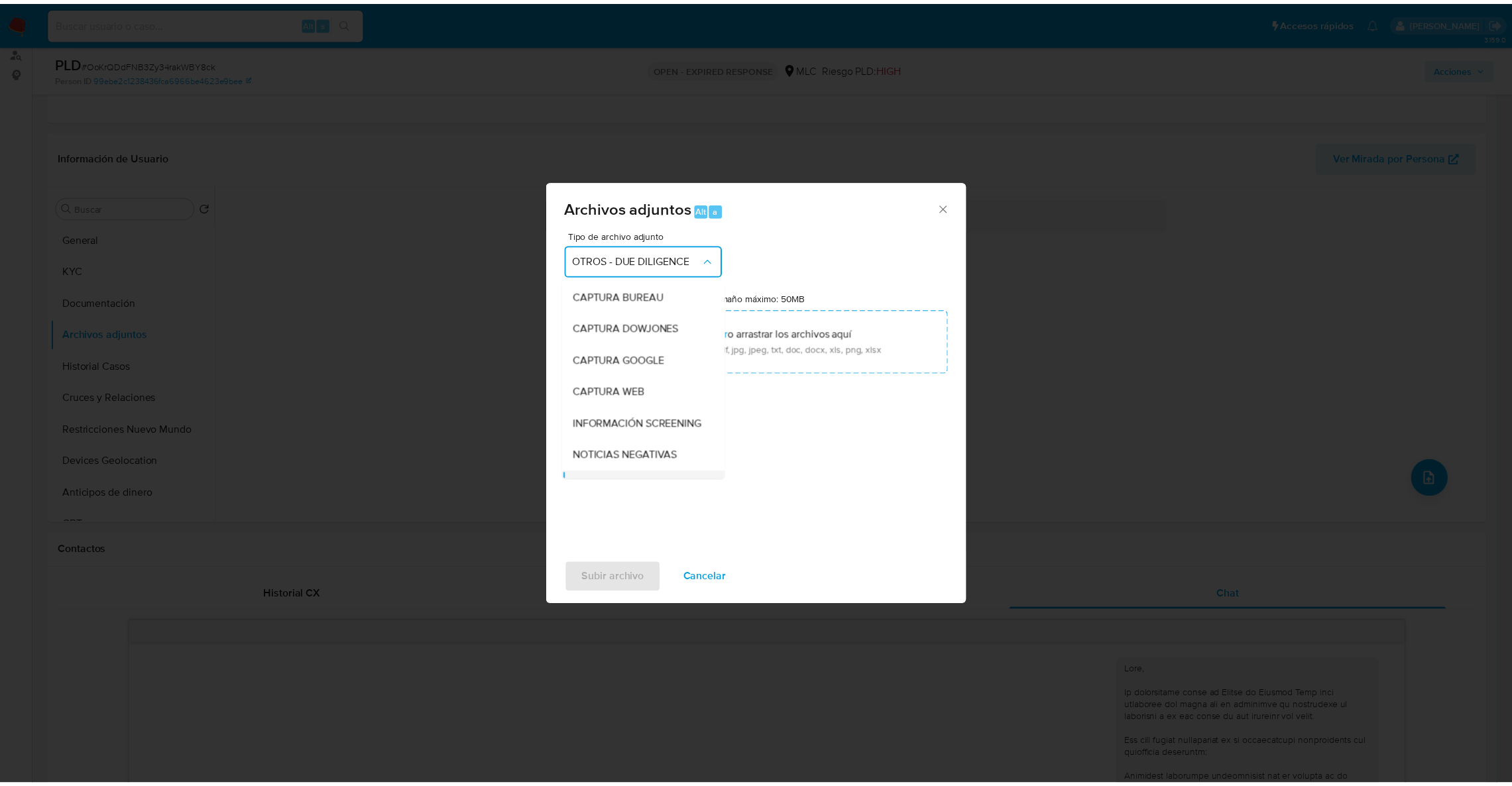
scroll to position [127, 0]
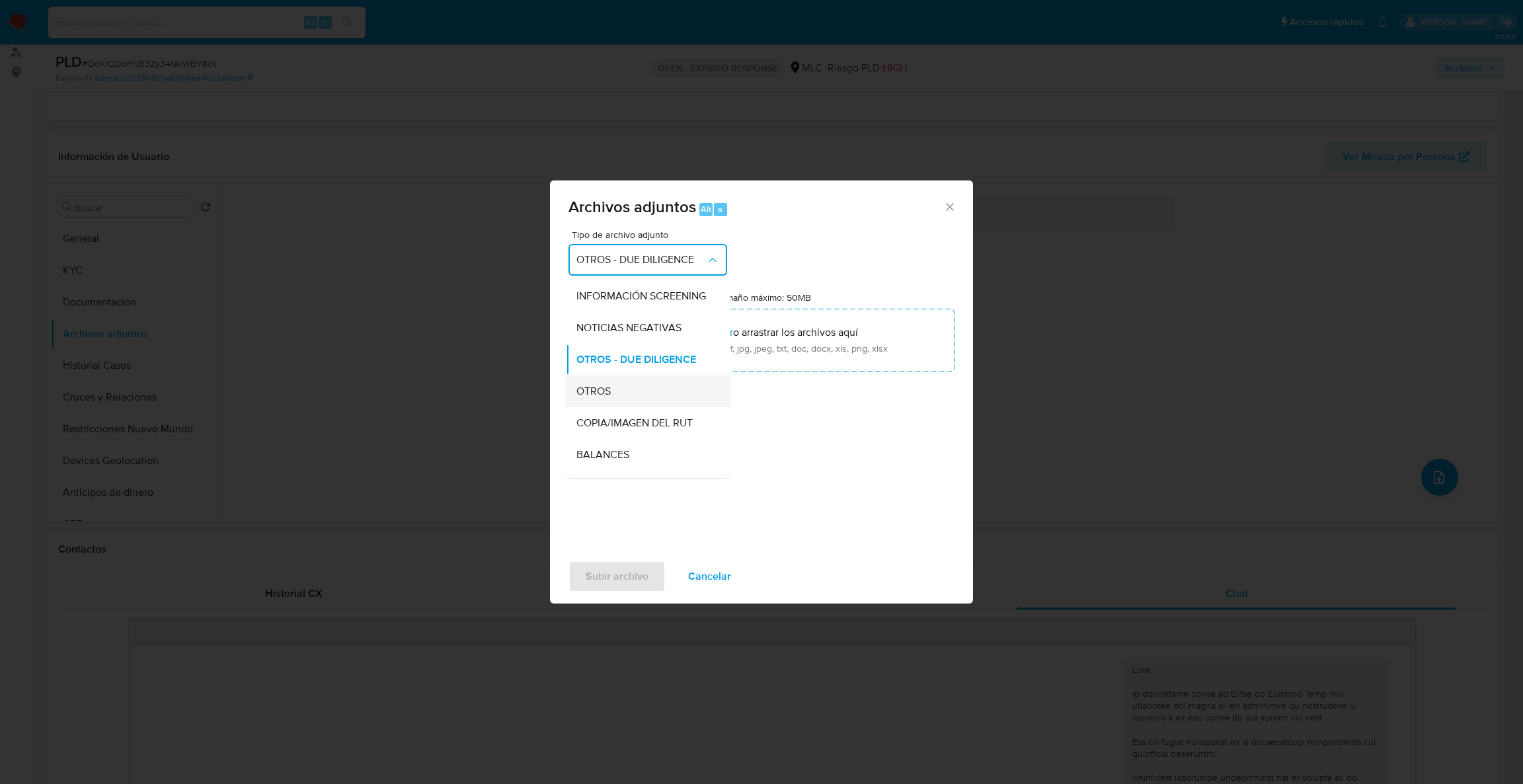
click at [641, 407] on div "OTROS" at bounding box center [644, 390] width 135 height 31
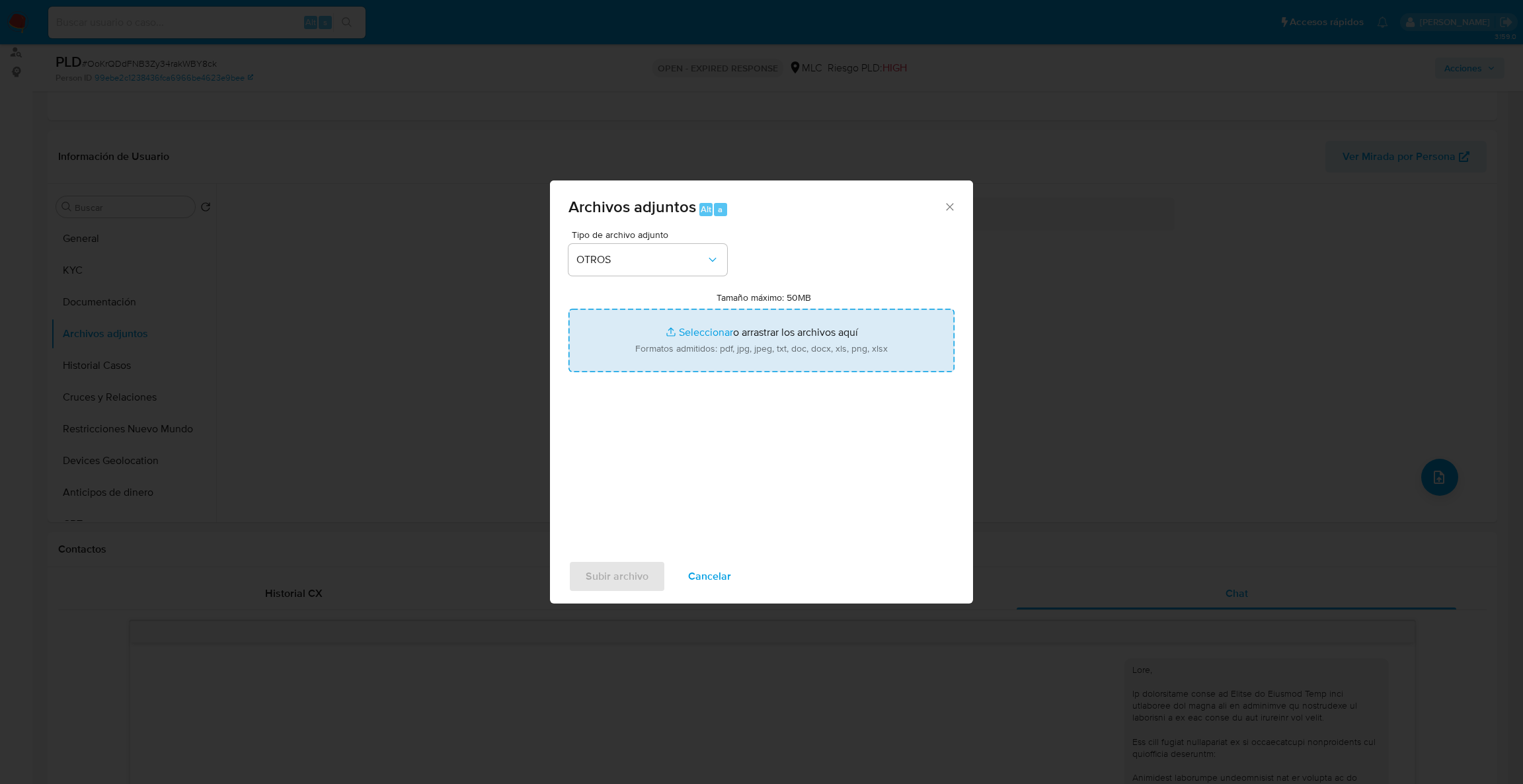
click at [670, 346] on input "Tamaño máximo: 50MB Seleccionar archivos" at bounding box center [762, 340] width 386 height 64
type input "C:\fakepath\Case Log - 2276631221.pdf"
click at [848, 361] on input "Tamaño máximo: 50MB Seleccionar archivos" at bounding box center [762, 340] width 386 height 64
type input "C:\fakepath\2276631221Movimientos.xlsx"
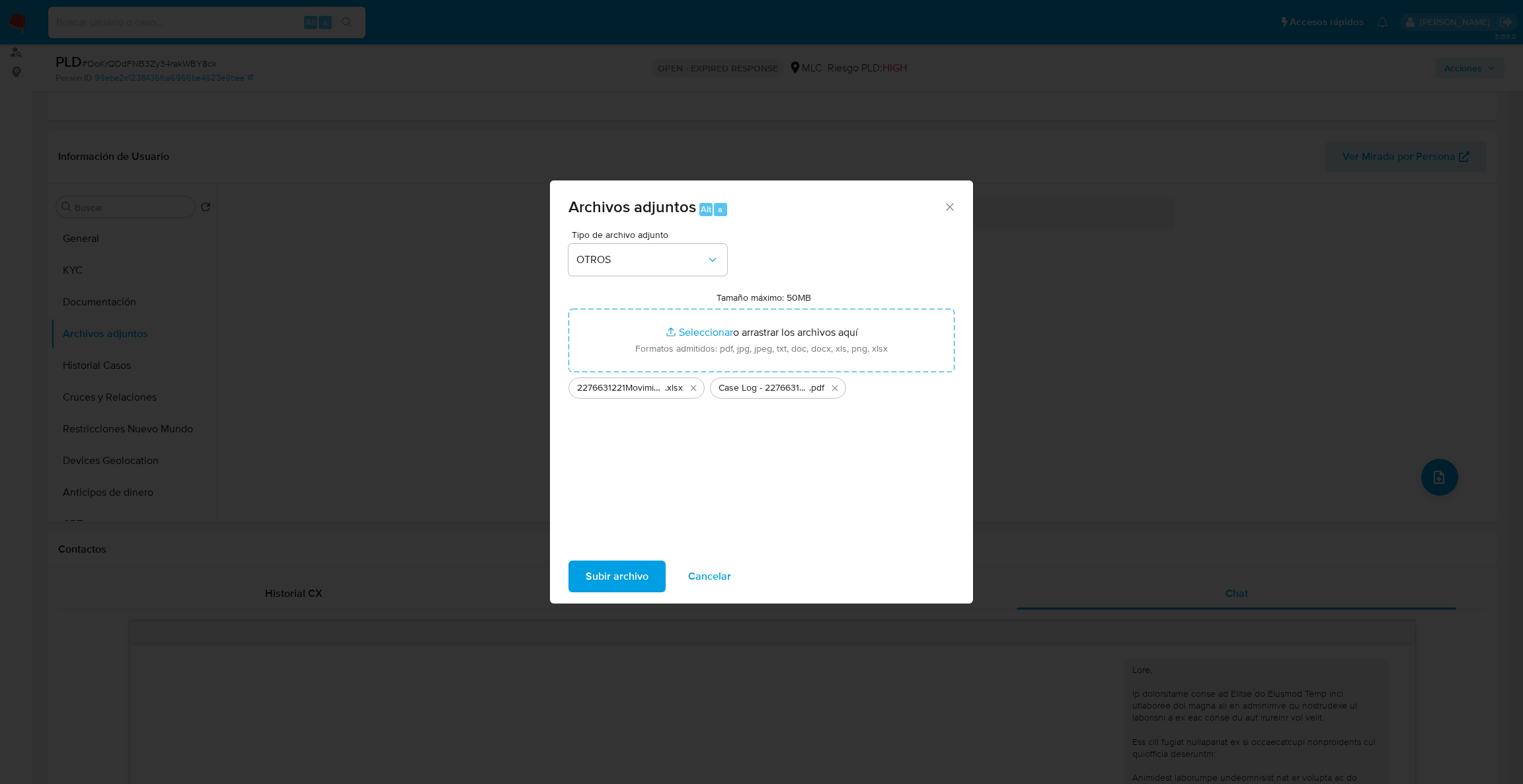
click at [593, 572] on span "Subir archivo" at bounding box center [617, 576] width 63 height 29
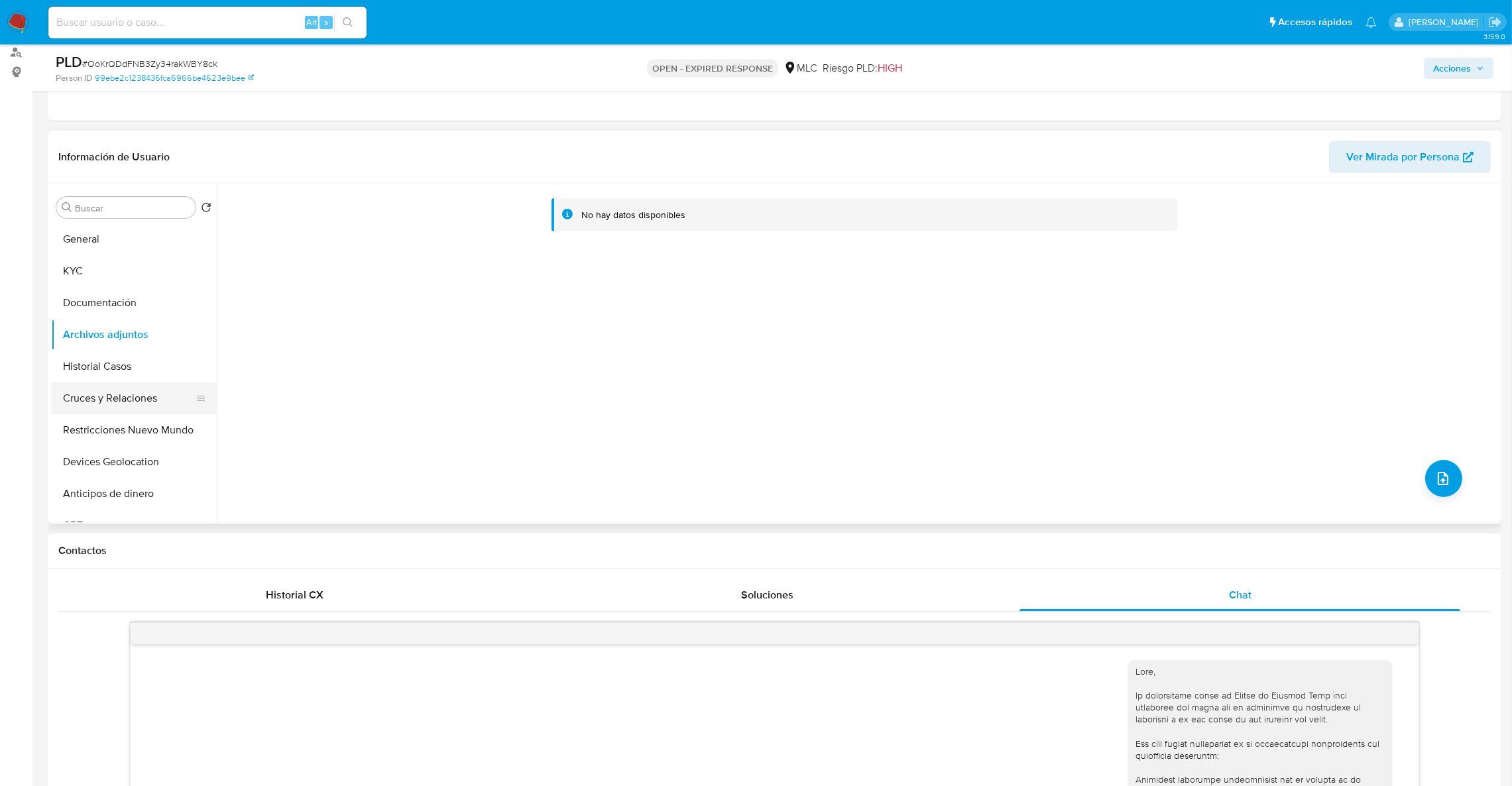
click at [158, 394] on button "Cruces y Relaciones" at bounding box center [128, 398] width 155 height 31
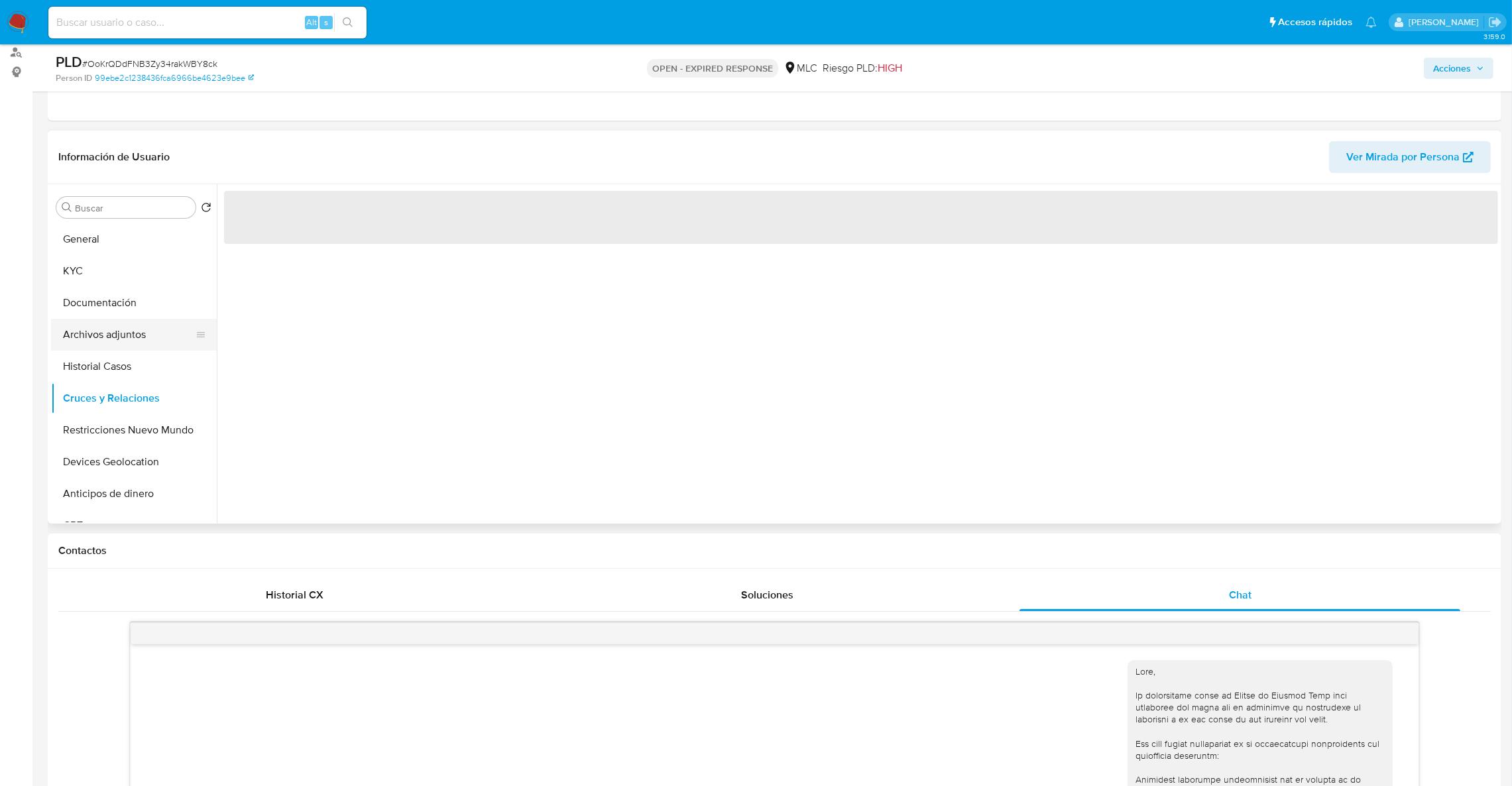
click at [139, 325] on button "Archivos adjuntos" at bounding box center [128, 334] width 155 height 31
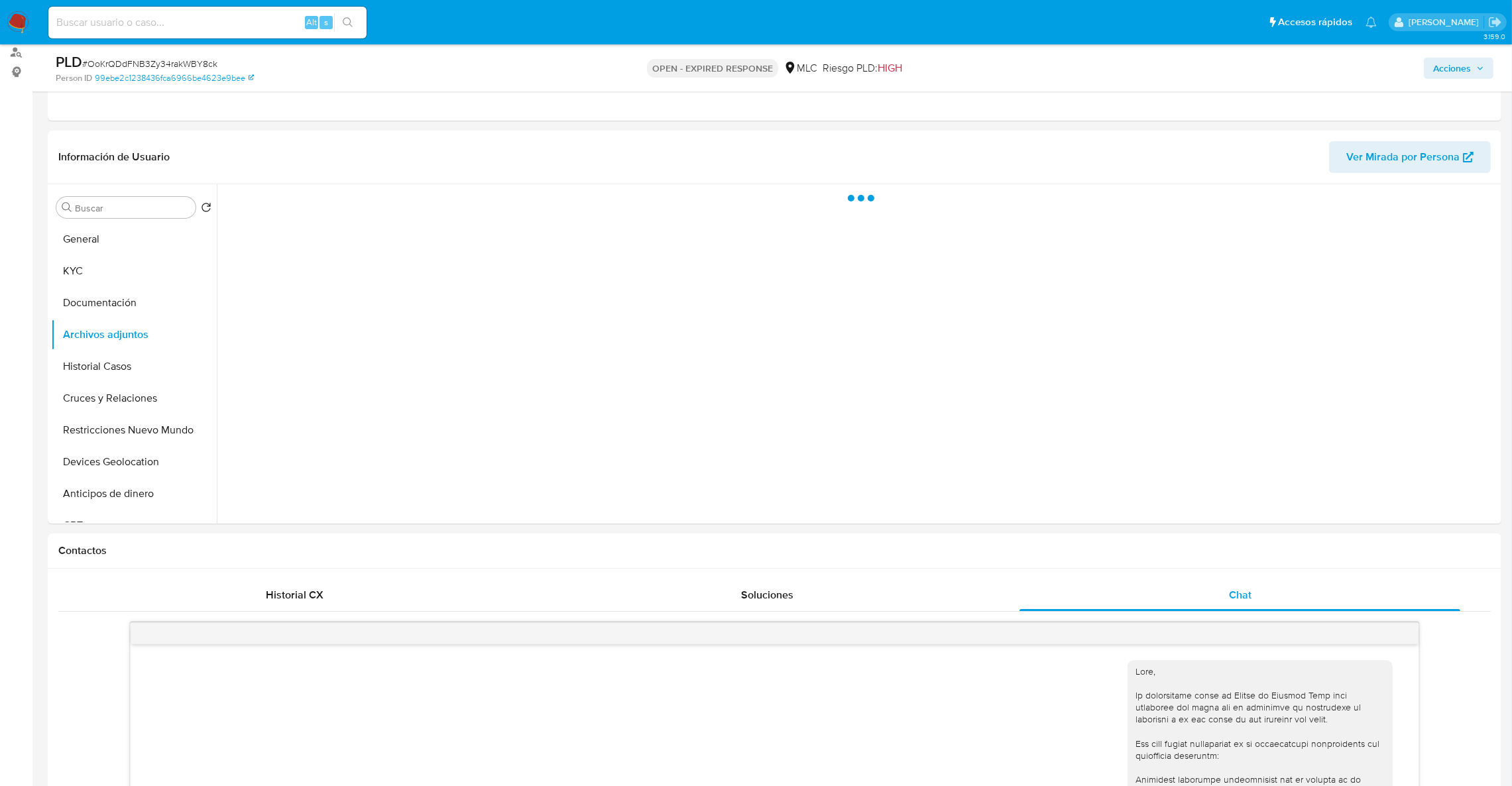
click at [1447, 78] on span "Acciones" at bounding box center [1452, 68] width 38 height 21
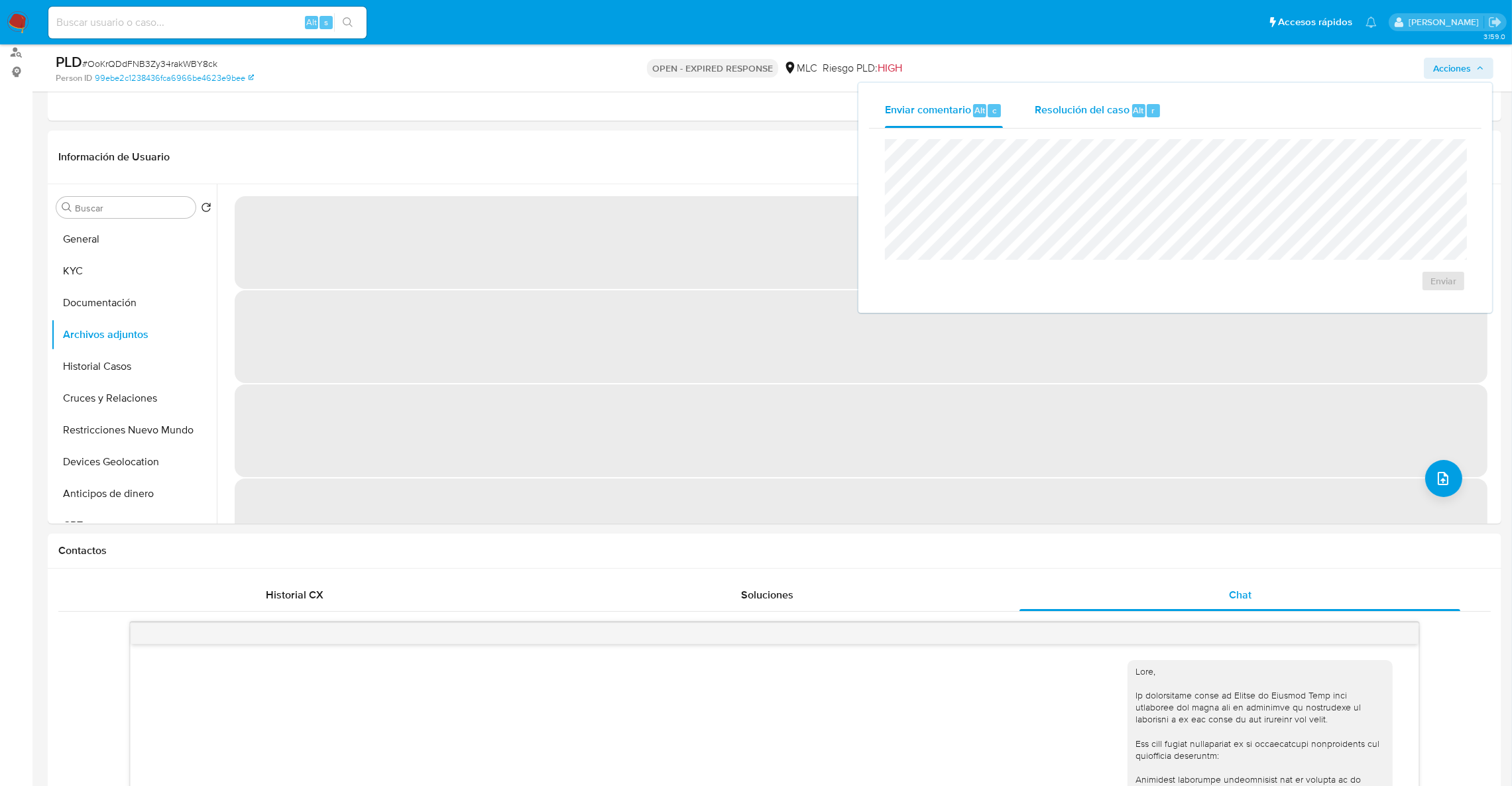
click at [1089, 125] on div "Resolución del caso Alt r" at bounding box center [1098, 111] width 127 height 35
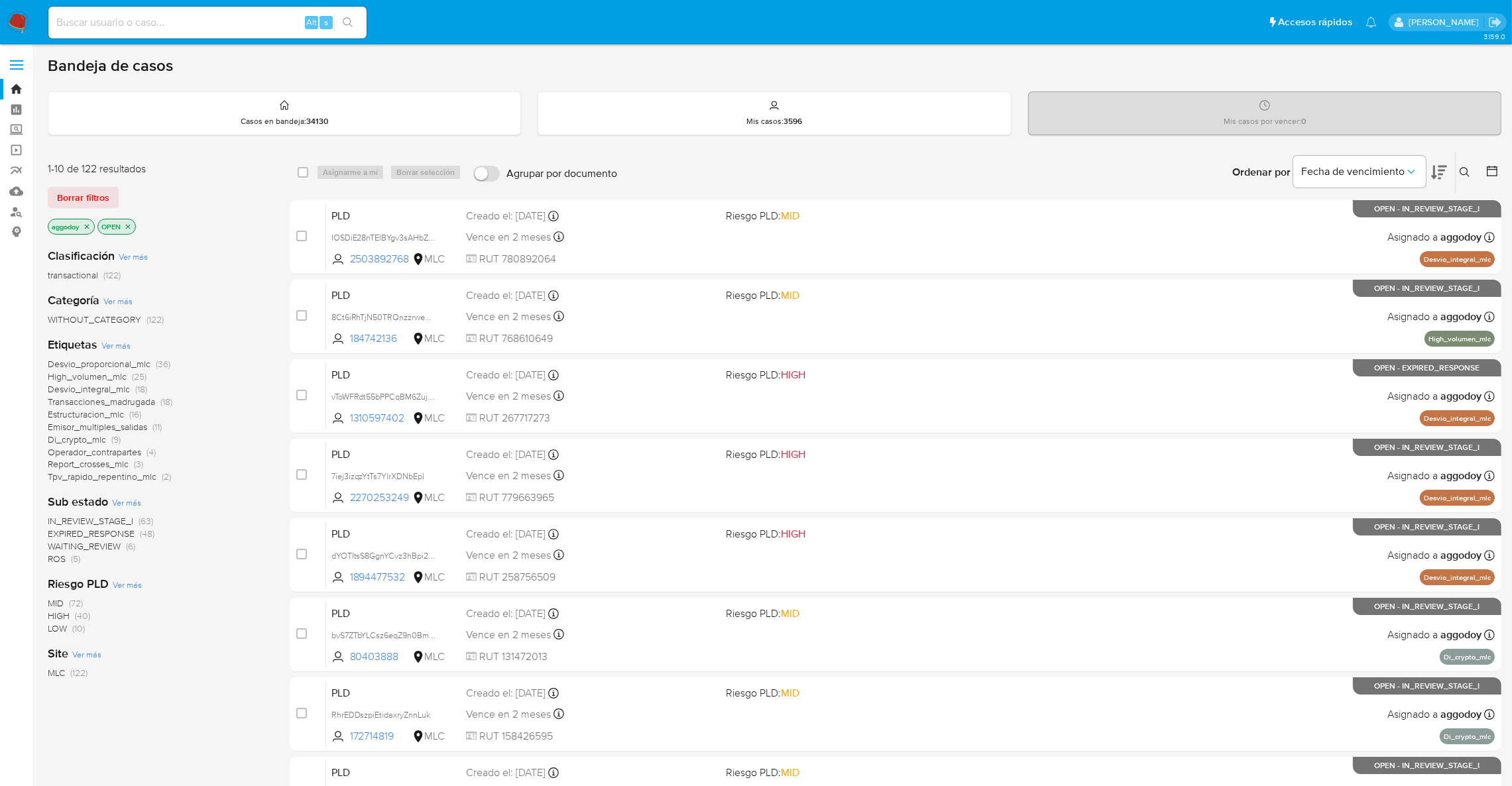
click at [100, 388] on span "Desvio_integral_mlc" at bounding box center [89, 389] width 82 height 13
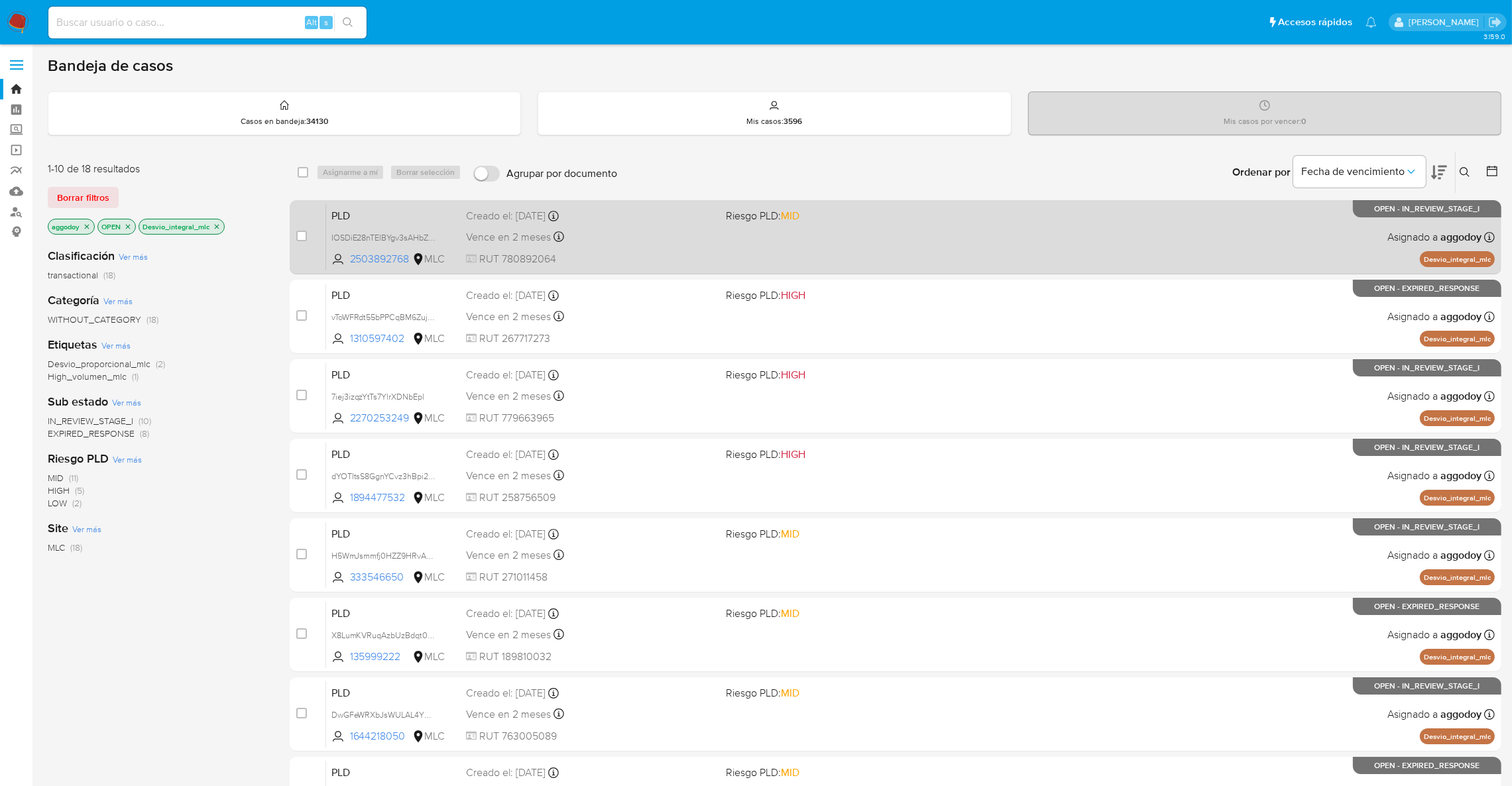
click at [995, 254] on div "PLD IOSDiE28nTElBYgv3sAHbZK2 2503892768 MLC Riesgo PLD: MID Creado el: [DATE] C…" at bounding box center [911, 236] width 1169 height 67
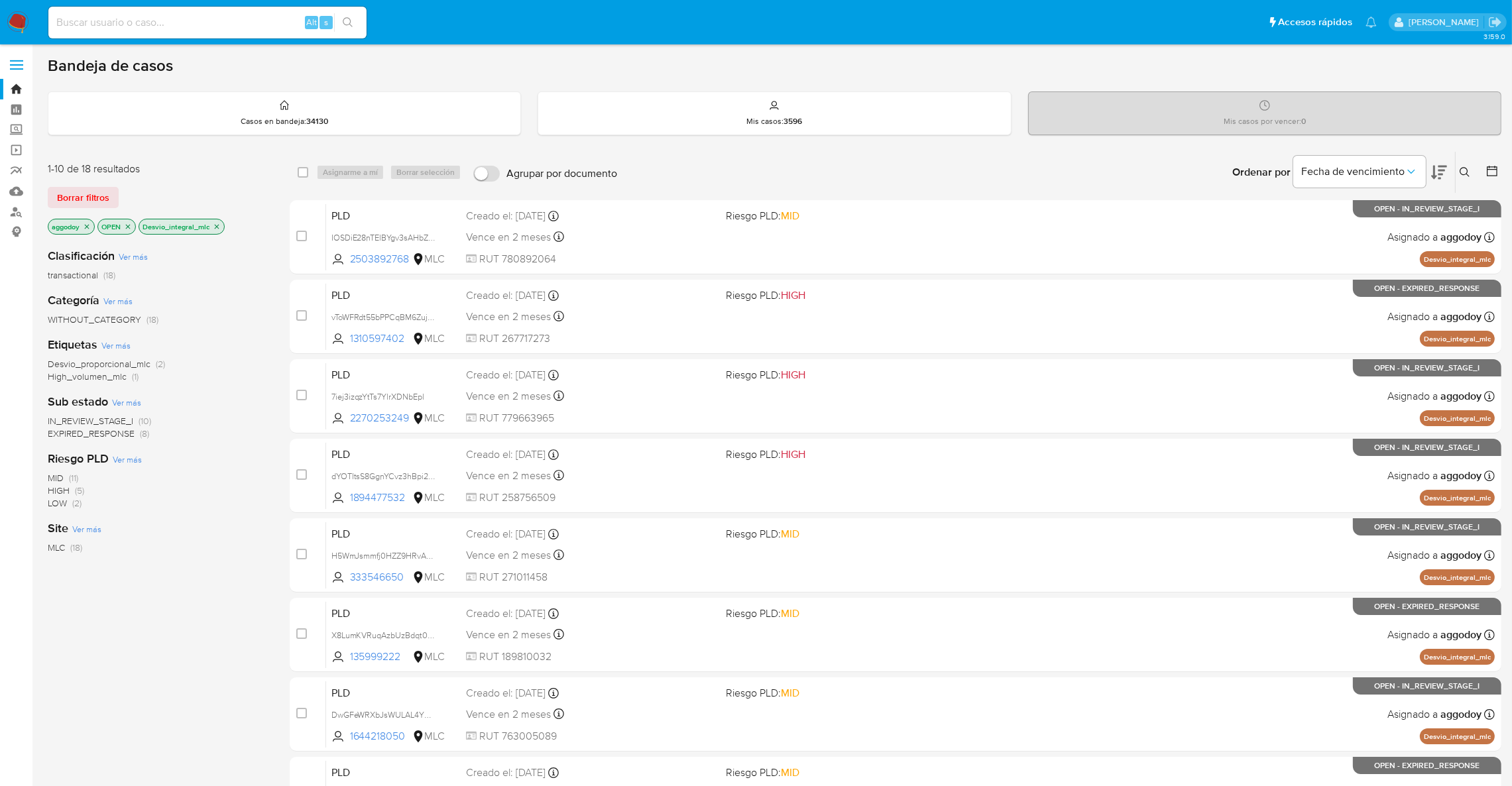
click at [1445, 173] on icon at bounding box center [1439, 173] width 16 height 16
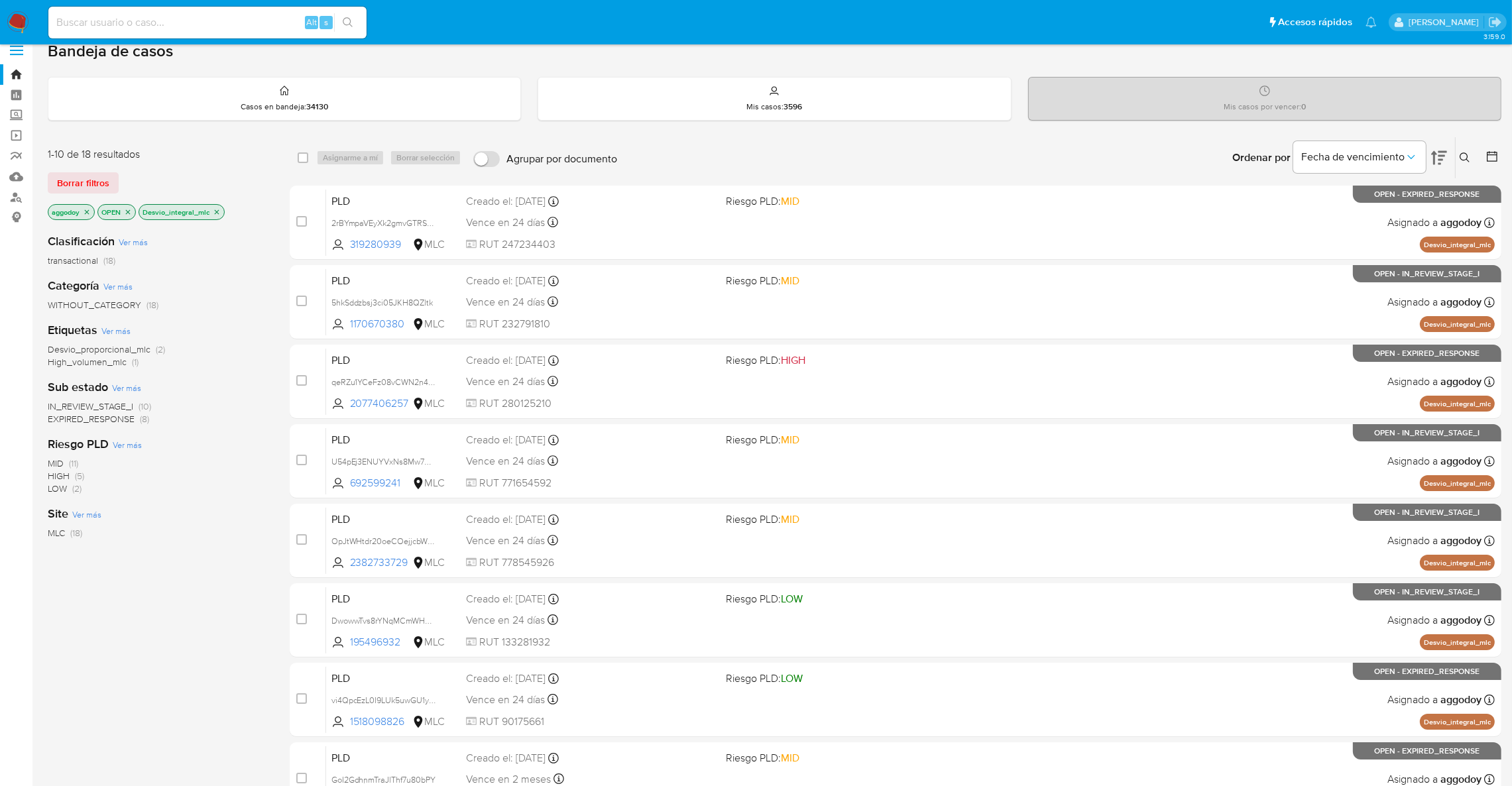
scroll to position [25, 0]
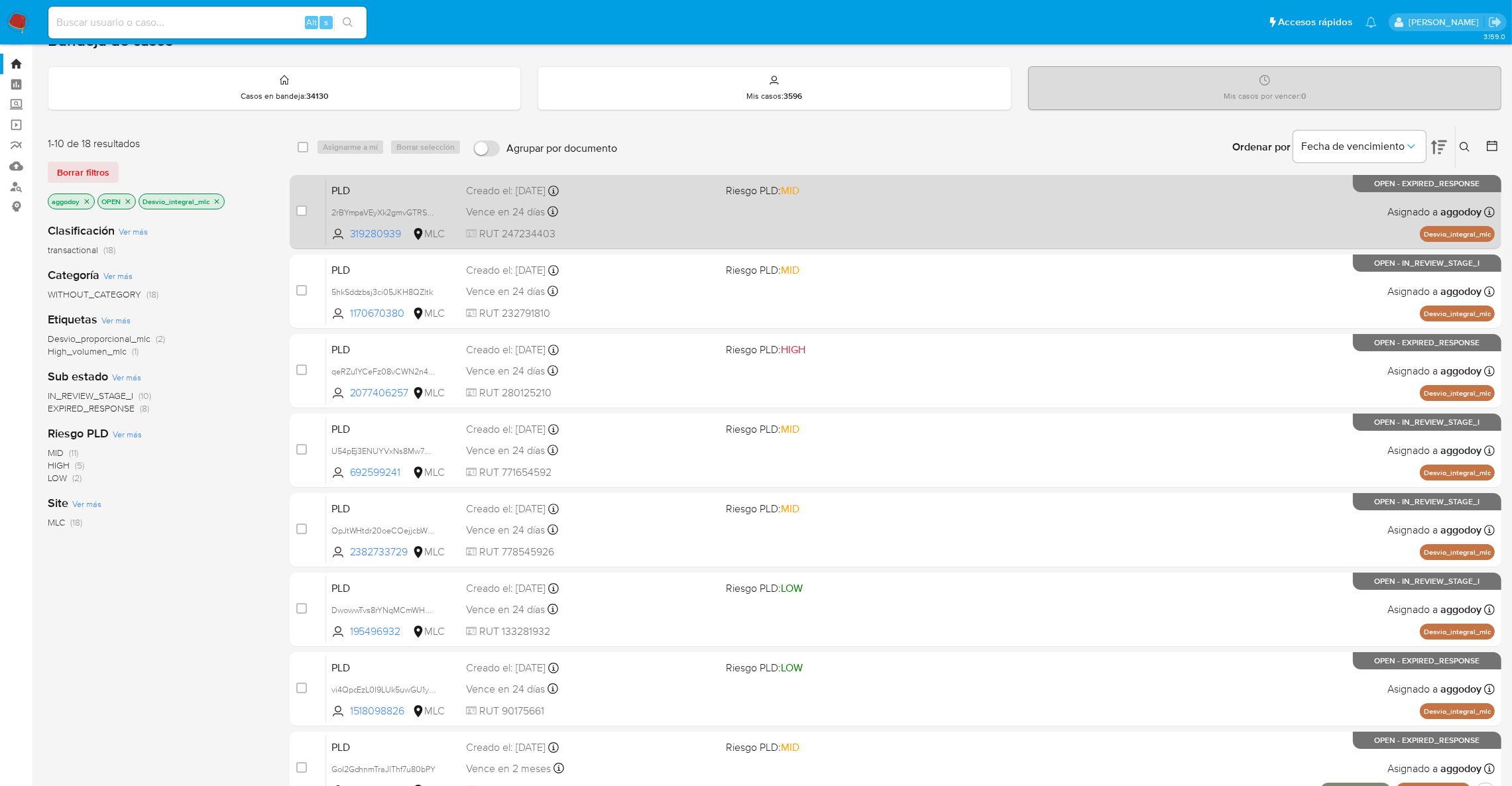
click at [718, 219] on div "PLD 2rBYmpaVEyXk2gmvGTRSa3Cd 319280939 MLC Riesgo PLD: MID Creado el: [DATE] Cr…" at bounding box center [911, 211] width 1169 height 67
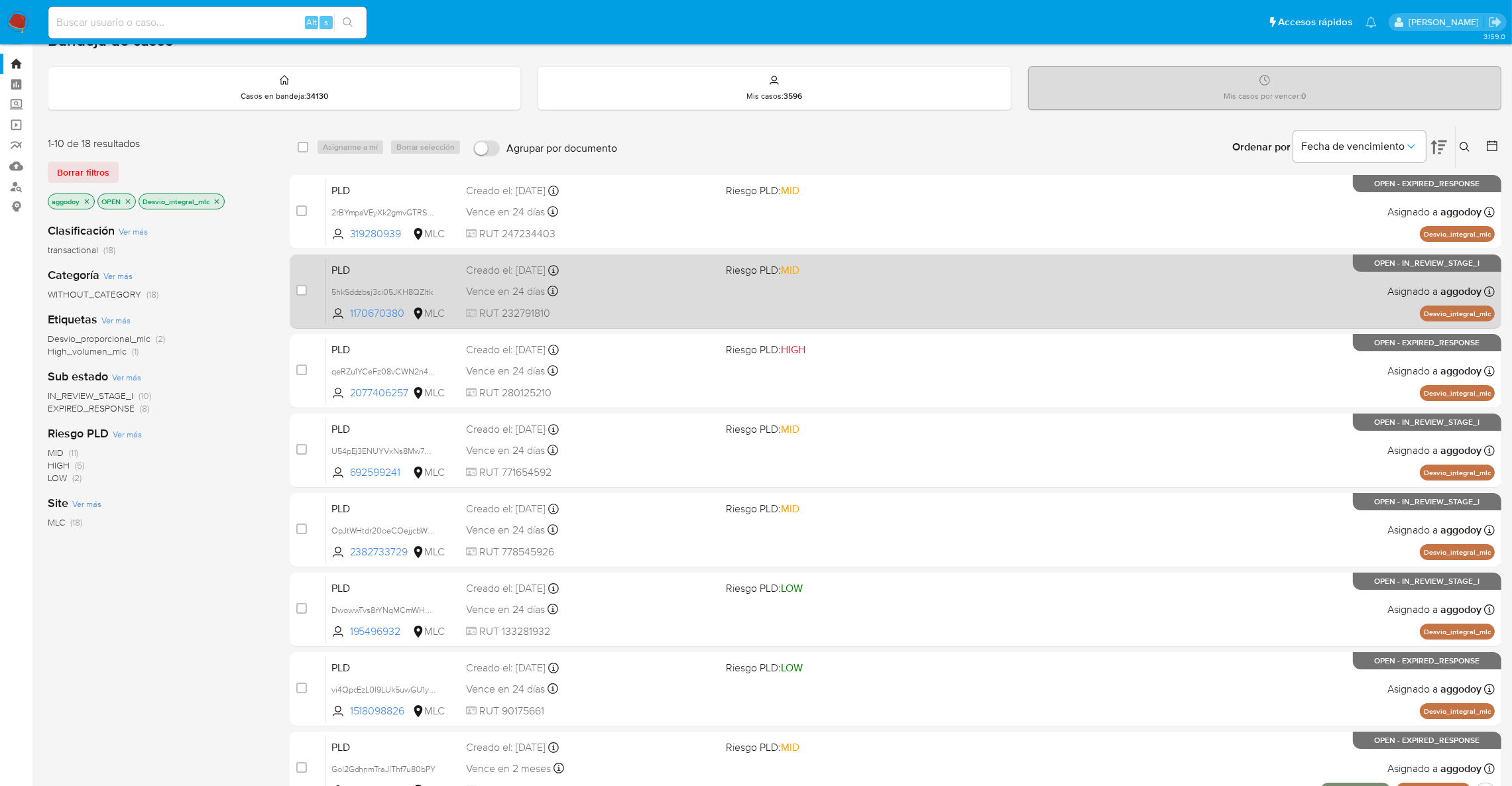
click at [722, 313] on div "PLD 5hkSddzbsj3ci05JKH8QZltk 1170670380 MLC Riesgo PLD: MID Creado el: [DATE] C…" at bounding box center [911, 291] width 1169 height 67
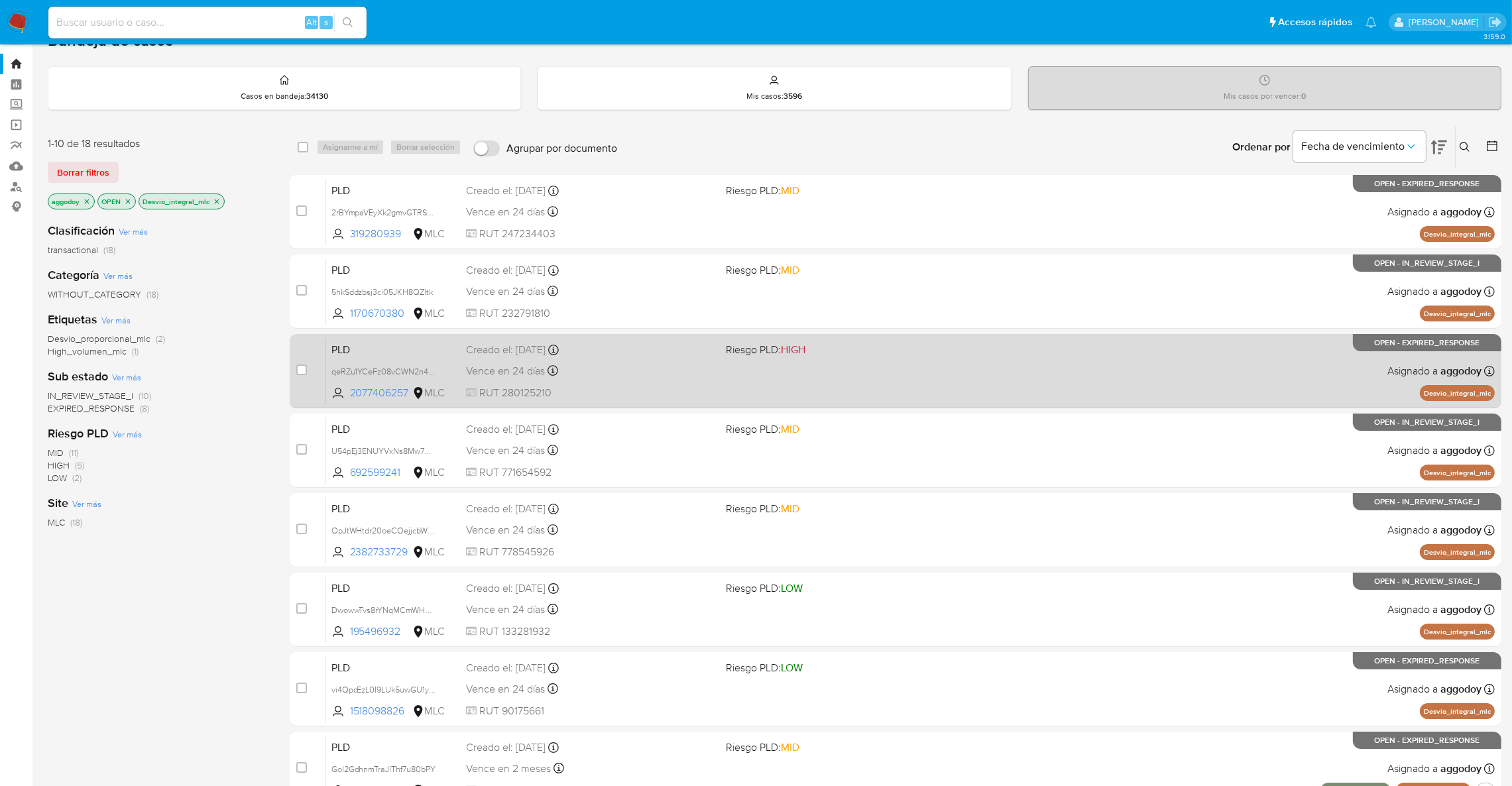
click at [818, 334] on div "case-item-checkbox No es posible asignar el caso PLD qeRZu1YCeFz08vCWN2n4JNSN 2…" at bounding box center [895, 371] width 1212 height 74
click at [797, 366] on div "PLD qeRZu1YCeFz08vCWN2n4JNSN 2077406257 MLC Riesgo PLD: HIGH Creado el: [DATE] …" at bounding box center [911, 370] width 1169 height 67
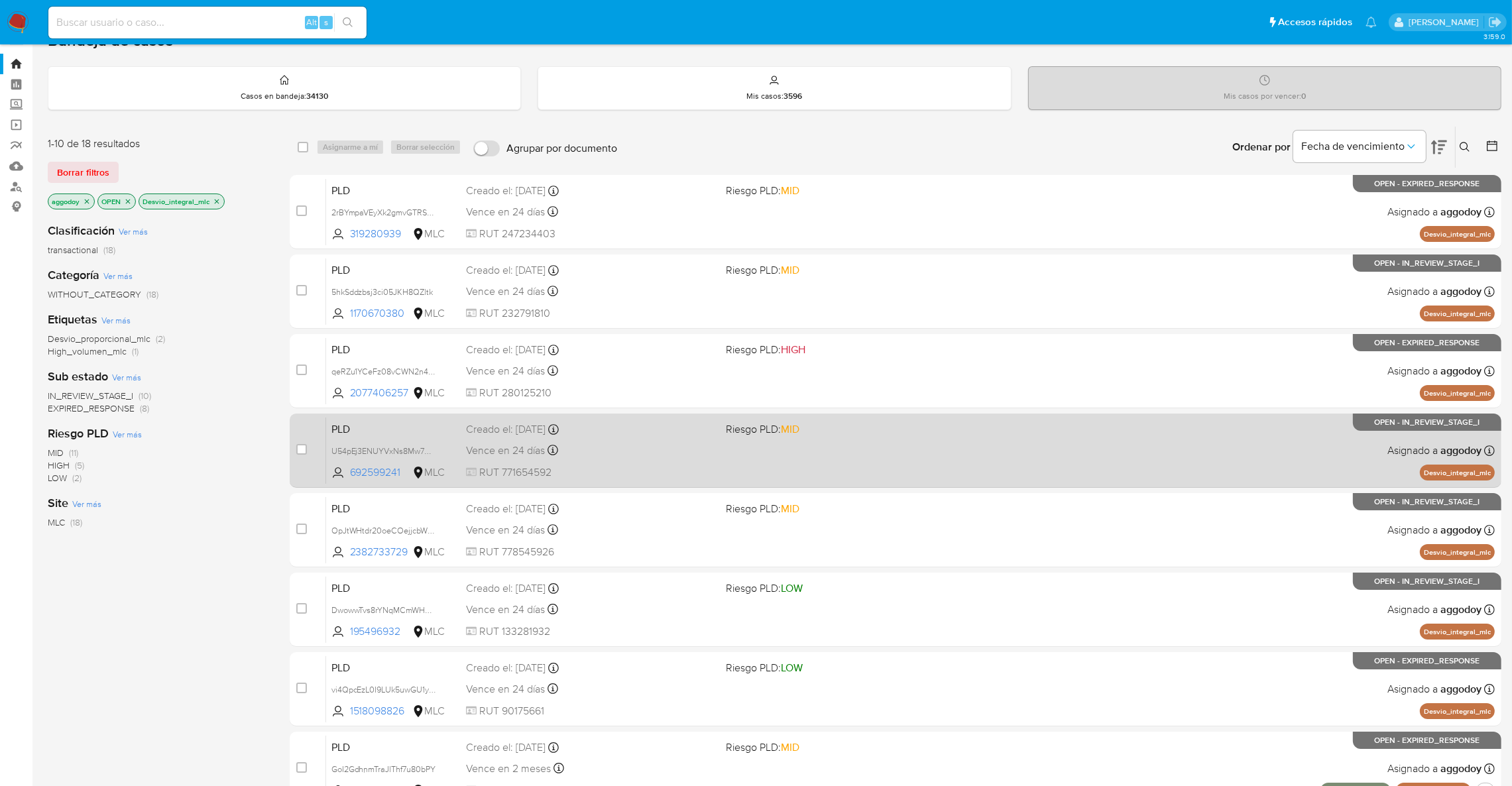
click at [862, 458] on div "PLD U54pEj3ENUYVxNs8Mw7GwjSi 692599241 MLC Riesgo PLD: MID Creado el: [DATE] Cr…" at bounding box center [911, 450] width 1169 height 67
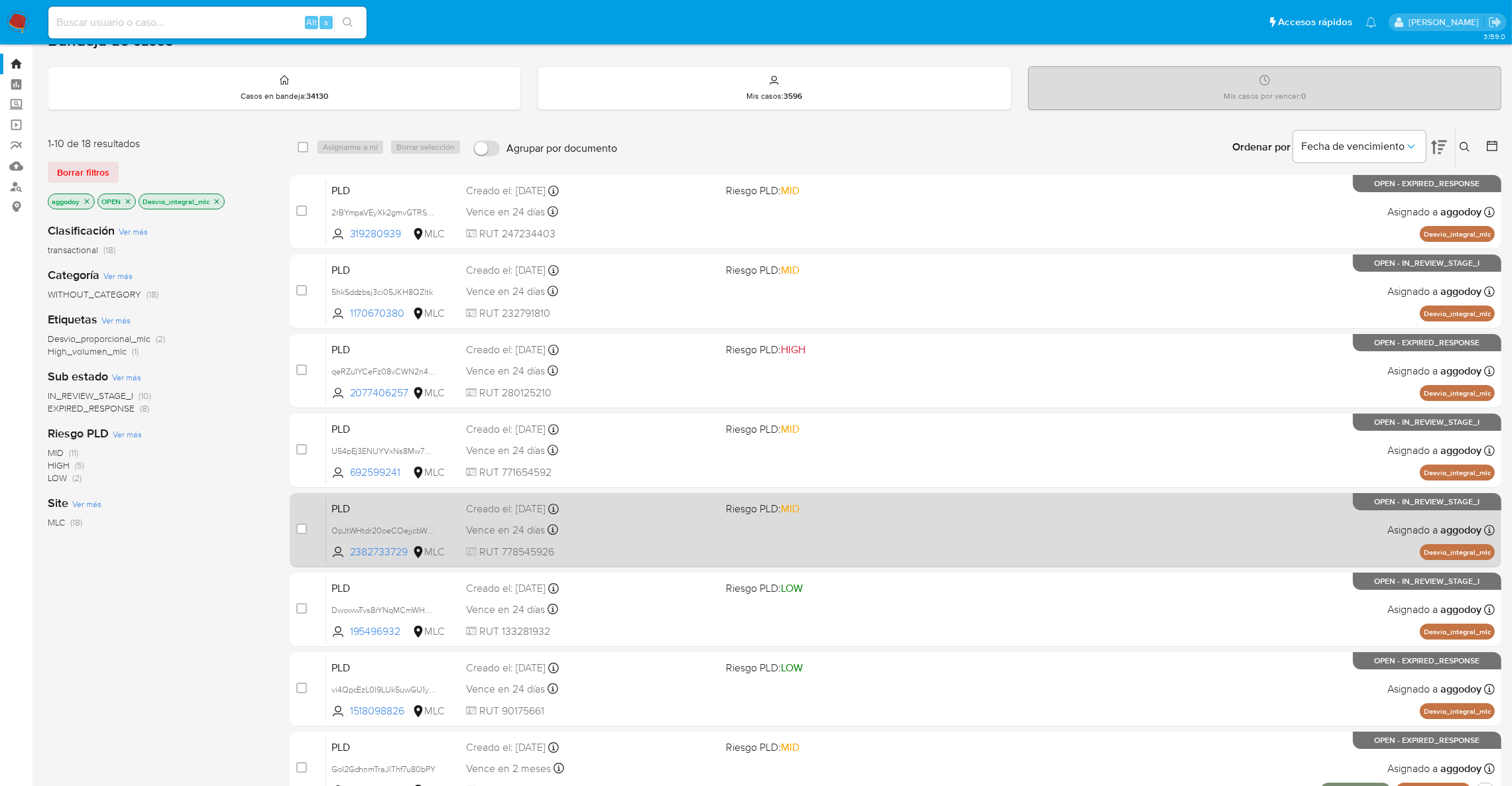
click at [933, 523] on div "PLD OpJtWHtdr20oeCOejjcbWP9v 2382733729 MLC Riesgo PLD: MID Creado el: [DATE] C…" at bounding box center [911, 529] width 1169 height 67
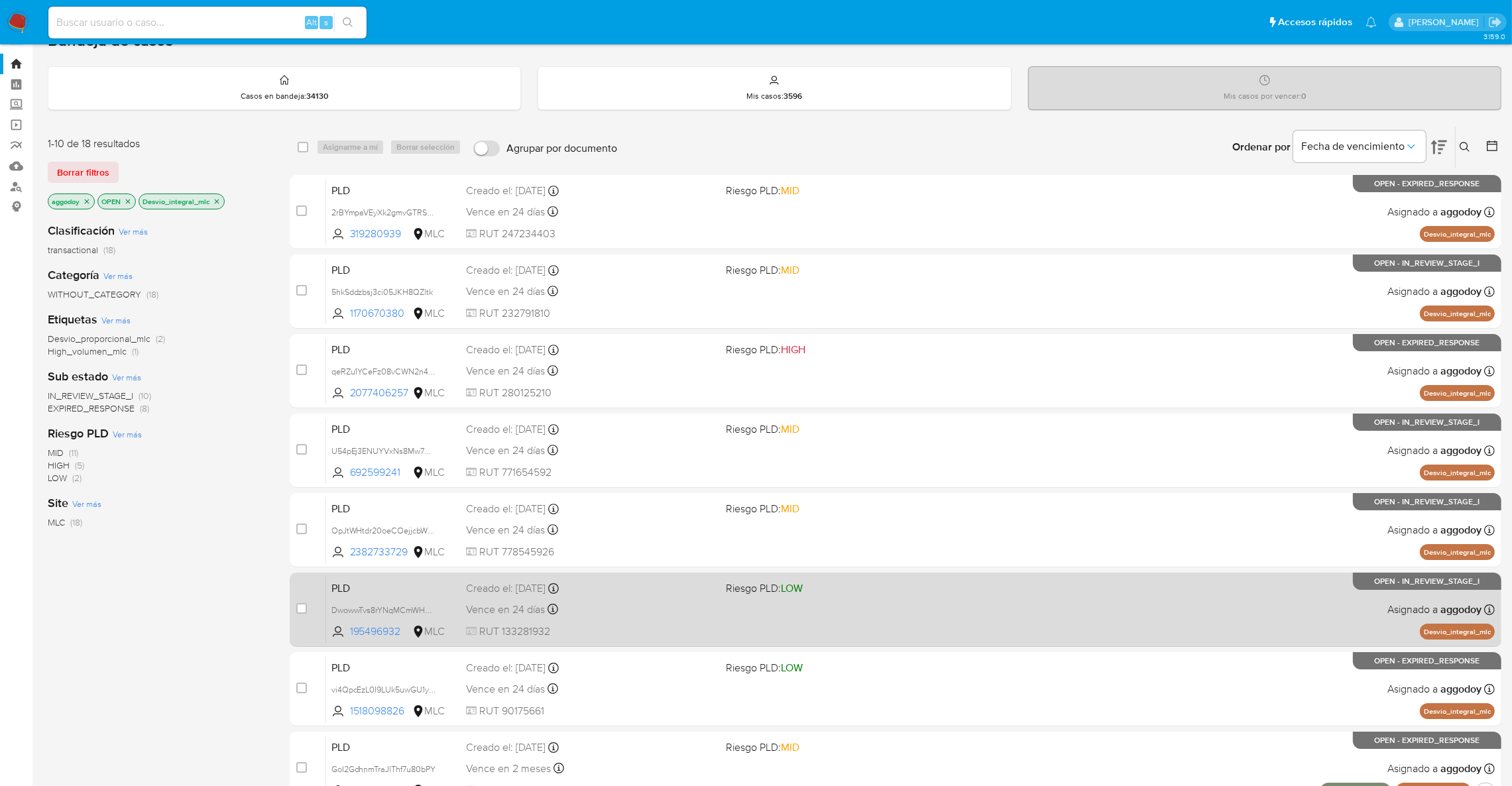
click at [909, 592] on span "Riesgo PLD: LOW" at bounding box center [850, 587] width 249 height 17
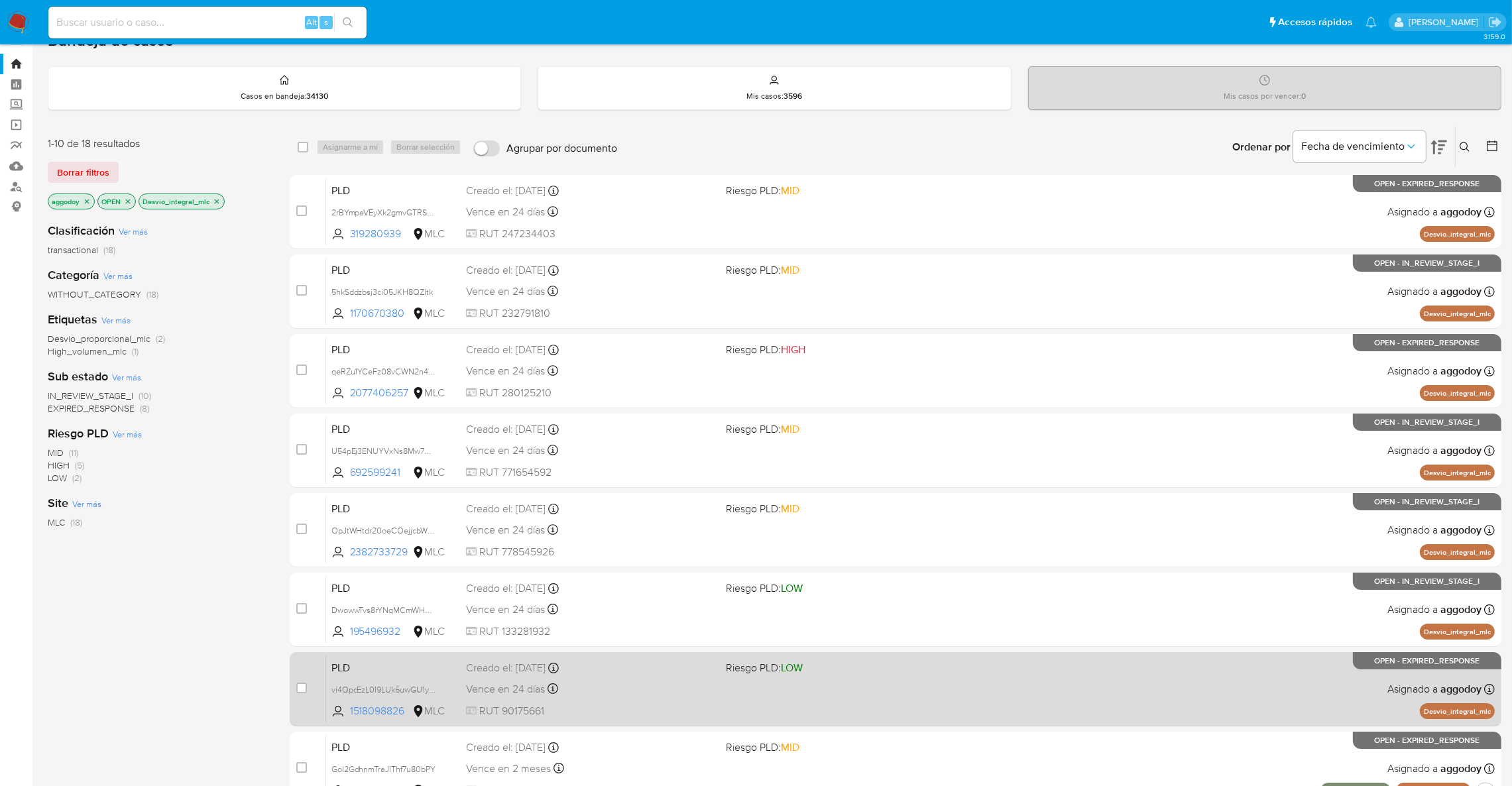
click at [868, 658] on span "Riesgo PLD: LOW" at bounding box center [850, 667] width 249 height 17
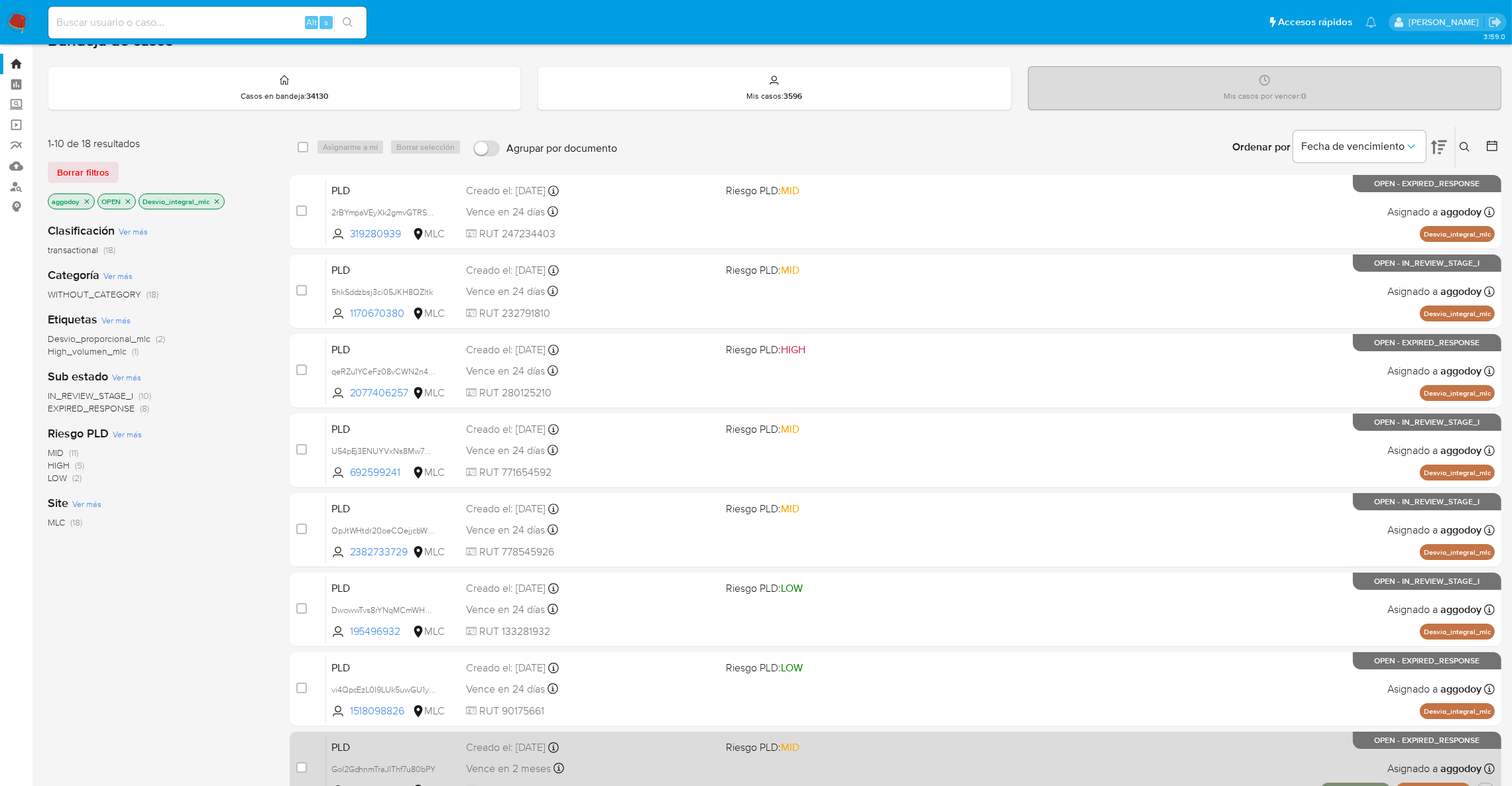
click at [805, 746] on span "Riesgo PLD: MID" at bounding box center [850, 746] width 249 height 17
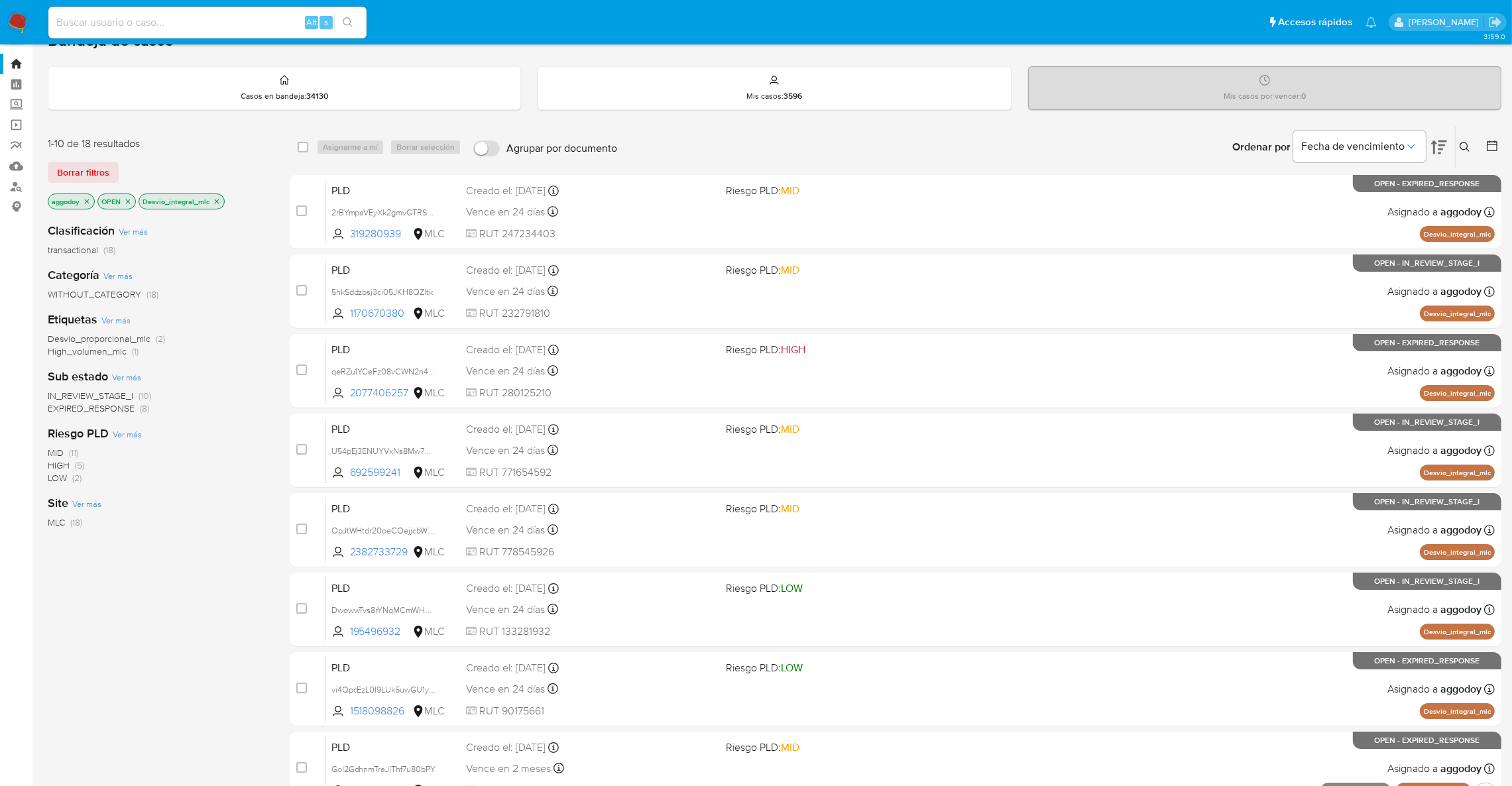
click at [1474, 148] on button at bounding box center [1467, 147] width 22 height 16
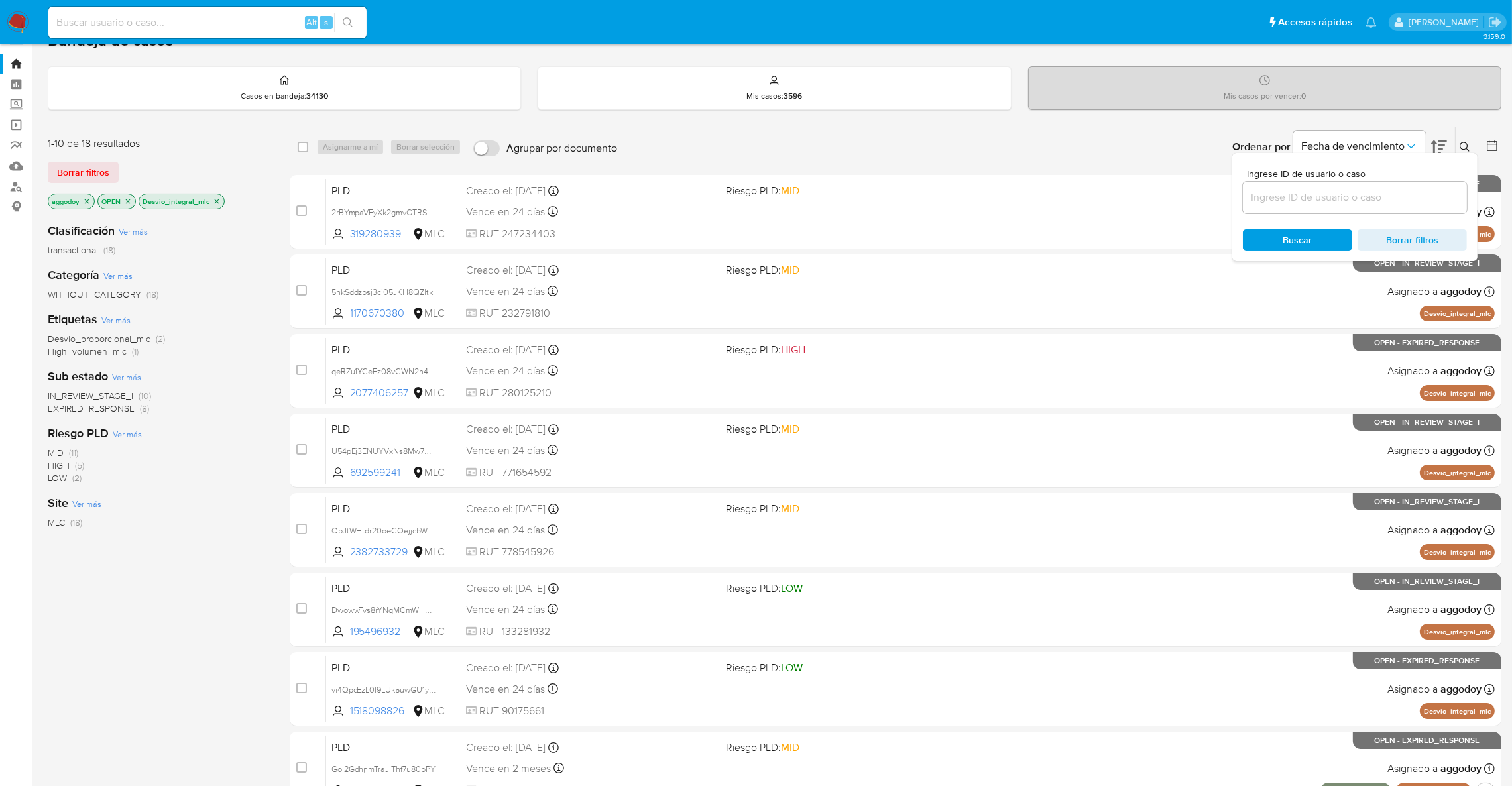
click at [1296, 199] on input at bounding box center [1355, 197] width 224 height 17
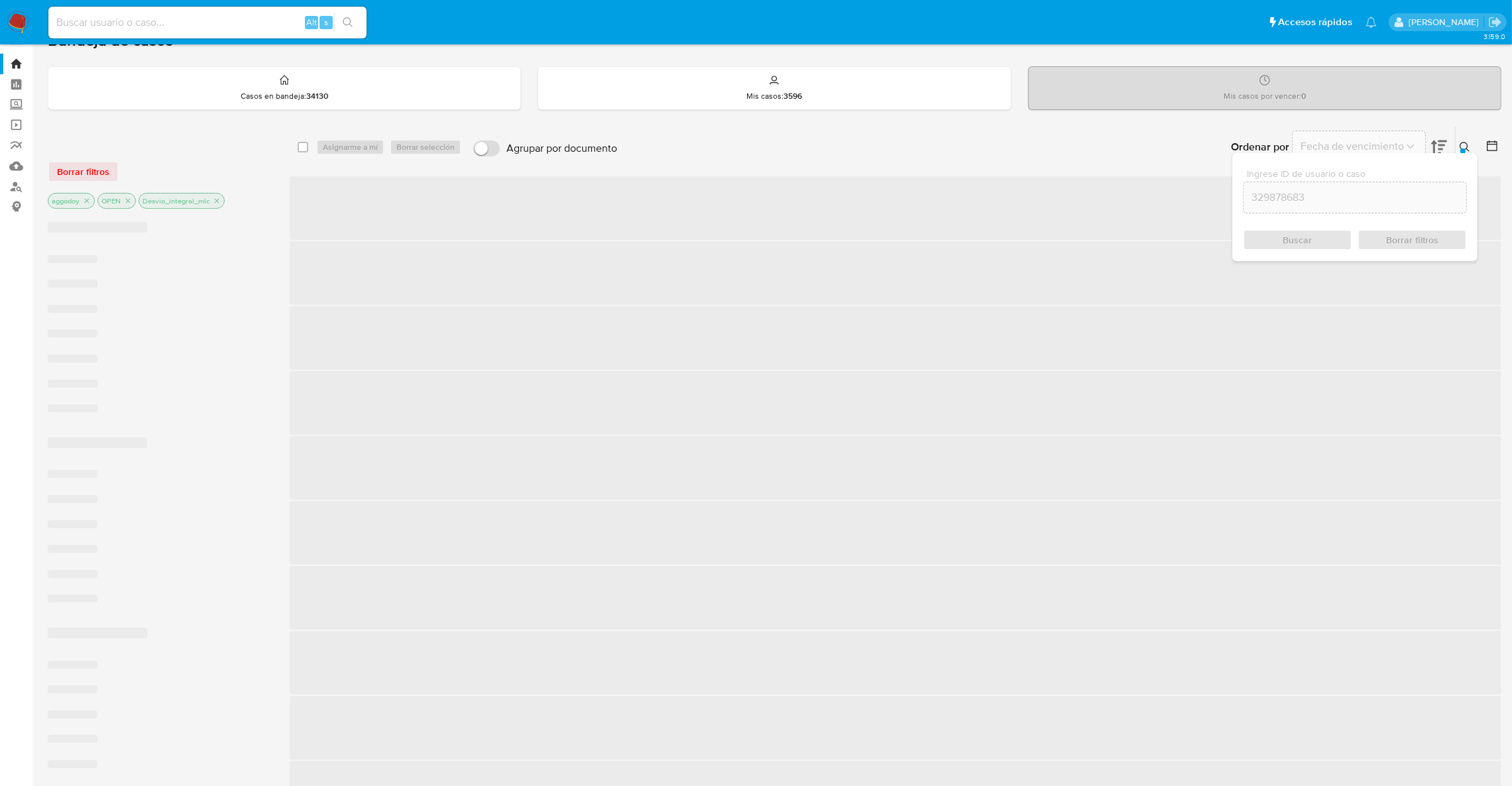
click at [1470, 137] on div "Ingrese ID de usuario o caso 329878683 Buscar Borrar filtros" at bounding box center [1467, 147] width 23 height 41
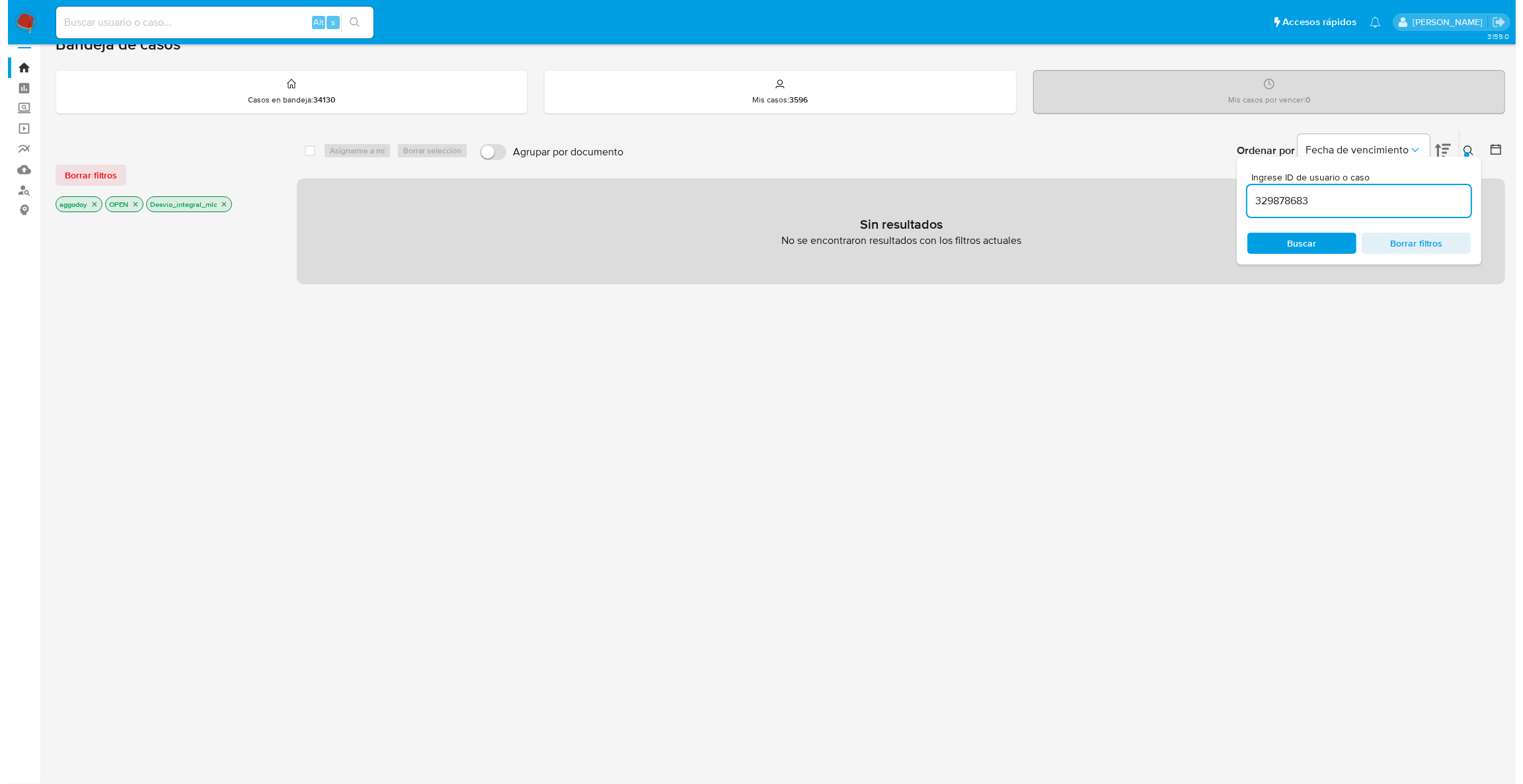
scroll to position [19, 0]
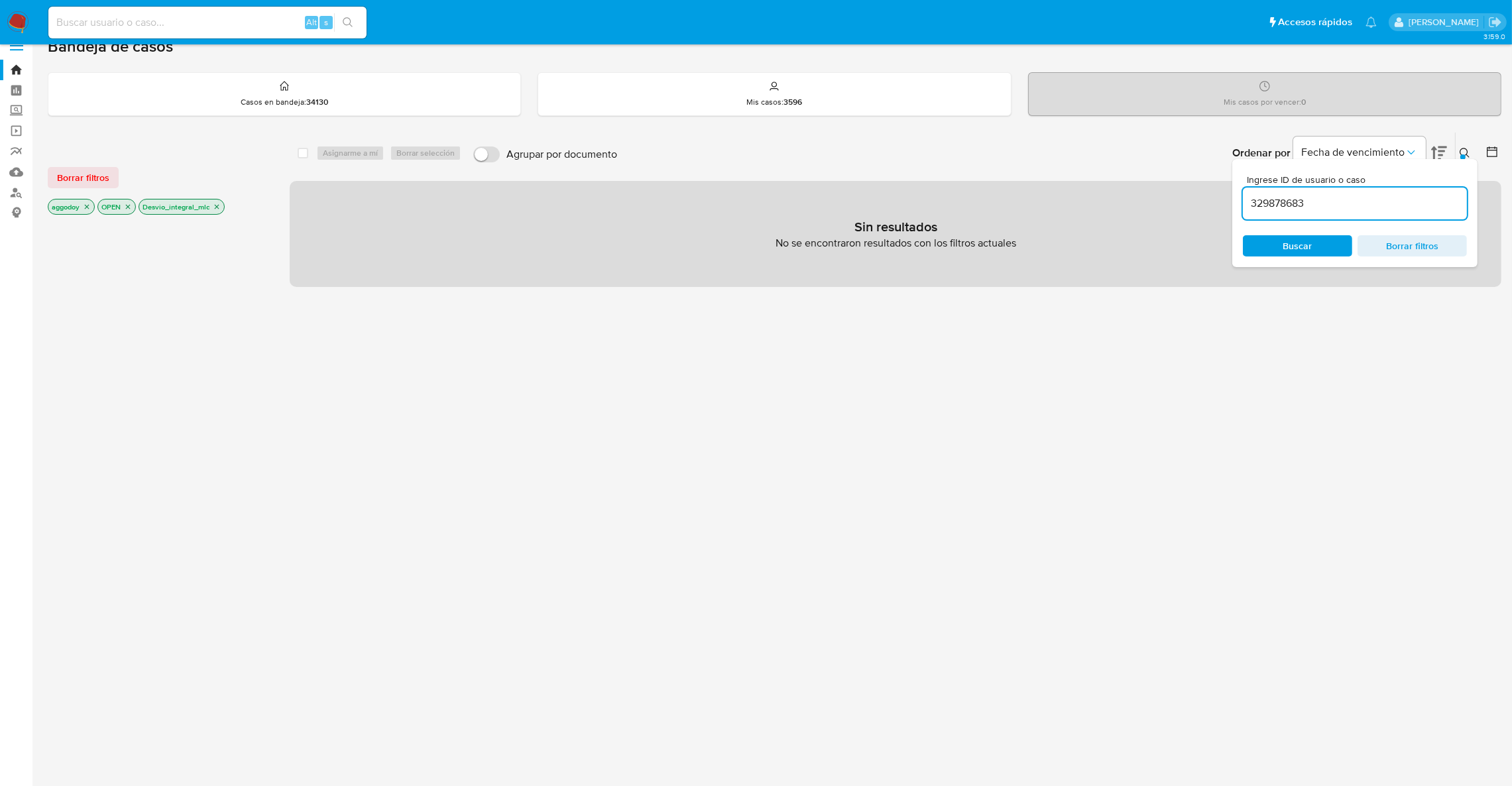
click at [214, 206] on p "Desvio_integral_mlc" at bounding box center [181, 207] width 85 height 15
click at [216, 206] on icon "close-filter" at bounding box center [217, 207] width 8 height 8
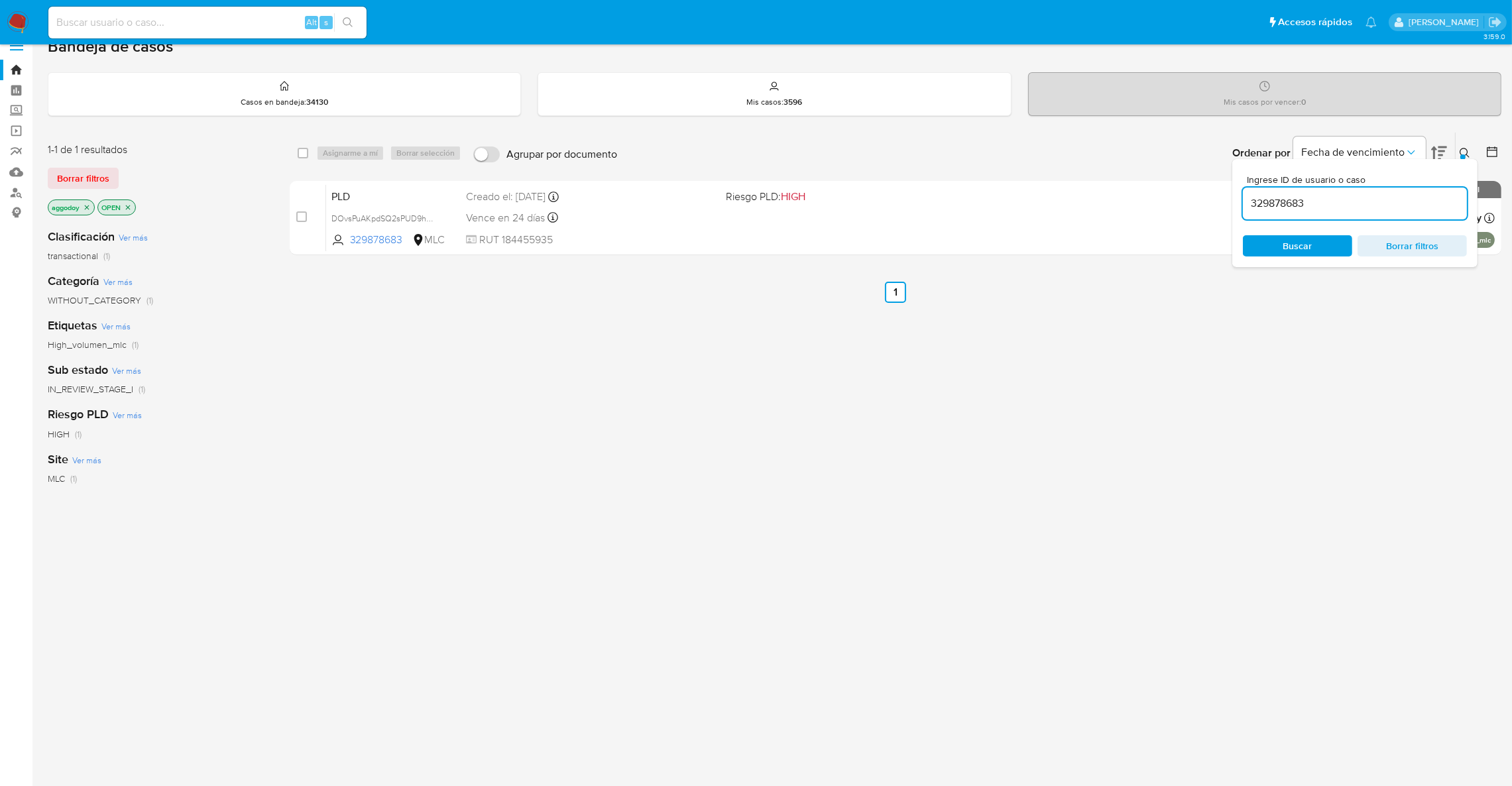
click at [800, 213] on div "PLD DOvsPuAKpdSQ2sPUD9hnIUoe 329878683 MLC Riesgo PLD: HIGH Creado el: [DATE] C…" at bounding box center [911, 217] width 1169 height 67
click at [1301, 202] on input "329878683" at bounding box center [1355, 203] width 224 height 17
click at [1302, 202] on input "329878683" at bounding box center [1355, 203] width 224 height 17
paste input "19280939"
type input "319280939"
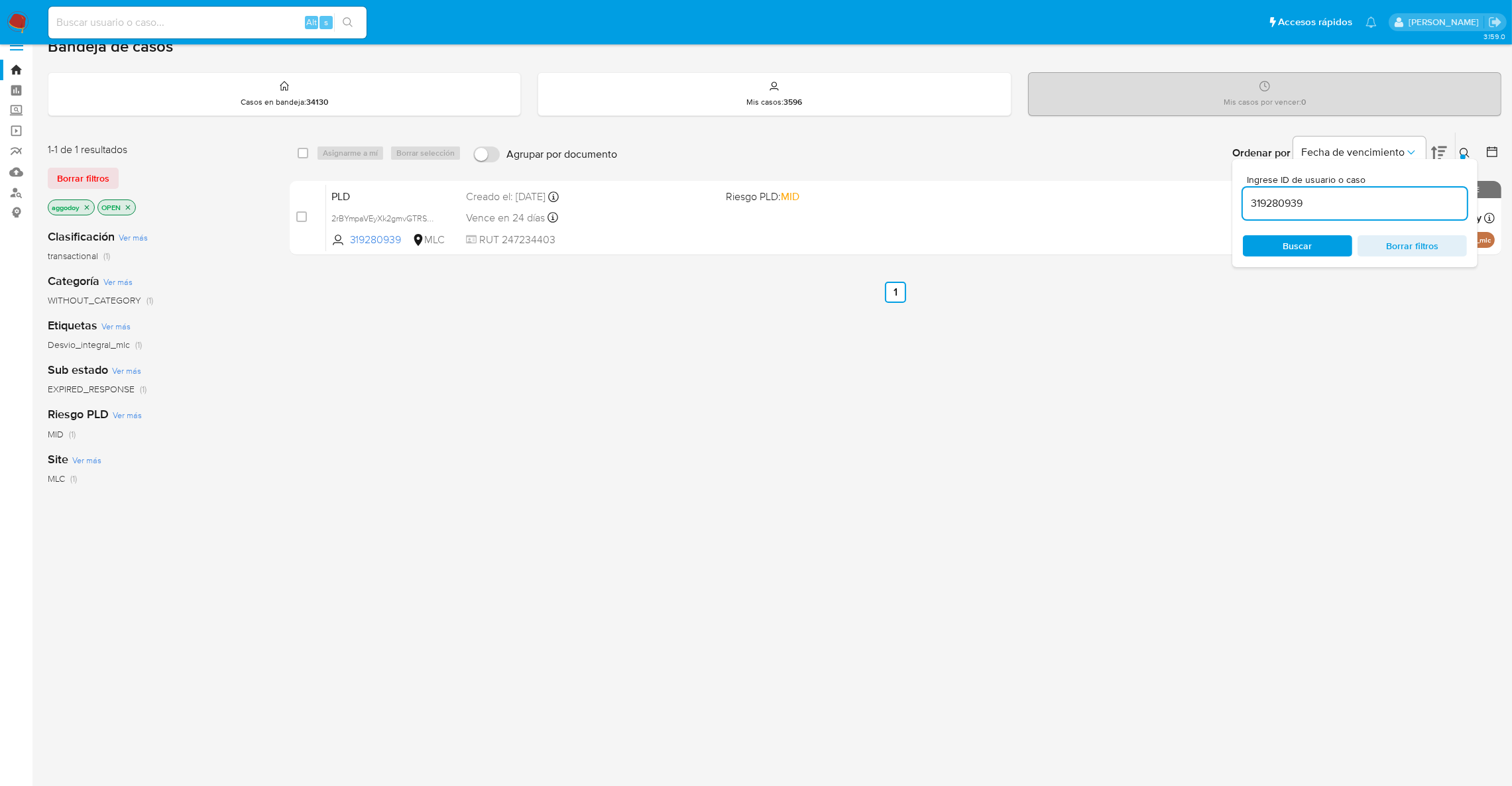
click at [1467, 151] on icon at bounding box center [1464, 153] width 10 height 10
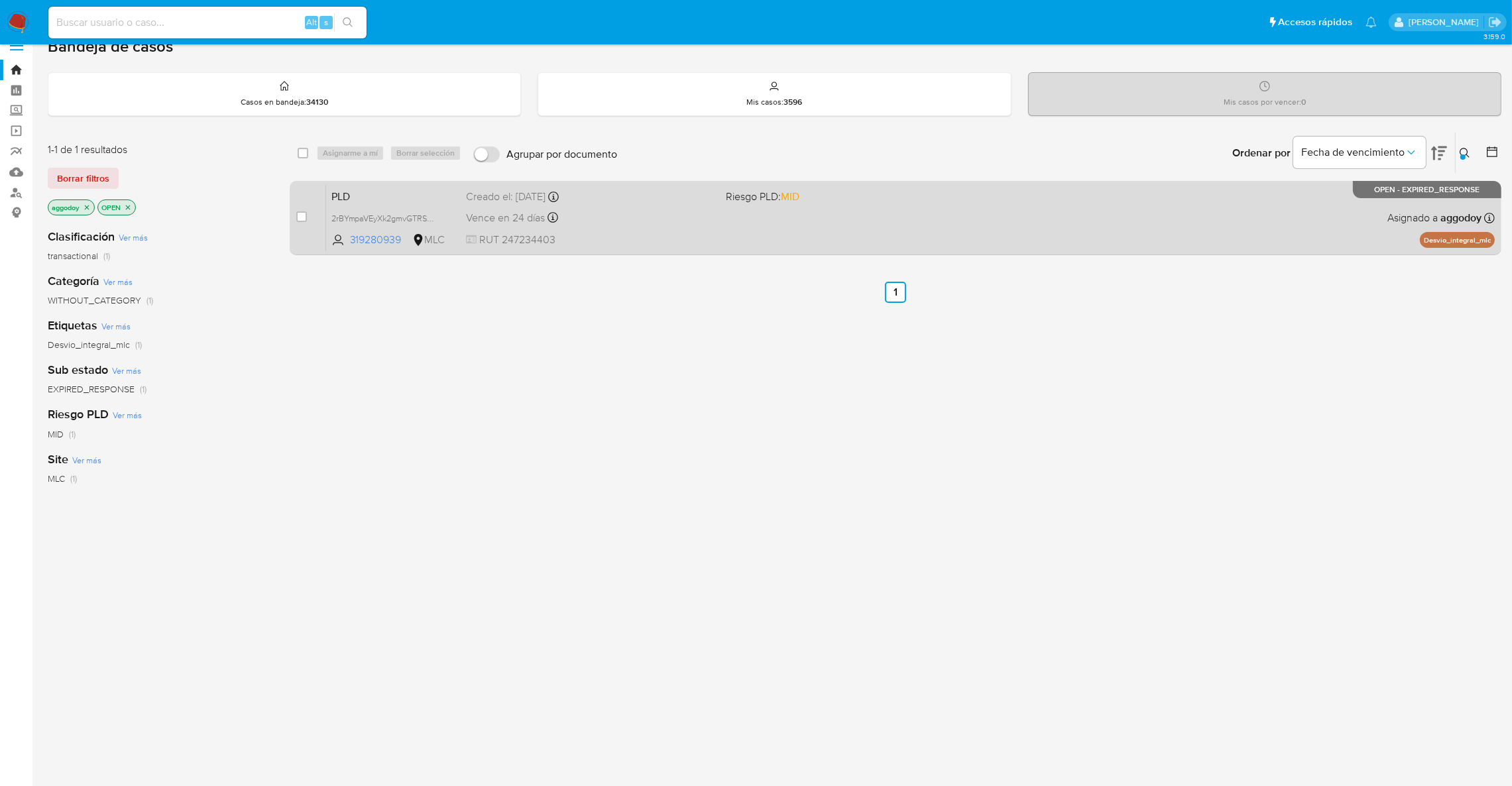
click at [1045, 215] on div "PLD 2rBYmpaVEyXk2gmvGTRSa3Cd 319280939 MLC Riesgo PLD: MID Creado el: [DATE] Cr…" at bounding box center [911, 217] width 1169 height 67
click at [304, 218] on input "checkbox" at bounding box center [301, 216] width 10 height 10
checkbox input "true"
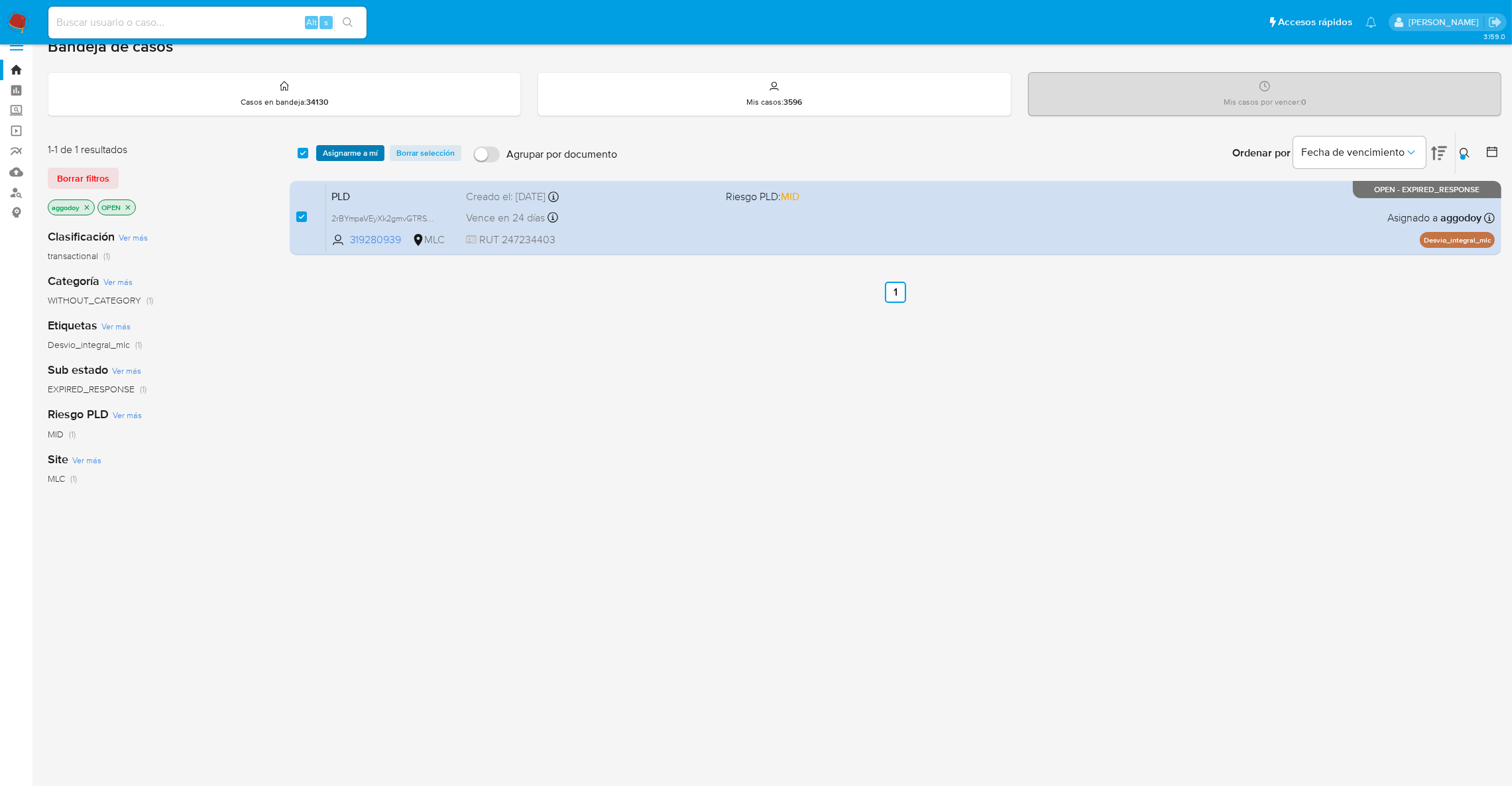
click at [337, 157] on span "Asignarme a mí" at bounding box center [350, 153] width 55 height 13
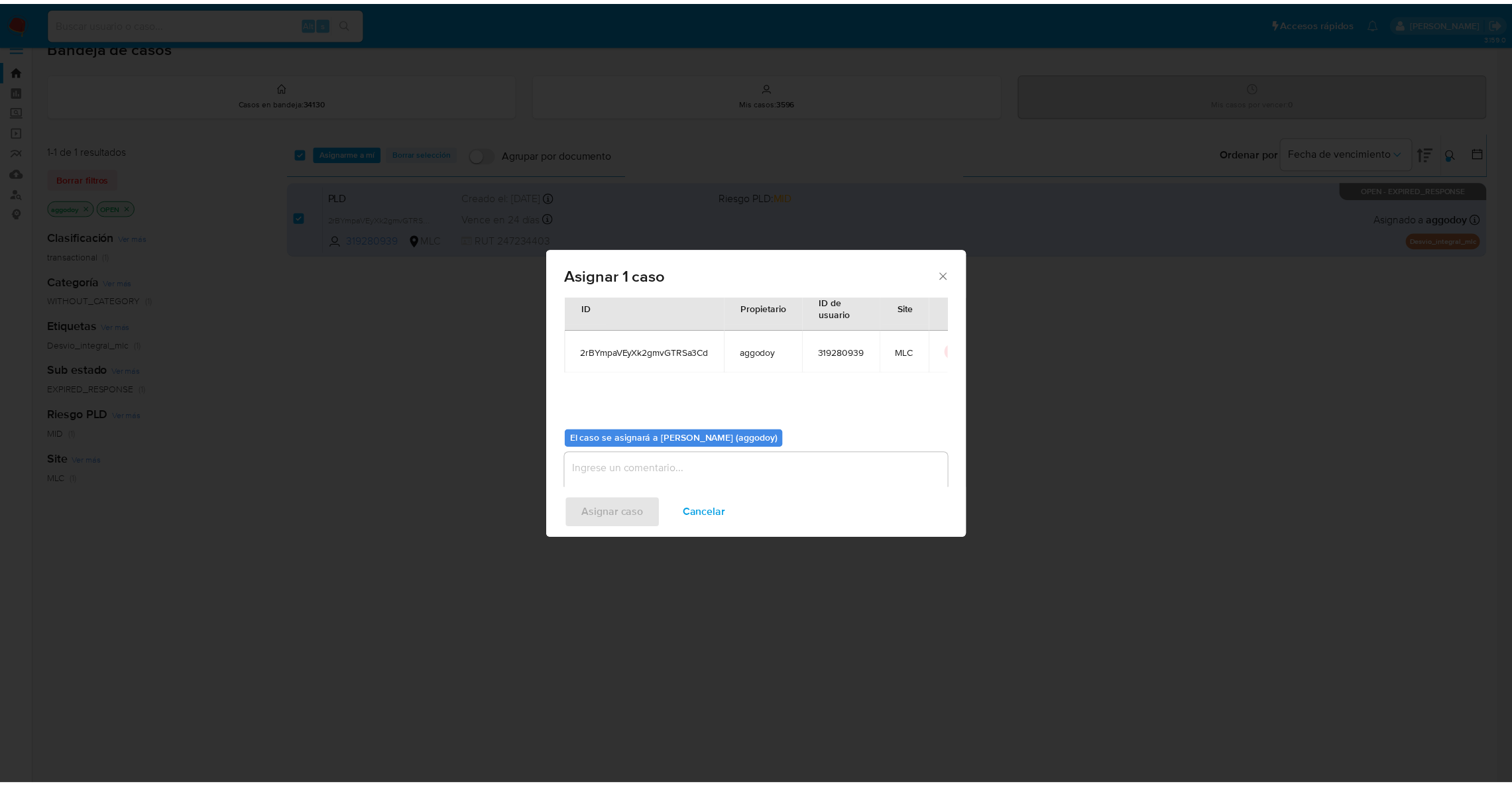
scroll to position [69, 0]
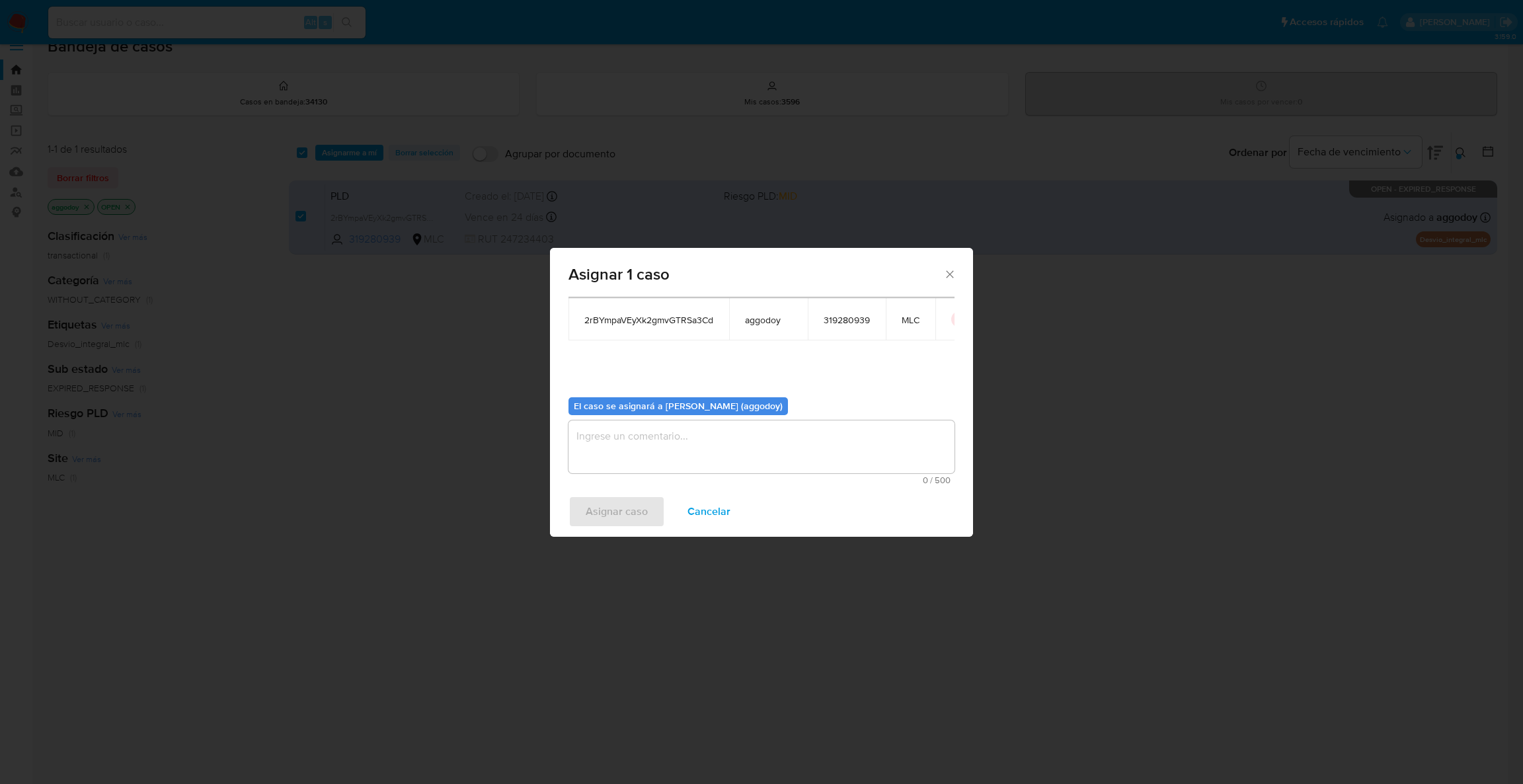
click at [679, 446] on textarea "assign-modal" at bounding box center [762, 447] width 386 height 53
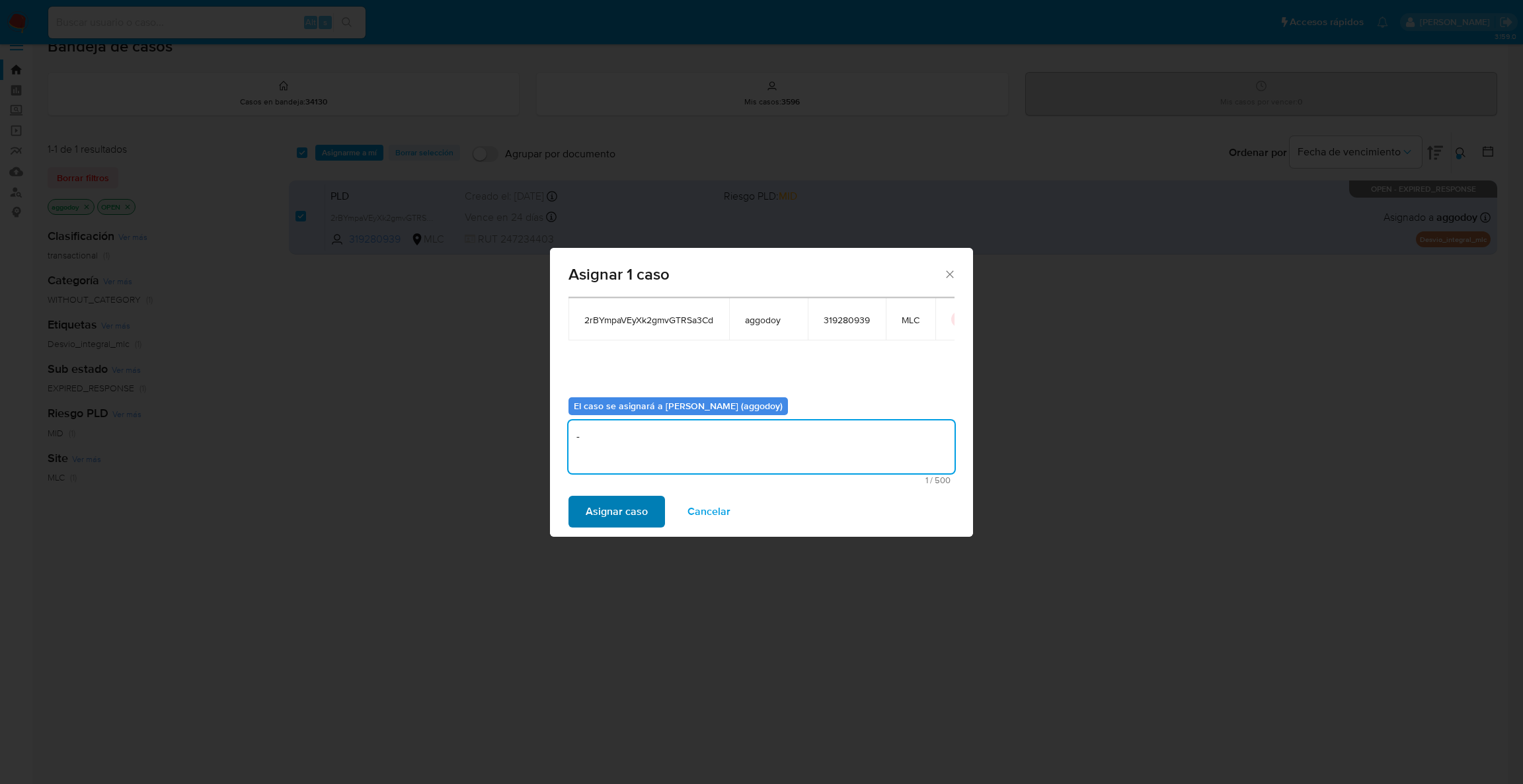
type textarea "-"
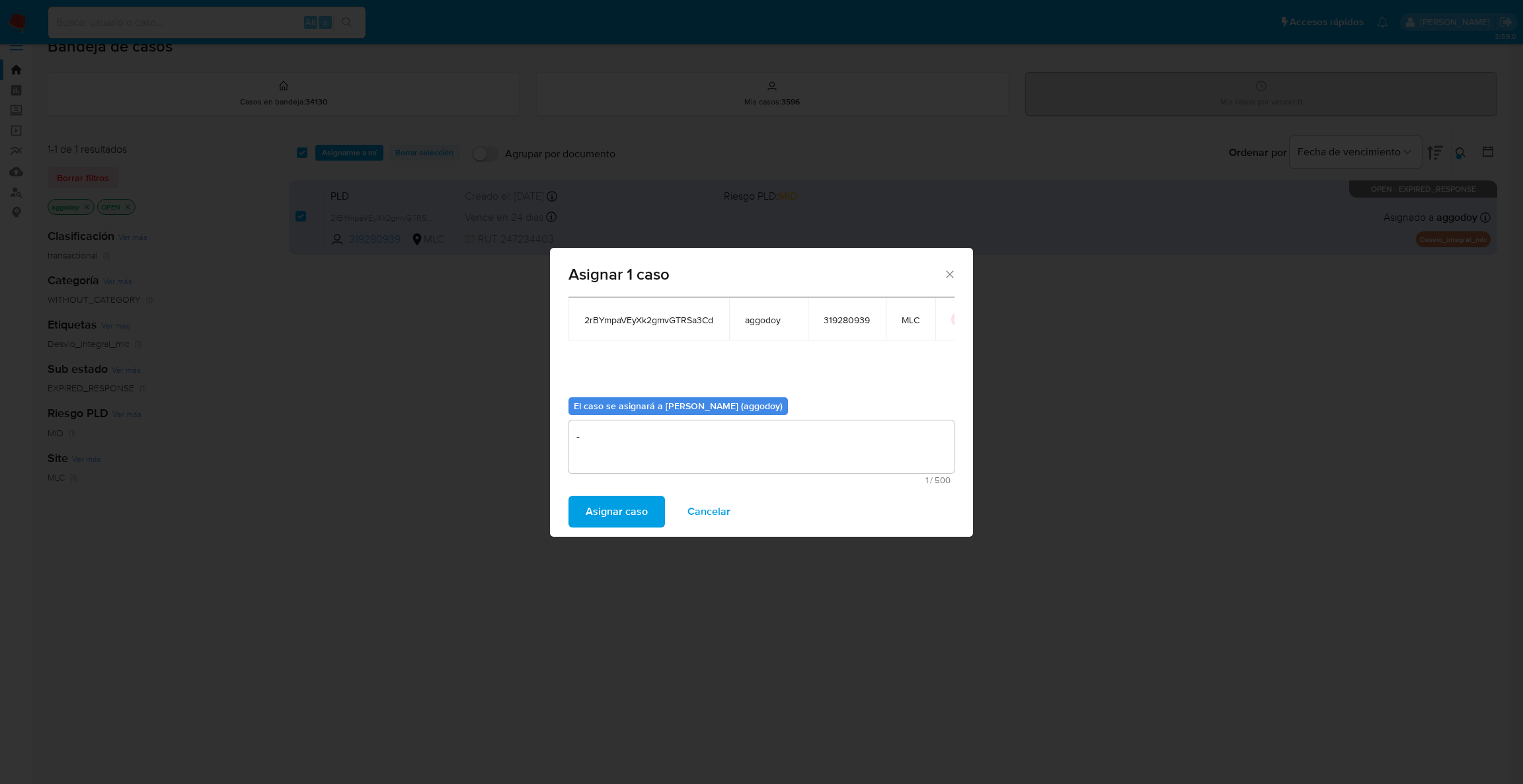
click at [634, 512] on span "Asignar caso" at bounding box center [617, 512] width 62 height 29
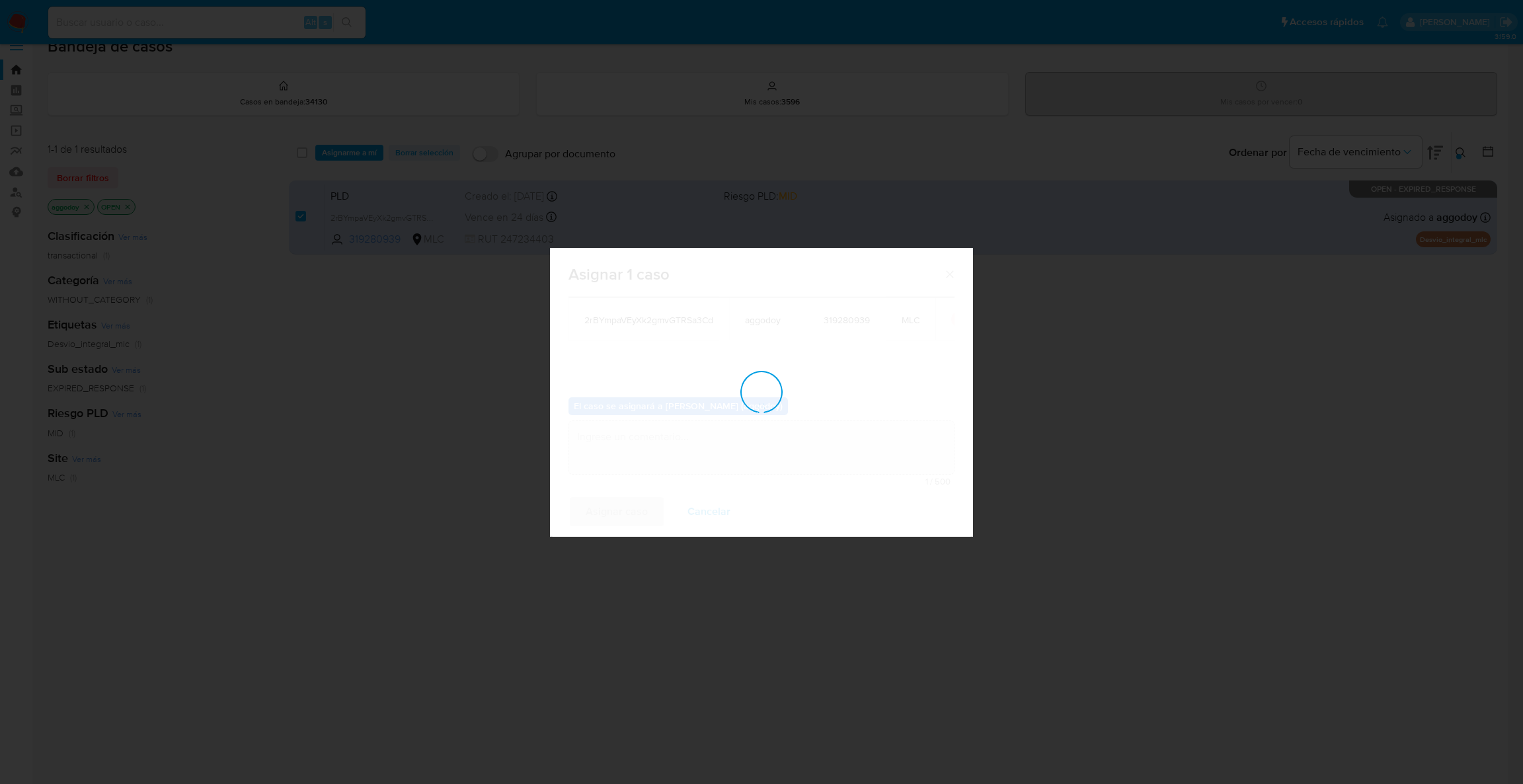
checkbox input "false"
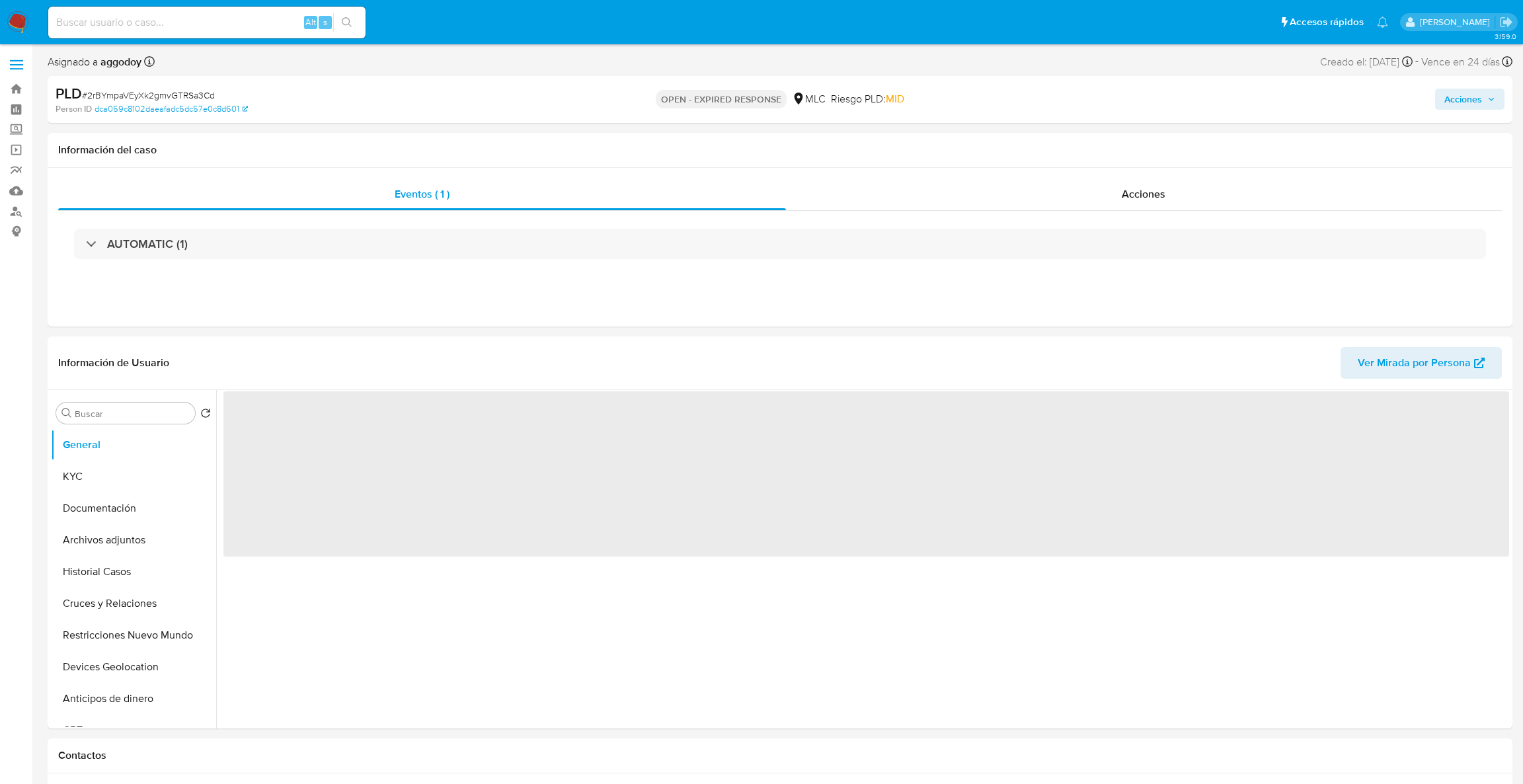
select select "10"
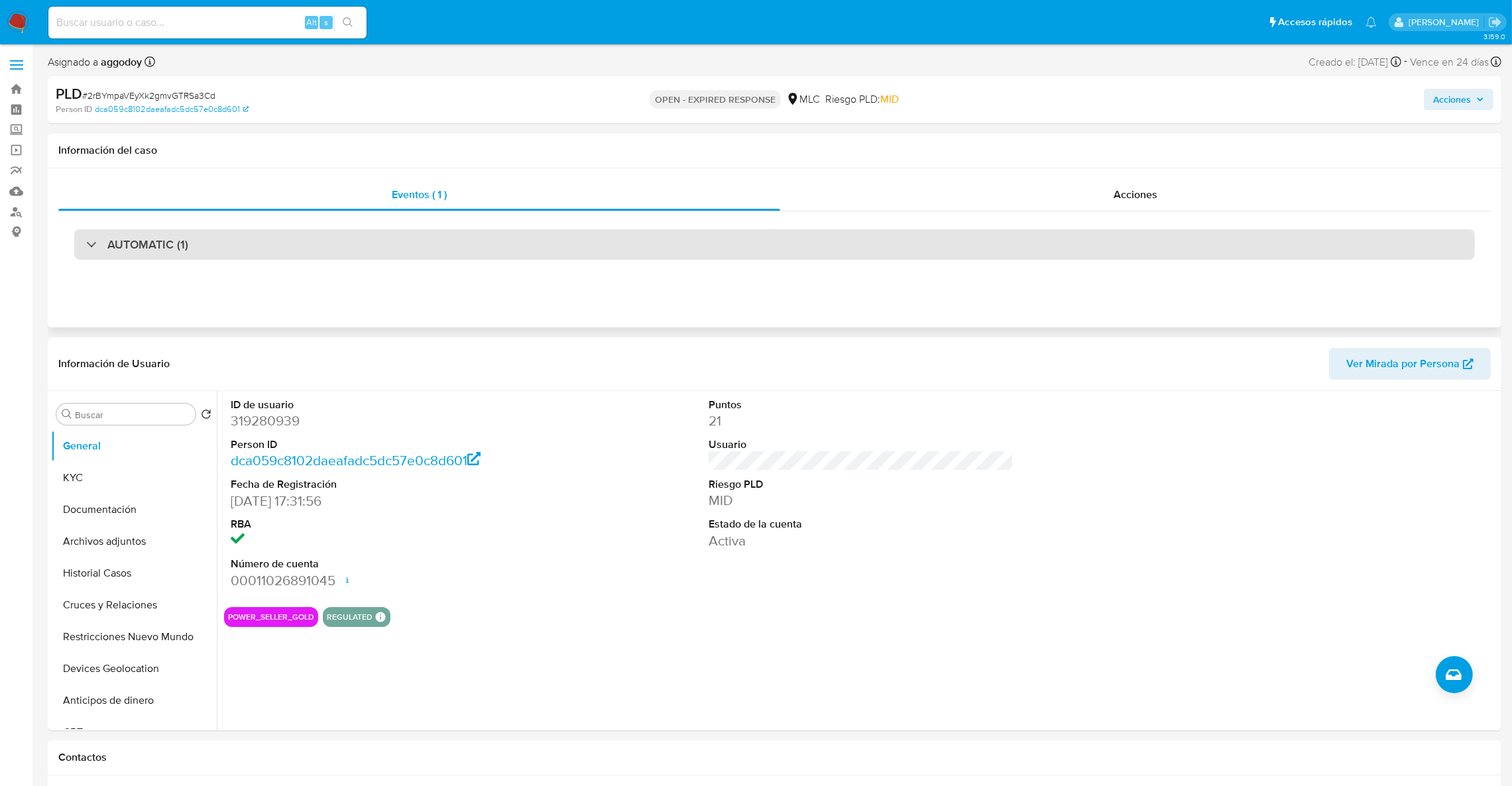
click at [276, 252] on div "AUTOMATIC (1)" at bounding box center [774, 245] width 1401 height 31
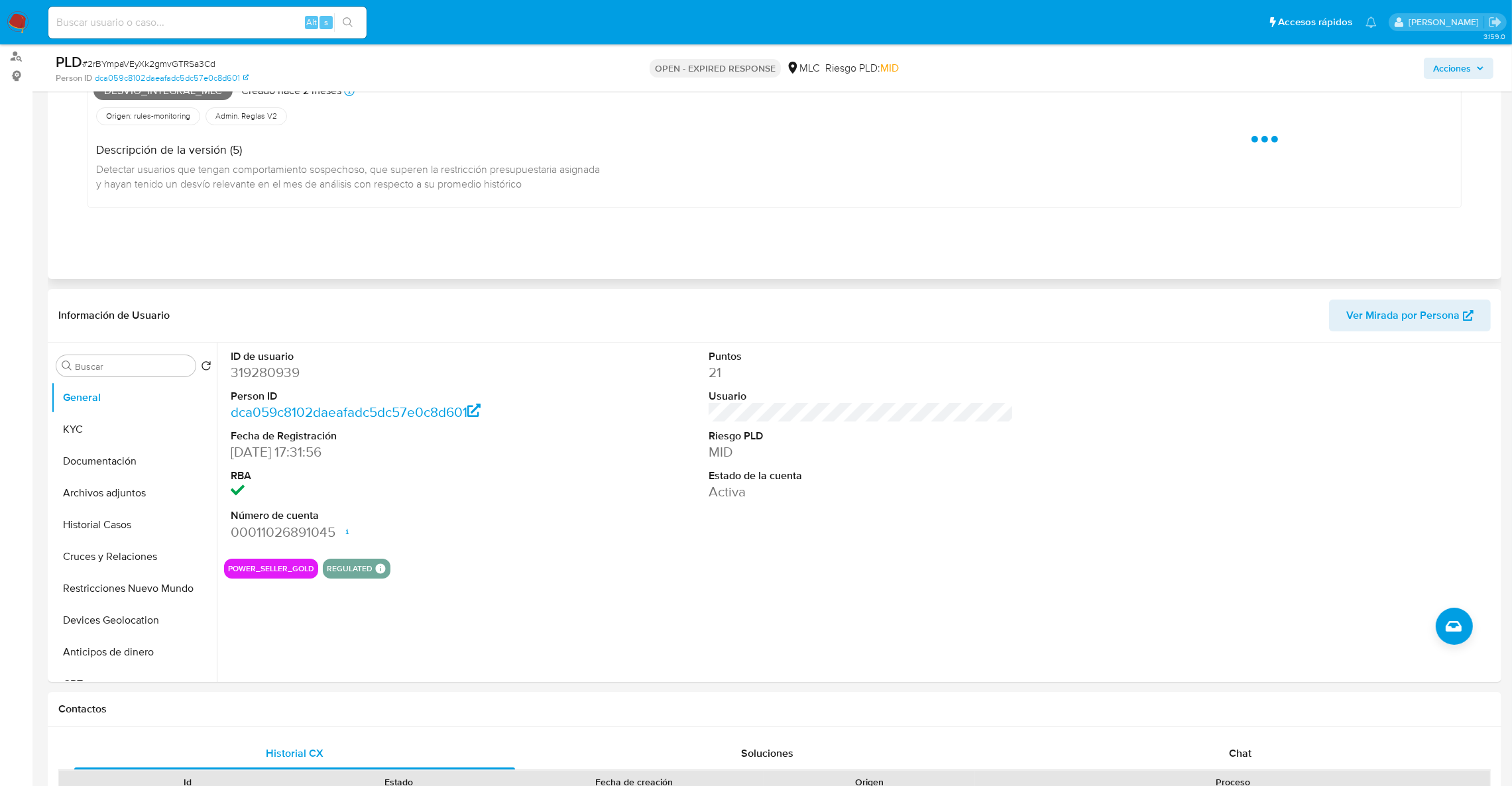
scroll to position [199, 0]
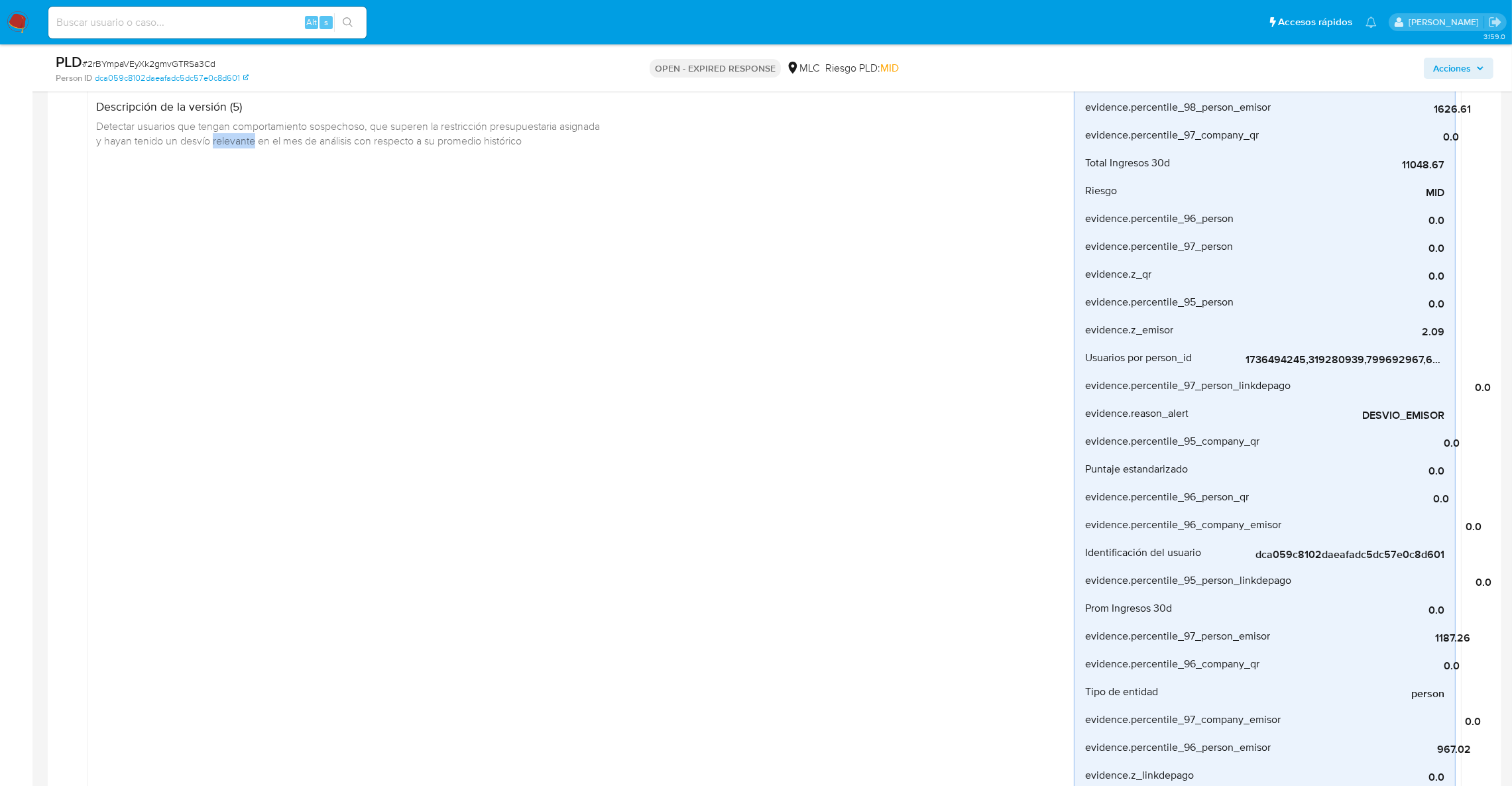
click at [240, 345] on div "Desvio_integral_mlc Creado [DATE] Creado: [DATE] 16:06:11 Origen: rules-monitor…" at bounding box center [584, 540] width 981 height 1014
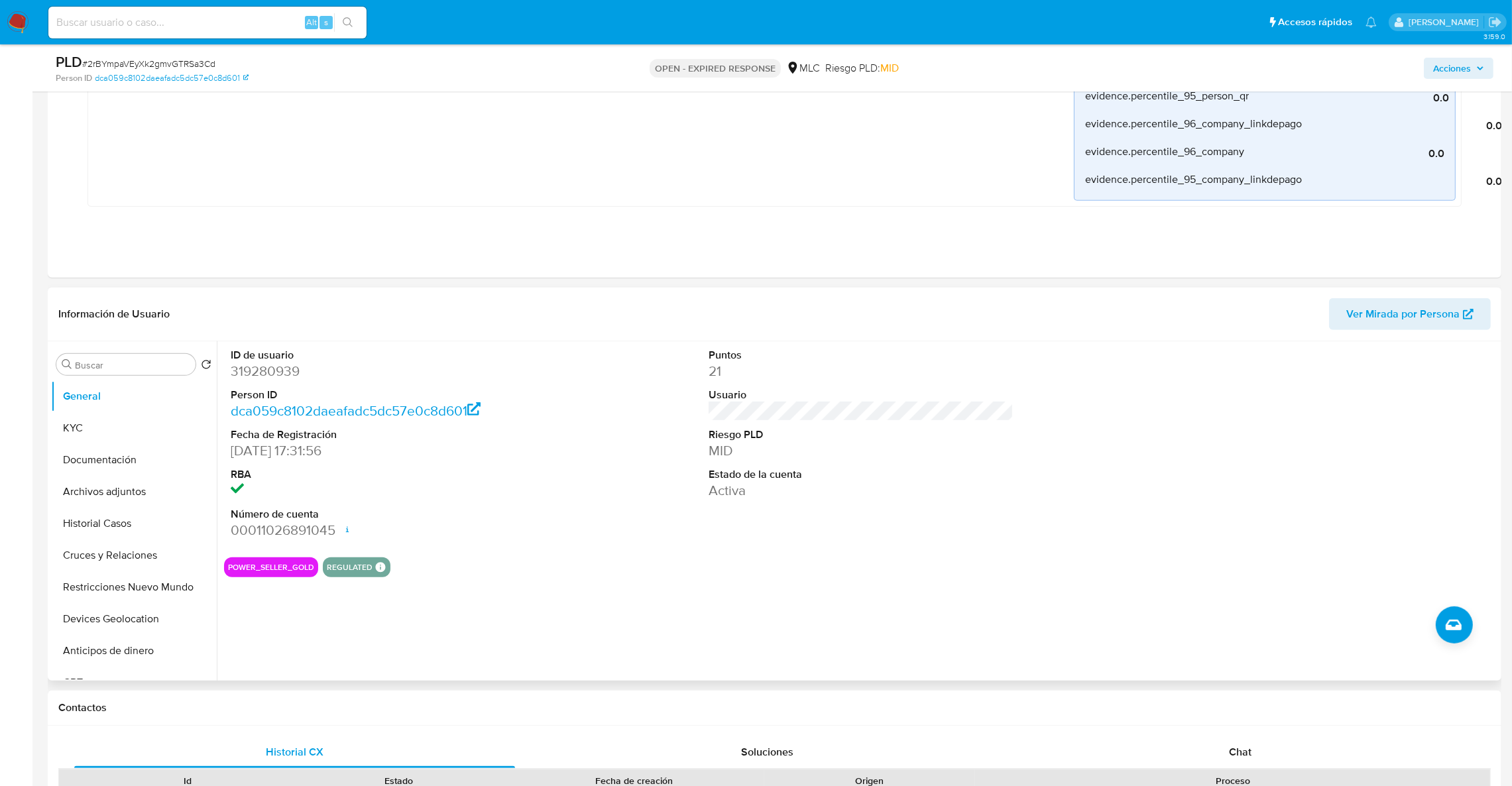
scroll to position [1093, 0]
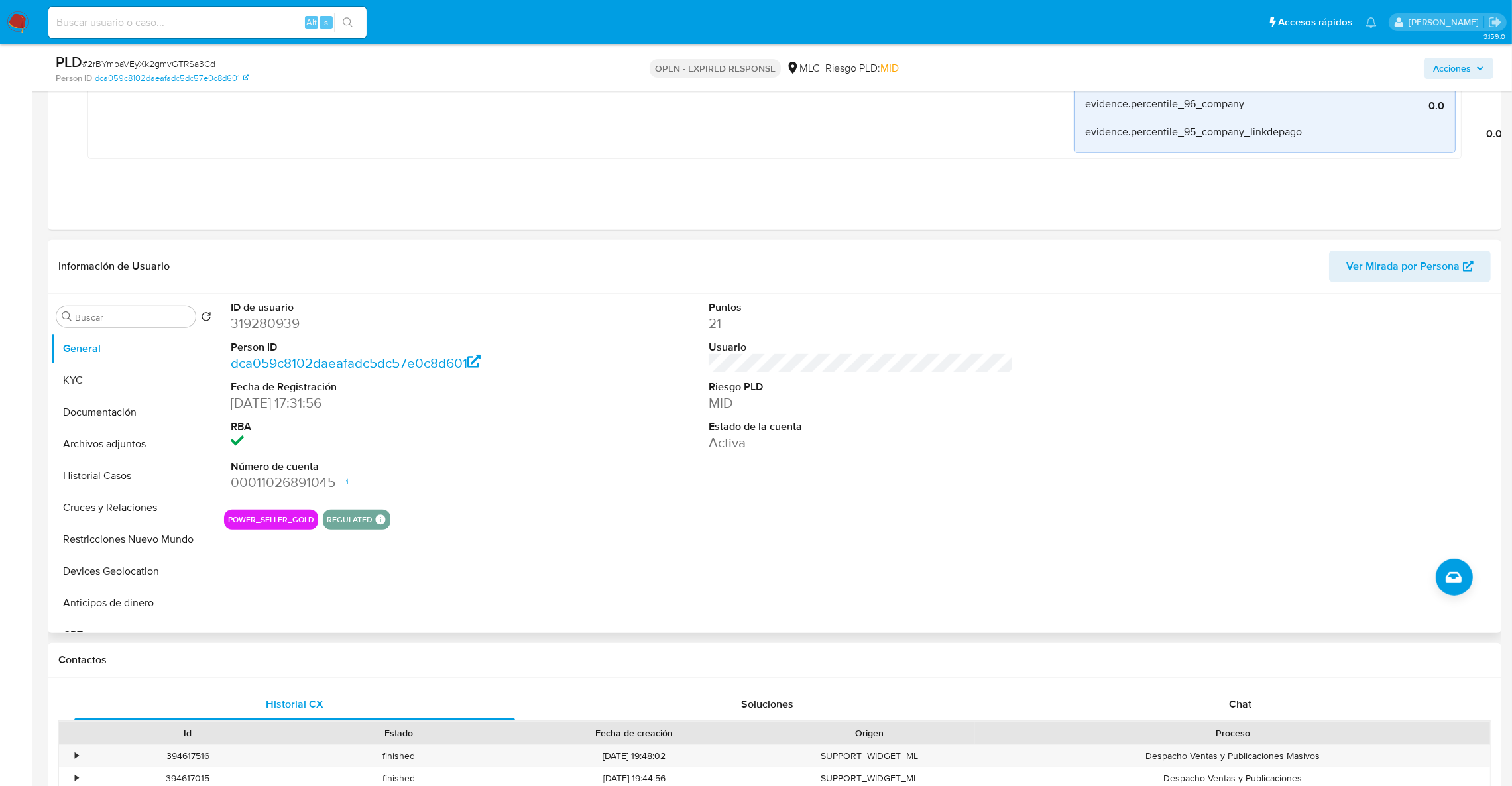
click at [279, 320] on dd "319280939" at bounding box center [383, 323] width 306 height 19
click at [287, 320] on dd "319280939" at bounding box center [383, 323] width 306 height 19
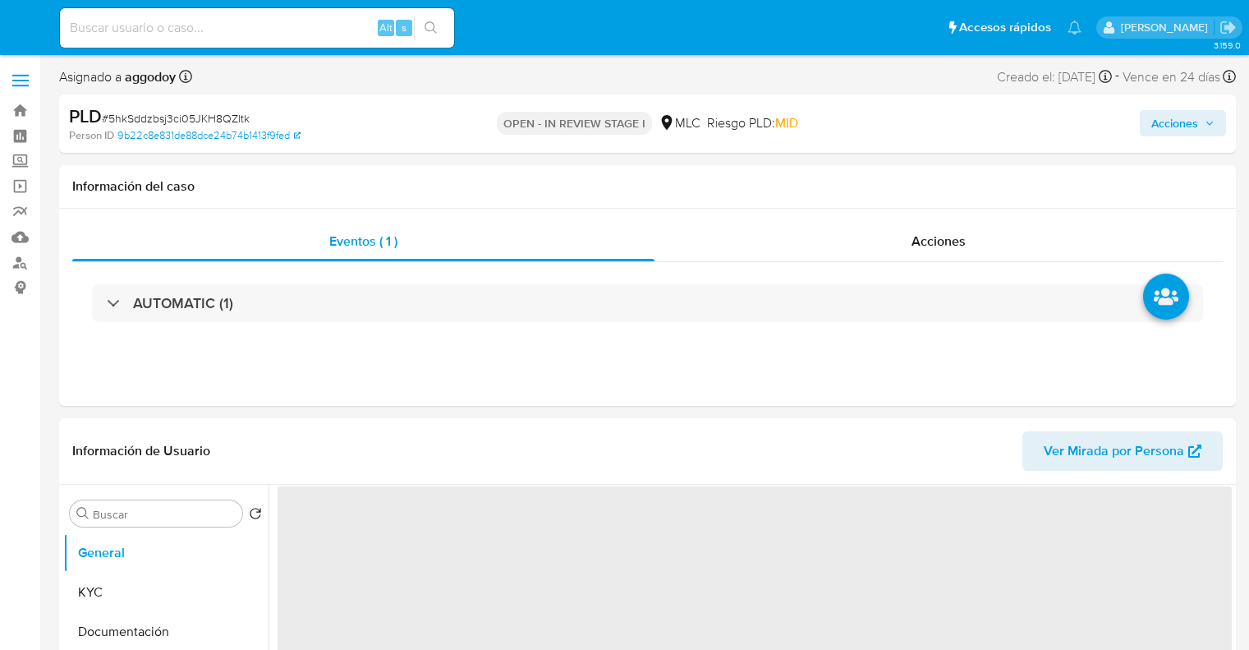
select select "10"
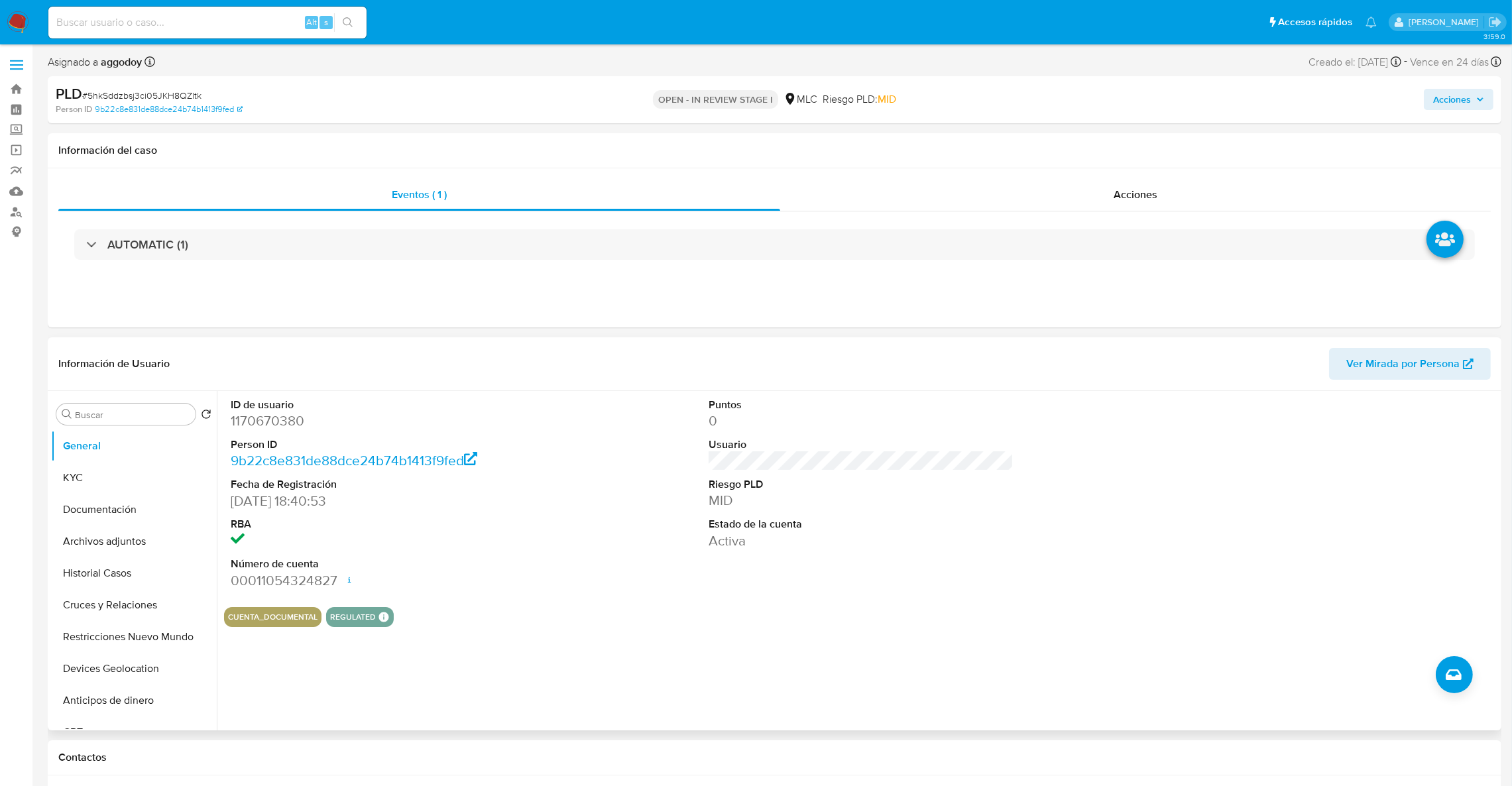
click at [266, 432] on dl "ID de usuario 1170670380 Person ID 9b22c8e831de88dce24b74b1413f9fed Fecha de Re…" at bounding box center [383, 494] width 306 height 192
click at [259, 424] on dd "1170670380" at bounding box center [383, 420] width 306 height 19
copy dd "1170670380"
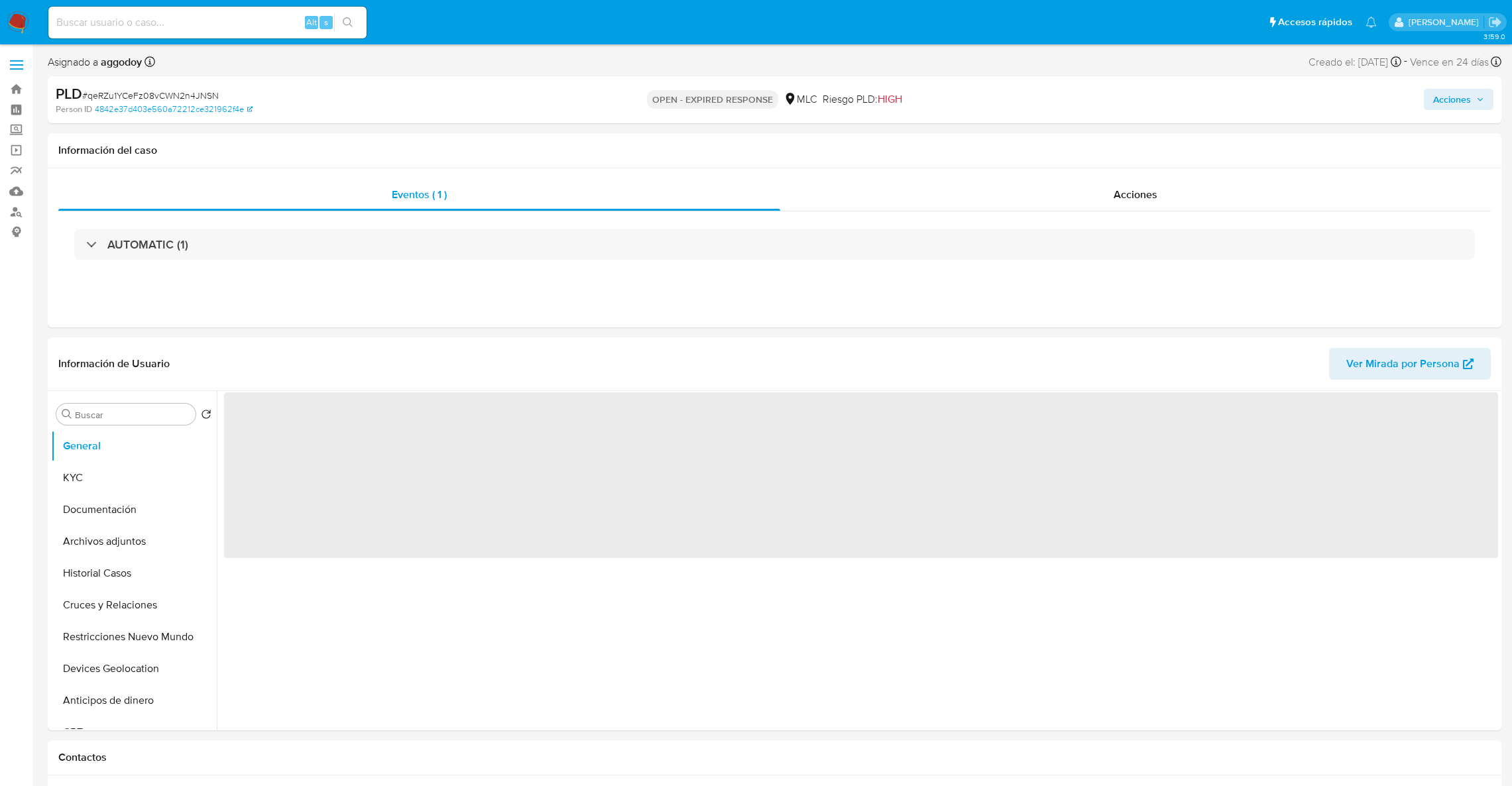
select select "10"
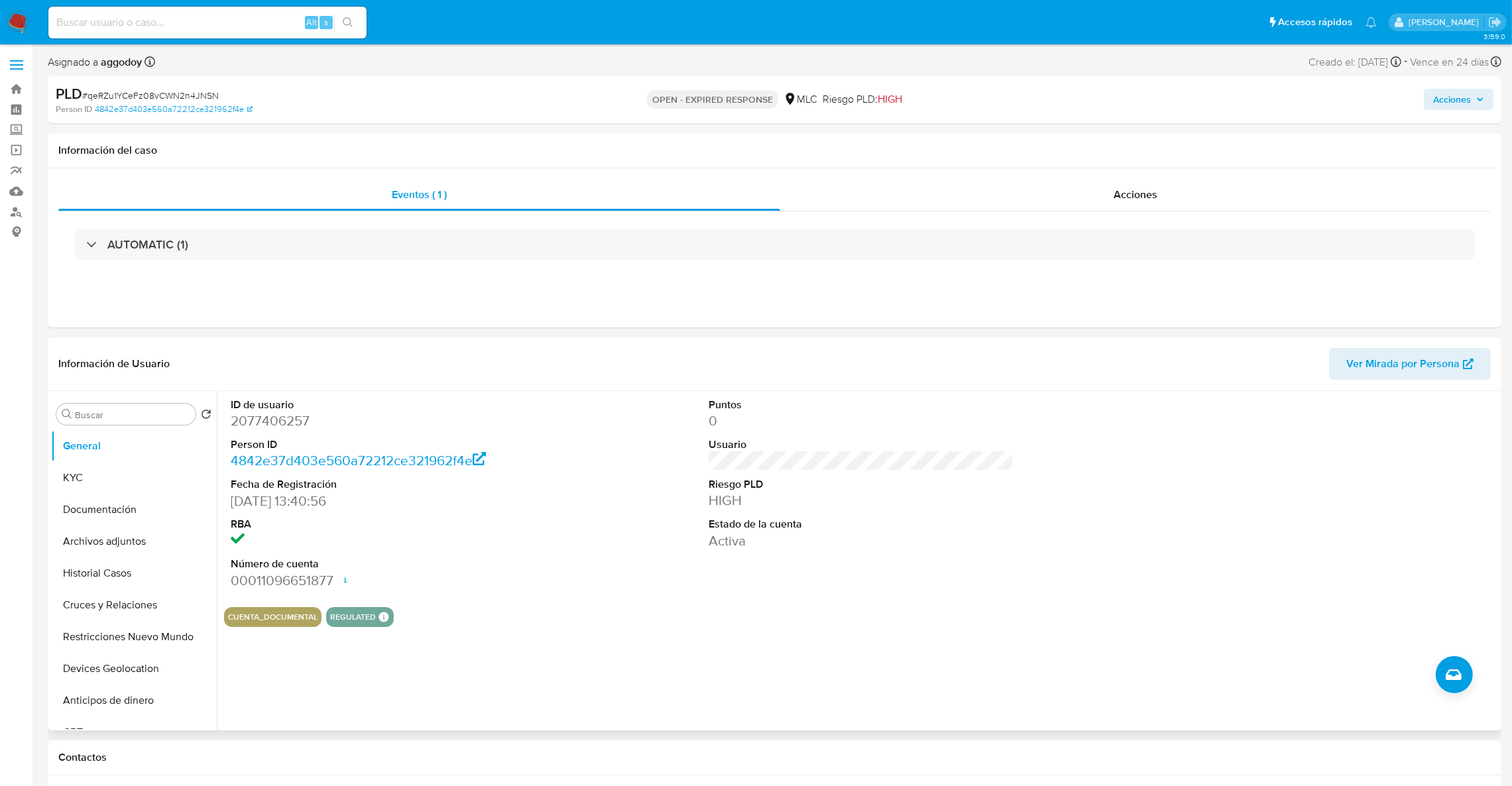
click at [241, 443] on dt "Person ID" at bounding box center [383, 445] width 306 height 15
click at [241, 423] on dd "2077406257" at bounding box center [383, 420] width 306 height 19
copy dd "2077406257"
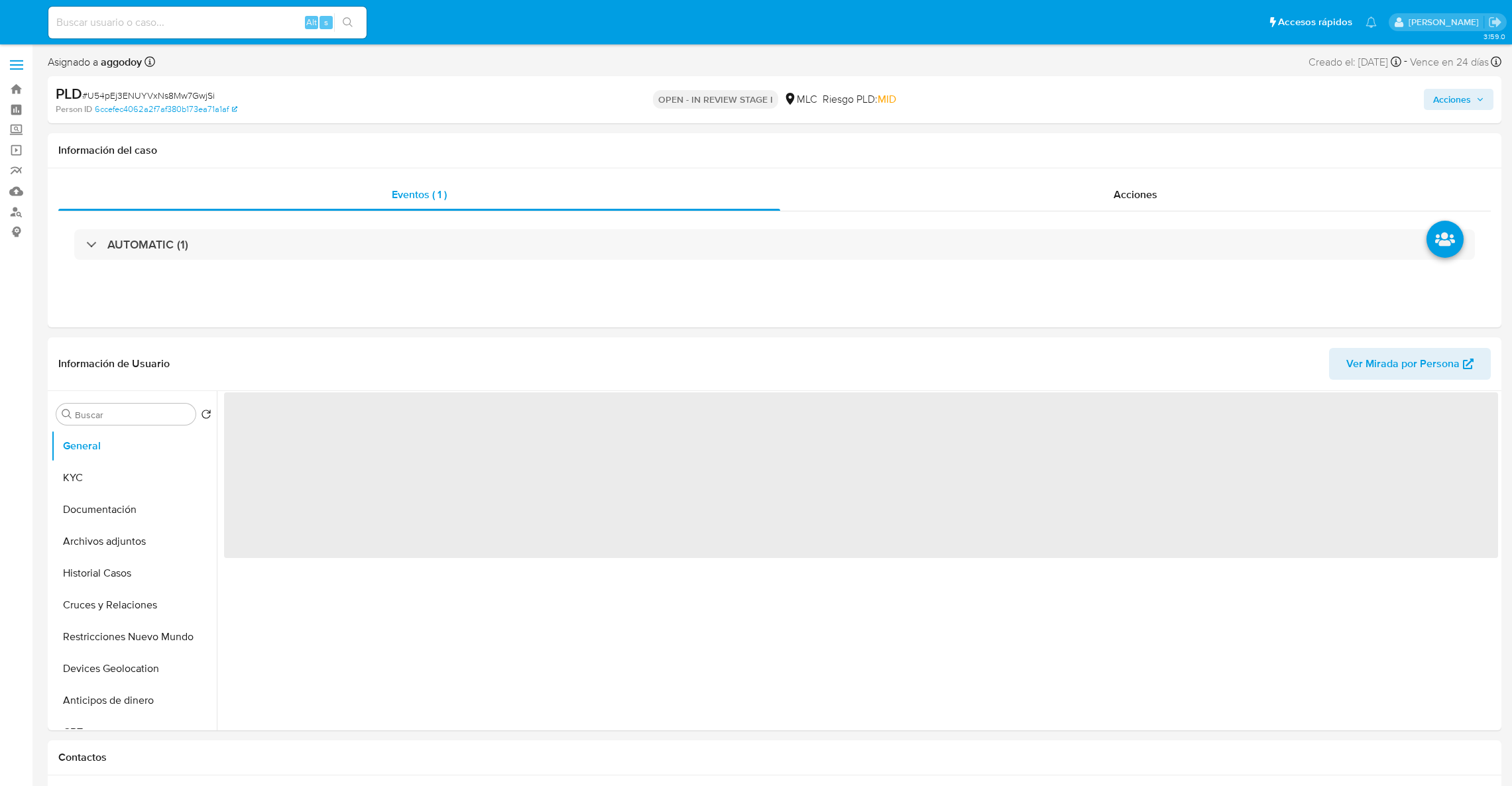
select select "10"
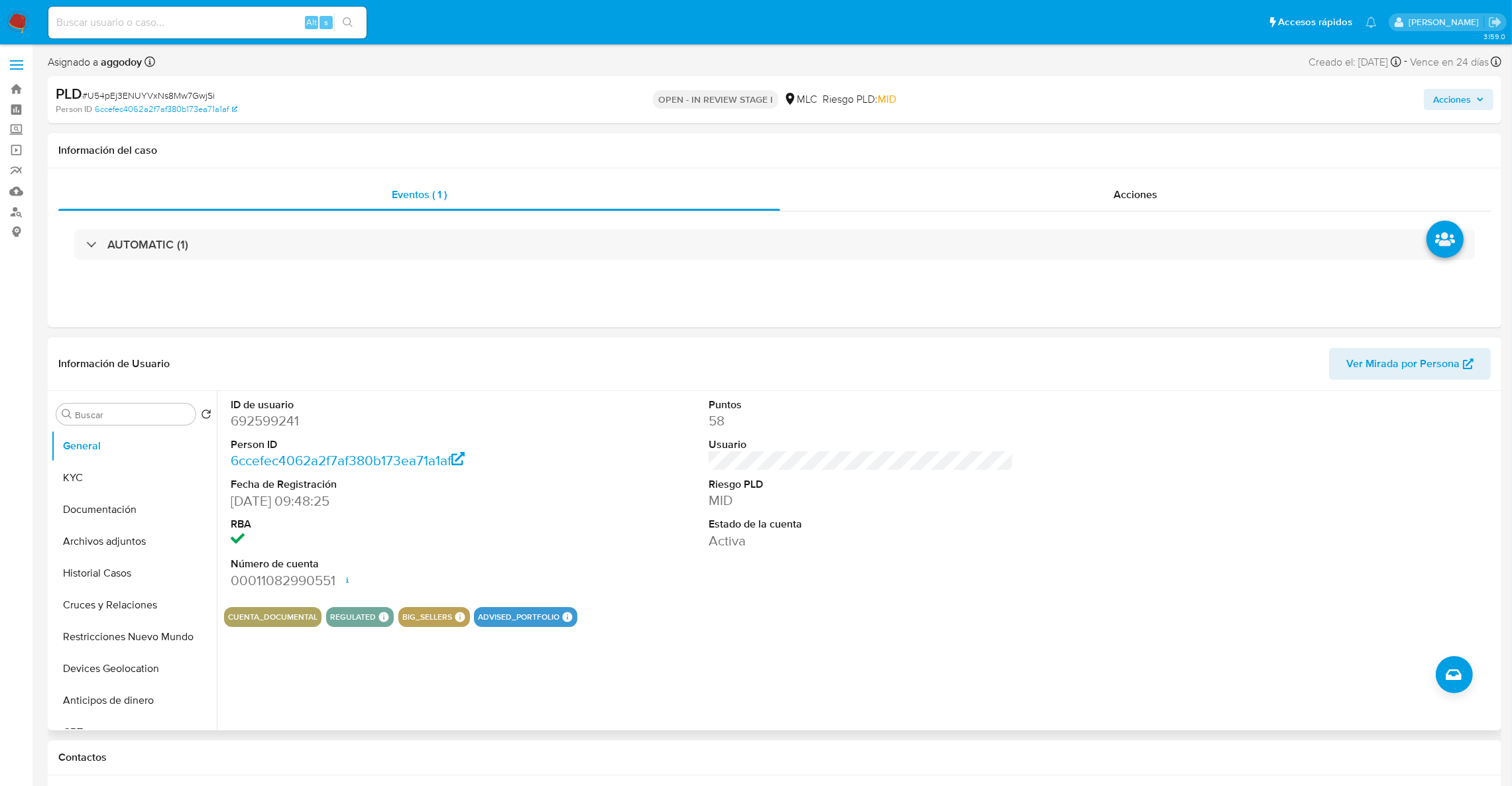
click at [262, 429] on dd "692599241" at bounding box center [383, 420] width 306 height 19
copy dd "692599241"
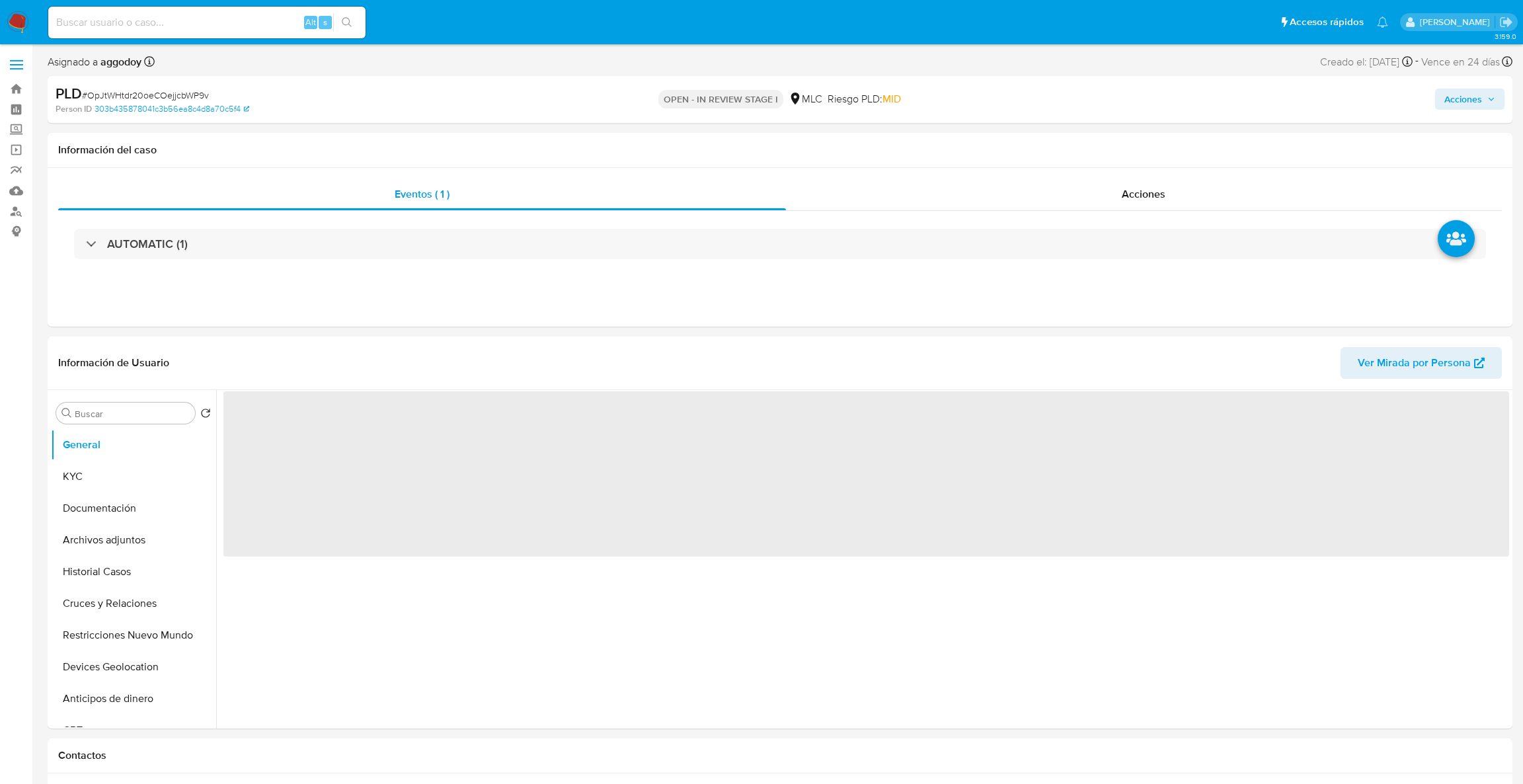
select select "10"
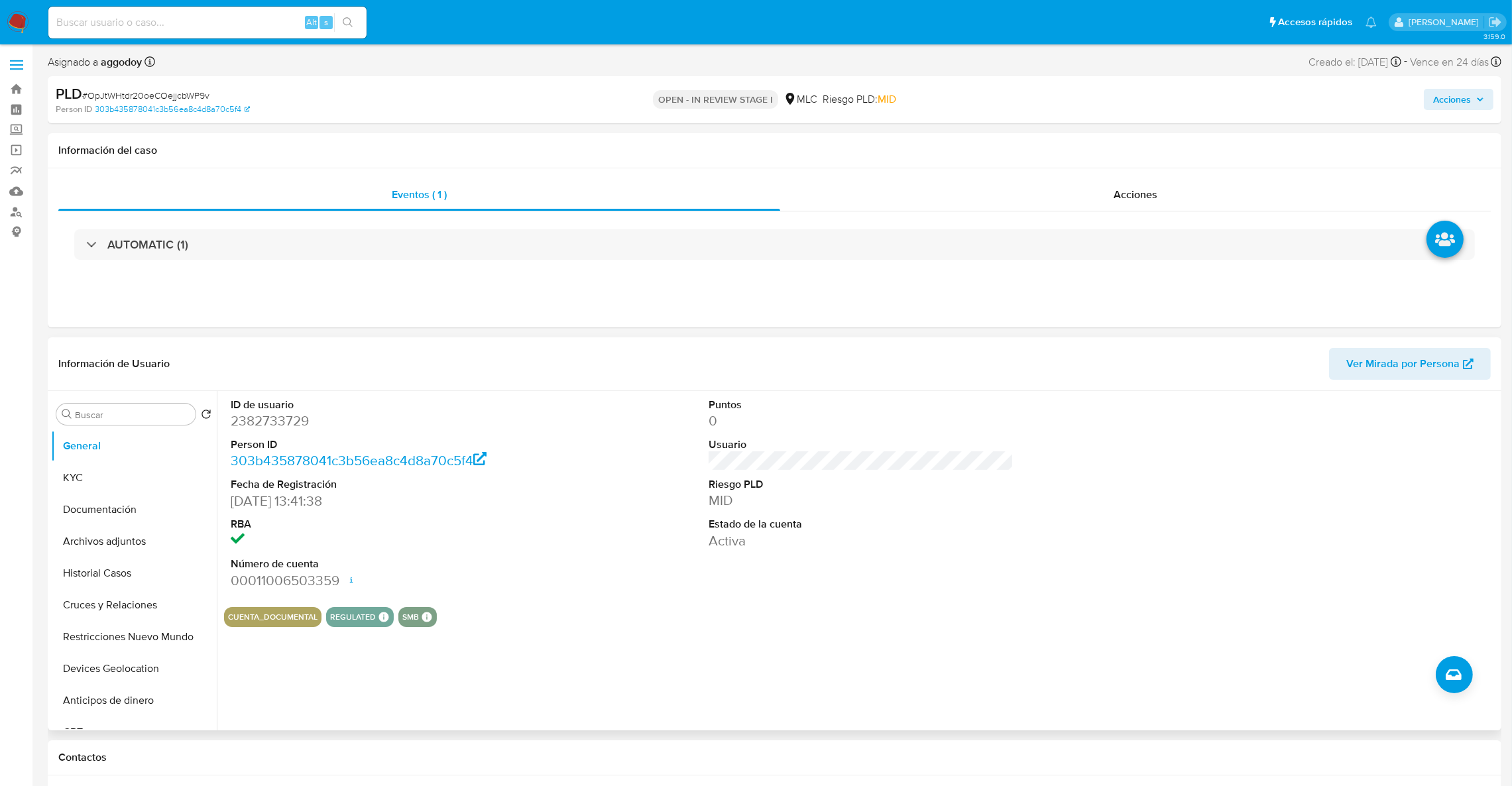
click at [252, 420] on dd "2382733729" at bounding box center [383, 420] width 306 height 19
copy dd "2382733729"
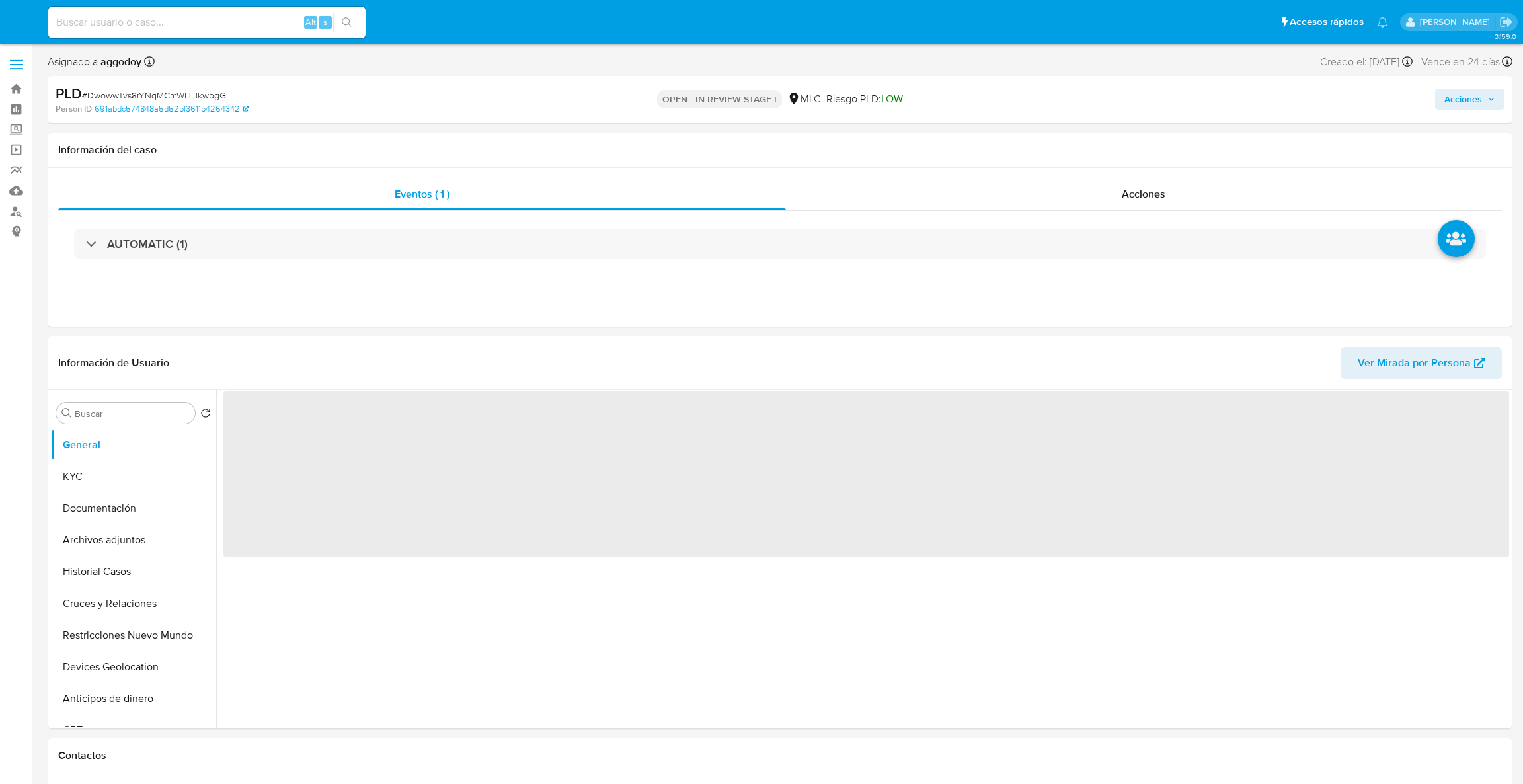
select select "10"
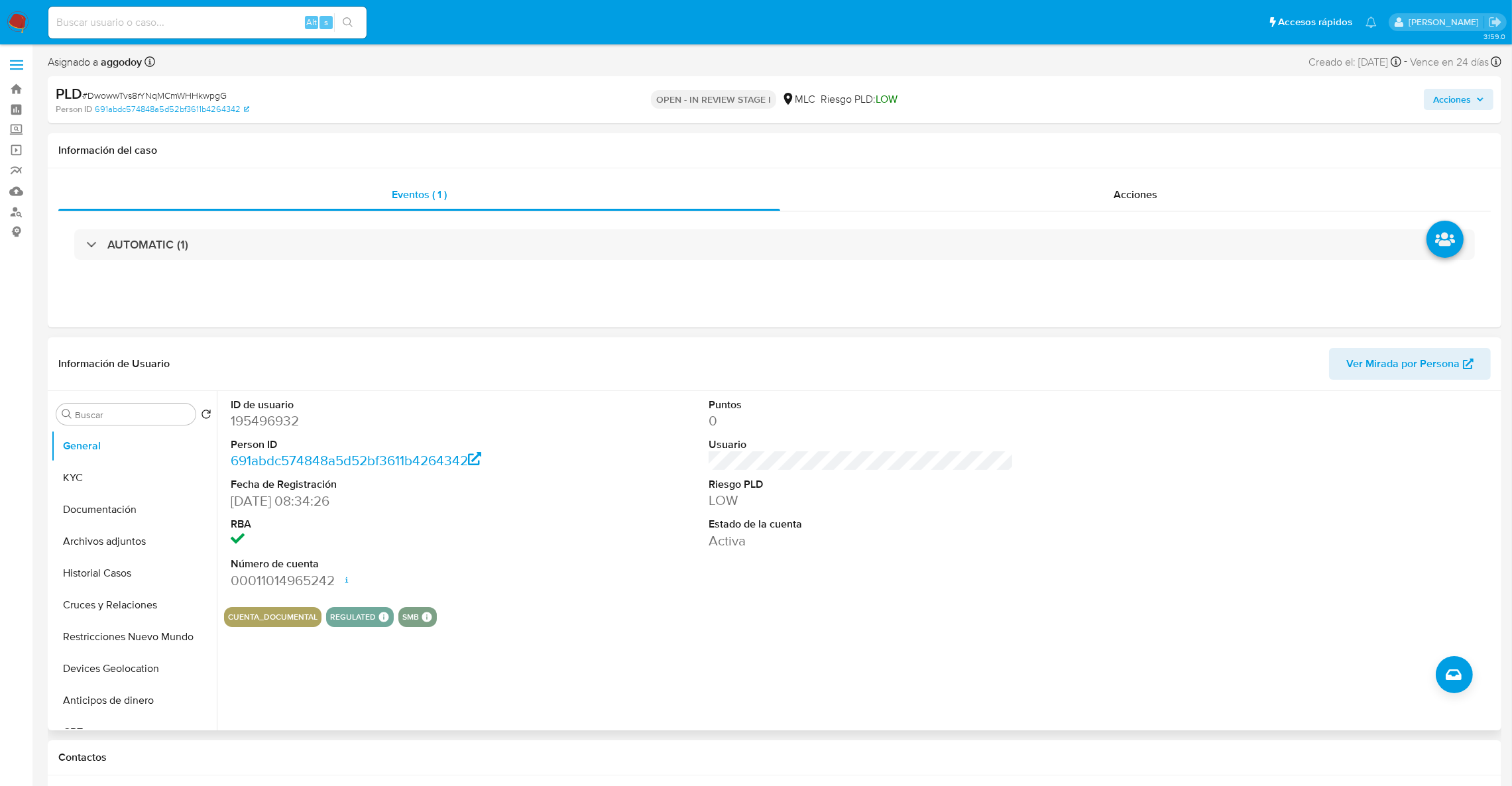
click at [277, 420] on dd "195496932" at bounding box center [383, 420] width 306 height 19
copy dd "195496932"
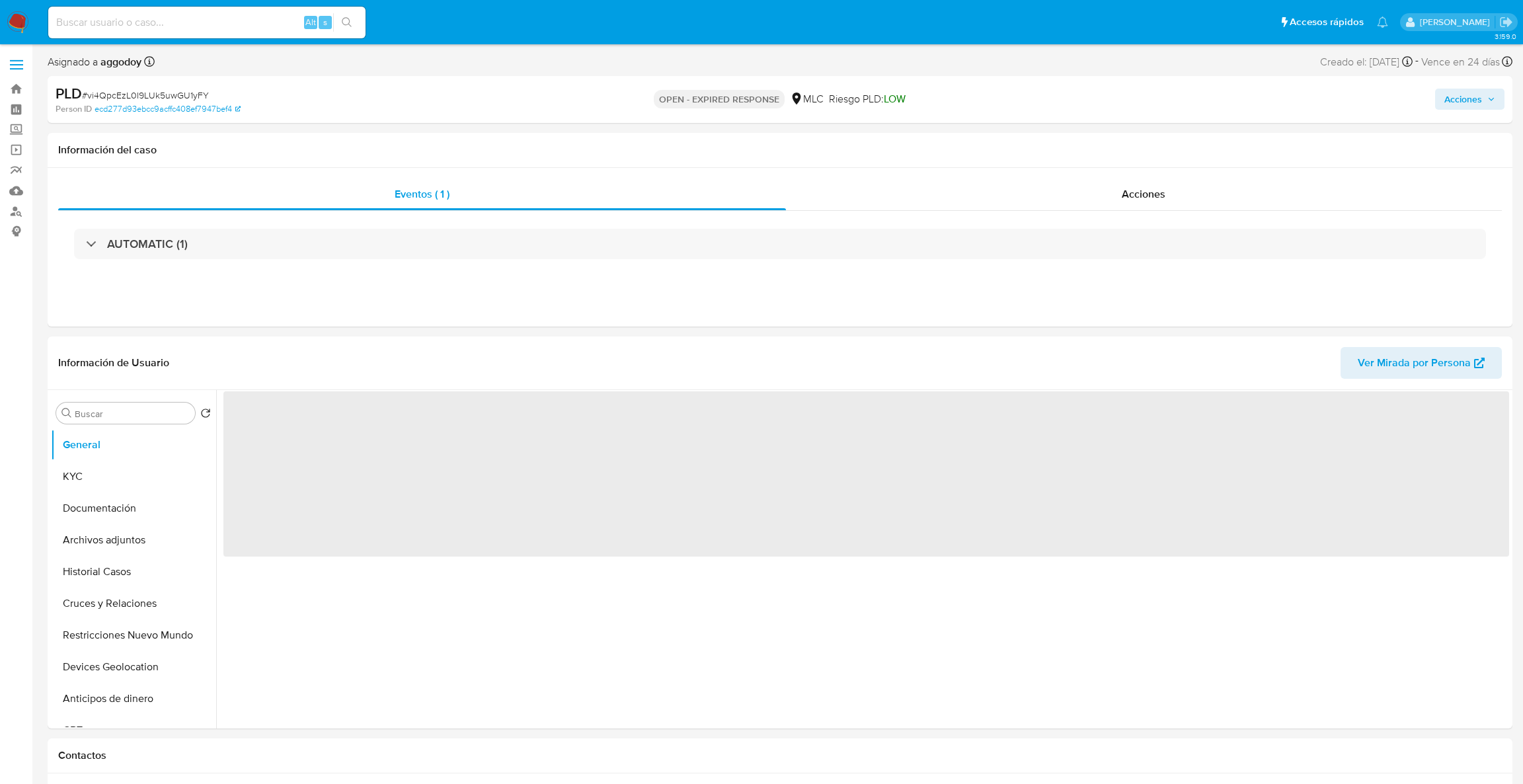
select select "10"
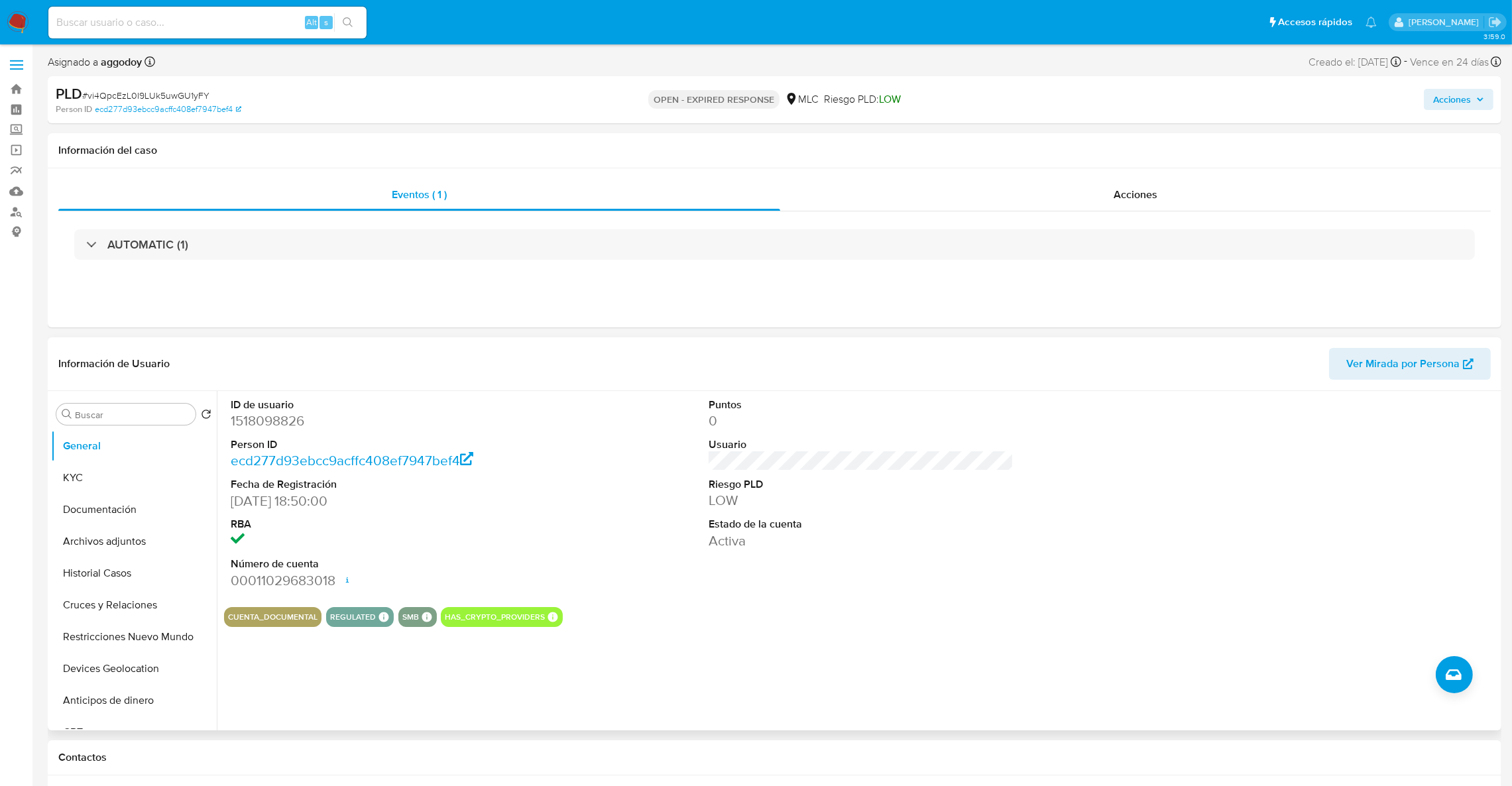
click at [284, 432] on dl "ID de usuario 1518098826 Person ID ecd277d93ebcc9acffc408ef7947bef4 Fecha de Re…" at bounding box center [383, 494] width 306 height 192
click at [274, 420] on dd "1518098826" at bounding box center [383, 420] width 306 height 19
copy dd "1518098826"
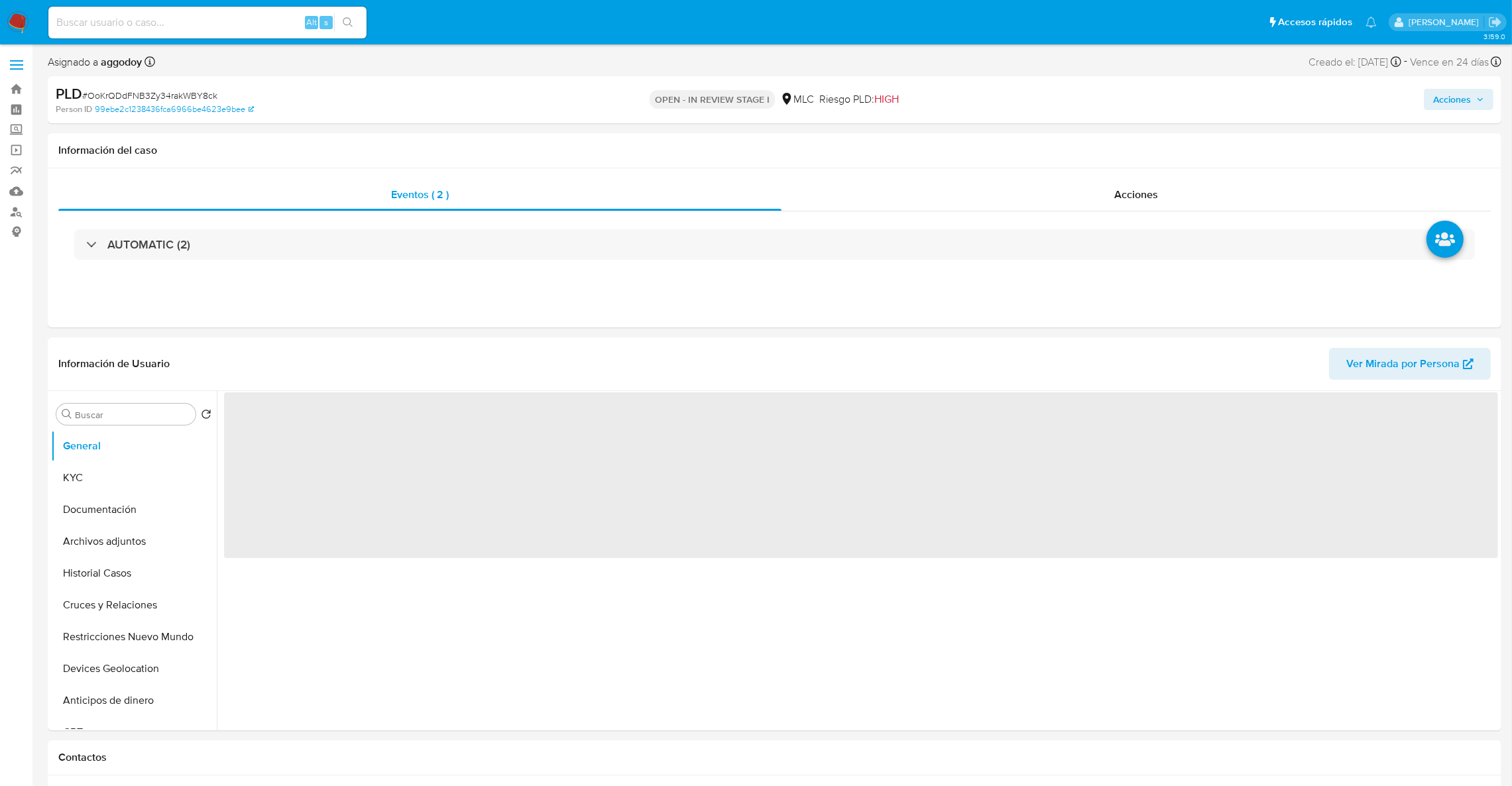
click at [1445, 101] on span "Acciones" at bounding box center [1452, 99] width 38 height 21
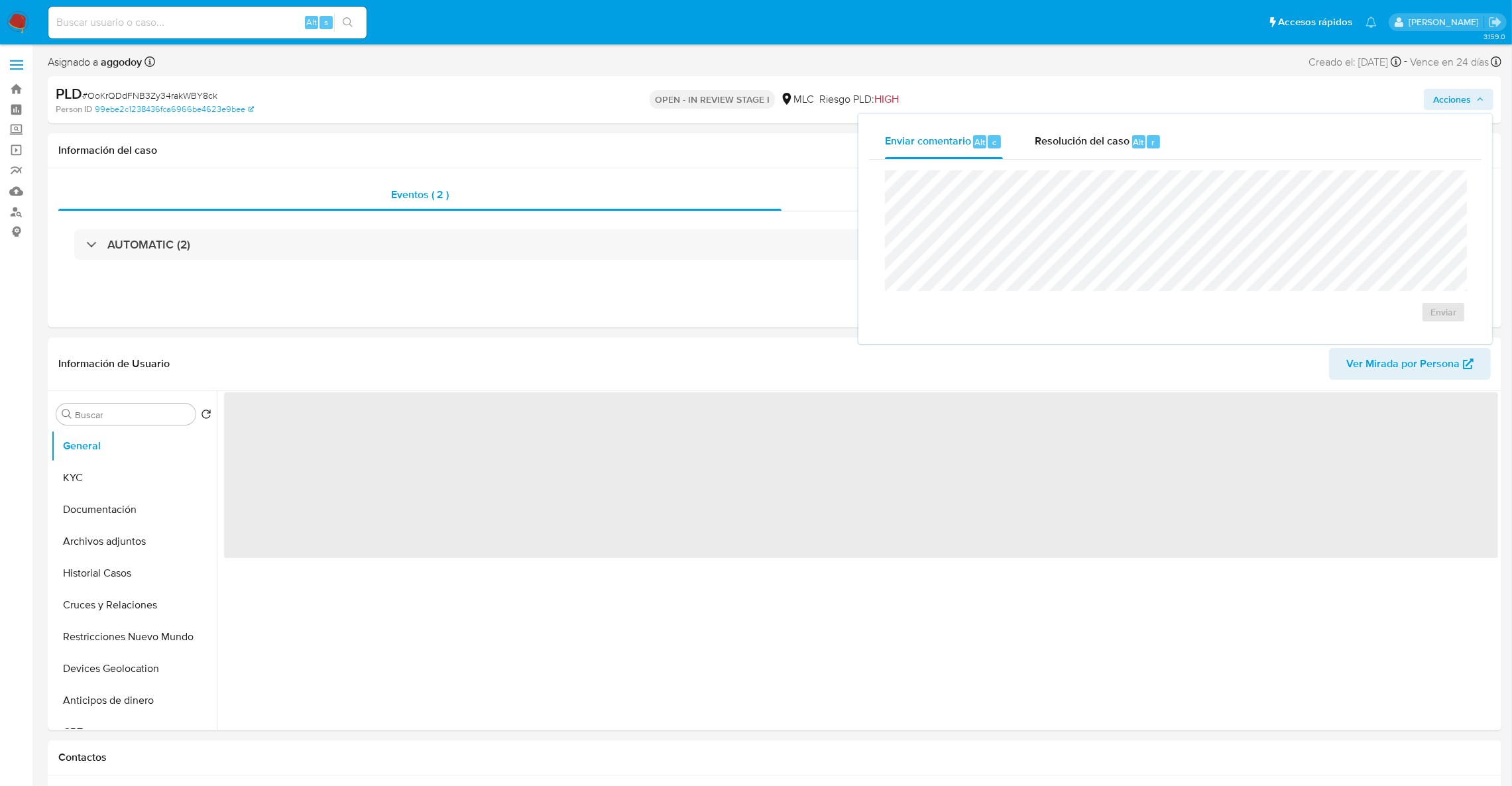
select select "10"
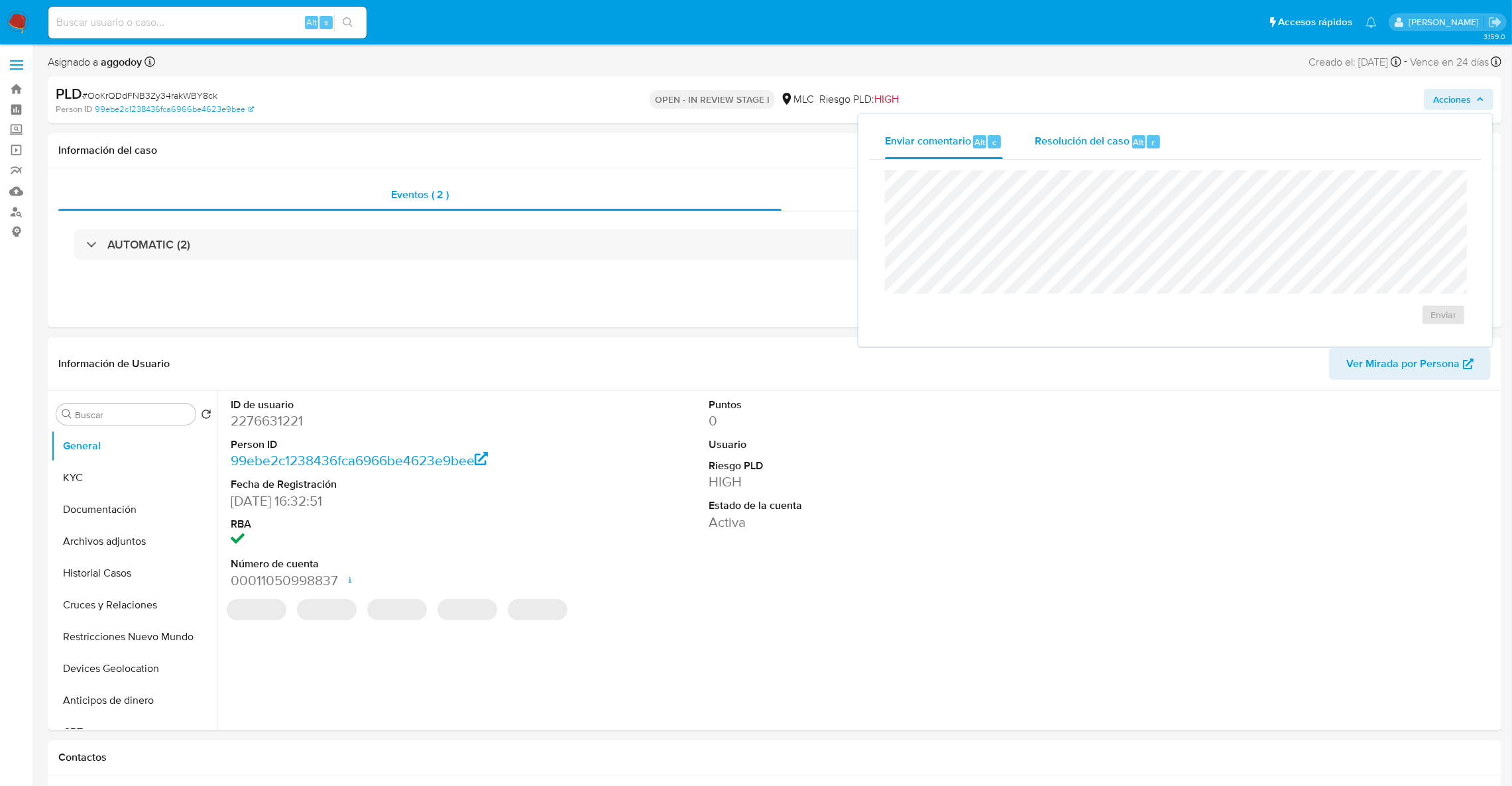
drag, startPoint x: 1105, startPoint y: 133, endPoint x: 1101, endPoint y: 150, distance: 17.5
click at [1104, 133] on div "Resolución del caso Alt r" at bounding box center [1098, 141] width 127 height 35
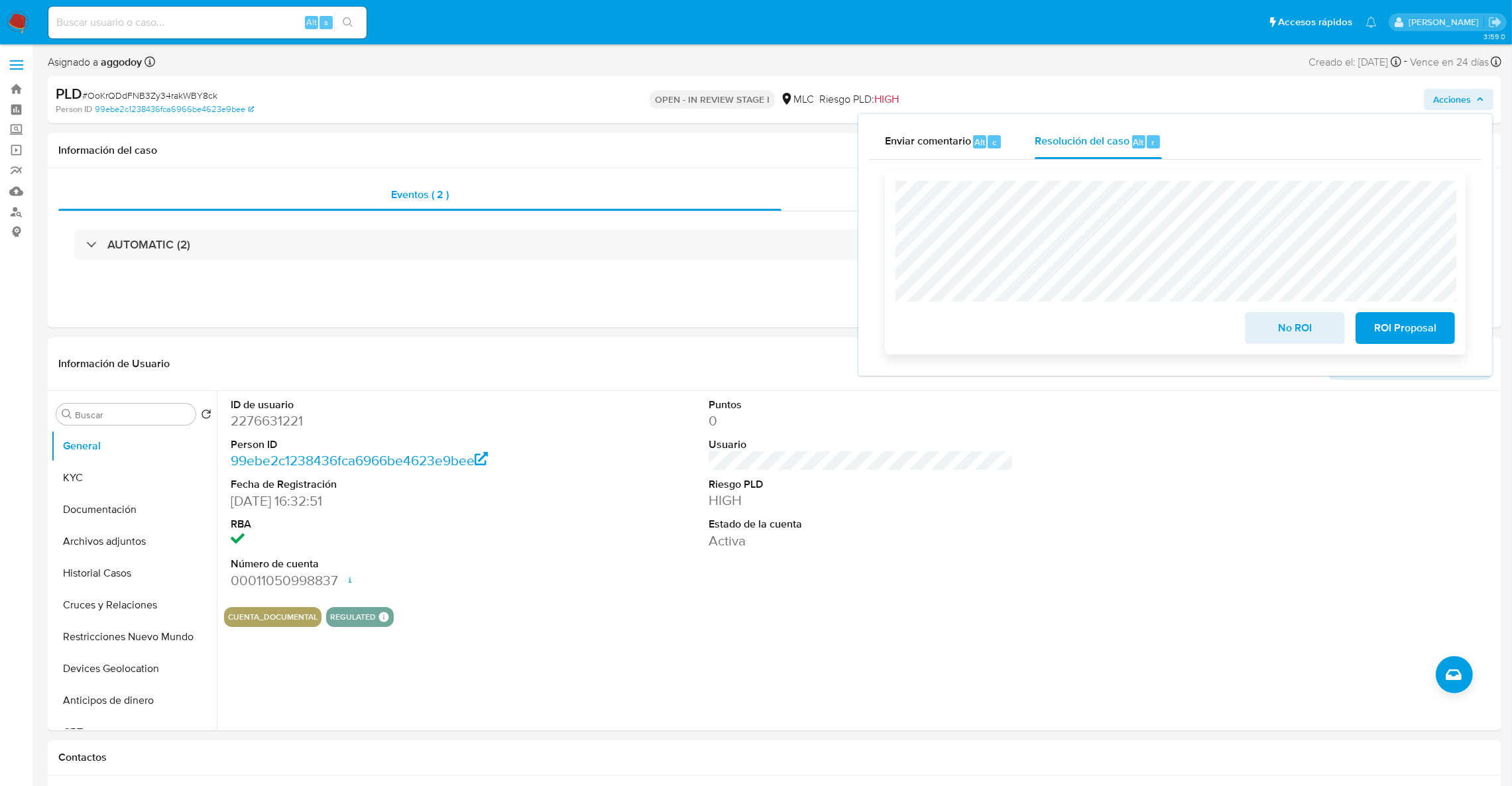
click at [1410, 328] on span "ROI Proposal" at bounding box center [1405, 328] width 65 height 29
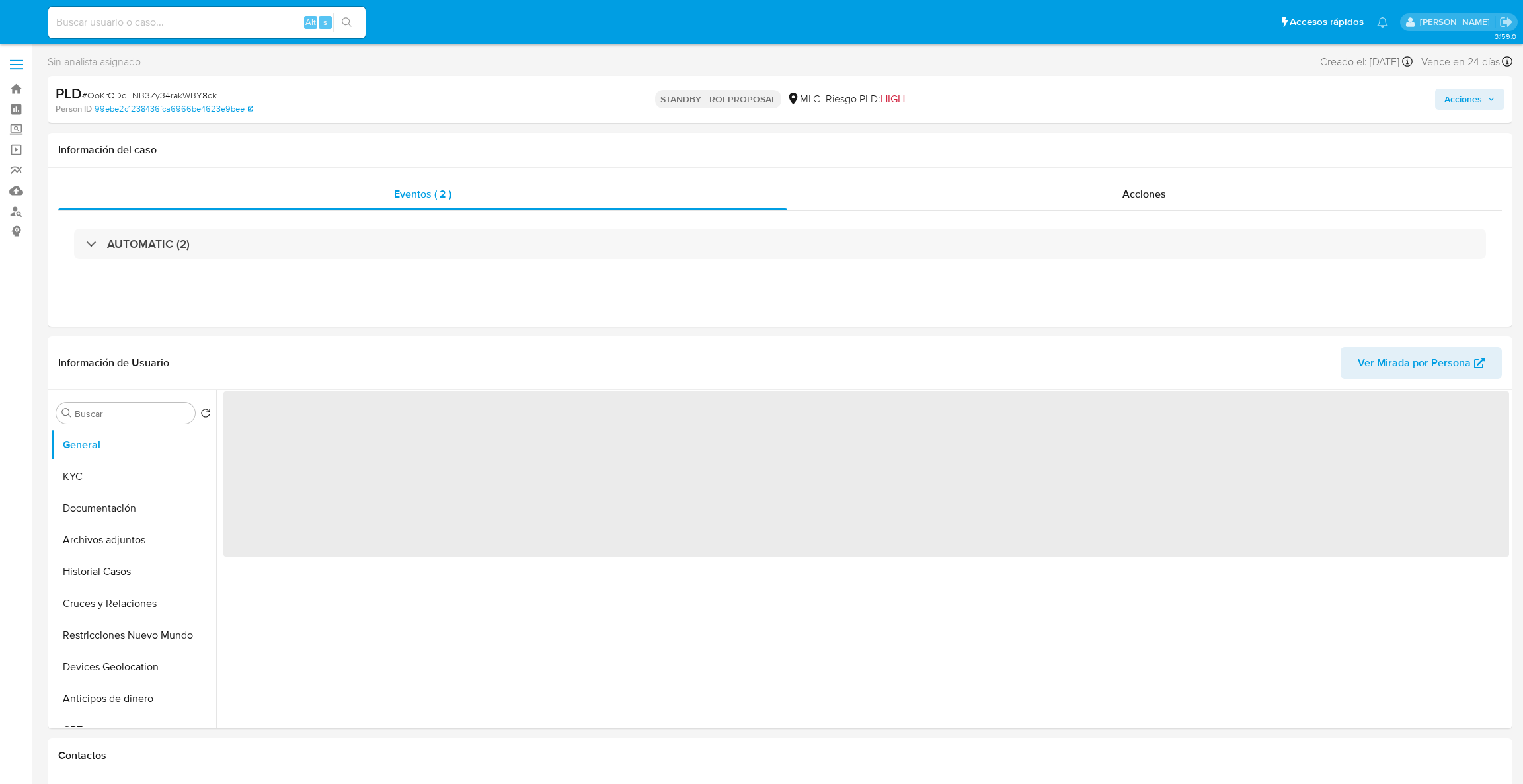
select select "10"
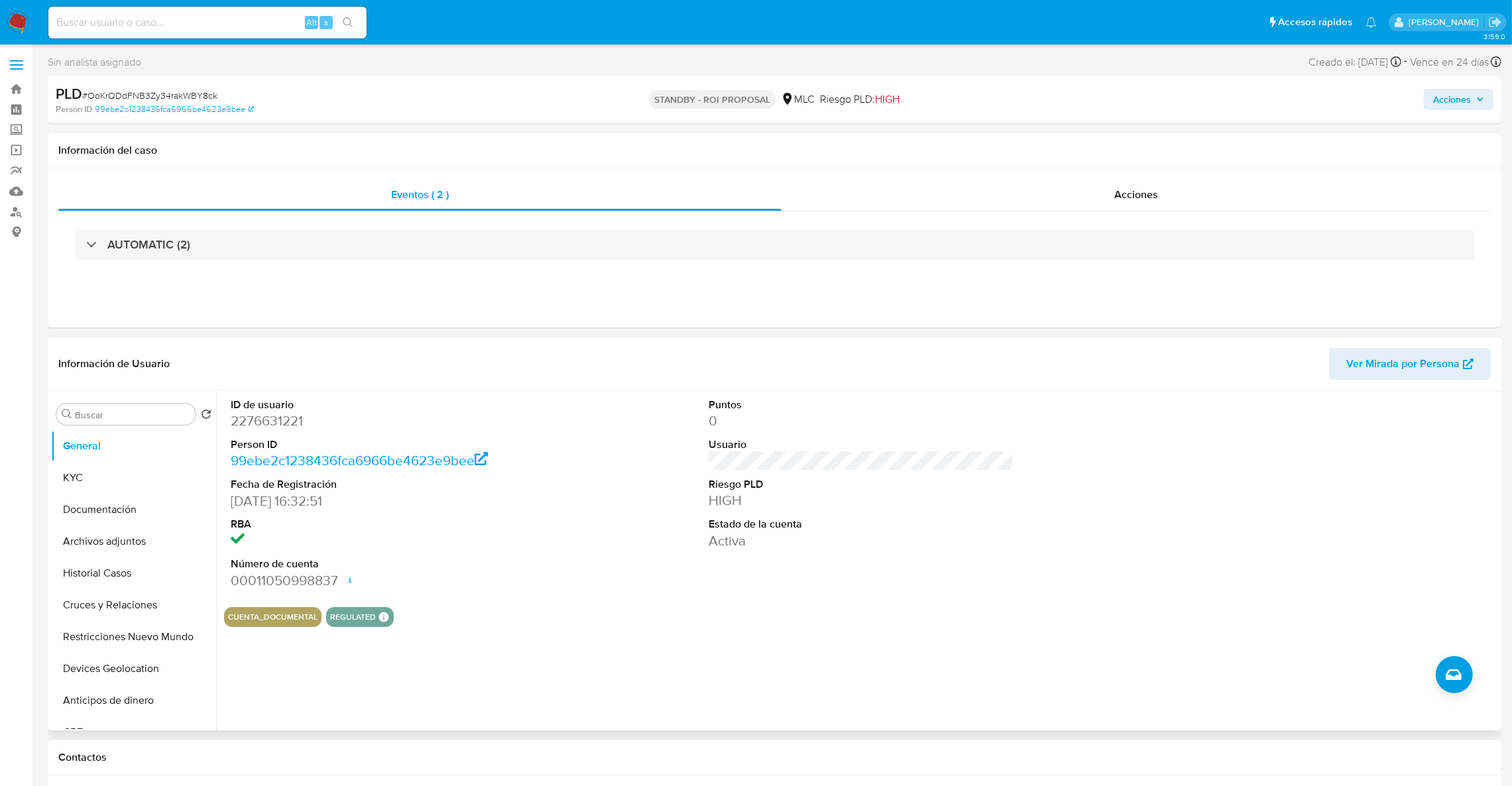
click at [248, 421] on dd "2276631221" at bounding box center [383, 420] width 306 height 19
click at [249, 421] on dd "2276631221" at bounding box center [383, 420] width 306 height 19
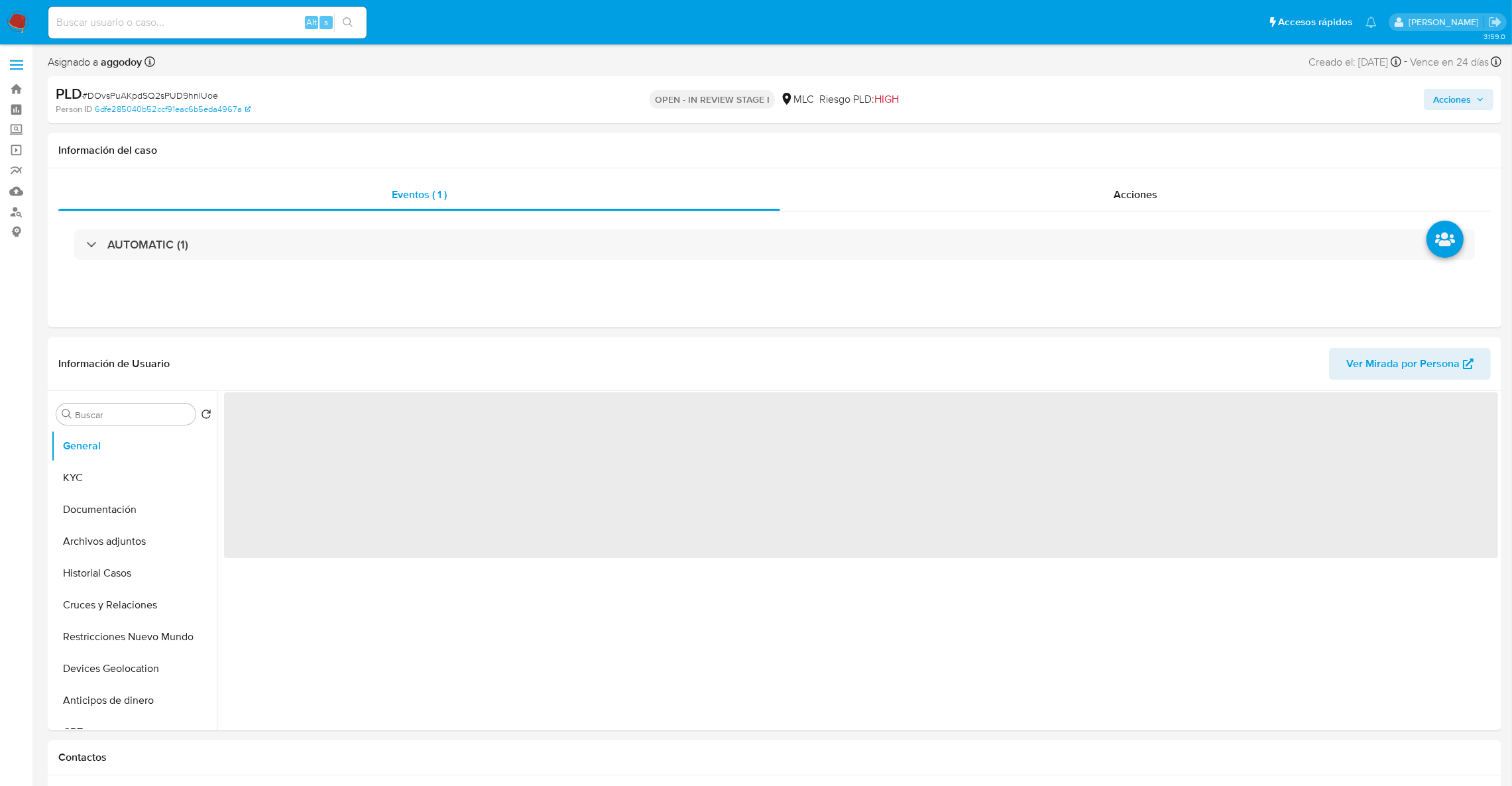
select select "10"
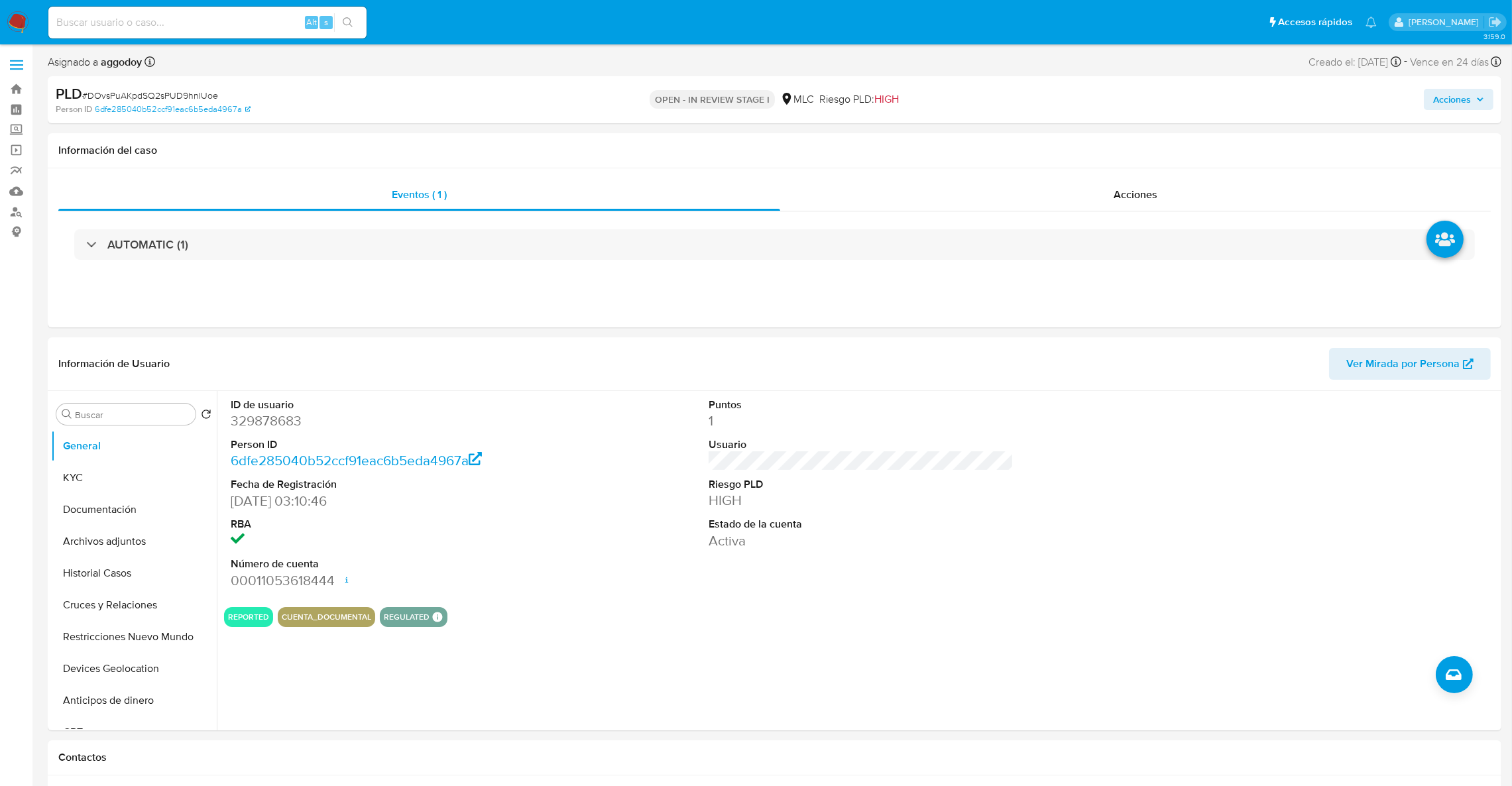
click at [170, 98] on span "# DOvsPuAKpdSQ2sPUD9hnIUoe" at bounding box center [150, 95] width 136 height 13
copy span "DOvsPuAKpdSQ2sPUD9hnIUoe"
click at [132, 487] on button "KYC" at bounding box center [128, 477] width 155 height 31
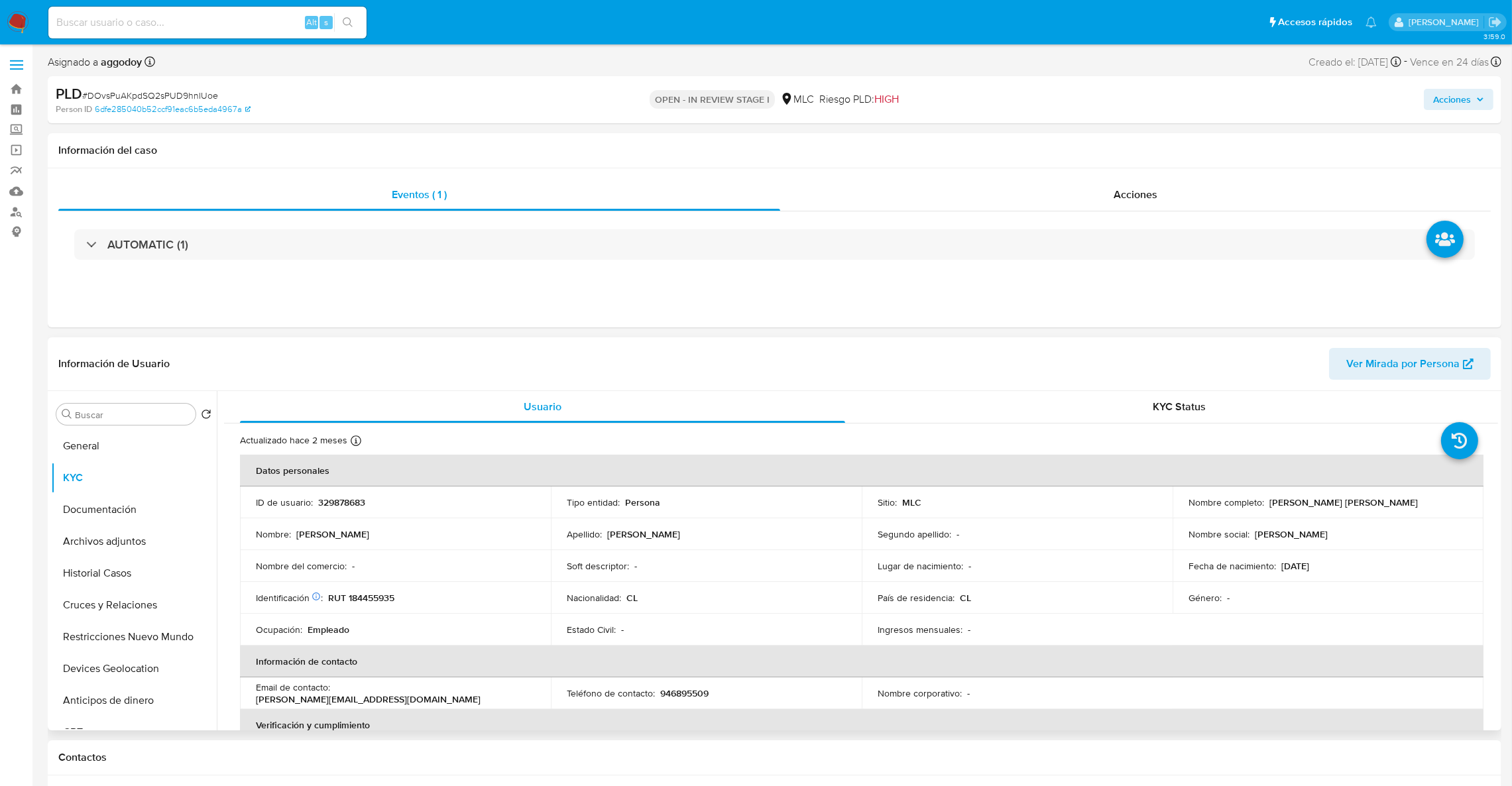
click at [367, 611] on td "Identificación Nº de serie: 524324891 : RUT 184455935" at bounding box center [395, 597] width 311 height 31
click at [367, 596] on p "RUT 184455935" at bounding box center [362, 597] width 66 height 12
copy p "184455935"
drag, startPoint x: 1292, startPoint y: 500, endPoint x: 1456, endPoint y: 499, distance: 164.0
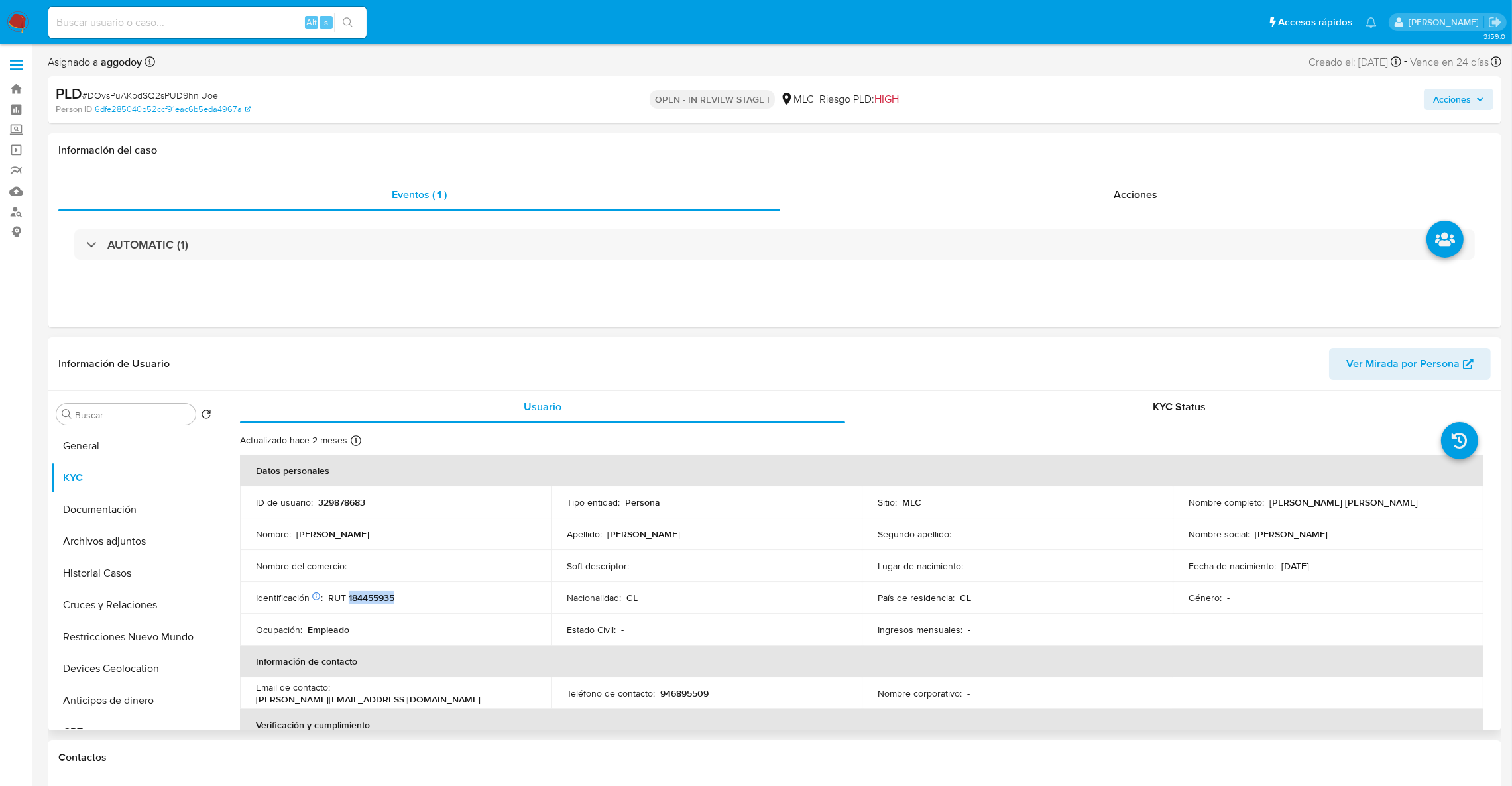
click at [1456, 499] on div "Nombre completo : Diego Arnaldo Jesús Antonio Garrido Abarca" at bounding box center [1329, 502] width 279 height 12
copy div "Diego Arnaldo Jesús Antonio Garrido Abarca"
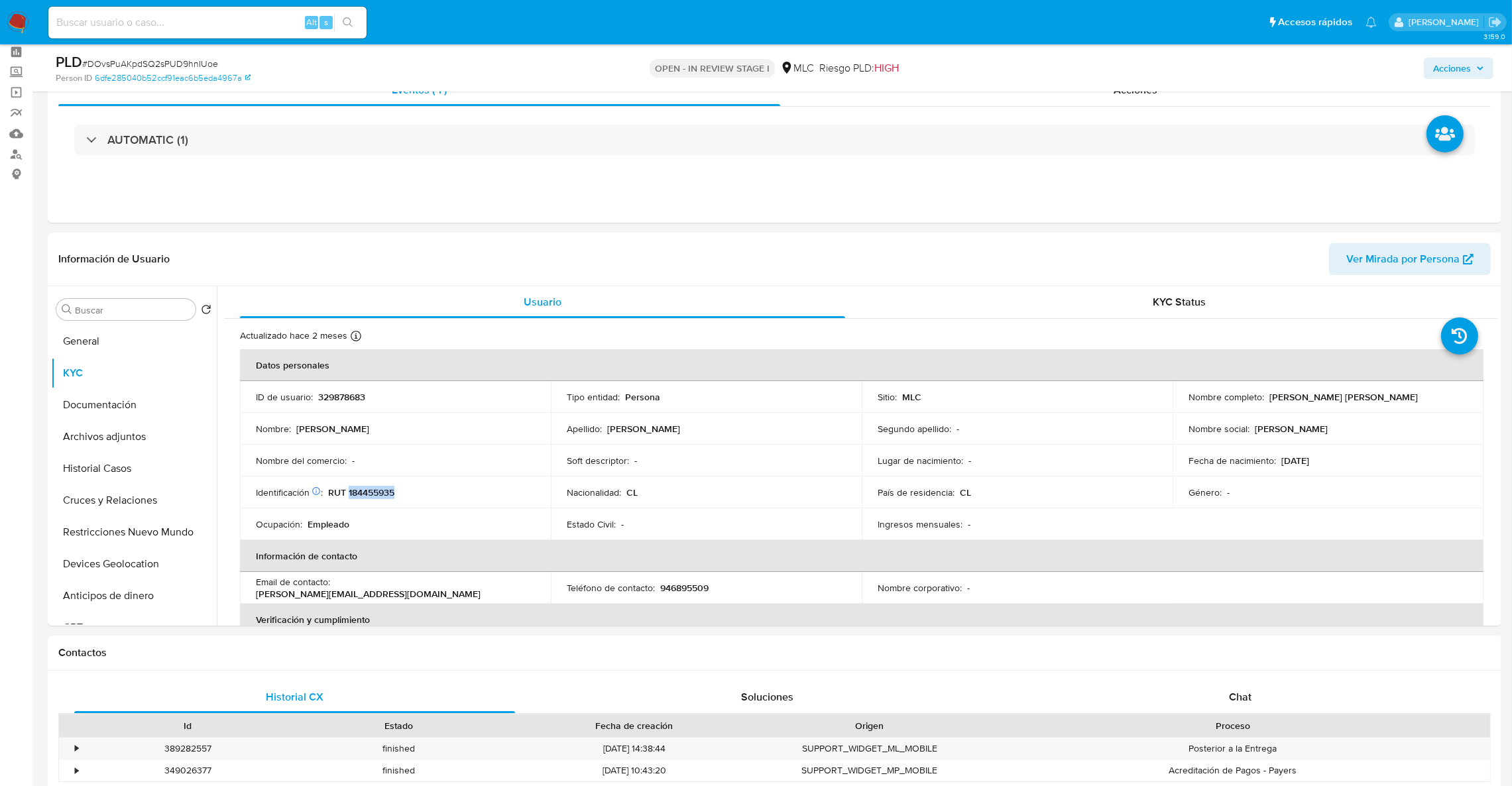
scroll to position [6, 0]
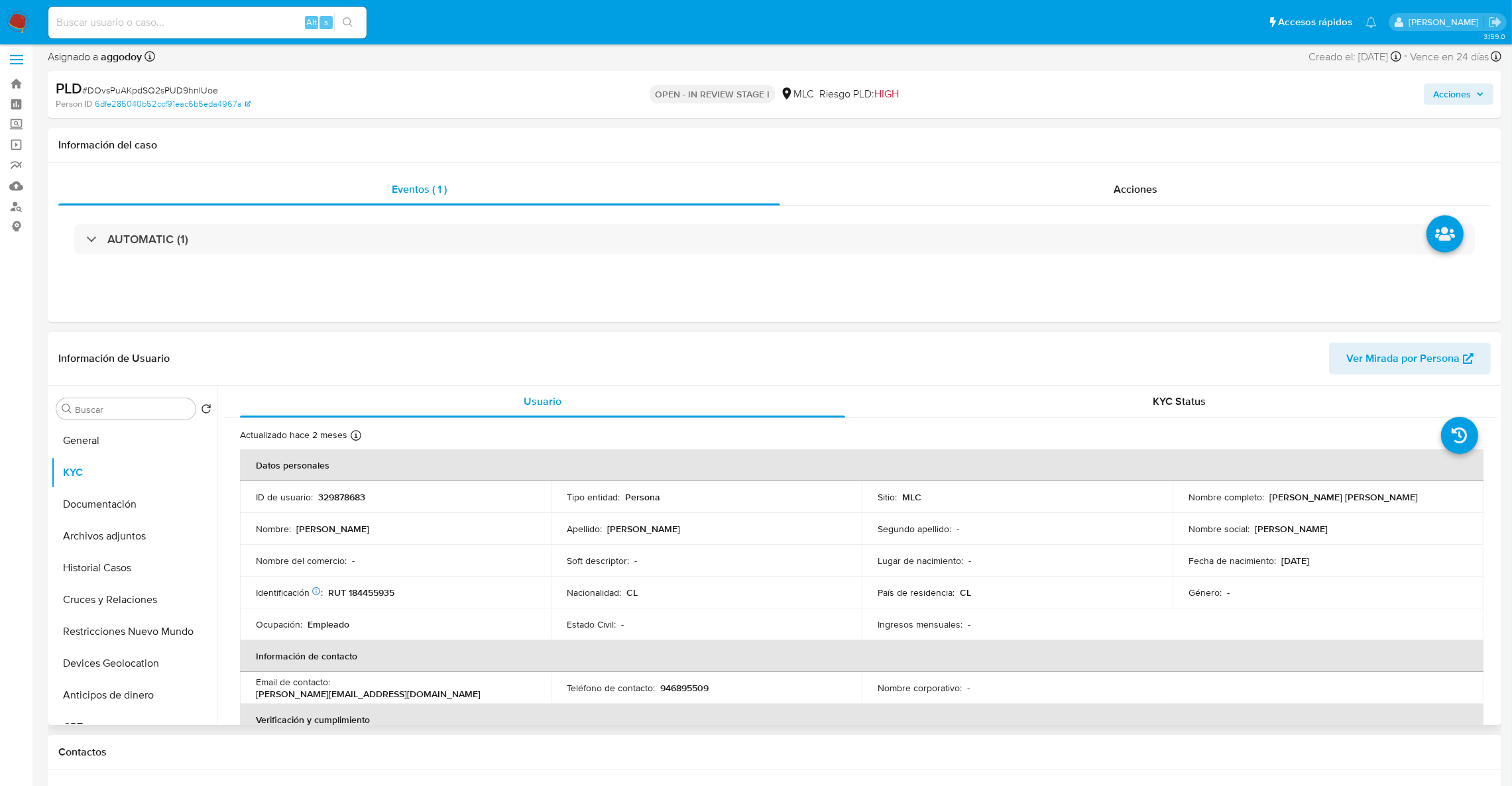
click at [340, 507] on td "ID de usuario : 329878683" at bounding box center [395, 496] width 311 height 31
click at [337, 495] on p "329878683" at bounding box center [341, 497] width 47 height 12
copy p "329878683"
click at [1501, 424] on div "Buscar Volver al orden por defecto General KYC Documentación Archivos adjuntos …" at bounding box center [774, 555] width 1454 height 339
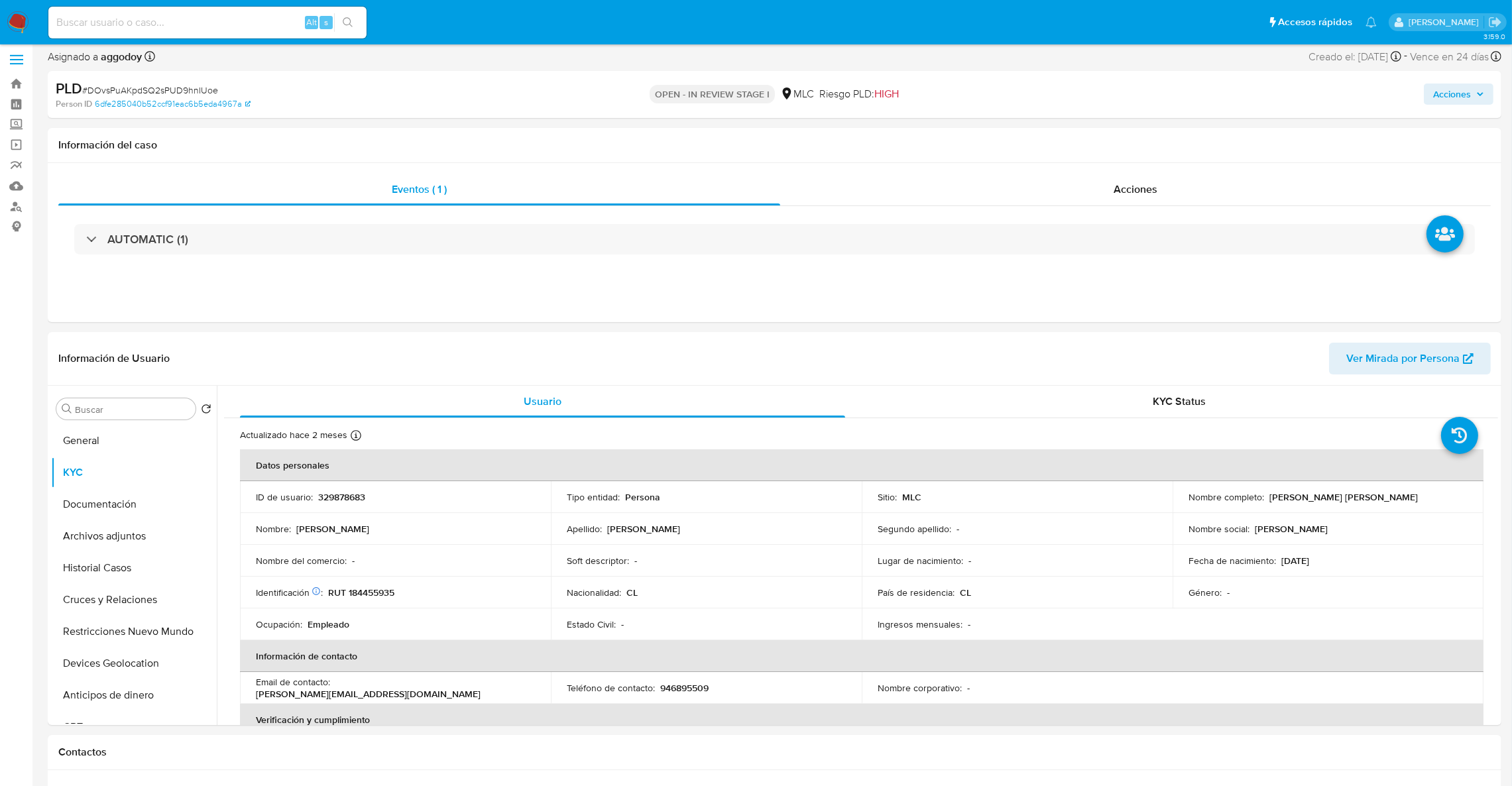
drag, startPoint x: 1501, startPoint y: 424, endPoint x: 1505, endPoint y: 443, distance: 19.4
drag, startPoint x: 1501, startPoint y: 437, endPoint x: 1497, endPoint y: 445, distance: 8.9
click at [1498, 445] on div "Buscar Volver al orden por defecto General KYC Documentación Archivos adjuntos …" at bounding box center [774, 555] width 1454 height 339
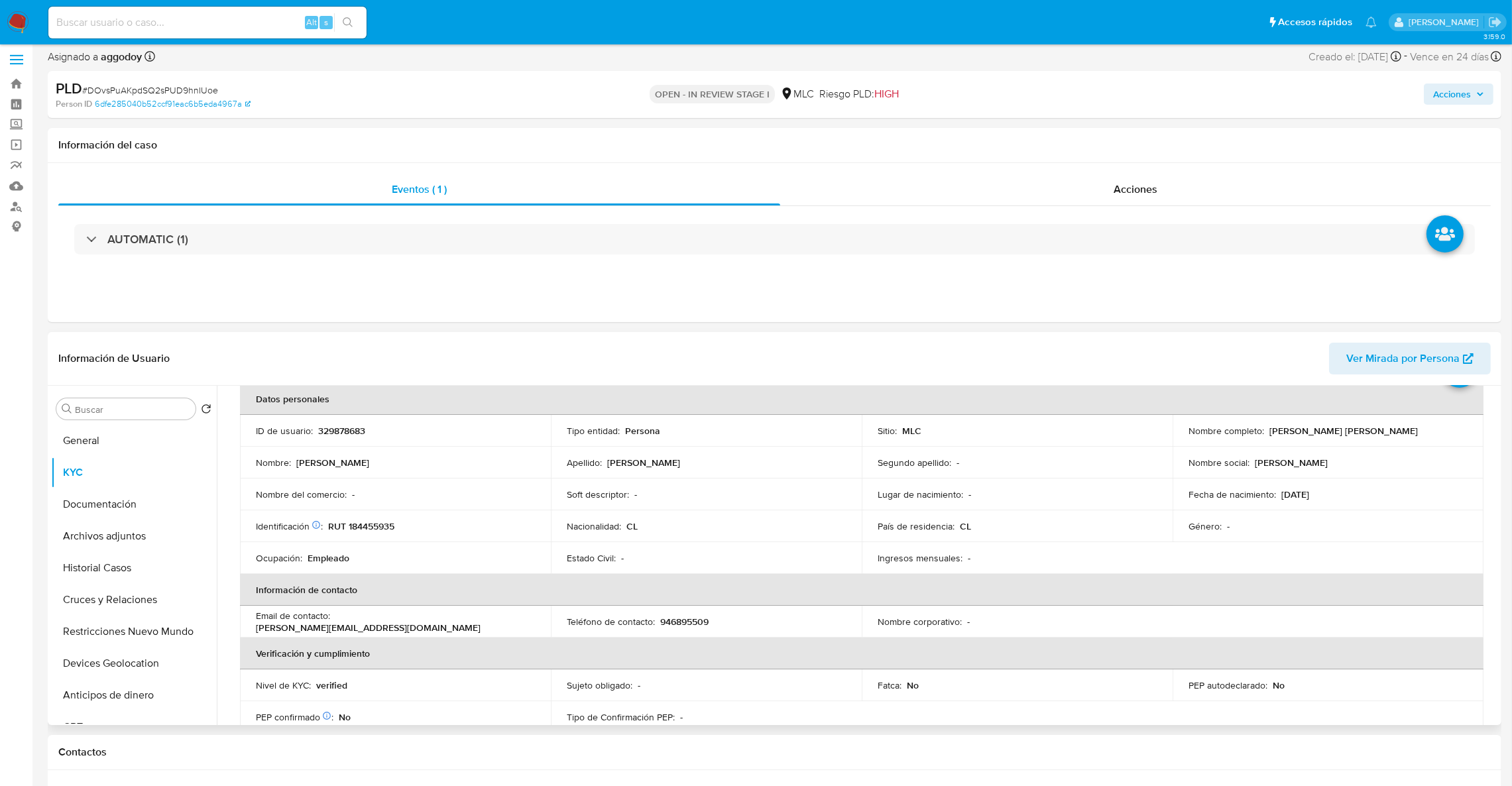
scroll to position [69, 0]
click at [1204, 579] on th "Información de contacto" at bounding box center [861, 587] width 1244 height 31
click at [362, 521] on p "RUT 184455935" at bounding box center [362, 523] width 66 height 12
copy p "184455935"
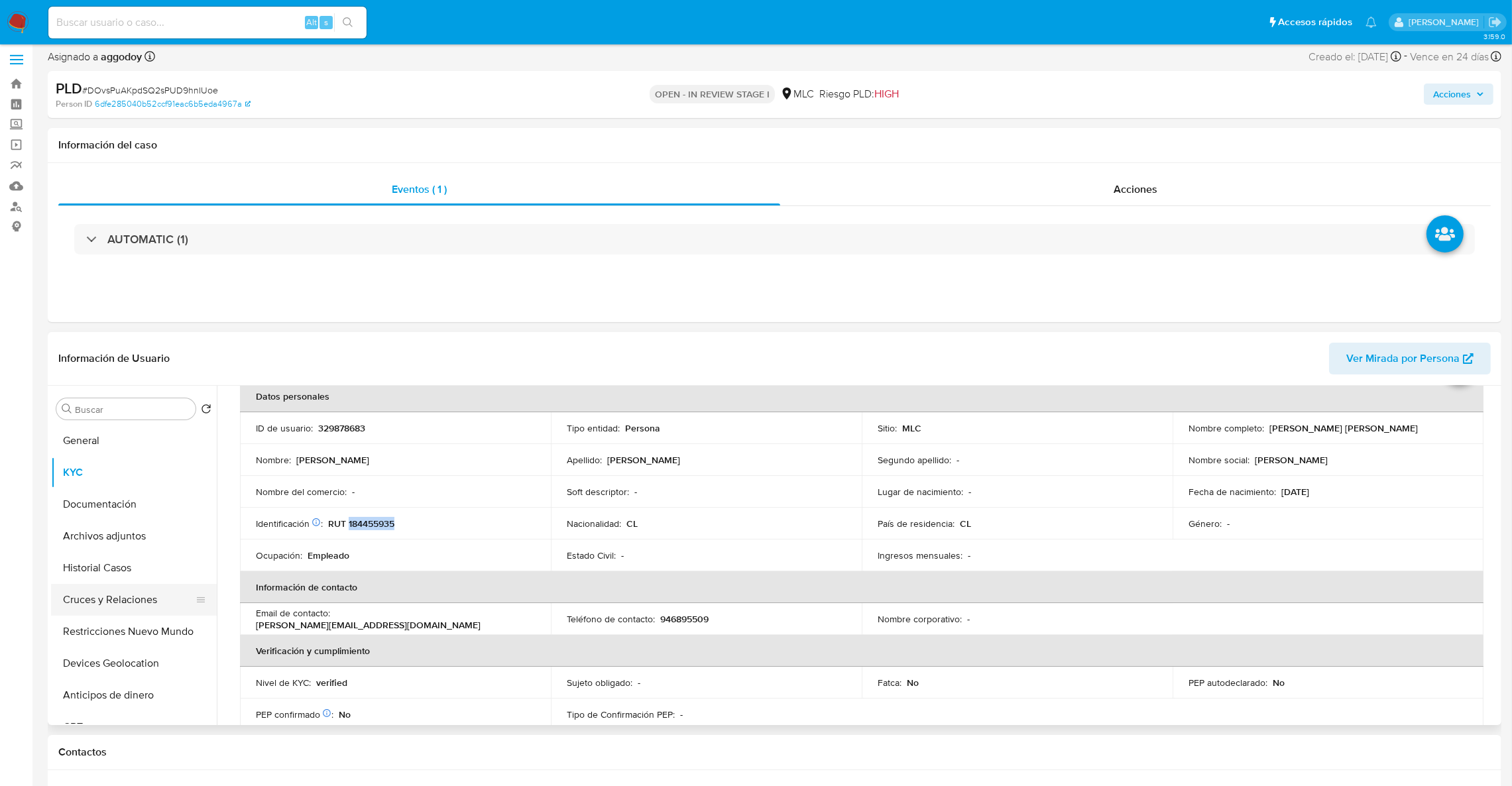
click at [117, 591] on button "Cruces y Relaciones" at bounding box center [128, 600] width 155 height 31
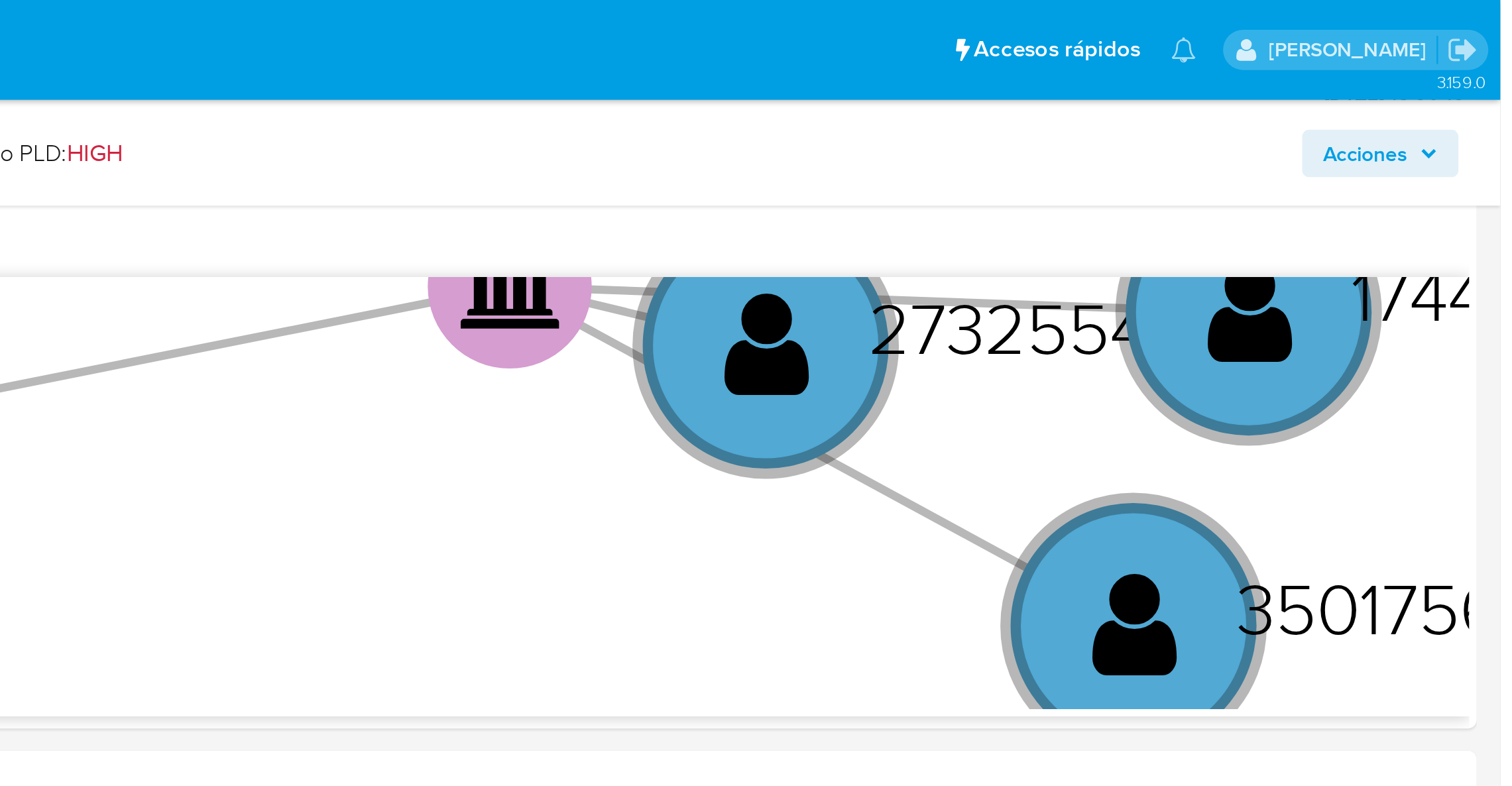
scroll to position [343, 0]
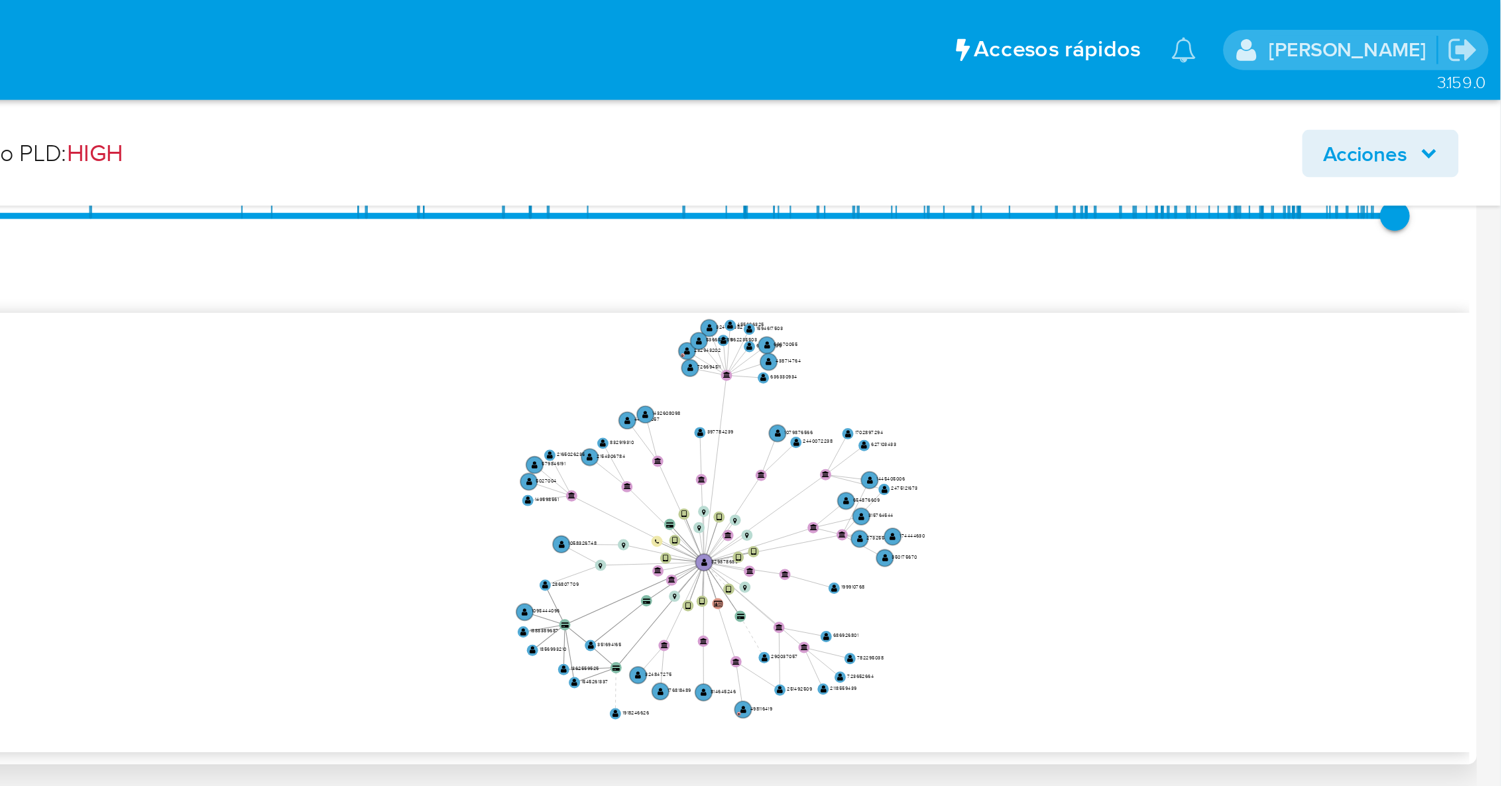
drag, startPoint x: 1289, startPoint y: 202, endPoint x: 1282, endPoint y: 257, distance: 55.4
click at [1282, 257] on icon "device-65de79de5f6cc9baf1388840  user-329878683  329878683 device-67bc9eddedc…" at bounding box center [870, 235] width 1255 height 192
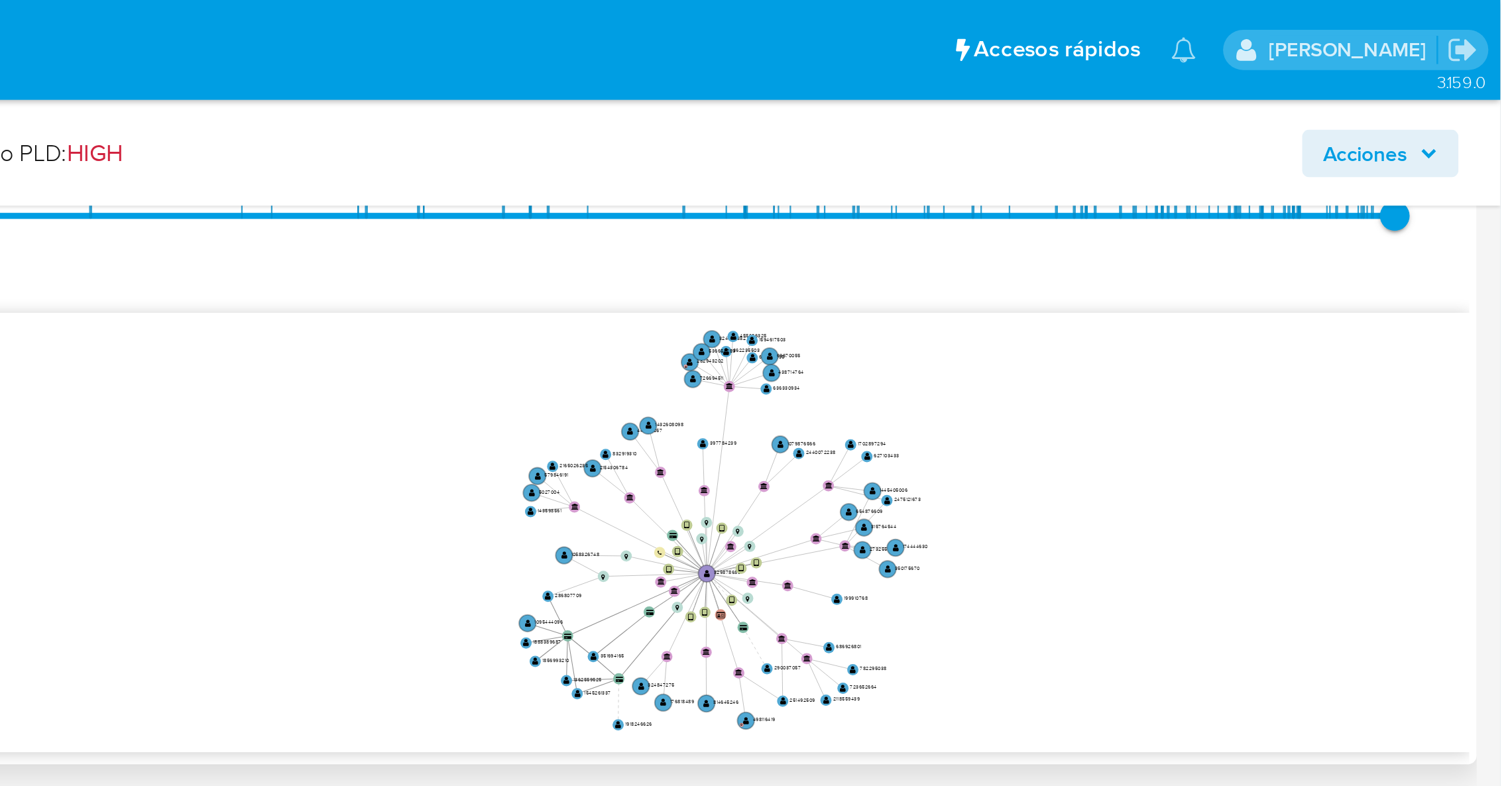
drag, startPoint x: 1297, startPoint y: 253, endPoint x: 1299, endPoint y: 260, distance: 7.3
click at [1299, 260] on icon "device-65de79de5f6cc9baf1388840  user-329878683  329878683 device-67bc9eddedc…" at bounding box center [870, 235] width 1255 height 192
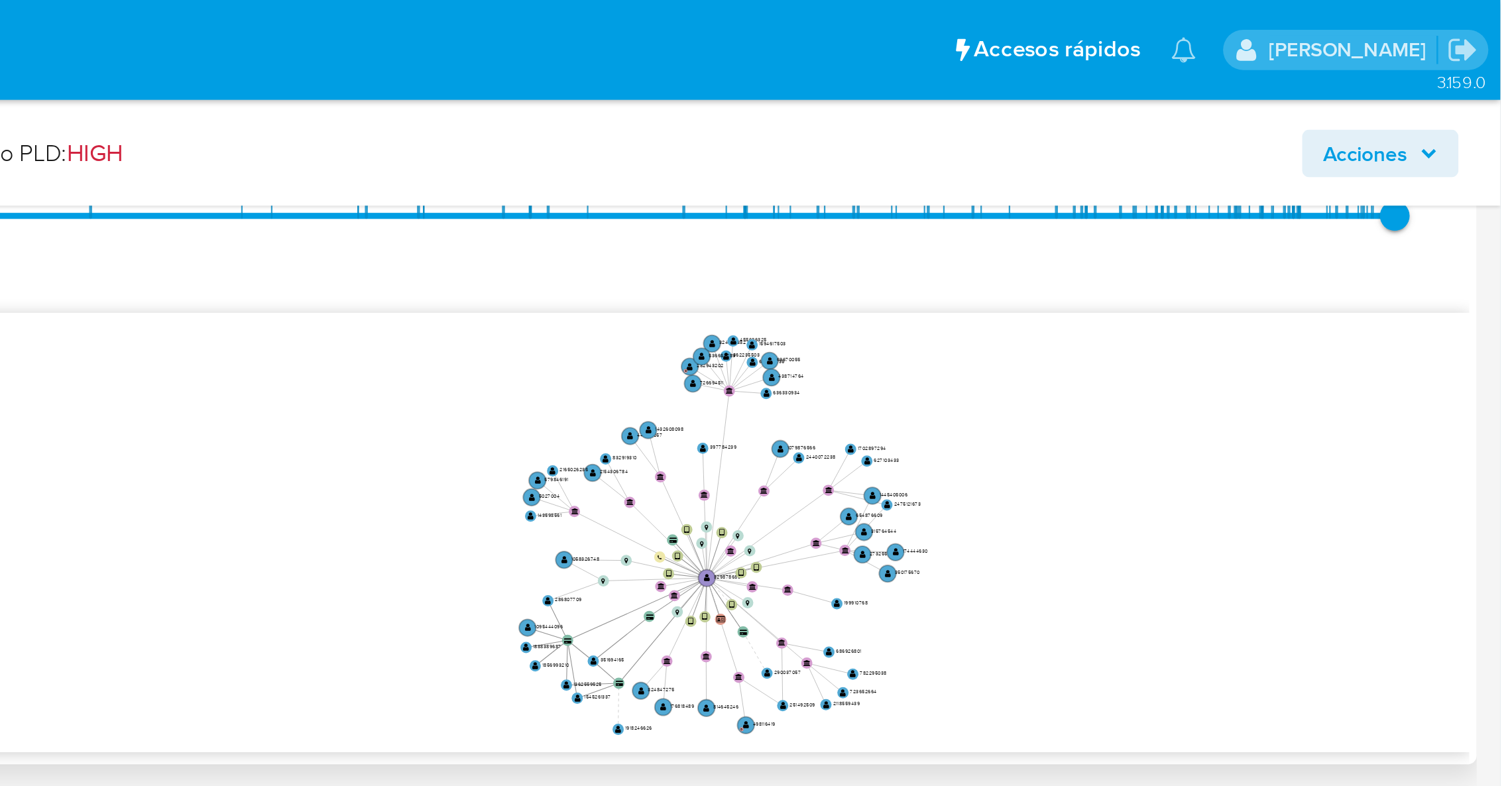
click at [1321, 232] on icon "device-65de79de5f6cc9baf1388840  user-329878683  329878683 device-67bc9eddedc…" at bounding box center [870, 235] width 1255 height 192
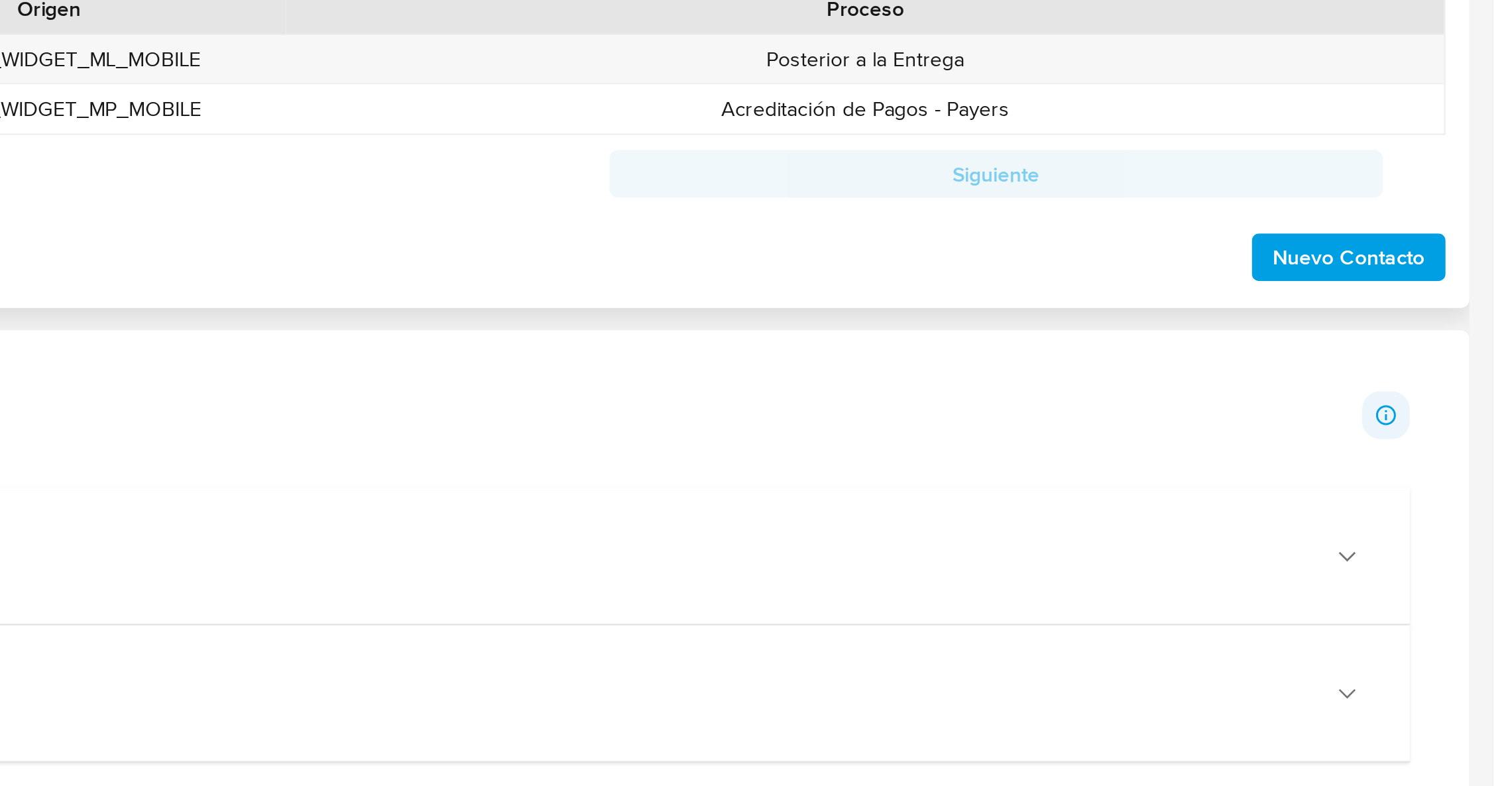
scroll to position [343, 0]
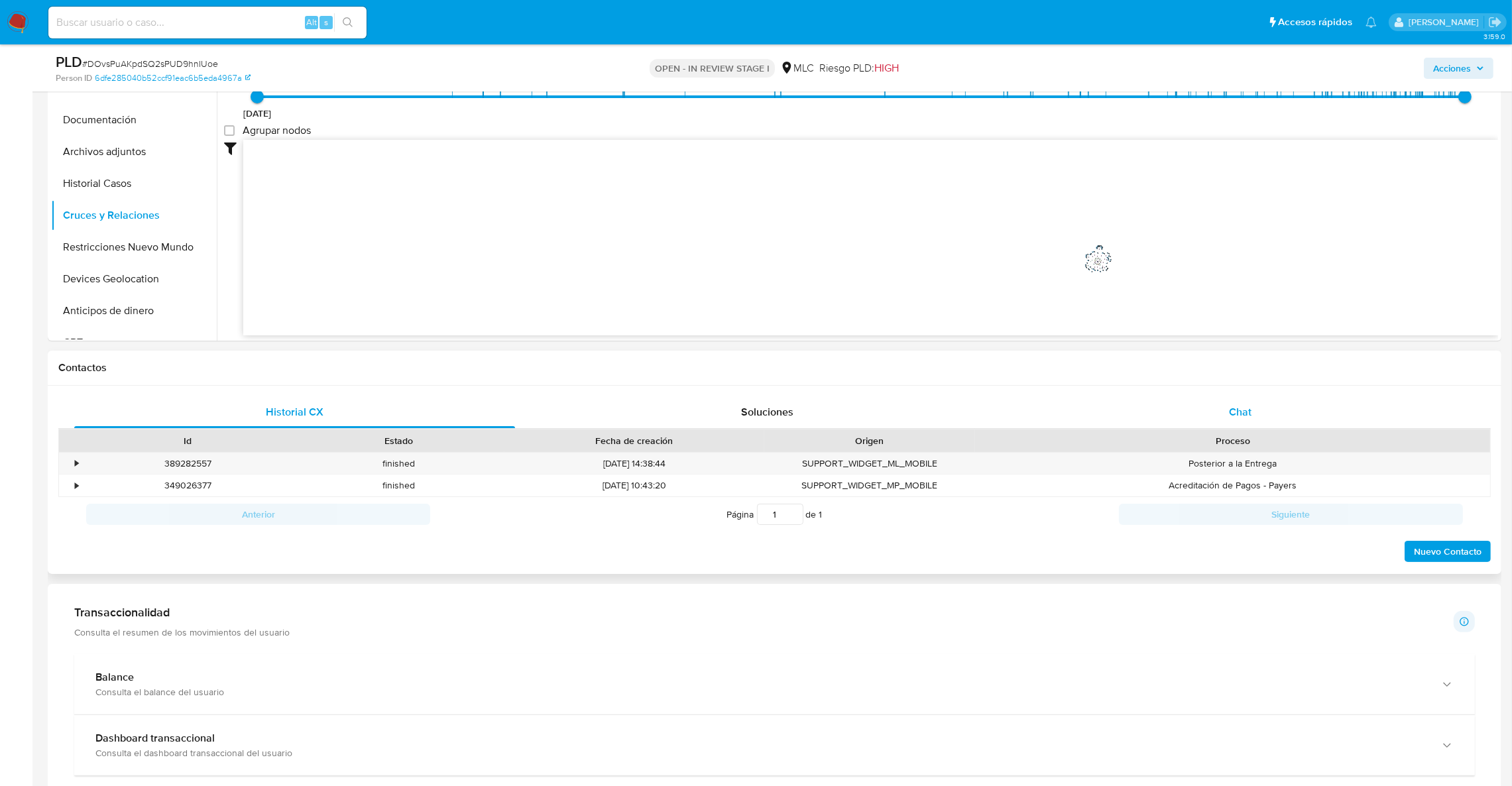
click at [1180, 403] on div "Chat" at bounding box center [1240, 412] width 441 height 31
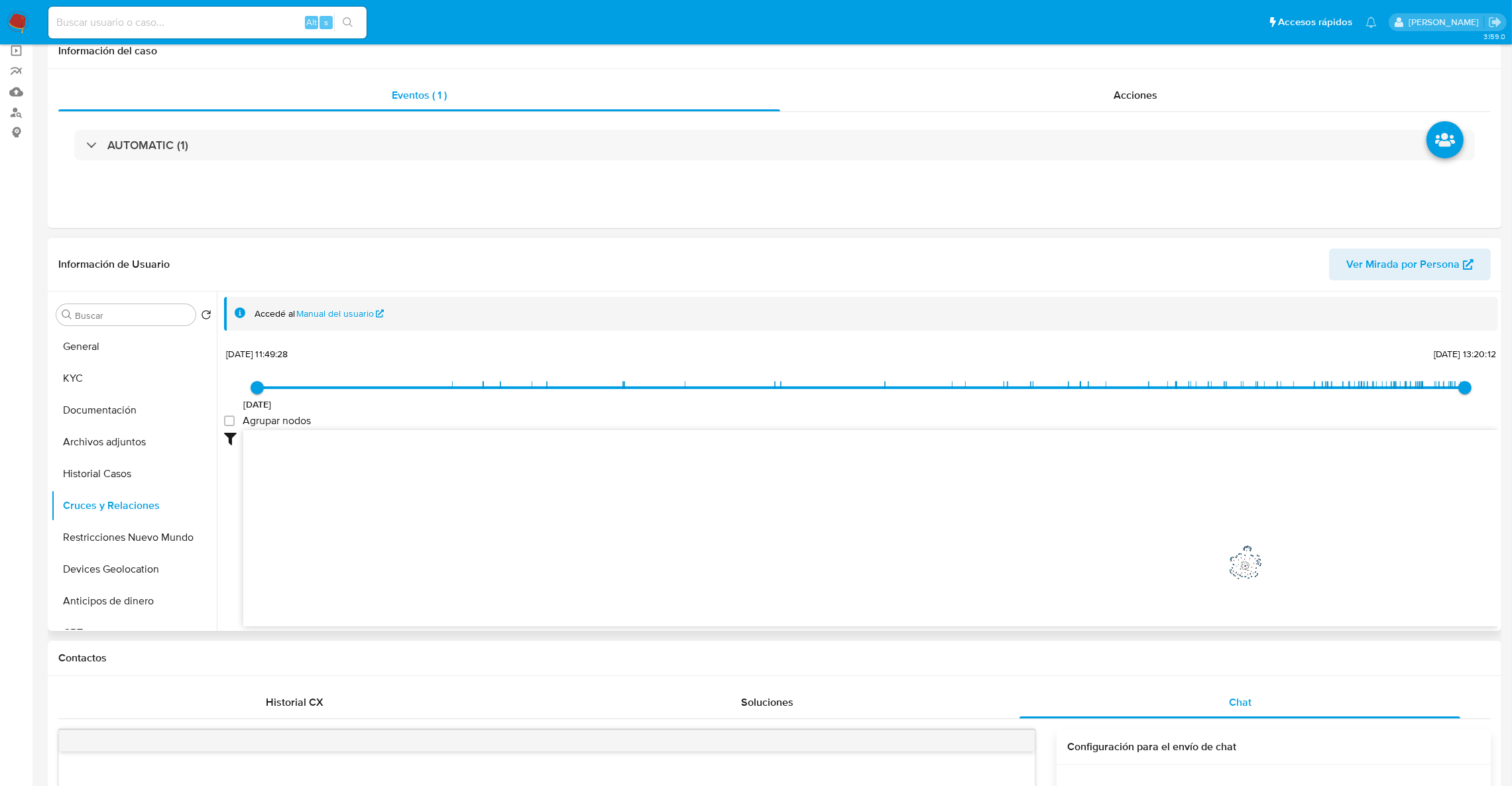
scroll to position [0, 0]
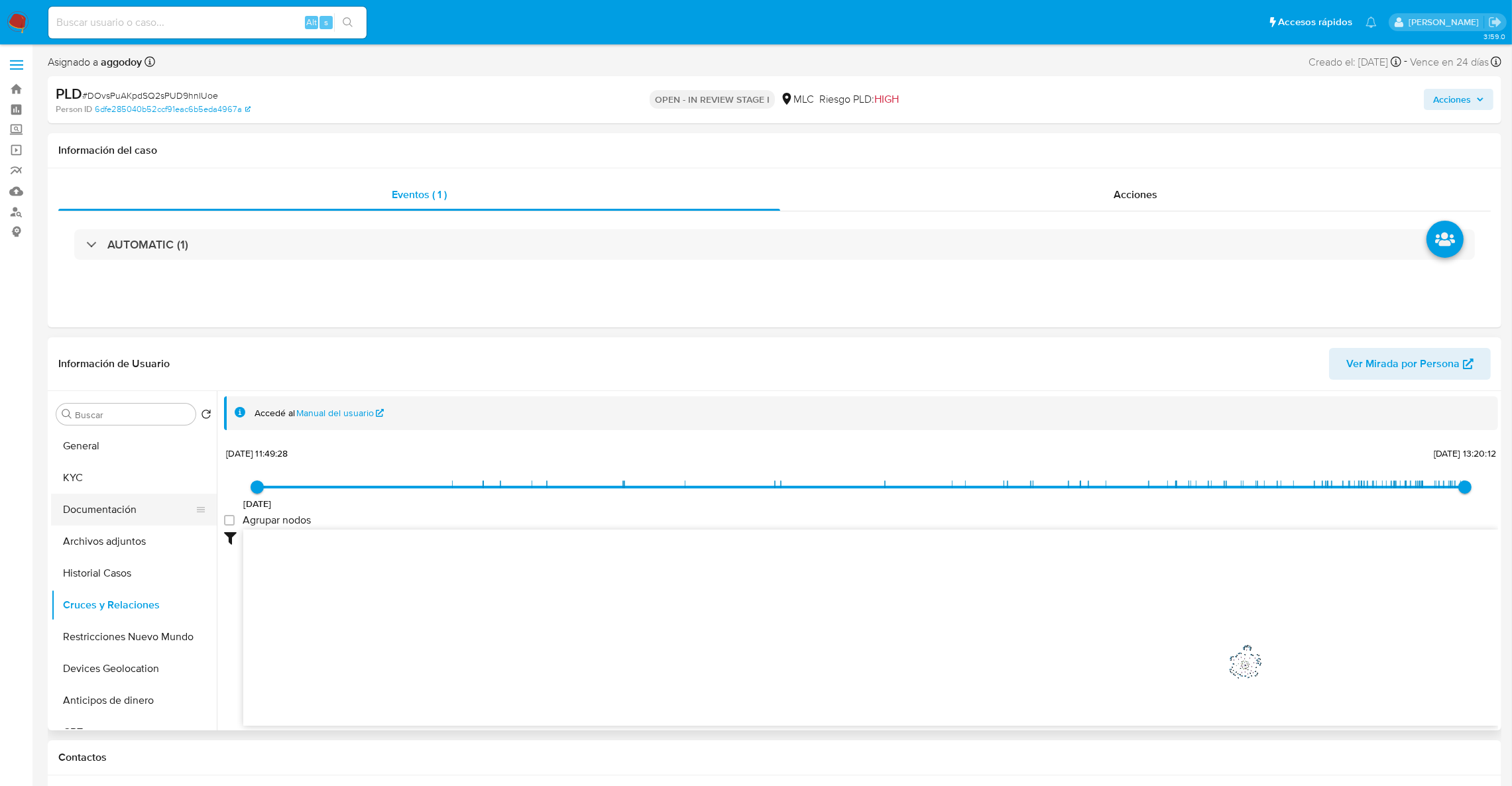
click at [119, 519] on button "Documentación" at bounding box center [128, 509] width 155 height 31
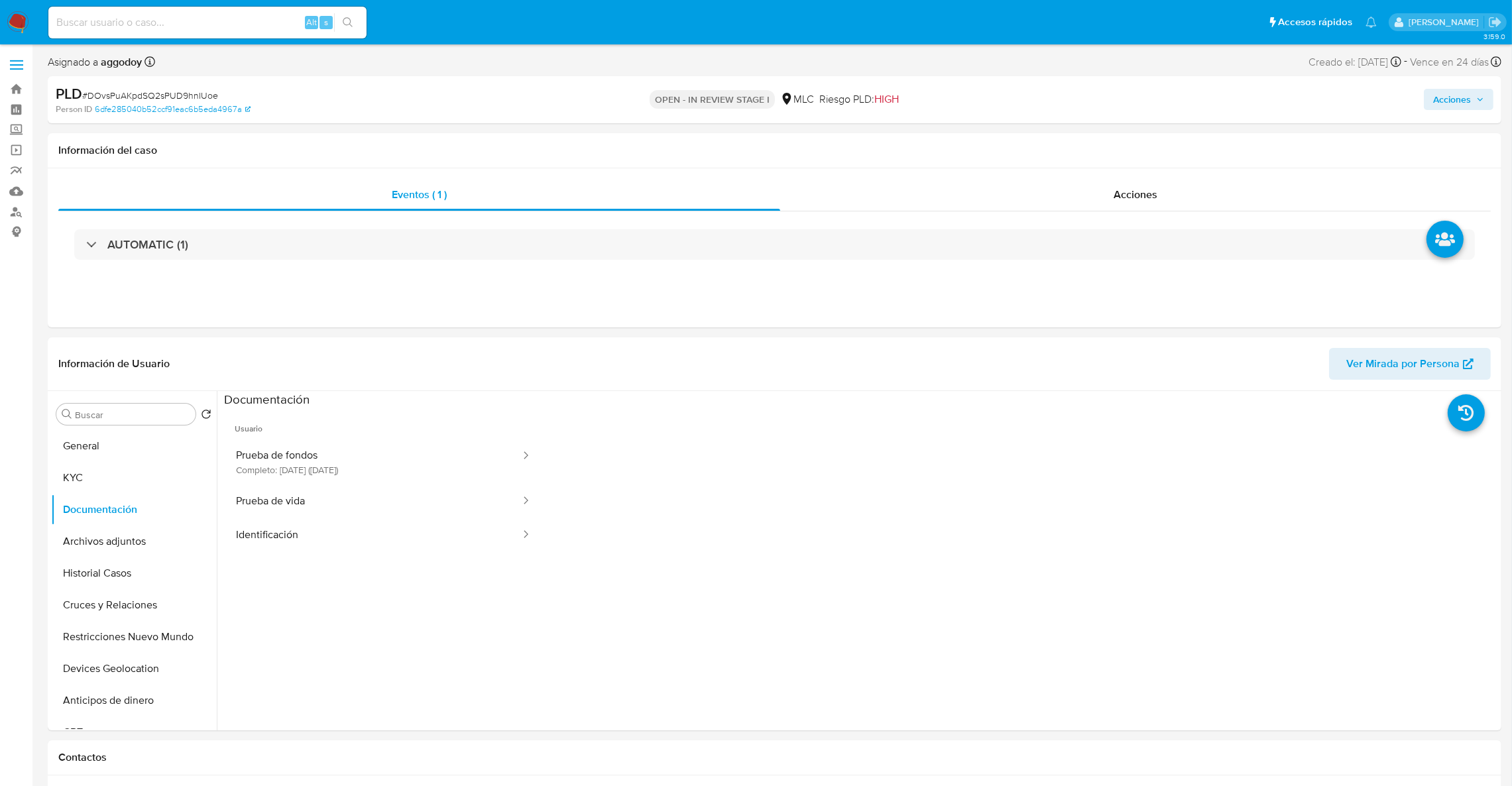
scroll to position [67, 0]
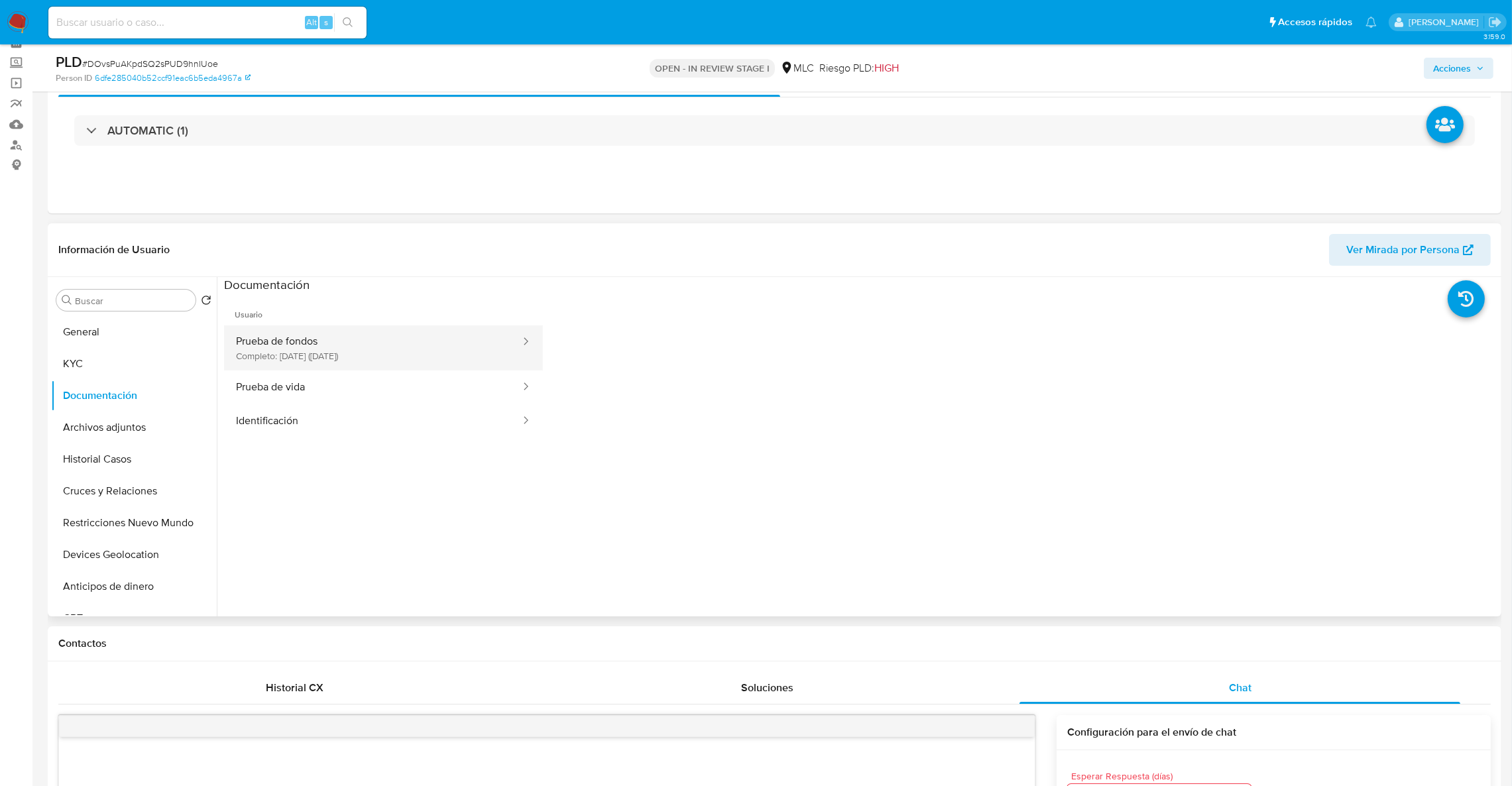
click at [454, 336] on button "Prueba de fondos Completo: 18/07/2025 (hace 2 meses)" at bounding box center [373, 348] width 298 height 45
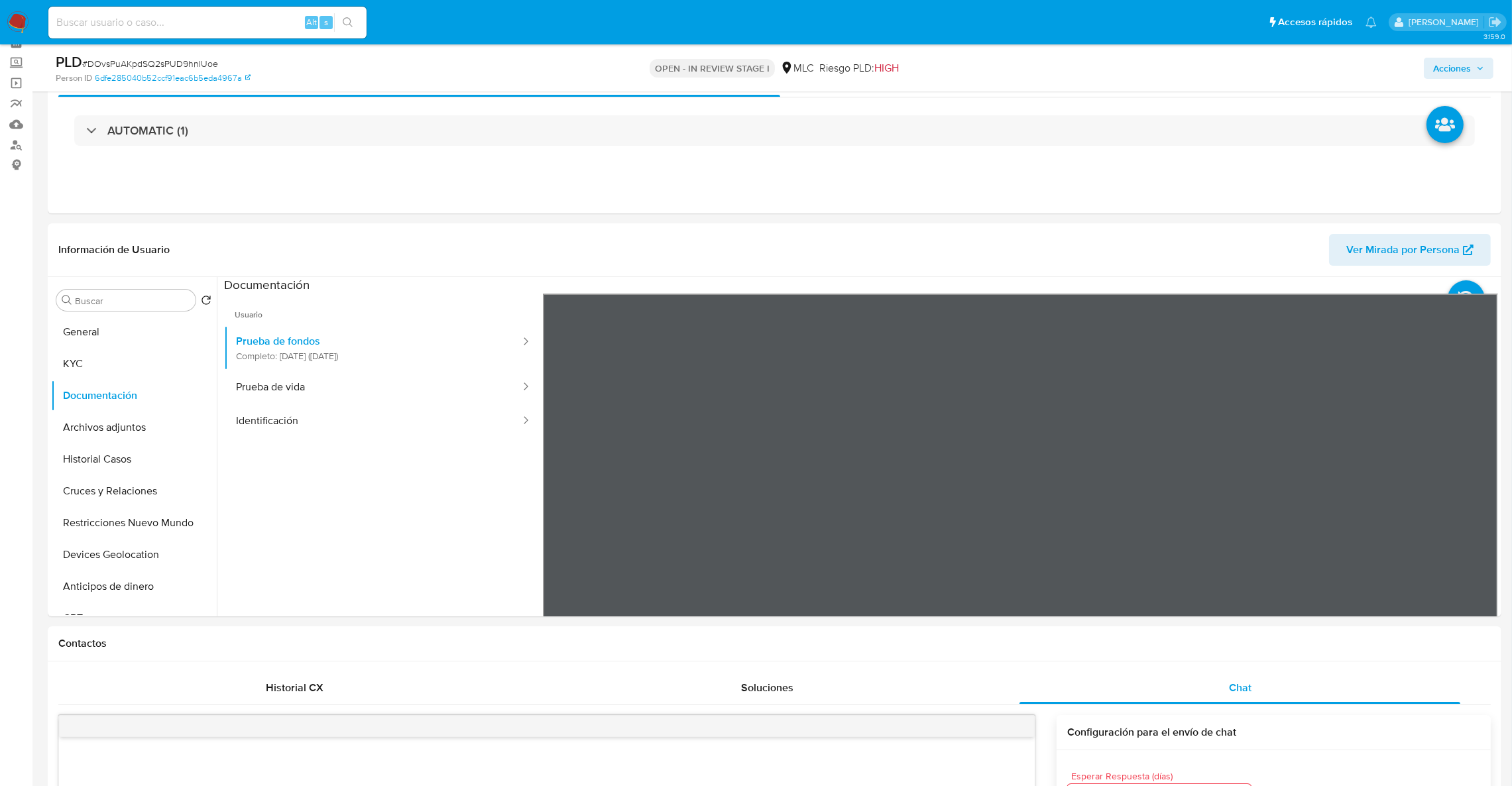
click at [98, 350] on button "KYC" at bounding box center [128, 363] width 155 height 31
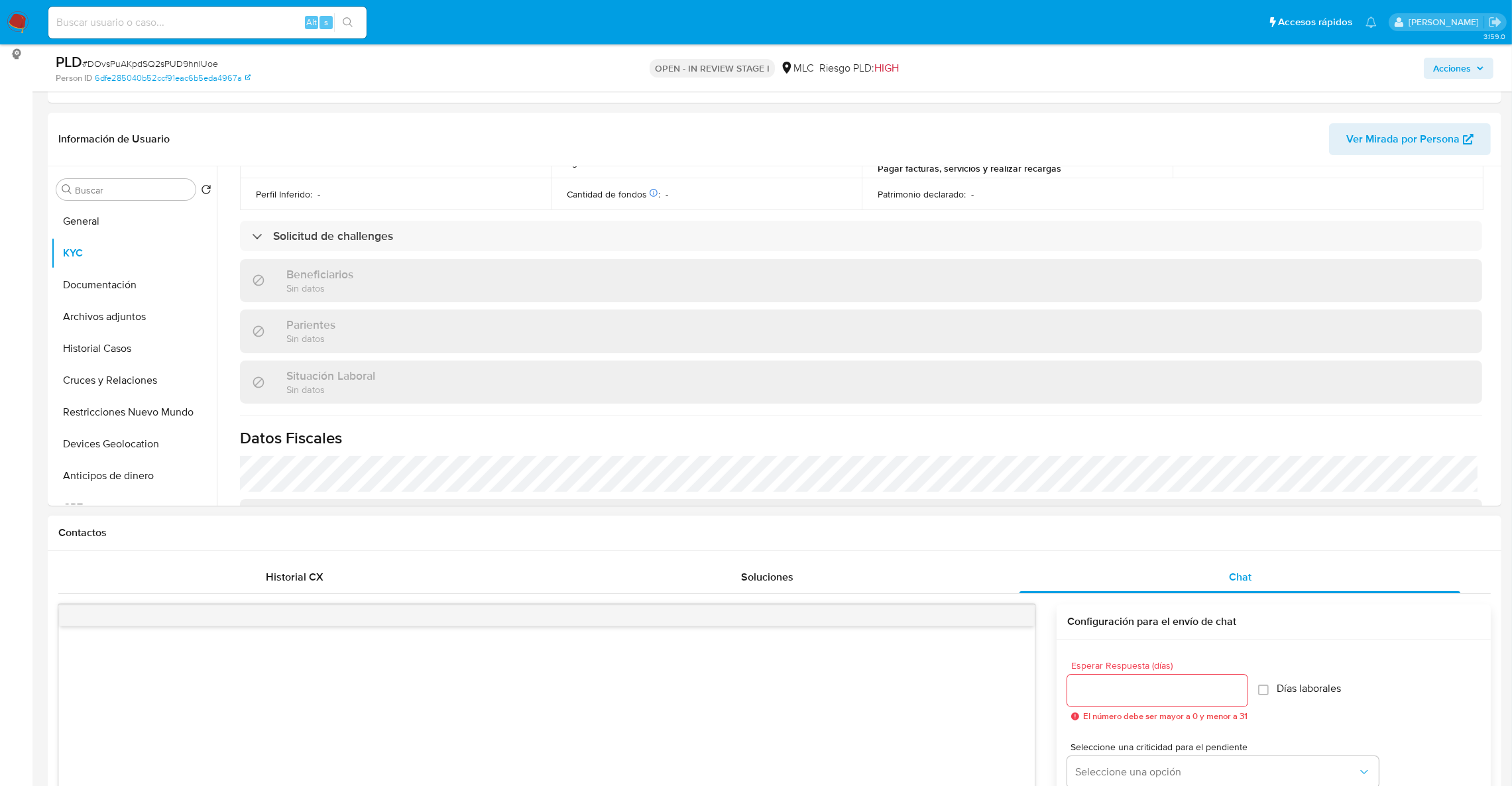
scroll to position [366, 0]
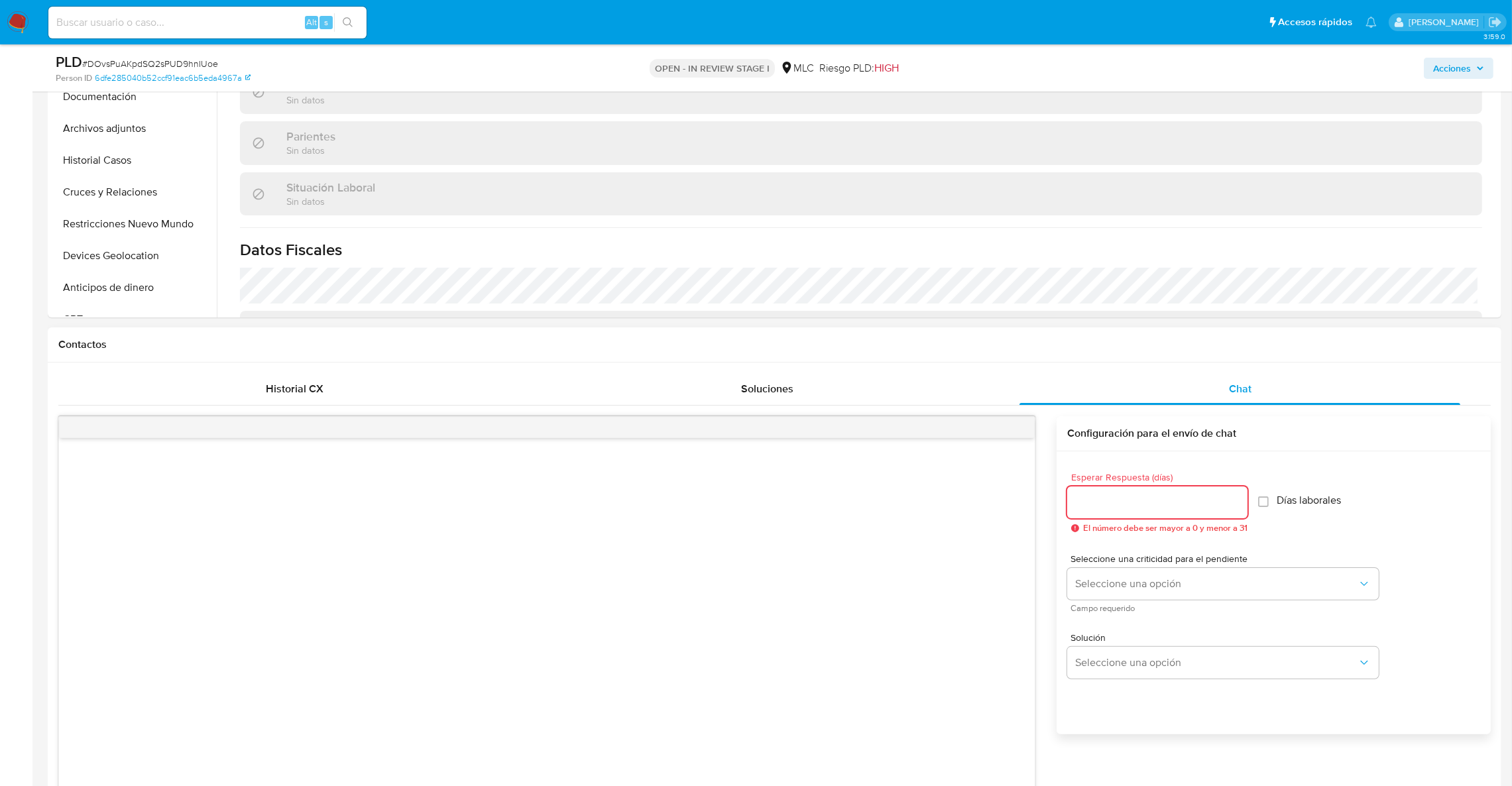
click at [1145, 501] on input "Esperar Respuesta (días)" at bounding box center [1157, 502] width 180 height 17
type input "3"
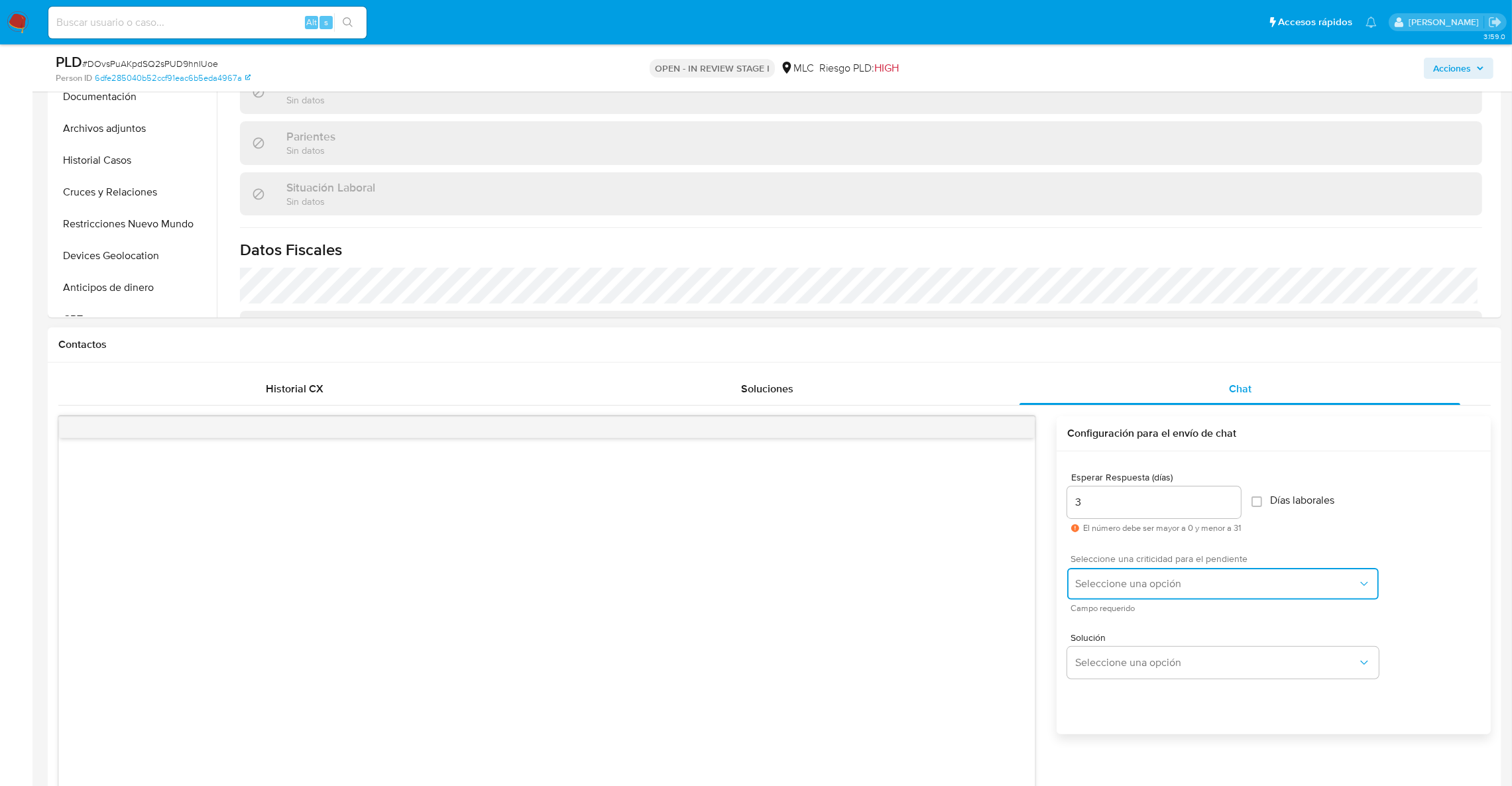
click at [1141, 592] on button "Seleccione una opción" at bounding box center [1223, 583] width 312 height 31
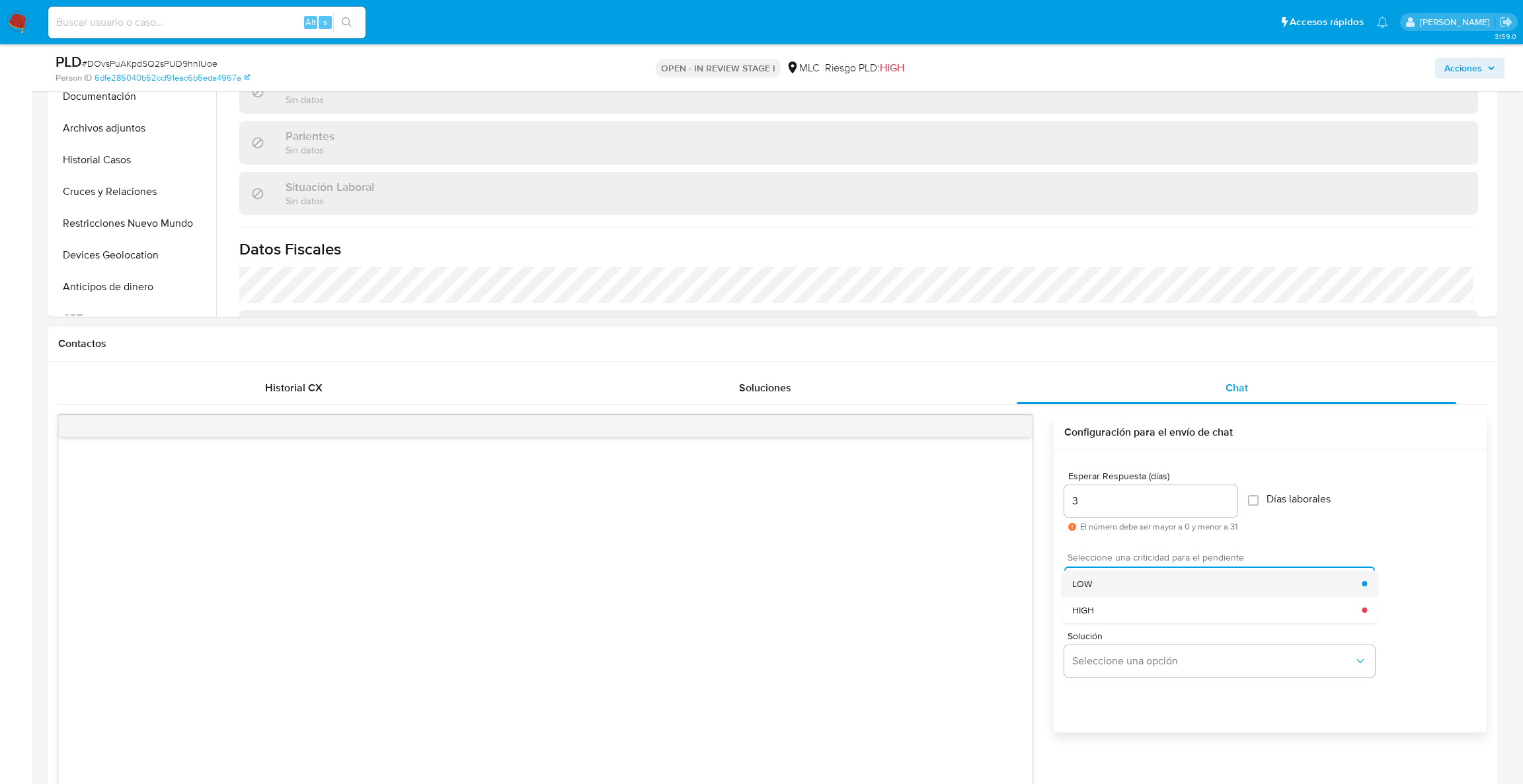
click at [1125, 590] on div "LOW" at bounding box center [1217, 584] width 290 height 27
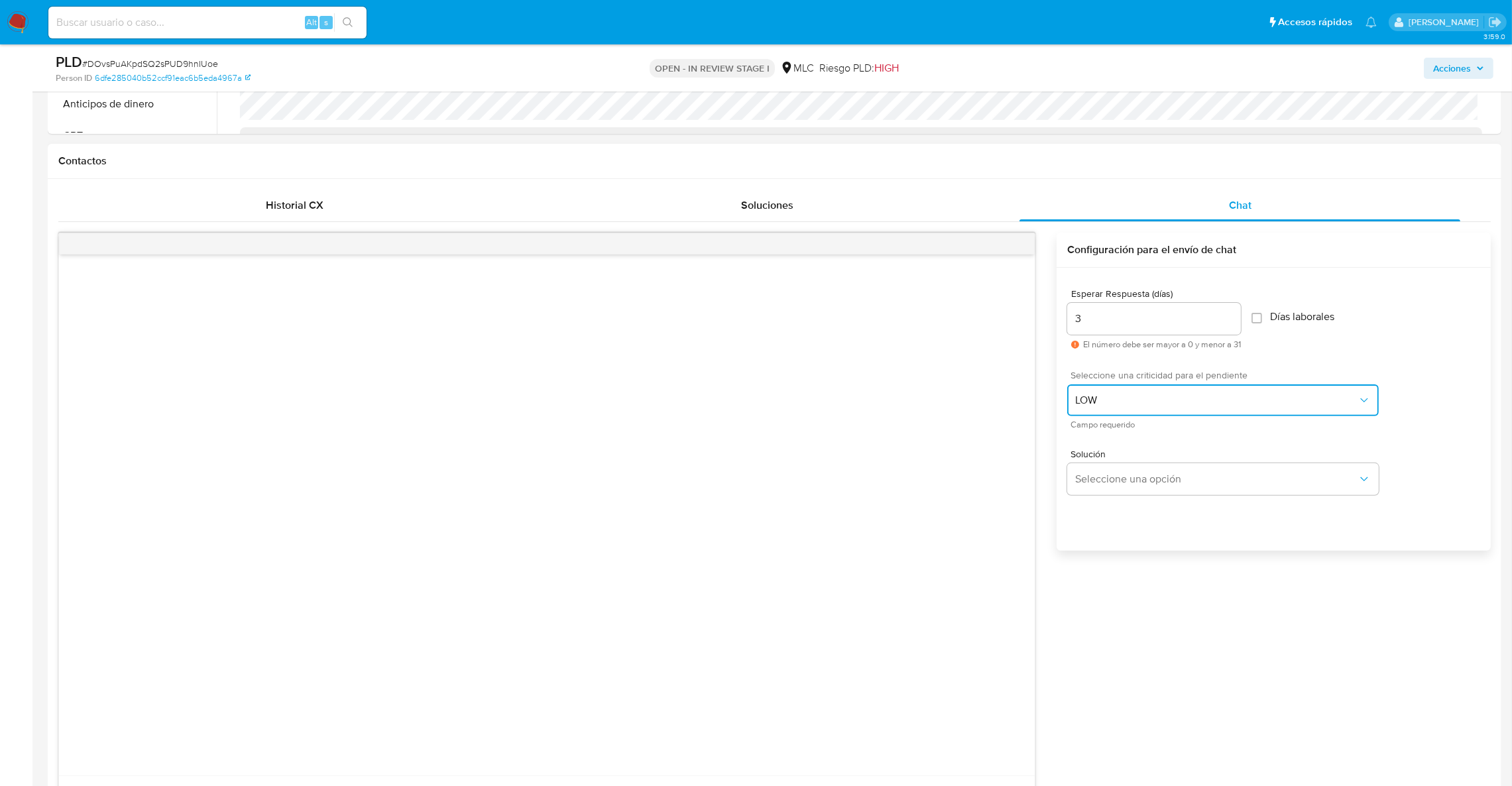
scroll to position [862, 0]
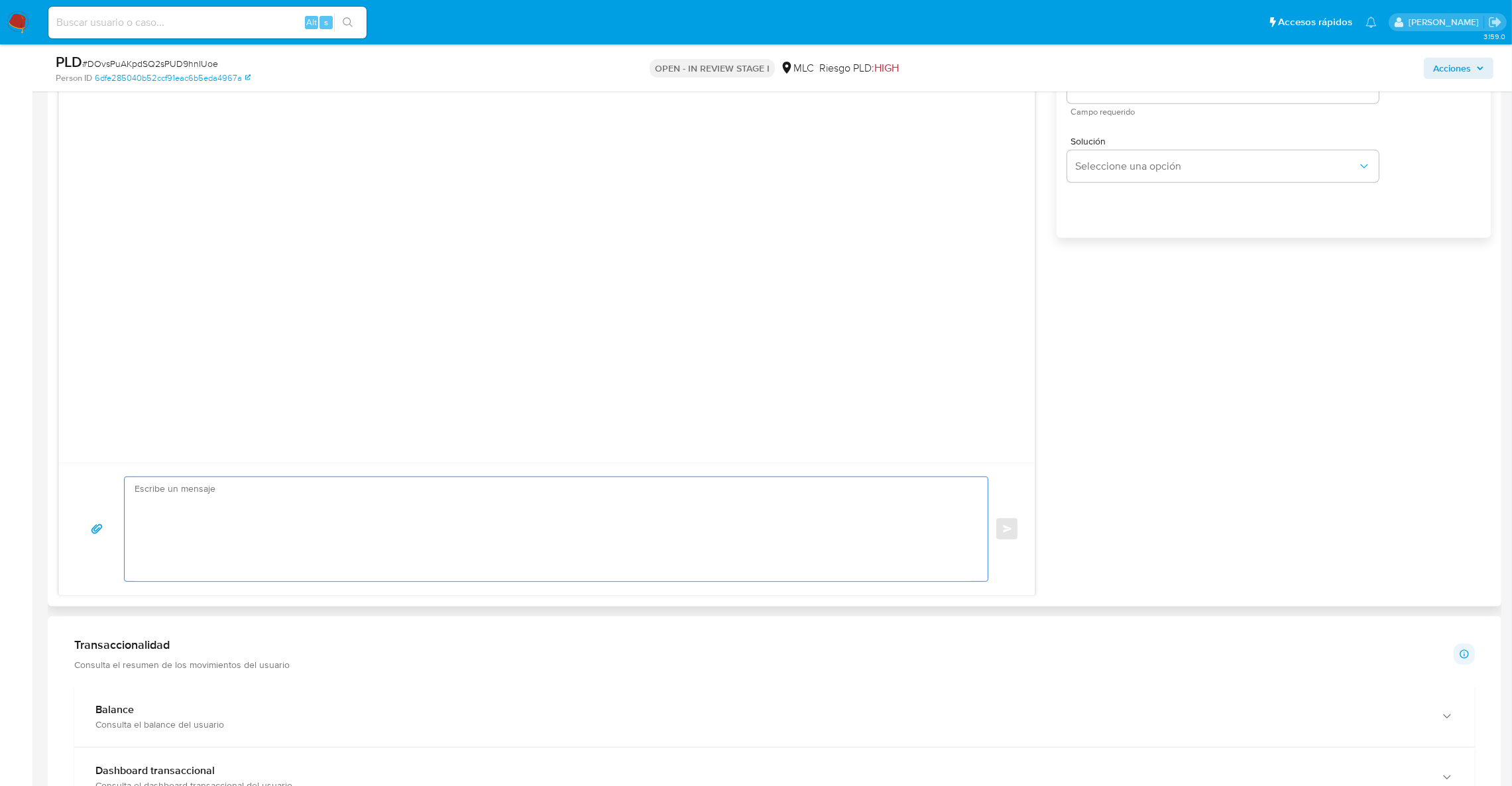
click at [362, 477] on textarea at bounding box center [553, 529] width 836 height 104
paste textarea "Hola XXX, Te contactamos desde el Equipo de Mercado Pago para verificar tus dat…"
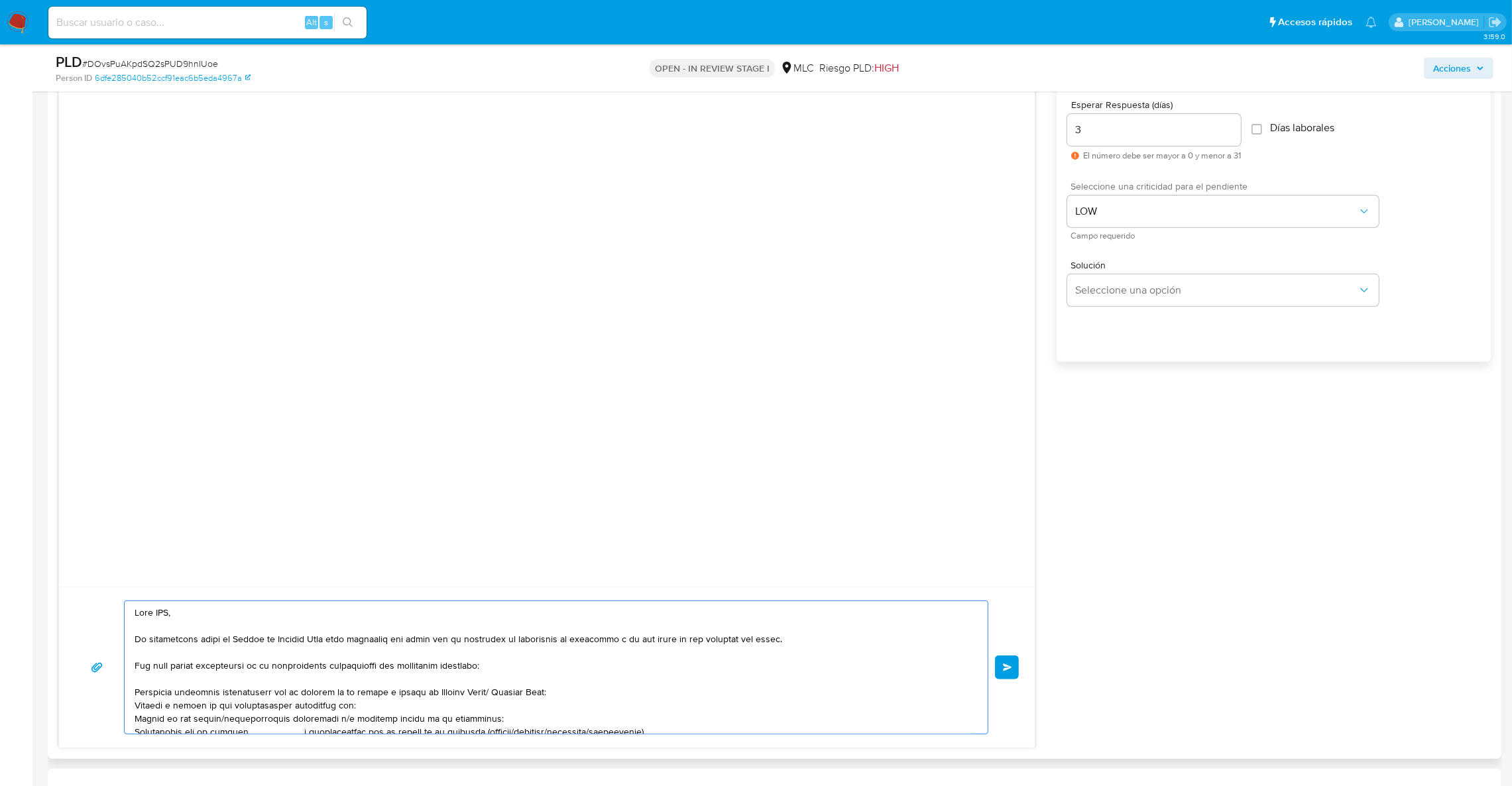
scroll to position [763, 0]
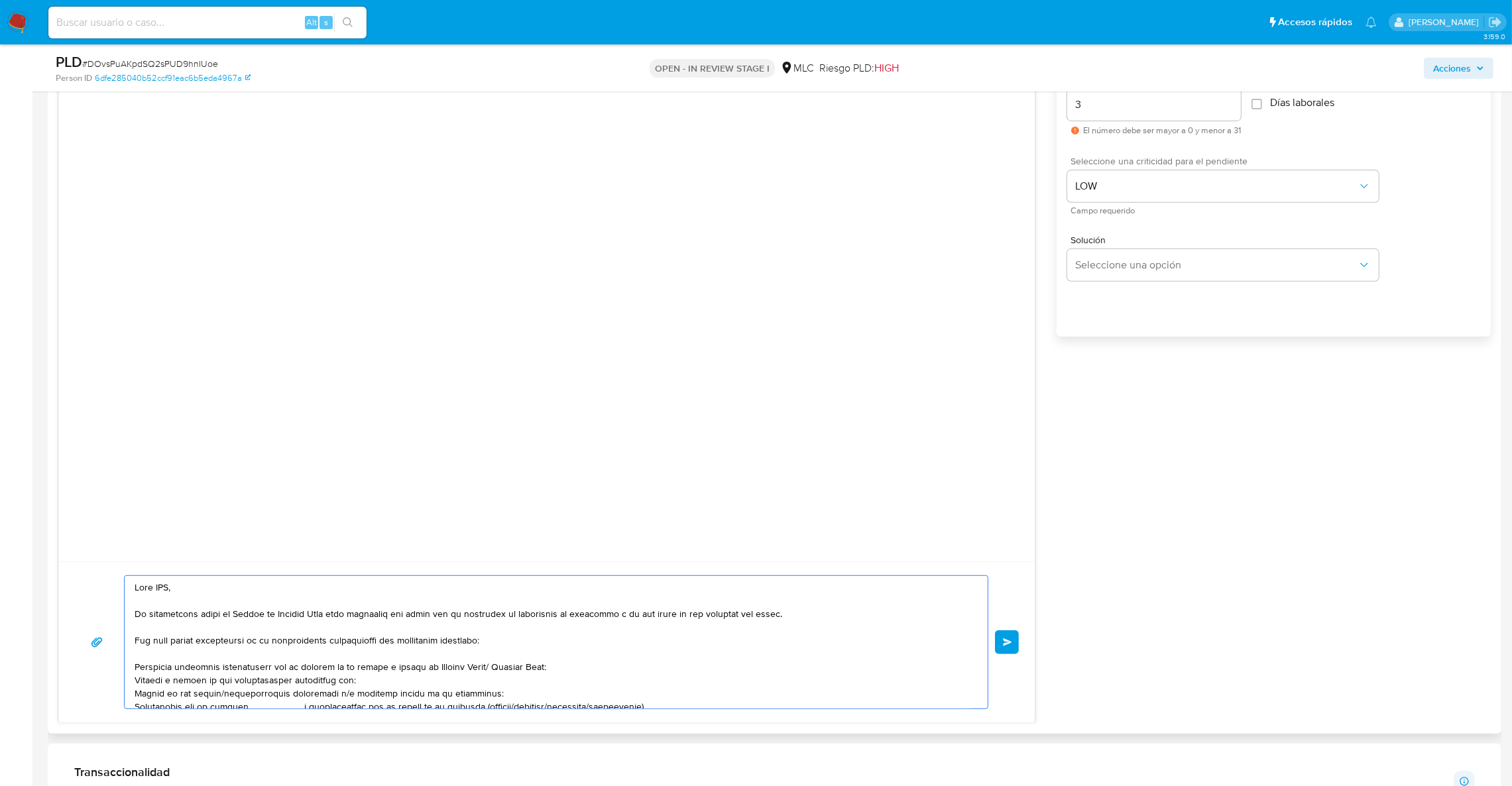
click at [169, 590] on textarea at bounding box center [553, 642] width 836 height 132
click at [209, 686] on textarea at bounding box center [553, 642] width 836 height 132
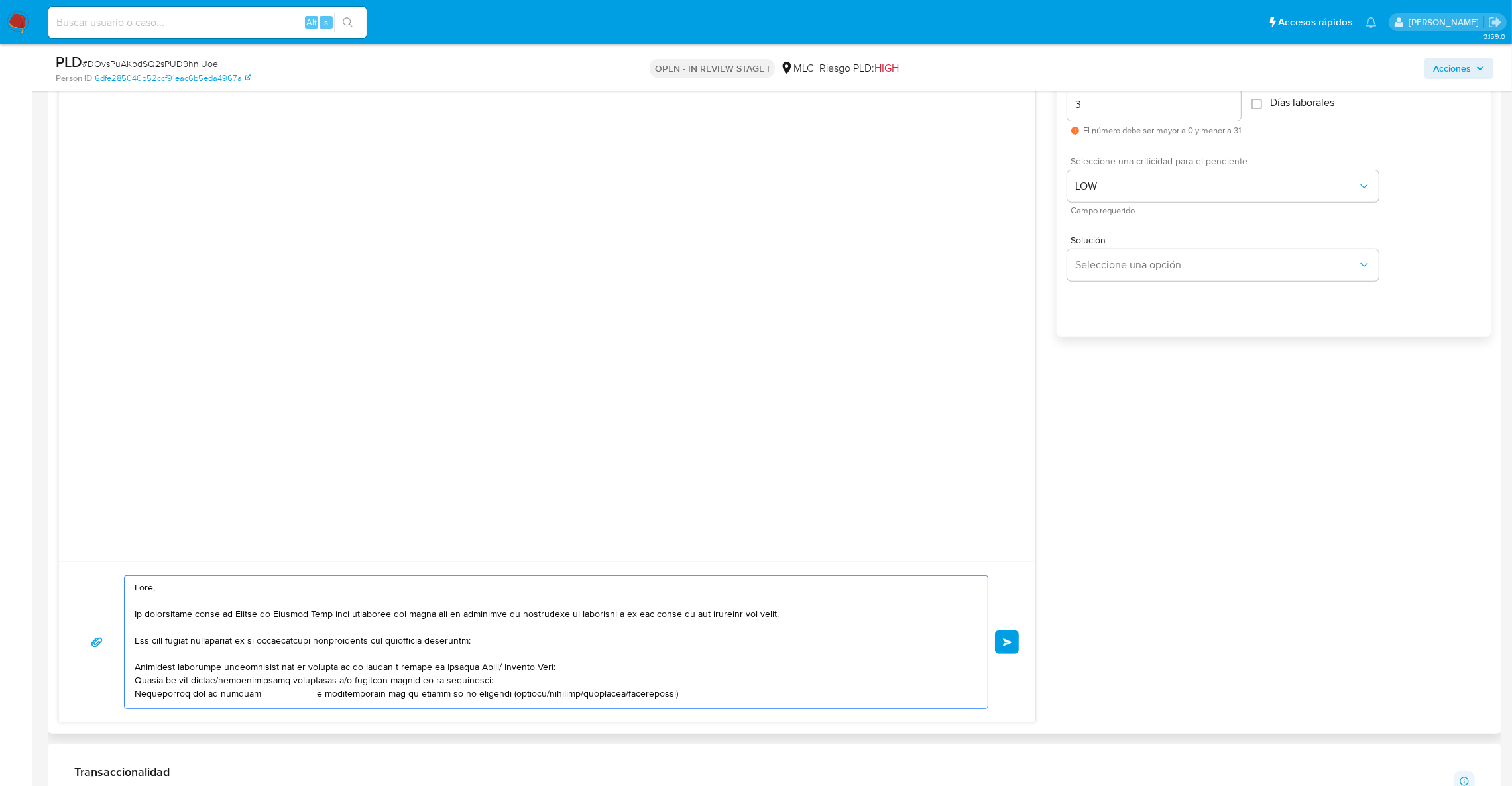
click at [241, 703] on textarea at bounding box center [553, 642] width 836 height 132
type textarea "Hola, Te contactamos desde el Equipo de Mercado Pago para verificar tus datos c…"
click at [1005, 640] on span "Enviar" at bounding box center [1007, 642] width 9 height 8
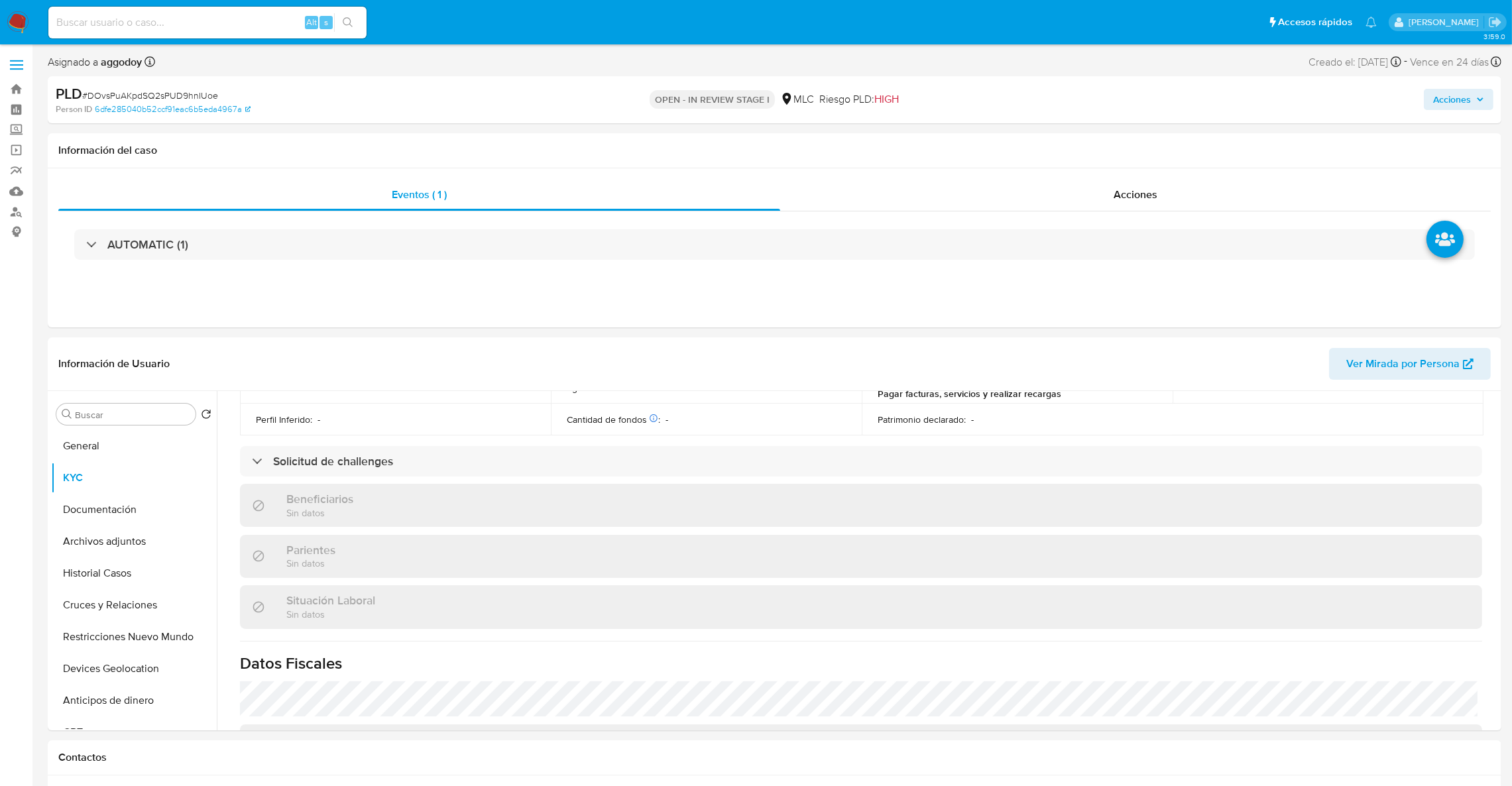
scroll to position [61, 0]
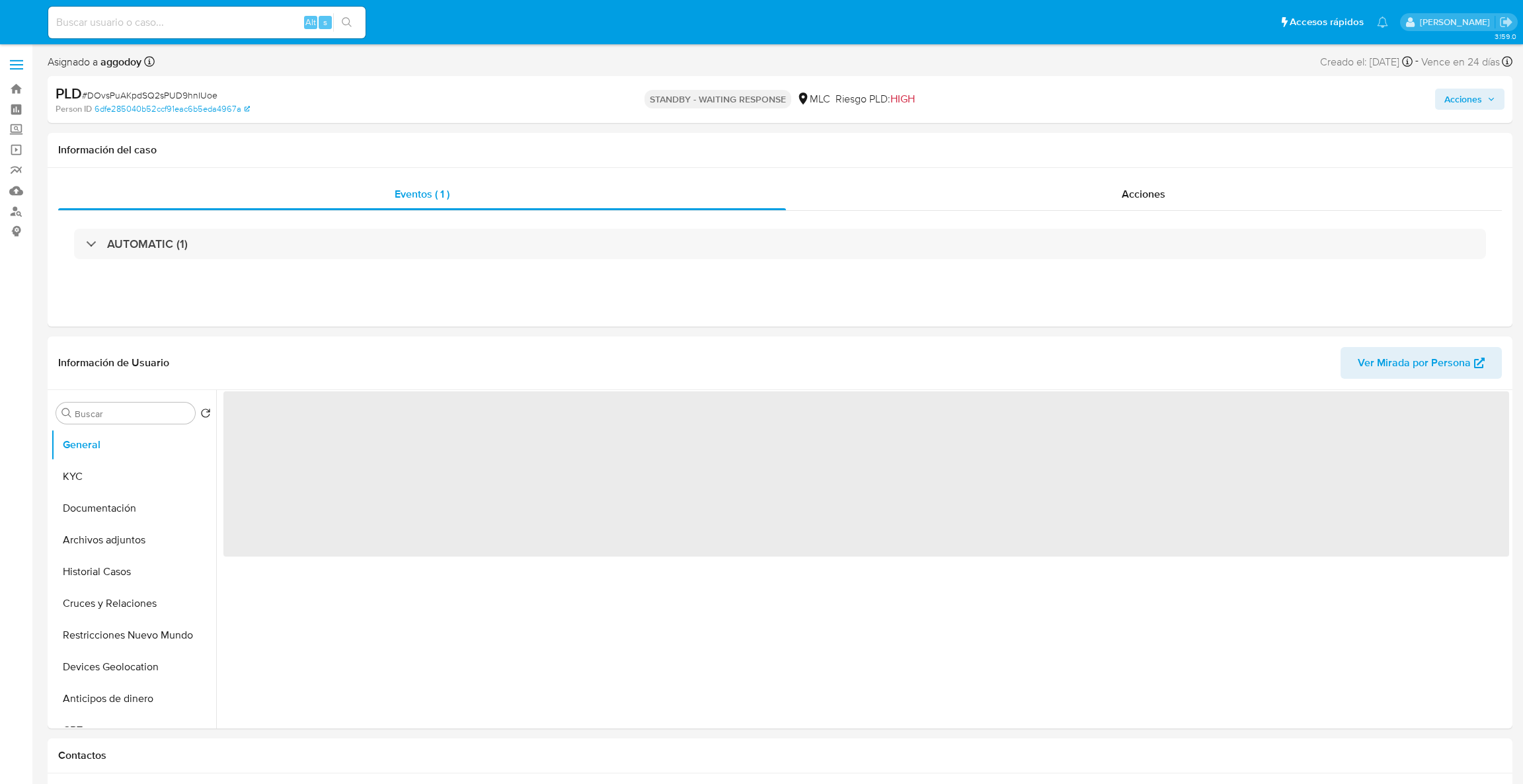
select select "10"
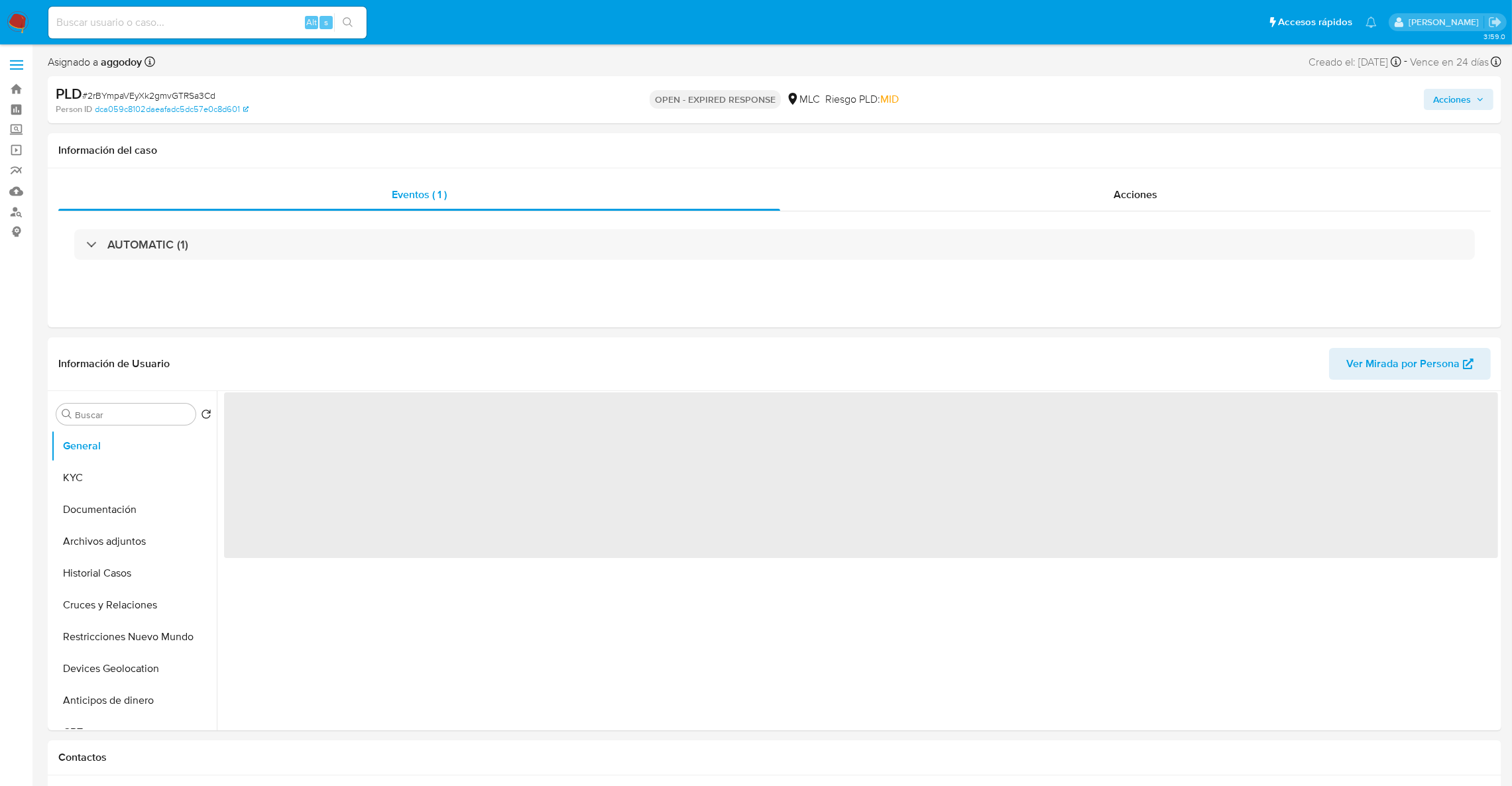
select select "10"
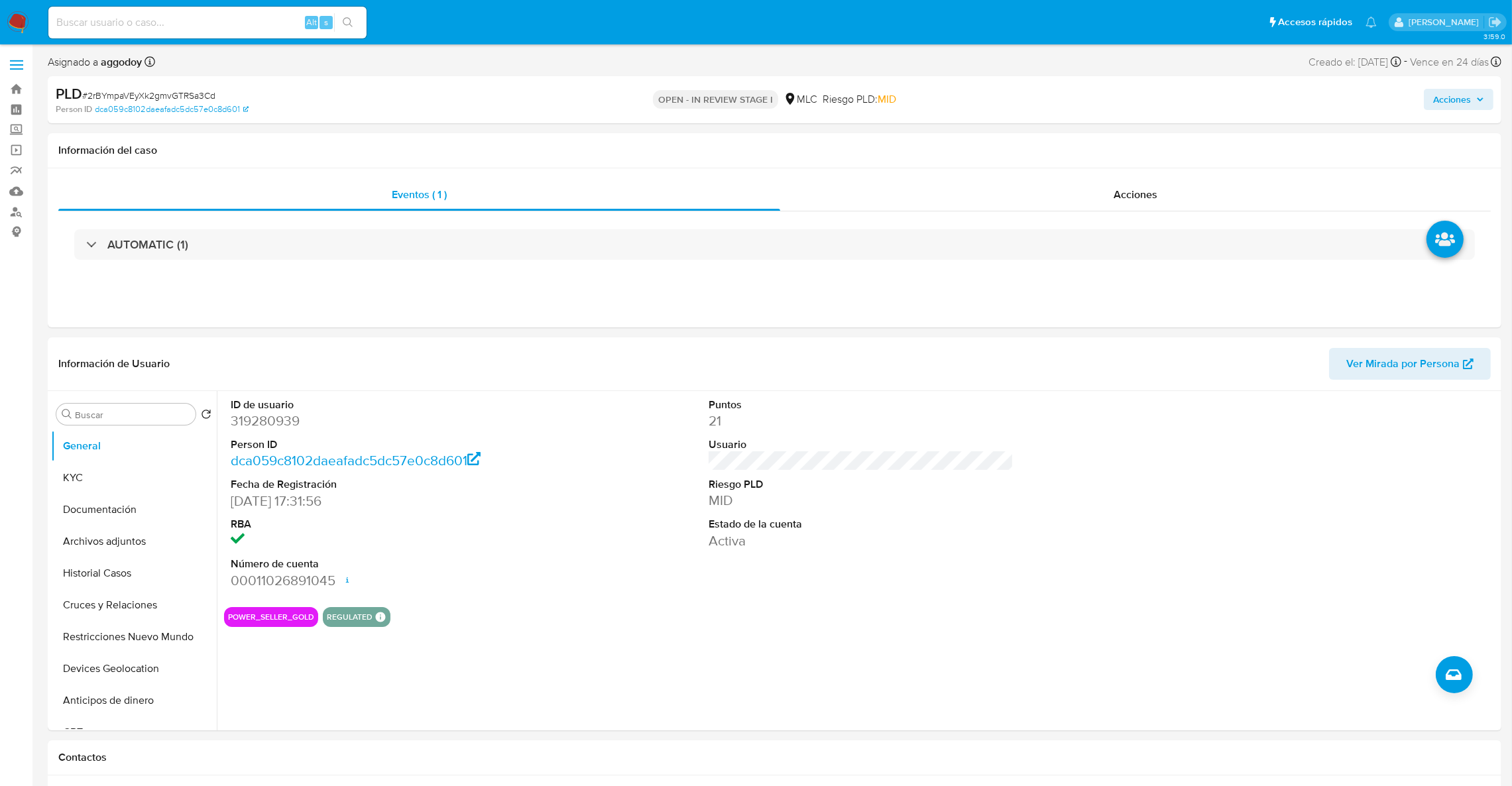
click at [157, 86] on div "PLD # 2rBYmpaVEyXk2gmvGTRSa3Cd" at bounding box center [293, 94] width 475 height 20
click at [150, 87] on div "PLD # 2rBYmpaVEyXk2gmvGTRSa3Cd" at bounding box center [293, 94] width 475 height 20
click at [144, 89] on span "# 2rBYmpaVEyXk2gmvGTRSa3Cd" at bounding box center [149, 95] width 133 height 13
click at [134, 91] on span "# 2rBYmpaVEyXk2gmvGTRSa3Cd" at bounding box center [149, 95] width 133 height 13
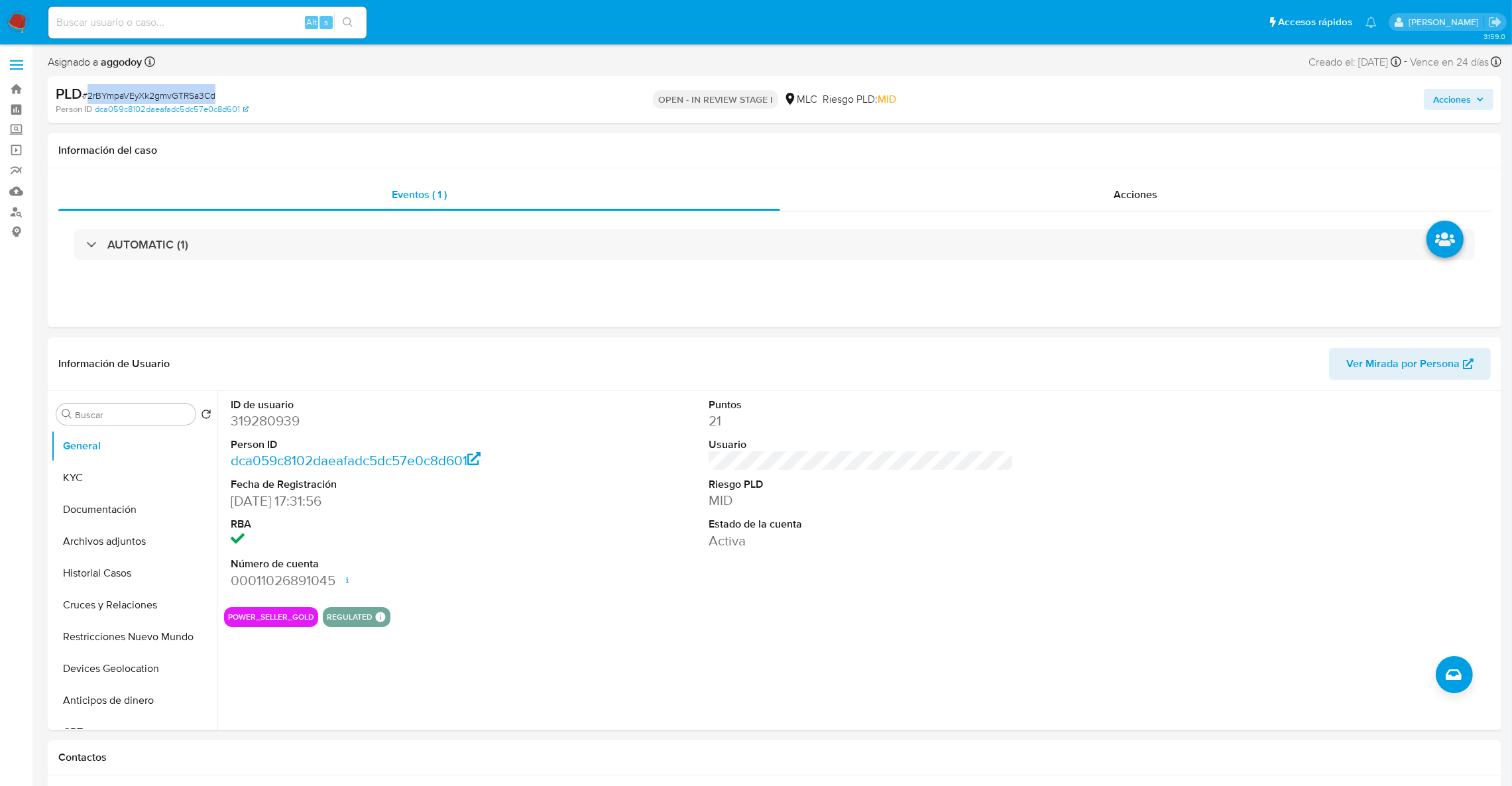
copy span "2rBYmpaVEyXk2gmvGTRSa3Cd"
click at [186, 481] on button "KYC" at bounding box center [128, 477] width 155 height 31
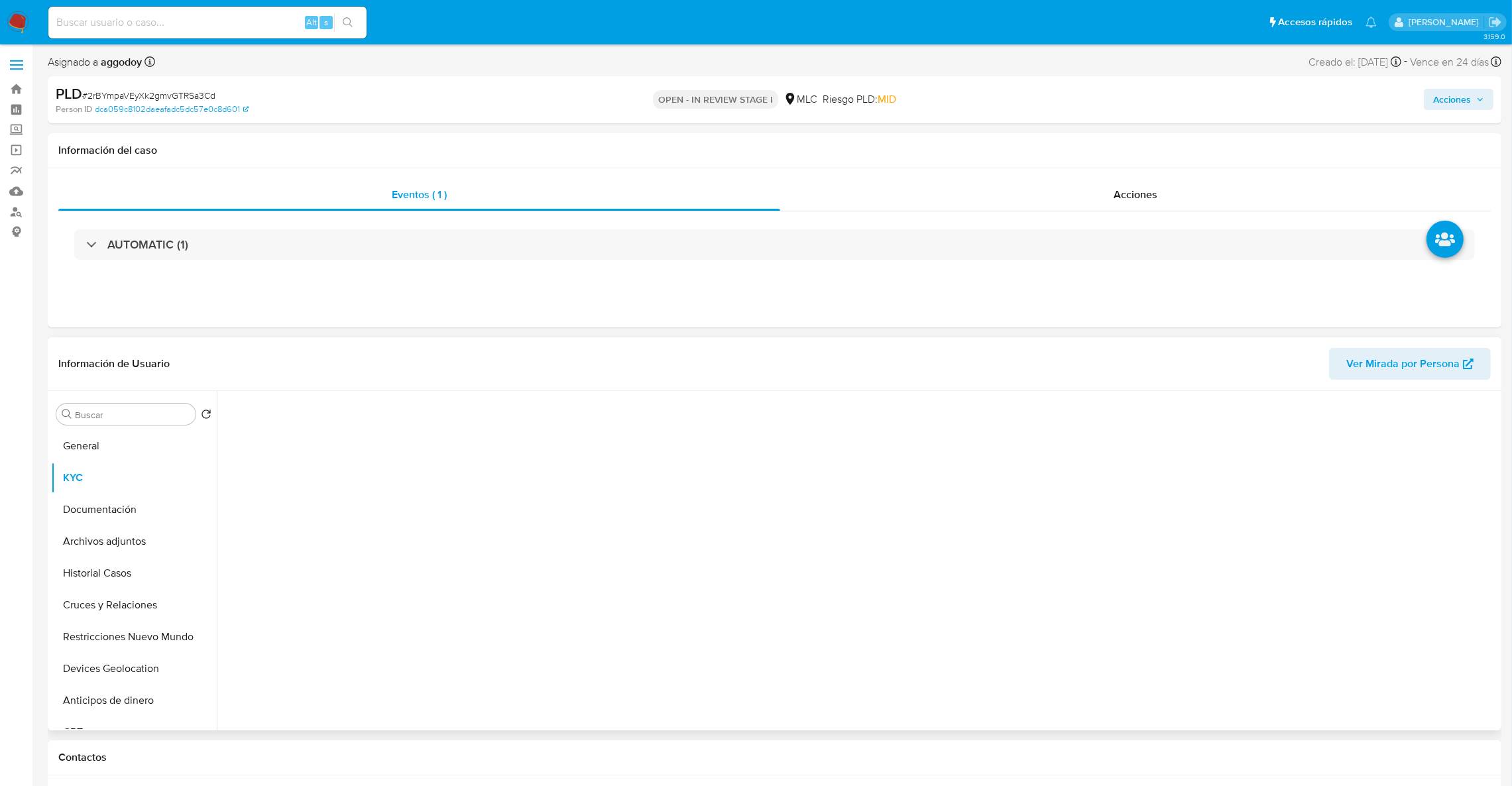
drag, startPoint x: 602, startPoint y: 552, endPoint x: 597, endPoint y: 538, distance: 14.9
click at [597, 538] on div at bounding box center [861, 558] width 1274 height 332
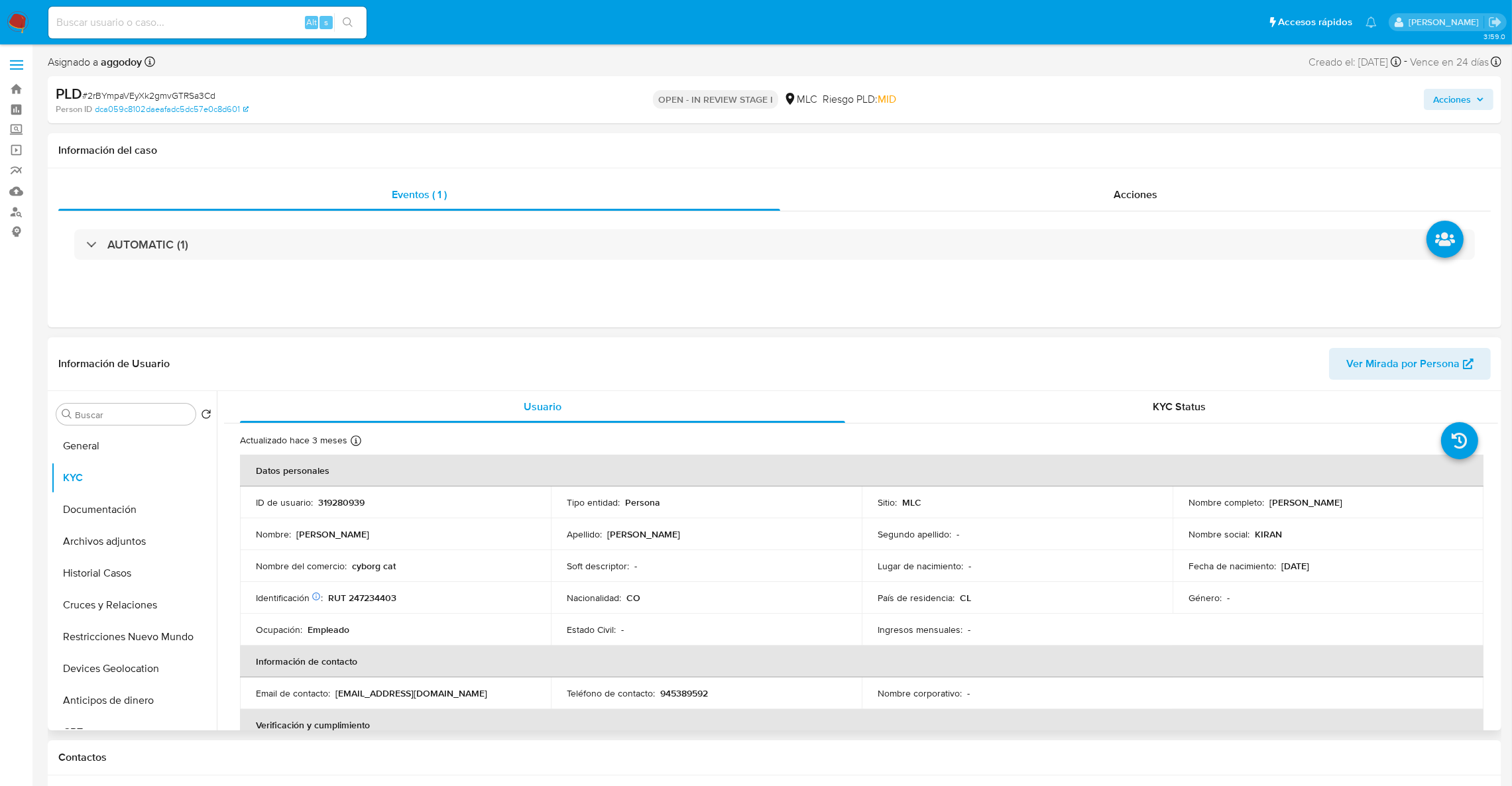
click at [379, 594] on p "RUT 247234403" at bounding box center [362, 597] width 69 height 12
click at [380, 603] on p "RUT 247234403" at bounding box center [362, 597] width 69 height 12
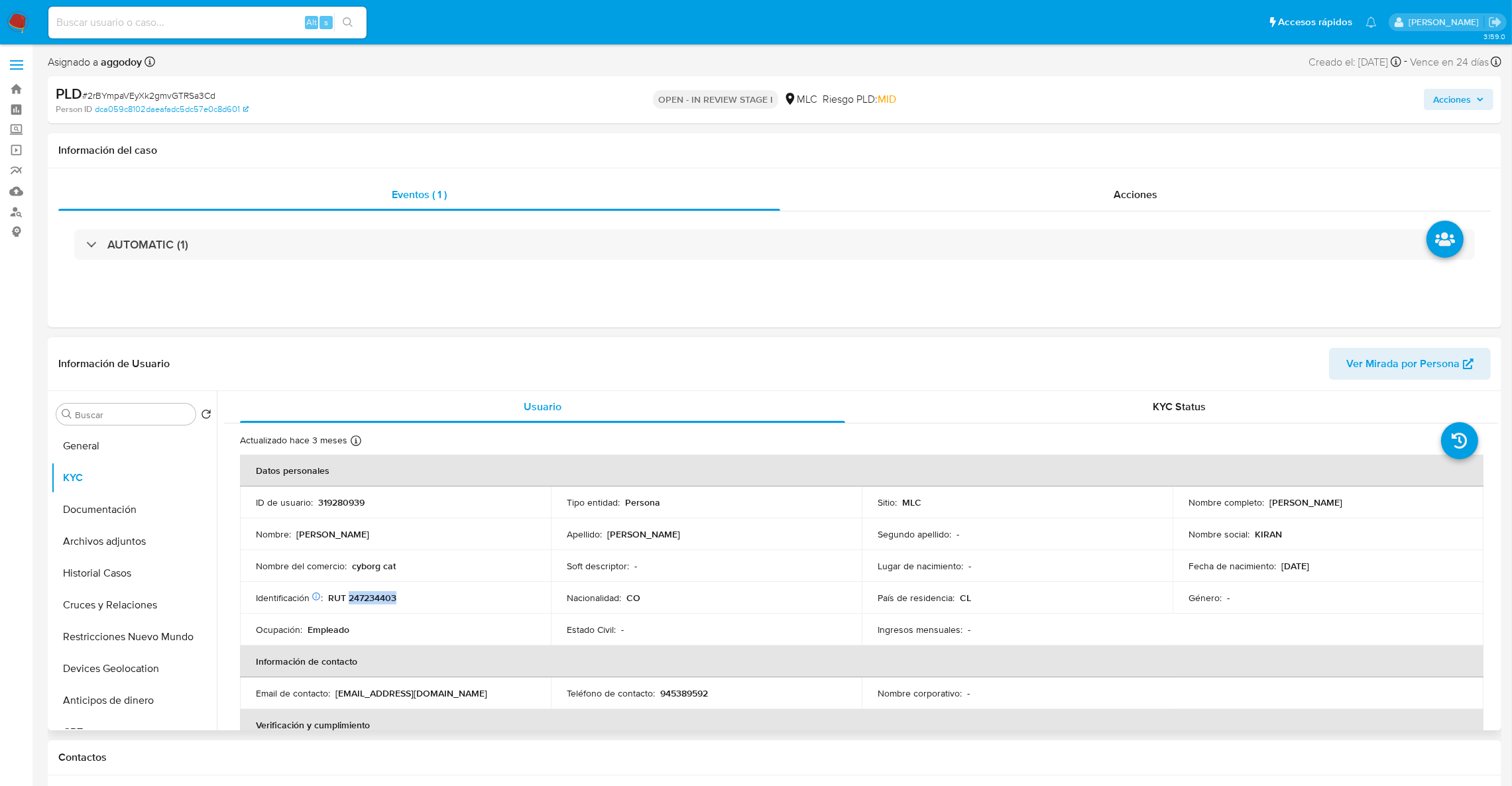
copy p "247234403"
